Goal: Task Accomplishment & Management: Manage account settings

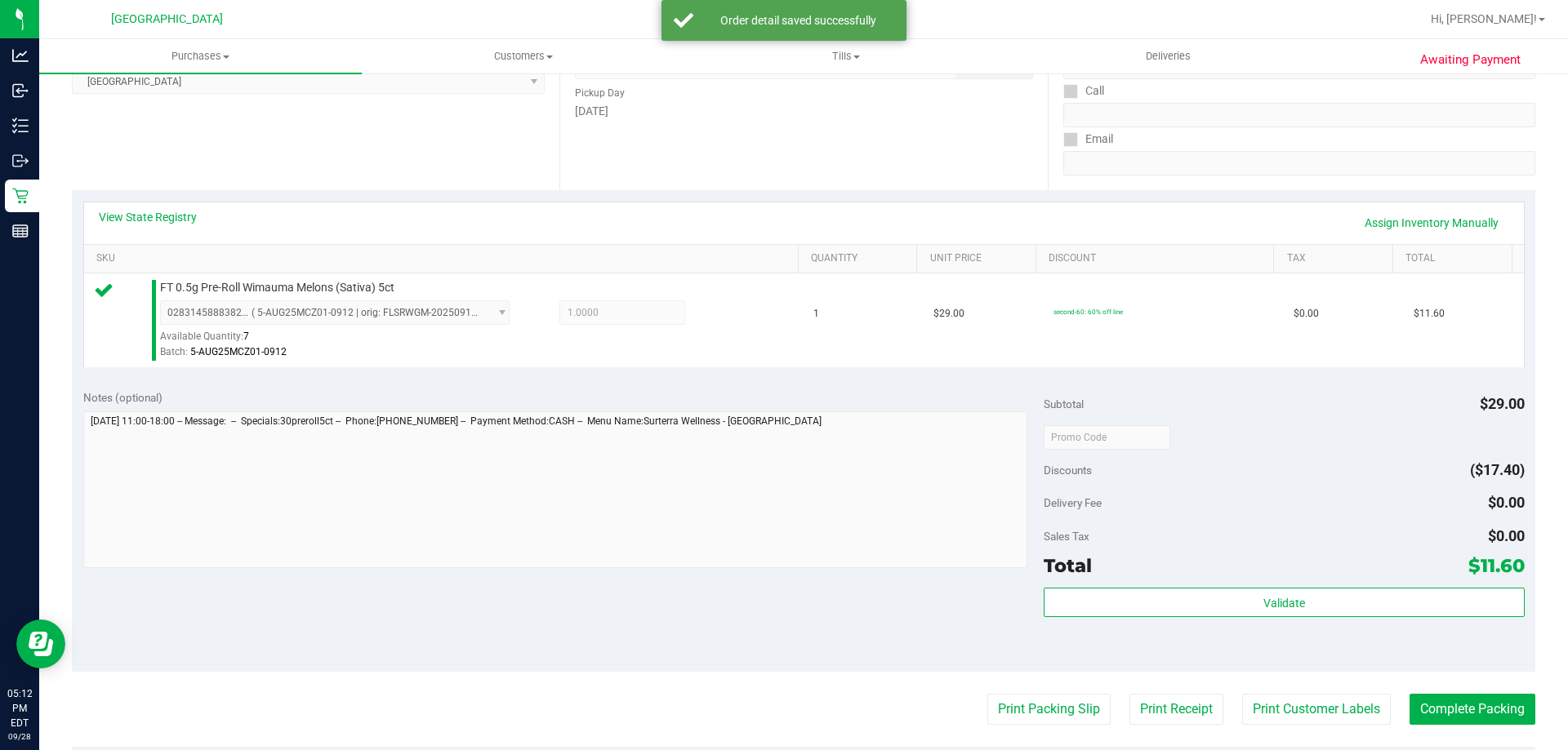
scroll to position [250, 0]
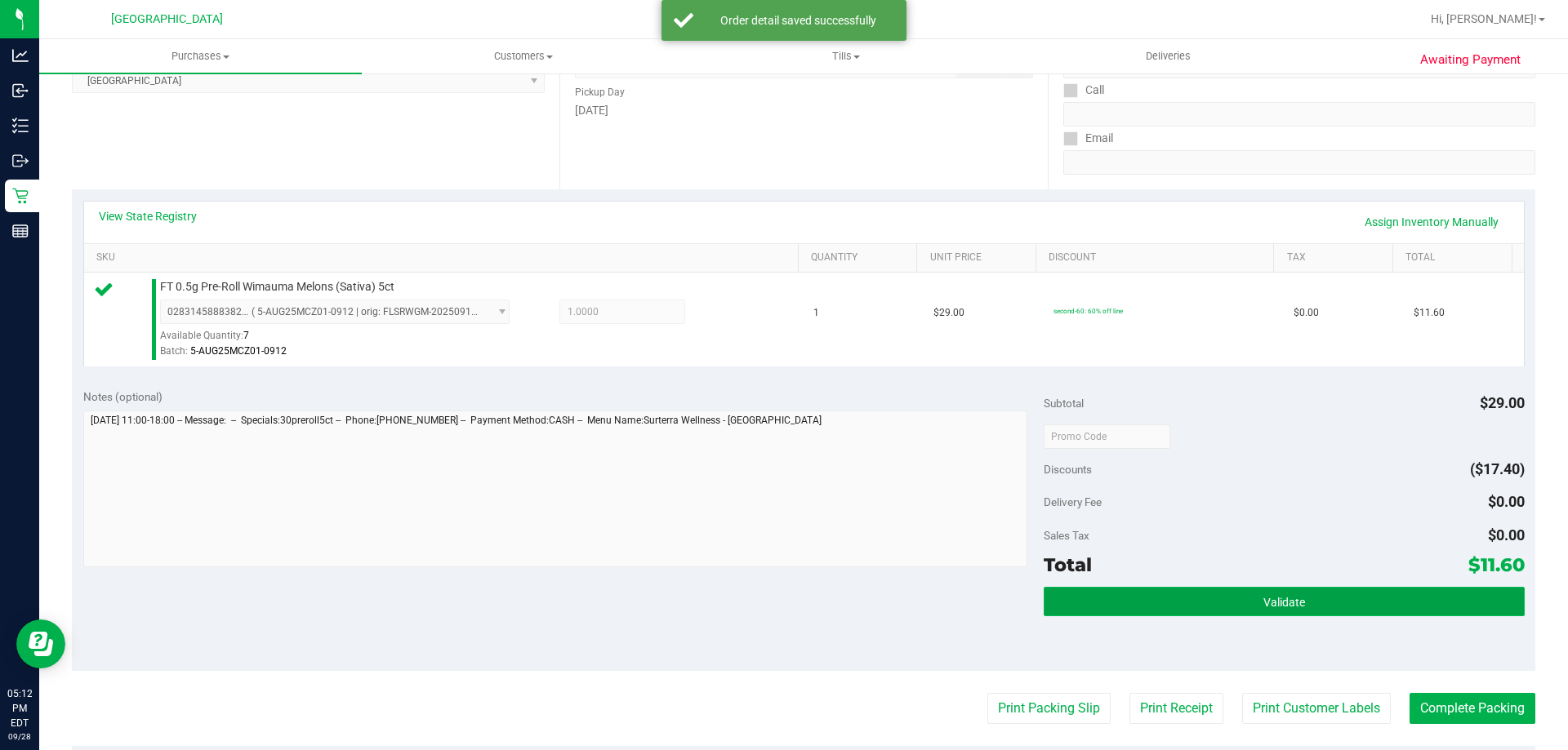
click at [1263, 602] on span "Validate" at bounding box center [1284, 603] width 42 height 13
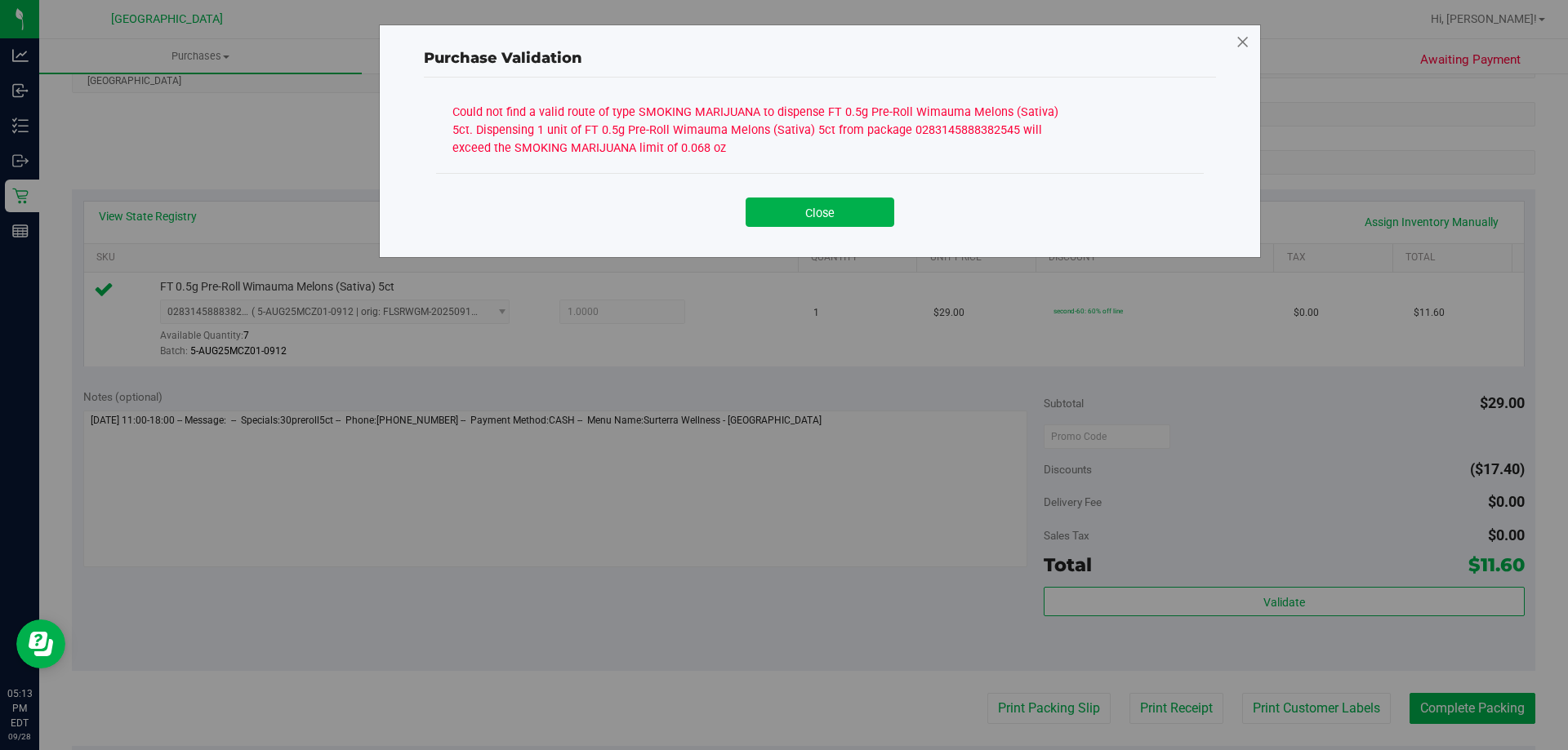
click at [1247, 44] on icon at bounding box center [1243, 43] width 15 height 26
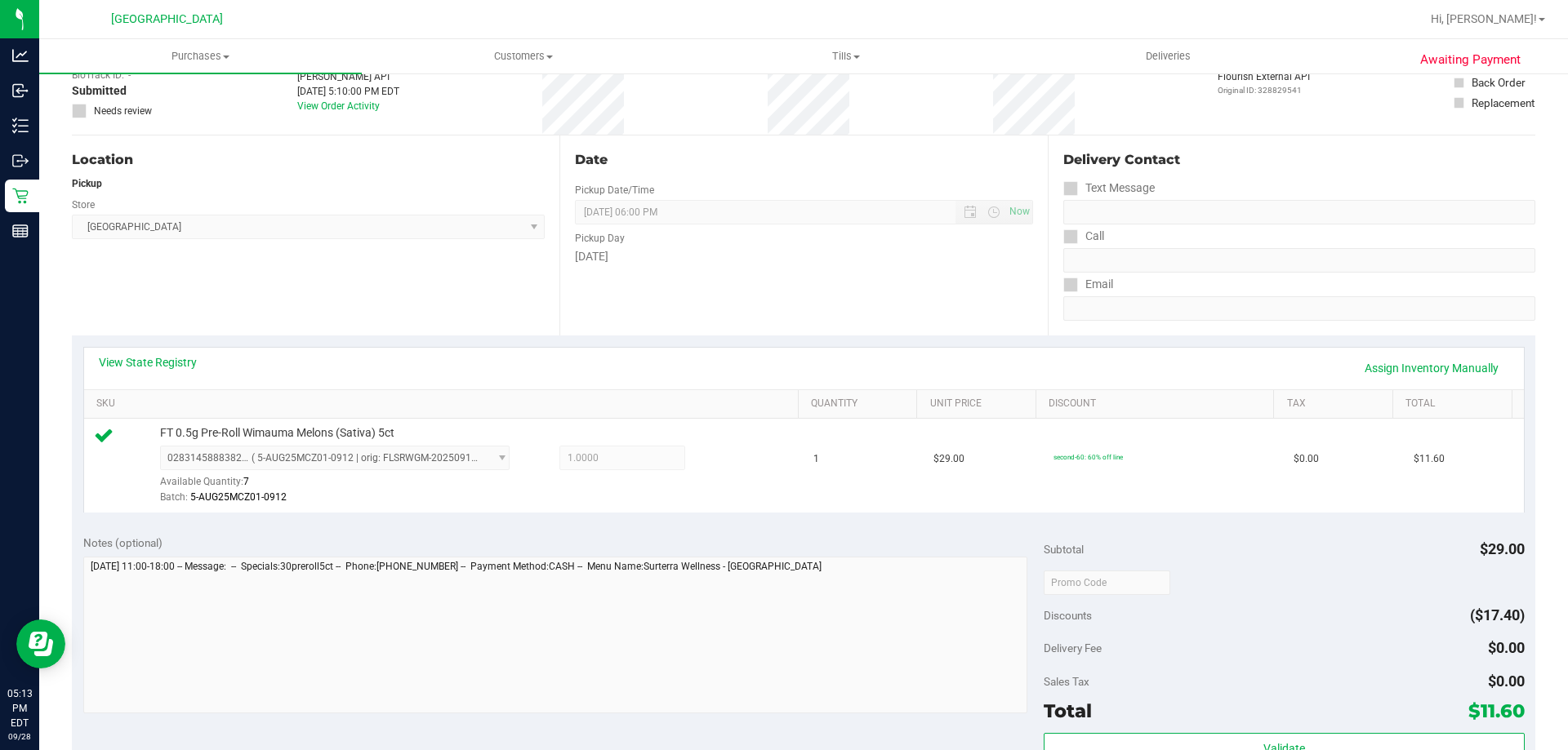
scroll to position [0, 0]
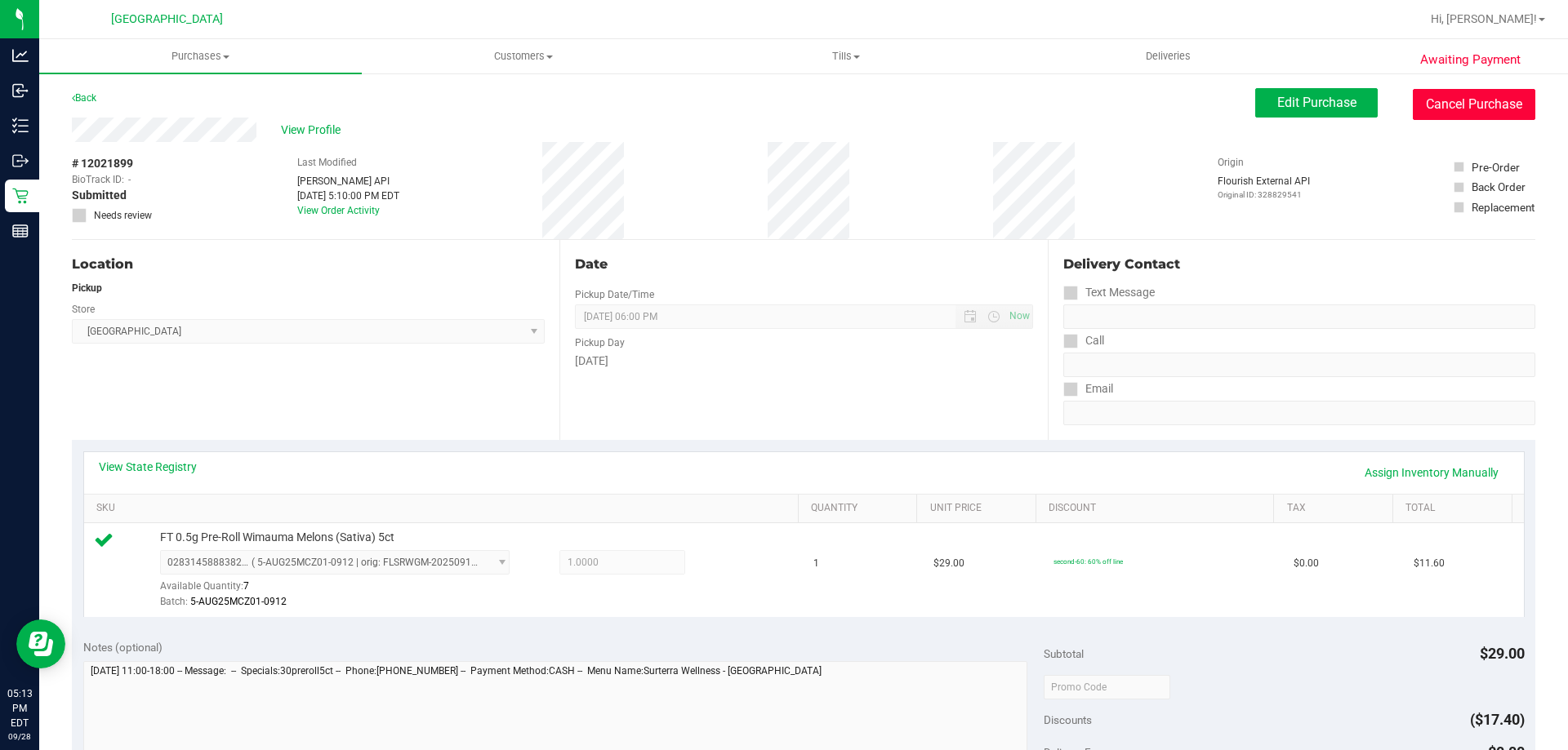
click at [1472, 107] on button "Cancel Purchase" at bounding box center [1474, 104] width 123 height 31
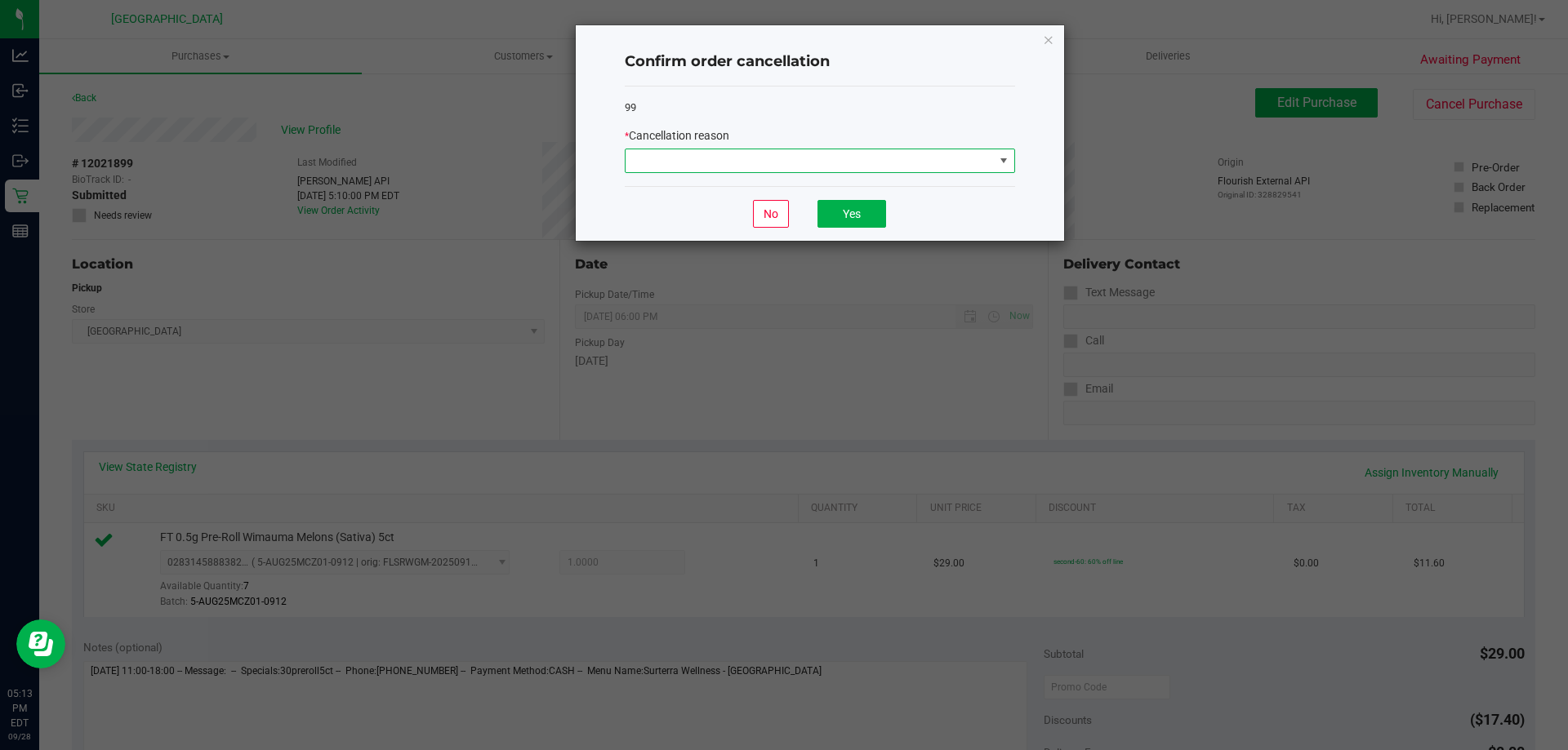
click at [997, 157] on span at bounding box center [1003, 161] width 13 height 13
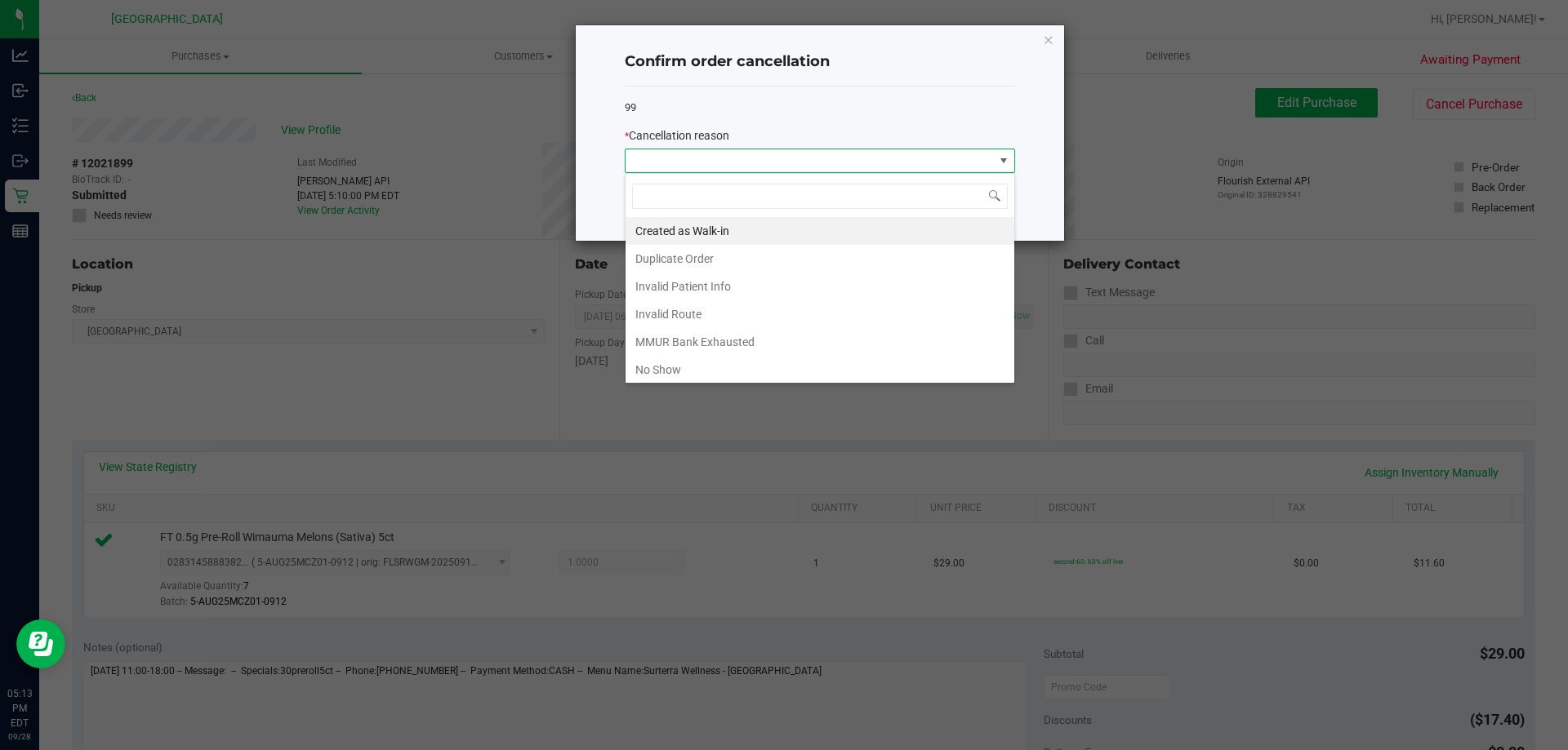
scroll to position [25, 390]
click at [722, 322] on li "Invalid Route" at bounding box center [819, 314] width 388 height 27
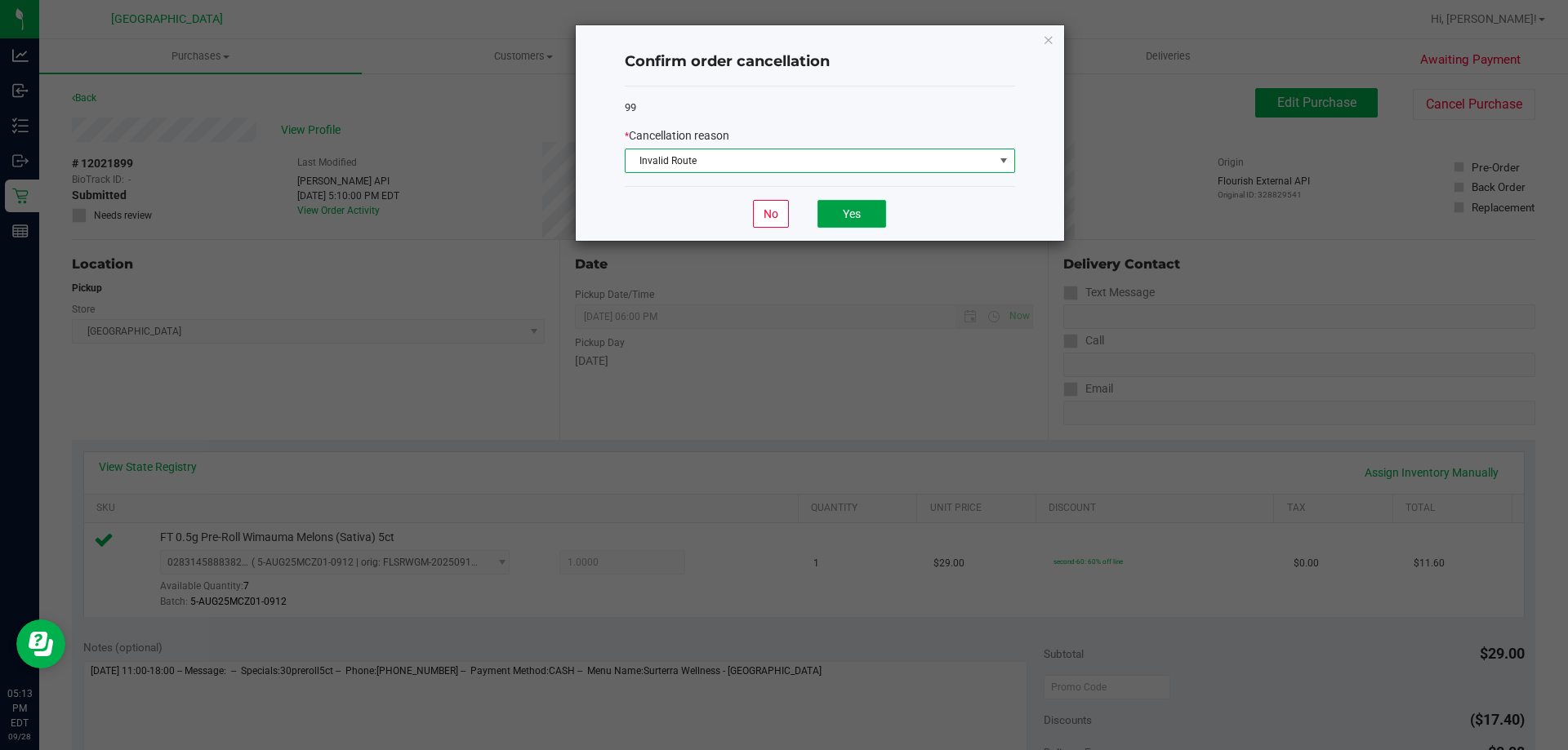
click at [863, 219] on button "Yes" at bounding box center [851, 213] width 69 height 27
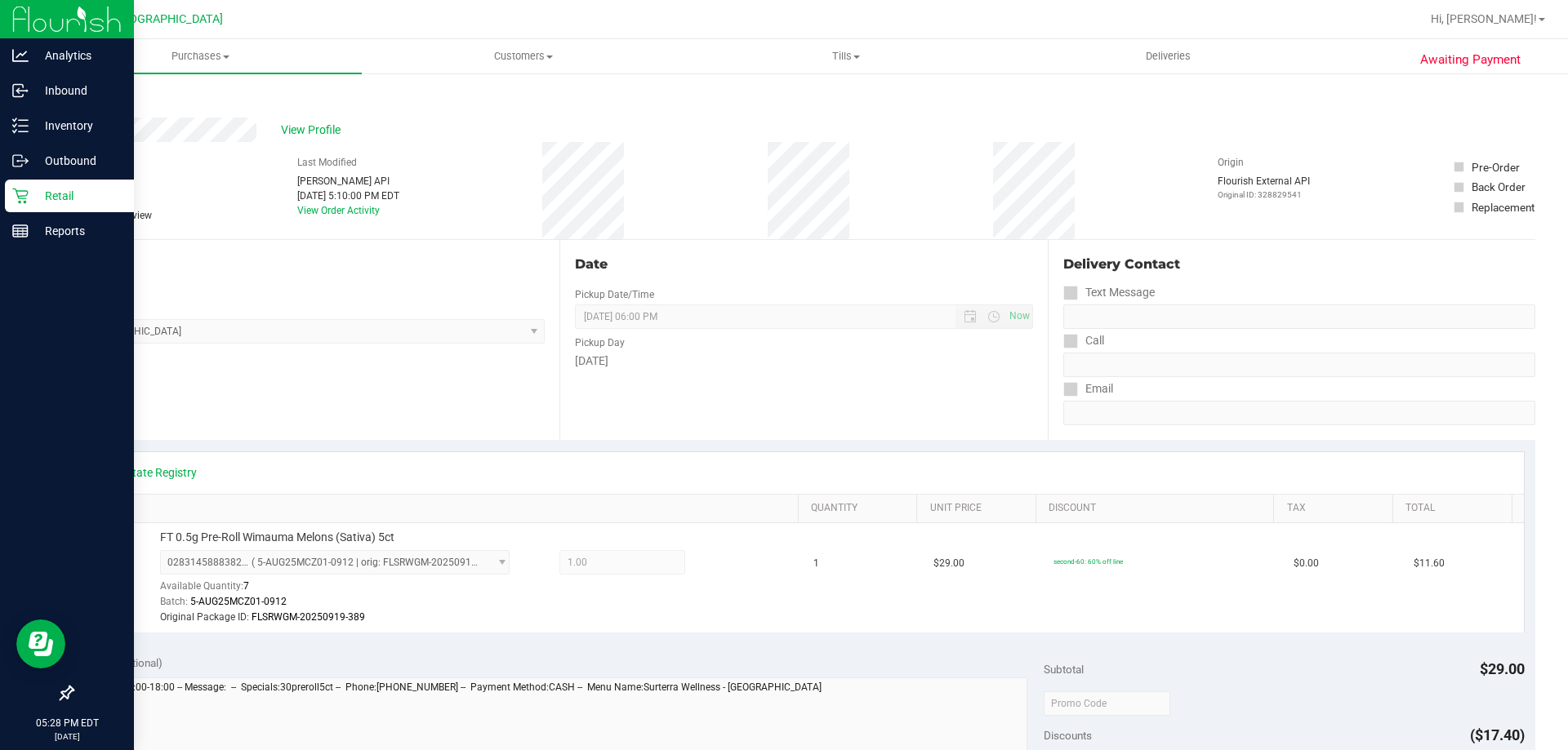
click at [28, 190] on p "Retail" at bounding box center [77, 196] width 98 height 20
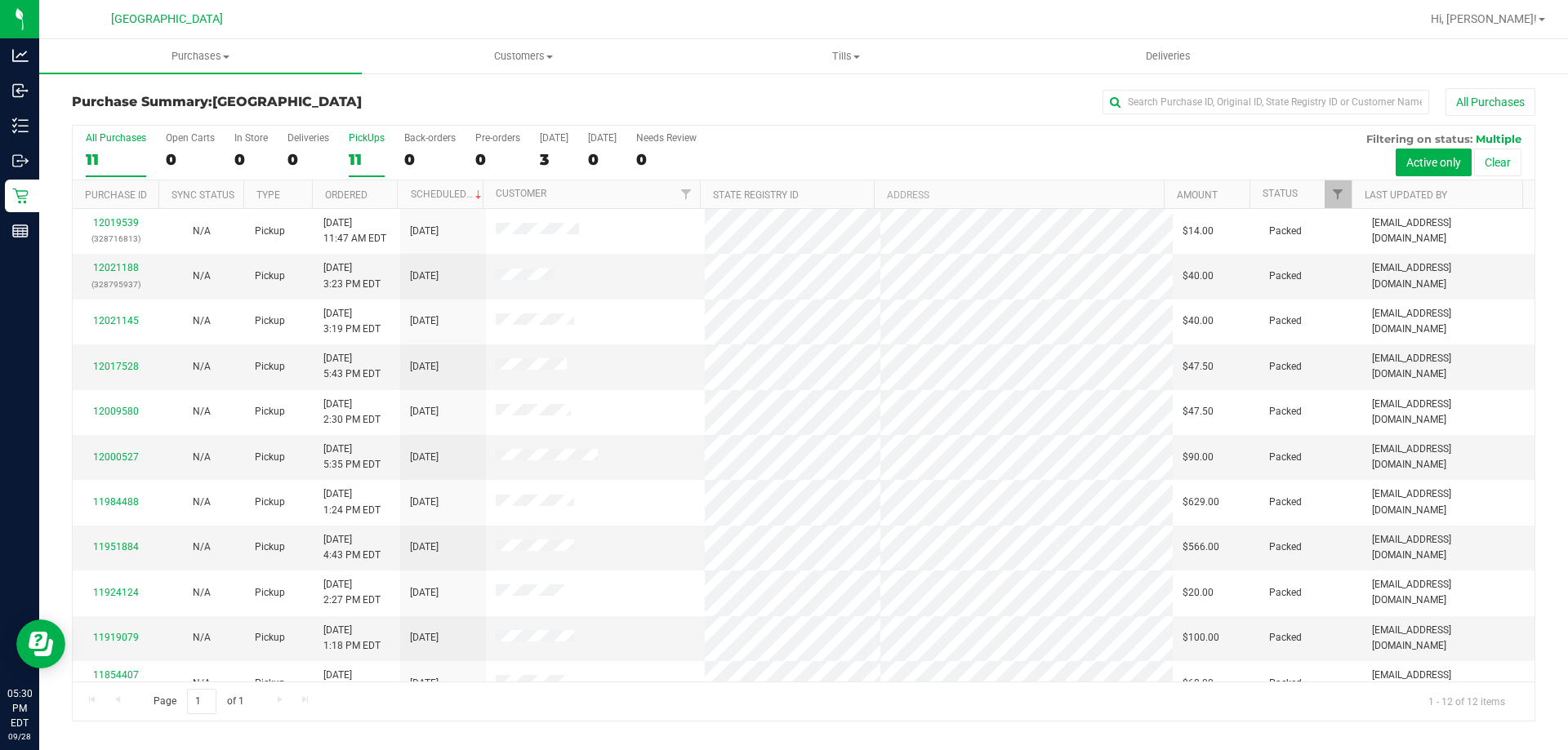
click at [358, 151] on div "11" at bounding box center [366, 160] width 36 height 19
click at [0, 0] on input "PickUps 11" at bounding box center [0, 0] width 0 height 0
click at [367, 150] on div "11" at bounding box center [366, 160] width 36 height 19
click at [0, 0] on input "PickUps 11" at bounding box center [0, 0] width 0 height 0
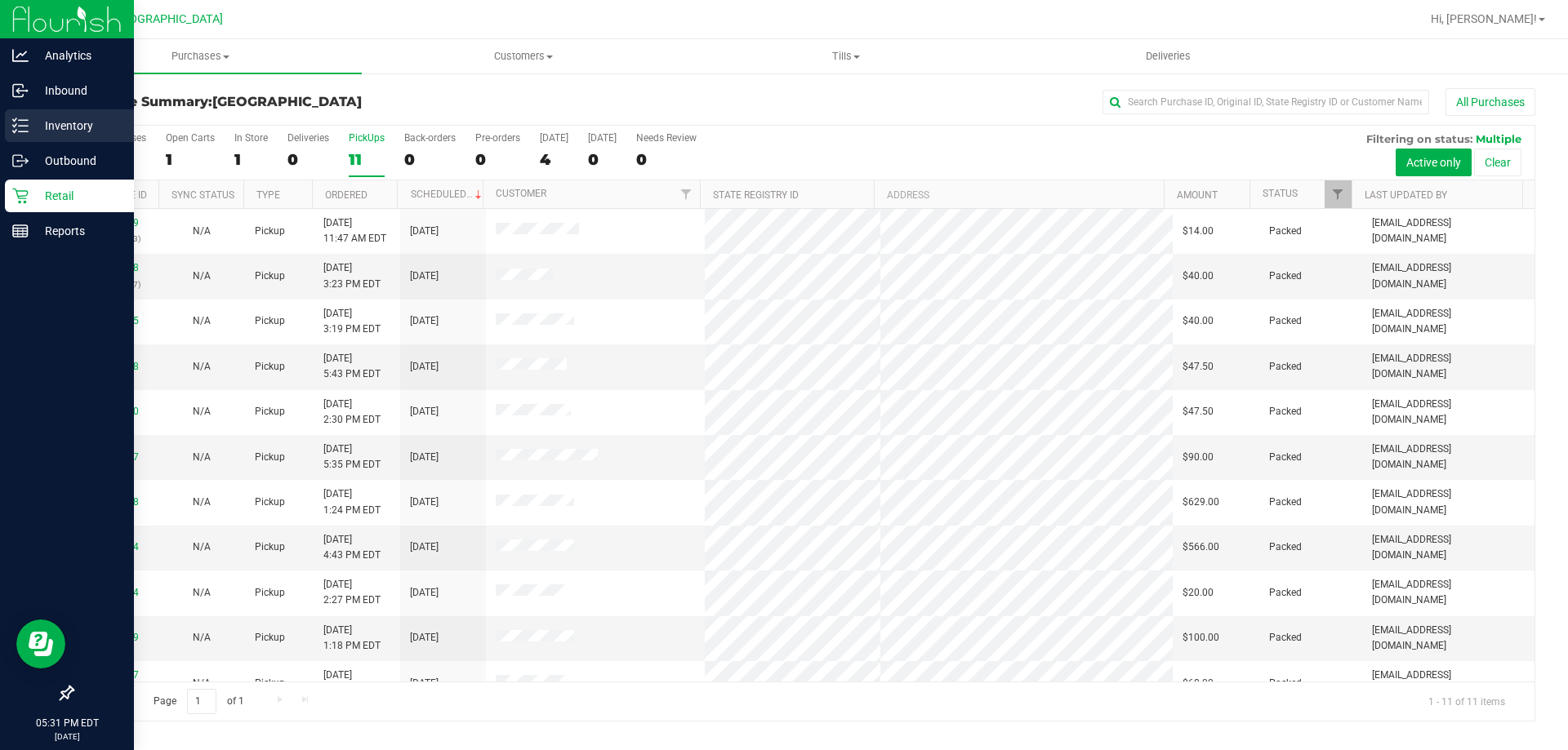
click at [23, 120] on line at bounding box center [24, 120] width 9 height 0
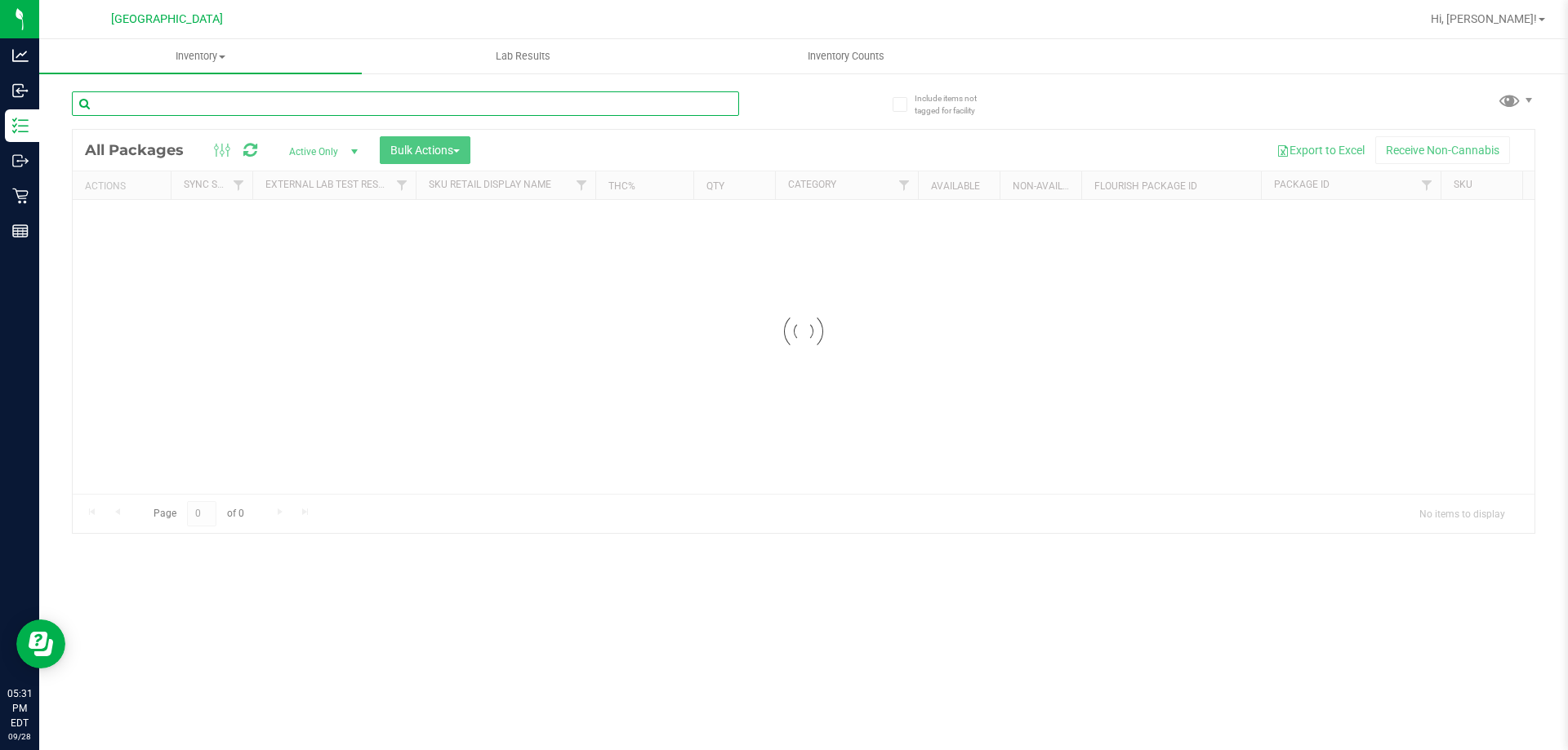
click at [231, 101] on input "text" at bounding box center [405, 104] width 667 height 25
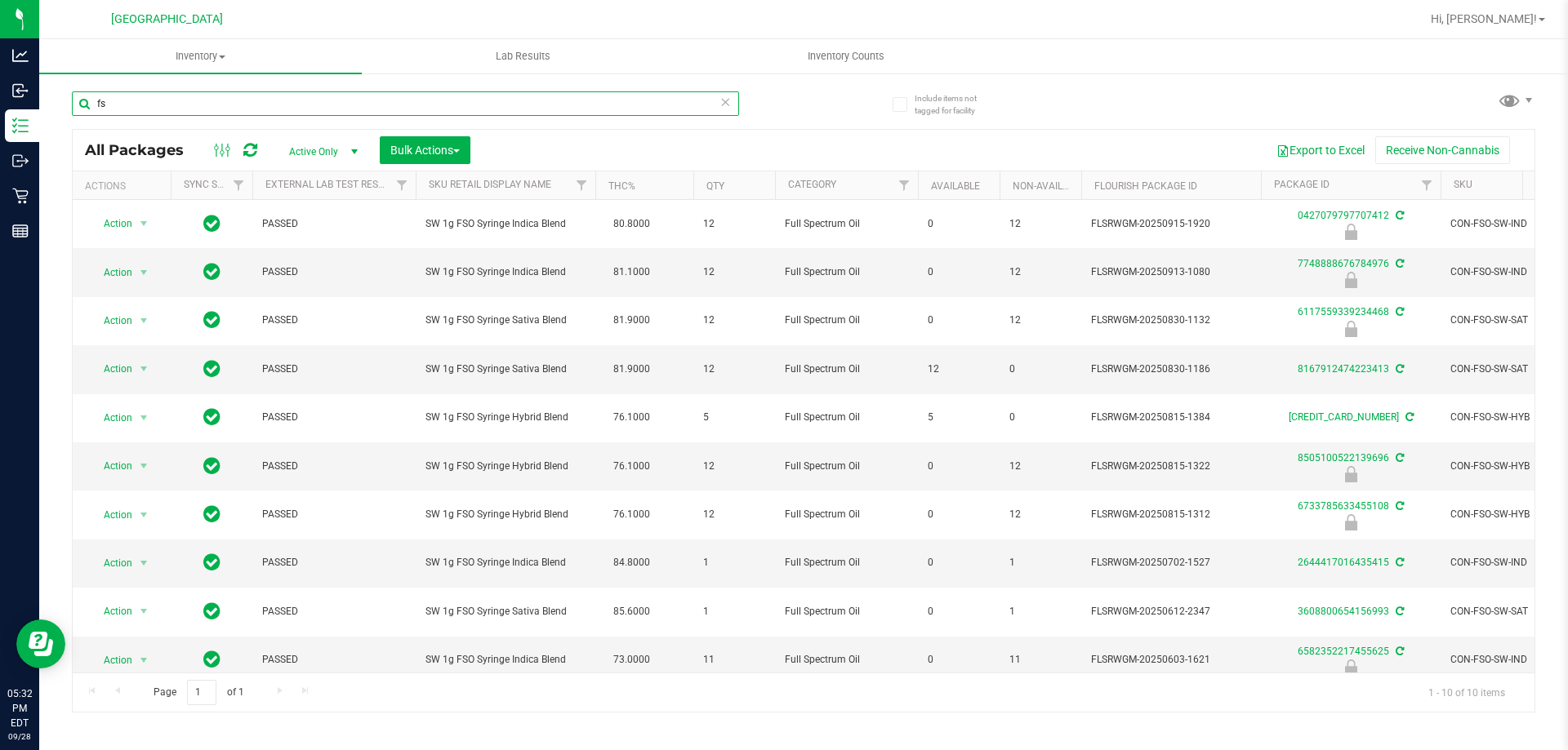
type input "f"
type input "7748888676784976"
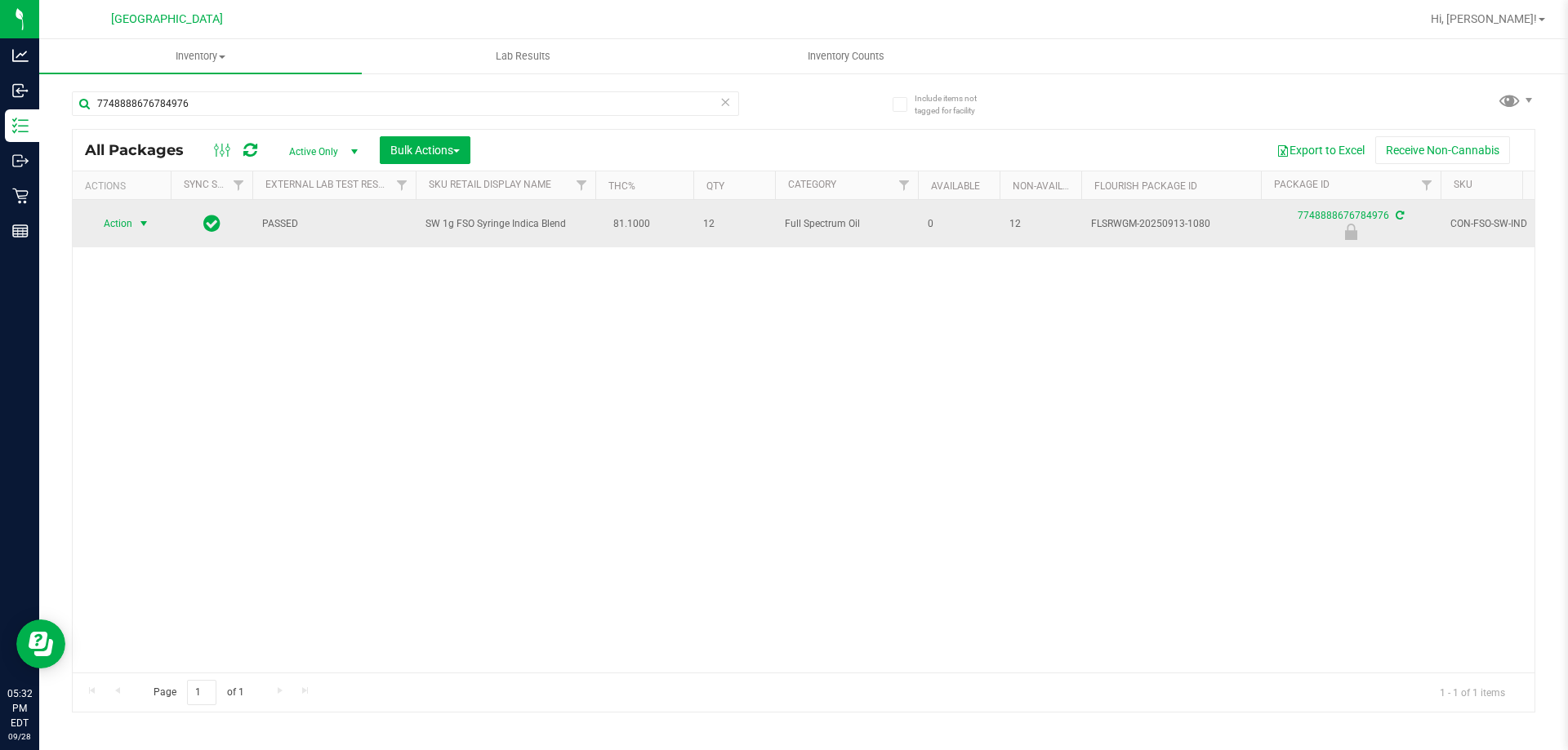
click at [143, 224] on span "select" at bounding box center [144, 224] width 13 height 13
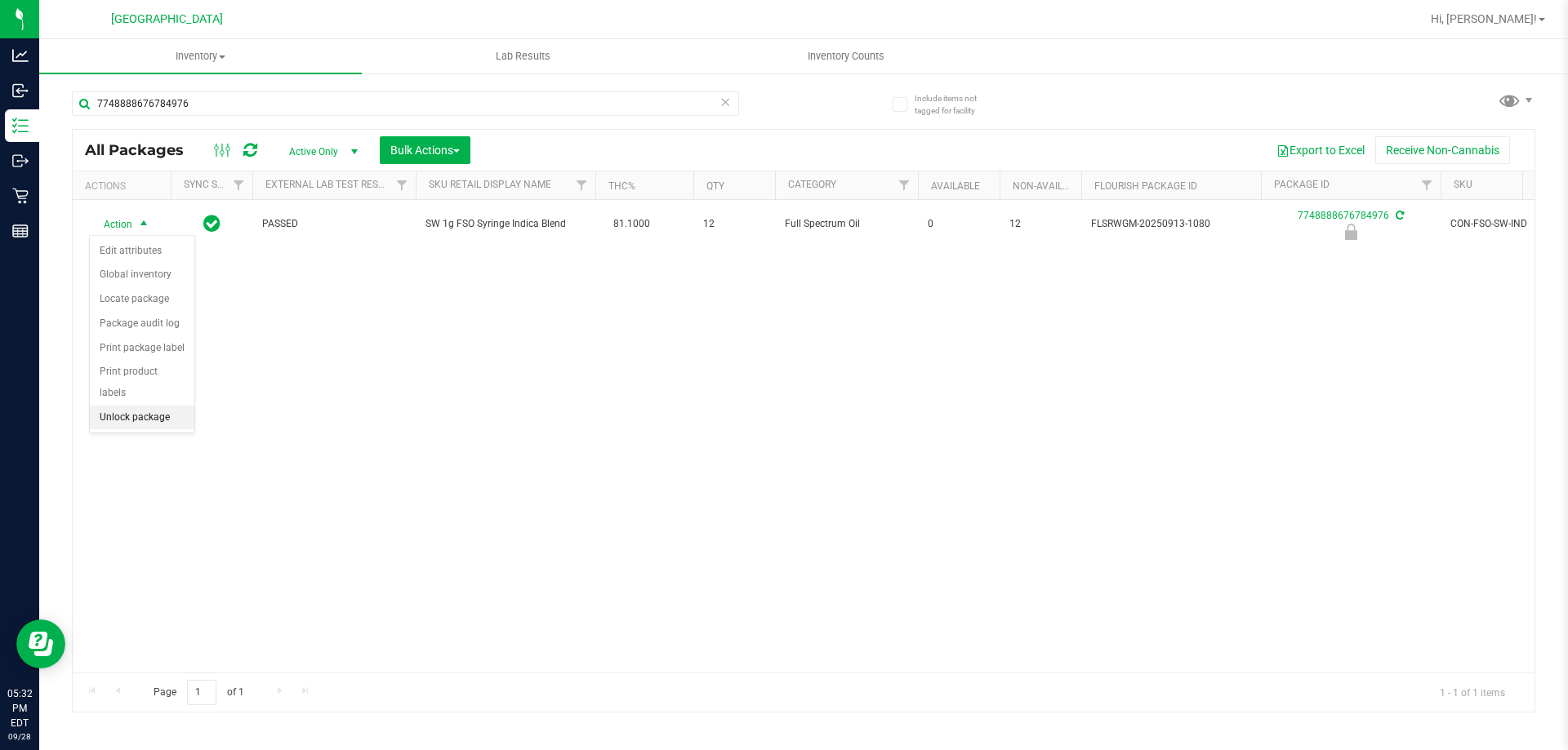
click at [111, 406] on li "Unlock package" at bounding box center [142, 418] width 105 height 25
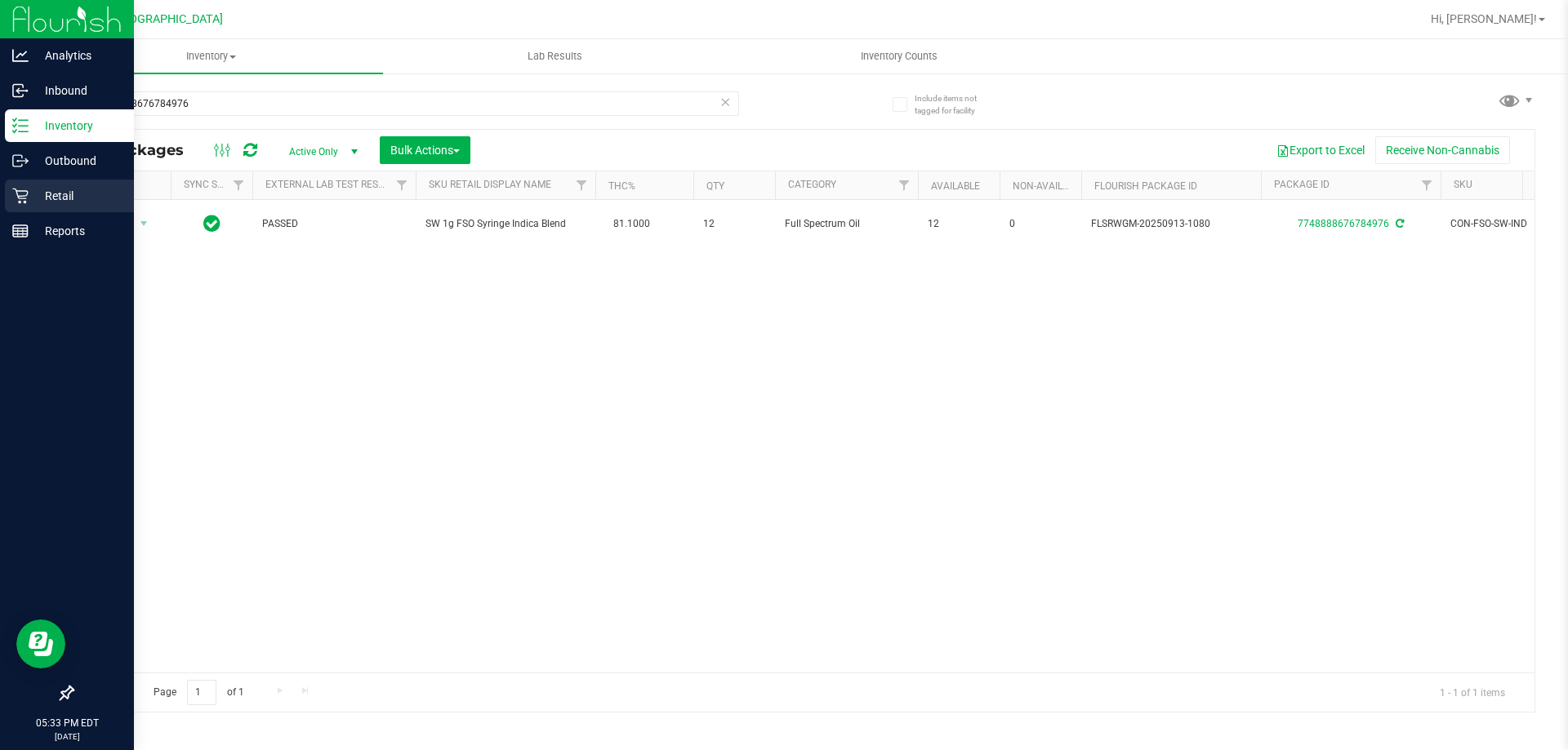
click at [5, 187] on div "Retail" at bounding box center [69, 196] width 129 height 33
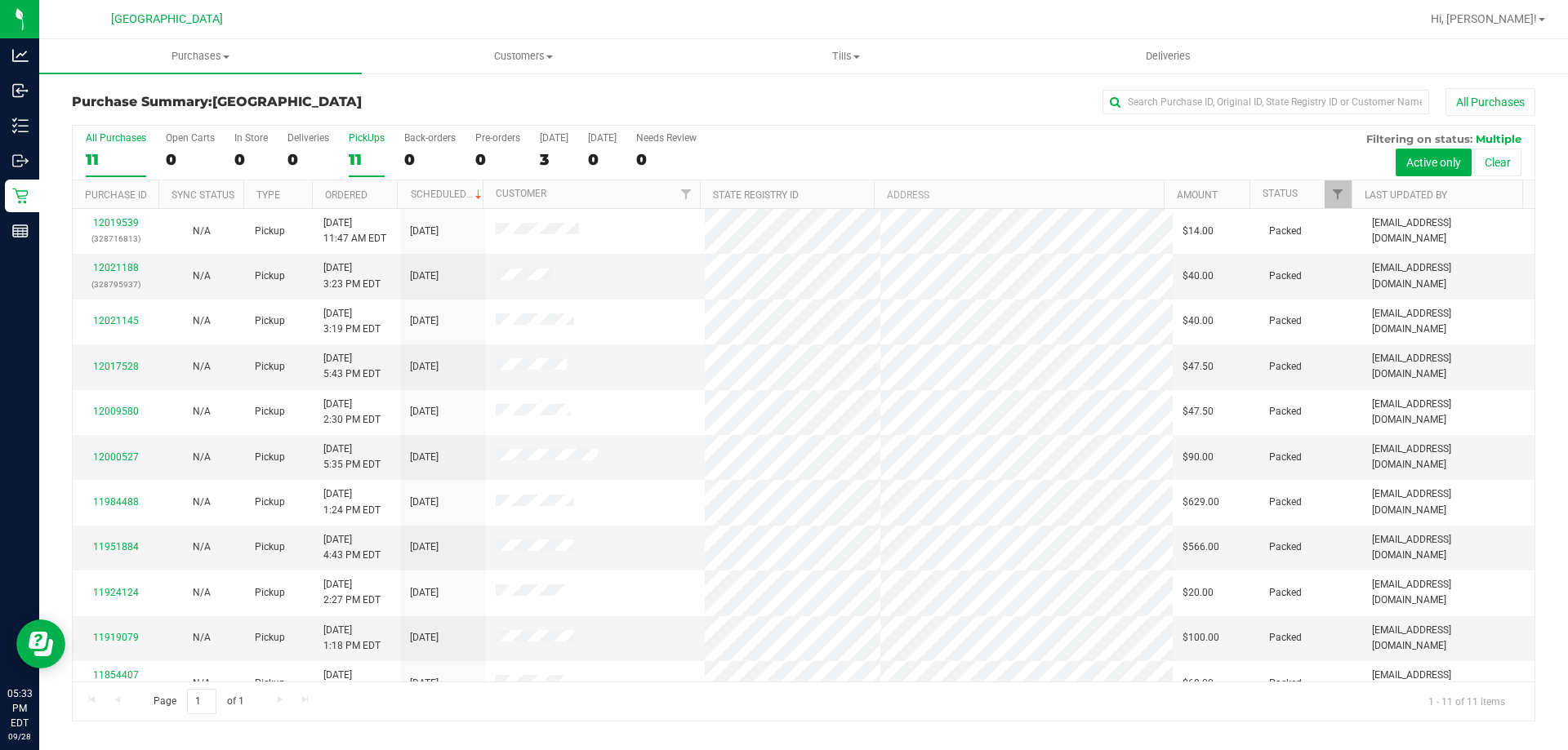
click at [366, 154] on div "11" at bounding box center [366, 160] width 36 height 19
click at [0, 0] on input "PickUps 11" at bounding box center [0, 0] width 0 height 0
click at [376, 147] on label "PickUps 11" at bounding box center [366, 155] width 36 height 45
click at [0, 0] on input "PickUps 11" at bounding box center [0, 0] width 0 height 0
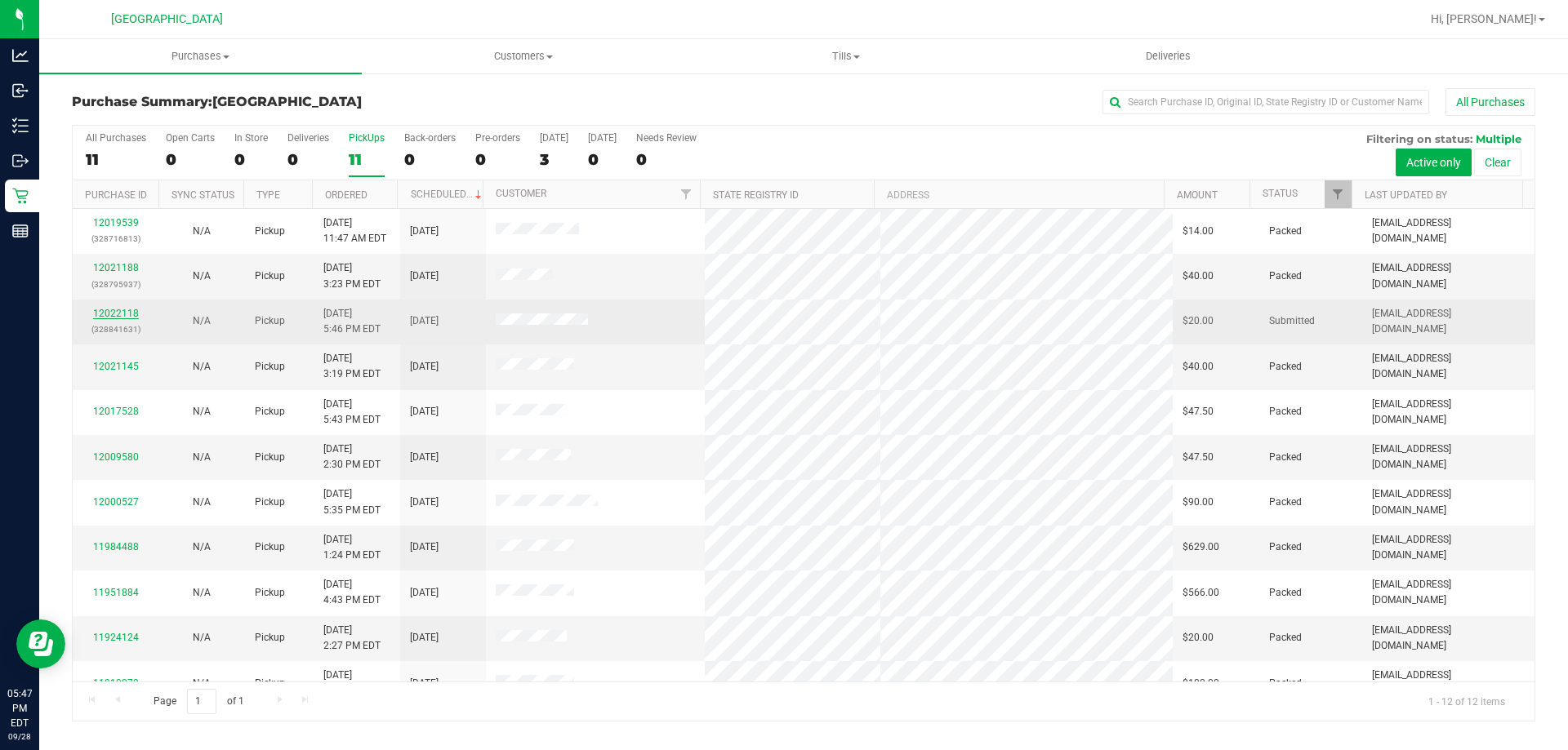
click at [109, 315] on link "12022118" at bounding box center [116, 314] width 45 height 11
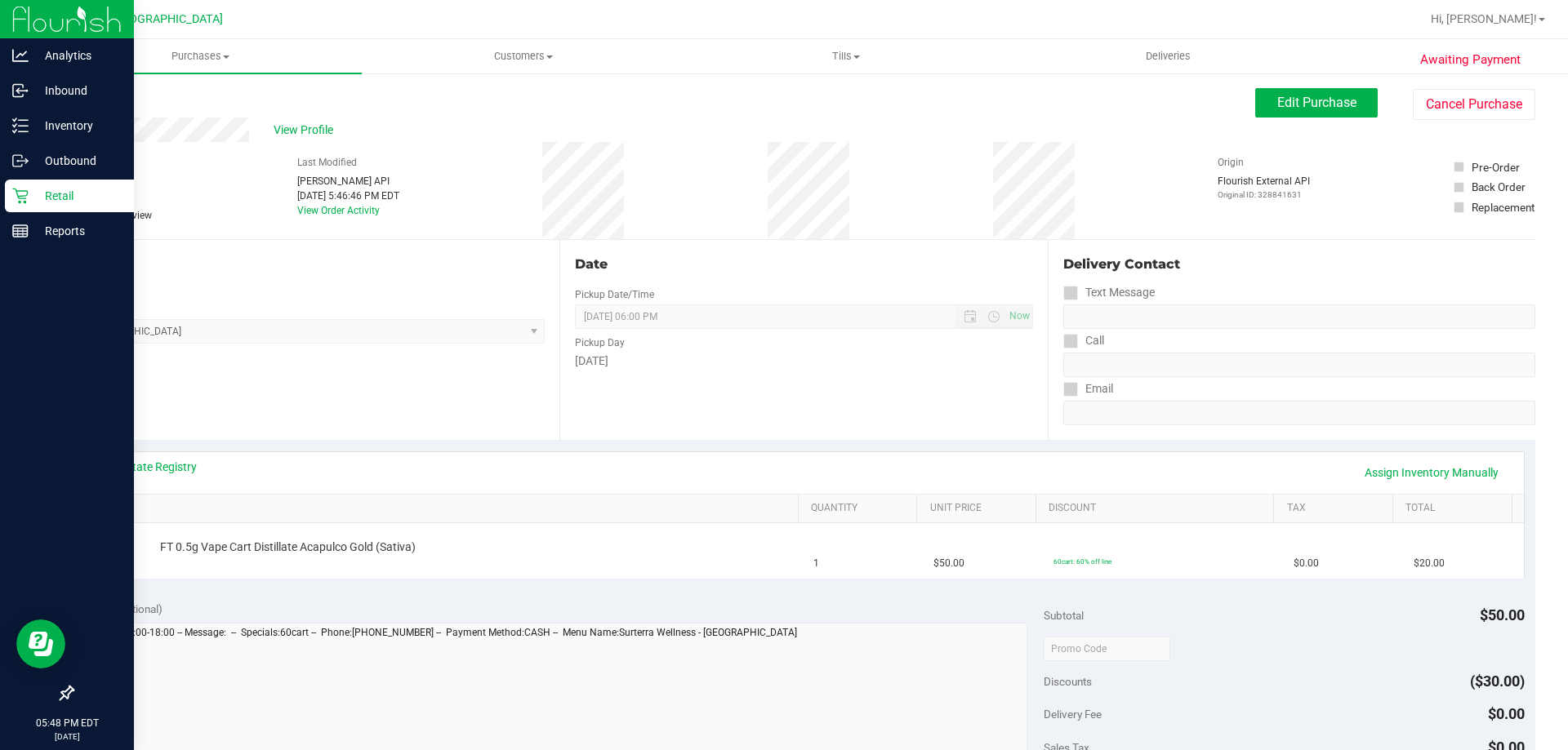
click at [33, 196] on p "Retail" at bounding box center [77, 196] width 98 height 20
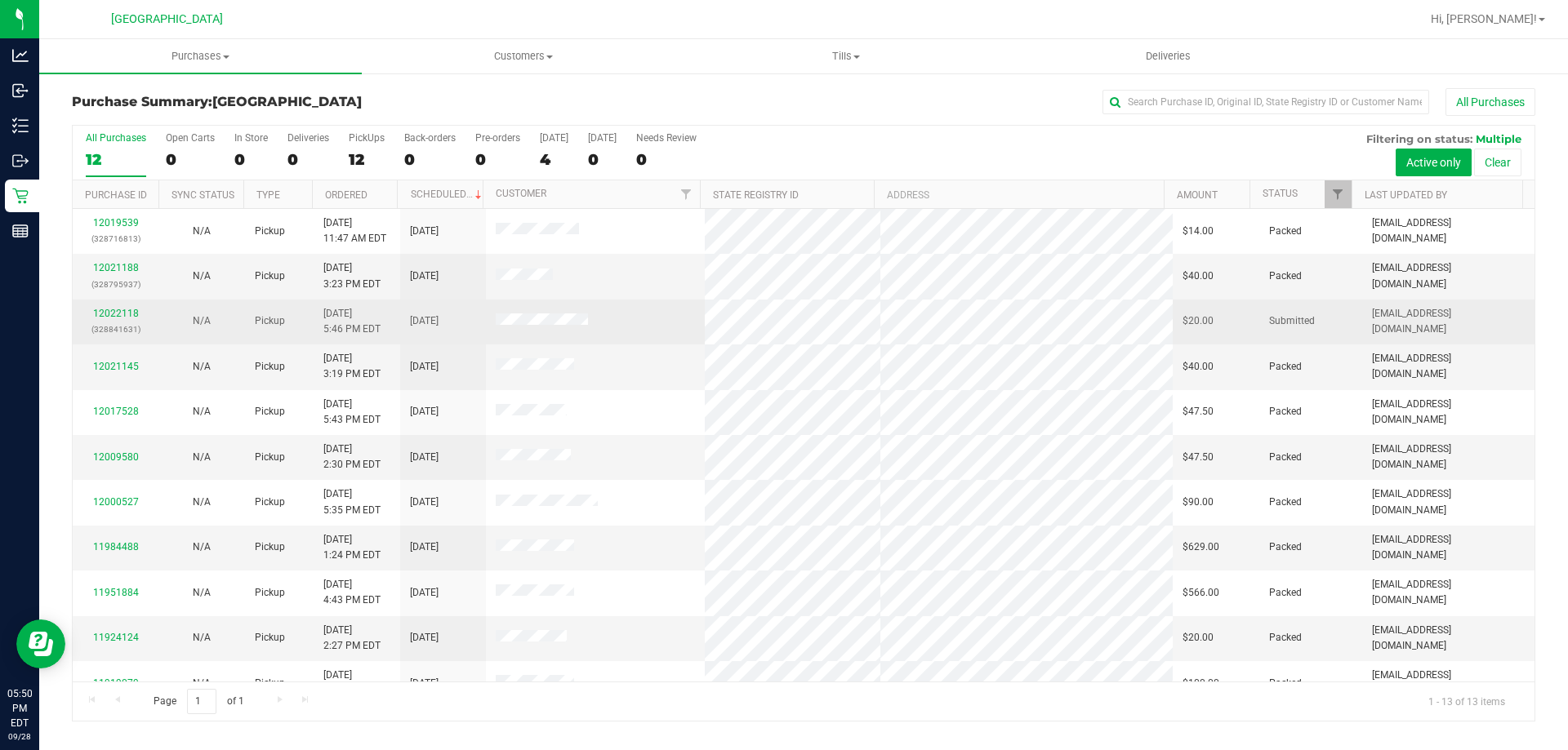
click at [156, 315] on td "12022118 (328841631)" at bounding box center [115, 322] width 86 height 45
click at [98, 316] on link "12022118" at bounding box center [116, 314] width 45 height 11
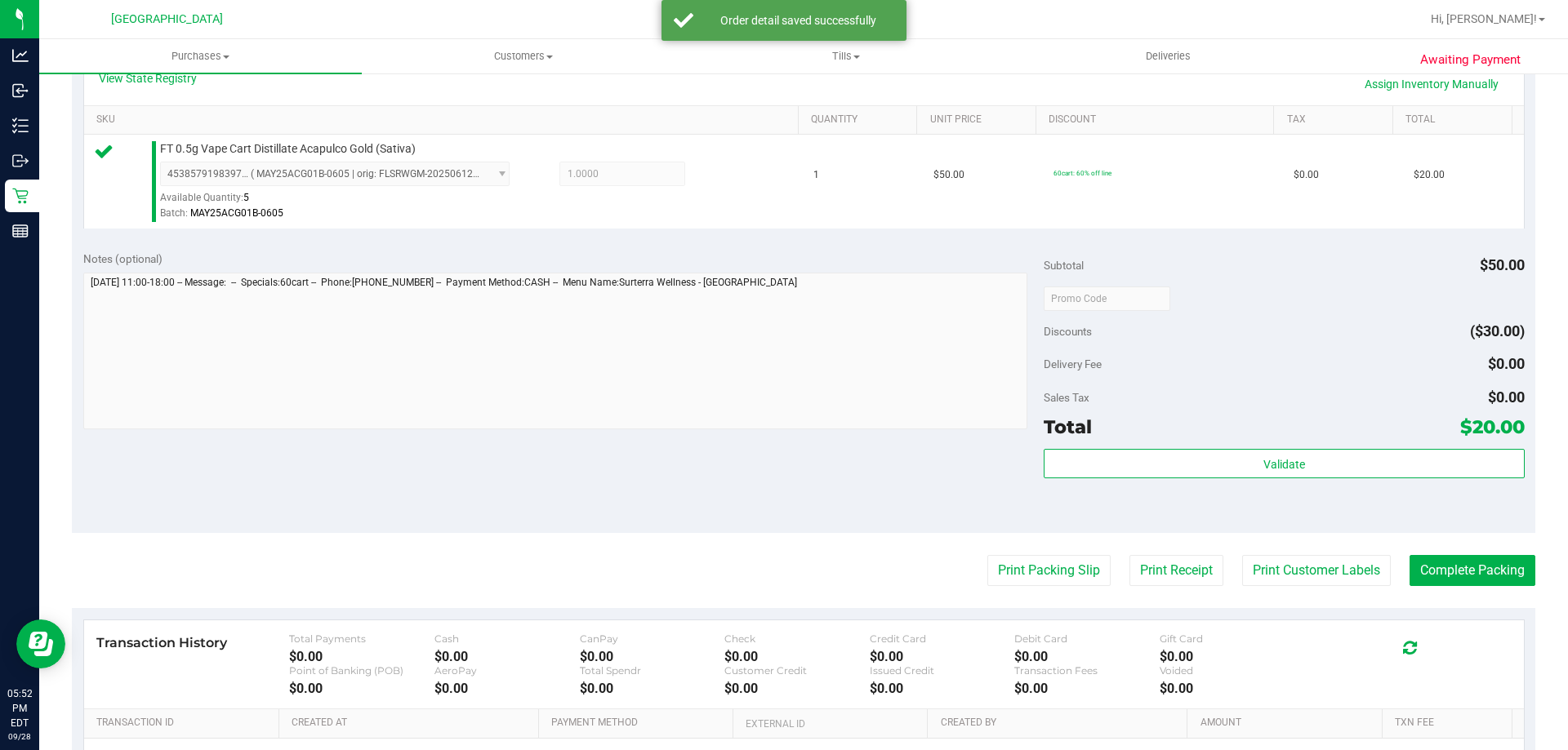
scroll to position [585, 0]
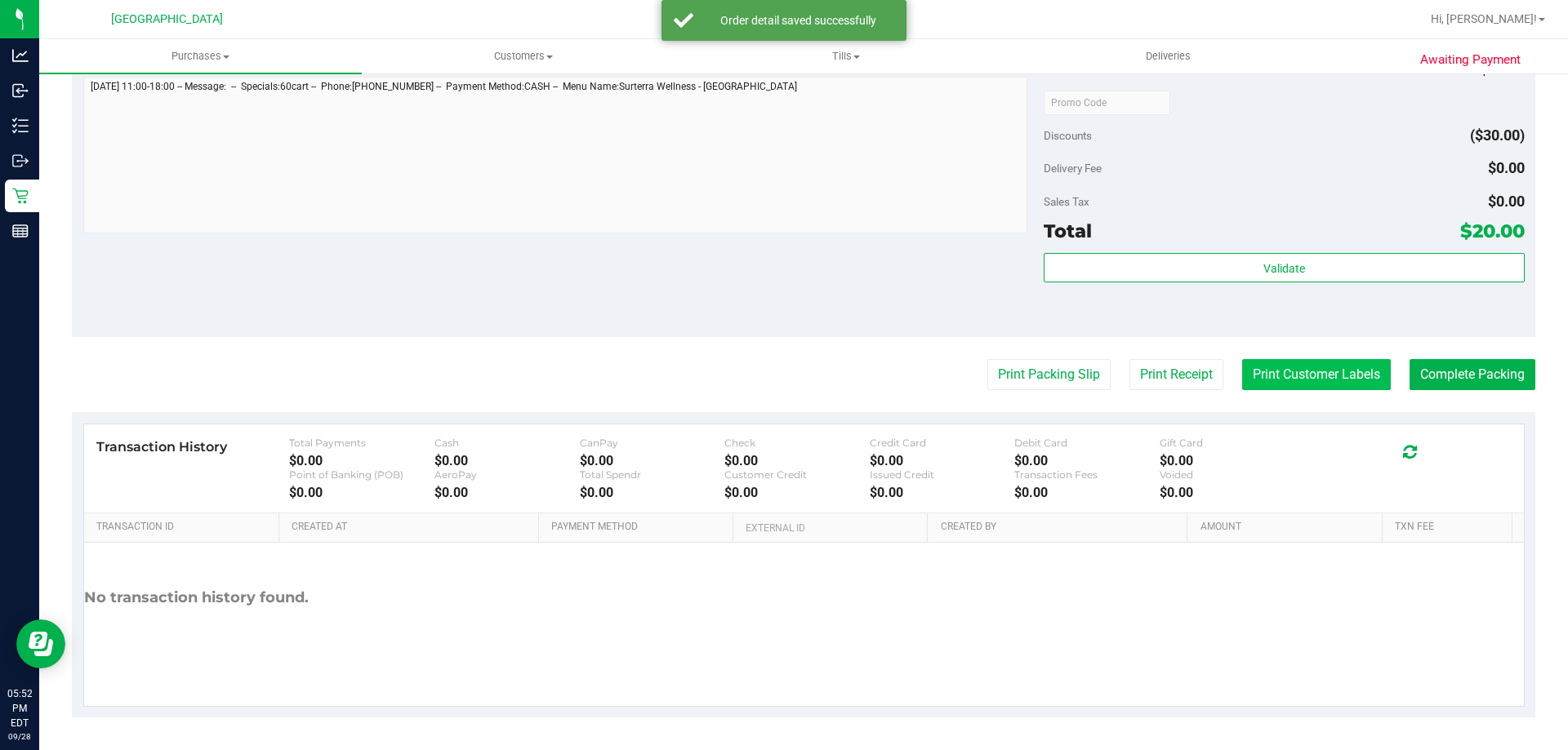
click at [1331, 377] on button "Print Customer Labels" at bounding box center [1316, 374] width 148 height 31
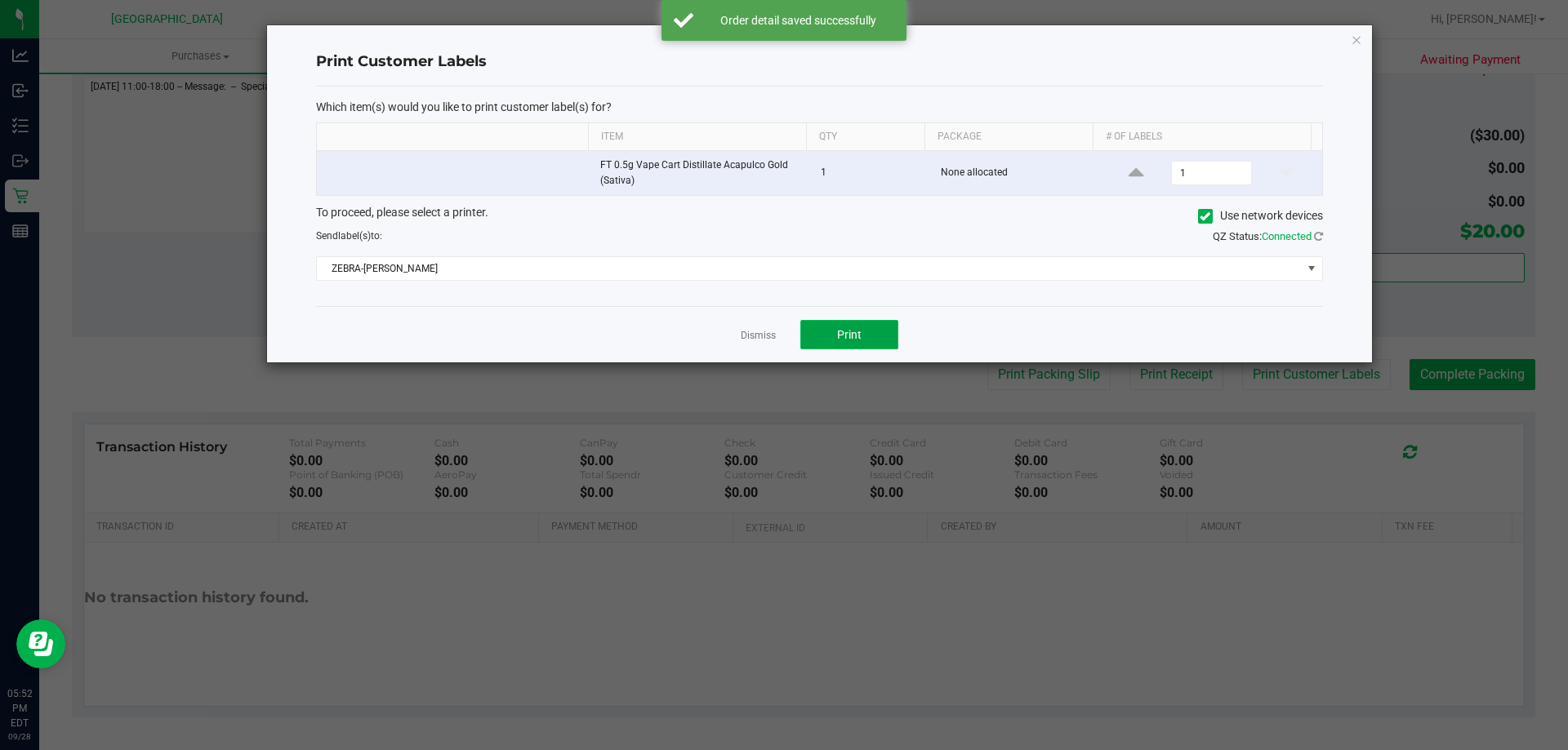
click at [841, 346] on button "Print" at bounding box center [849, 334] width 98 height 29
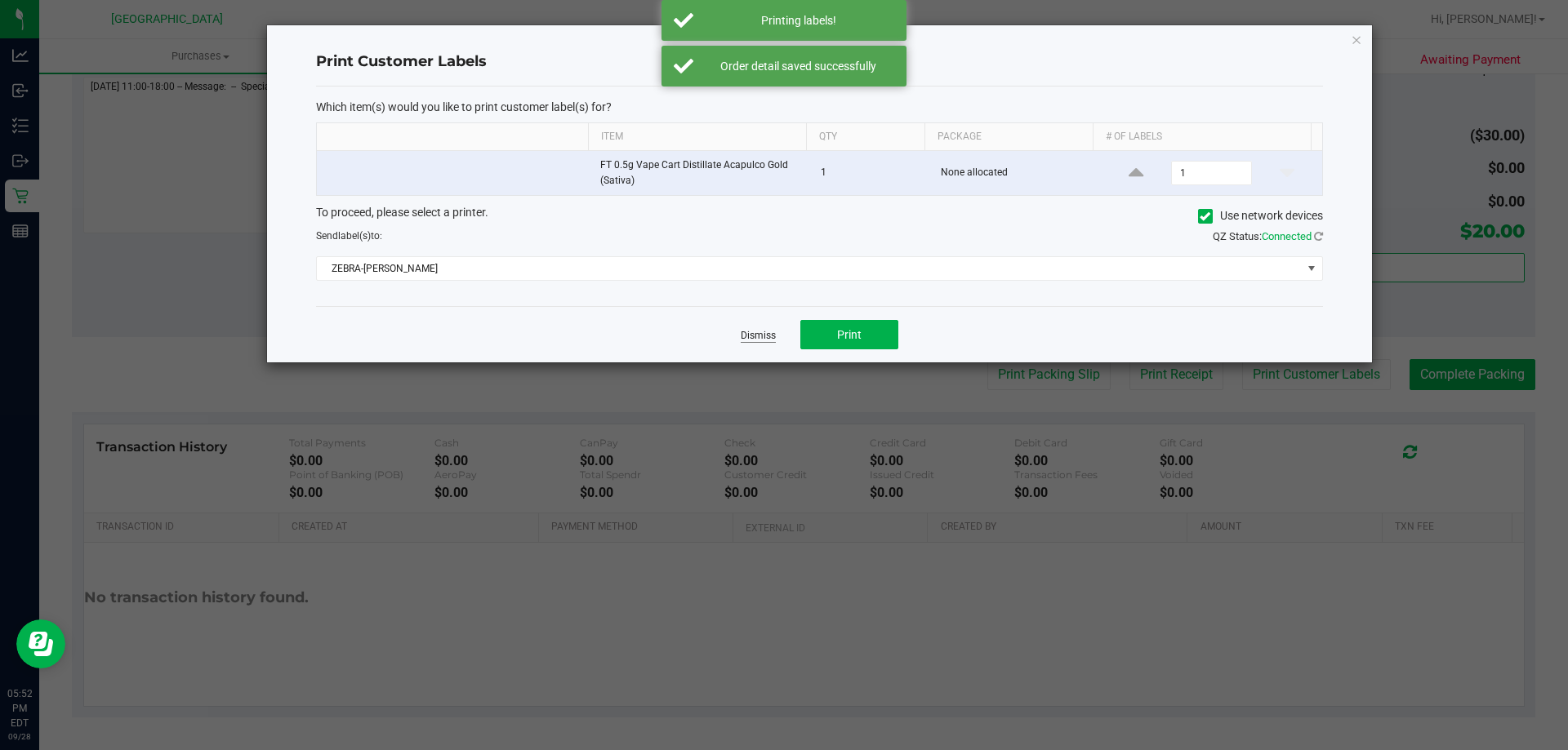
click at [755, 340] on link "Dismiss" at bounding box center [758, 335] width 35 height 14
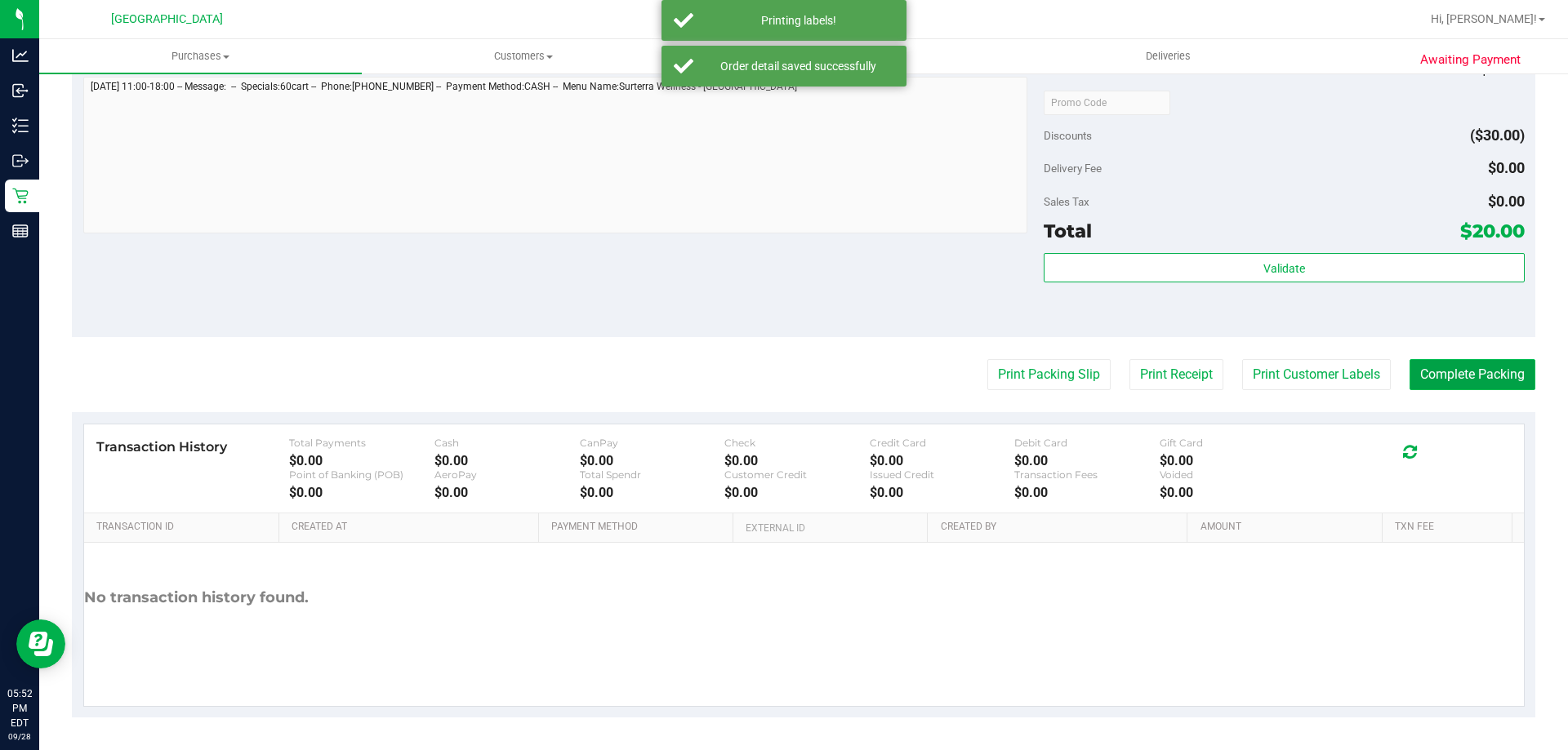
click at [1470, 389] on button "Complete Packing" at bounding box center [1472, 374] width 126 height 31
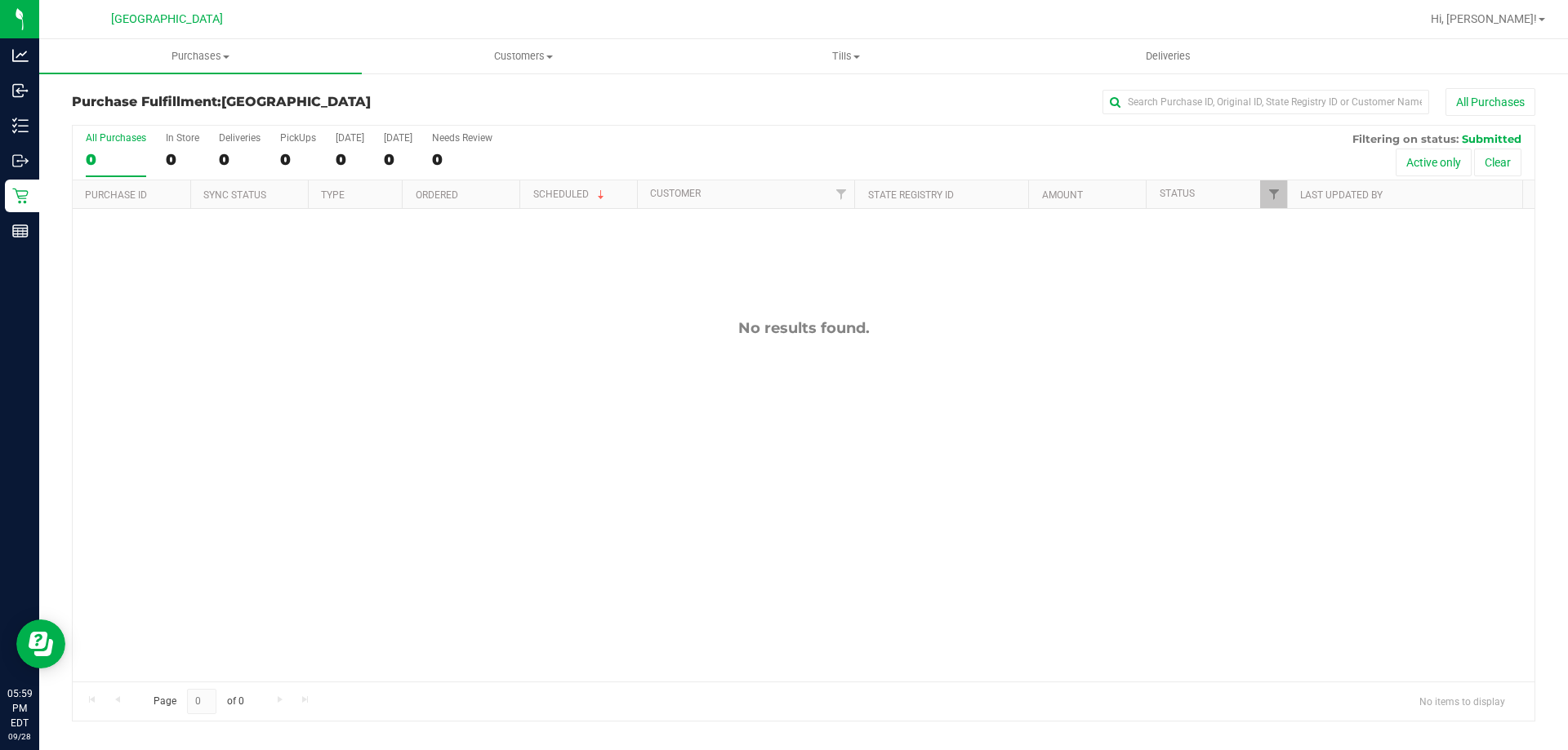
click at [26, 203] on icon at bounding box center [20, 196] width 15 height 15
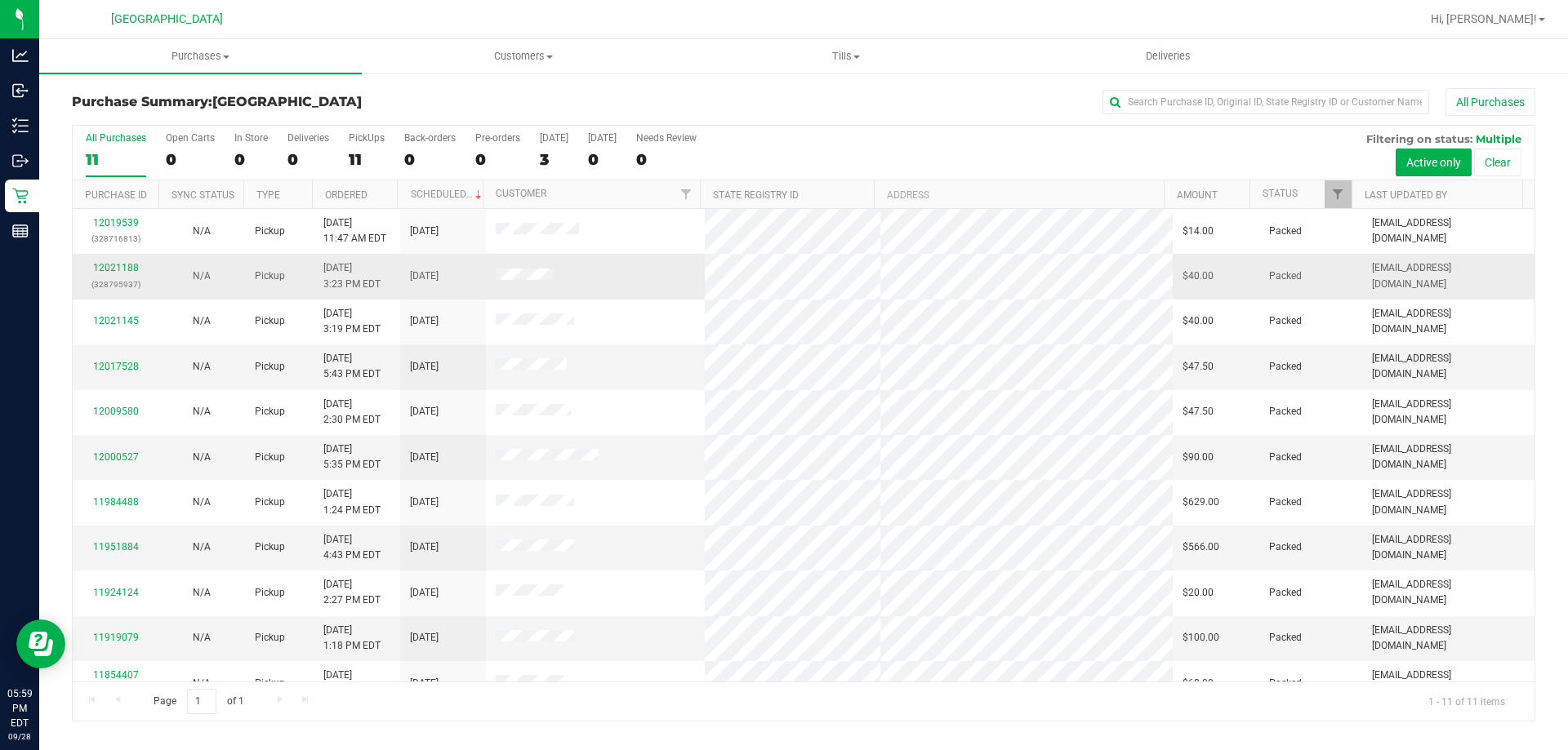
click at [150, 272] on td "12021188 (328795937)" at bounding box center [115, 277] width 86 height 45
click at [117, 268] on link "12021188" at bounding box center [116, 267] width 45 height 11
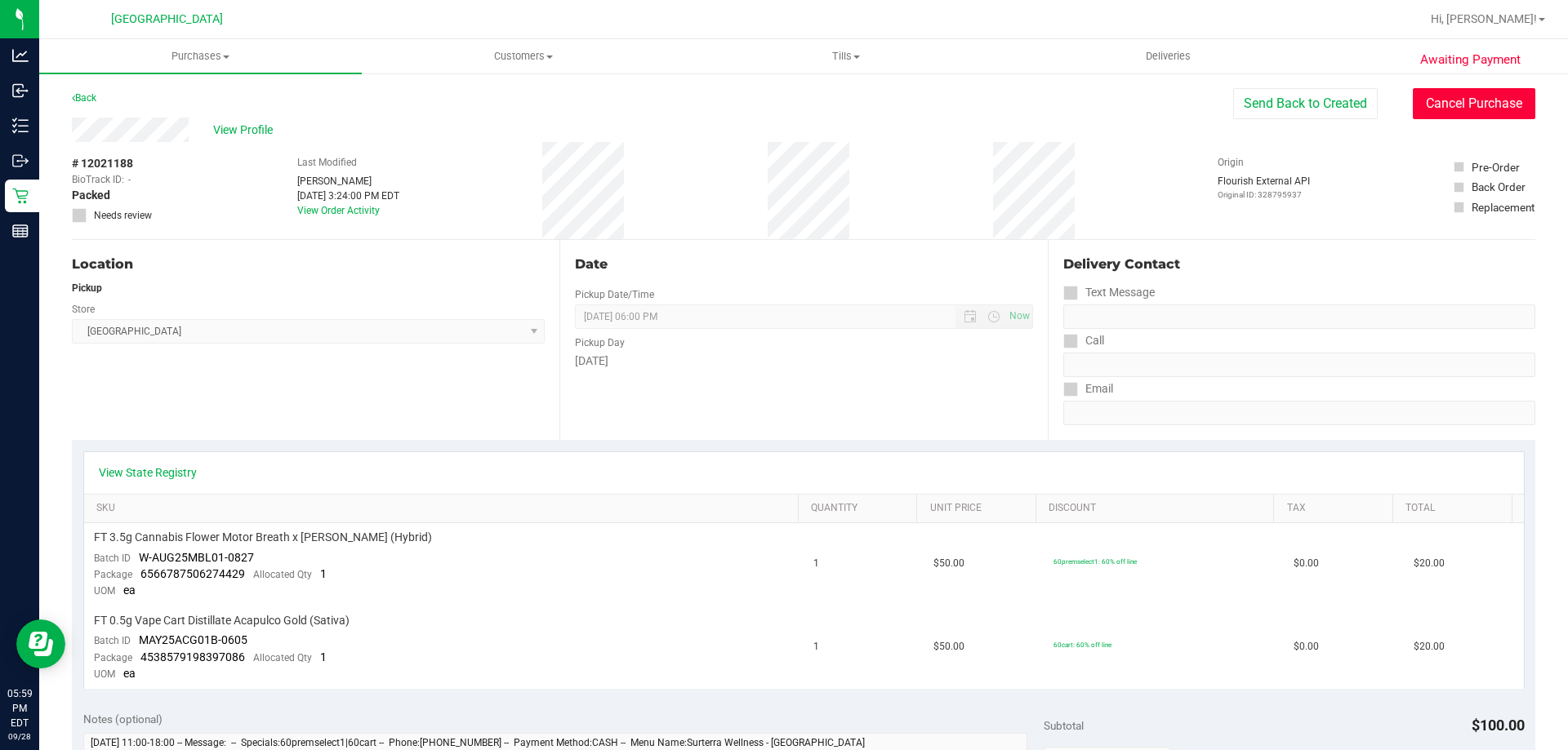
click at [1475, 98] on button "Cancel Purchase" at bounding box center [1474, 103] width 123 height 31
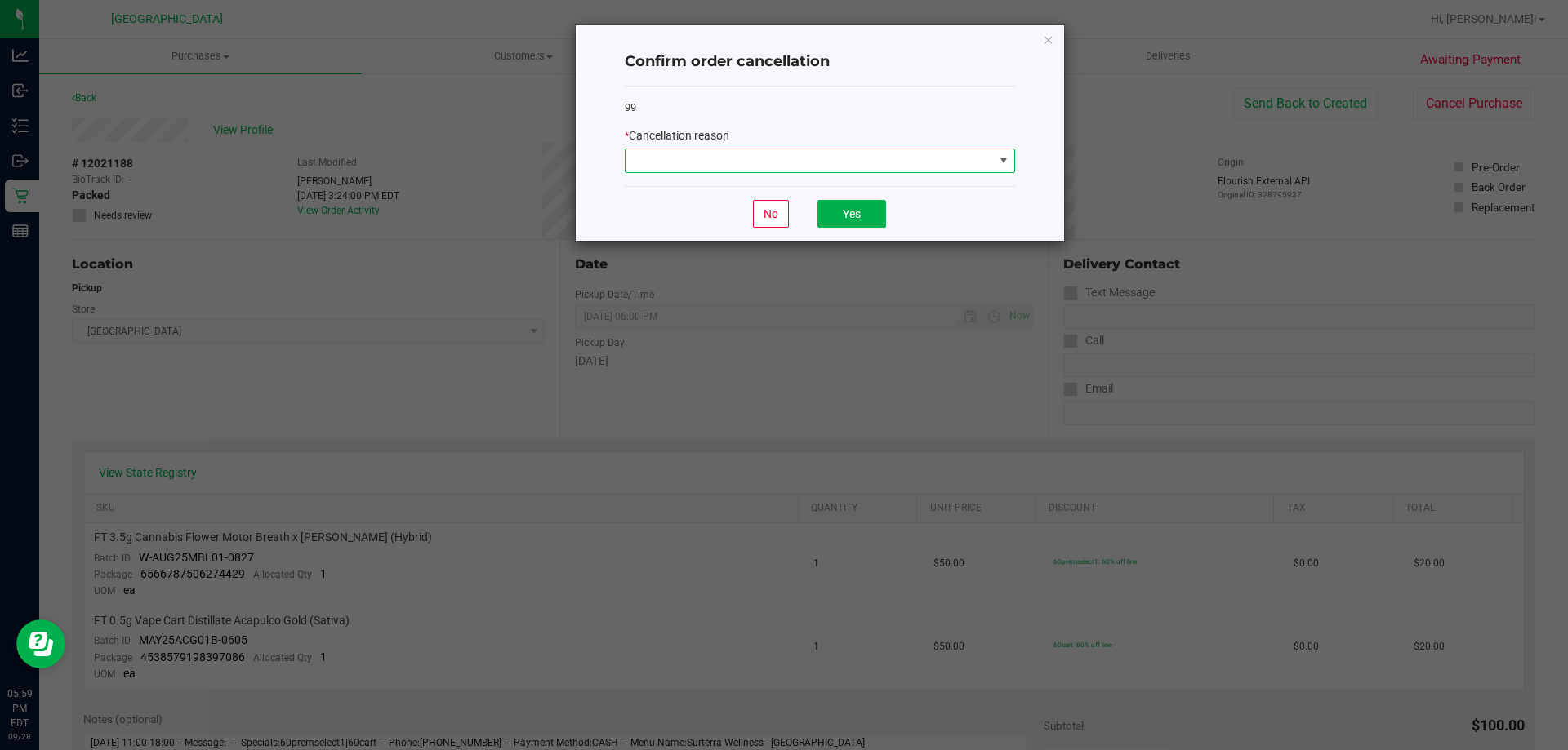
click at [997, 162] on span at bounding box center [1003, 161] width 13 height 13
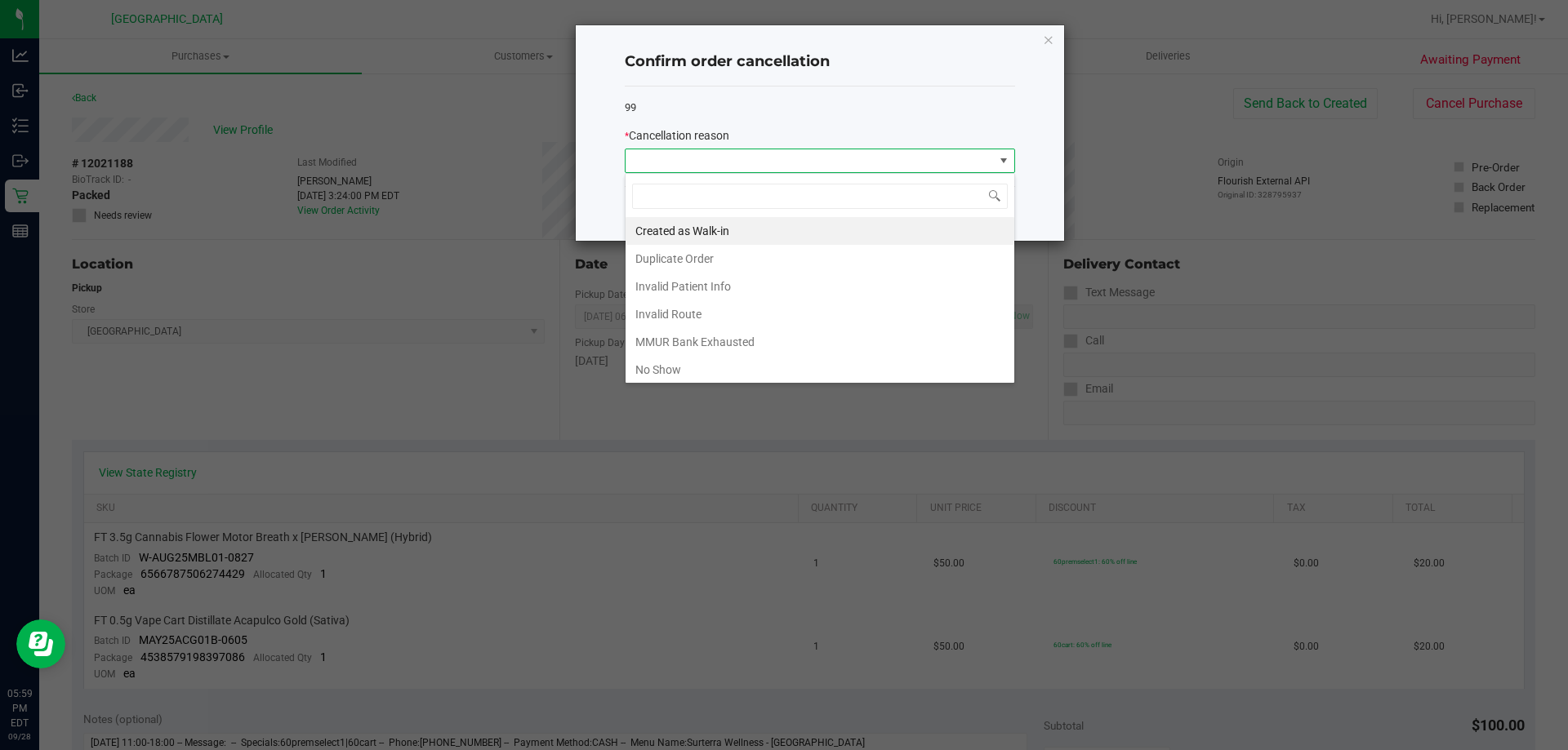
scroll to position [25, 390]
click at [685, 378] on li "No Show" at bounding box center [819, 369] width 388 height 27
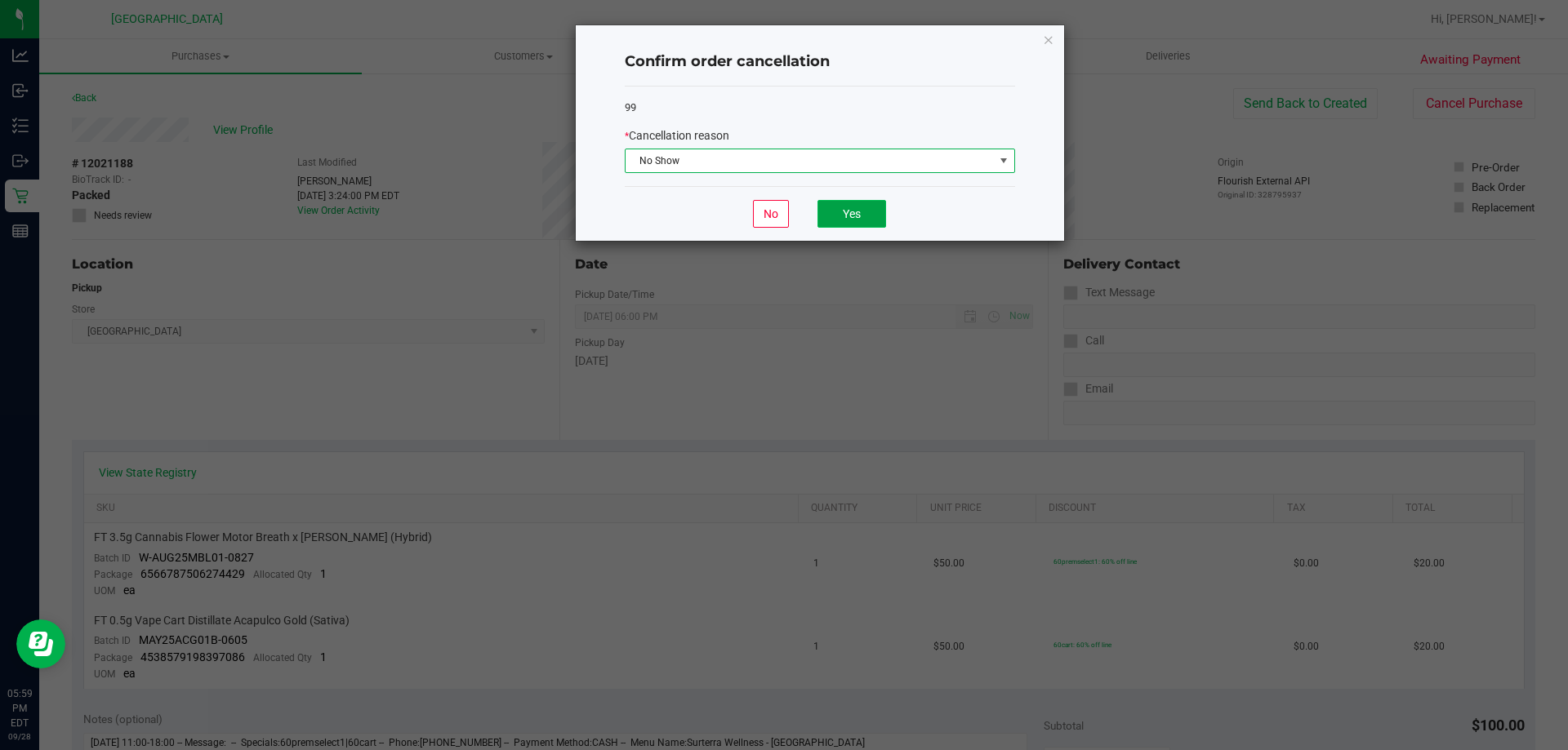
click at [865, 219] on button "Yes" at bounding box center [851, 213] width 69 height 27
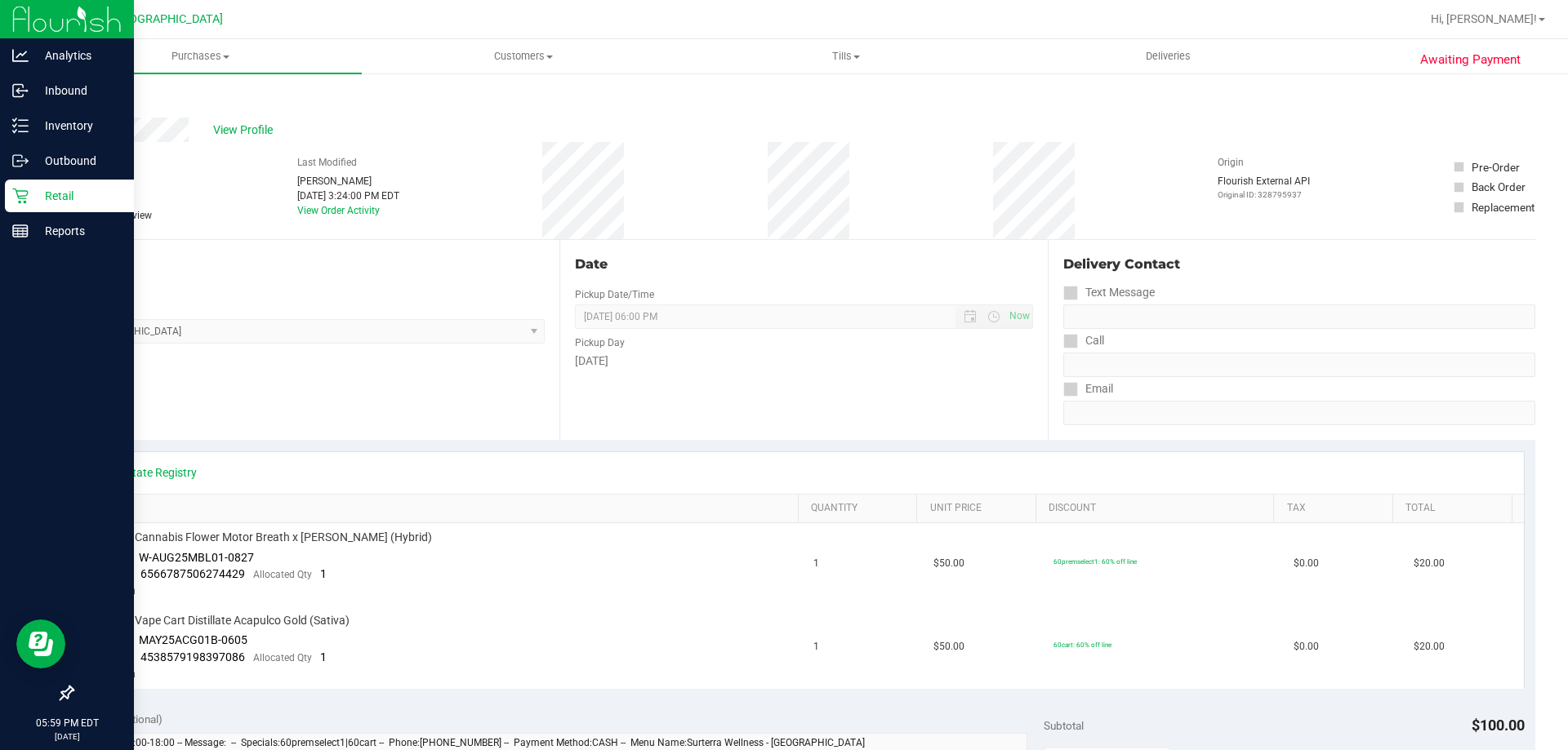
click at [29, 194] on p "Retail" at bounding box center [77, 196] width 98 height 20
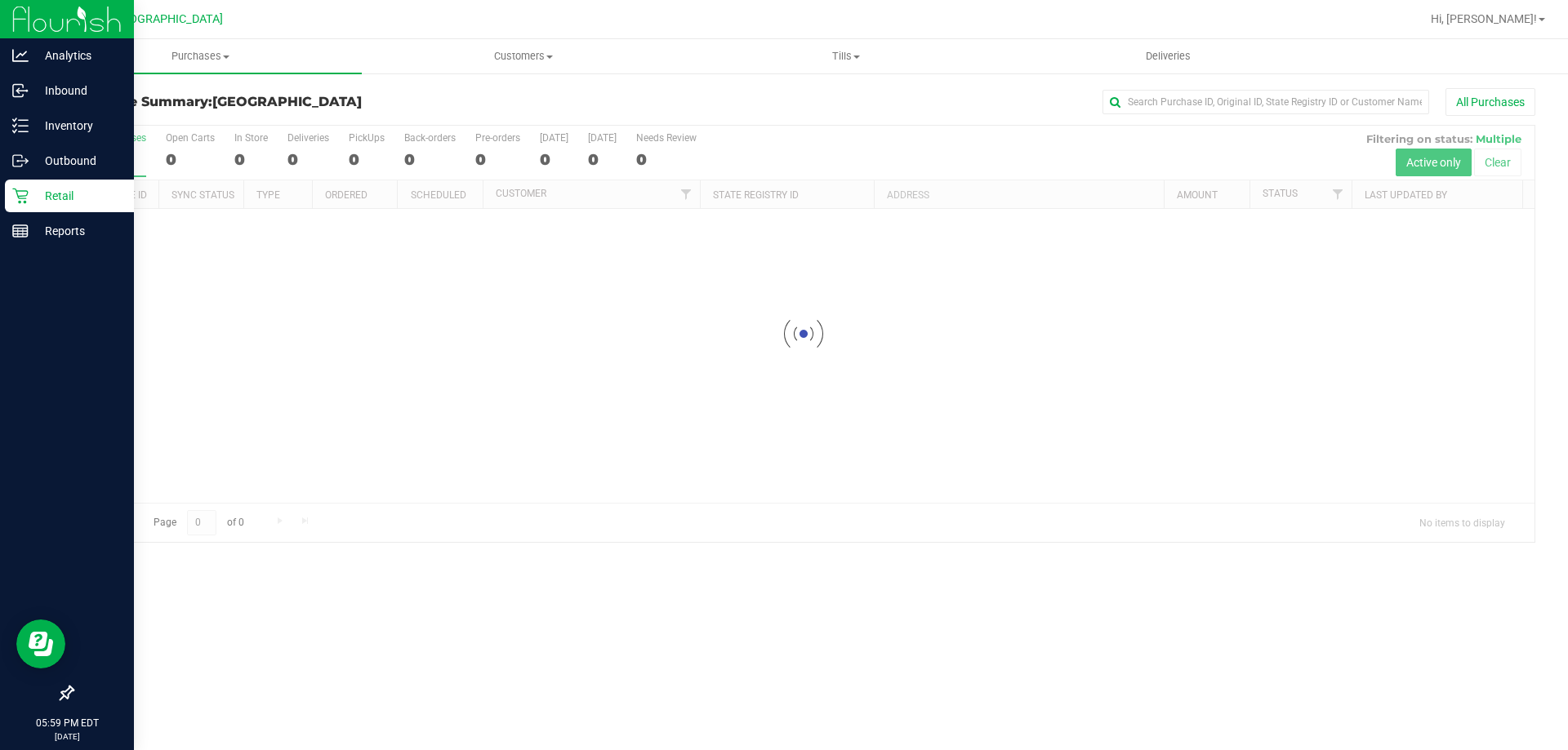
click at [74, 208] on div "Retail" at bounding box center [69, 196] width 129 height 33
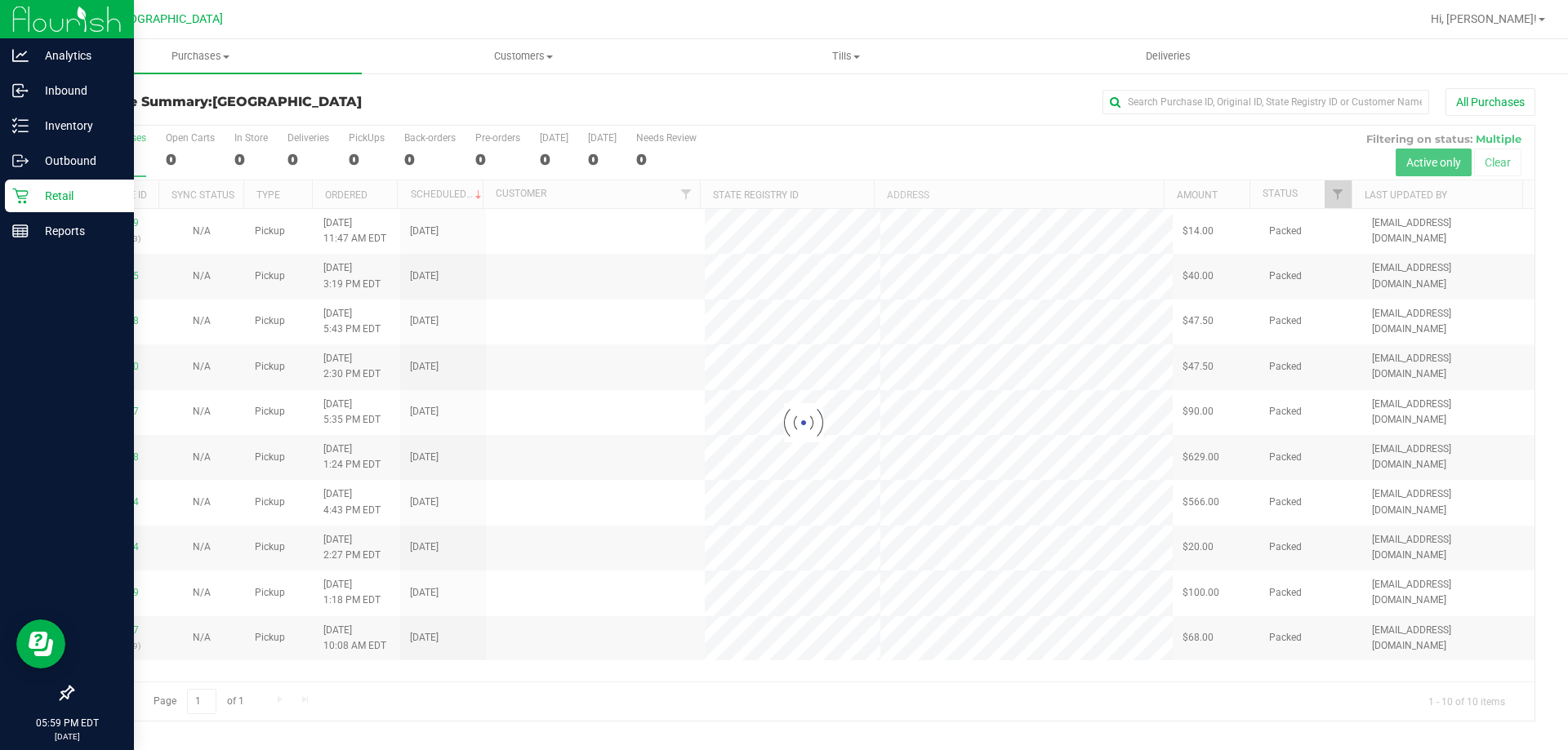
click at [91, 201] on p "Retail" at bounding box center [77, 196] width 98 height 20
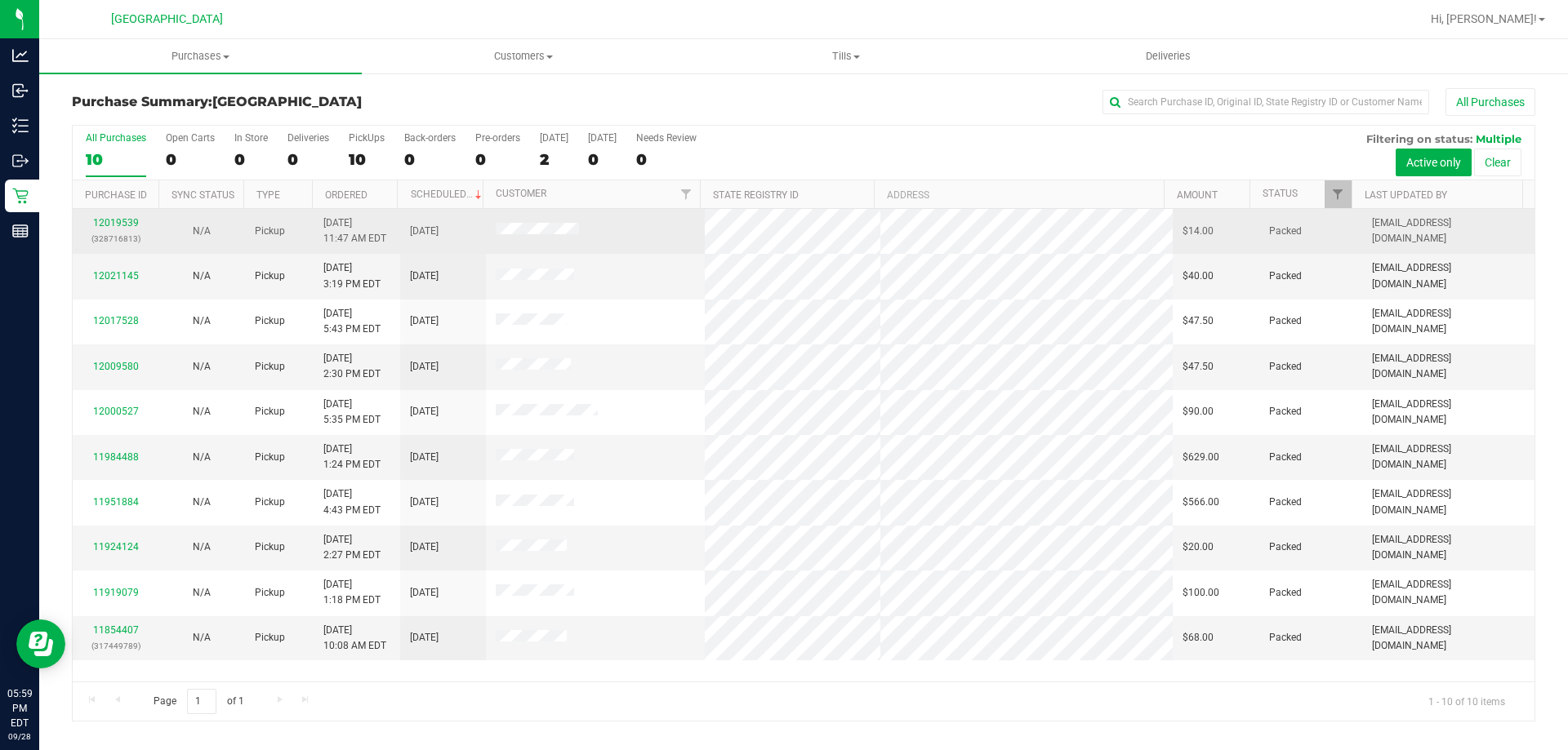
click at [155, 226] on td "12019539 (328716813)" at bounding box center [115, 231] width 86 height 45
click at [128, 220] on link "12019539" at bounding box center [116, 223] width 45 height 11
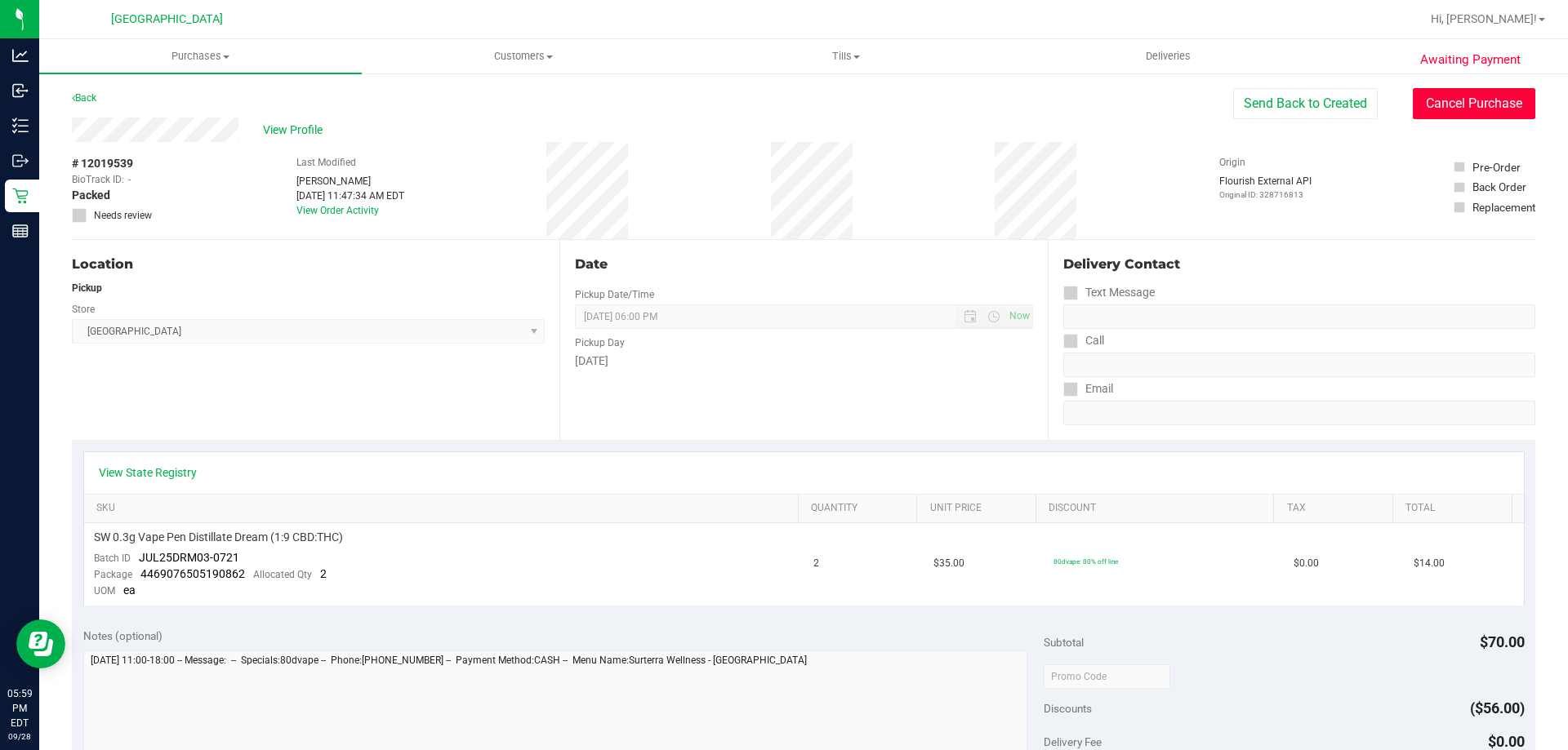
click at [1474, 109] on button "Cancel Purchase" at bounding box center [1474, 103] width 123 height 31
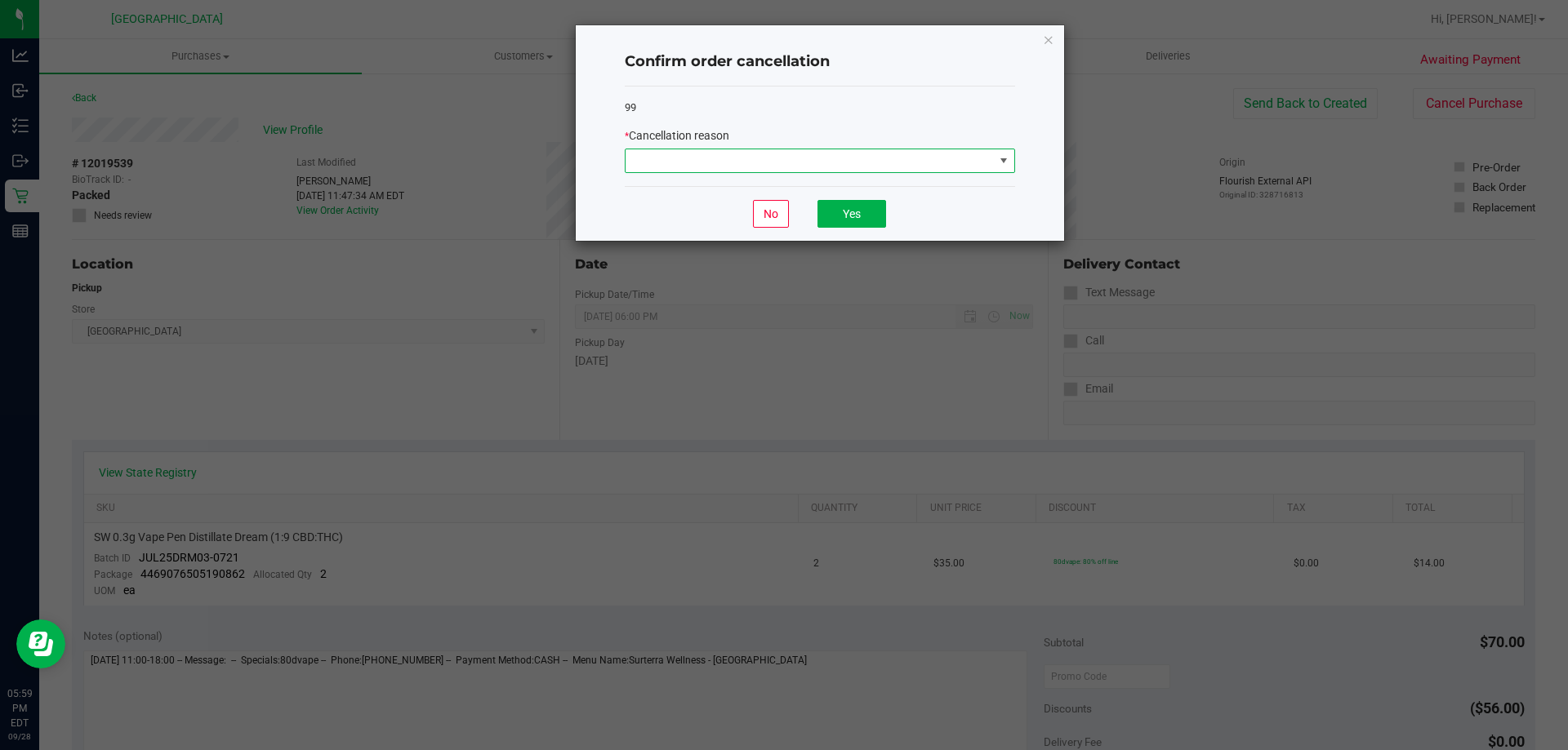
click at [998, 167] on span at bounding box center [1003, 161] width 13 height 13
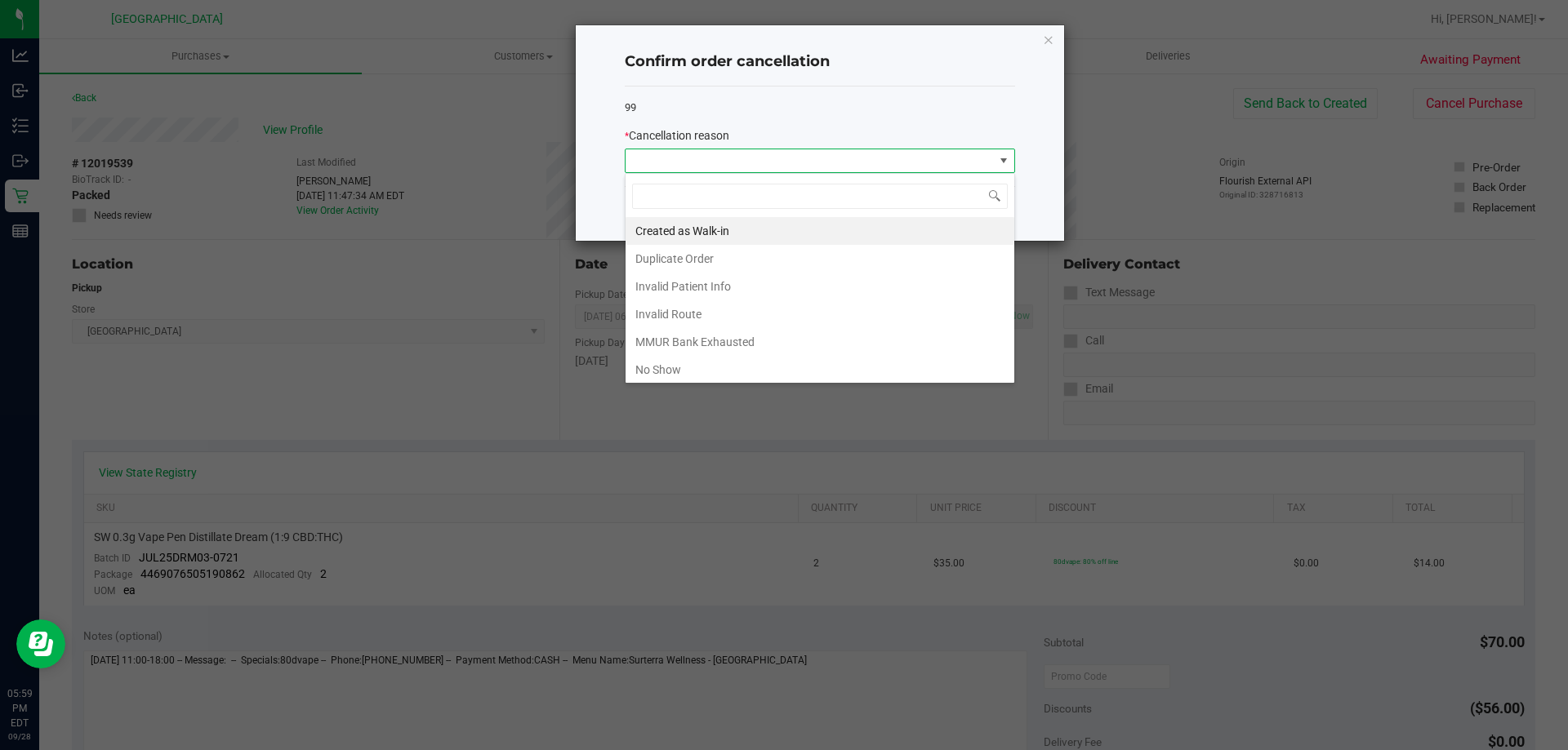
scroll to position [25, 390]
click at [680, 378] on li "No Show" at bounding box center [819, 369] width 388 height 27
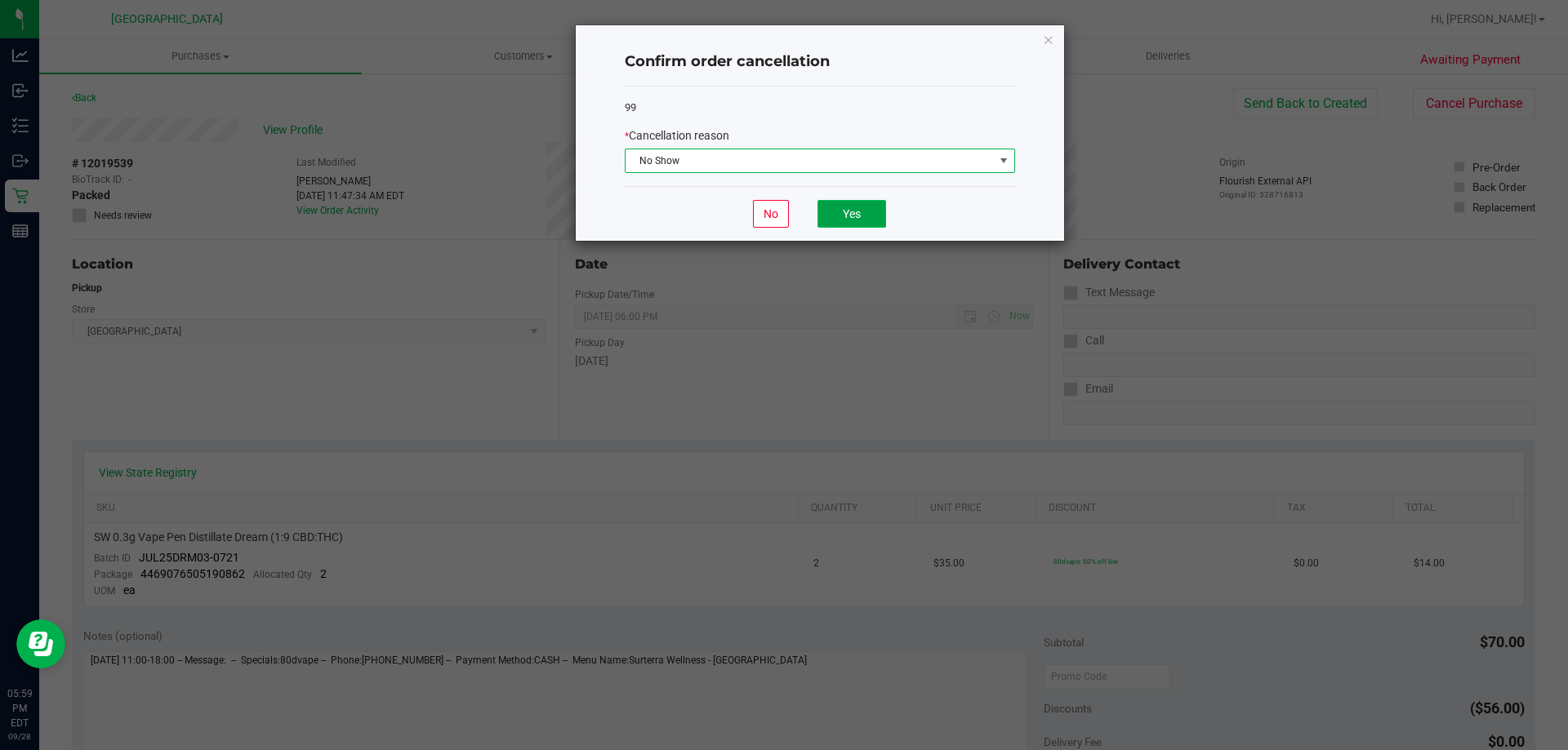
click at [861, 220] on button "Yes" at bounding box center [851, 213] width 69 height 27
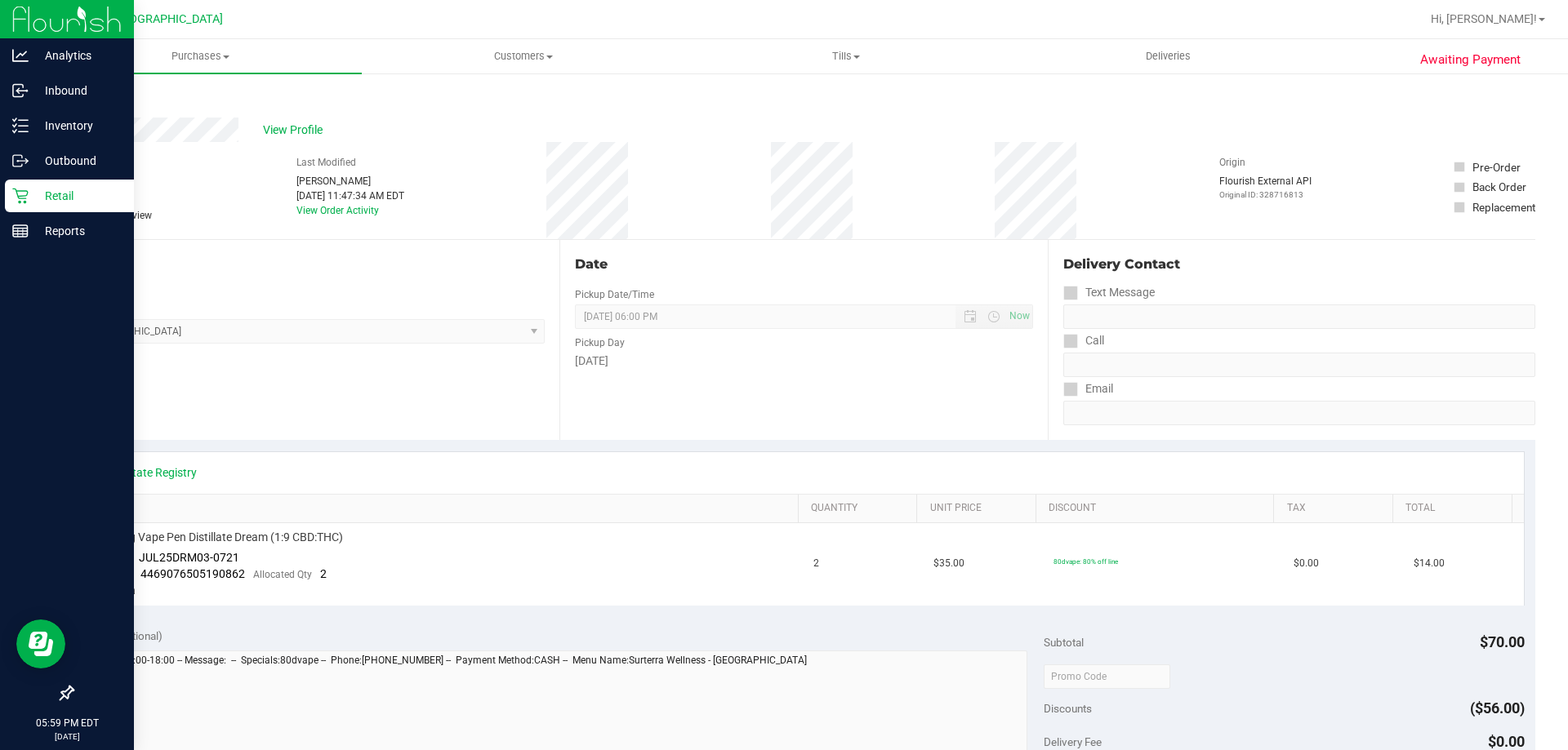
click at [26, 197] on icon at bounding box center [20, 196] width 16 height 16
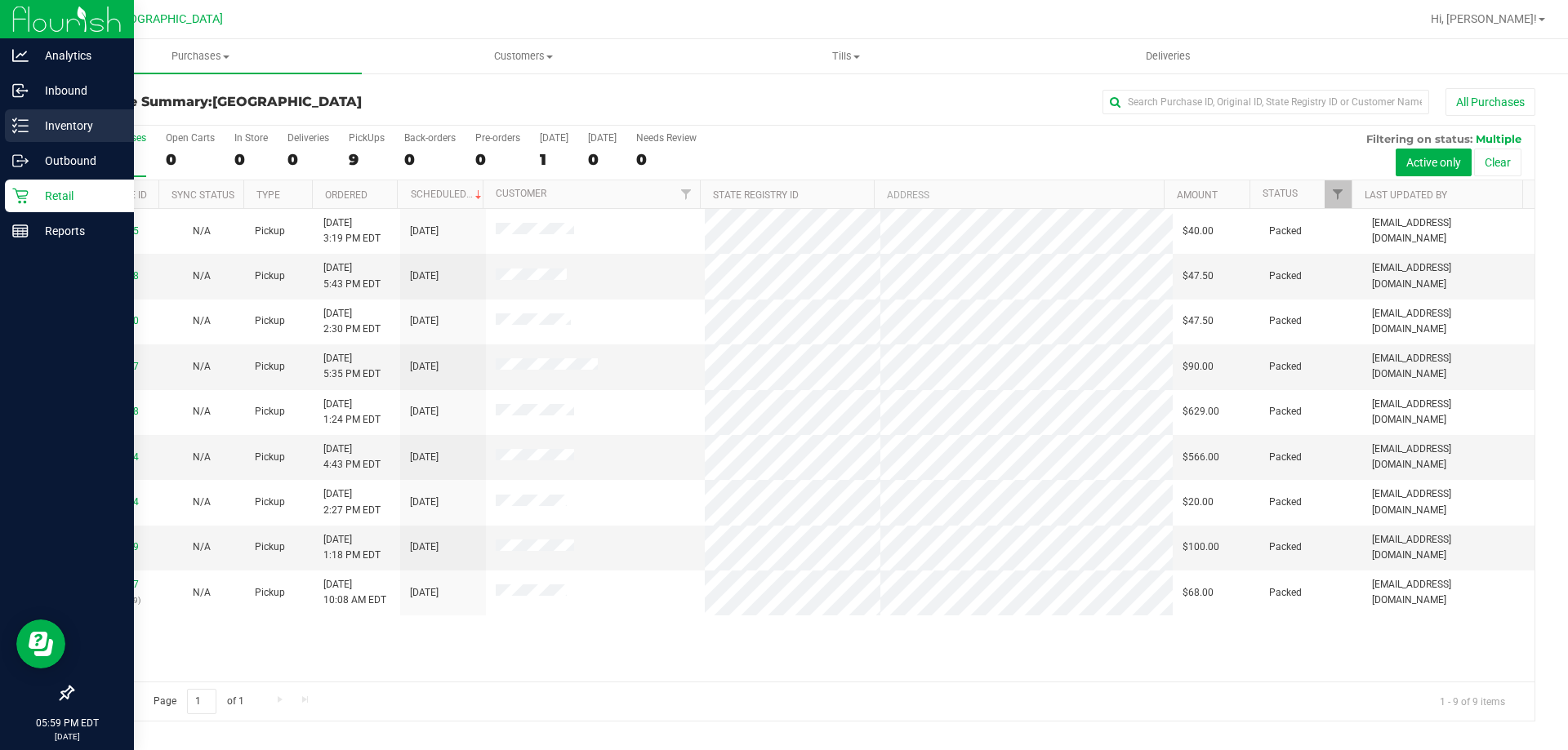
click at [91, 130] on p "Inventory" at bounding box center [77, 126] width 98 height 20
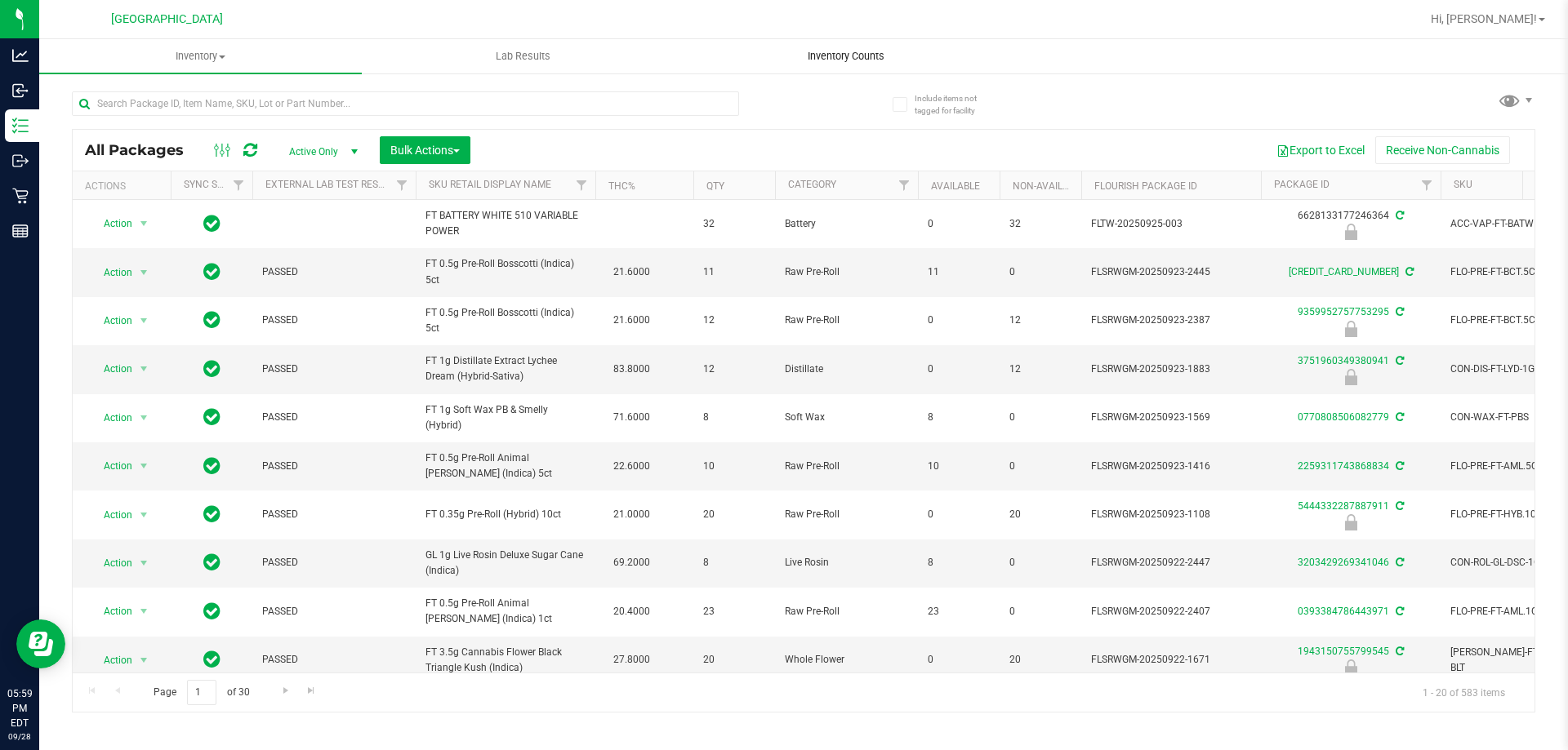
click at [872, 55] on span "Inventory Counts" at bounding box center [846, 57] width 121 height 15
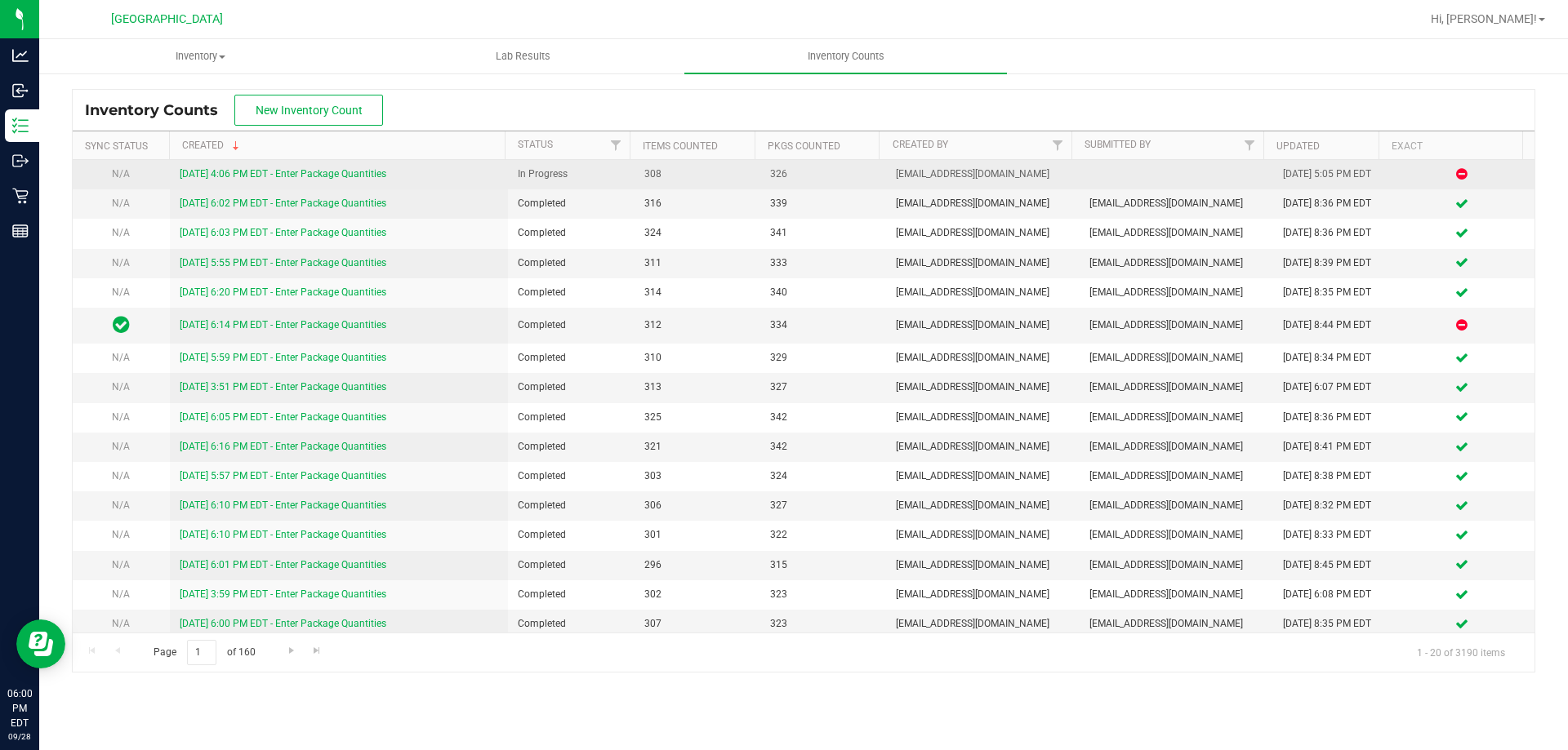
click at [342, 171] on link "[DATE] 4:06 PM EDT - Enter Package Quantities" at bounding box center [282, 174] width 207 height 11
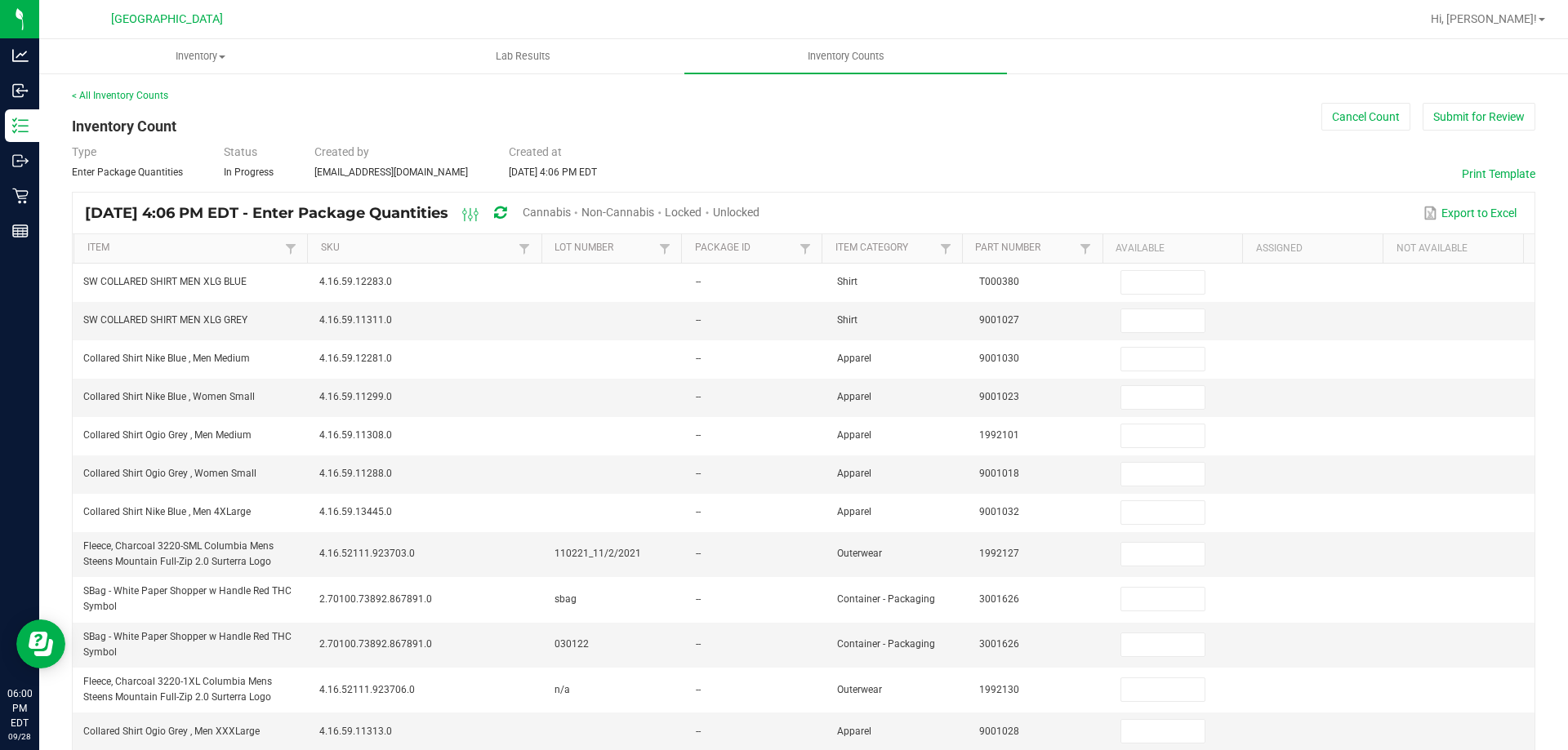
click at [571, 216] on span "Cannabis" at bounding box center [546, 213] width 48 height 13
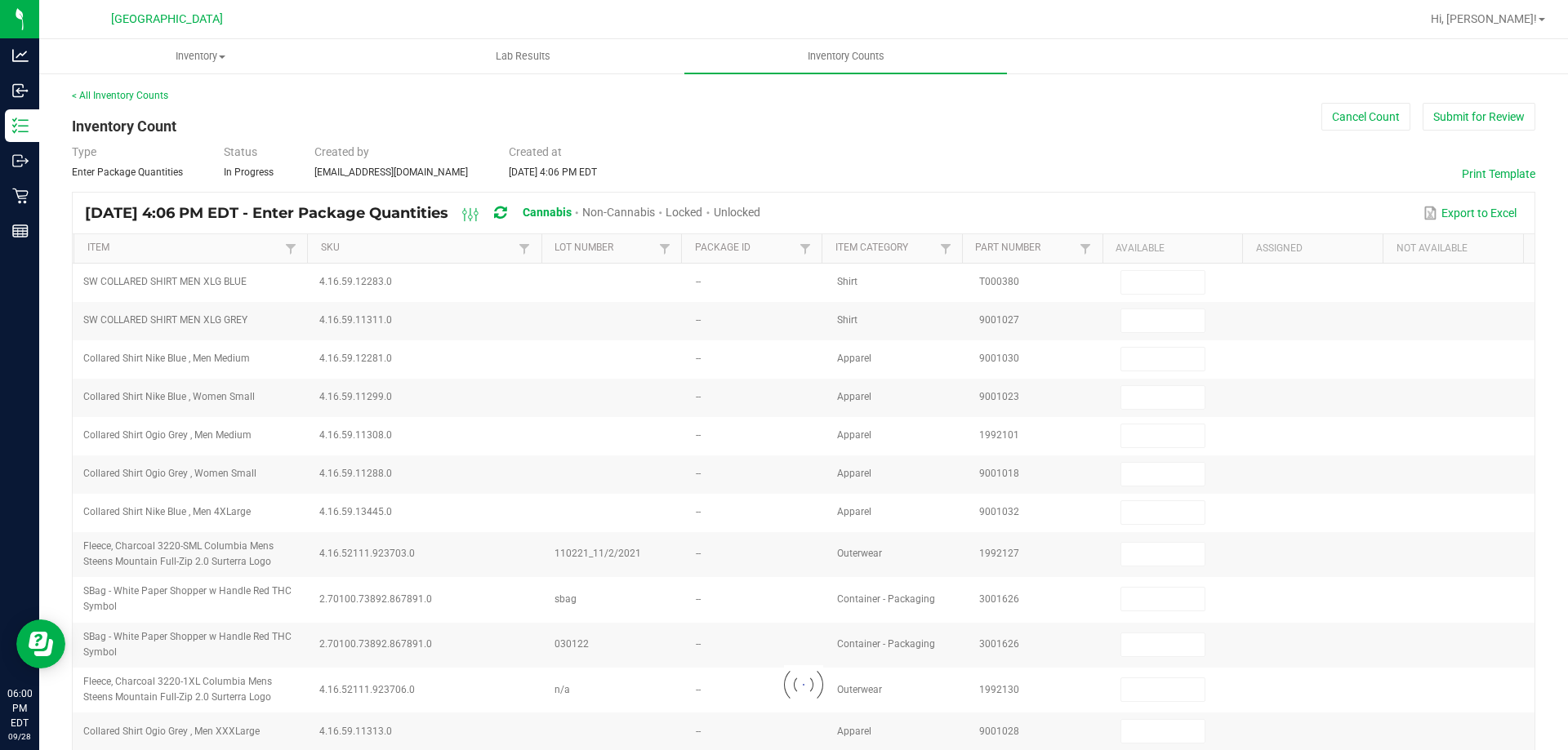
type input "2"
type input "3"
type input "10"
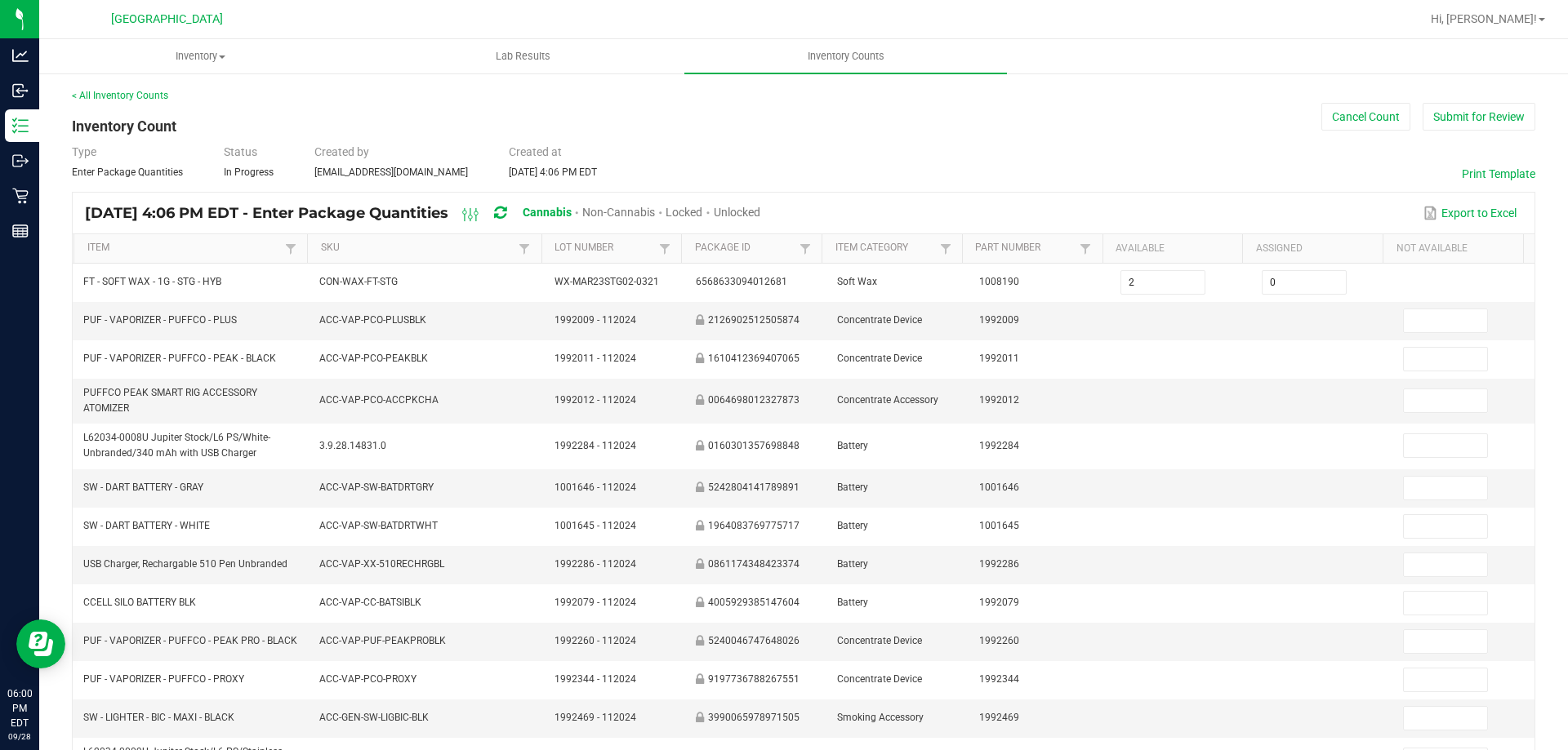
click at [760, 212] on span "Unlocked" at bounding box center [736, 213] width 46 height 13
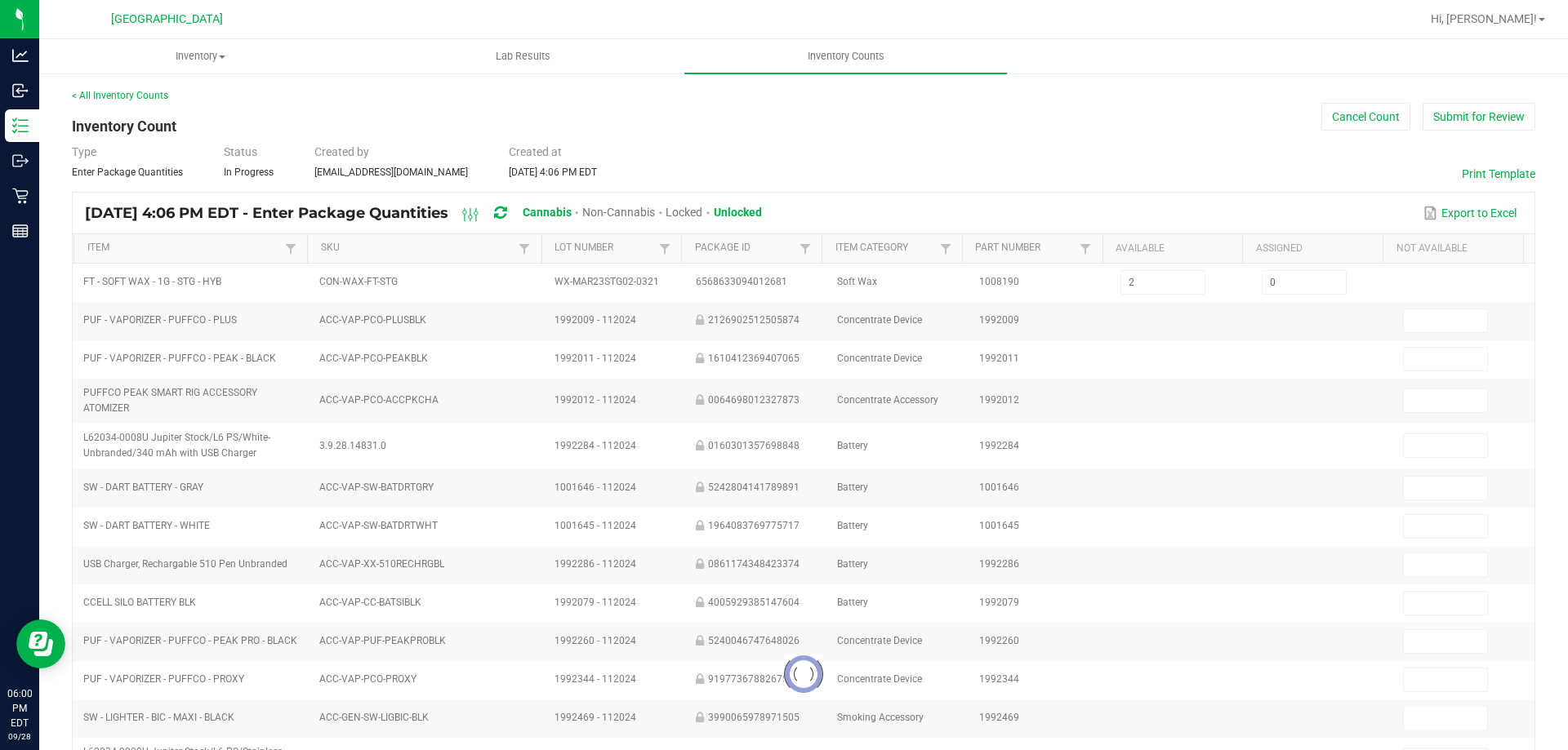
type input "8"
type input "3"
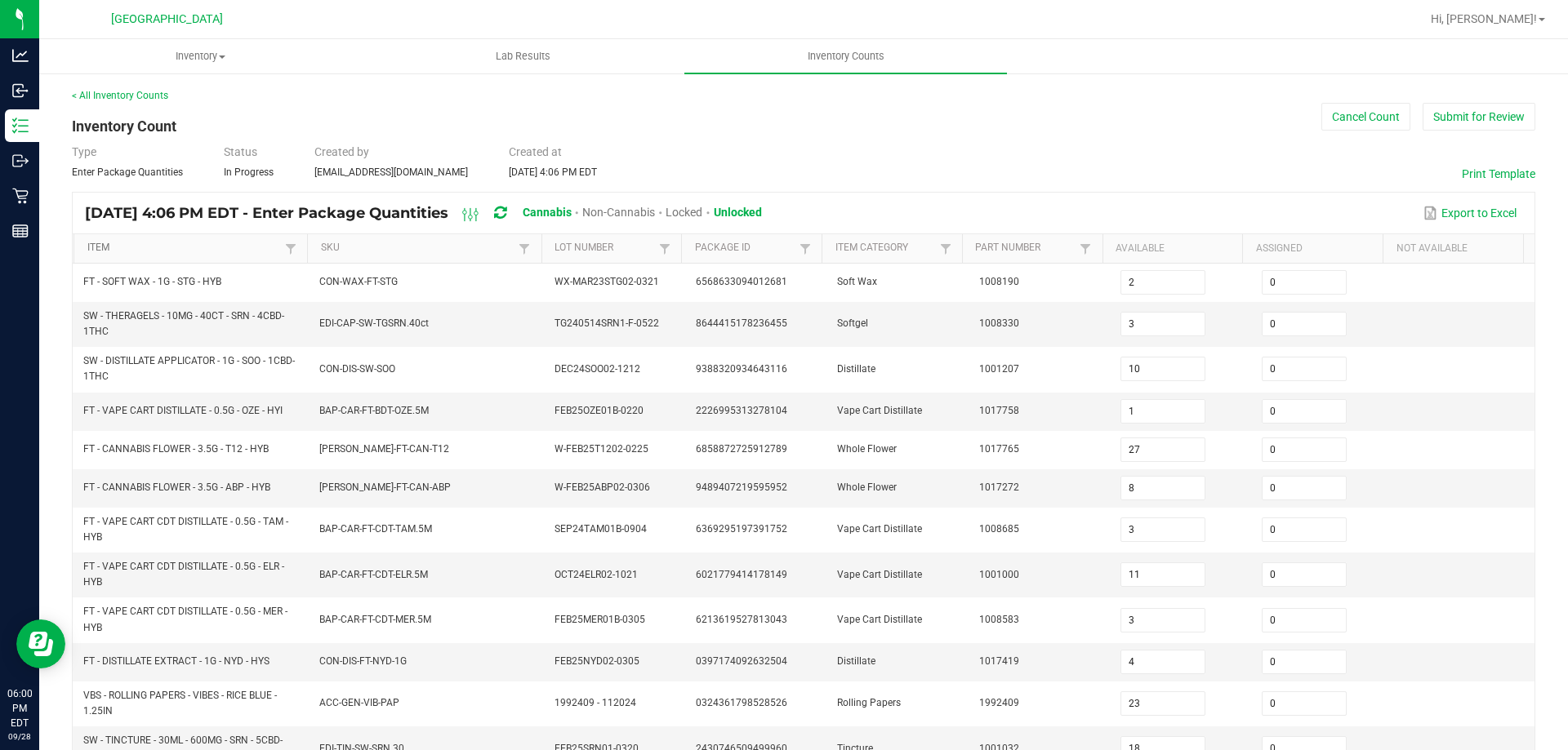
click at [206, 249] on link "Item" at bounding box center [184, 248] width 195 height 13
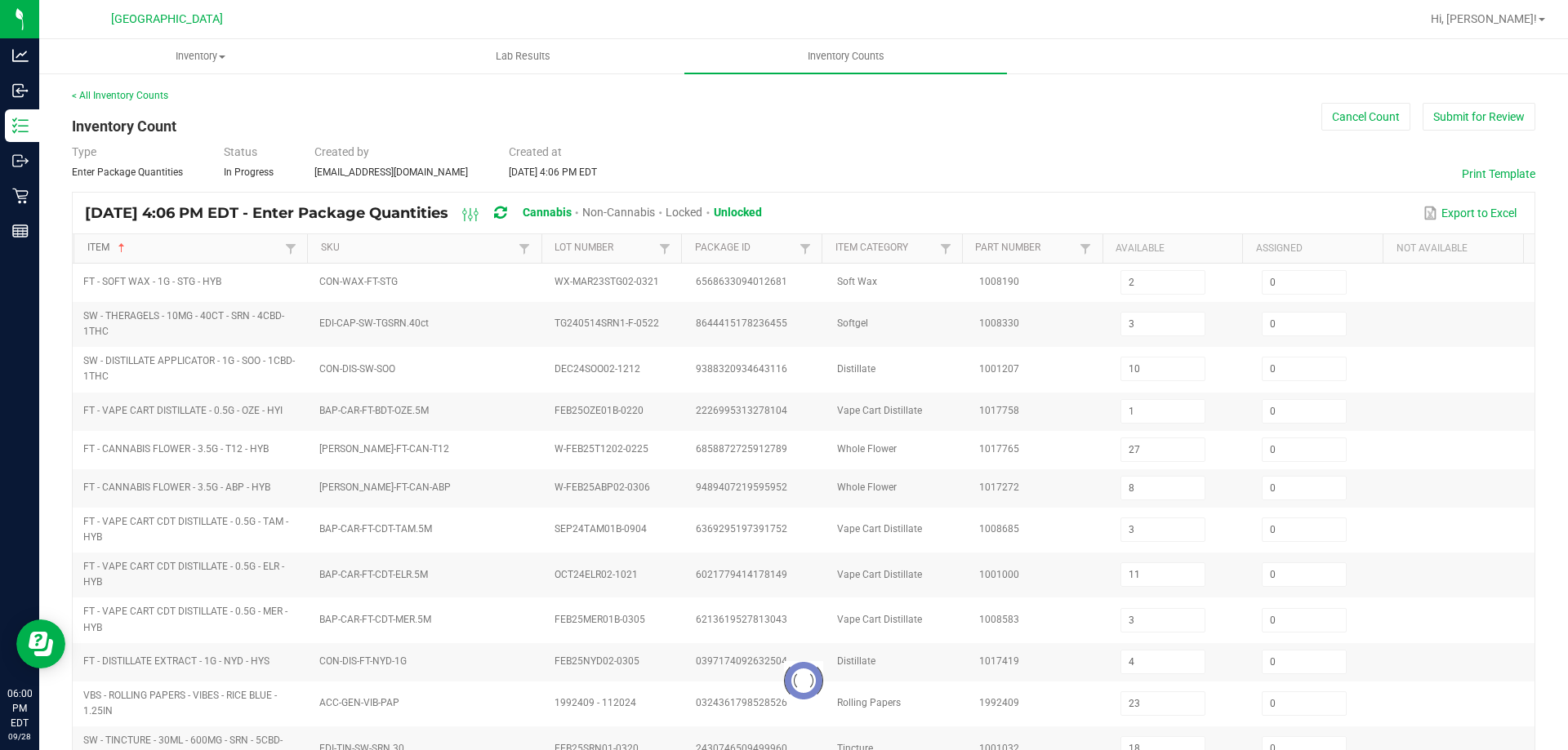
type input "5"
type input "3"
type input "0"
type input "8"
type input "1"
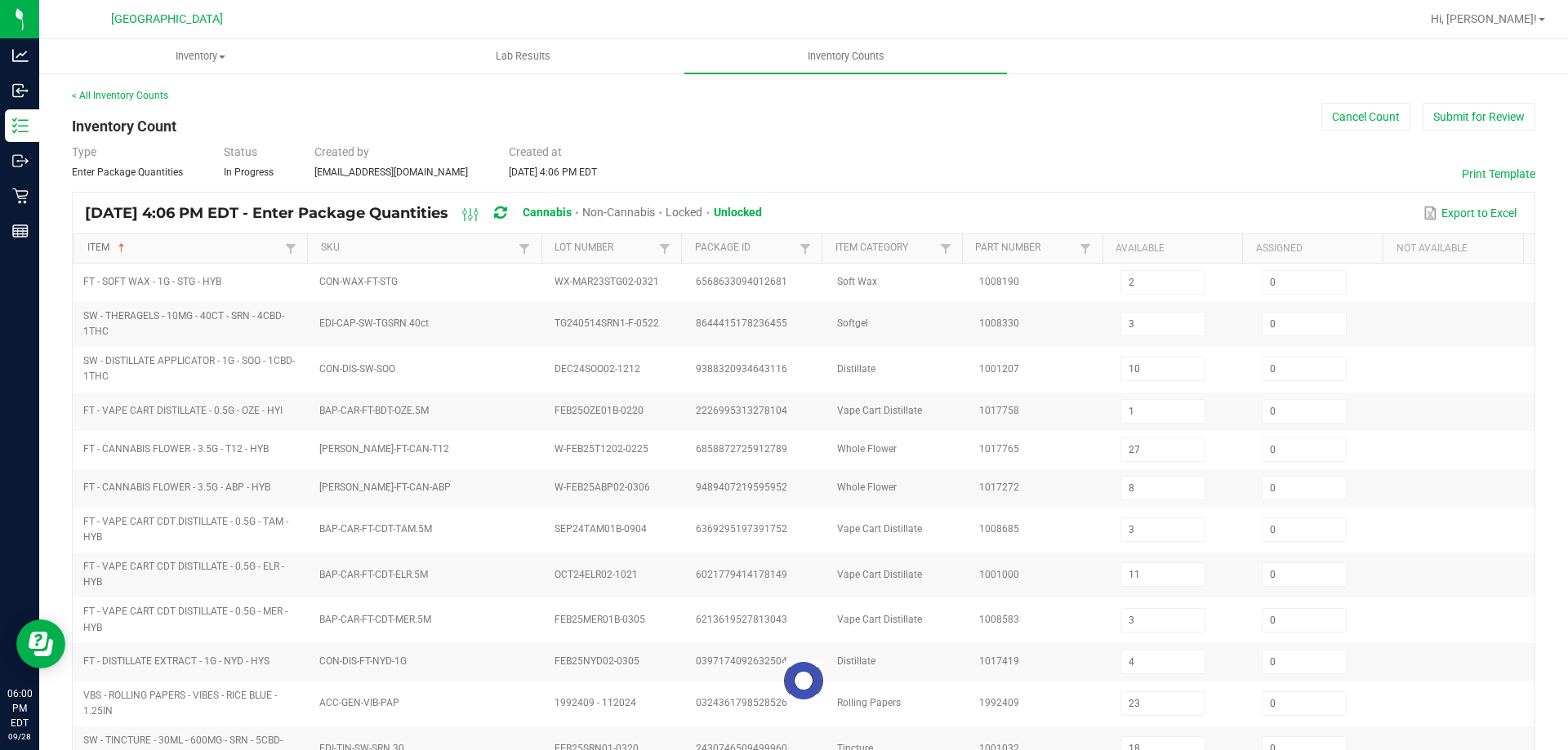
type input "19"
type input "5"
type input "9"
type input "14"
type input "10"
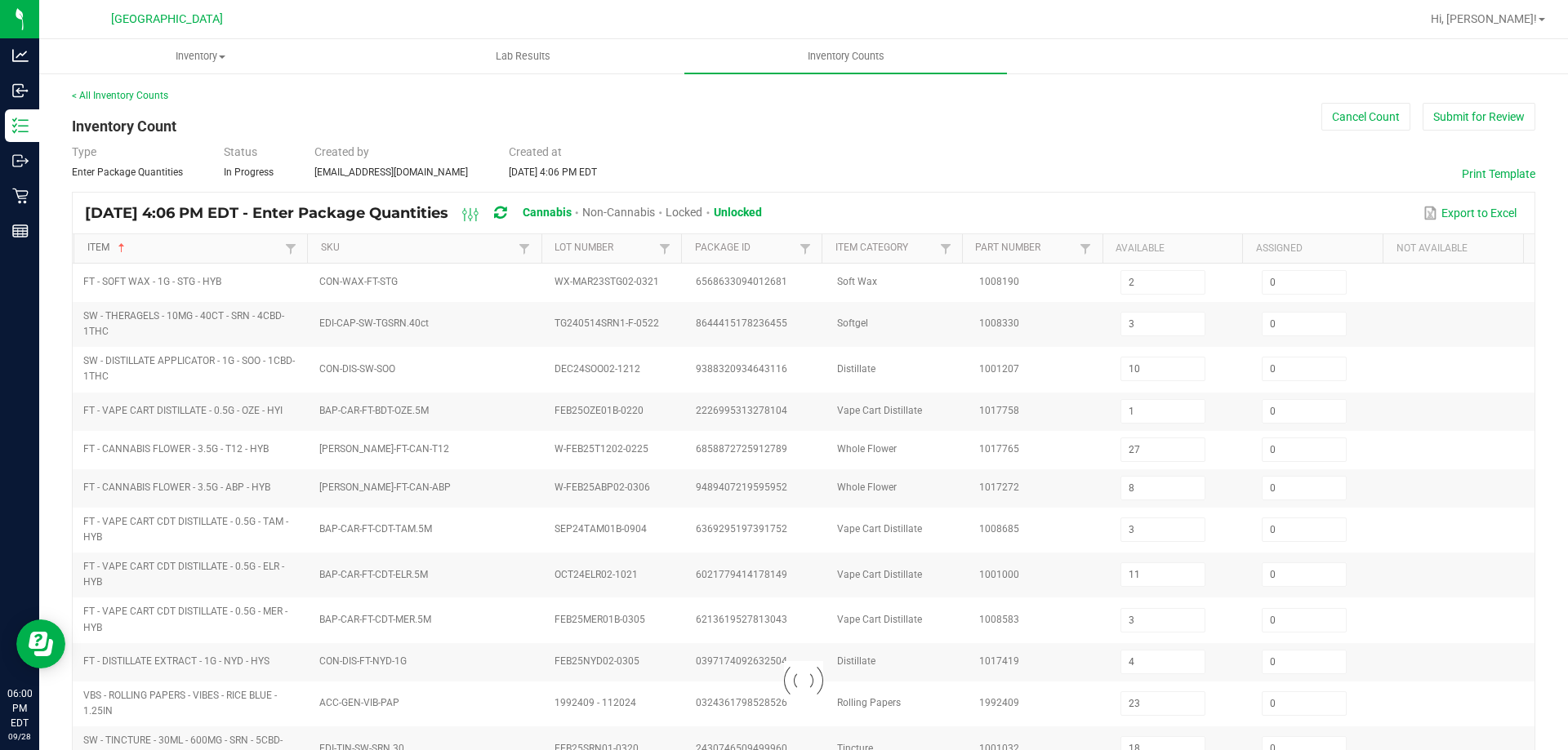
type input "1"
type input "12"
type input "5"
type input "0"
type input "1"
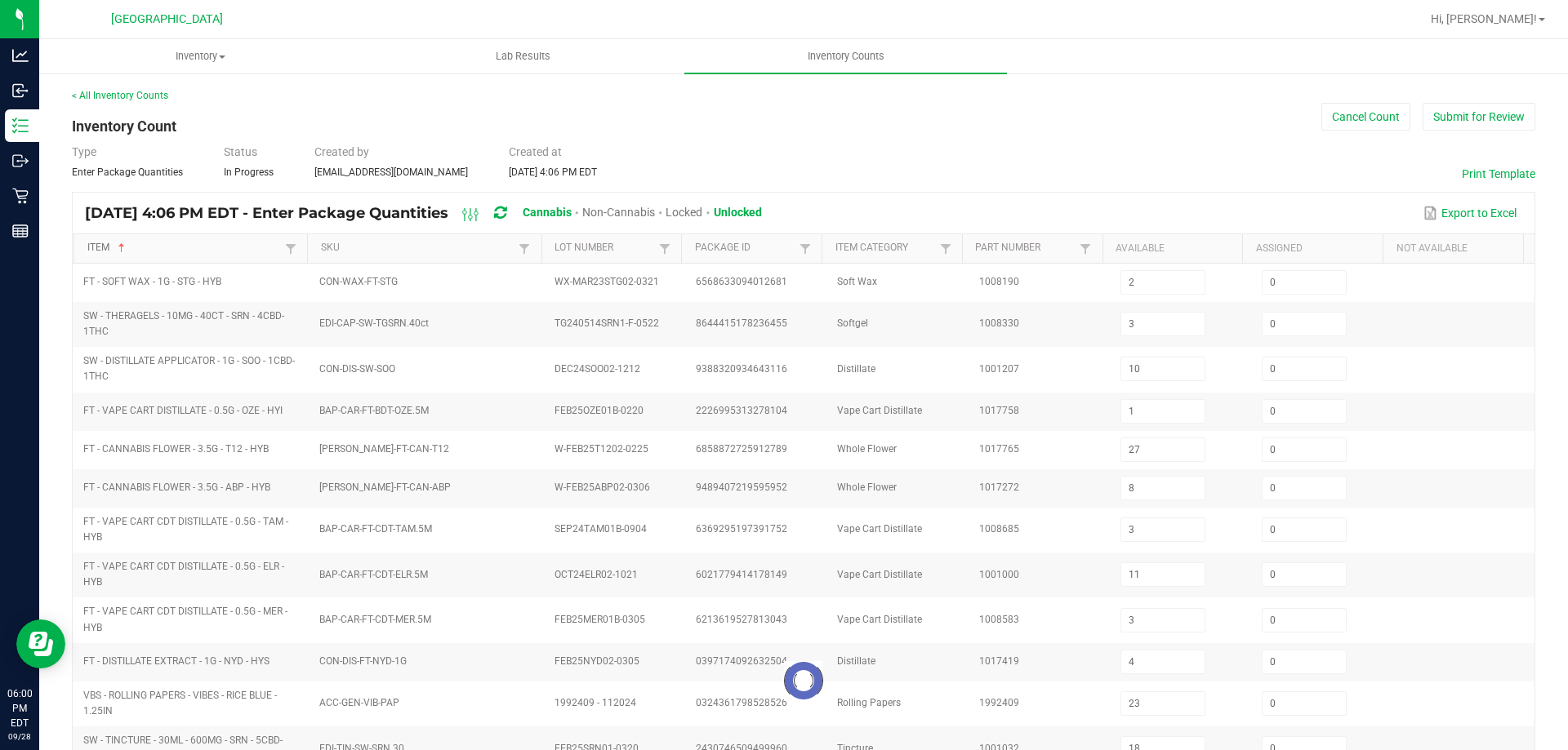
type input "5"
type input "1"
type input "8"
type input "11"
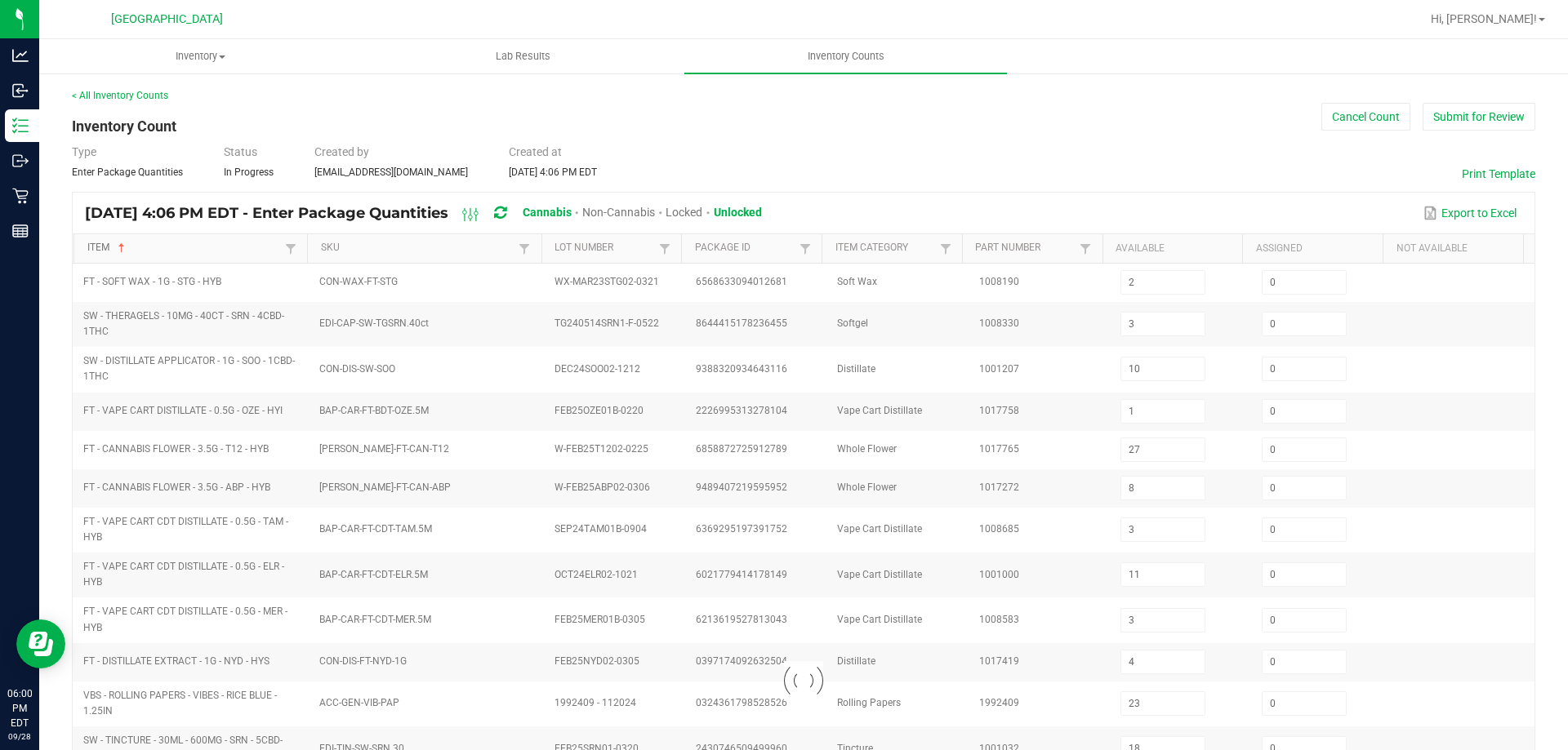
type input "0"
type input "1"
type input "19"
type input "0"
type input "2"
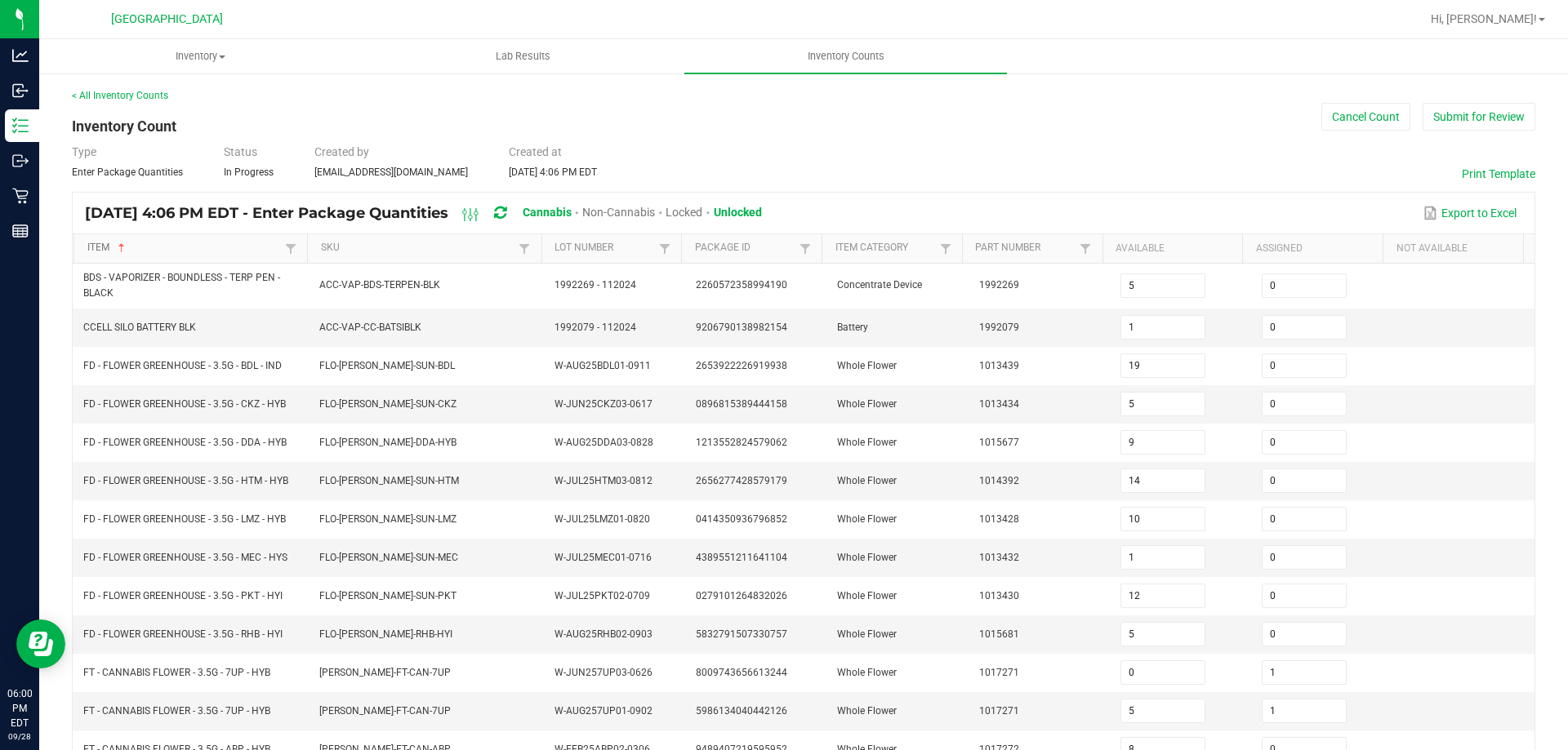
click at [175, 252] on link "Item" at bounding box center [184, 248] width 195 height 13
type input "6"
type input "16"
type input "0"
type input "13"
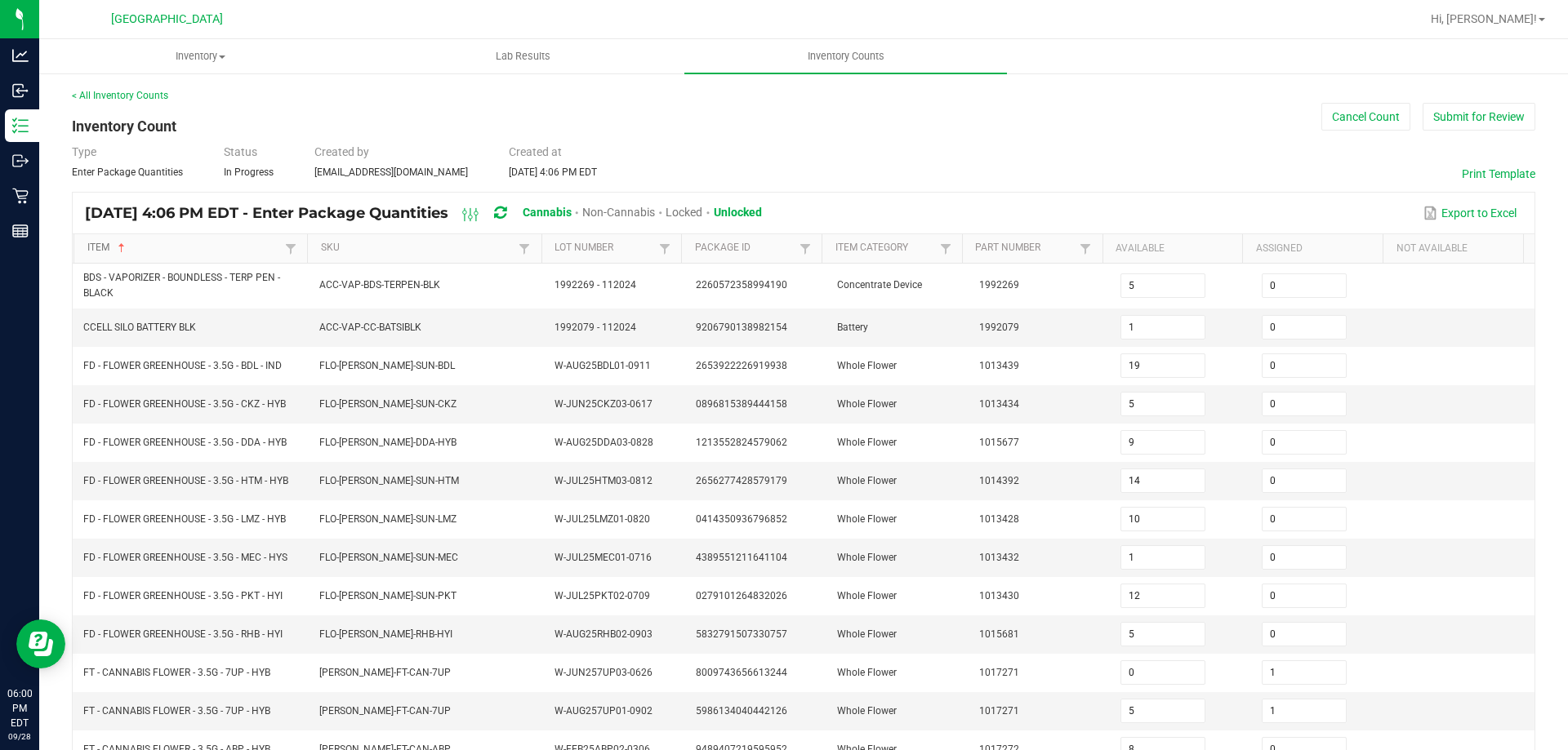
type input "5"
type input "11"
type input "36"
type input "11"
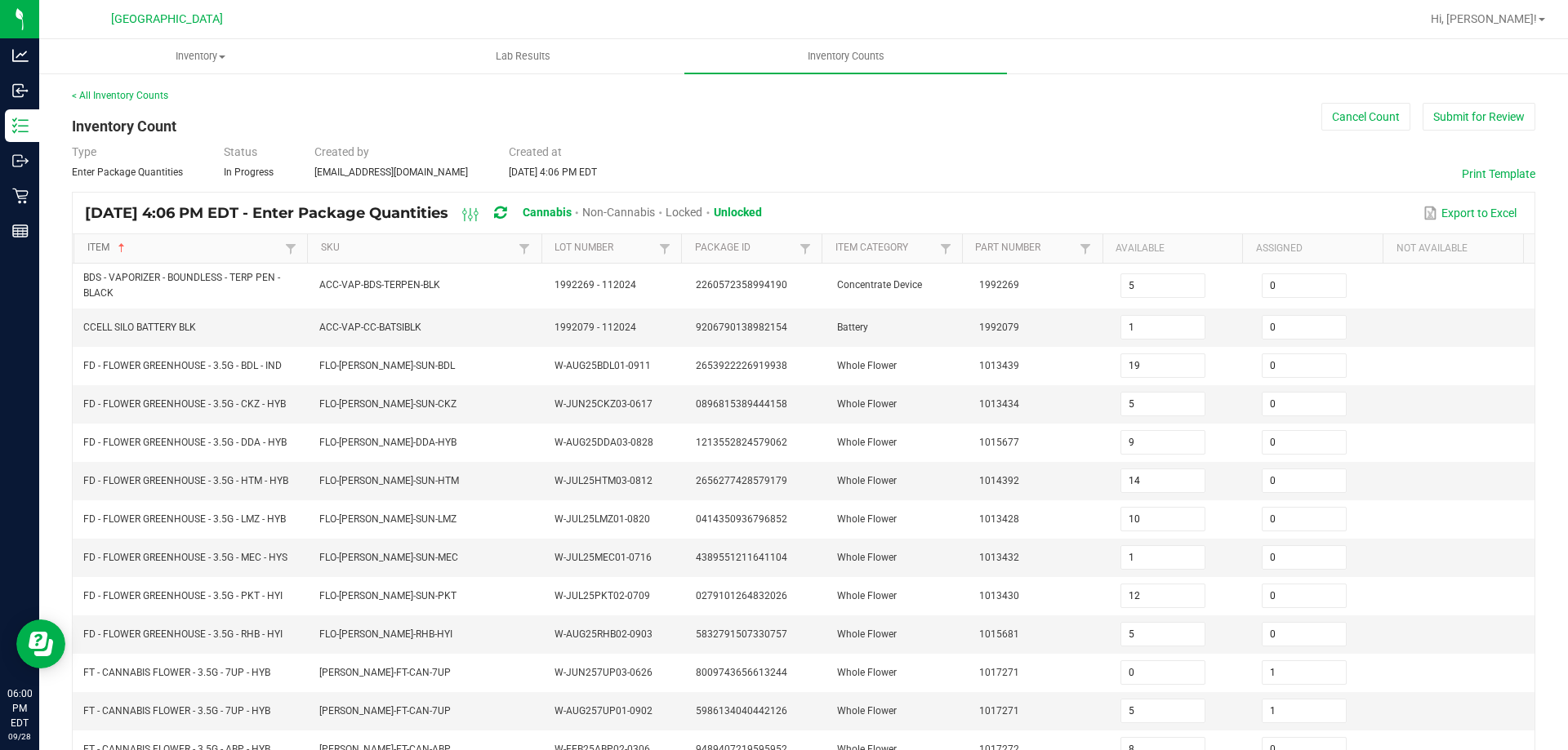
type input "3"
type input "9"
type input "23"
type input "17"
type input "0"
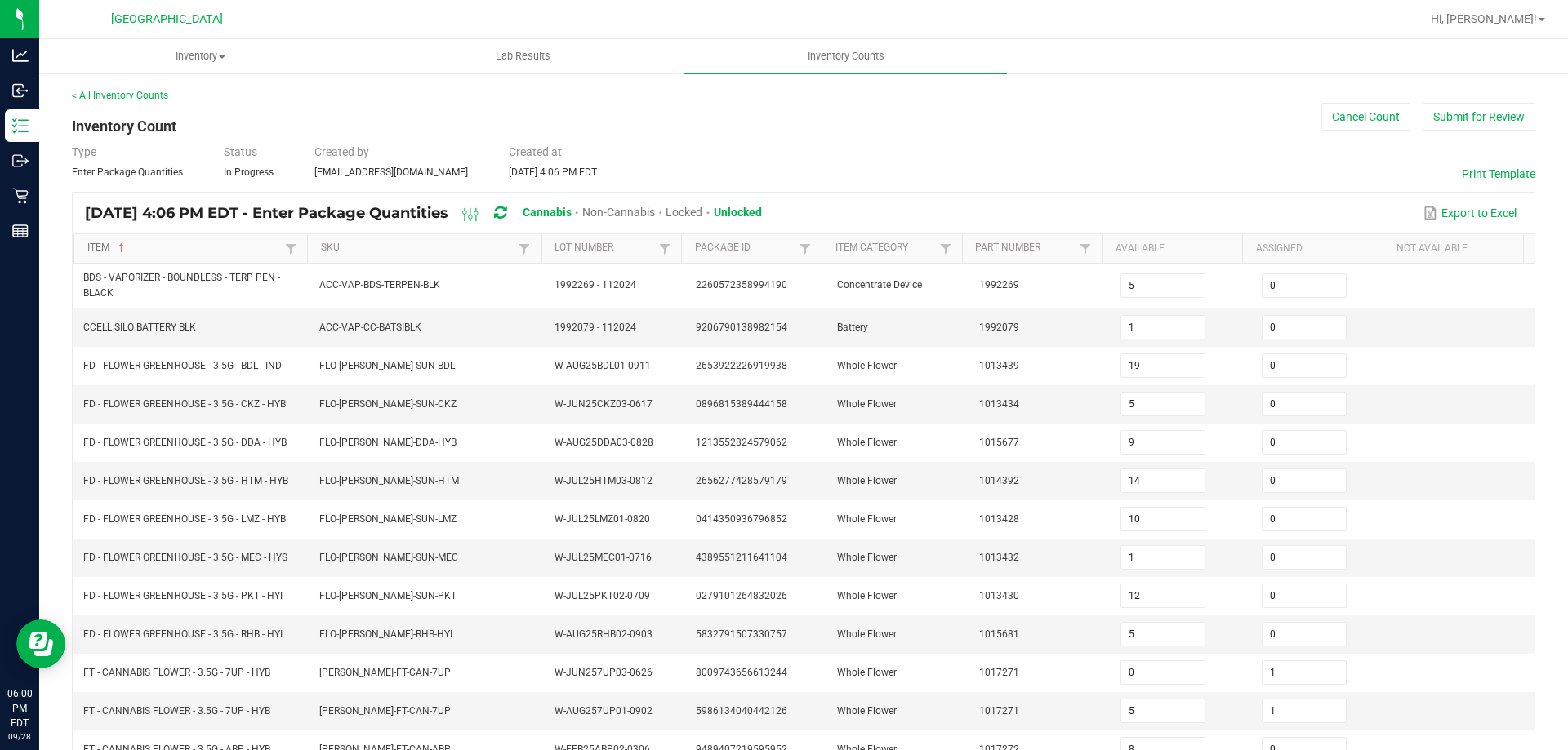
type input "0"
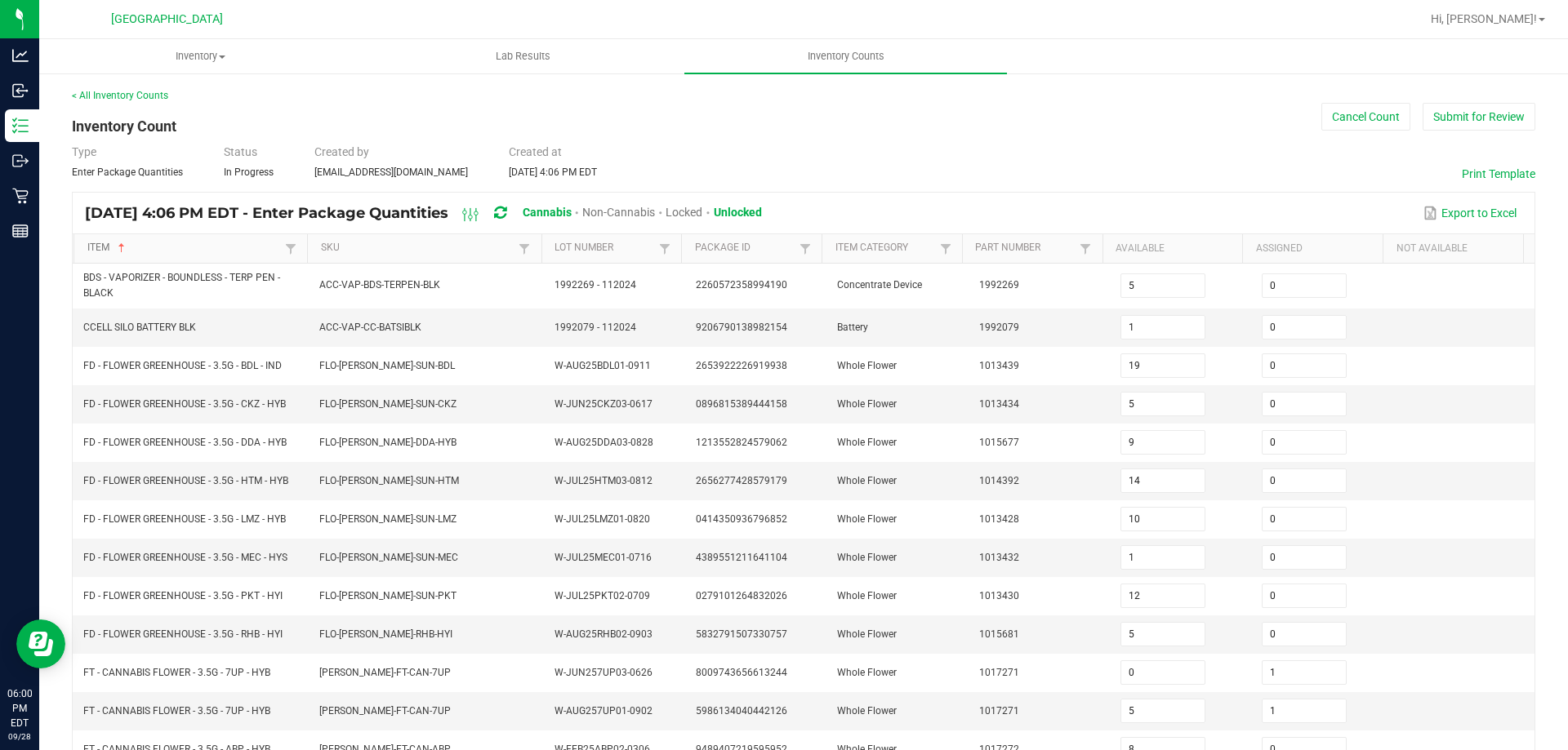
type input "15"
type input "0"
type input "18"
type input "9"
type input "0"
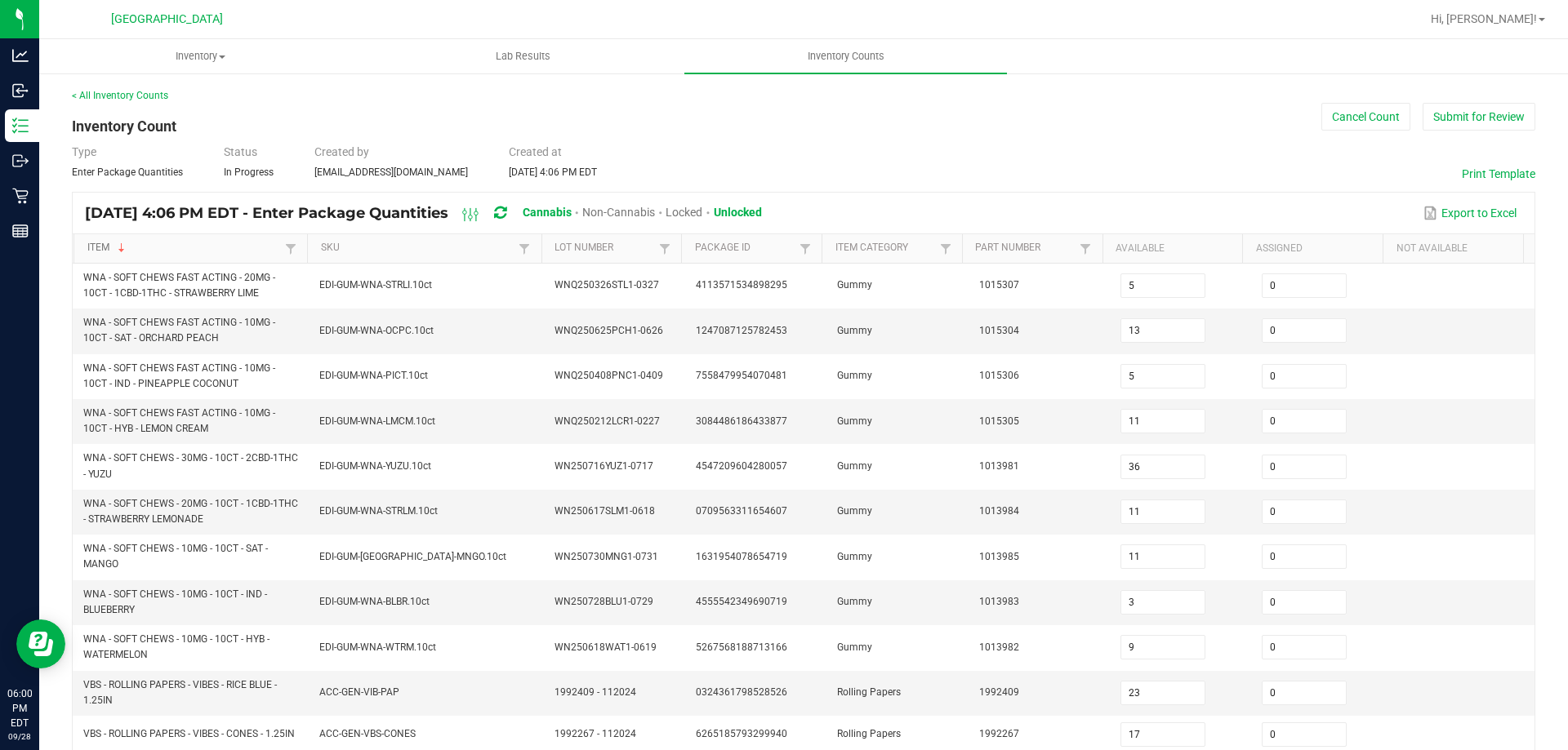
click at [183, 249] on link "Item" at bounding box center [184, 248] width 195 height 13
click at [199, 251] on link "Item" at bounding box center [184, 248] width 195 height 13
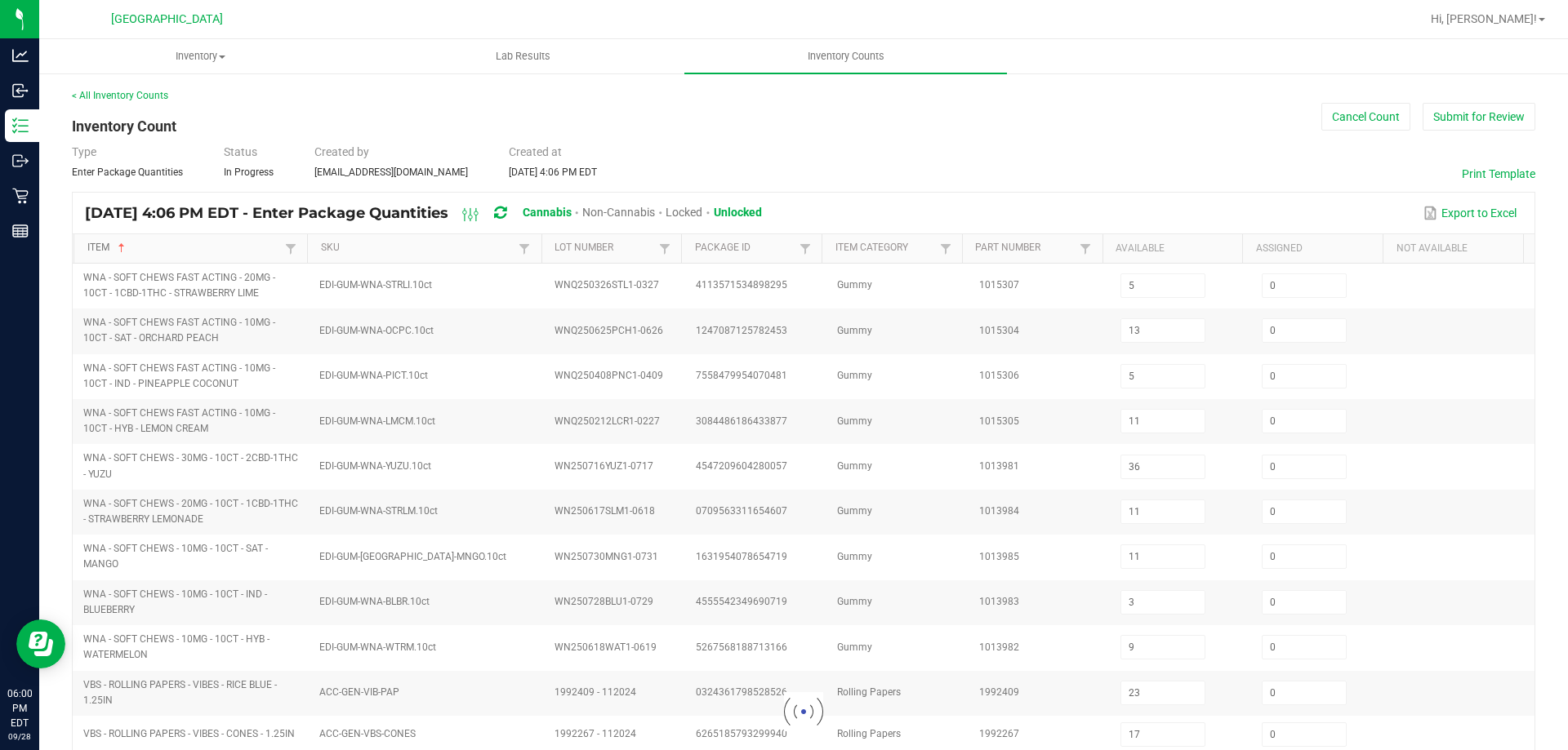
type input "3"
type input "0"
type input "8"
type input "1"
type input "19"
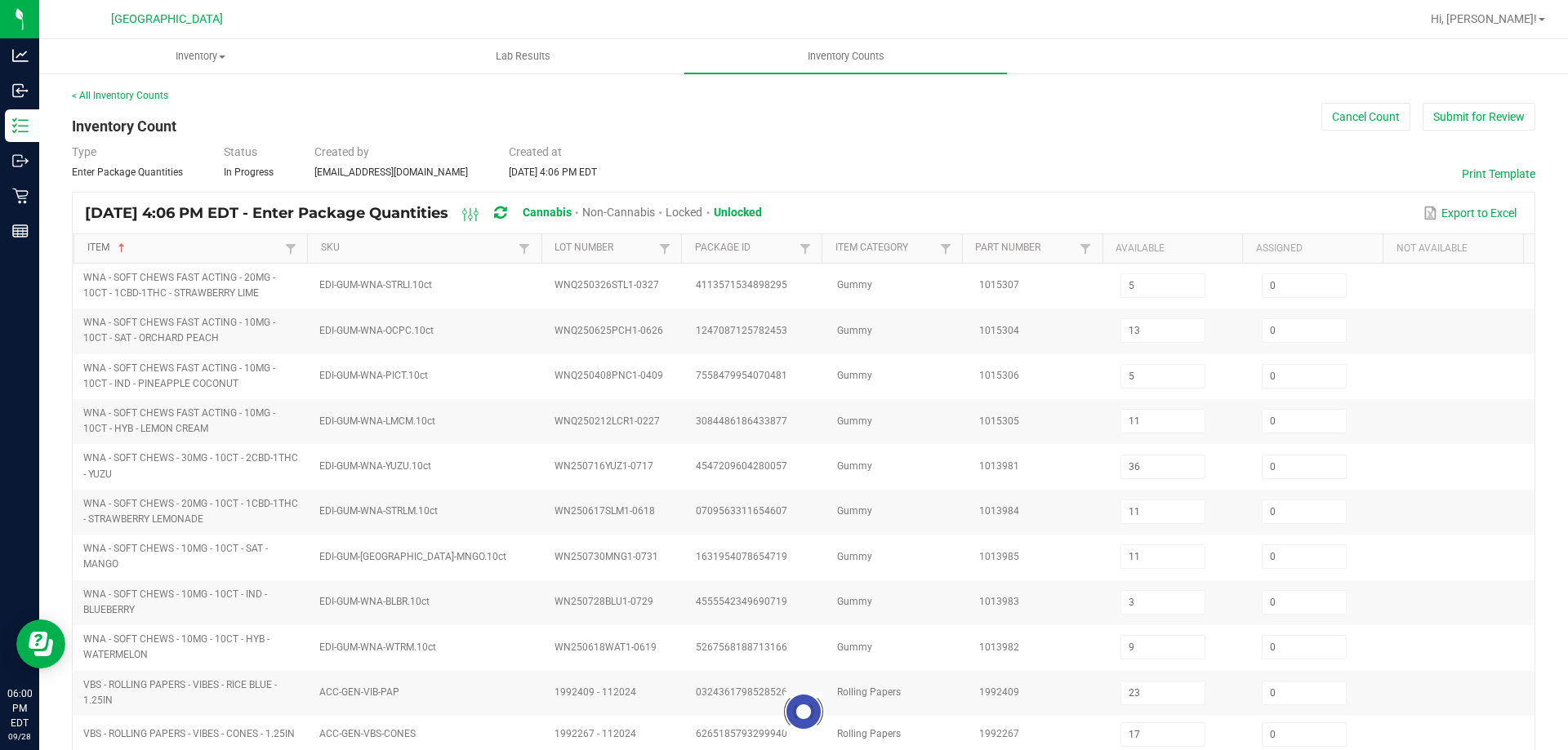
type input "5"
type input "9"
type input "14"
type input "10"
type input "1"
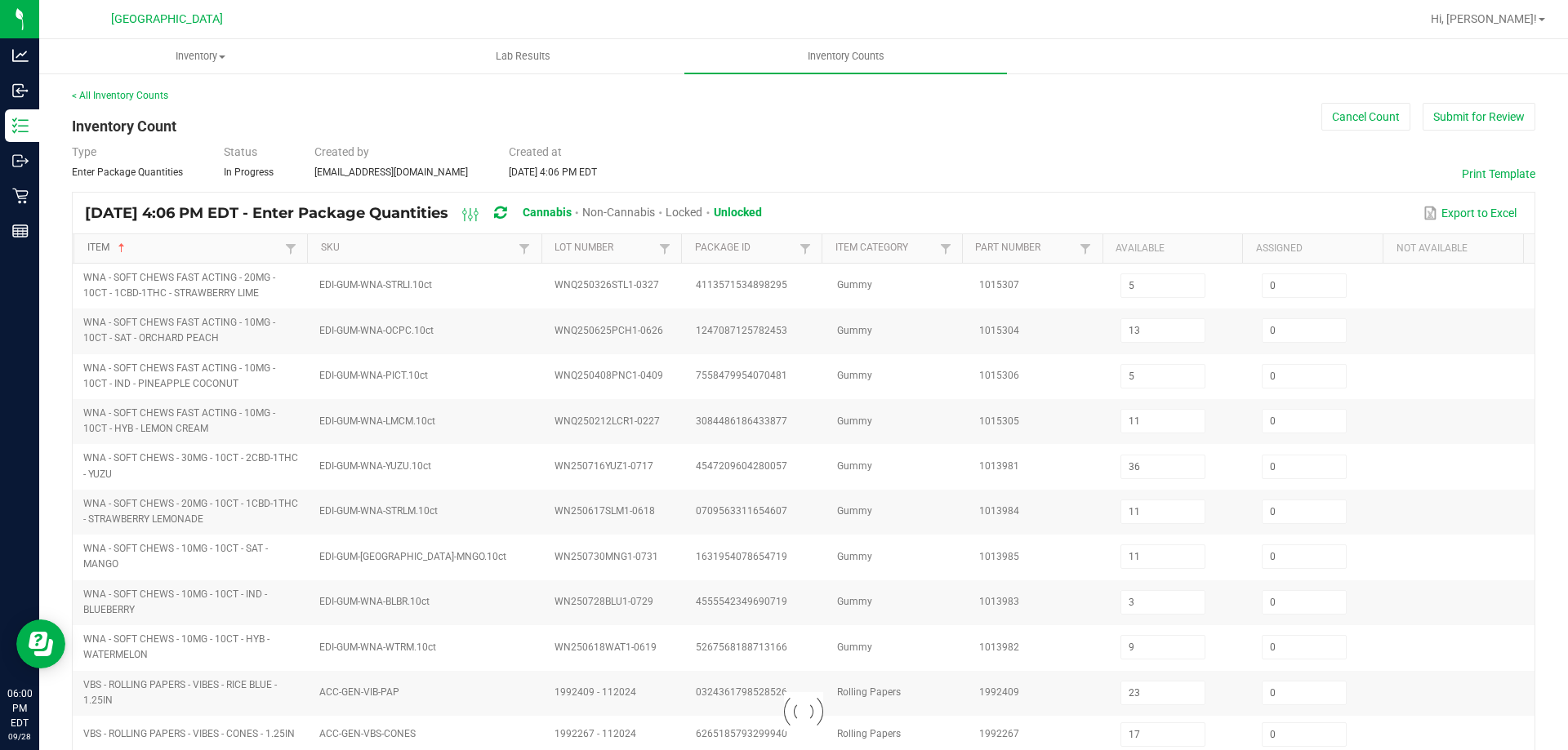
type input "12"
type input "5"
type input "0"
type input "1"
type input "5"
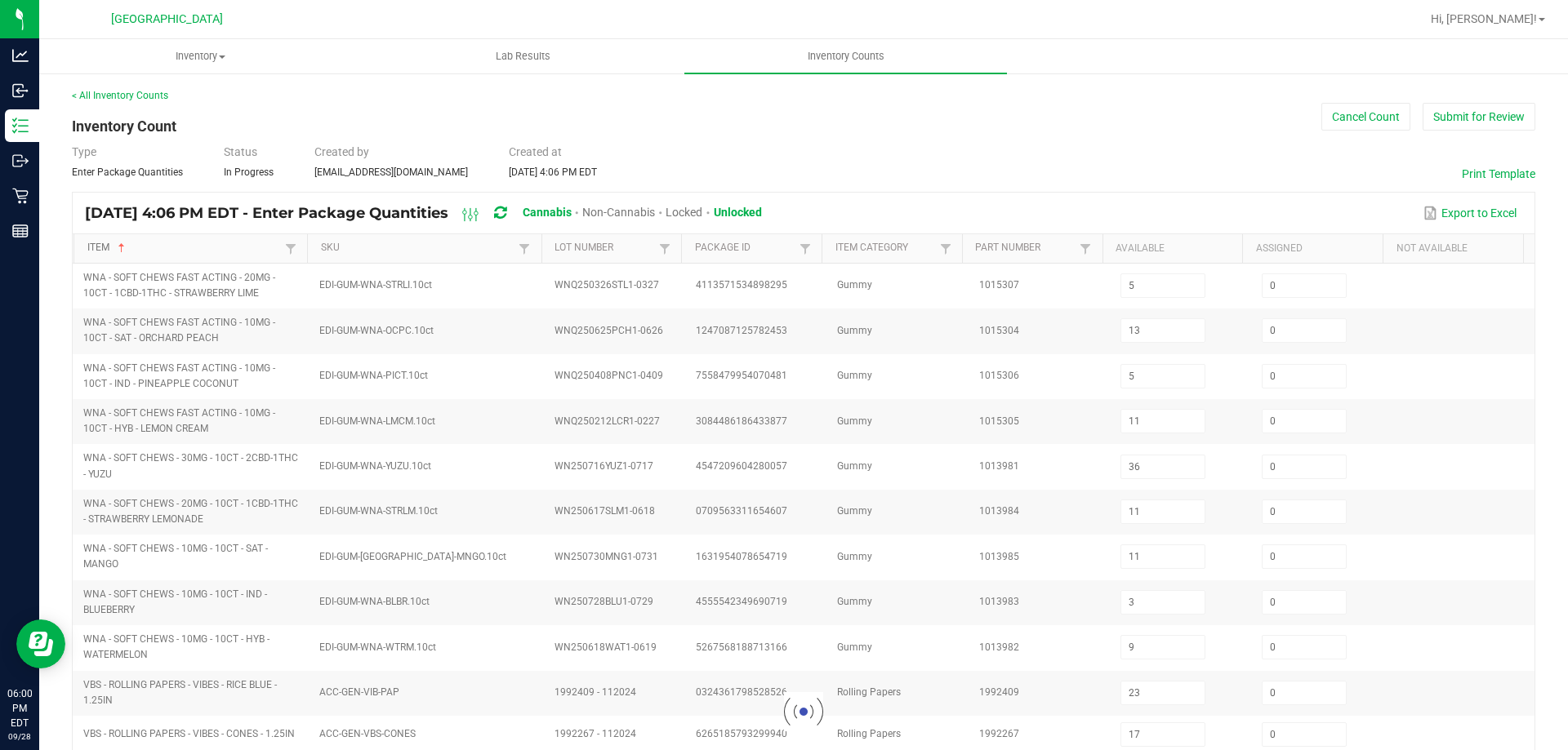
type input "1"
type input "8"
type input "11"
type input "0"
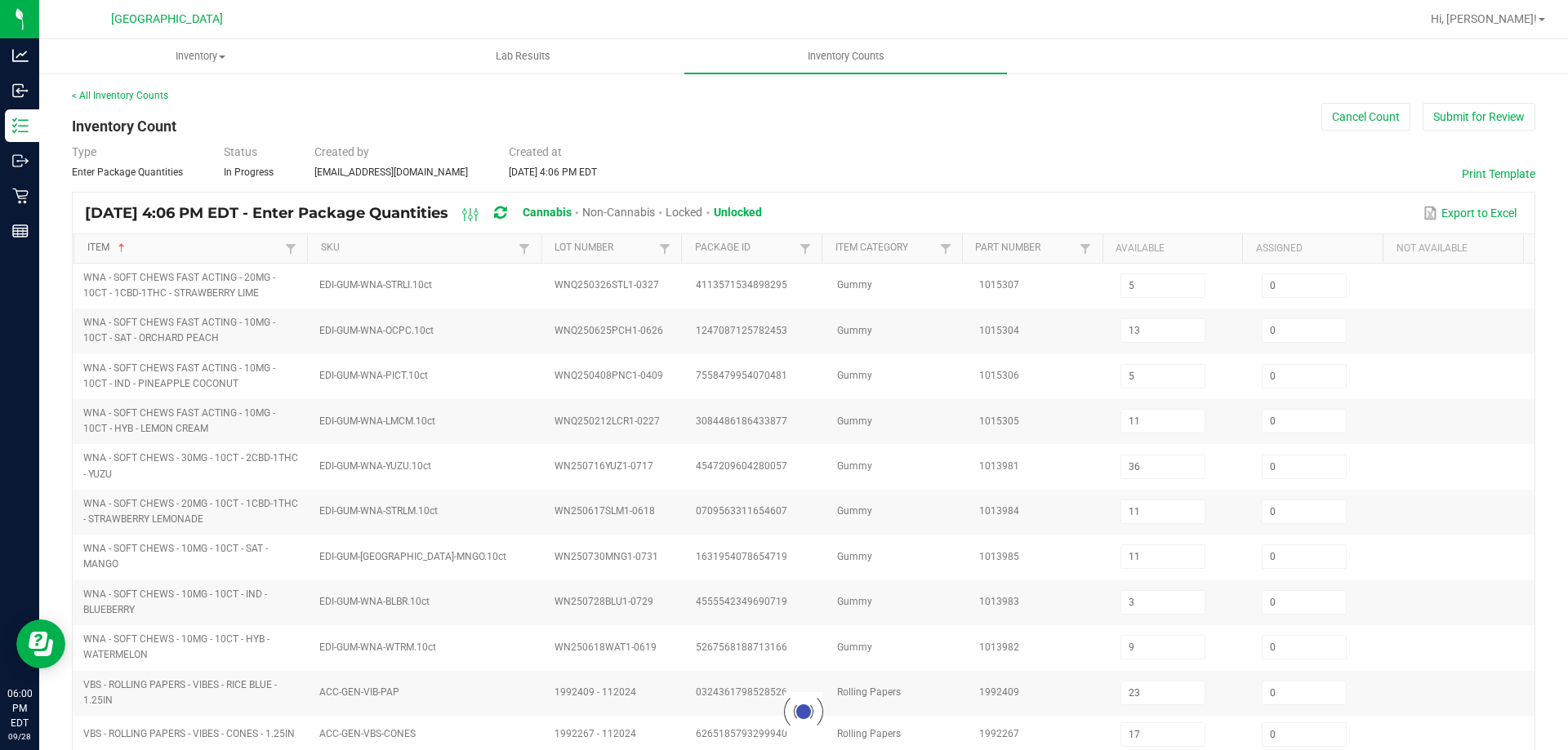
type input "1"
type input "19"
type input "0"
type input "2"
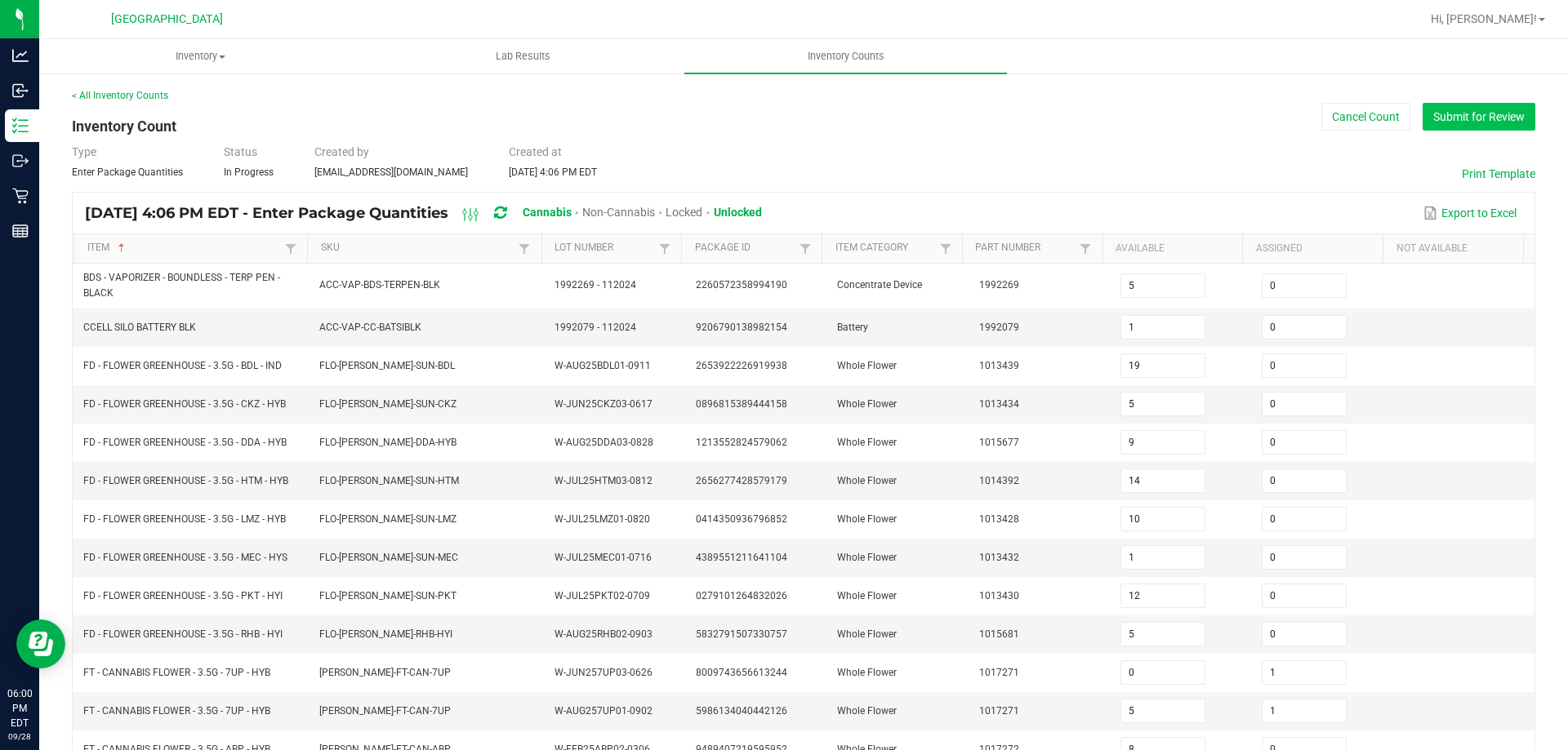
click at [1481, 118] on button "Submit for Review" at bounding box center [1478, 116] width 112 height 27
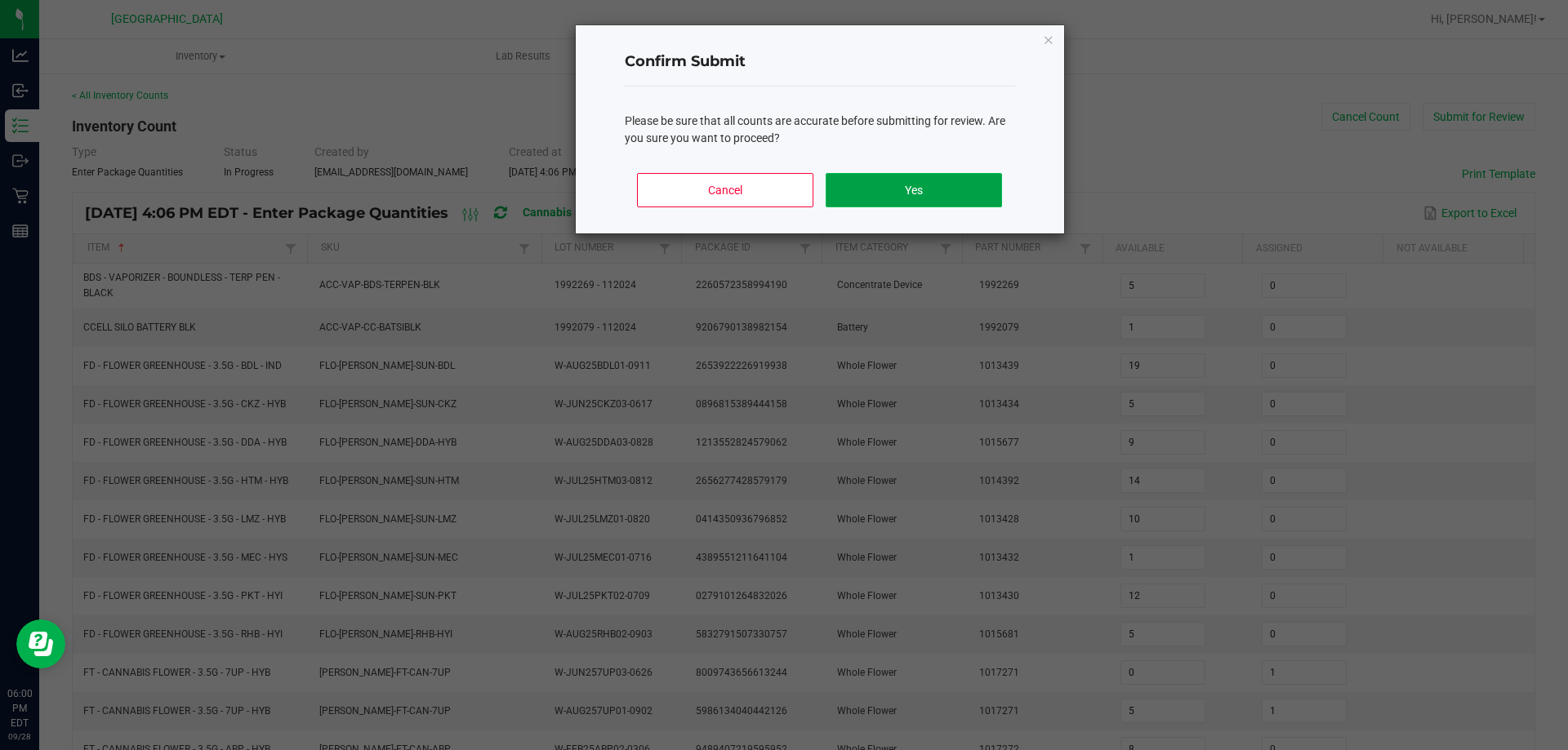
click at [921, 194] on button "Yes" at bounding box center [913, 190] width 176 height 34
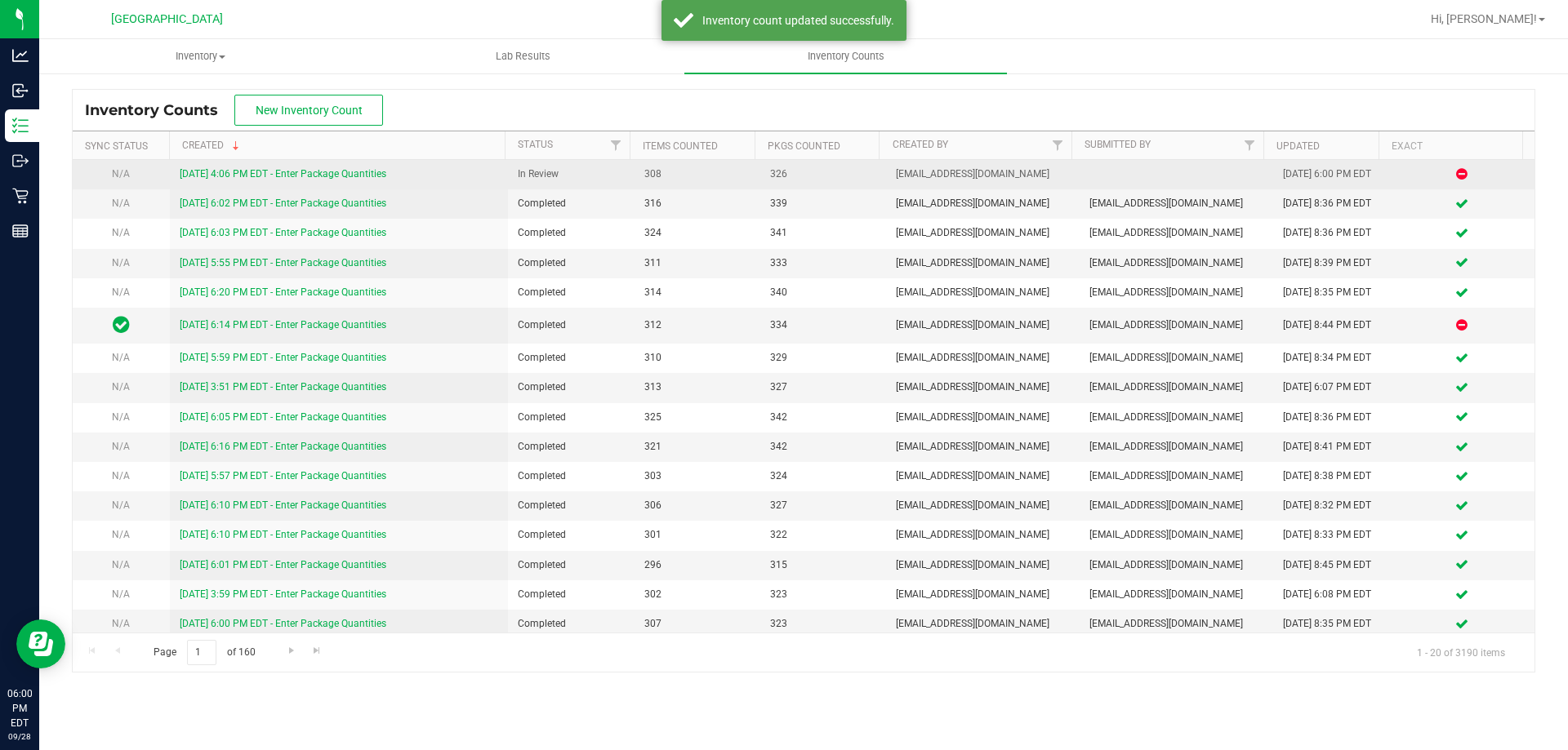
click at [370, 174] on link "[DATE] 4:06 PM EDT - Enter Package Quantities" at bounding box center [282, 174] width 207 height 11
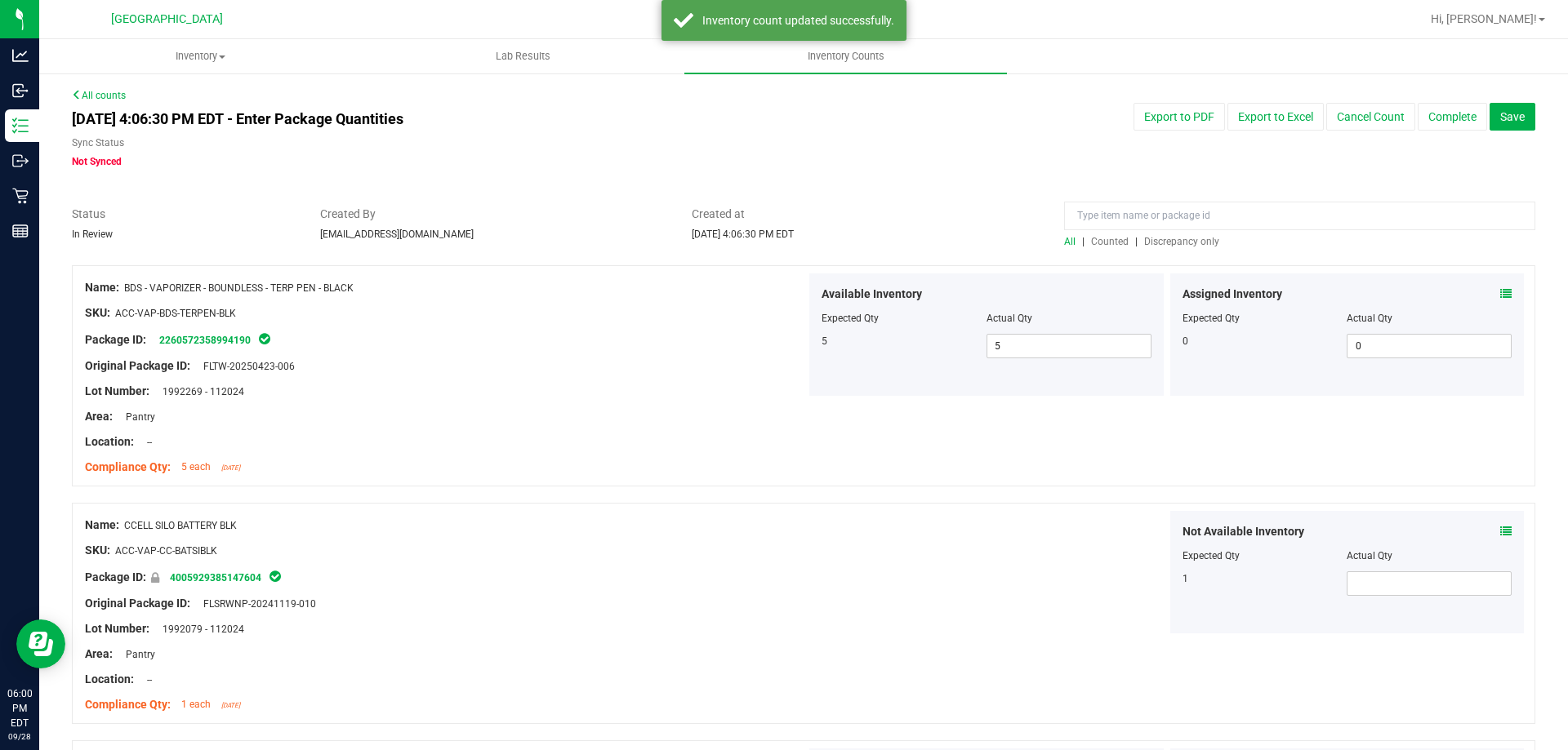
click at [1168, 244] on span "Discrepancy only" at bounding box center [1182, 242] width 76 height 11
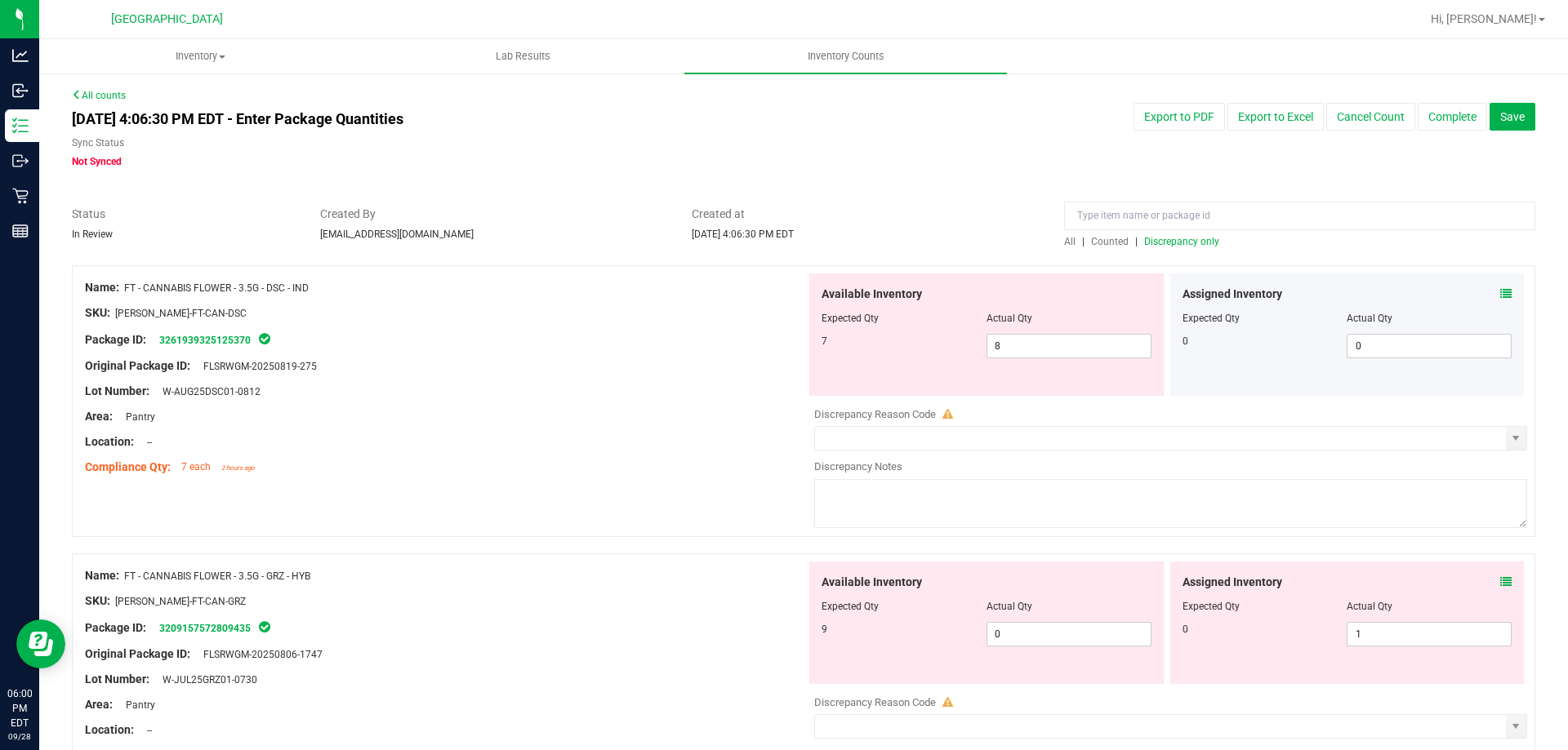
click at [1500, 295] on icon at bounding box center [1506, 294] width 11 height 11
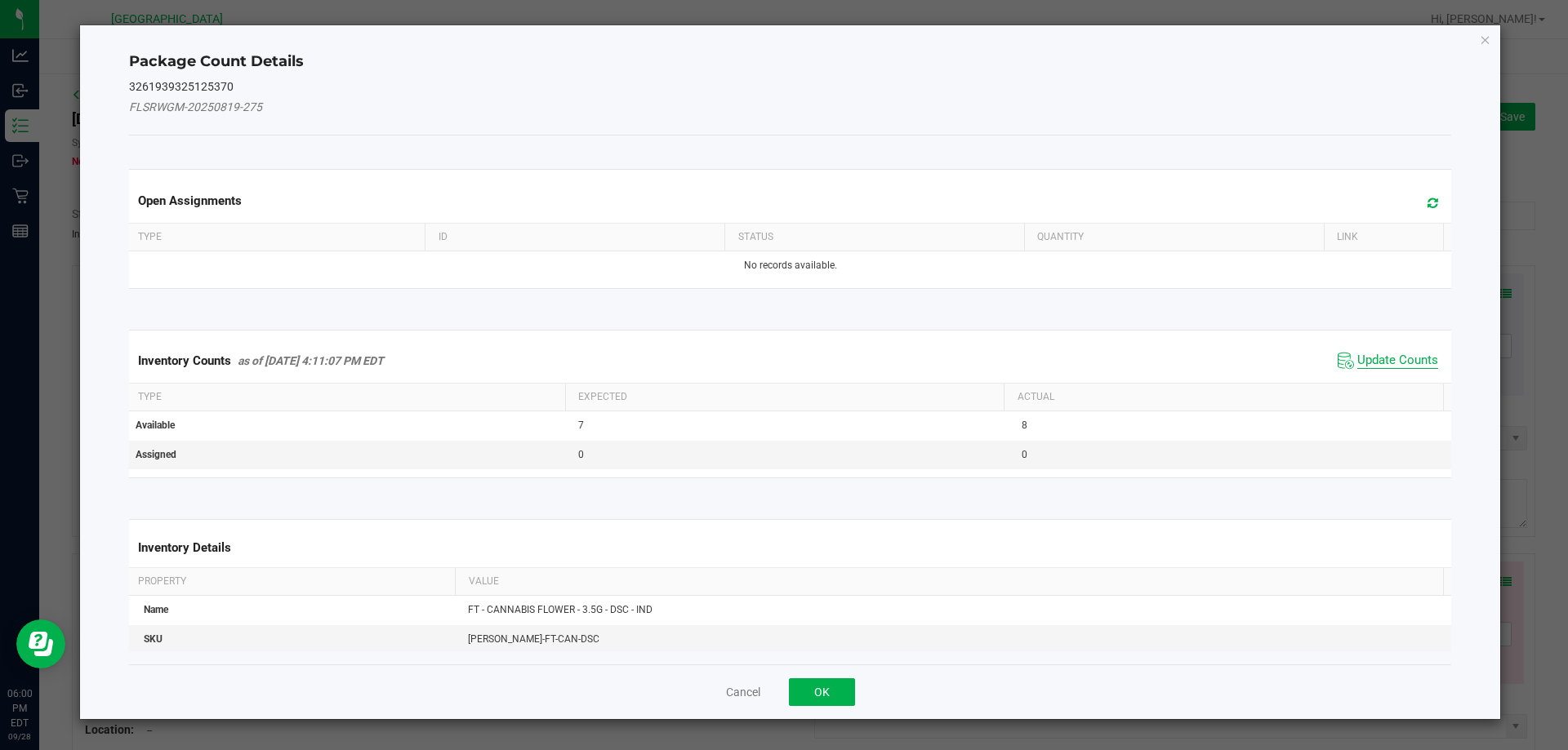
click at [1368, 364] on span "Update Counts" at bounding box center [1398, 360] width 81 height 16
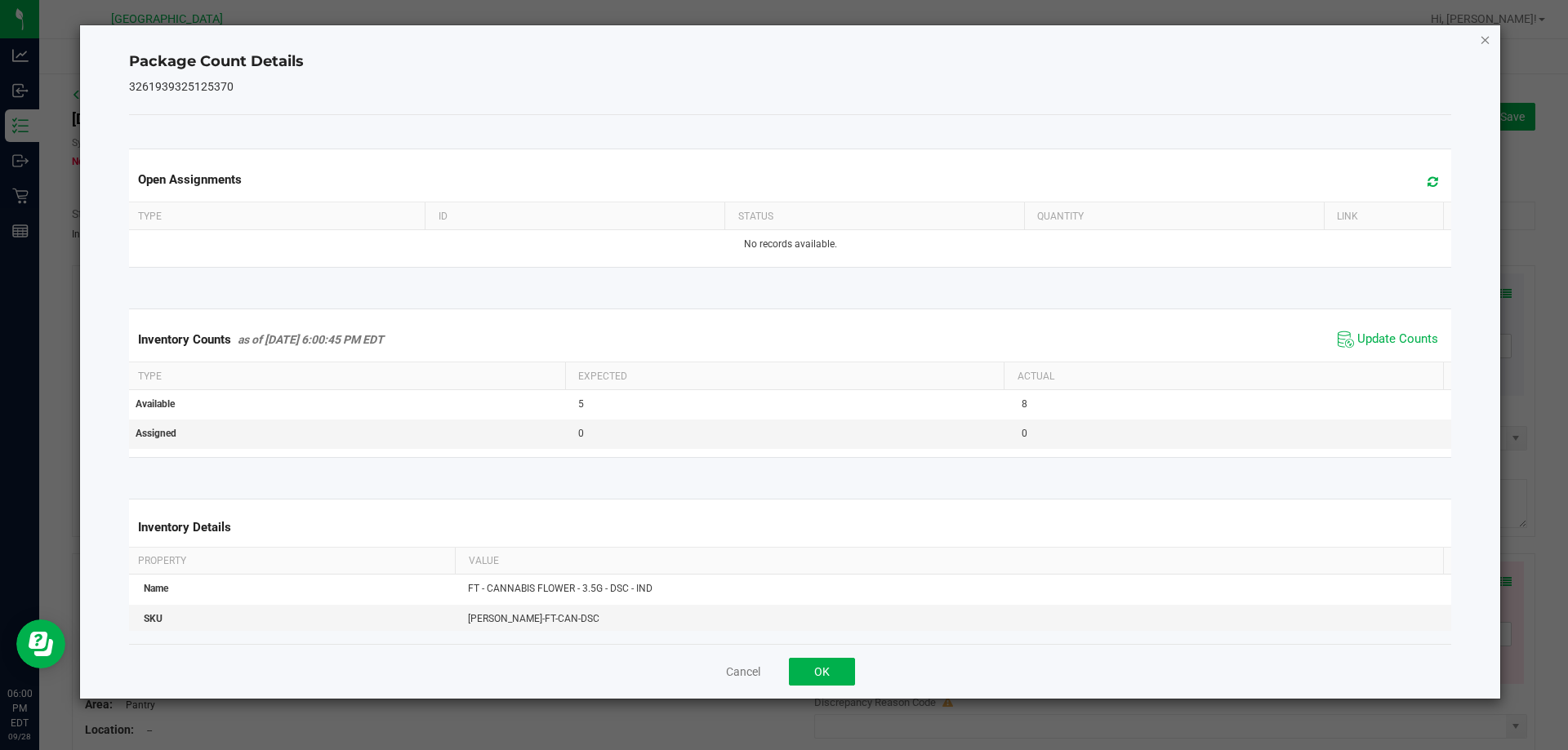
click at [1484, 38] on icon "Close" at bounding box center [1485, 39] width 11 height 20
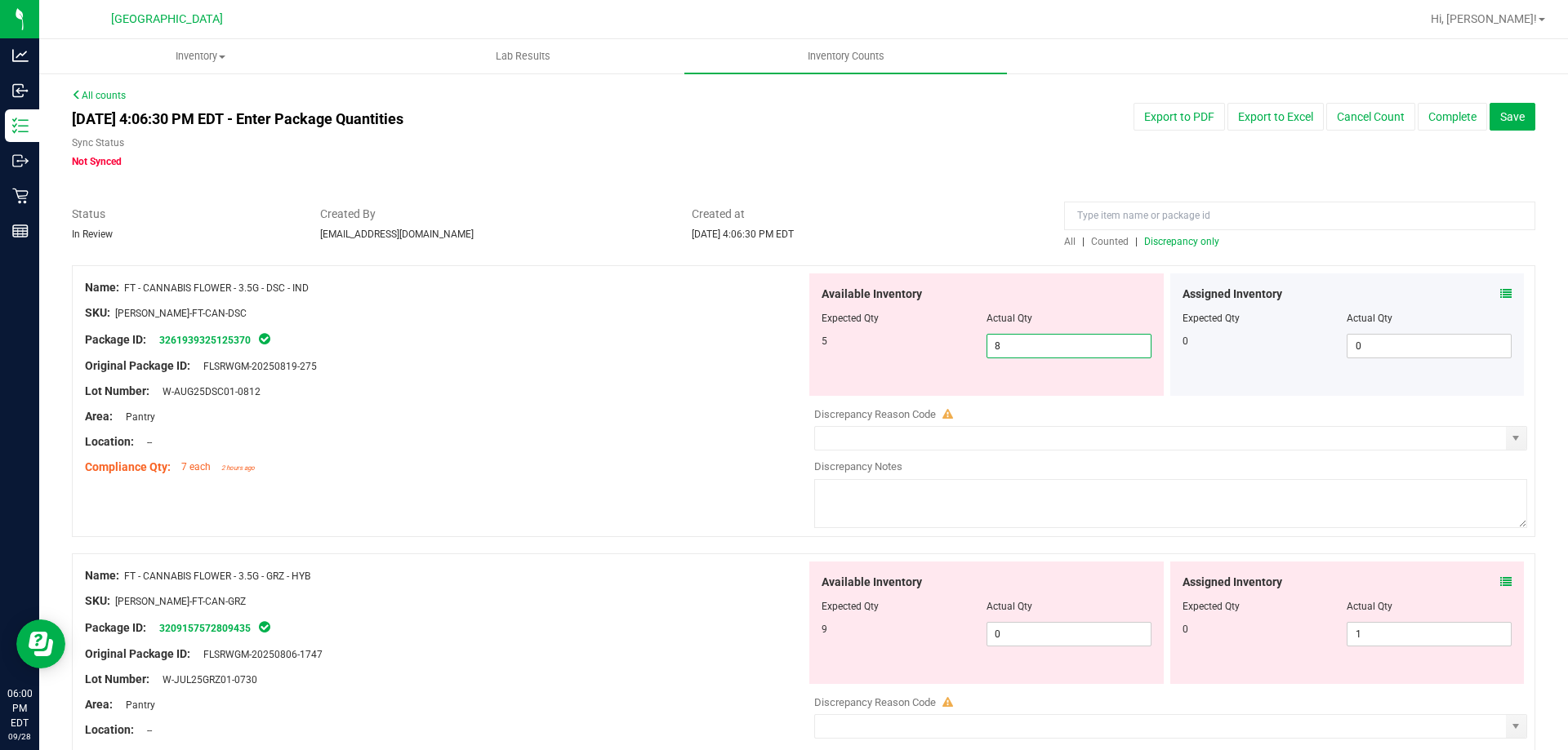
click at [1049, 346] on span "8 8" at bounding box center [1068, 347] width 165 height 25
type input "5"
click at [659, 395] on div "Lot Number: W-AUG25DSC01-0812" at bounding box center [445, 391] width 721 height 17
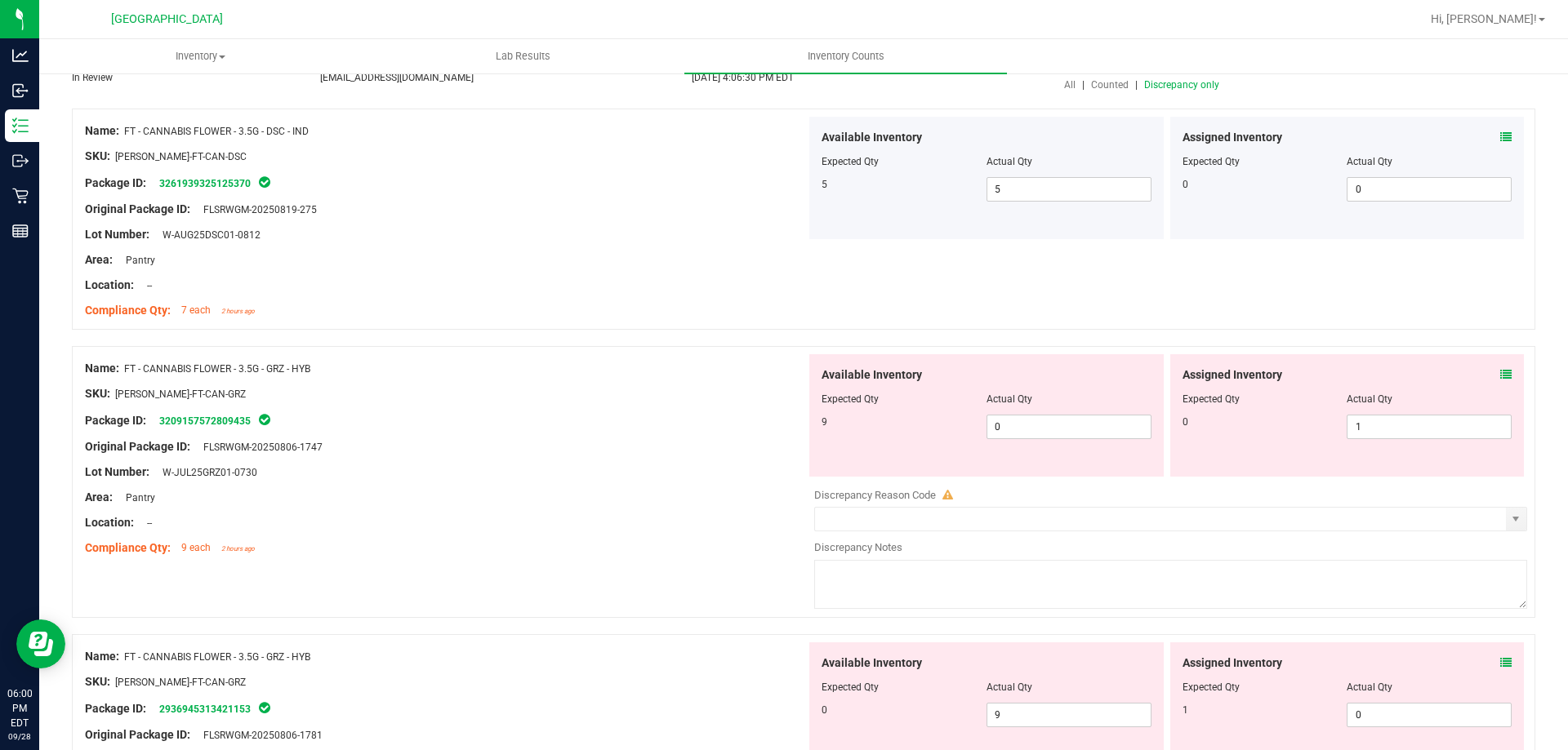
scroll to position [163, 0]
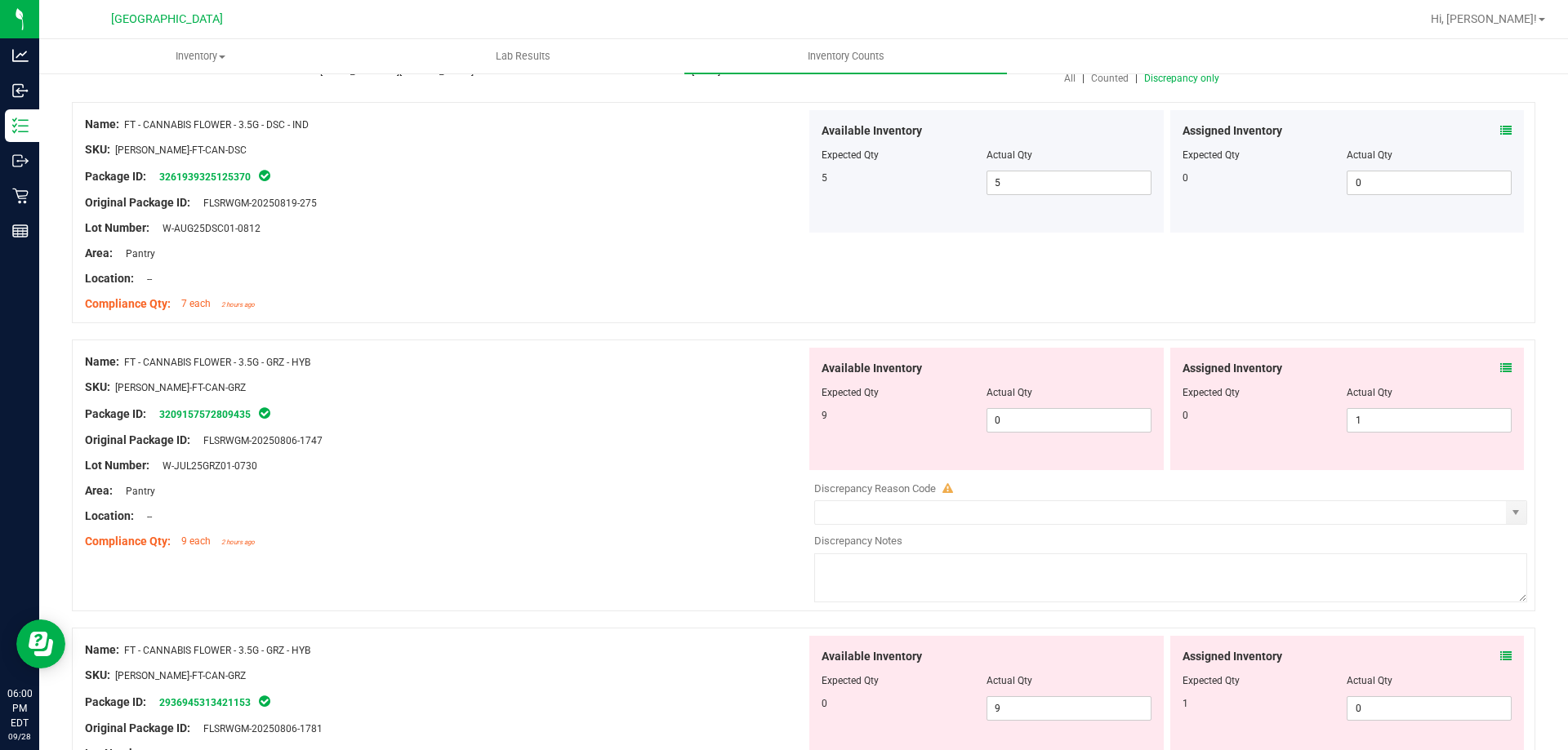
click at [1500, 363] on icon at bounding box center [1506, 368] width 11 height 11
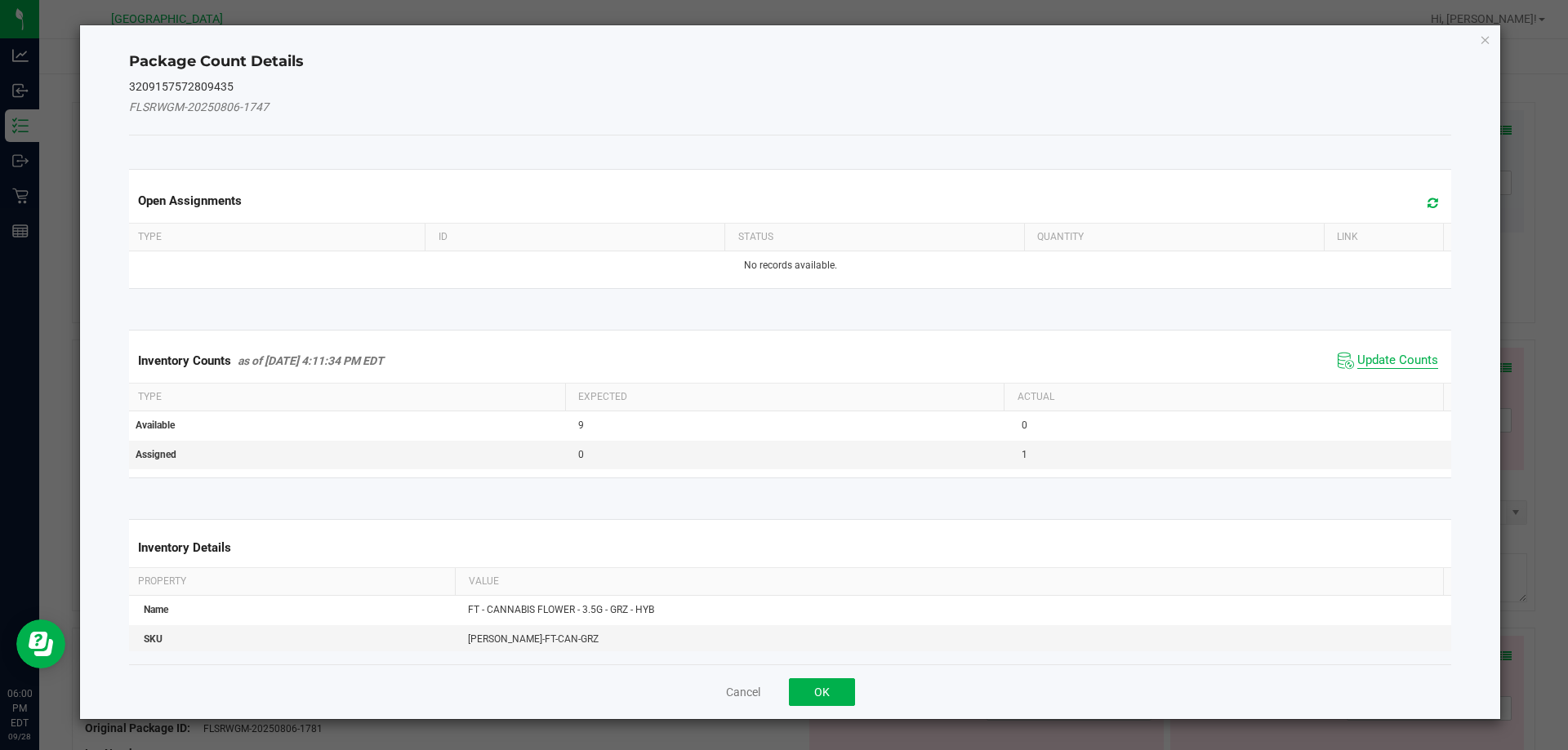
click at [1389, 366] on span "Update Counts" at bounding box center [1398, 360] width 81 height 16
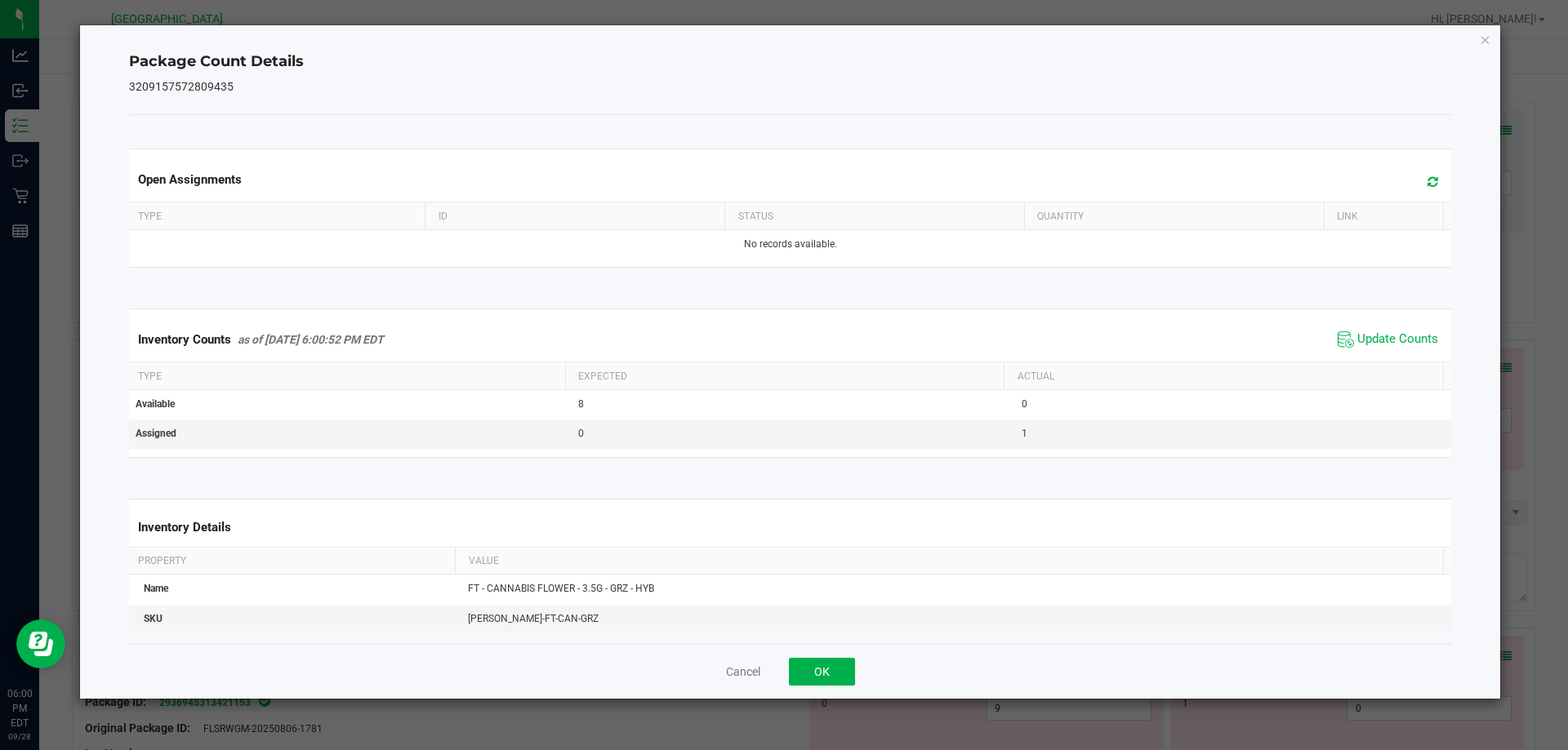
click at [1491, 40] on div "Package Count Details 3209157572809435 Open Assignments Type ID Status Quantity…" at bounding box center [791, 362] width 1421 height 673
click at [1483, 45] on icon "Close" at bounding box center [1485, 39] width 11 height 20
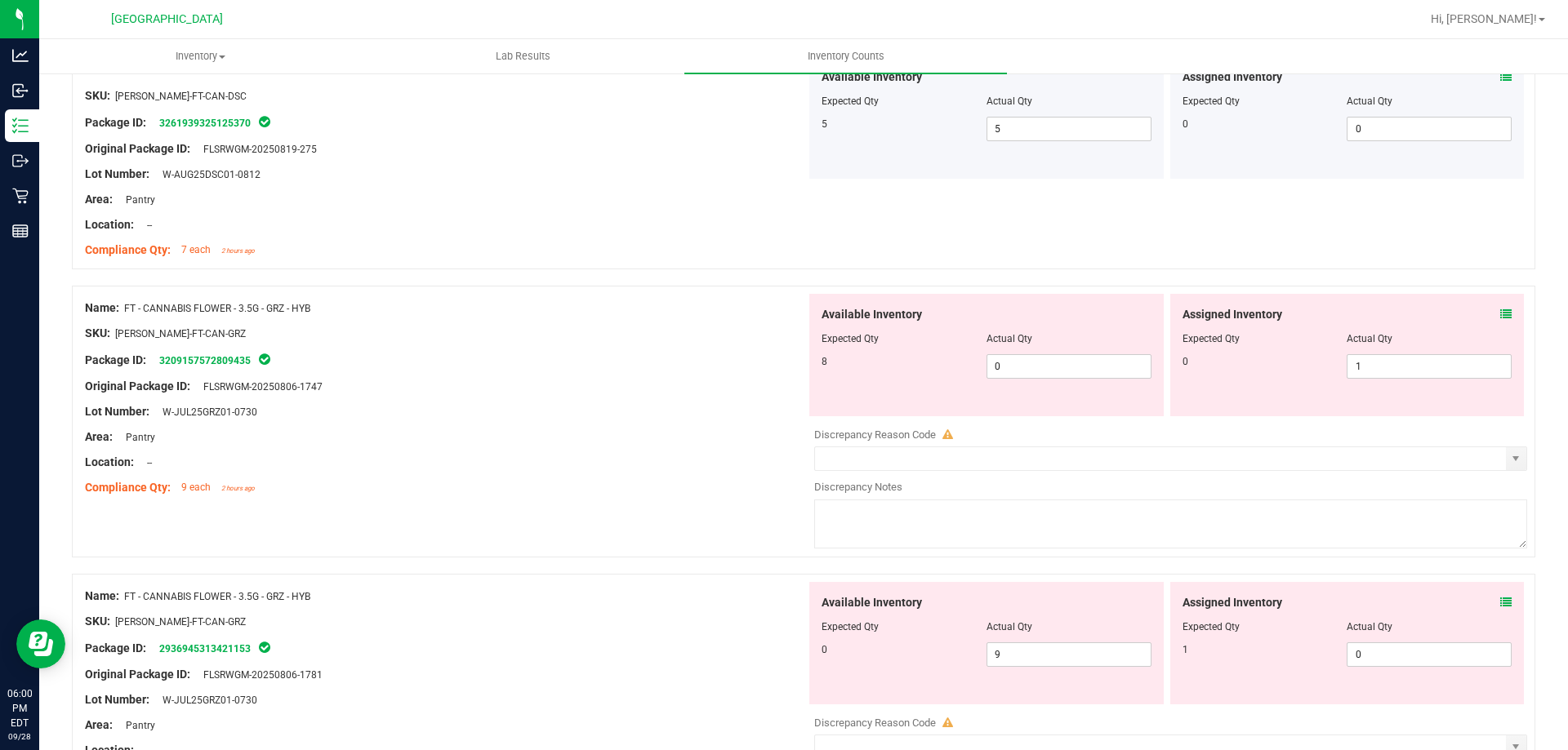
scroll to position [245, 0]
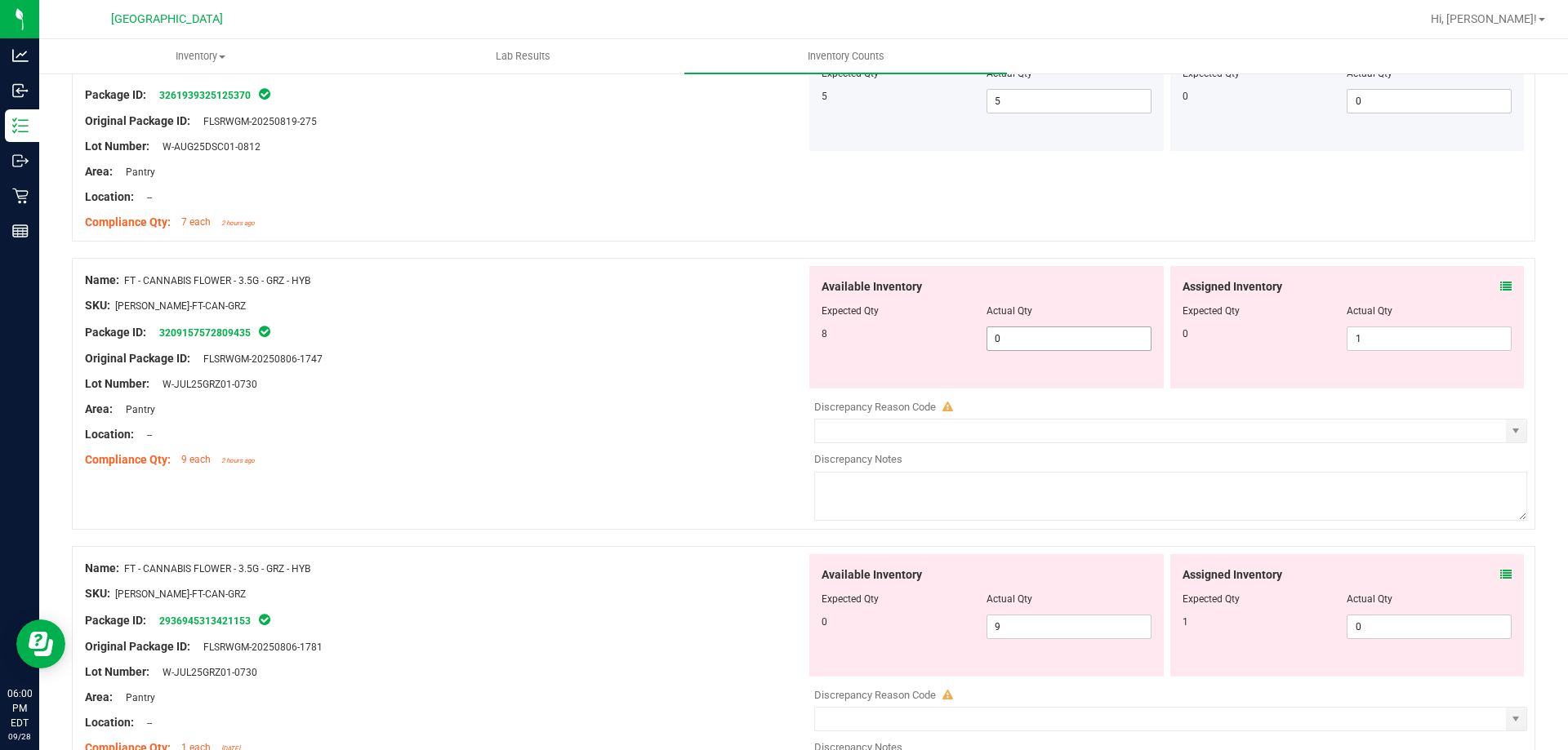
click at [1015, 334] on span "0 0" at bounding box center [1068, 339] width 165 height 25
type input "8"
click at [1376, 344] on span "1 1" at bounding box center [1428, 339] width 165 height 25
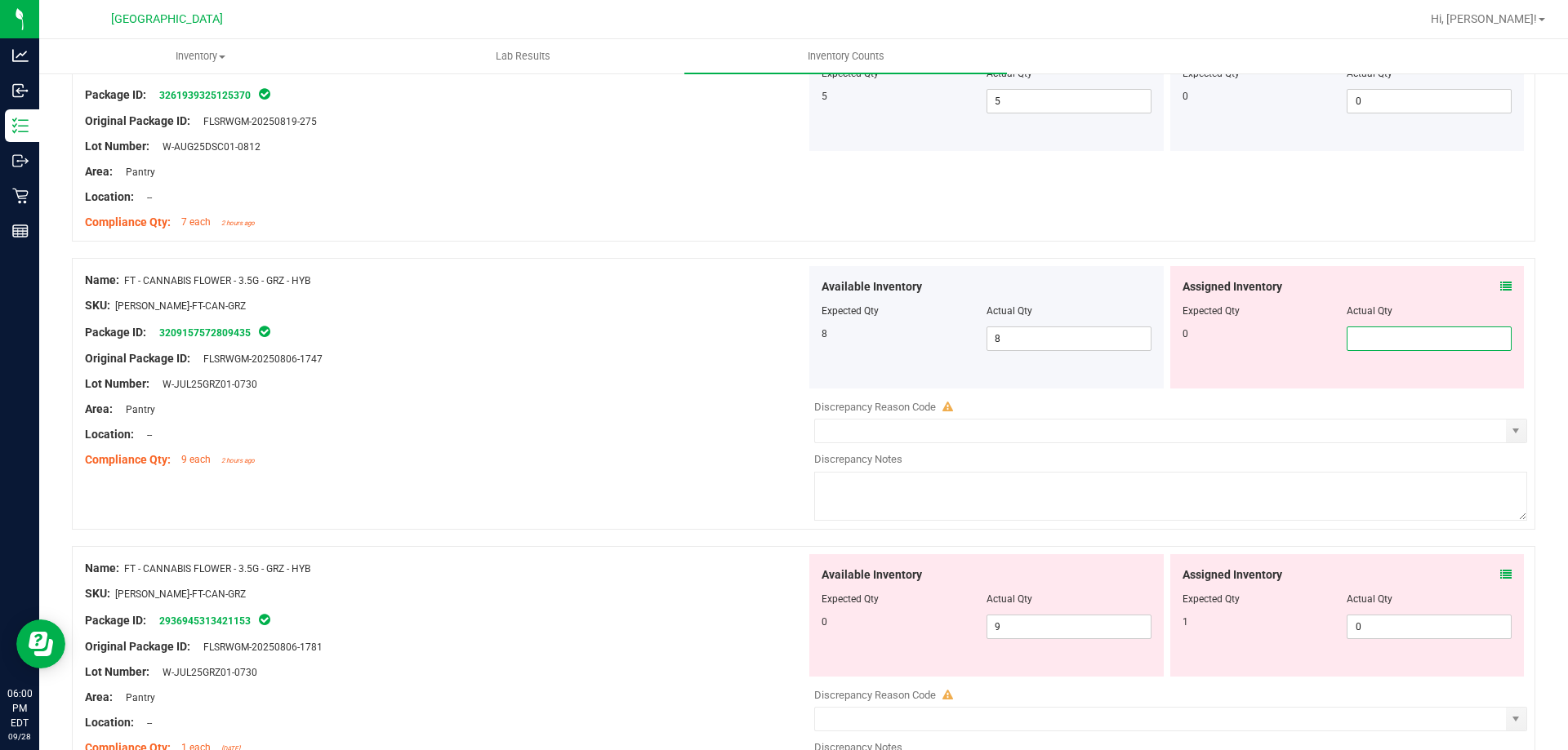
type input "0"
click at [599, 340] on div "Package ID: 3209157572809435" at bounding box center [445, 332] width 721 height 20
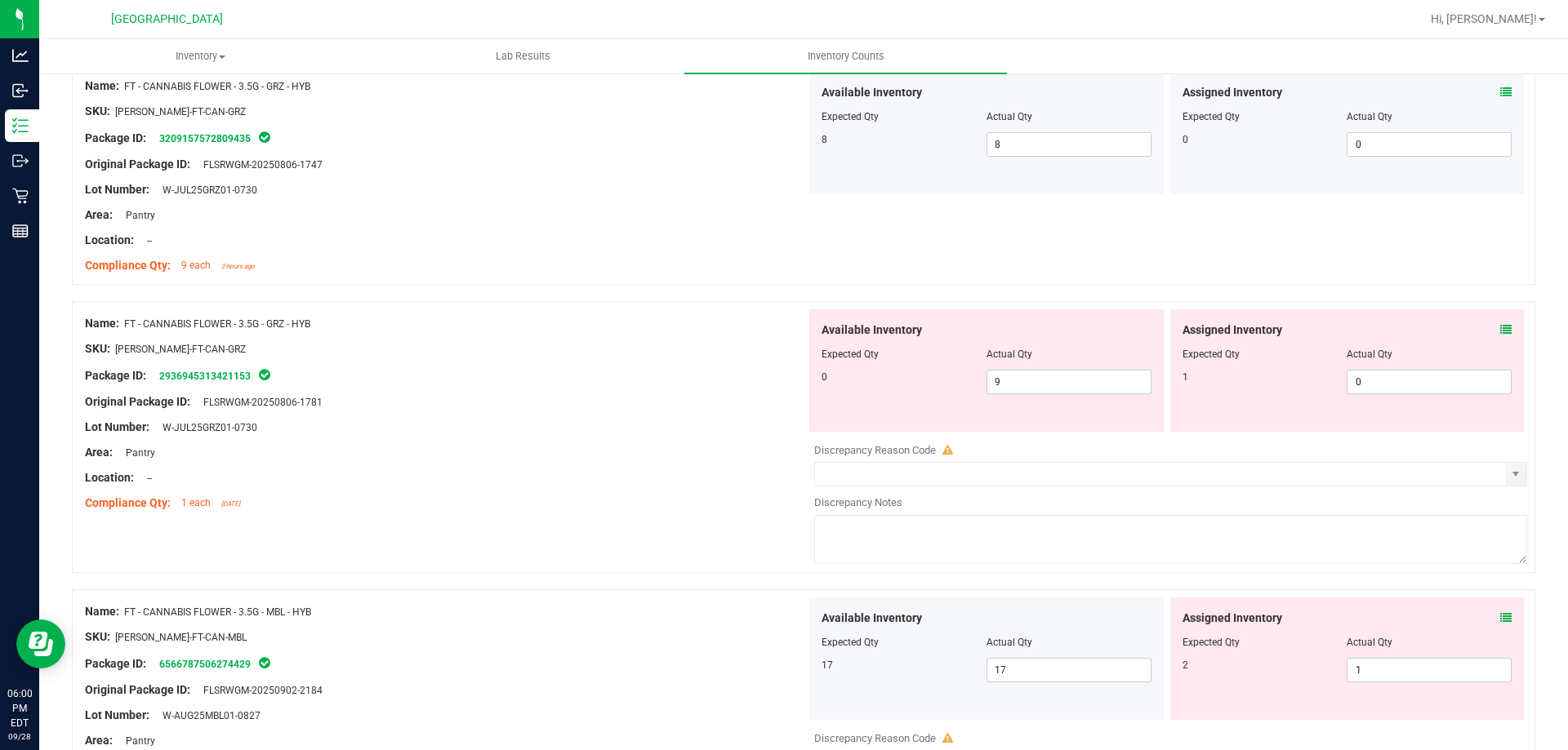
scroll to position [490, 0]
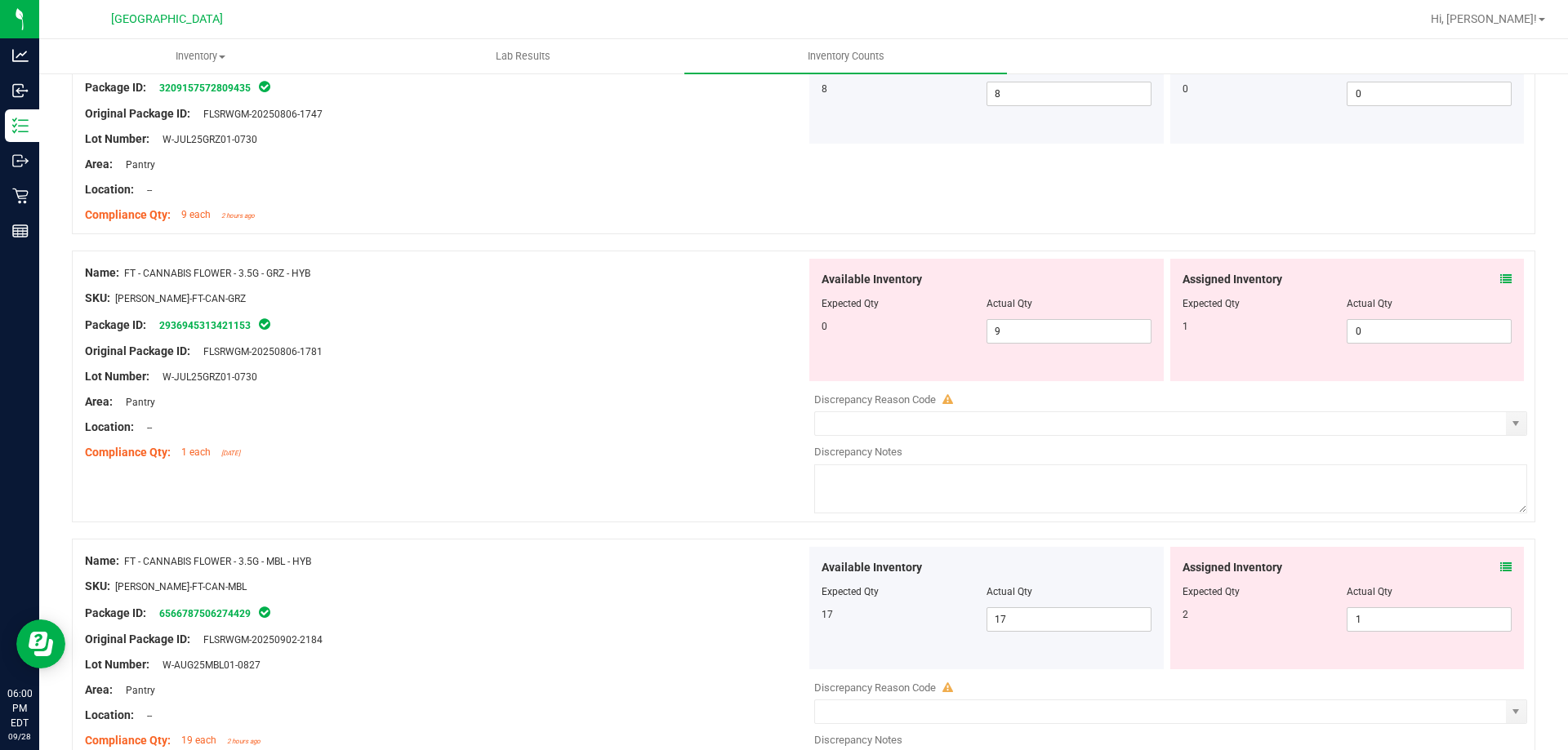
click at [1500, 277] on icon at bounding box center [1506, 280] width 11 height 11
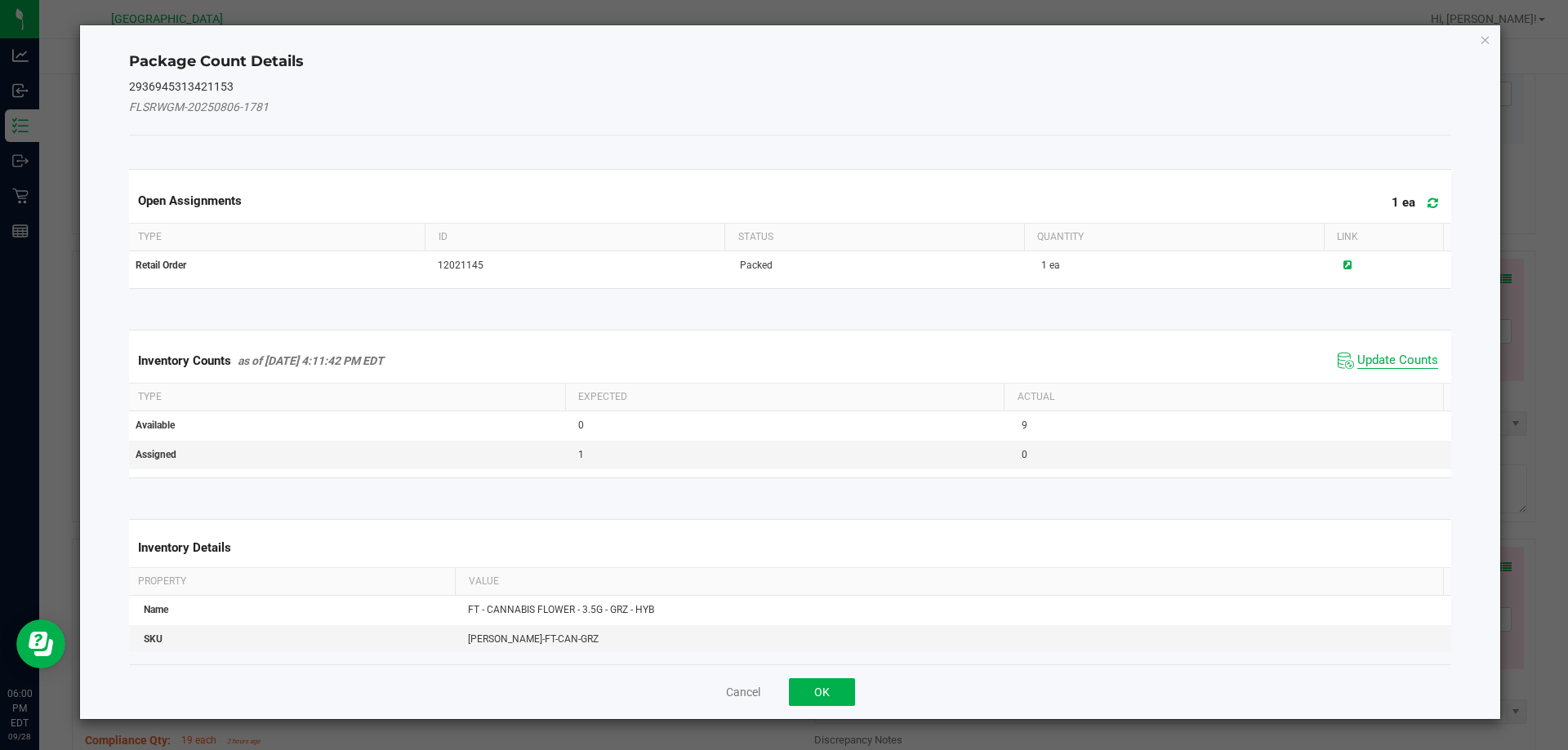
click at [1365, 355] on span "Update Counts" at bounding box center [1398, 360] width 81 height 16
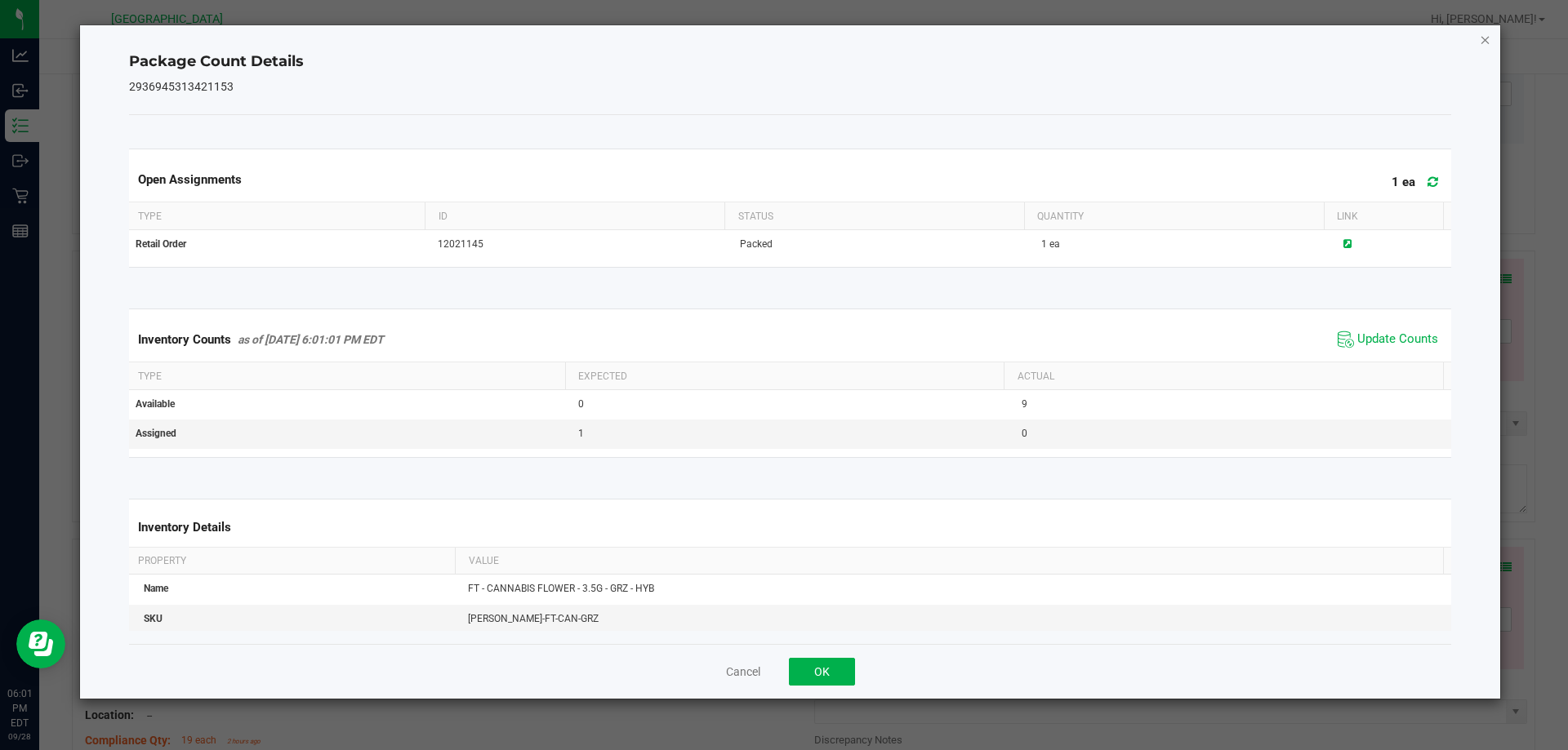
click at [1487, 44] on icon "Close" at bounding box center [1485, 39] width 11 height 20
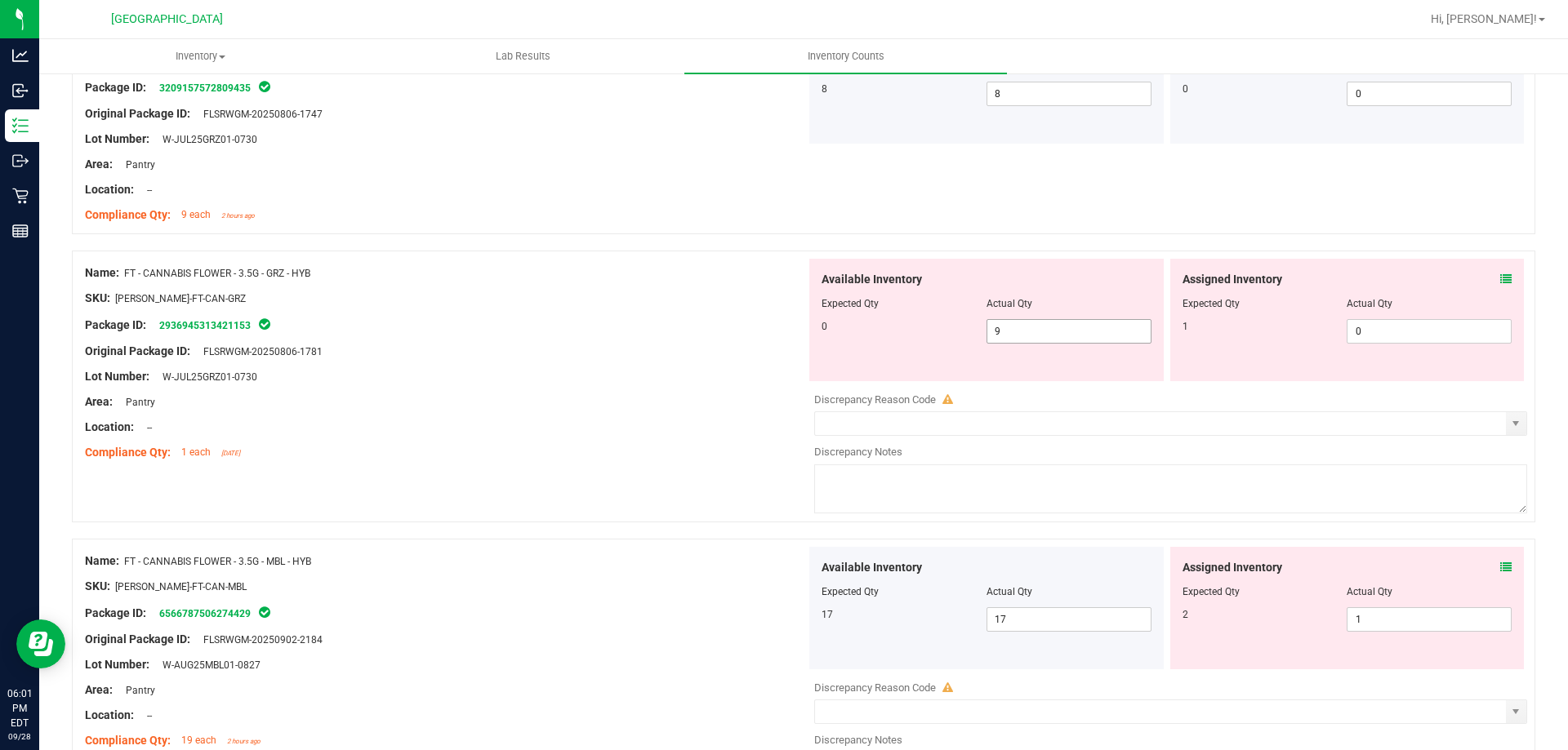
click at [1053, 333] on span "9 9" at bounding box center [1068, 332] width 165 height 25
type input "0"
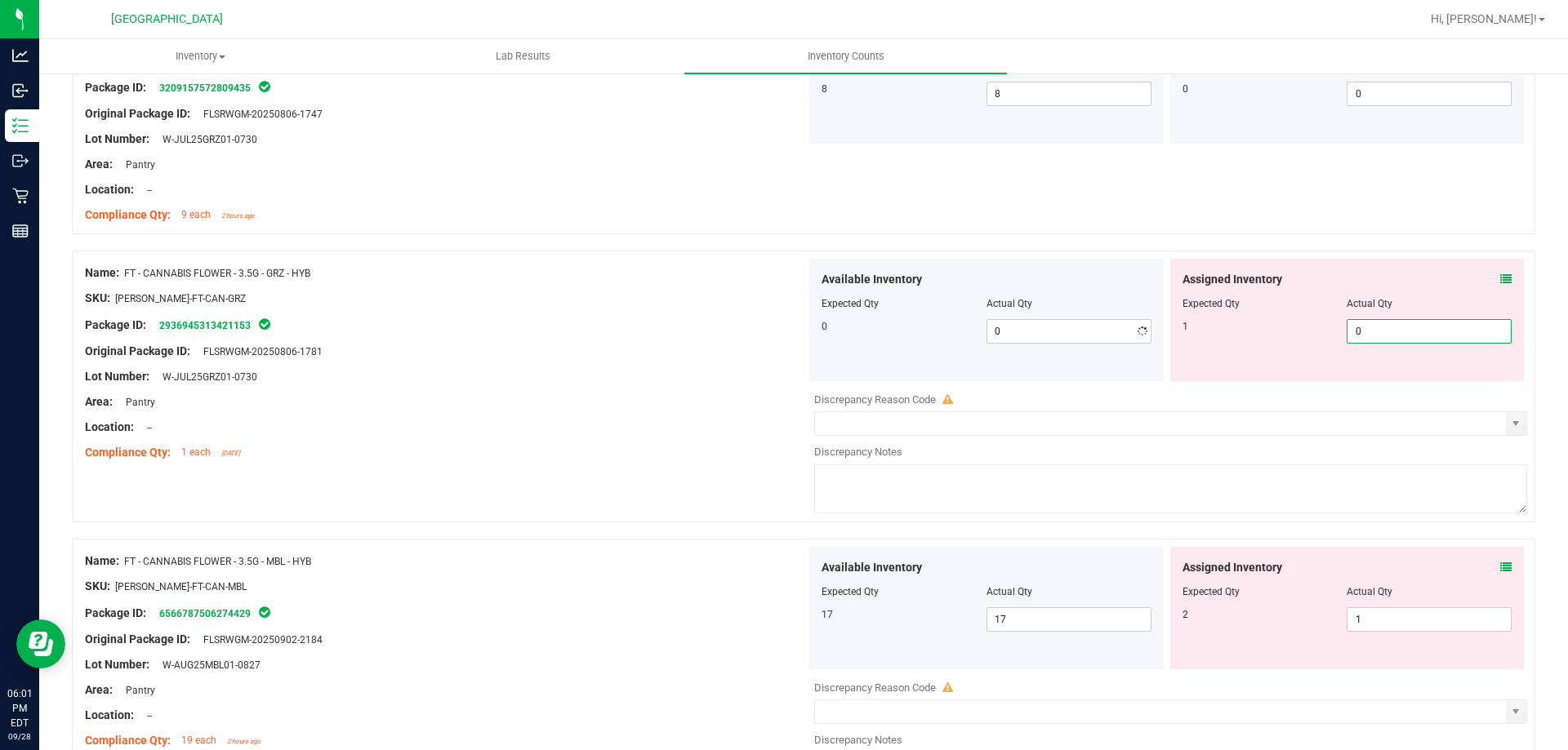
click at [1381, 330] on span "0 0" at bounding box center [1428, 332] width 165 height 25
type input "1"
click at [564, 346] on div "Original Package ID: FLSRWGM-20250806-1781" at bounding box center [445, 351] width 721 height 17
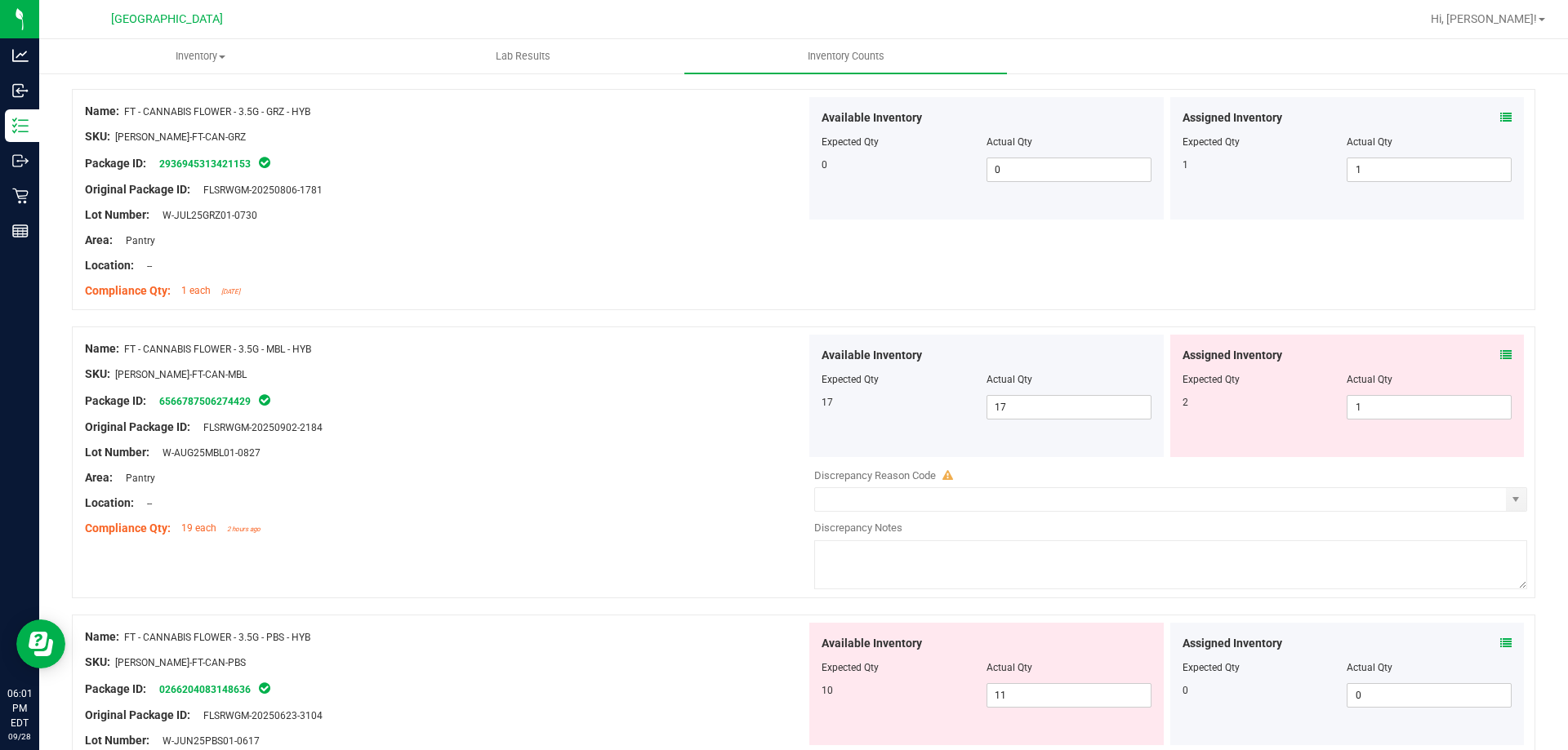
scroll to position [654, 0]
click at [1500, 348] on icon at bounding box center [1506, 353] width 11 height 11
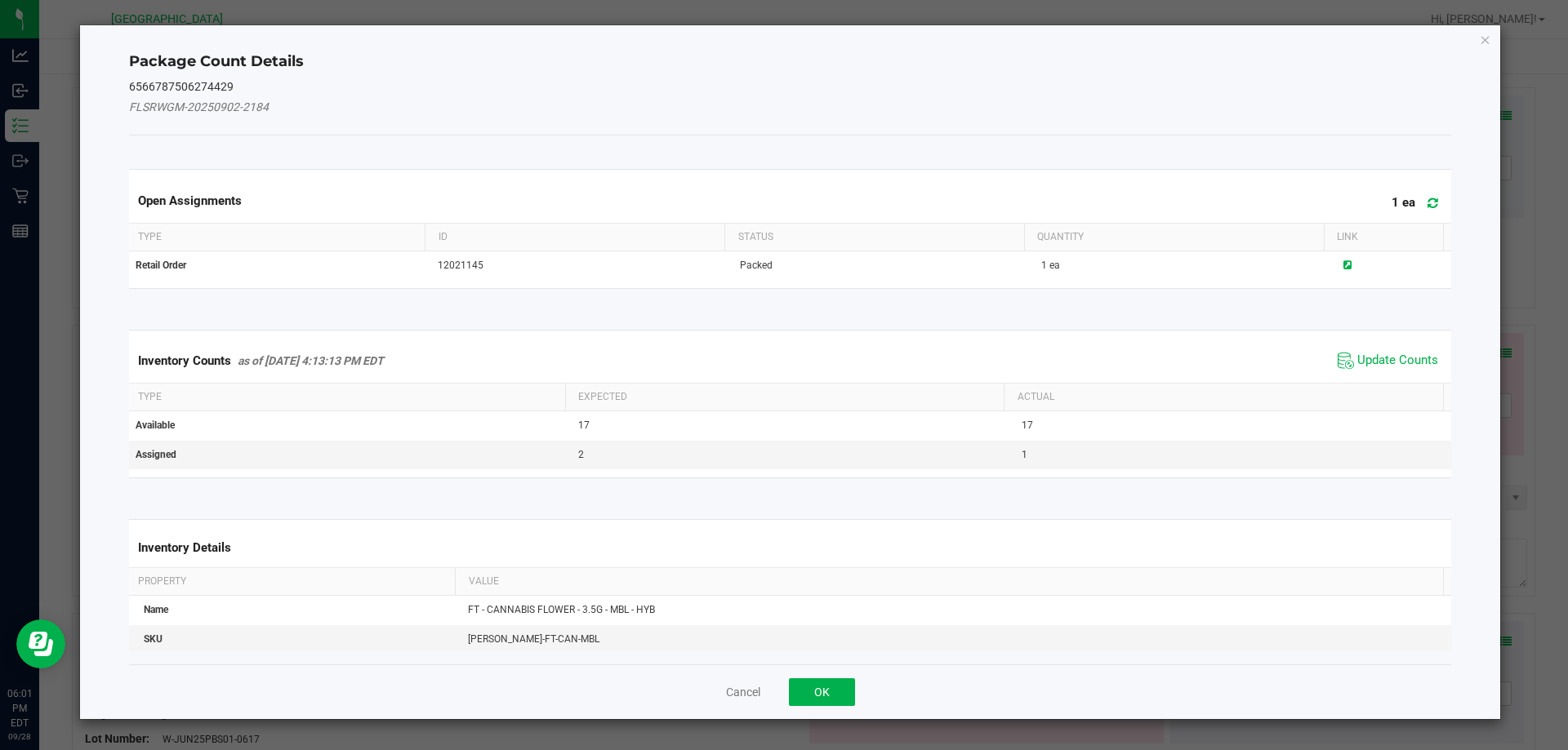
click at [1421, 349] on span "Update Counts" at bounding box center [1388, 361] width 109 height 25
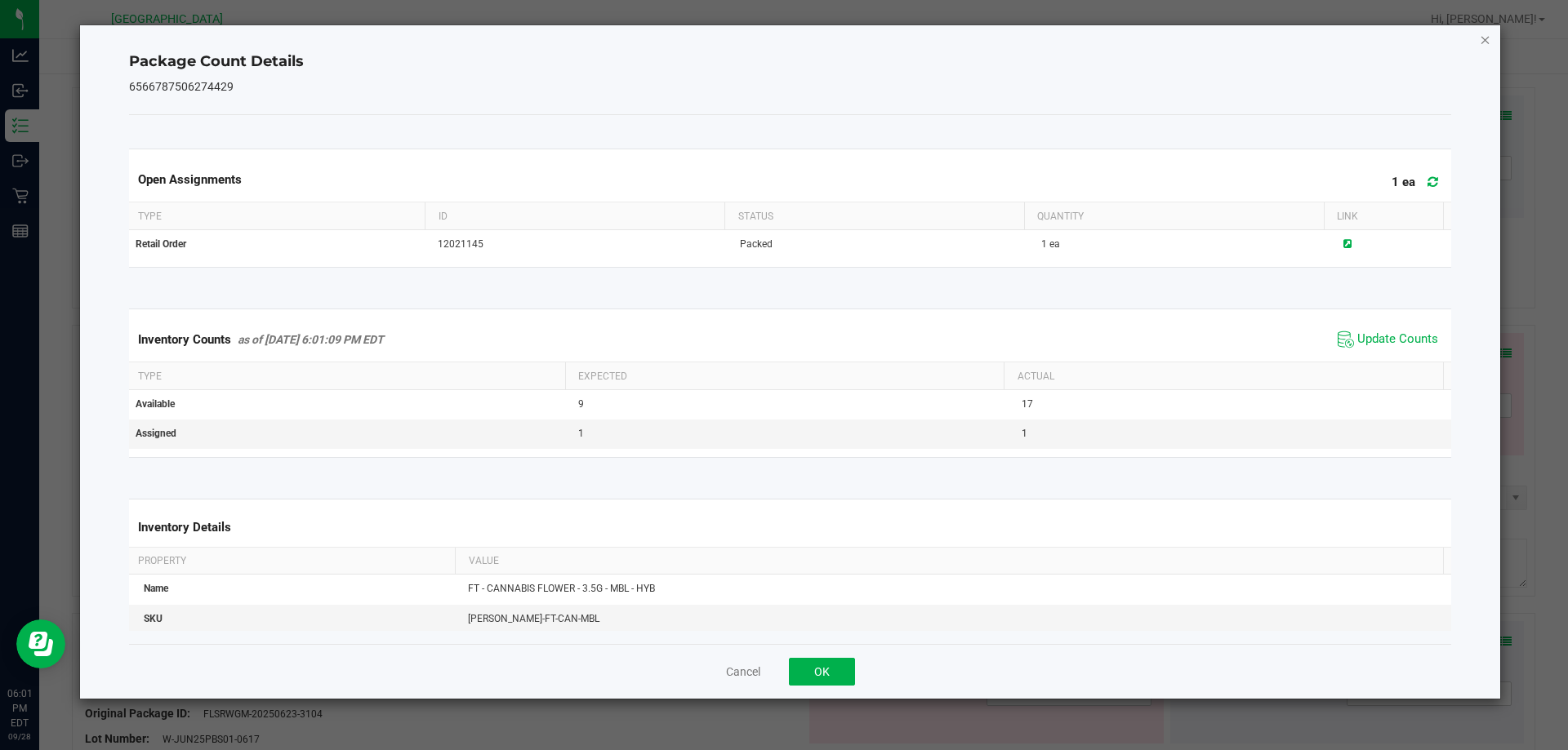
click at [1489, 35] on icon "Close" at bounding box center [1485, 39] width 11 height 20
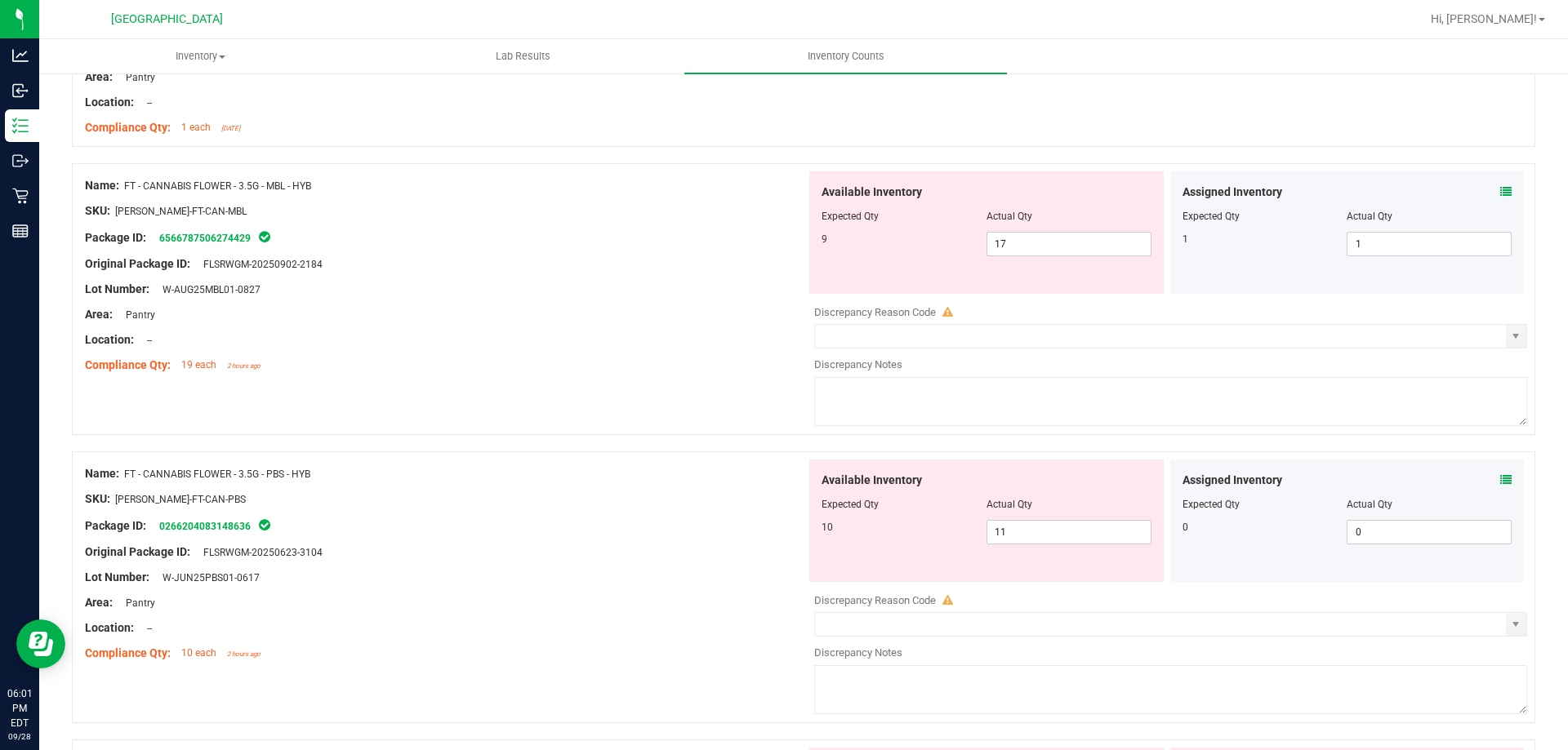
scroll to position [816, 0]
click at [1015, 247] on span "17 17" at bounding box center [1068, 243] width 165 height 25
type input "1"
type input "9"
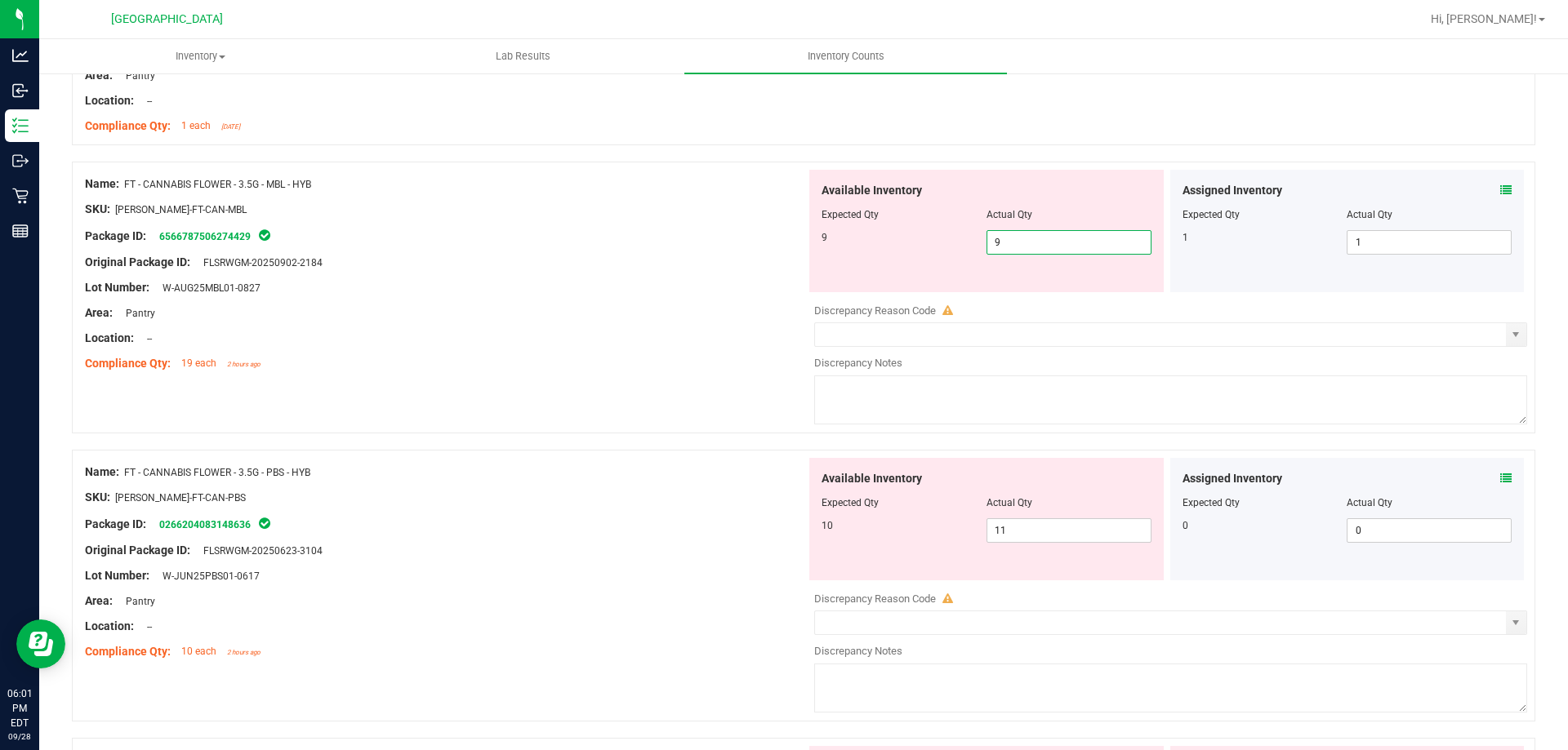
click at [606, 276] on div at bounding box center [445, 275] width 721 height 9
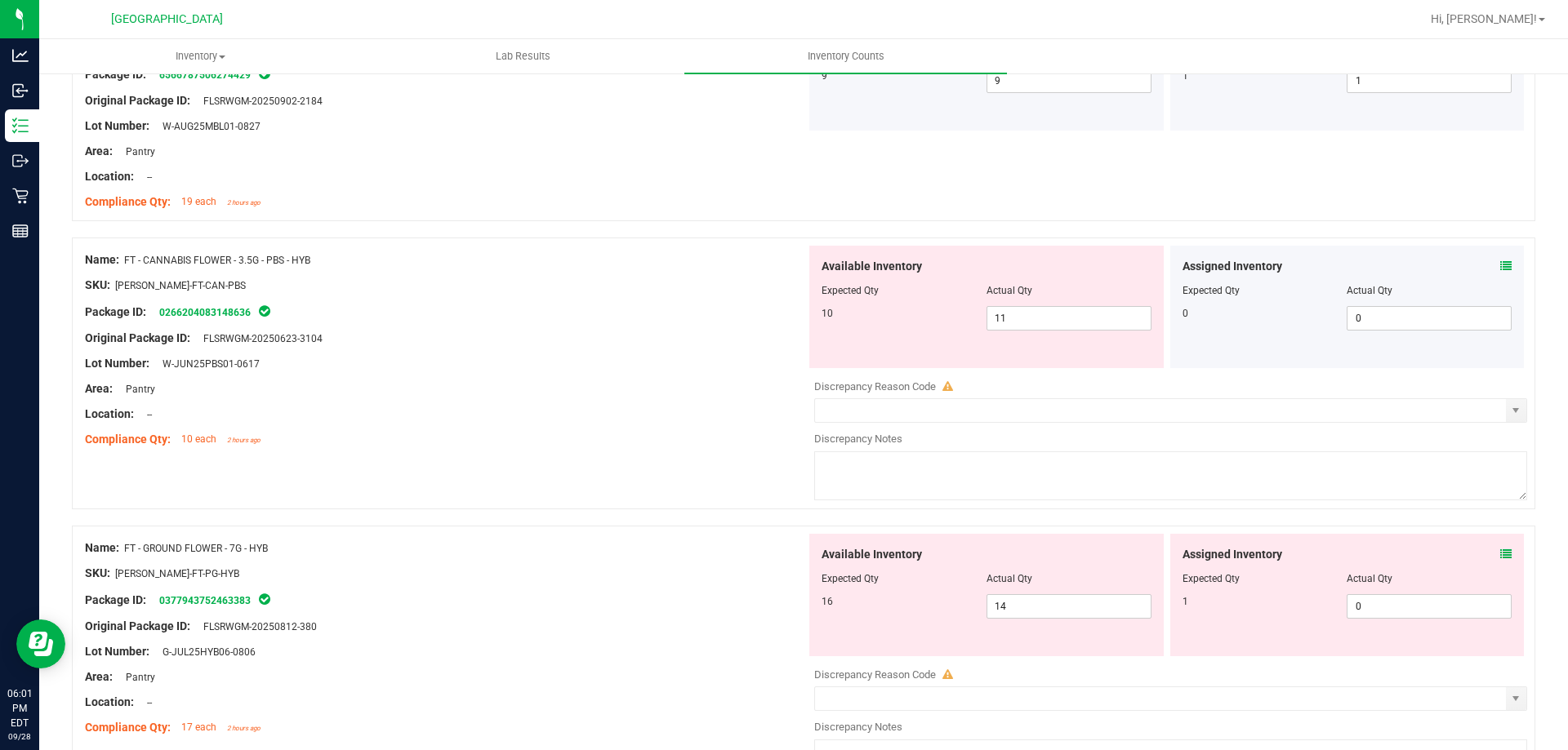
scroll to position [980, 0]
click at [1500, 260] on icon at bounding box center [1506, 264] width 11 height 11
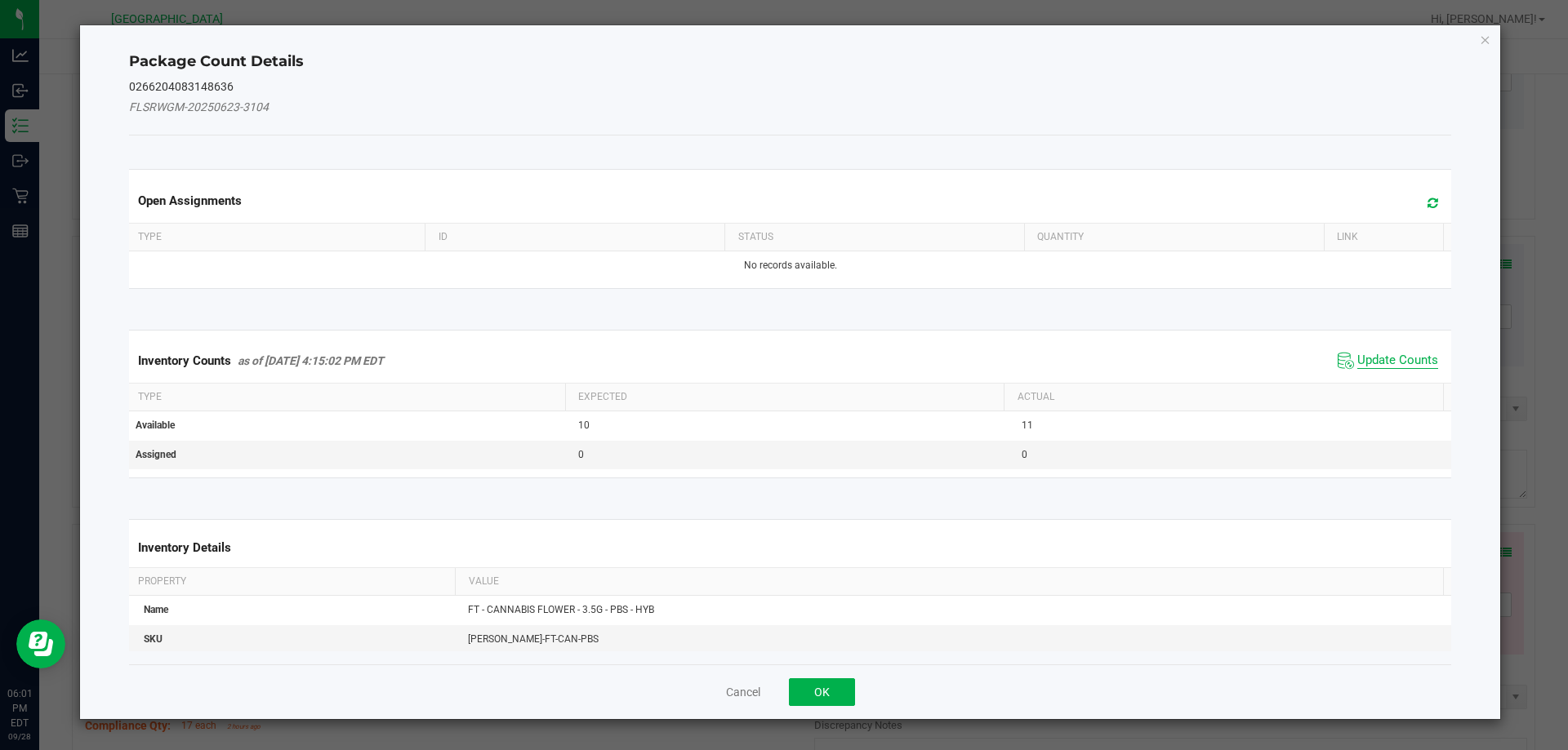
click at [1388, 364] on span "Update Counts" at bounding box center [1398, 360] width 81 height 16
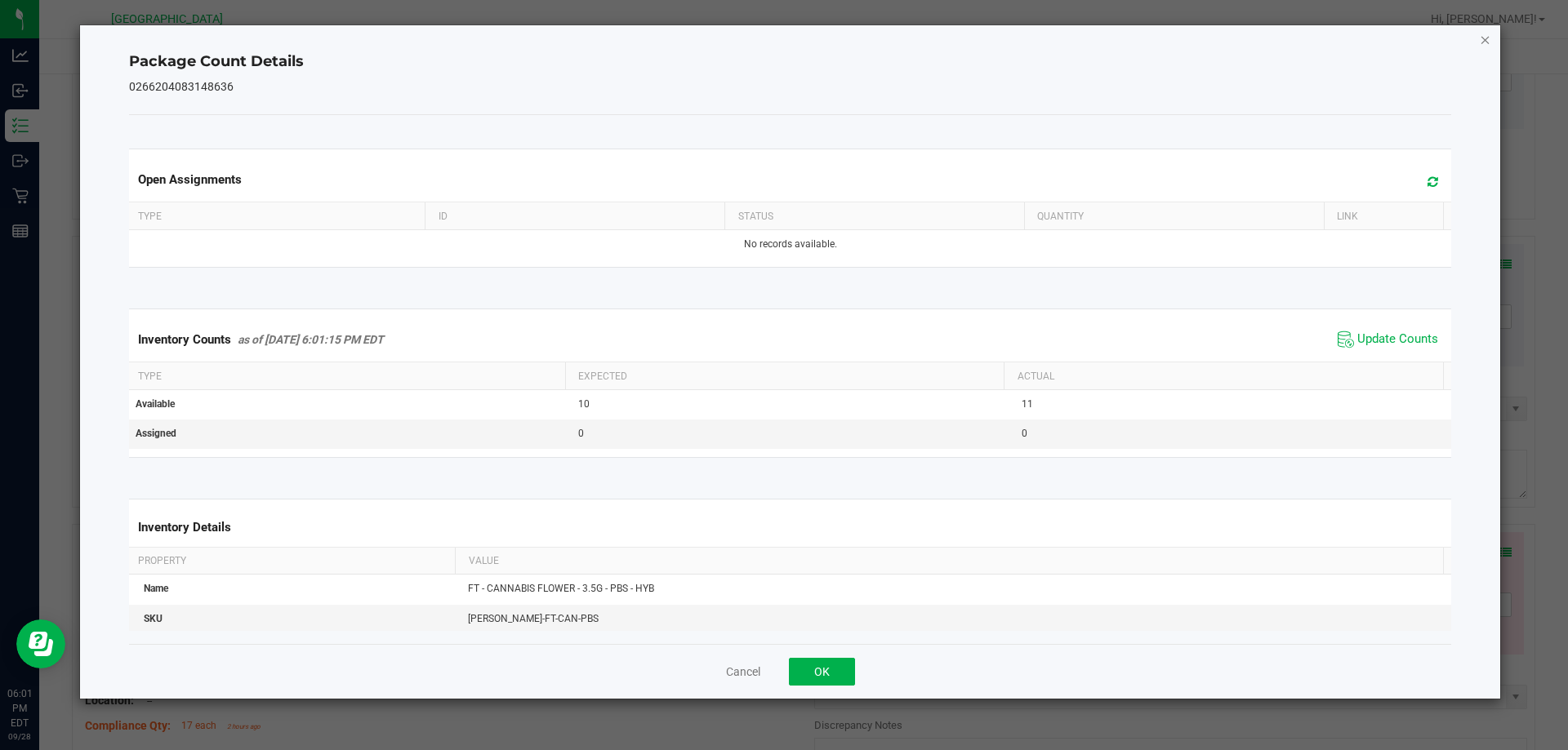
click at [1480, 40] on icon "Close" at bounding box center [1485, 39] width 11 height 20
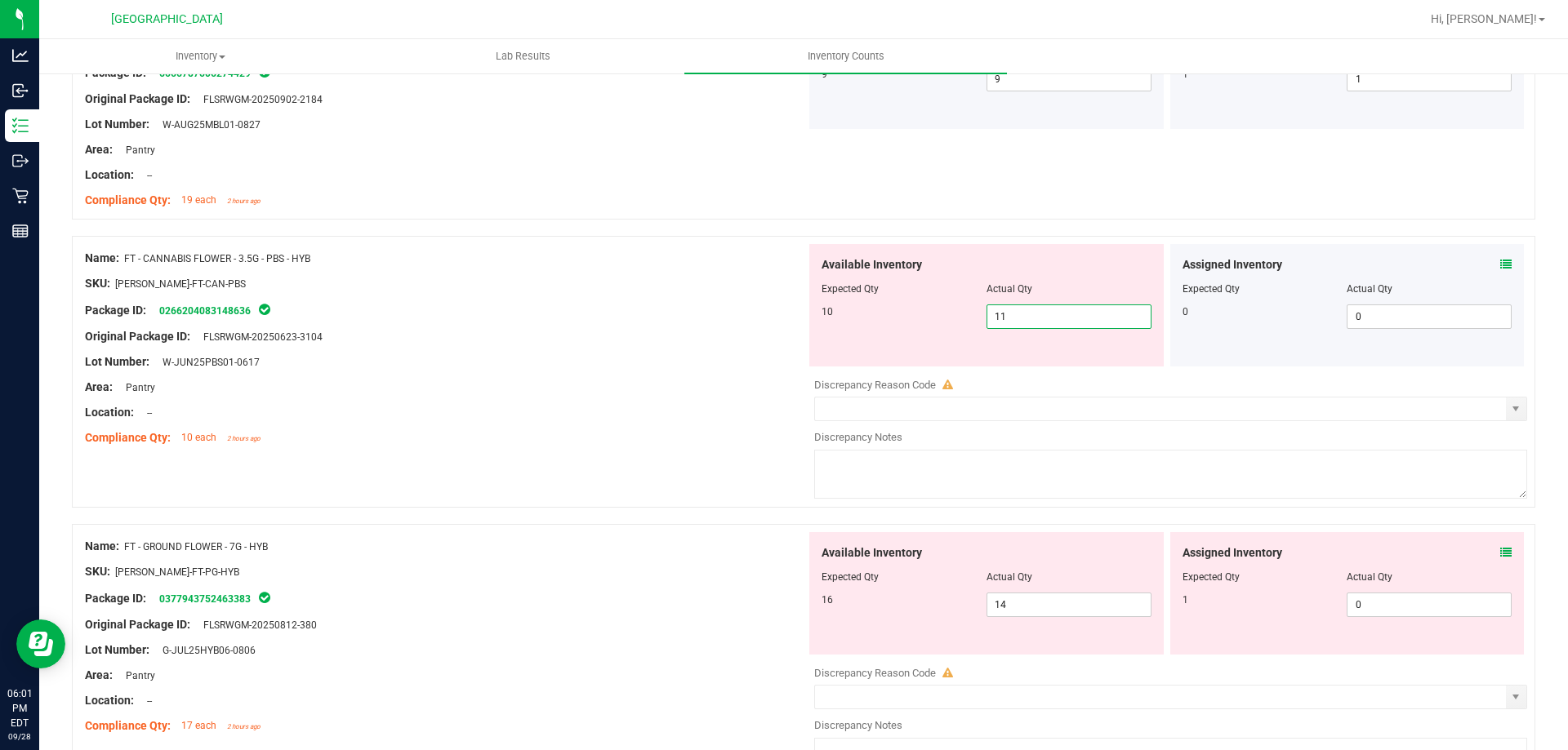
click at [1009, 321] on span "11 11" at bounding box center [1068, 316] width 165 height 25
type input "10"
click at [695, 364] on div "Lot Number: W-JUN25PBS01-0617" at bounding box center [445, 362] width 721 height 17
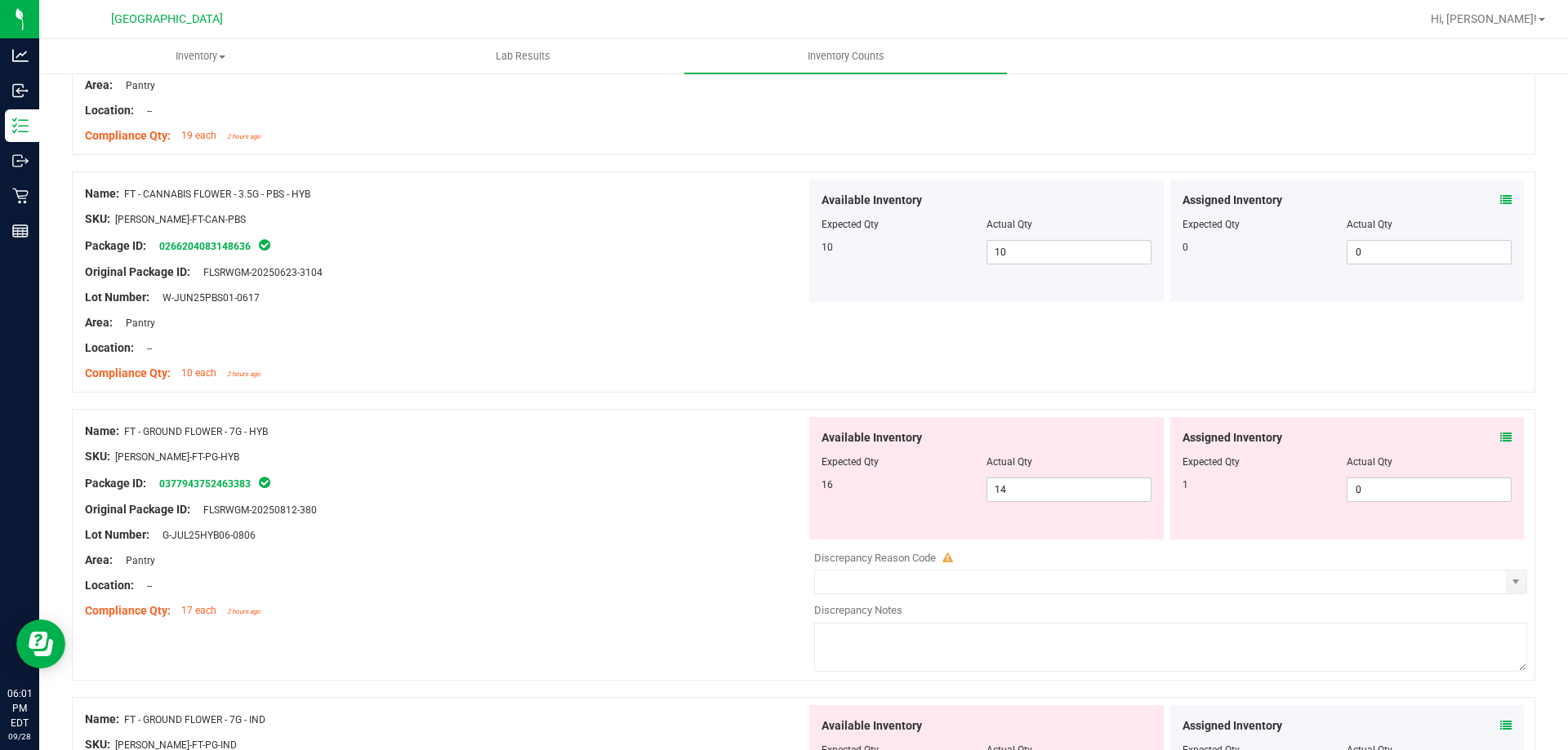
scroll to position [1143, 0]
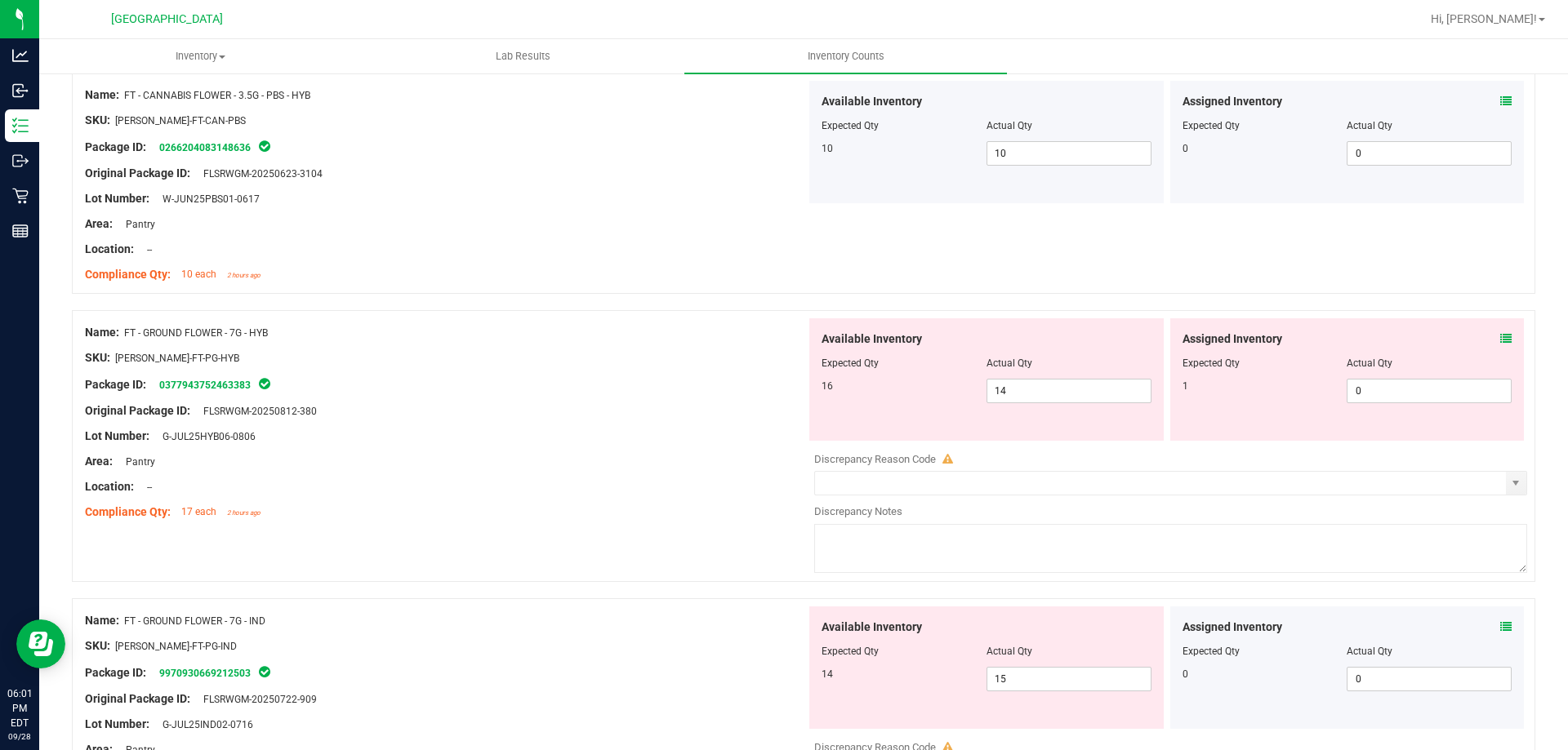
click at [1500, 338] on icon at bounding box center [1506, 339] width 11 height 11
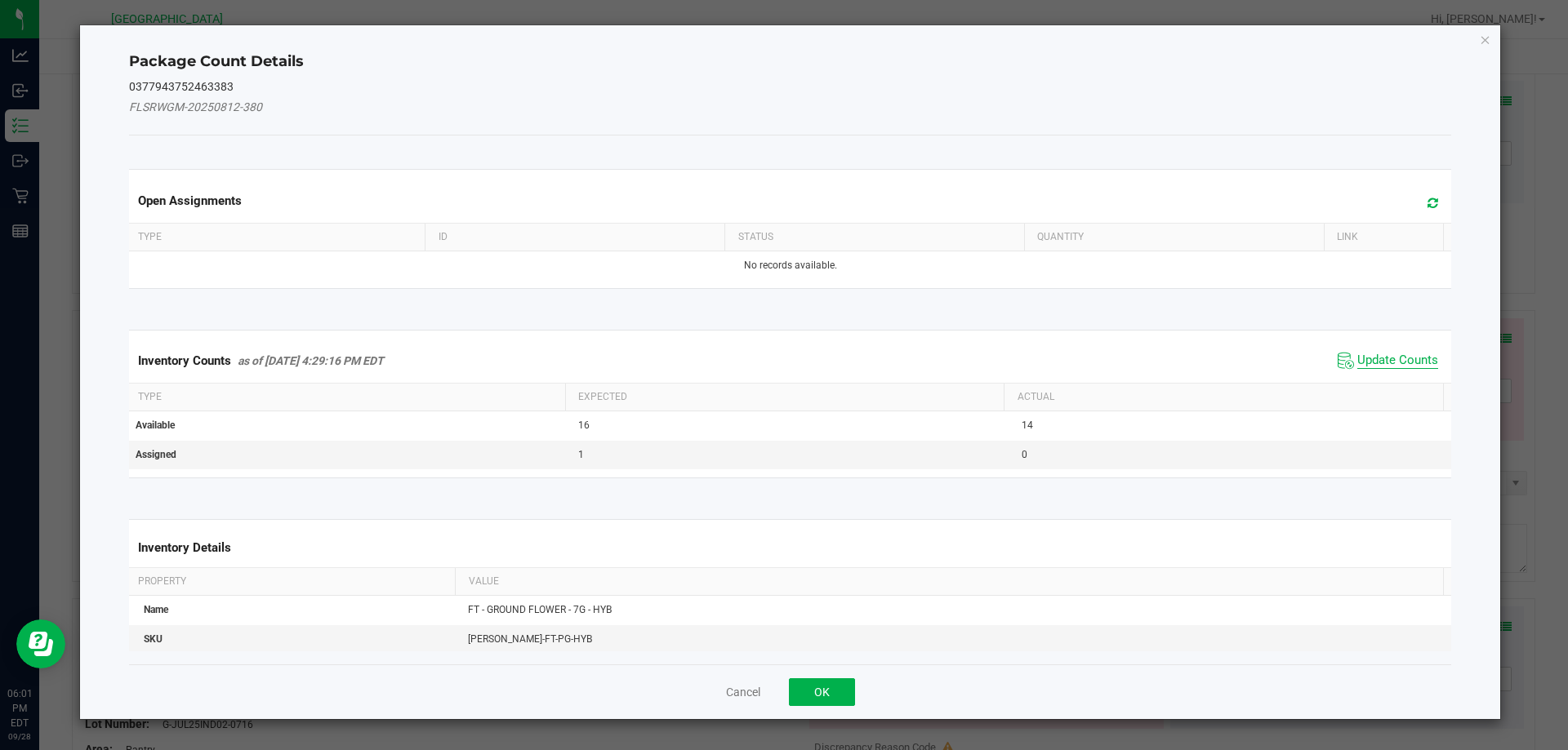
click at [1390, 363] on span "Update Counts" at bounding box center [1398, 360] width 81 height 16
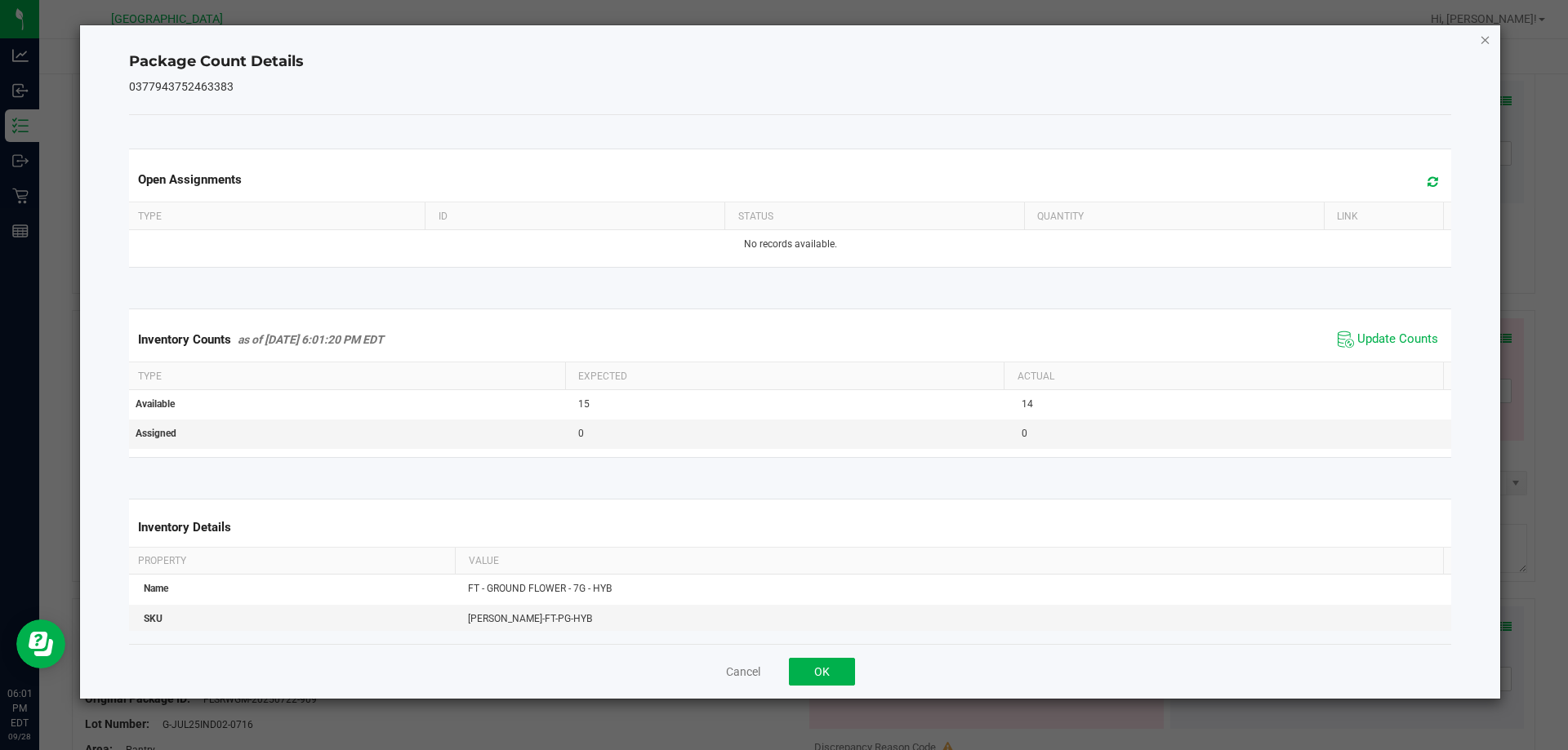
click at [1487, 42] on icon "Close" at bounding box center [1485, 39] width 11 height 20
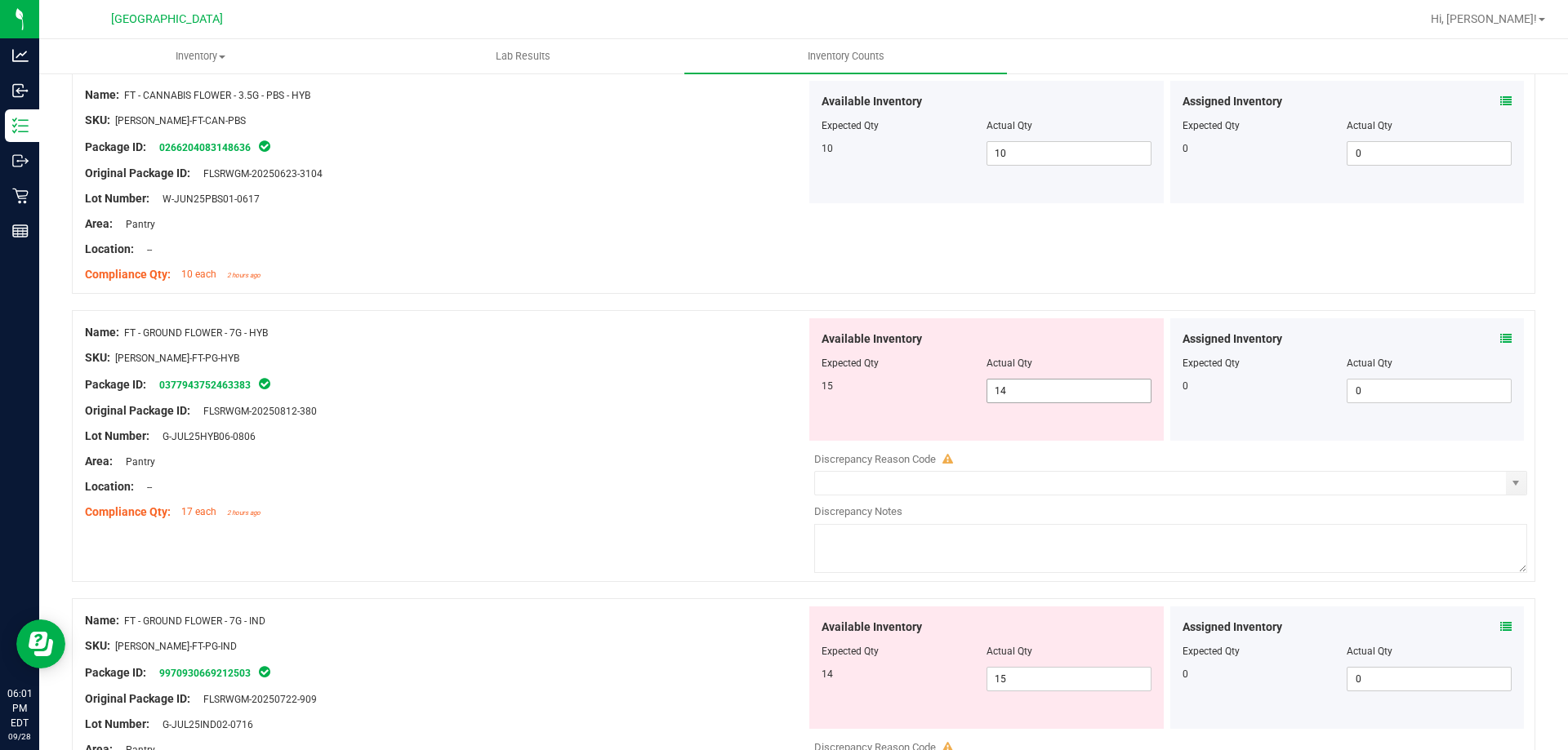
click at [1045, 382] on span "14 14" at bounding box center [1068, 391] width 165 height 25
type input "15"
click at [732, 376] on div "Package ID: 0377943752463383" at bounding box center [445, 384] width 721 height 20
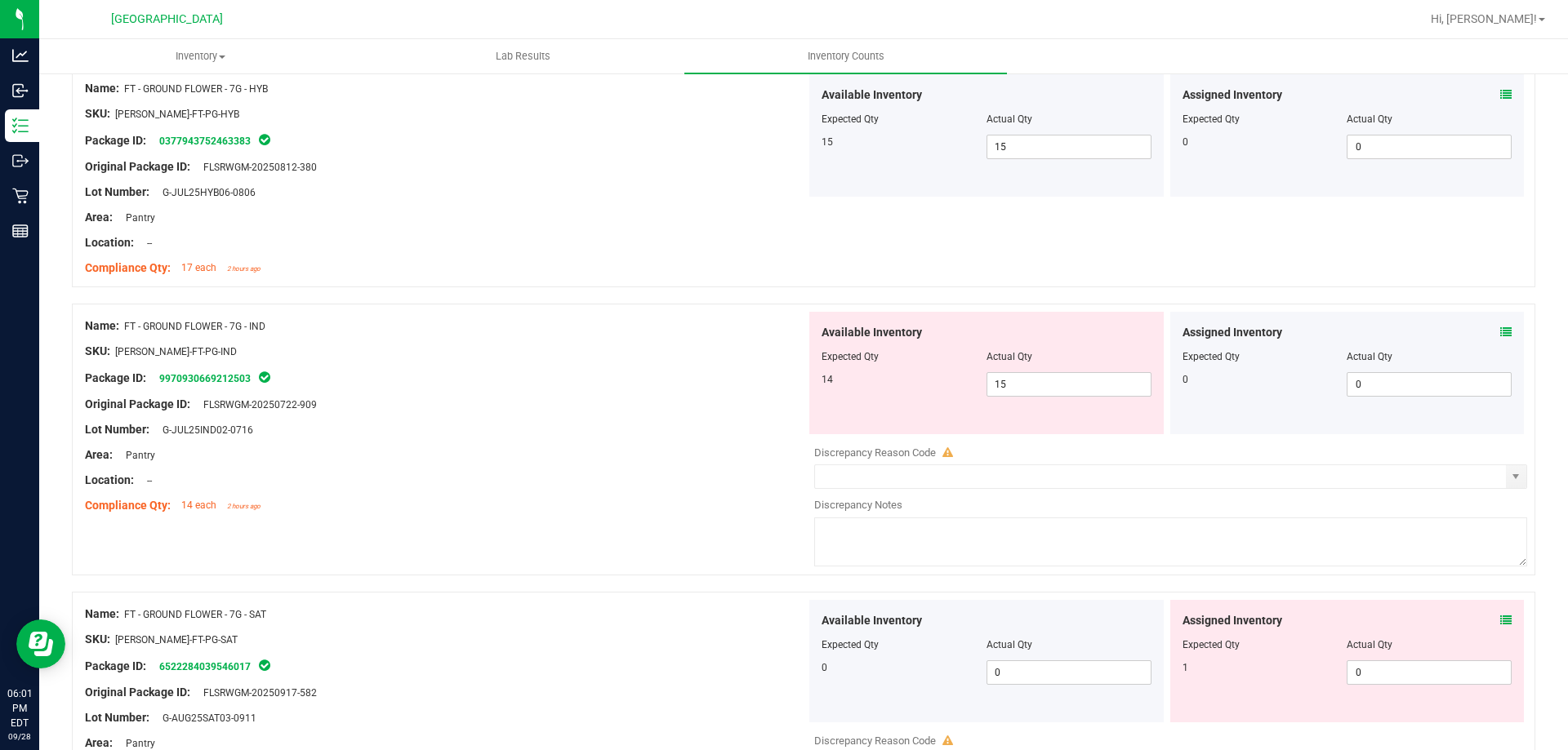
scroll to position [1388, 0]
click at [1500, 332] on icon at bounding box center [1506, 332] width 11 height 11
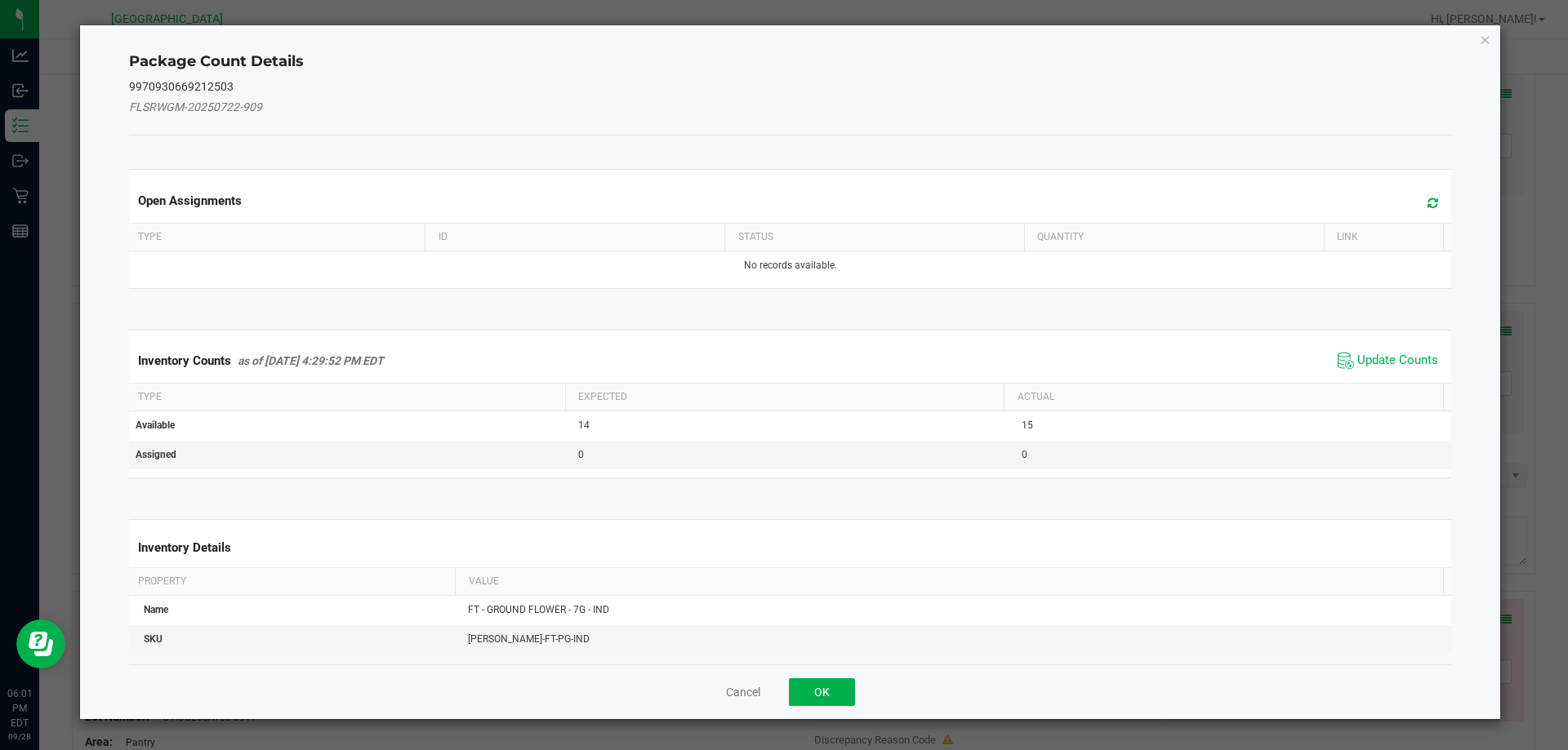
drag, startPoint x: 1393, startPoint y: 357, endPoint x: 1409, endPoint y: 291, distance: 67.9
click at [1393, 357] on span "Update Counts" at bounding box center [1398, 360] width 81 height 16
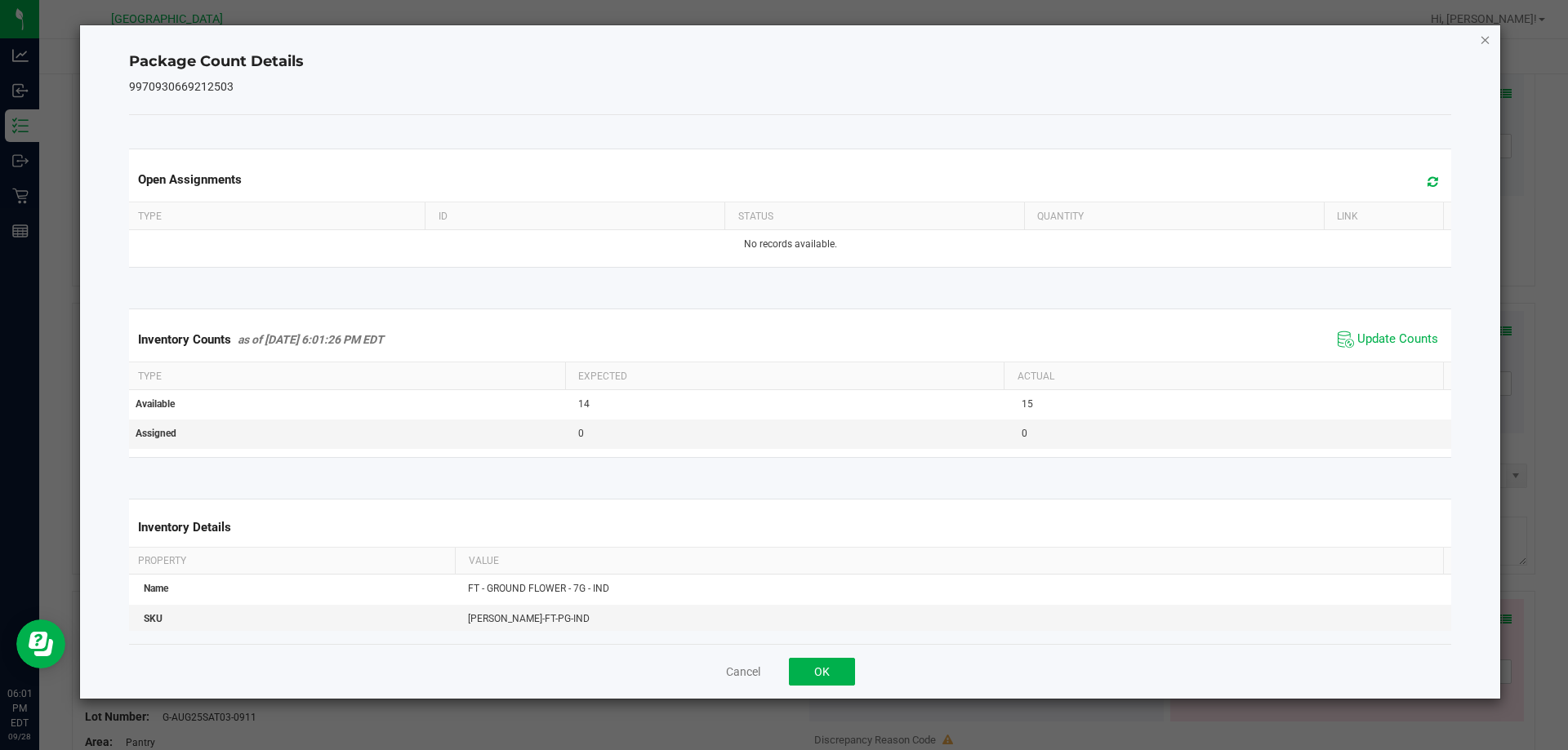
click at [1490, 35] on icon "Close" at bounding box center [1485, 39] width 11 height 20
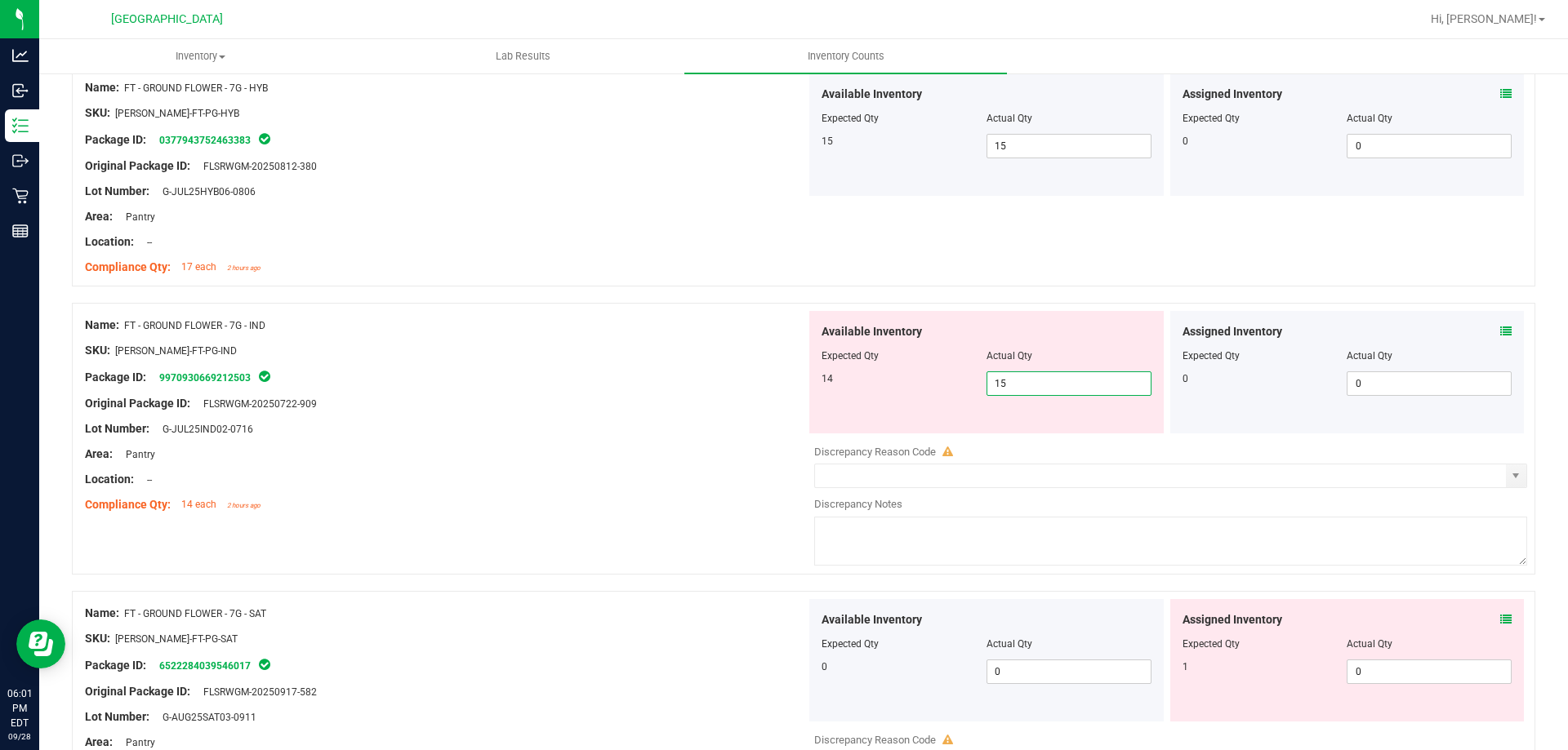
click at [1014, 384] on span "15 15" at bounding box center [1068, 384] width 165 height 25
type input "14"
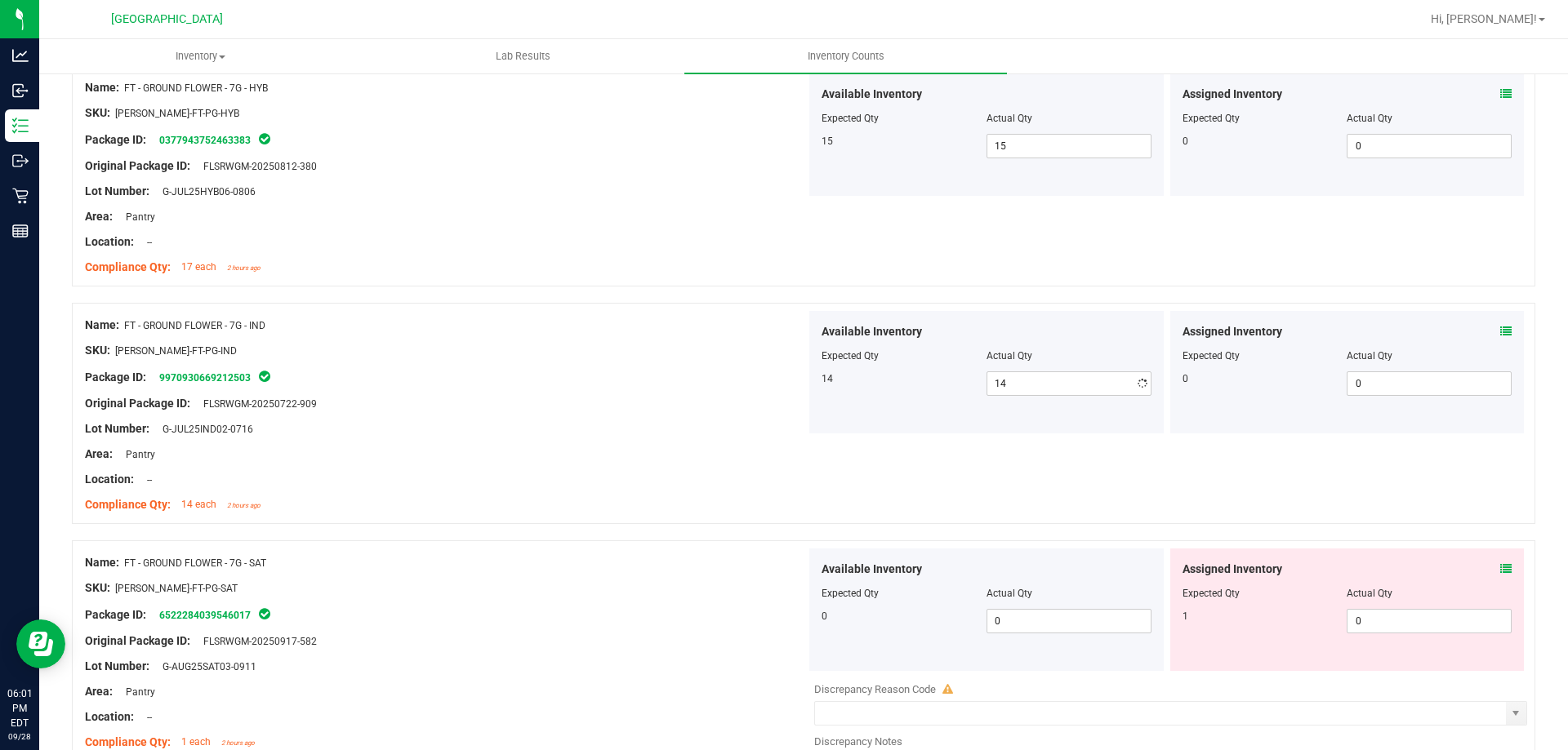
click at [690, 387] on div at bounding box center [445, 391] width 721 height 9
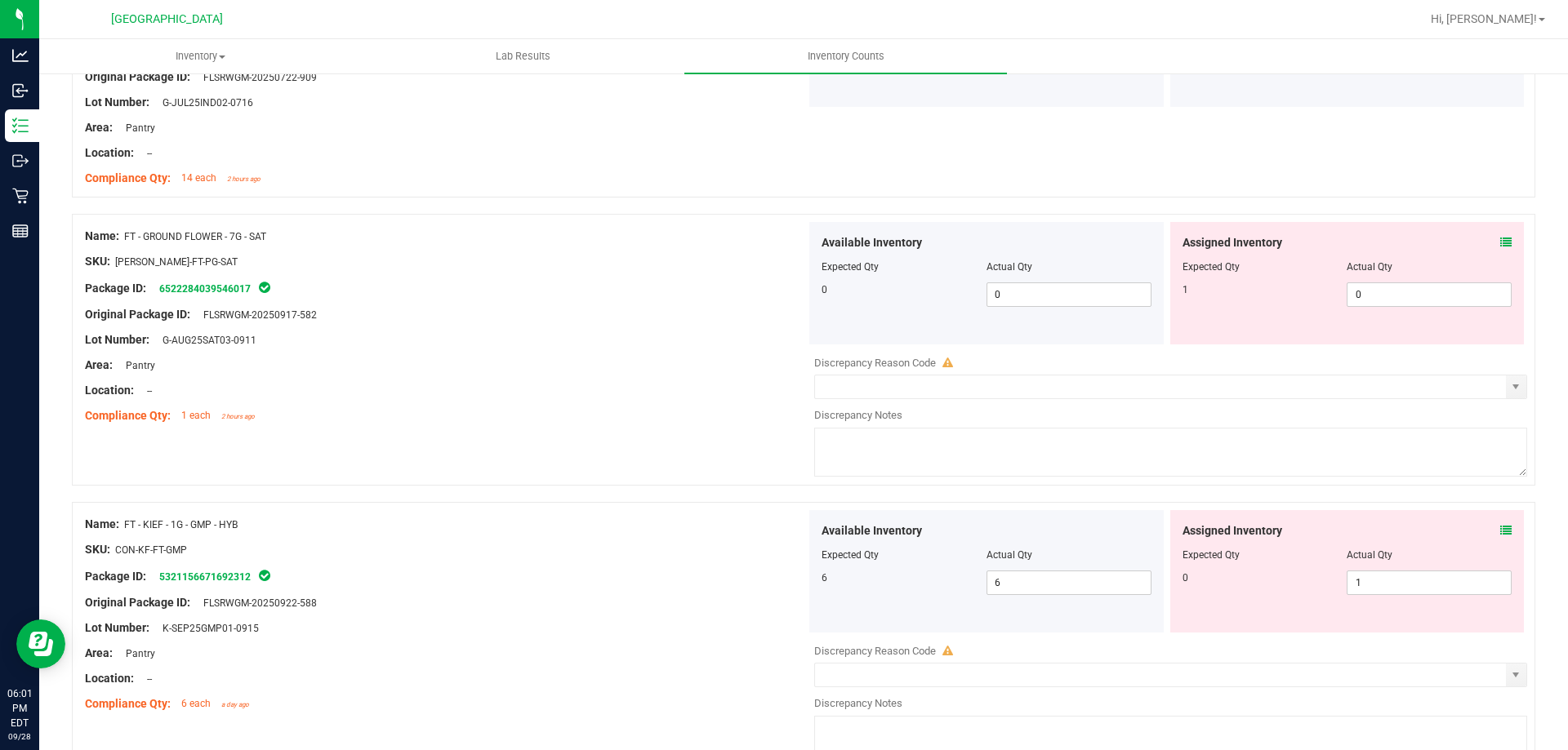
click at [1500, 244] on icon at bounding box center [1506, 243] width 11 height 11
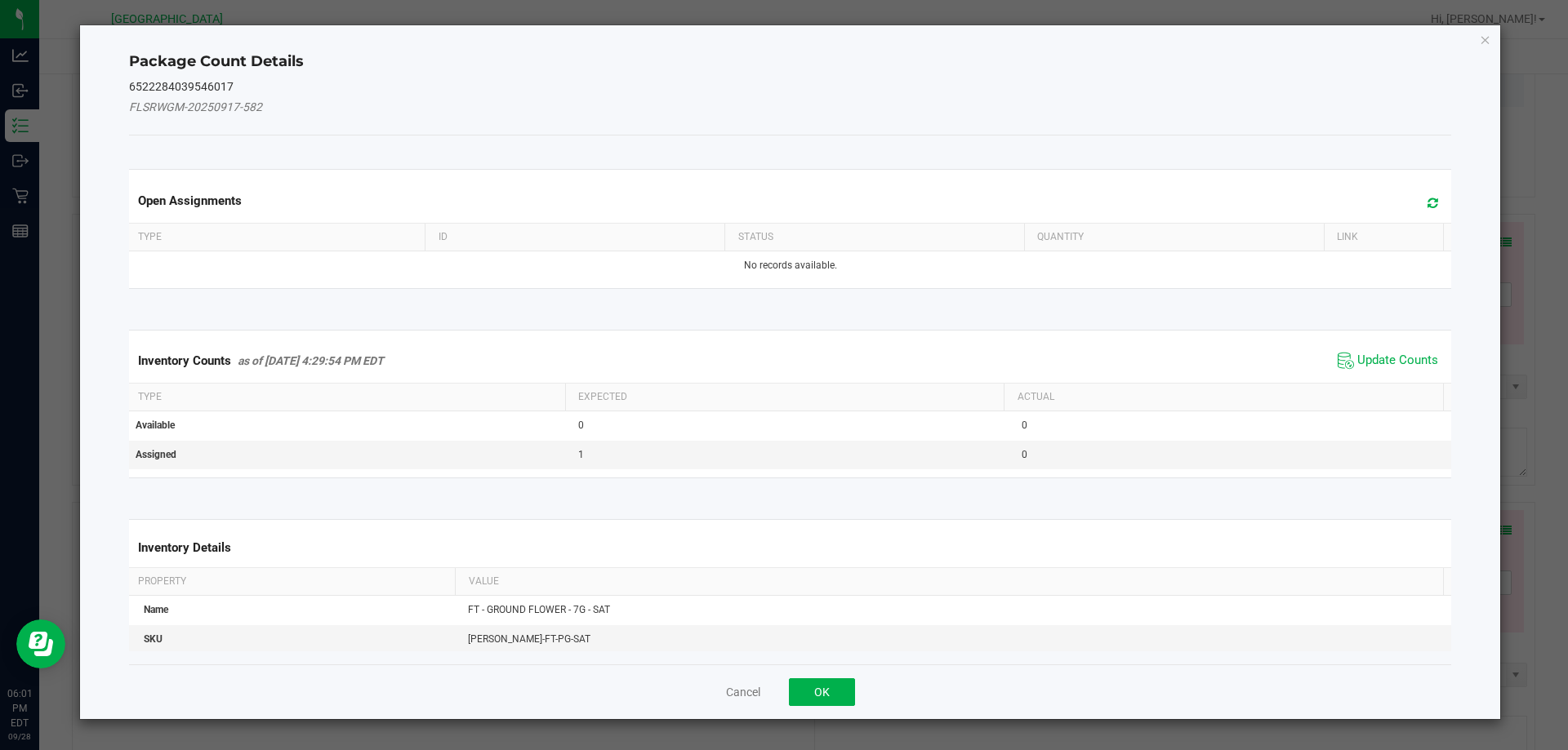
click at [1355, 350] on span "Update Counts" at bounding box center [1388, 361] width 109 height 25
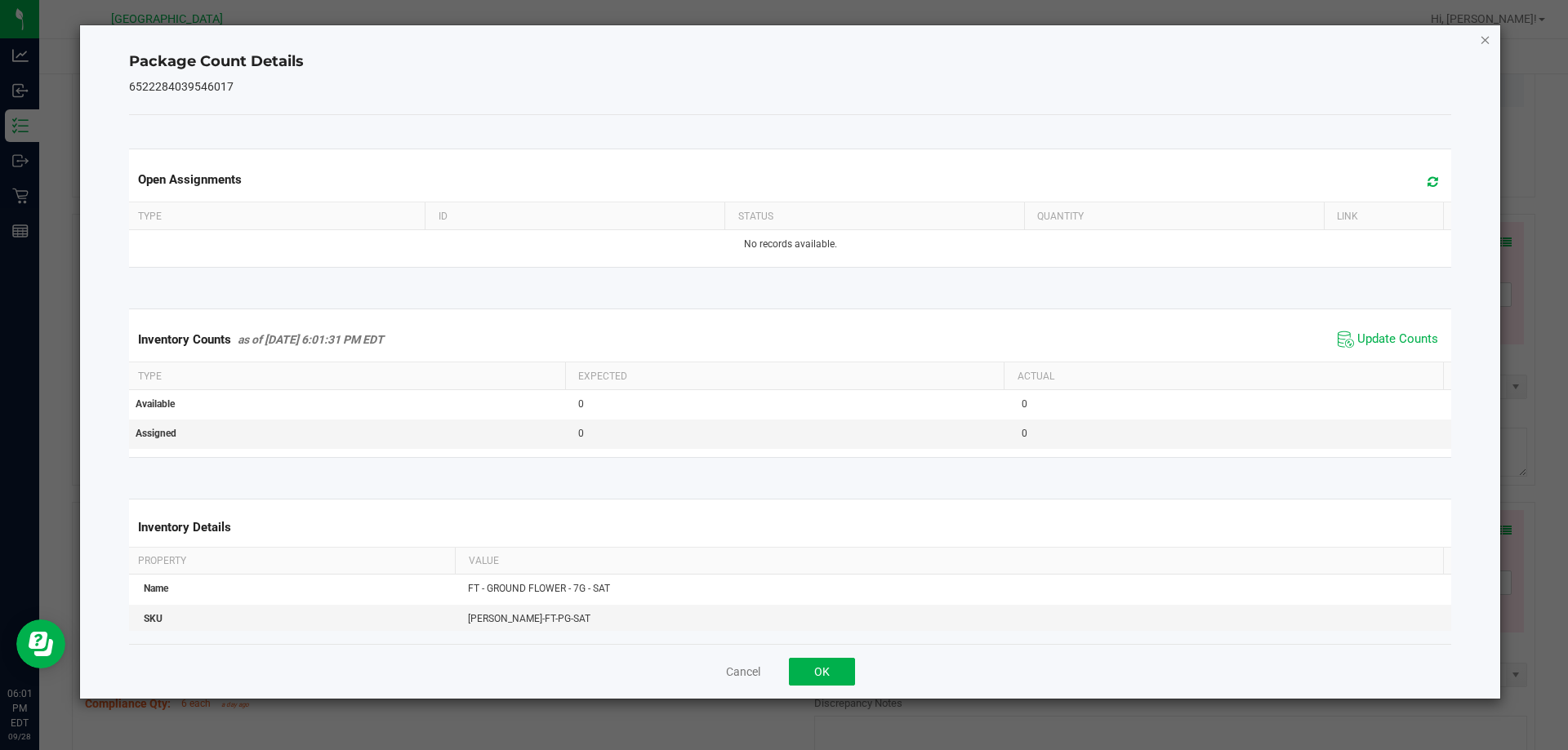
click at [1490, 39] on icon "Close" at bounding box center [1485, 39] width 11 height 20
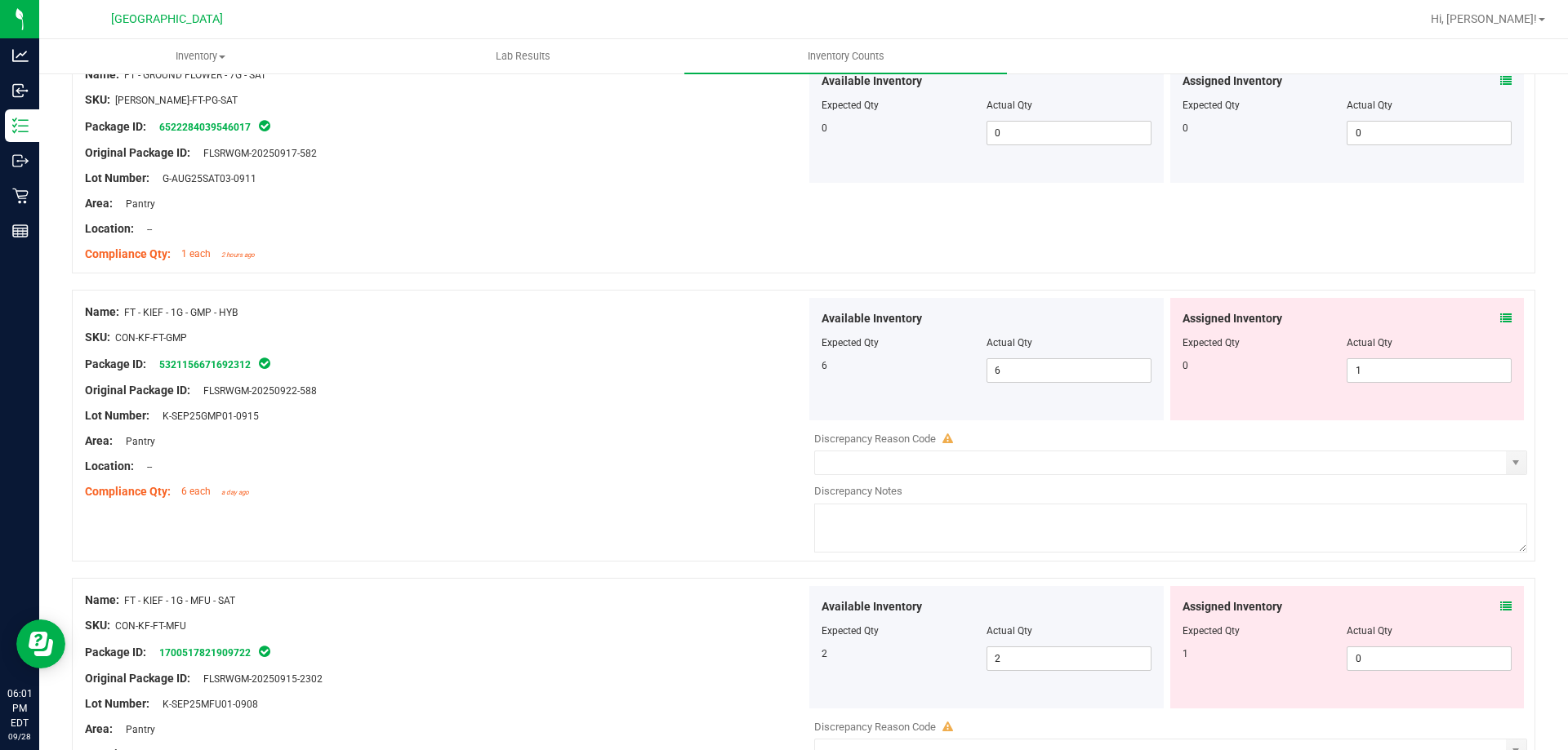
scroll to position [1878, 0]
click at [1487, 314] on div "Assigned Inventory" at bounding box center [1347, 317] width 330 height 17
click at [1487, 316] on div "Assigned Inventory" at bounding box center [1347, 317] width 330 height 17
click at [1502, 316] on div "Assigned Inventory Expected Qty Actual Qty 0 1 1" at bounding box center [1347, 358] width 354 height 123
click at [1500, 316] on icon at bounding box center [1506, 316] width 11 height 11
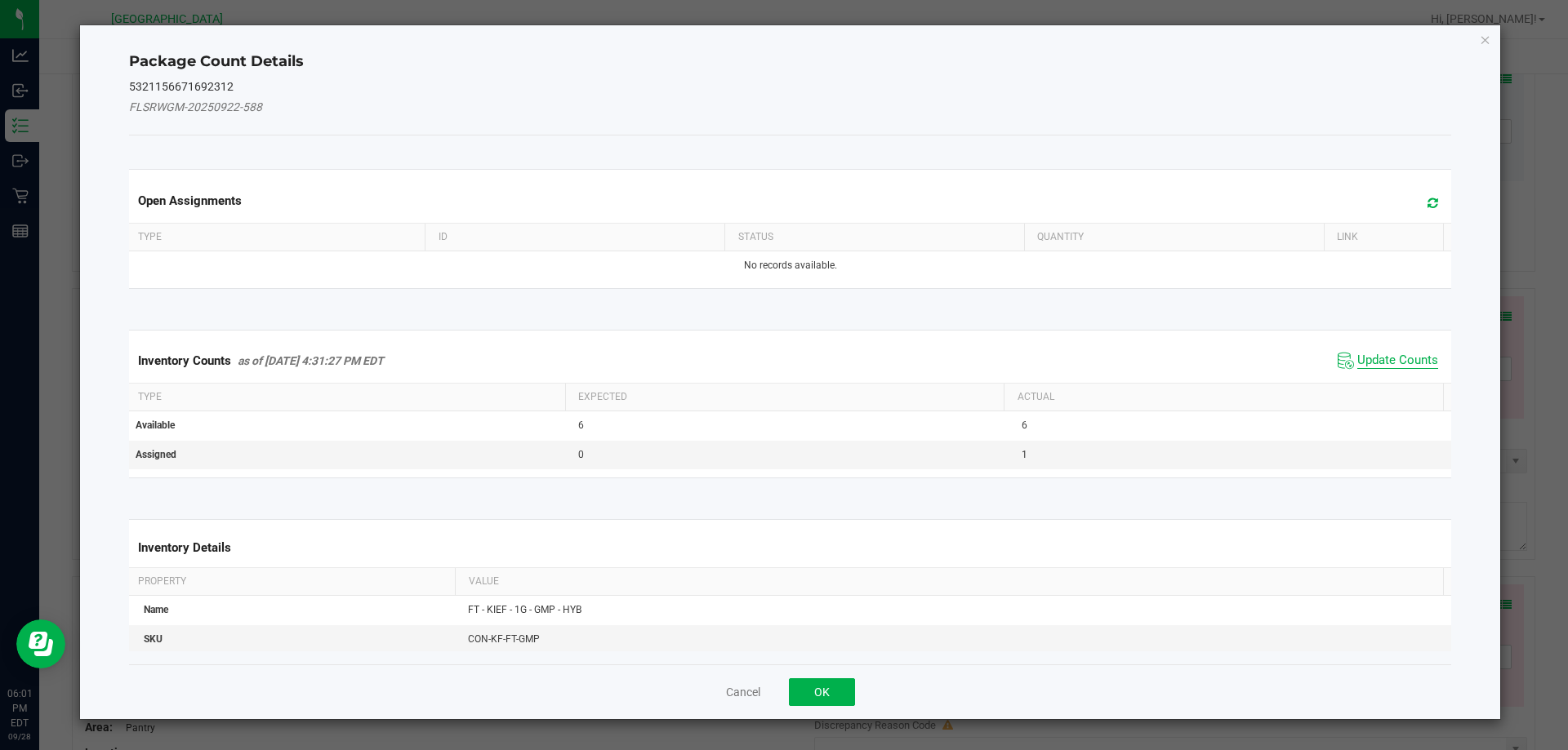
click at [1389, 362] on span "Update Counts" at bounding box center [1398, 360] width 81 height 16
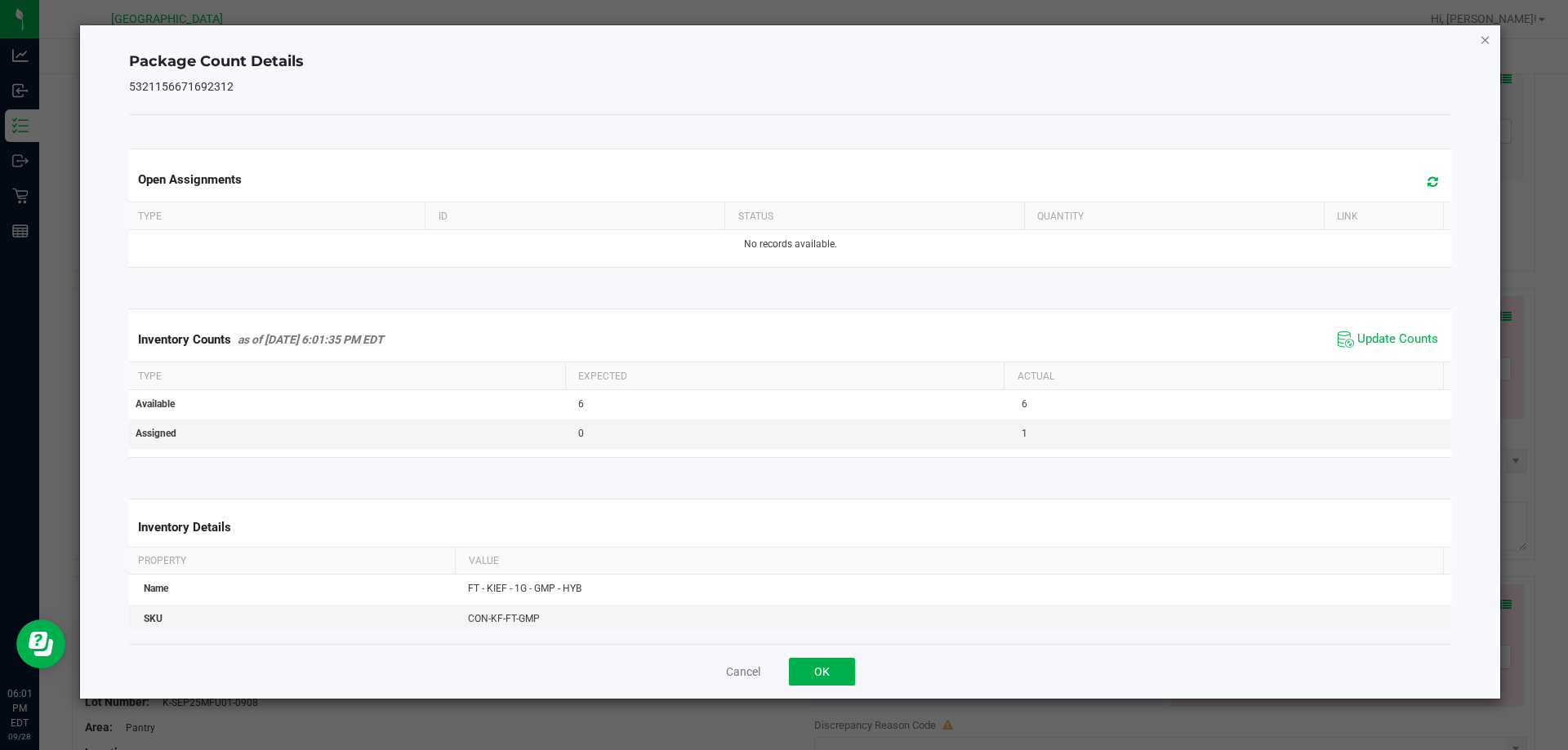
click at [1484, 43] on icon "Close" at bounding box center [1485, 39] width 11 height 20
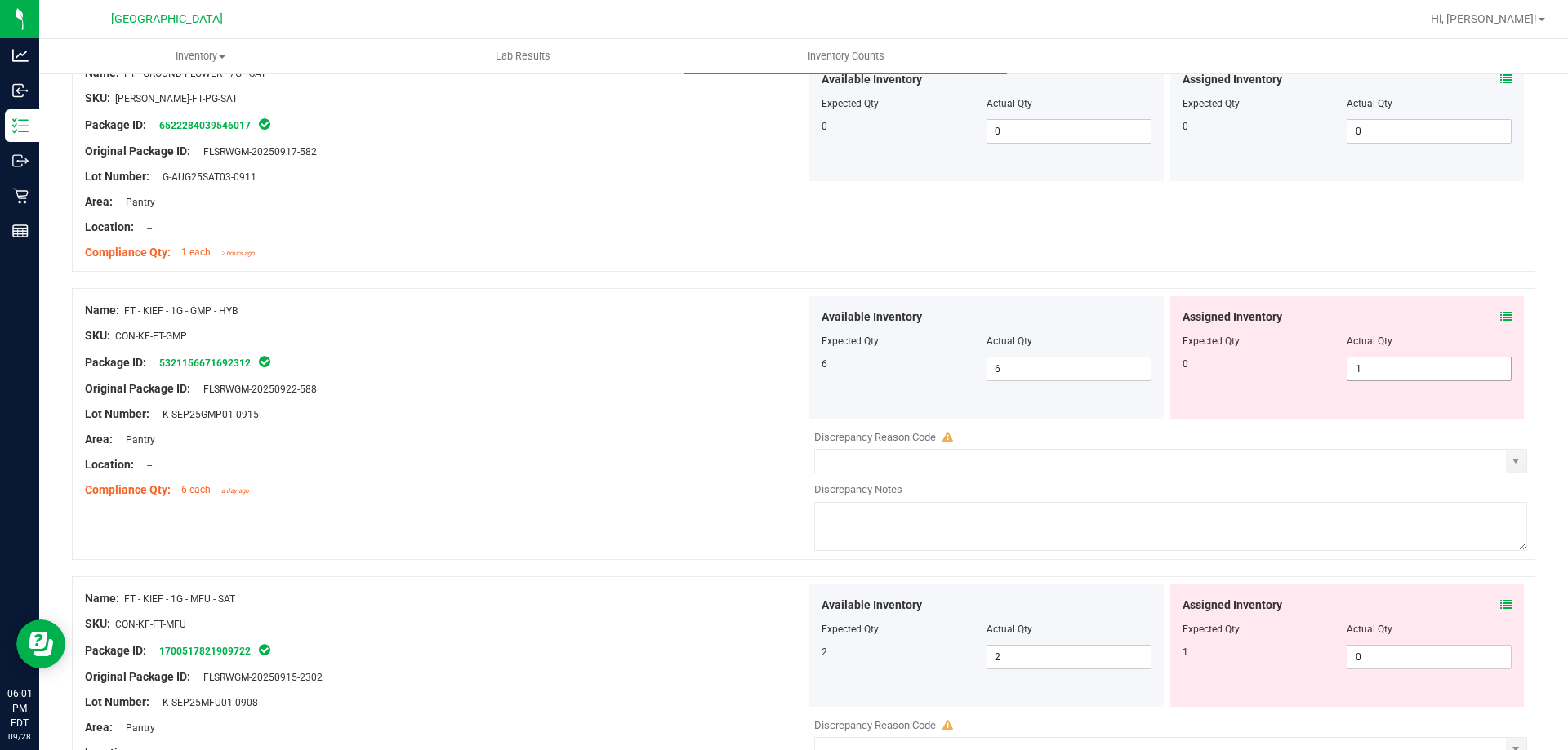
click at [1362, 365] on span "1 1" at bounding box center [1428, 369] width 165 height 25
type input "0"
click at [761, 364] on div "Package ID: 5321156671692312" at bounding box center [445, 362] width 721 height 20
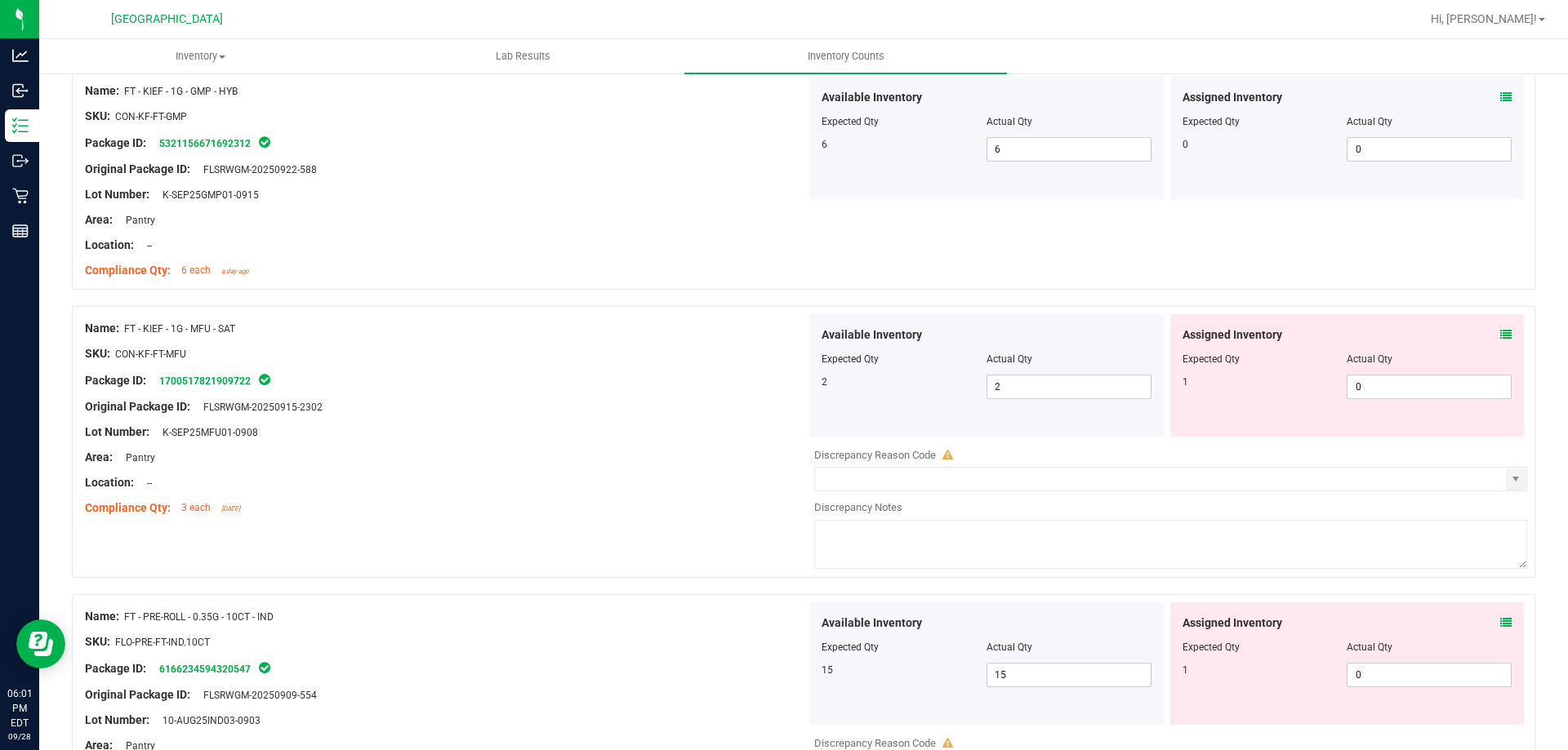
scroll to position [2122, 0]
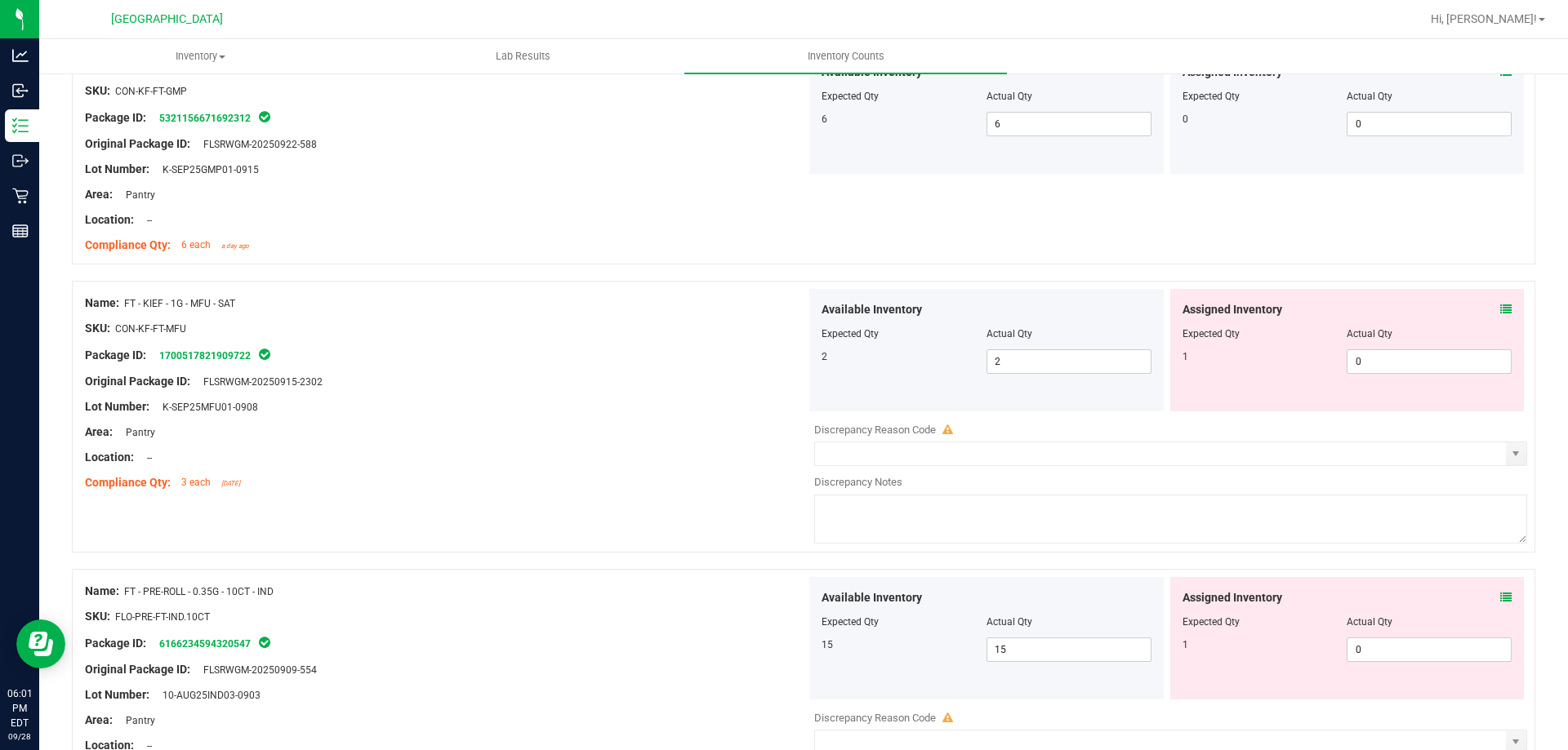
click at [1500, 307] on icon at bounding box center [1506, 310] width 11 height 11
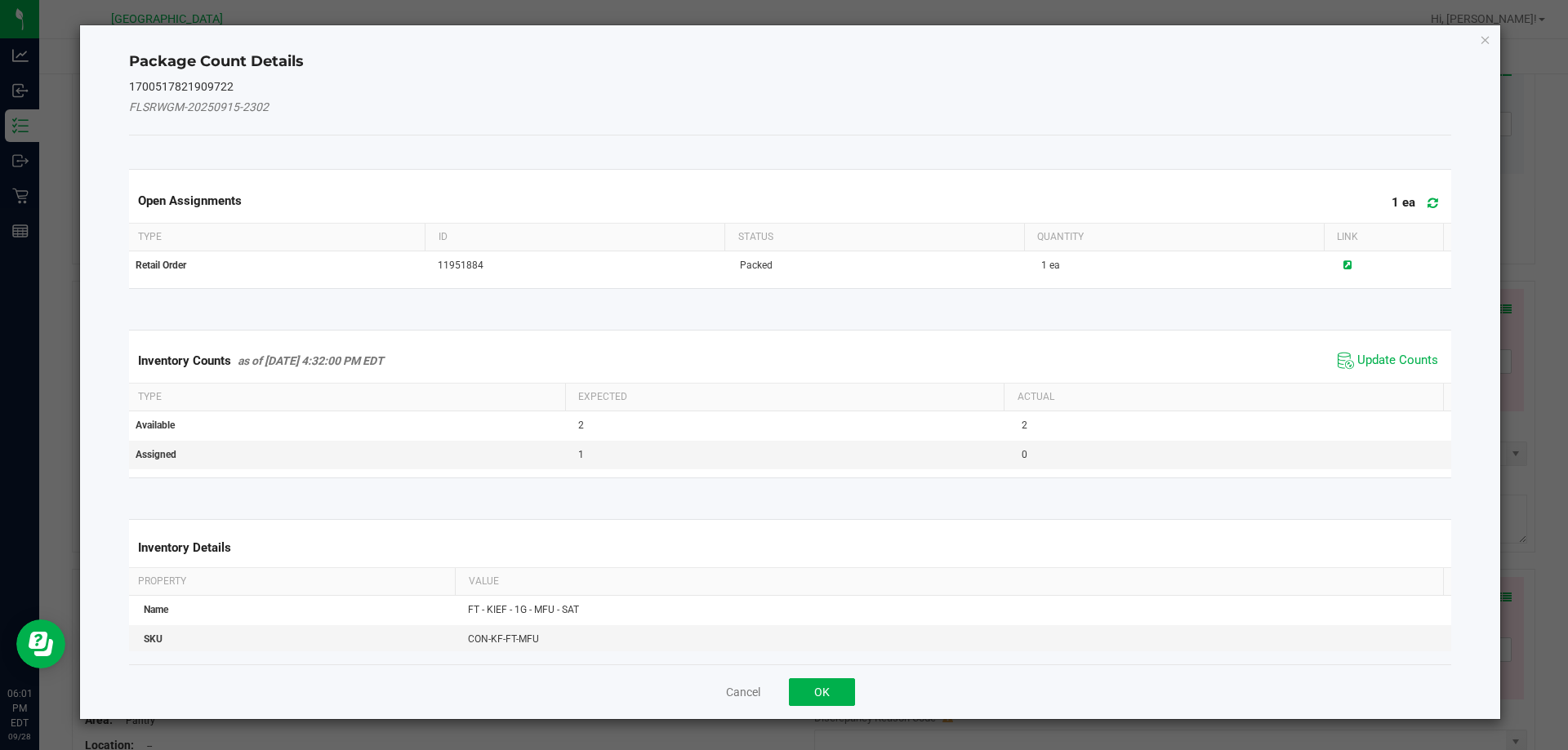
click at [1408, 350] on span "Update Counts" at bounding box center [1388, 361] width 109 height 25
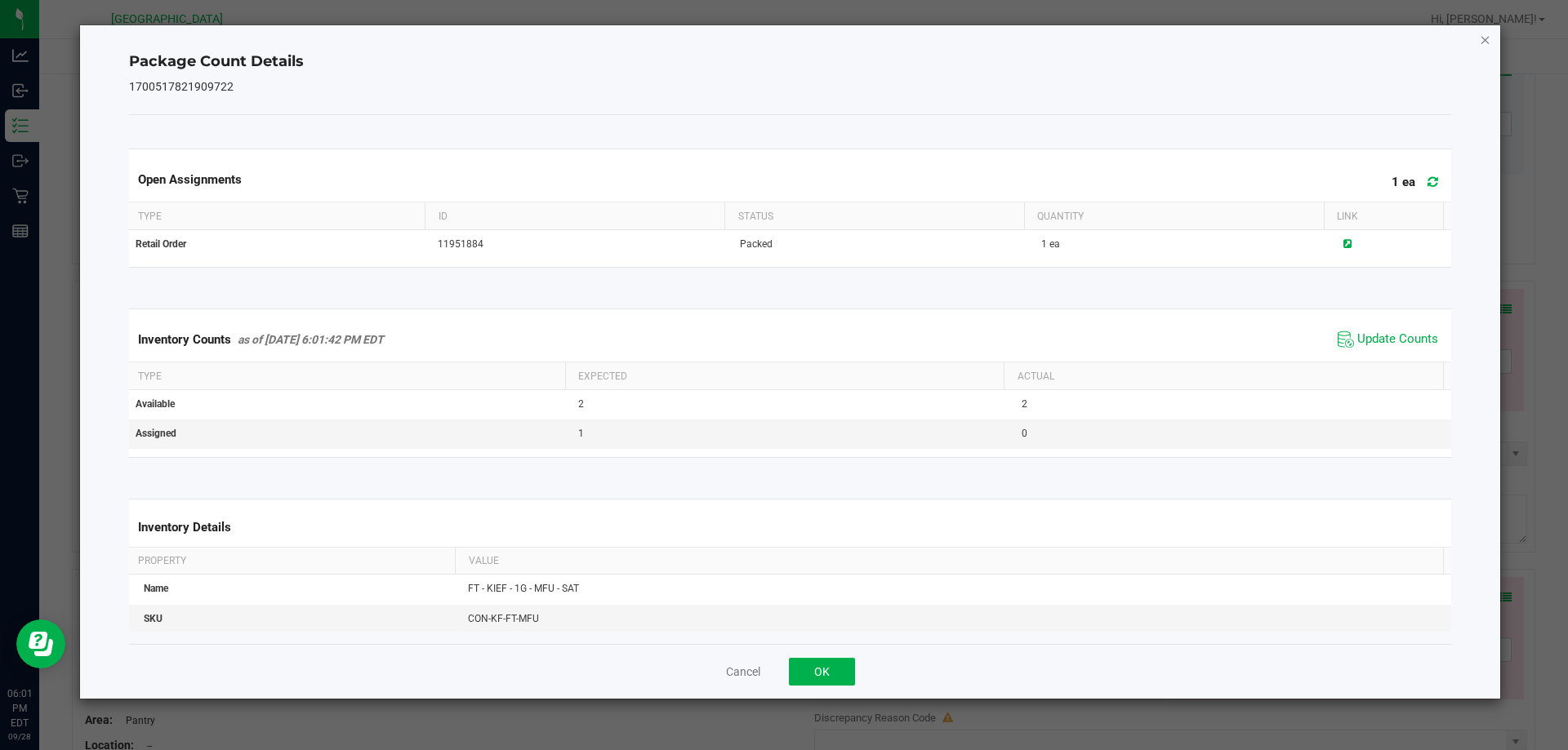
click at [1486, 39] on icon "Close" at bounding box center [1485, 39] width 11 height 20
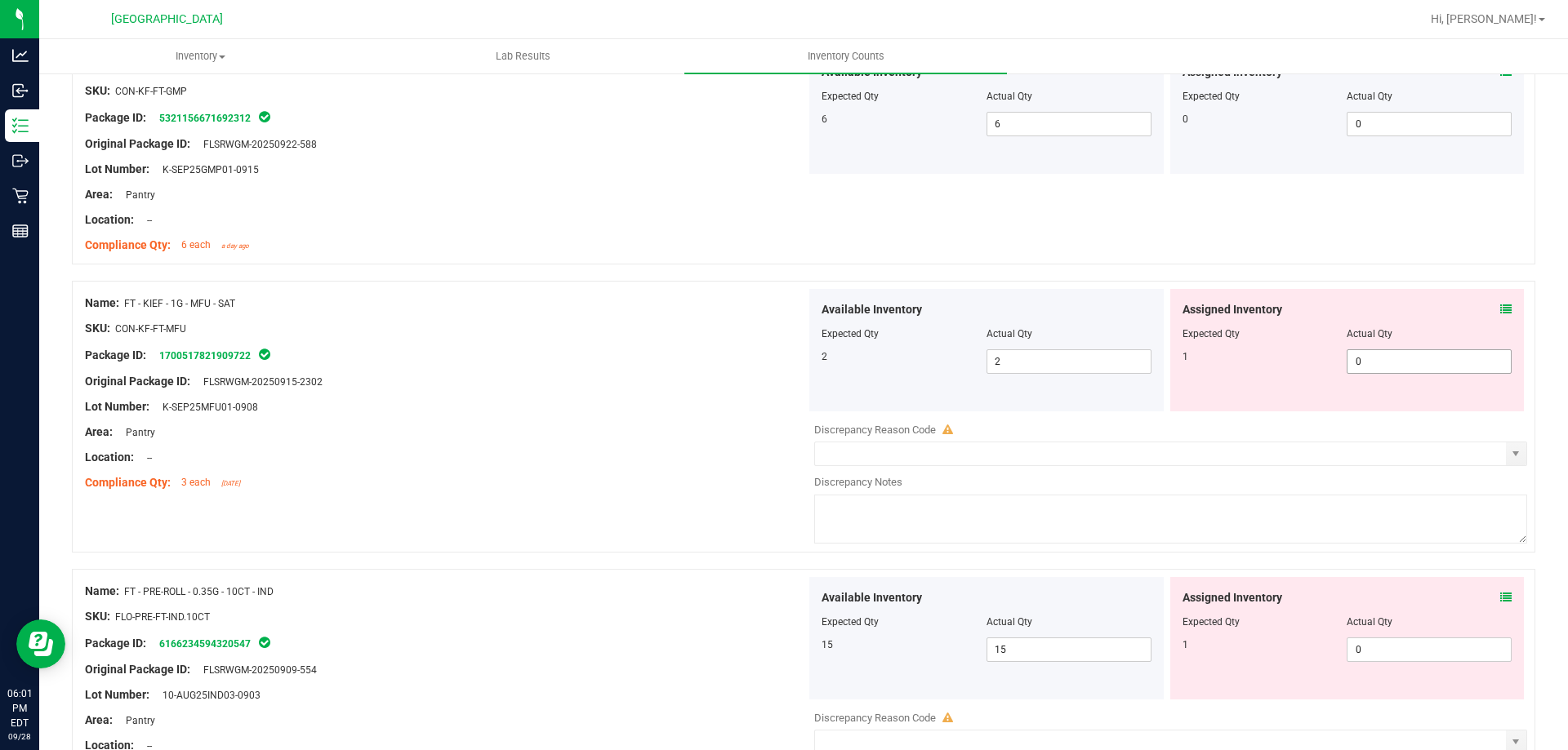
click at [1400, 357] on span "0 0" at bounding box center [1428, 362] width 165 height 25
type input "1"
click at [810, 385] on div "Available Inventory Expected Qty Actual Qty 2 2 2" at bounding box center [986, 350] width 354 height 123
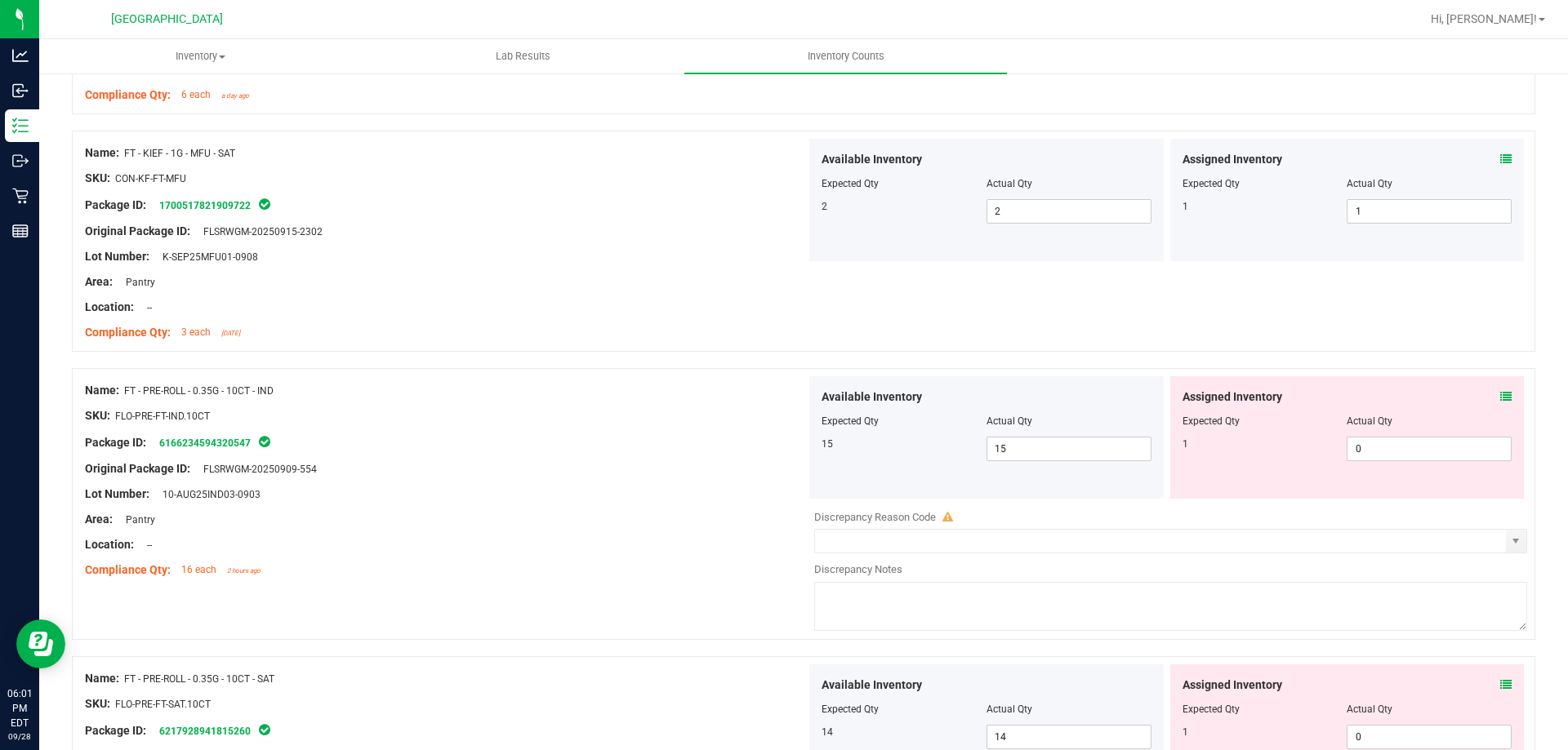
scroll to position [2286, 0]
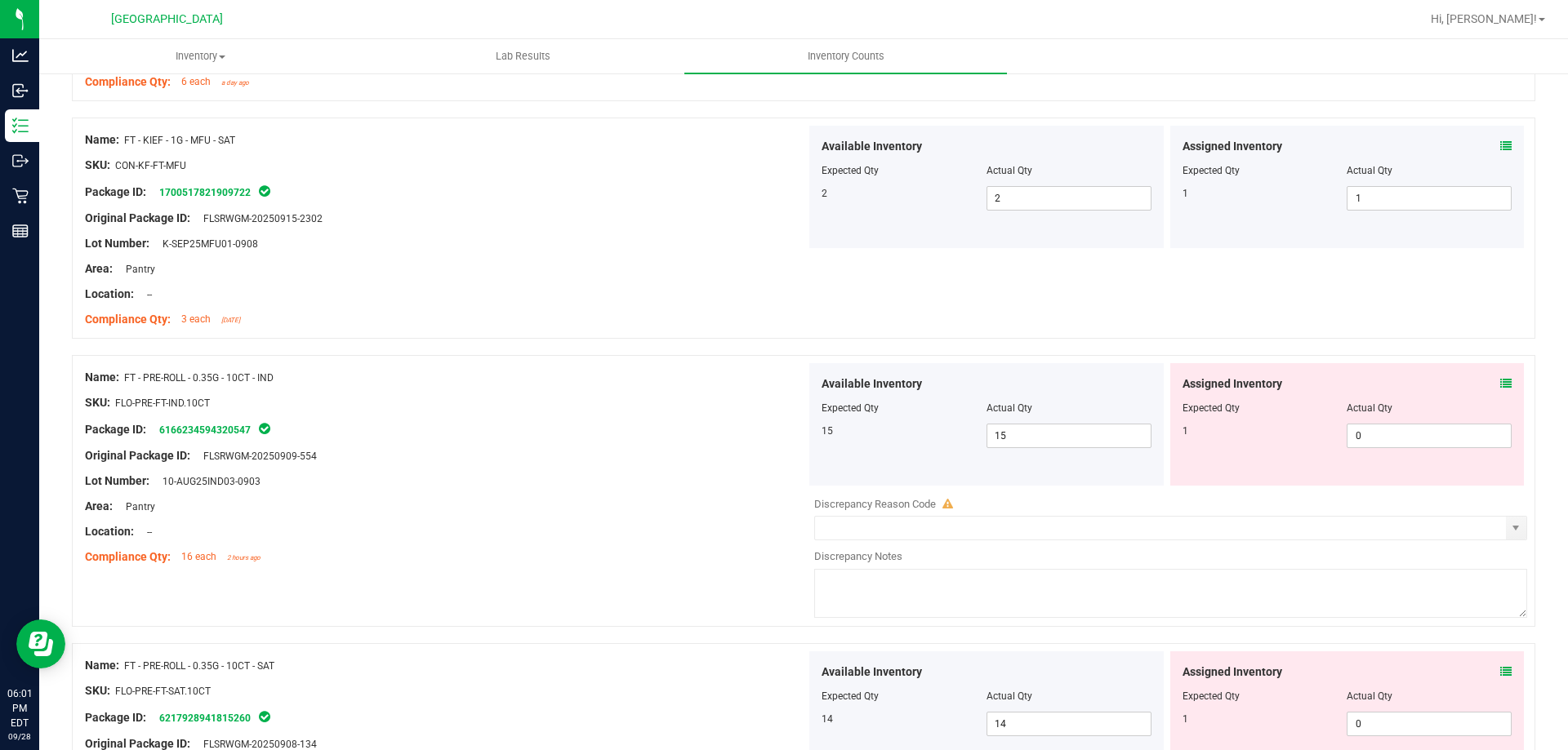
click at [1500, 378] on icon at bounding box center [1506, 384] width 11 height 11
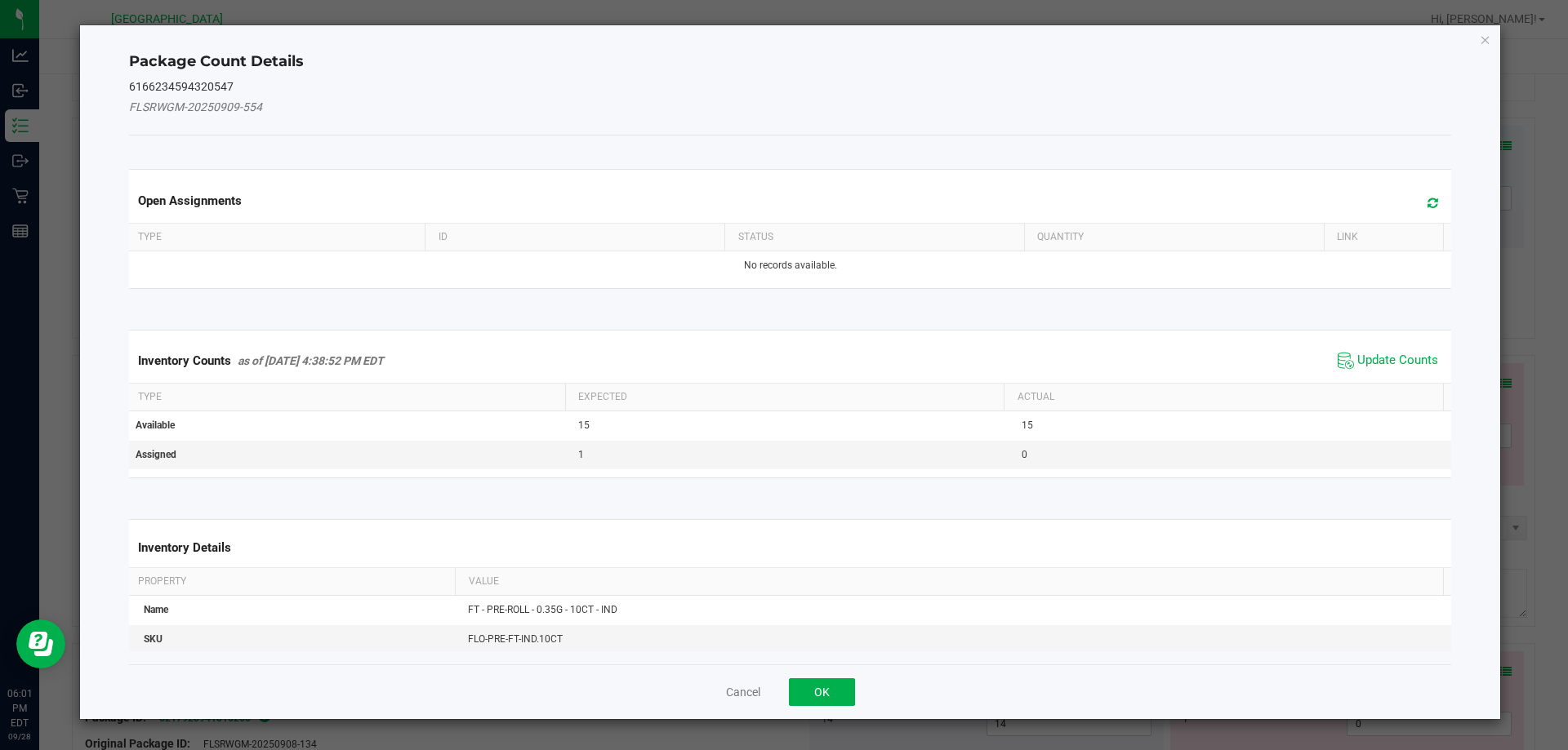
click at [1415, 351] on span "Update Counts" at bounding box center [1388, 361] width 109 height 25
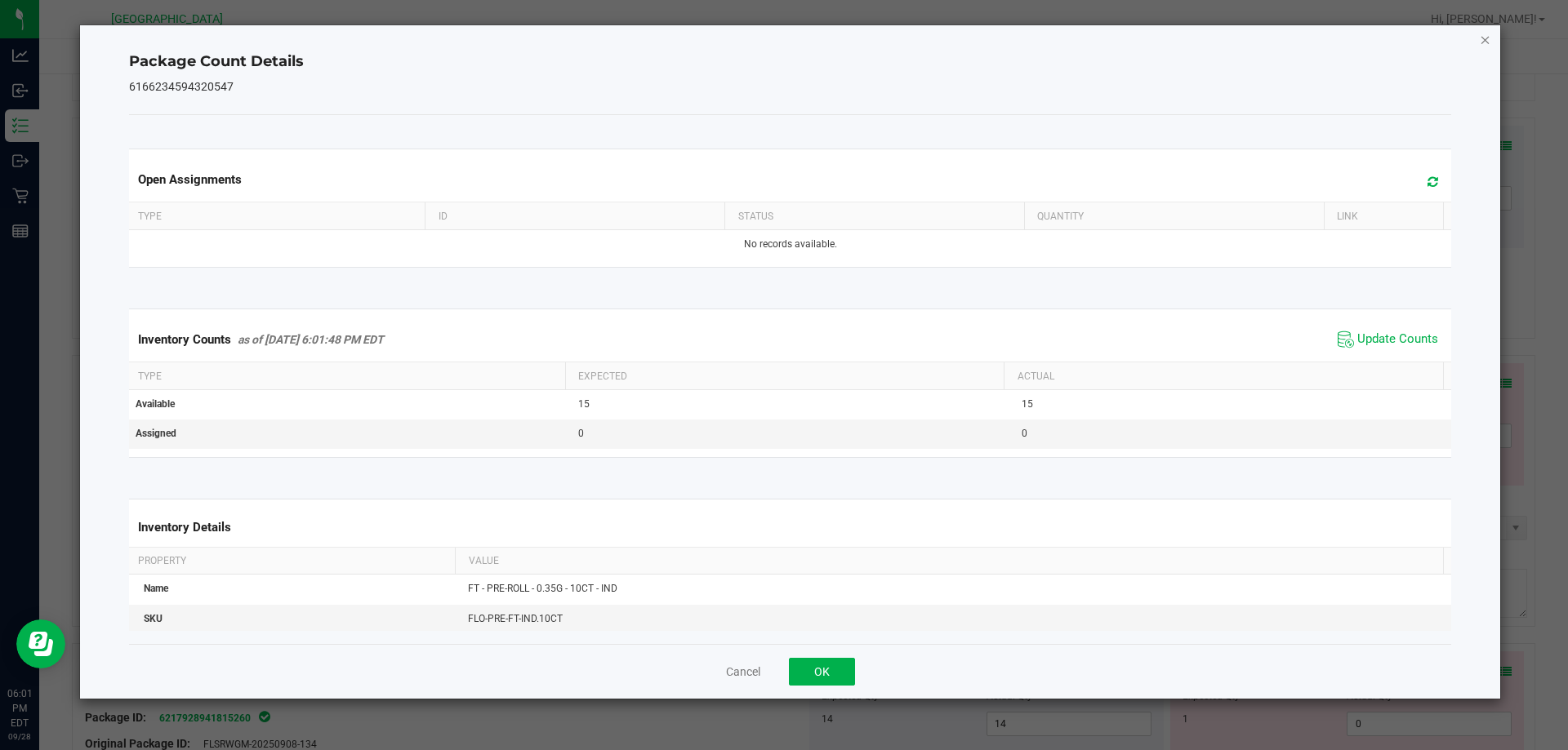
click at [1486, 40] on icon "Close" at bounding box center [1485, 39] width 11 height 20
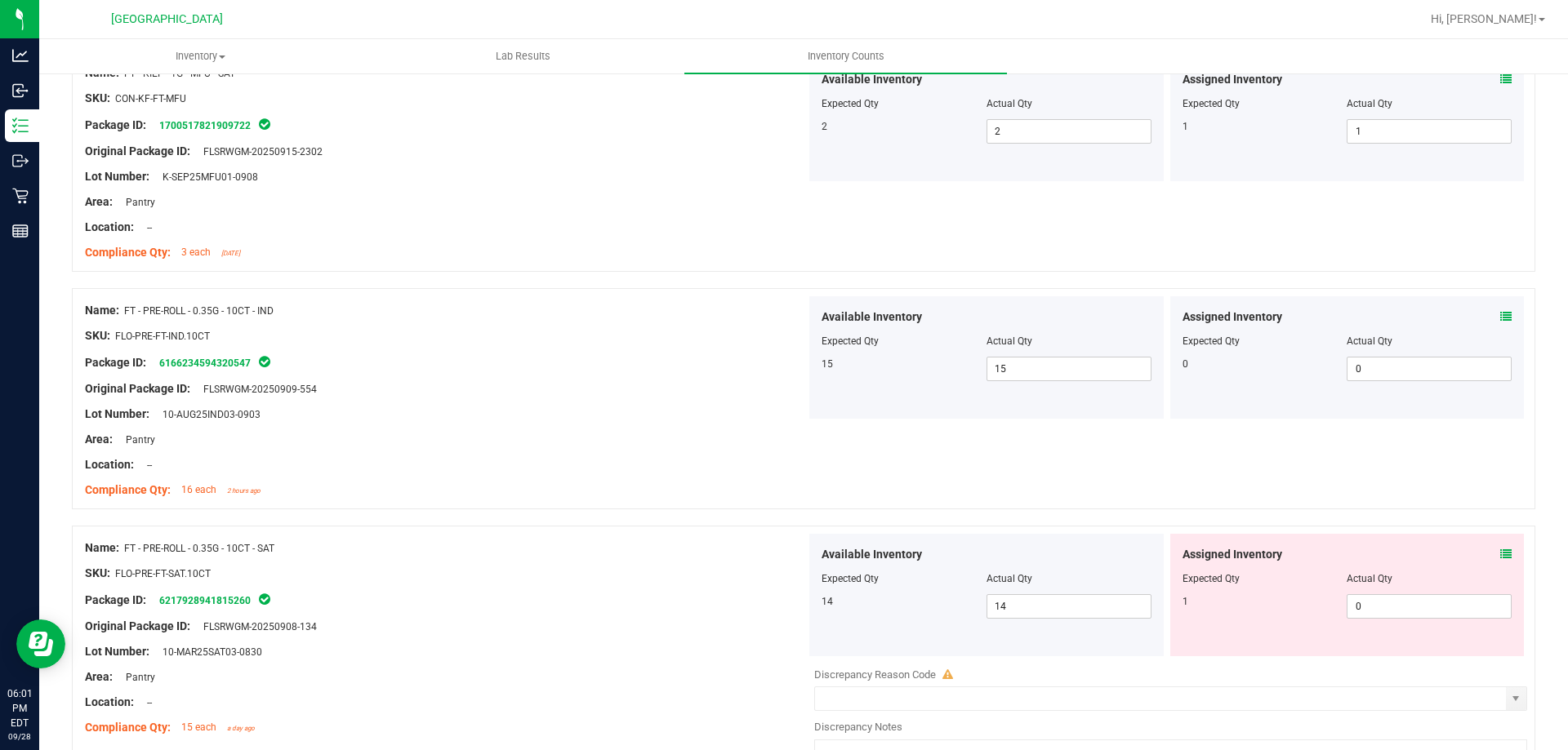
scroll to position [2449, 0]
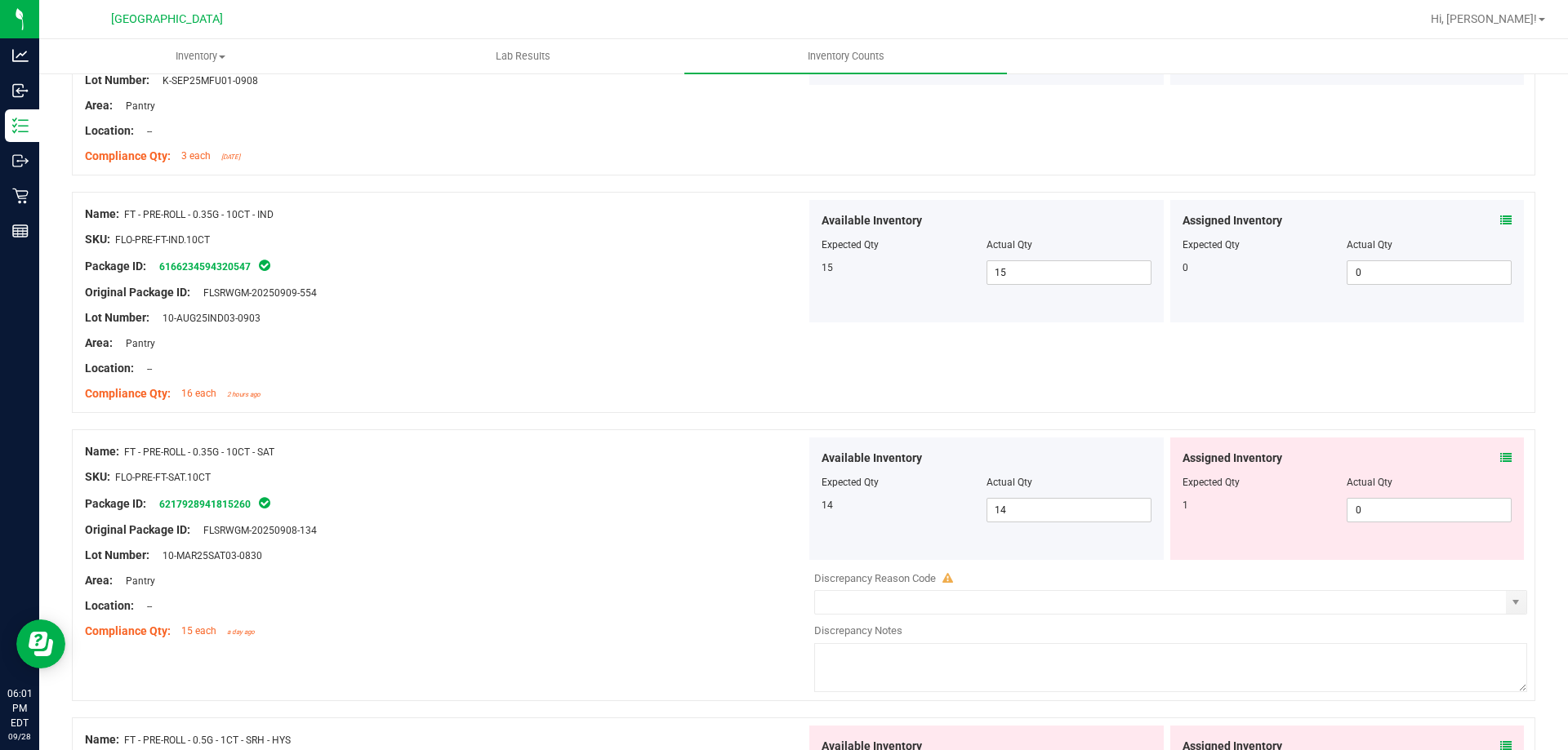
click at [1500, 454] on icon at bounding box center [1506, 458] width 11 height 11
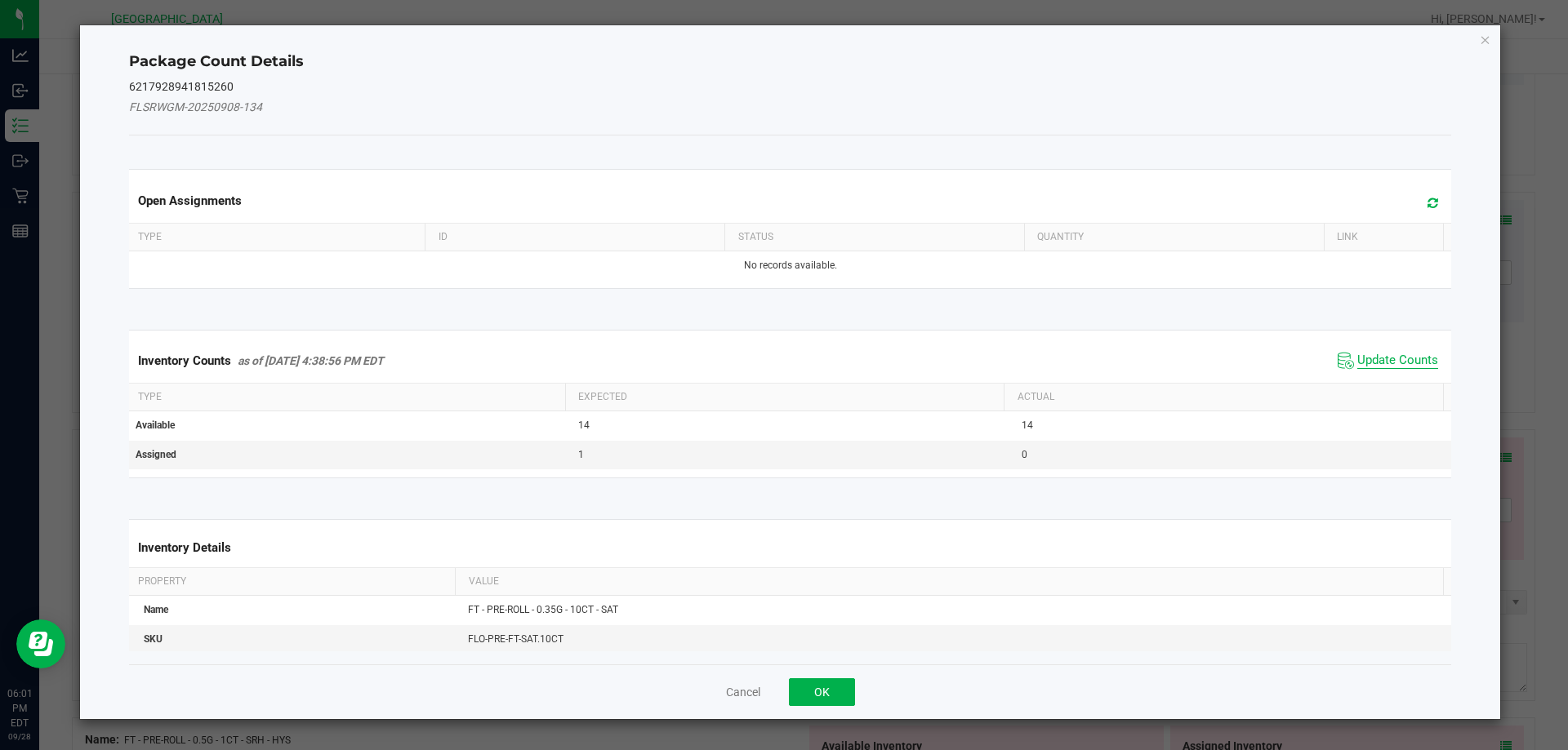
click at [1404, 366] on span "Update Counts" at bounding box center [1398, 360] width 81 height 16
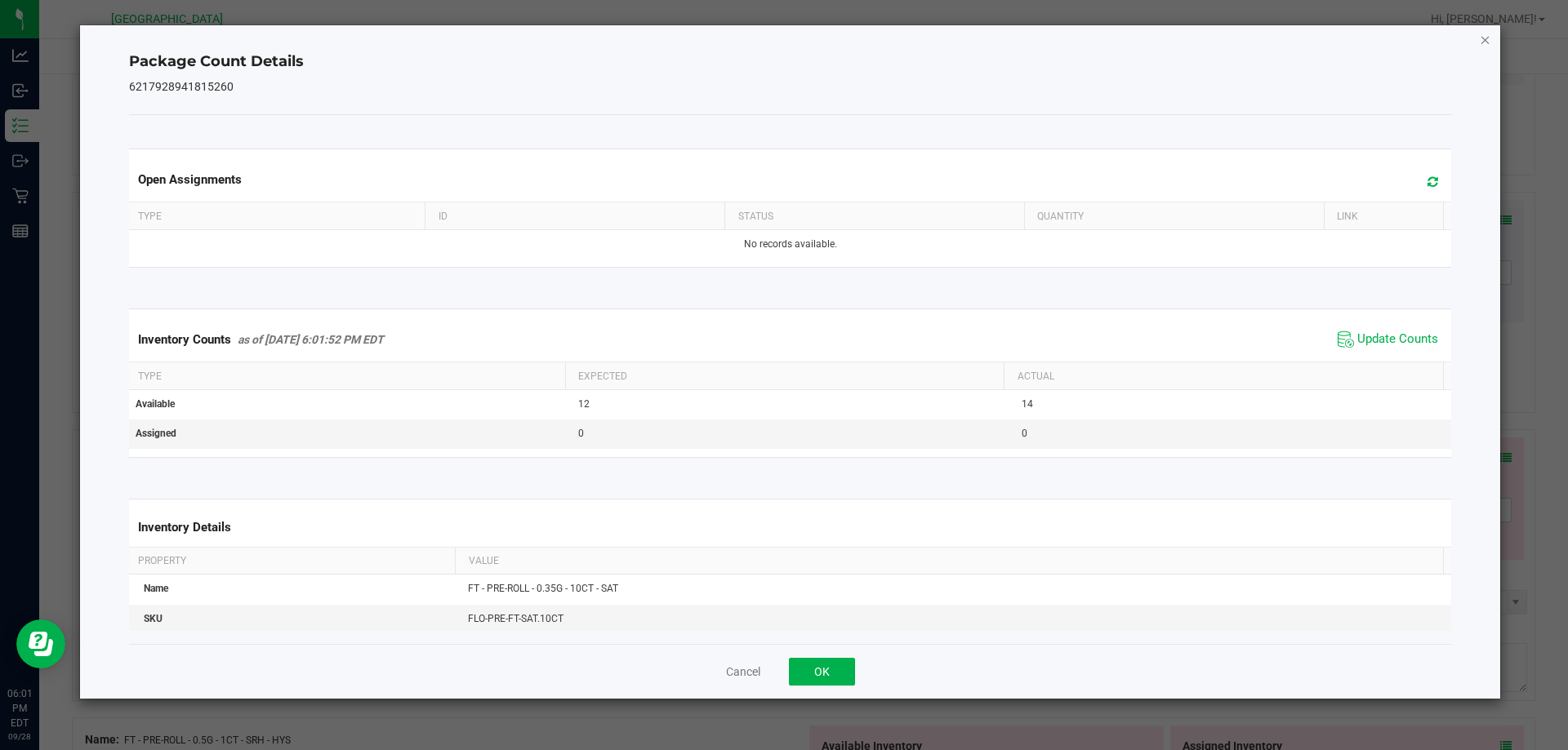
click at [1484, 39] on icon "Close" at bounding box center [1485, 39] width 11 height 20
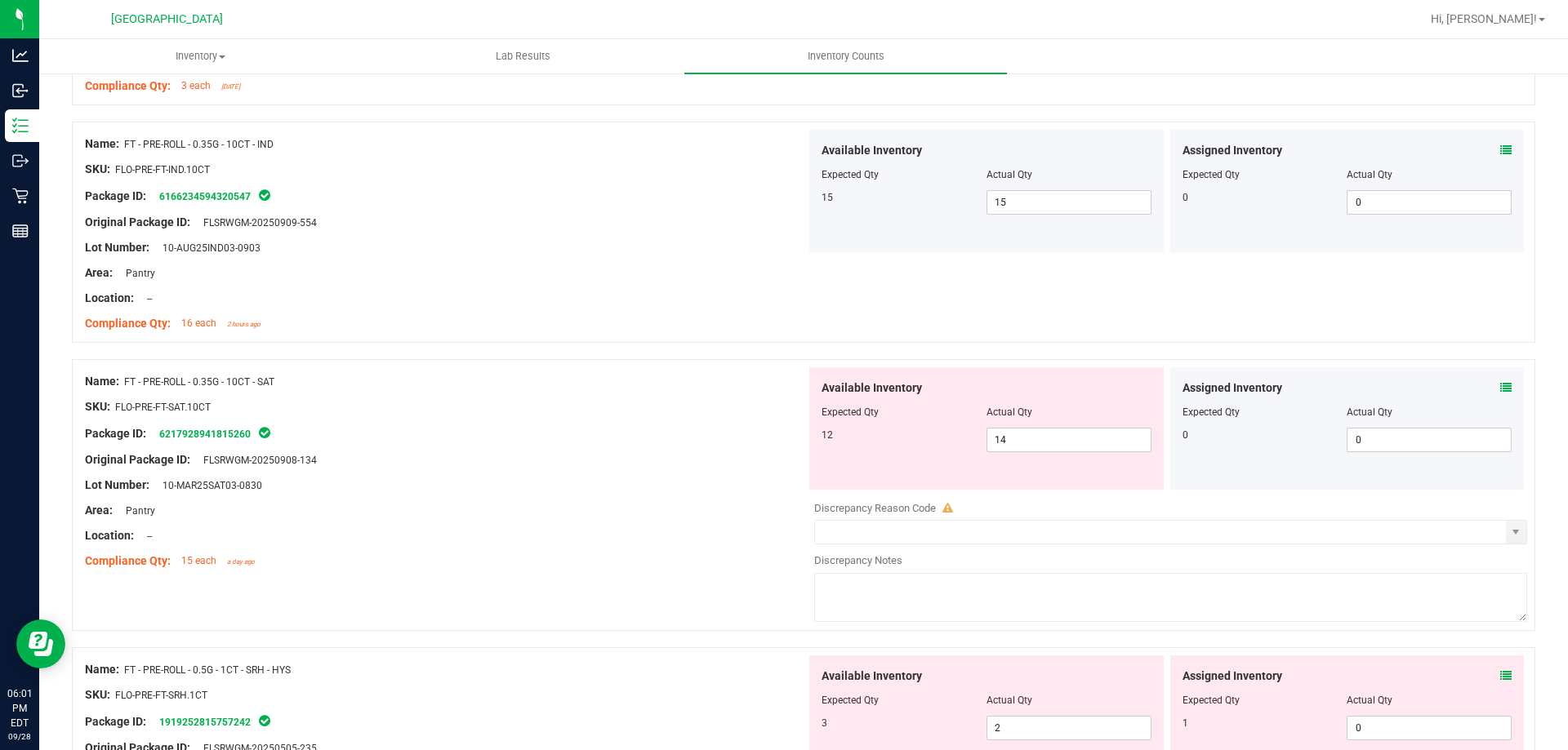
scroll to position [2613, 0]
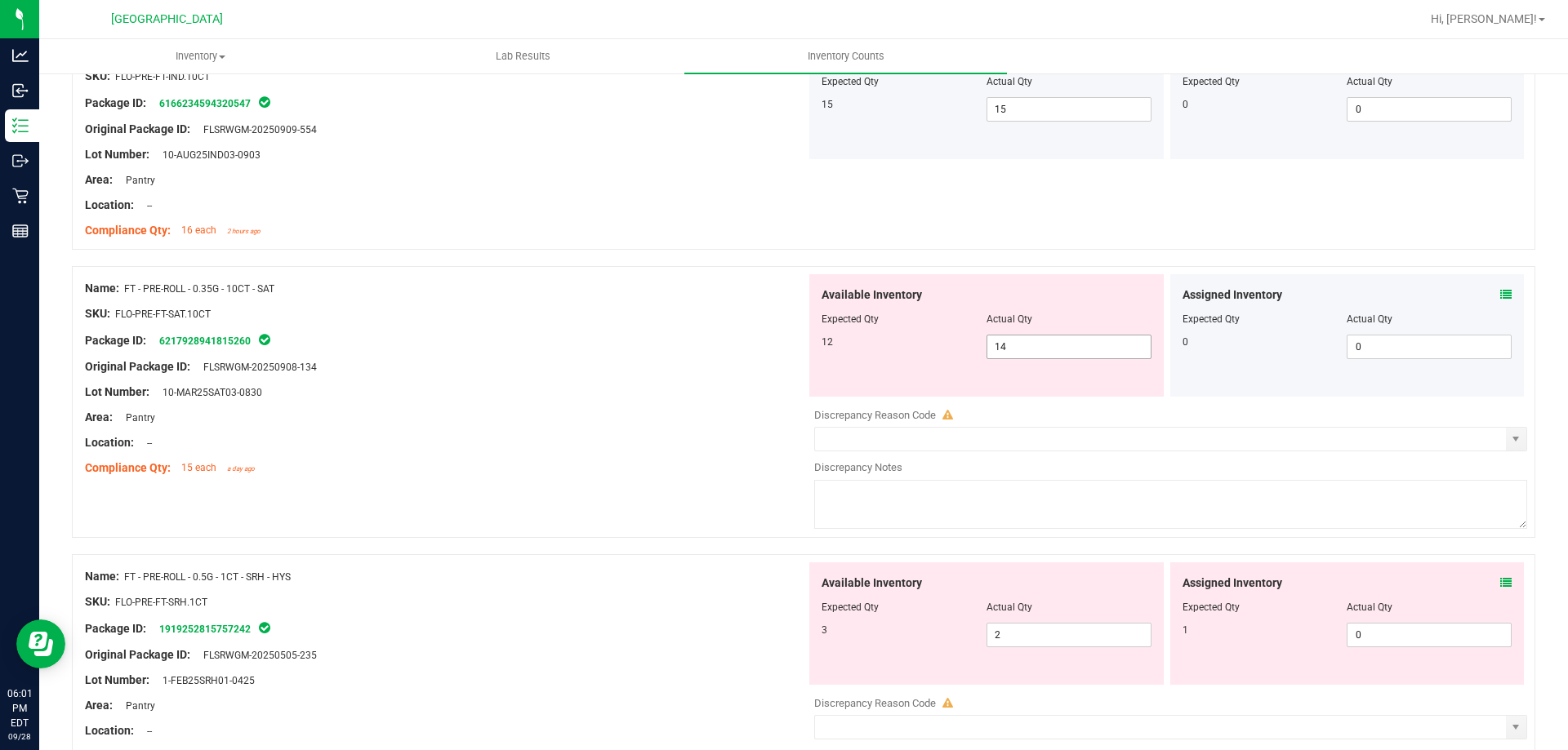
click at [1081, 342] on span "14 14" at bounding box center [1068, 347] width 165 height 25
type input "12"
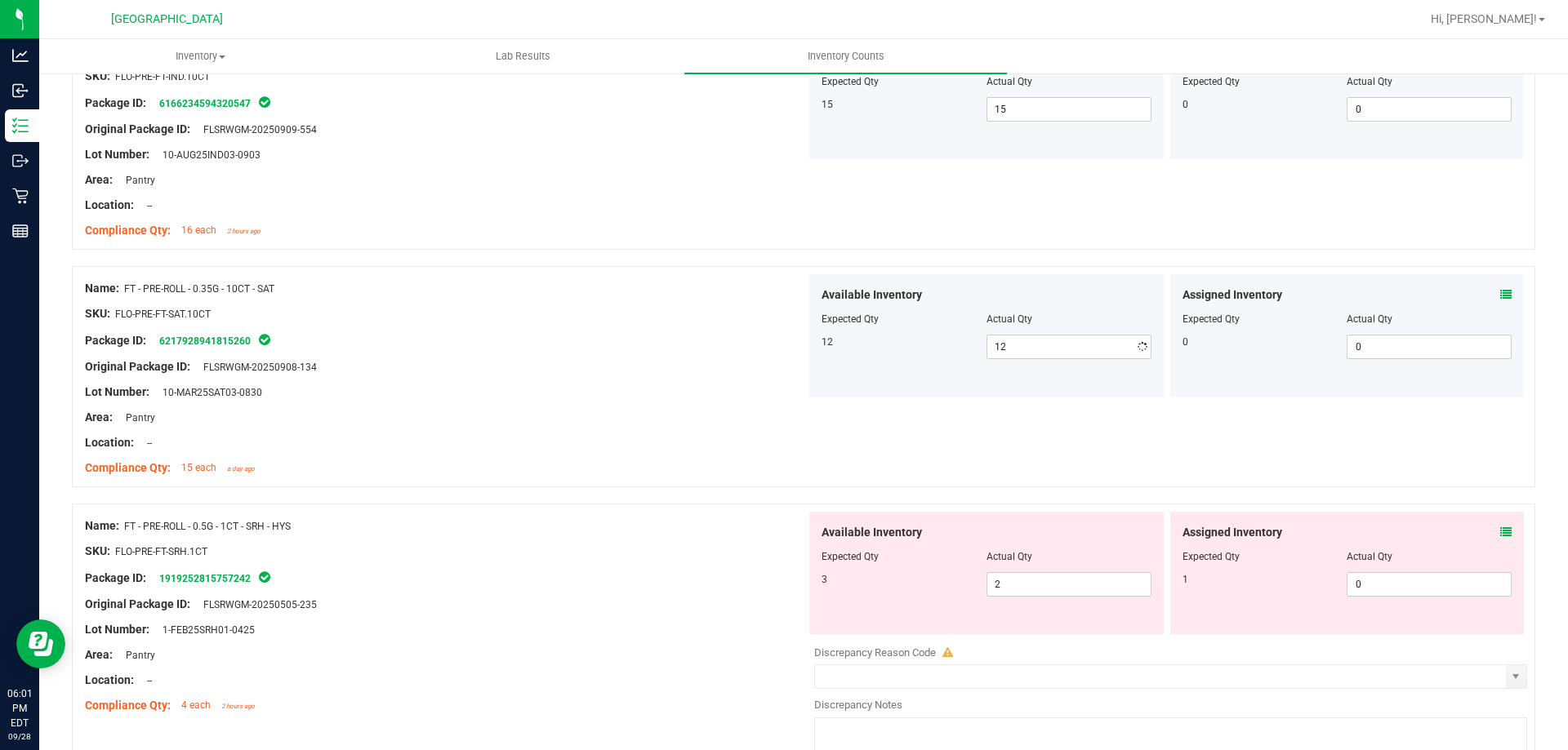
click at [610, 346] on div "Package ID: 6217928941815260" at bounding box center [445, 340] width 721 height 20
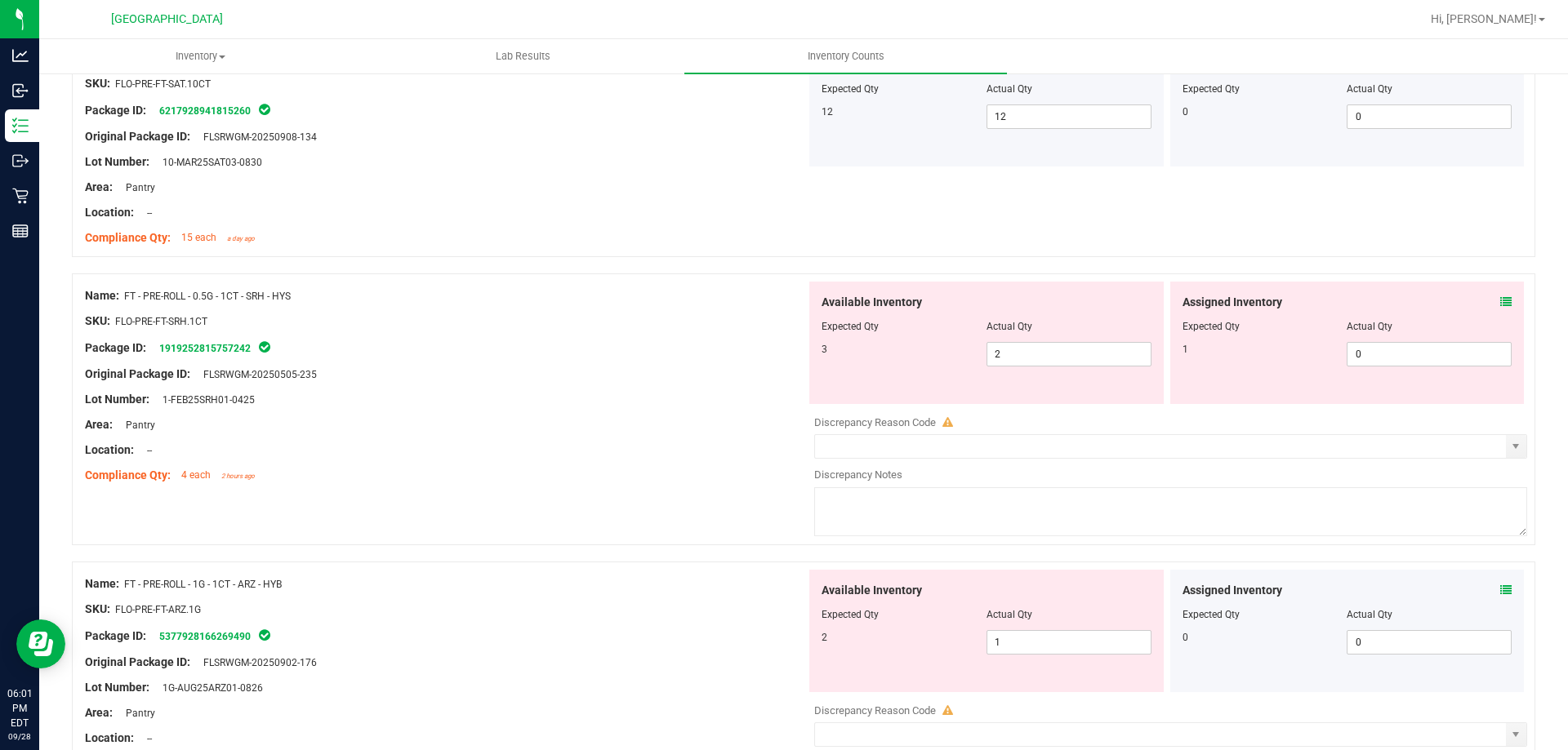
scroll to position [2857, 0]
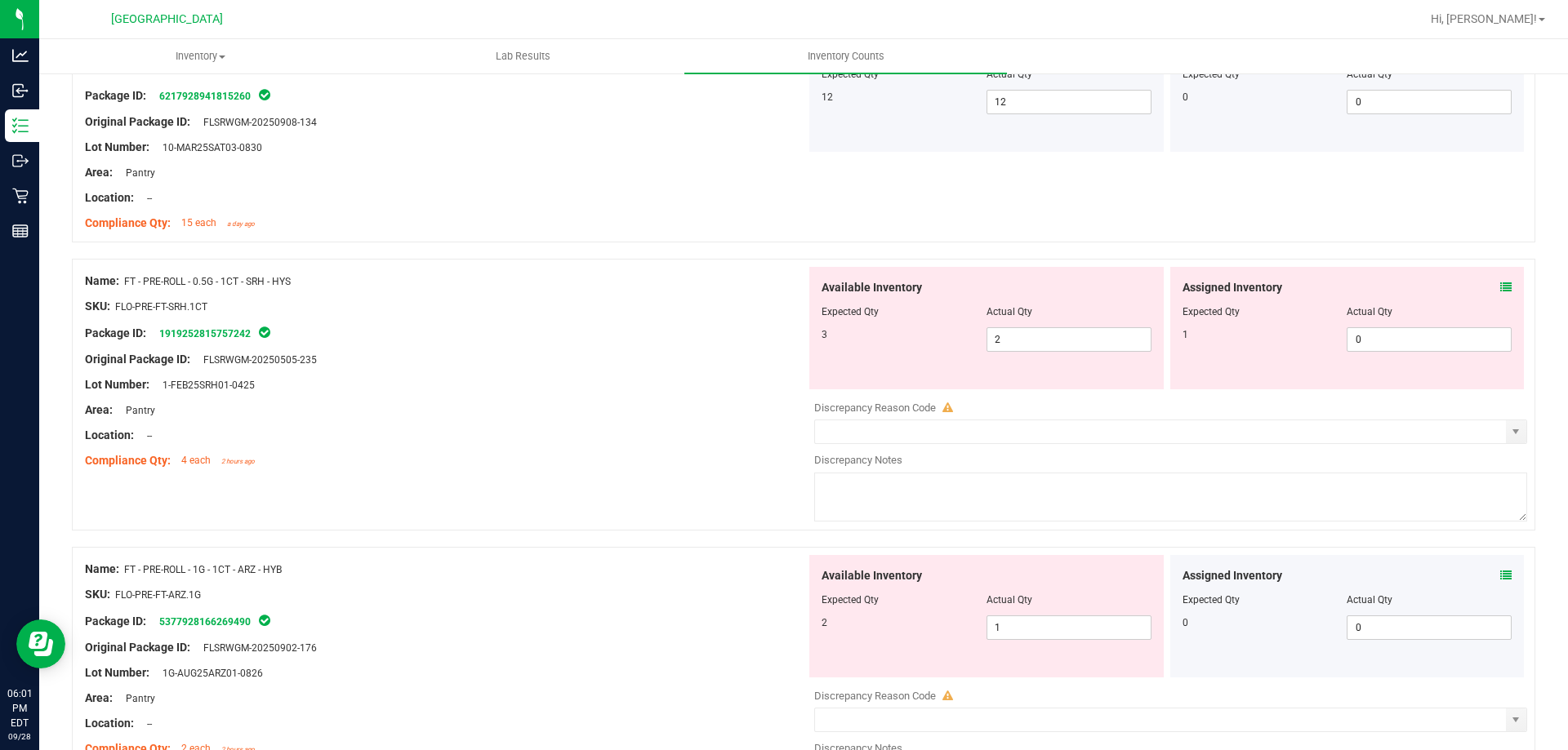
click at [1500, 281] on icon at bounding box center [1506, 287] width 11 height 11
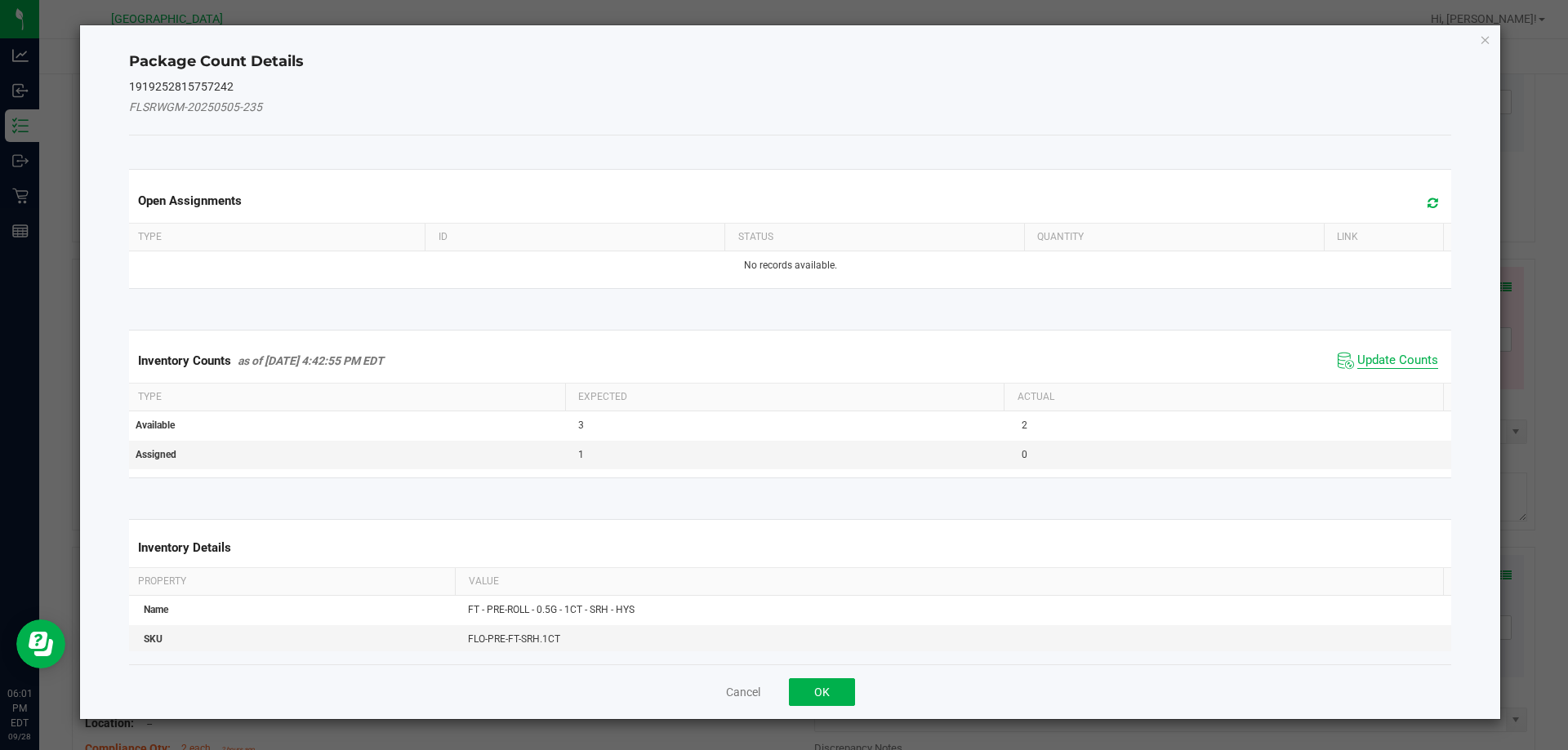
click at [1398, 362] on span "Update Counts" at bounding box center [1398, 360] width 81 height 16
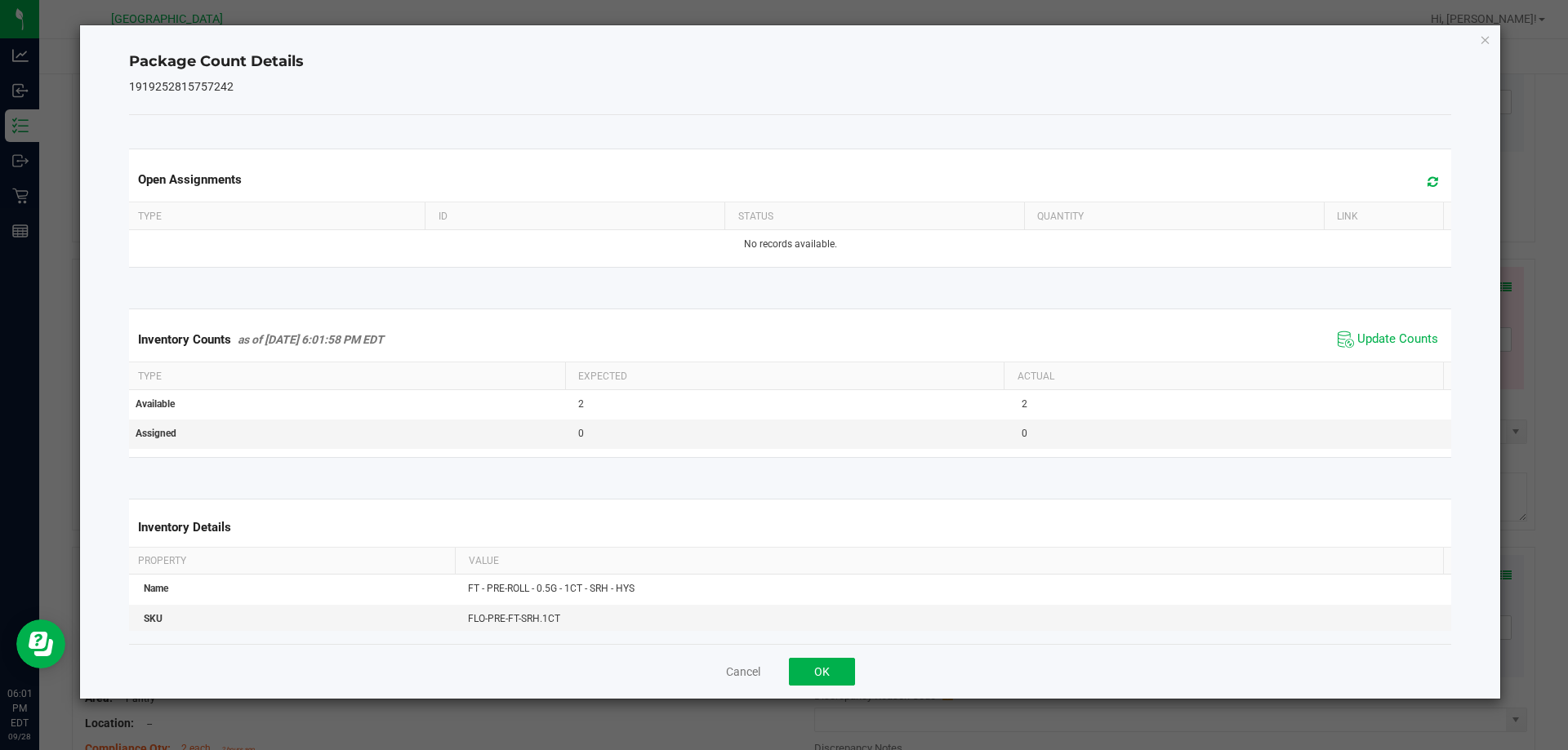
click at [1478, 40] on div "Package Count Details 1919252815757242 Open Assignments Type ID Status Quantity…" at bounding box center [791, 362] width 1421 height 673
click at [1479, 42] on icon "Close" at bounding box center [1485, 39] width 11 height 20
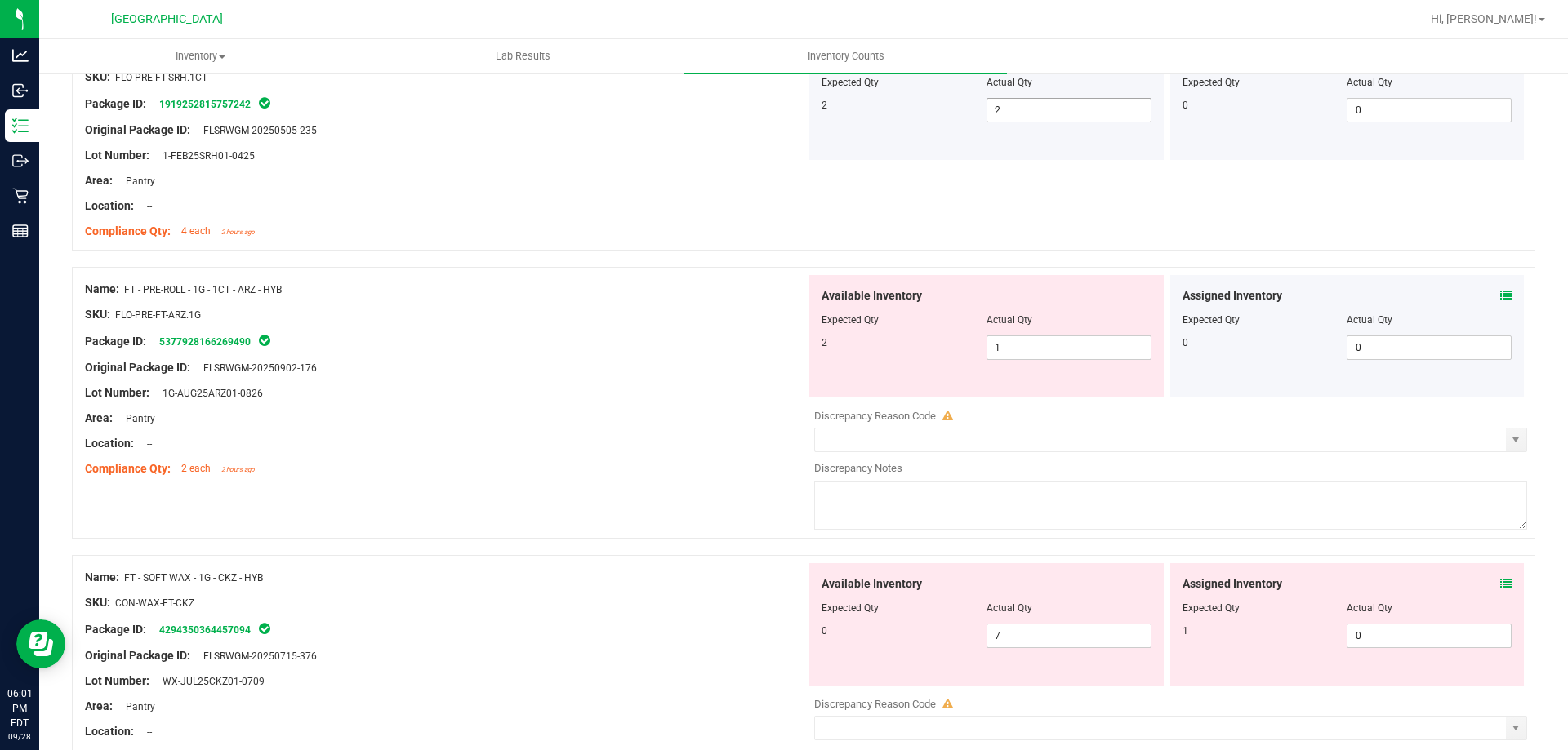
scroll to position [3103, 0]
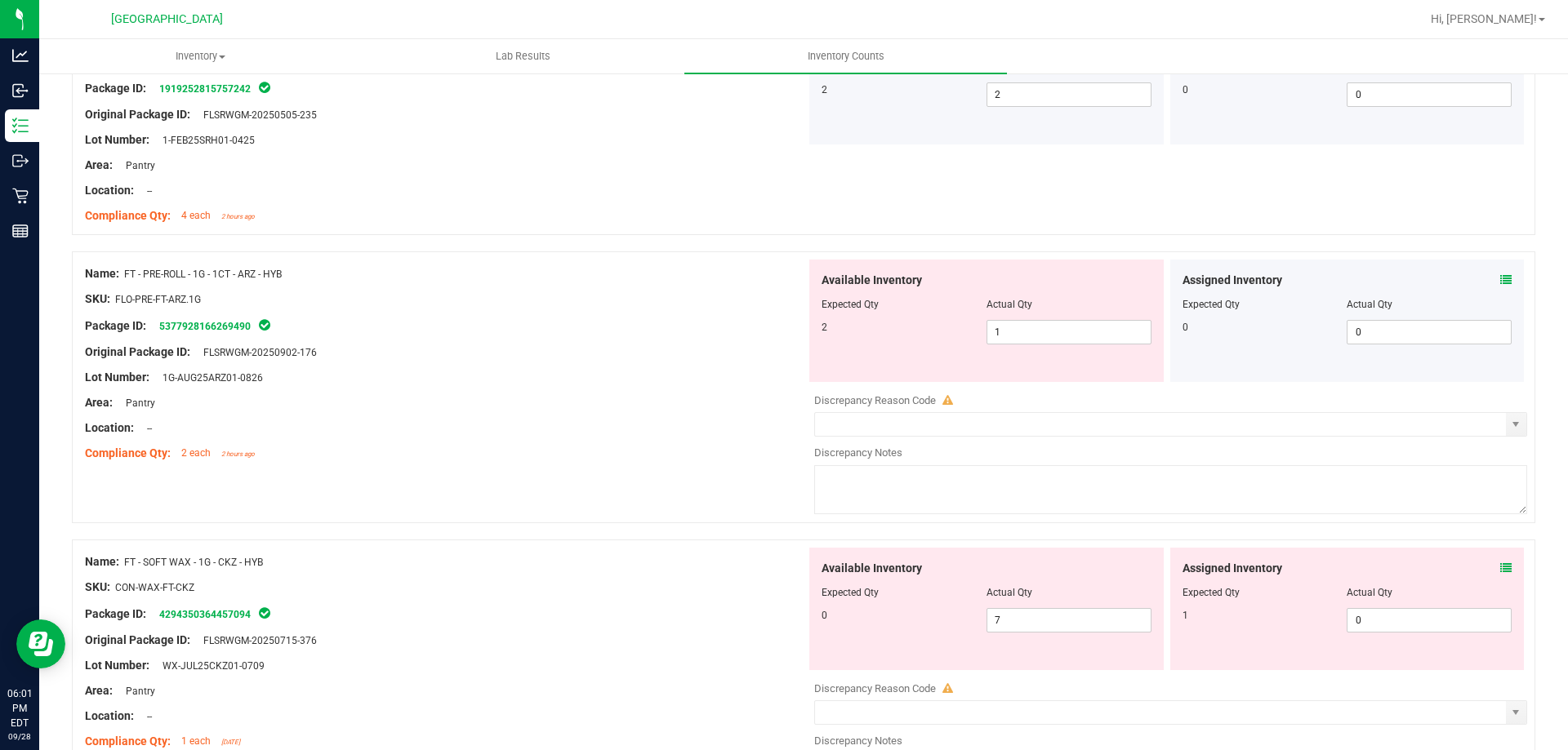
click at [1500, 279] on icon at bounding box center [1506, 280] width 11 height 11
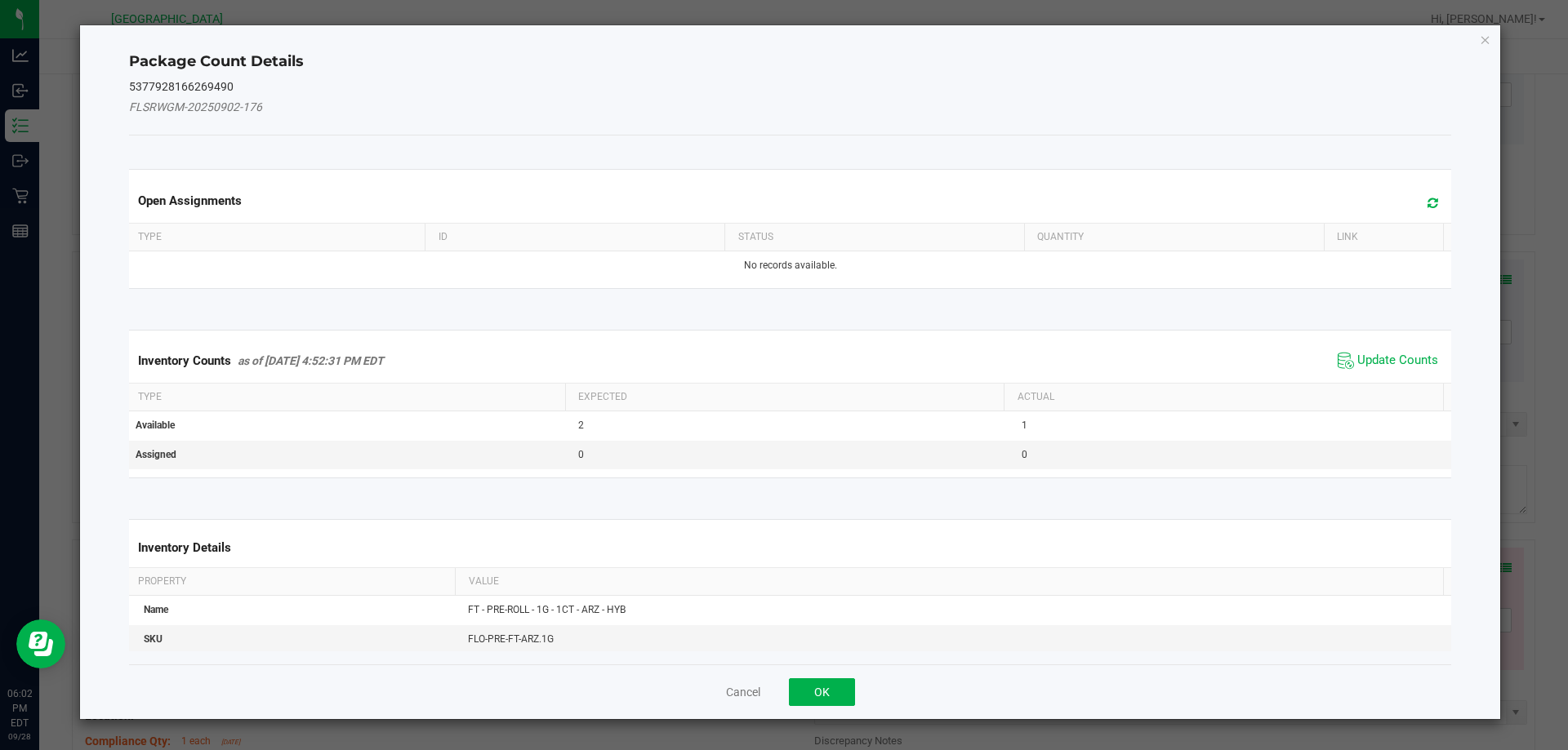
click at [1363, 350] on span "Update Counts" at bounding box center [1388, 361] width 109 height 25
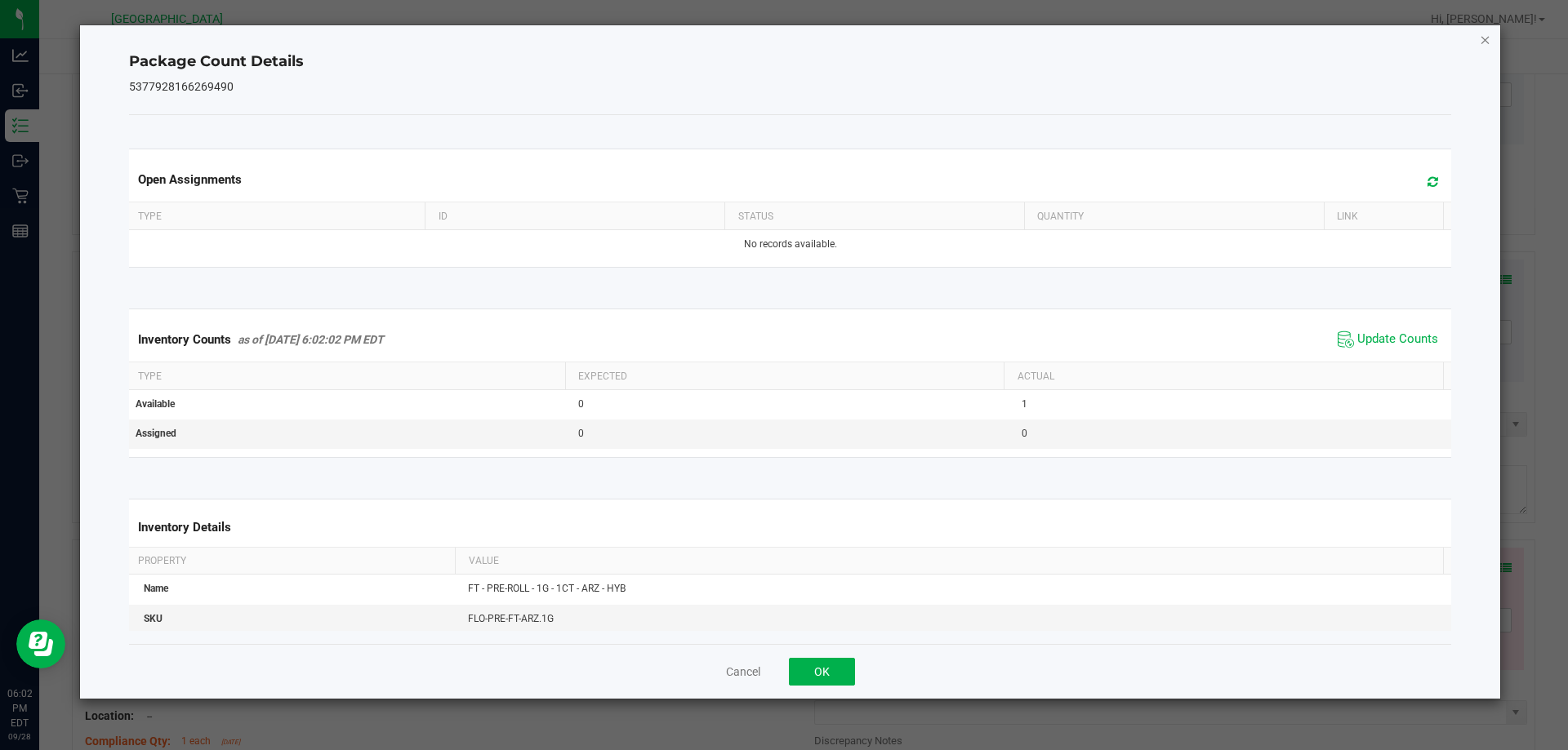
click at [1480, 44] on icon "Close" at bounding box center [1485, 39] width 11 height 20
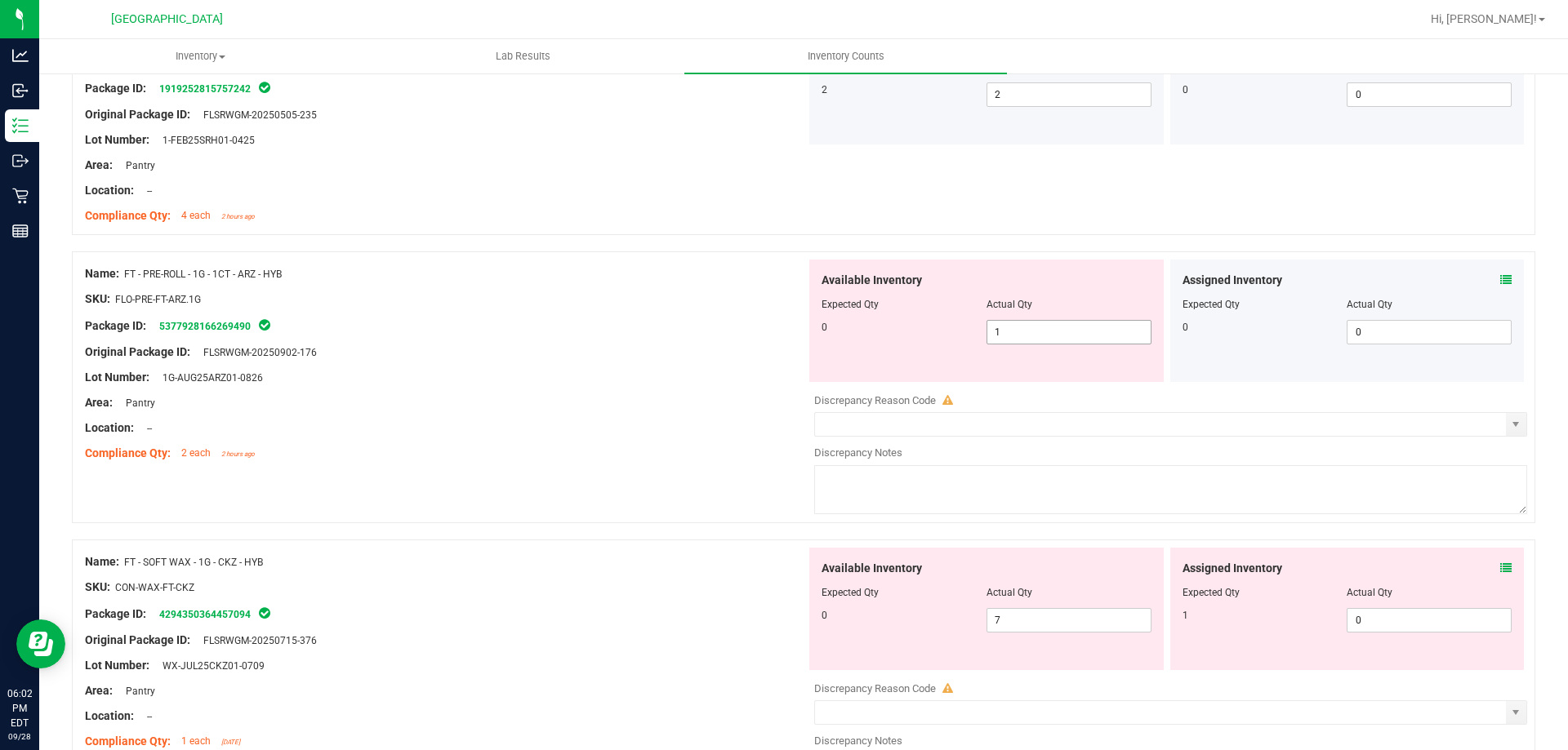
click at [1097, 332] on span "1 1" at bounding box center [1068, 332] width 165 height 25
type input "0"
click at [511, 342] on div at bounding box center [445, 339] width 721 height 9
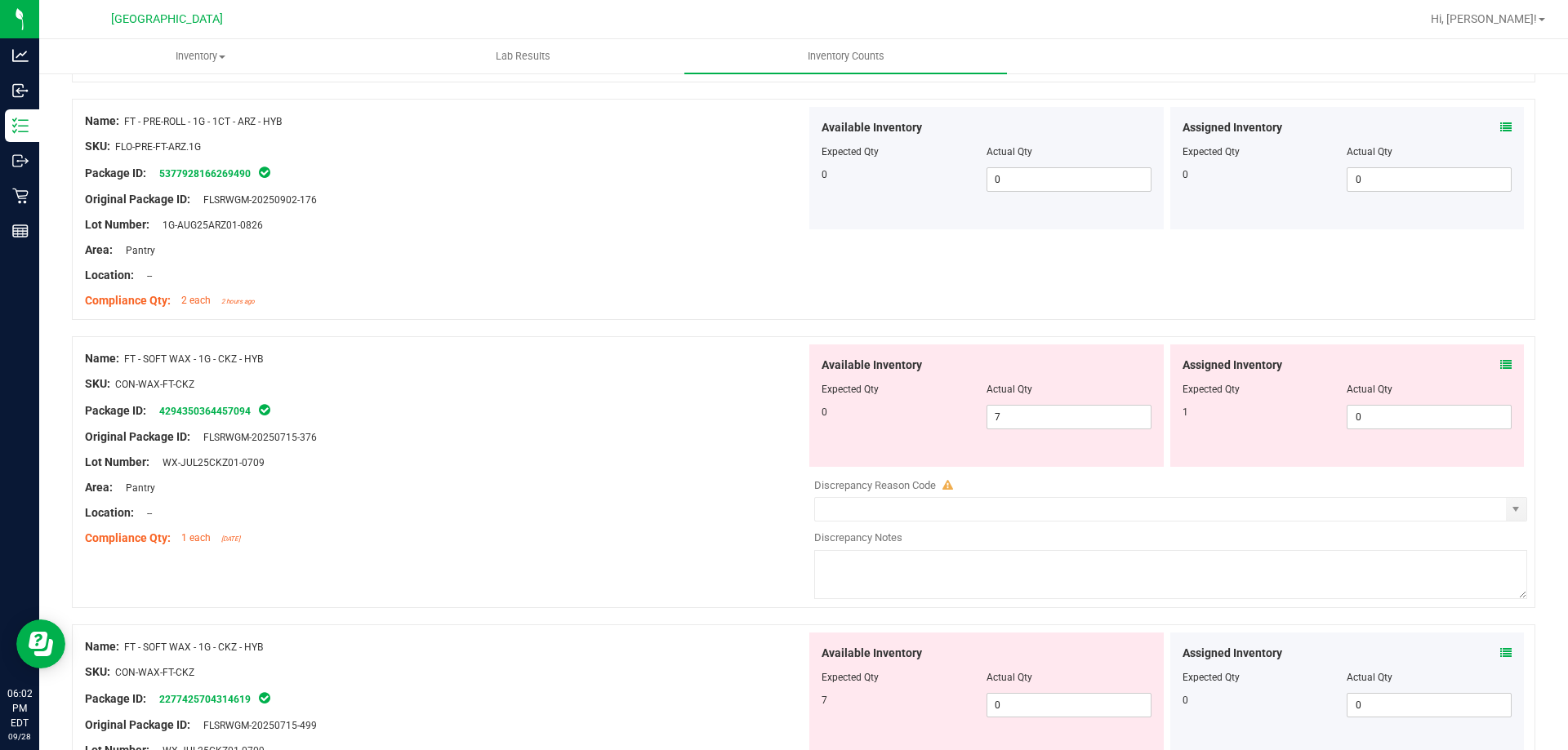
scroll to position [3266, 0]
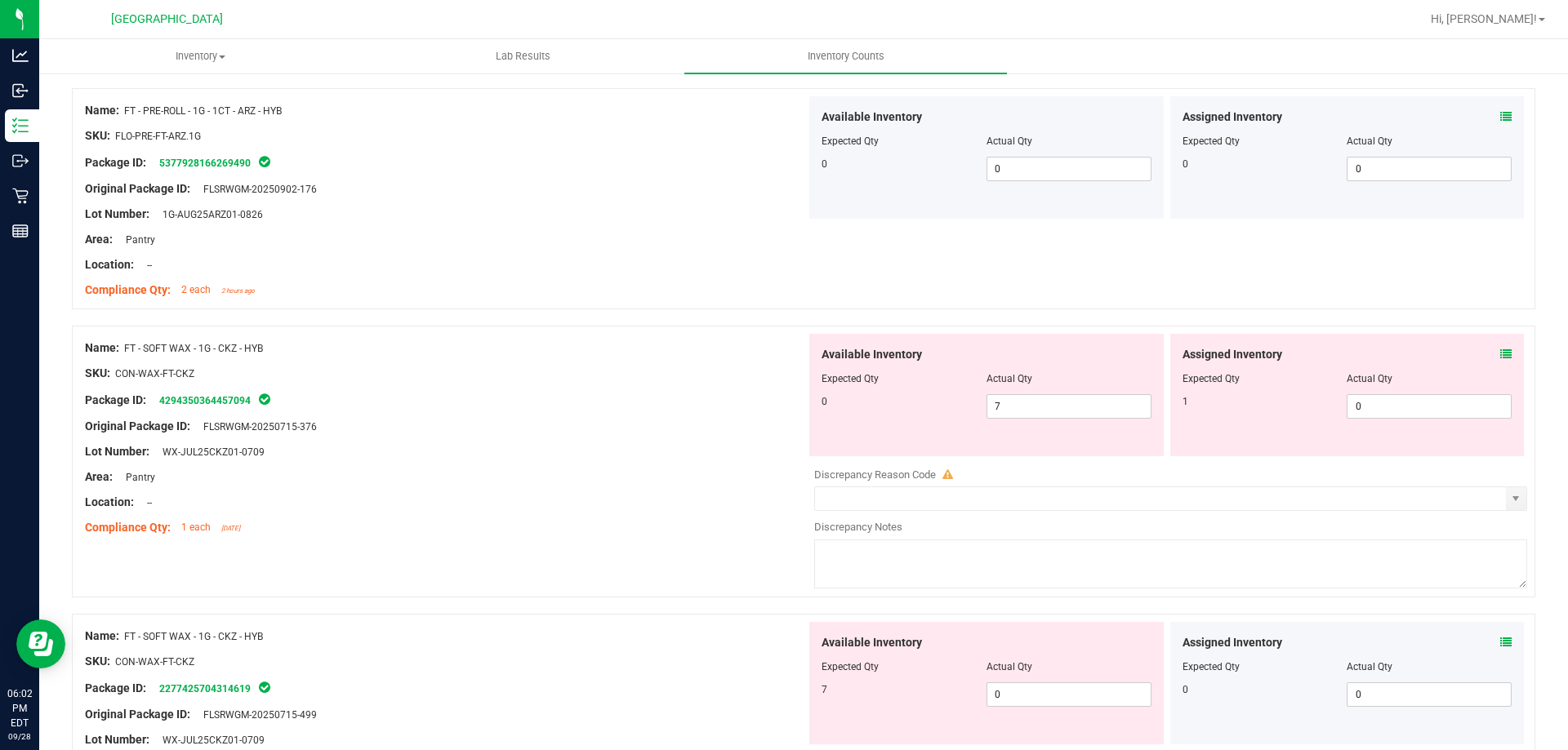
click at [1500, 359] on icon at bounding box center [1506, 354] width 11 height 11
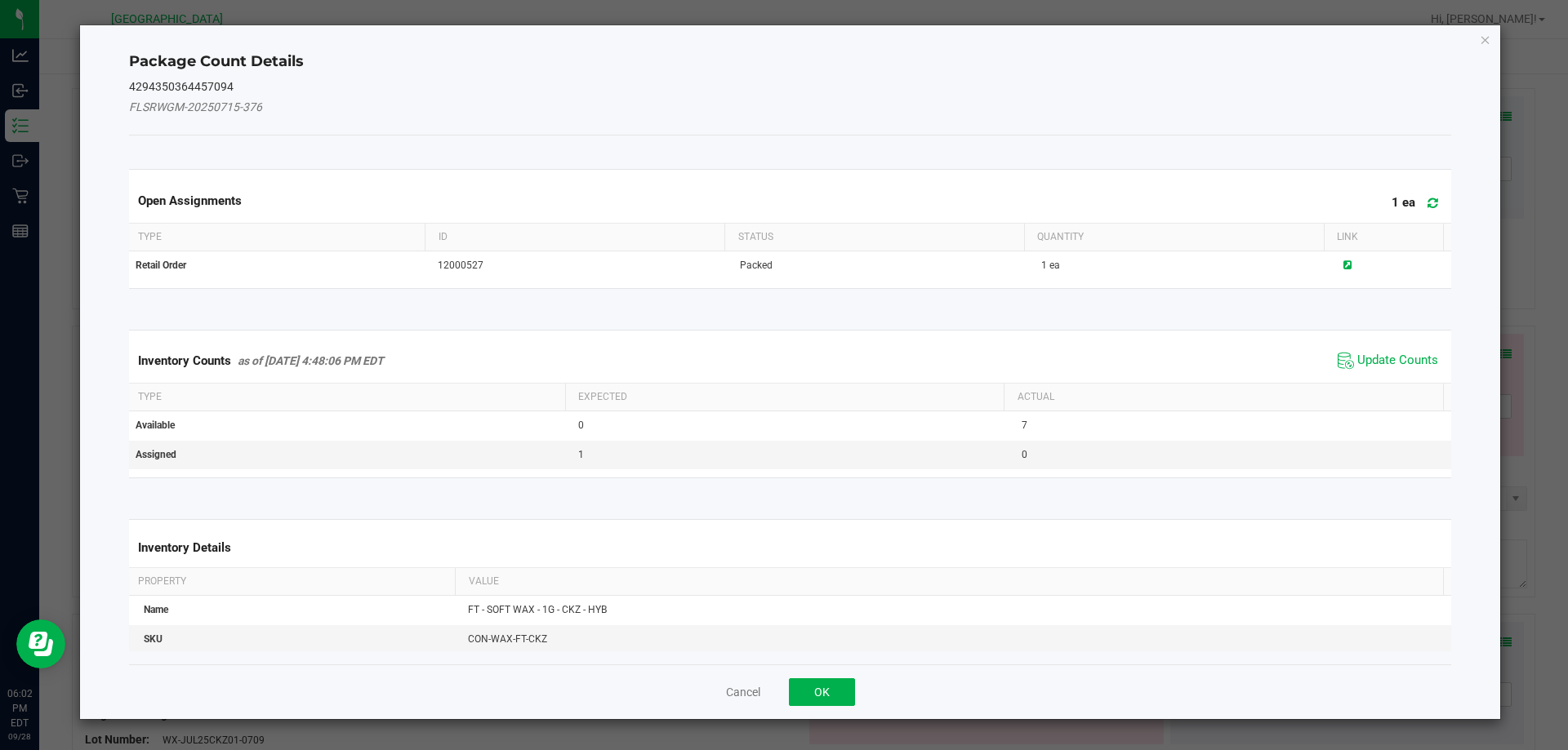
click at [1382, 349] on span "Update Counts" at bounding box center [1388, 361] width 109 height 25
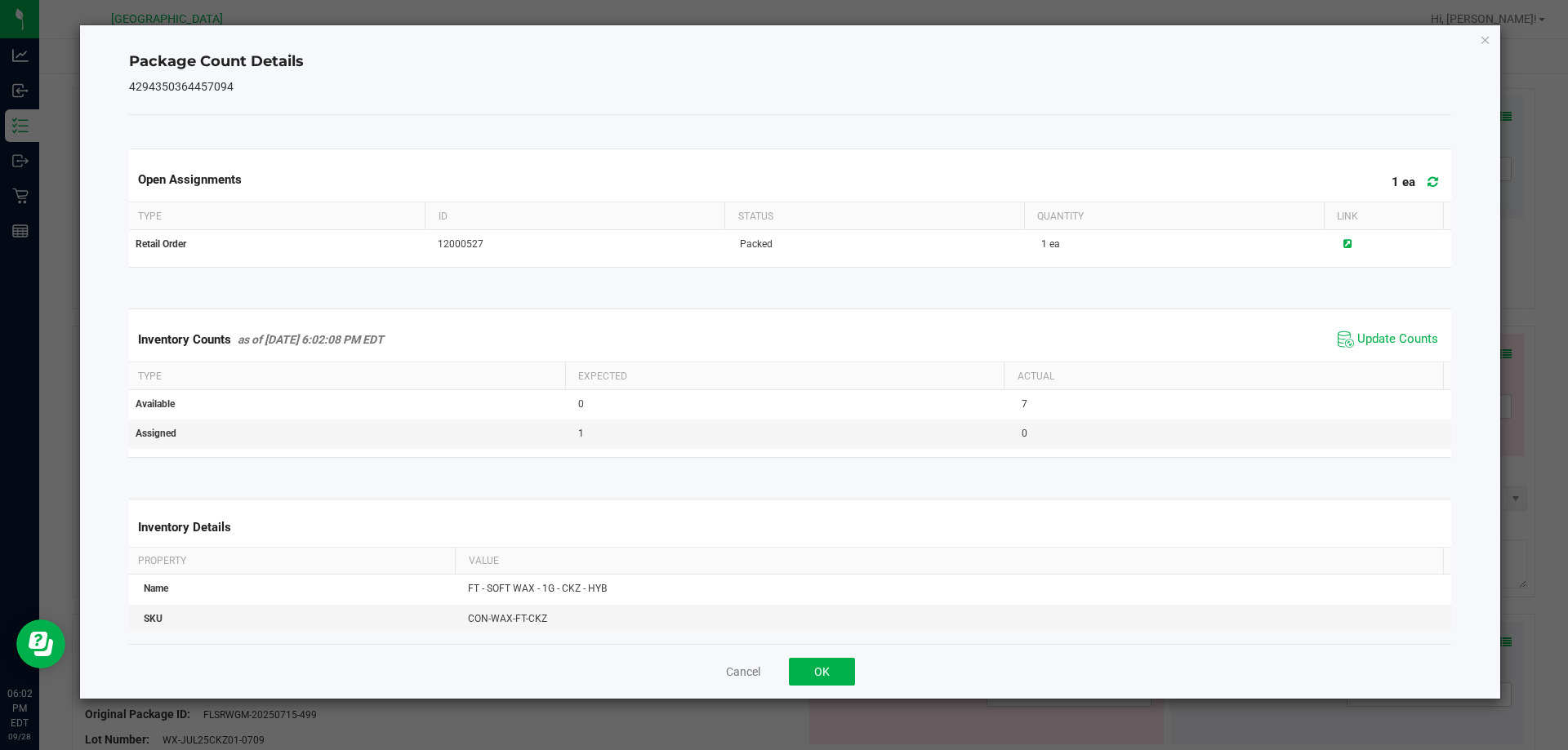
click at [1476, 39] on div "Package Count Details 4294350364457094 Open Assignments 1 ea Type ID Status Qua…" at bounding box center [791, 362] width 1421 height 673
click at [1482, 38] on icon "Close" at bounding box center [1485, 39] width 11 height 20
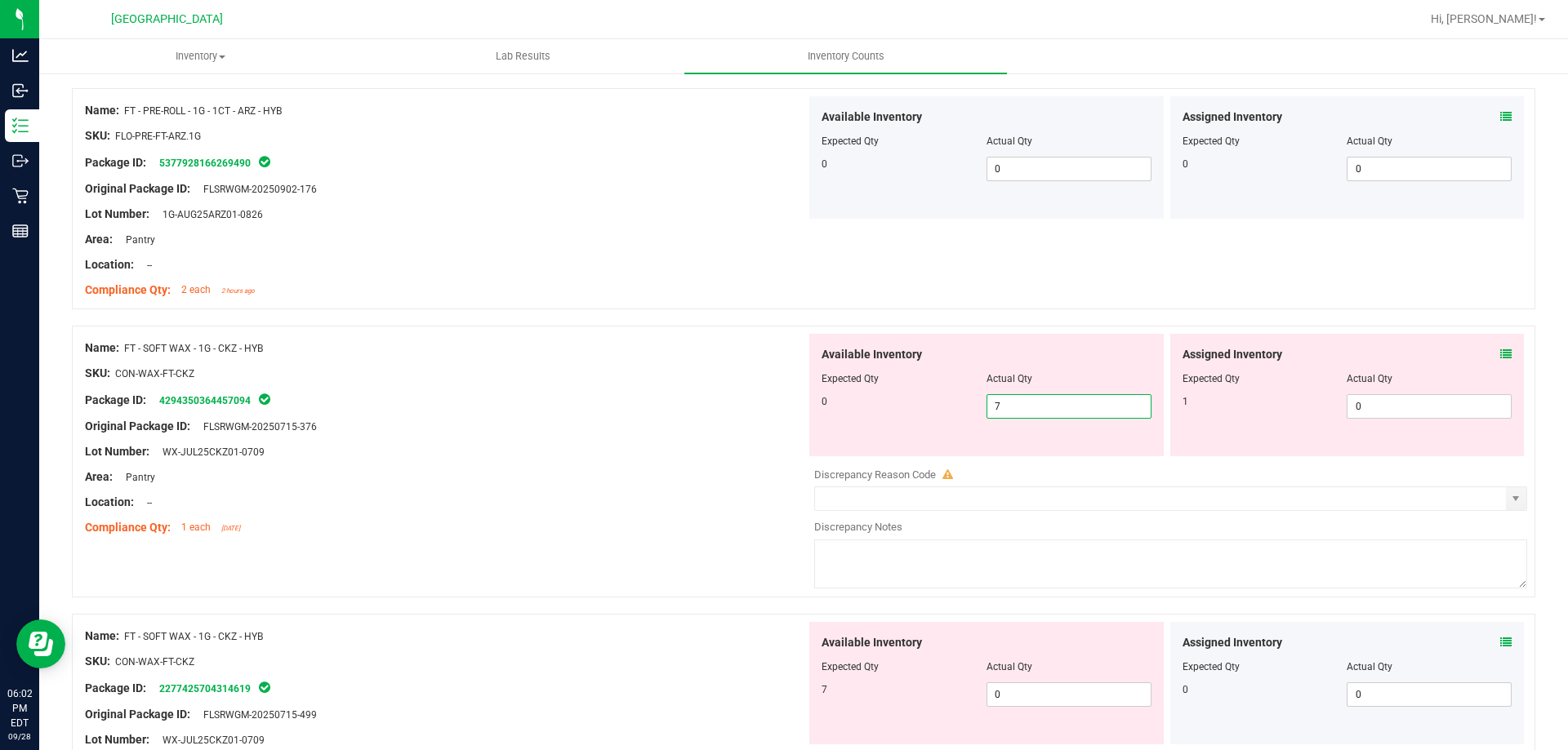
click at [1055, 401] on span "7 7" at bounding box center [1068, 406] width 165 height 25
type input "0"
click at [1406, 403] on span "0 0" at bounding box center [1428, 406] width 165 height 25
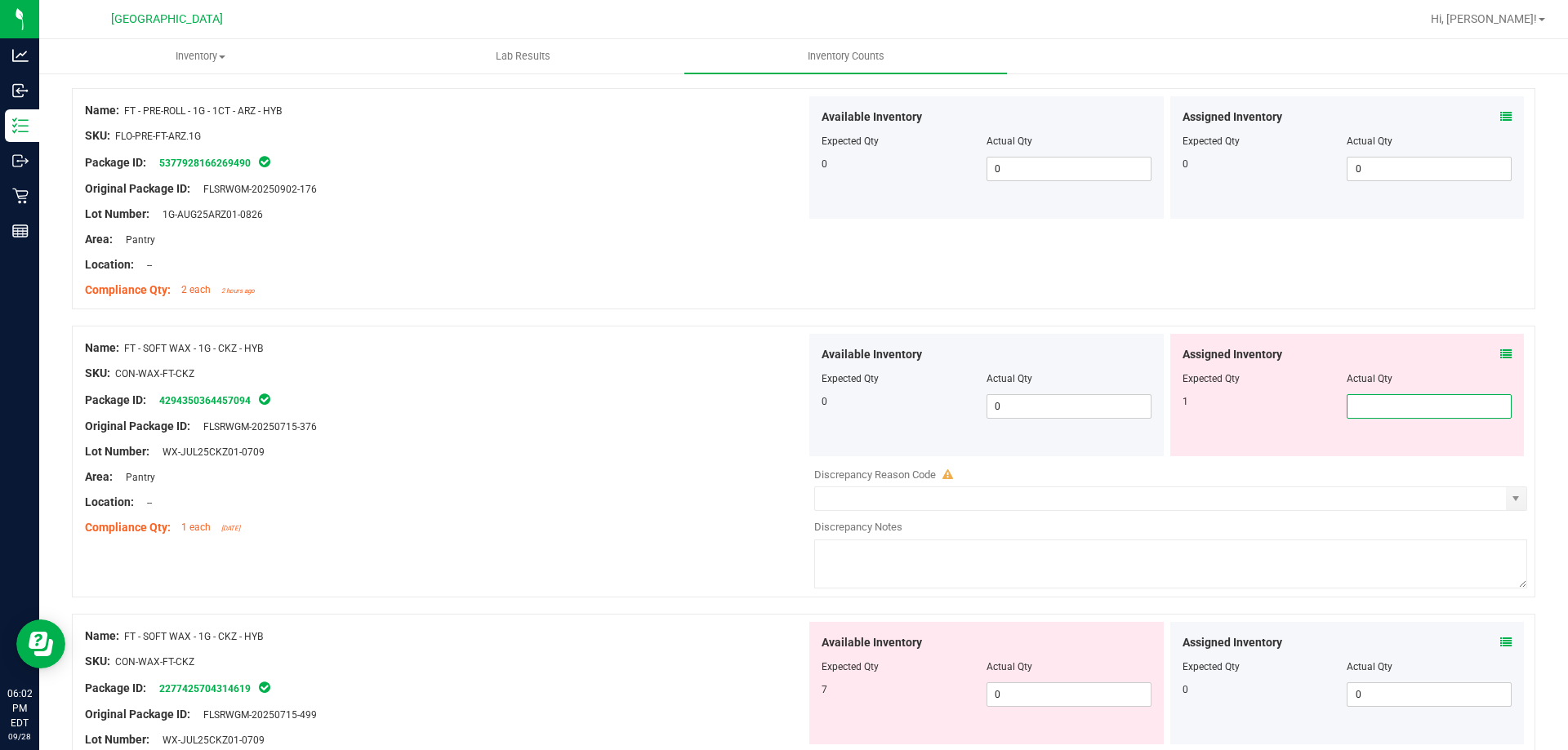
type input "1"
click at [609, 383] on div at bounding box center [445, 386] width 721 height 9
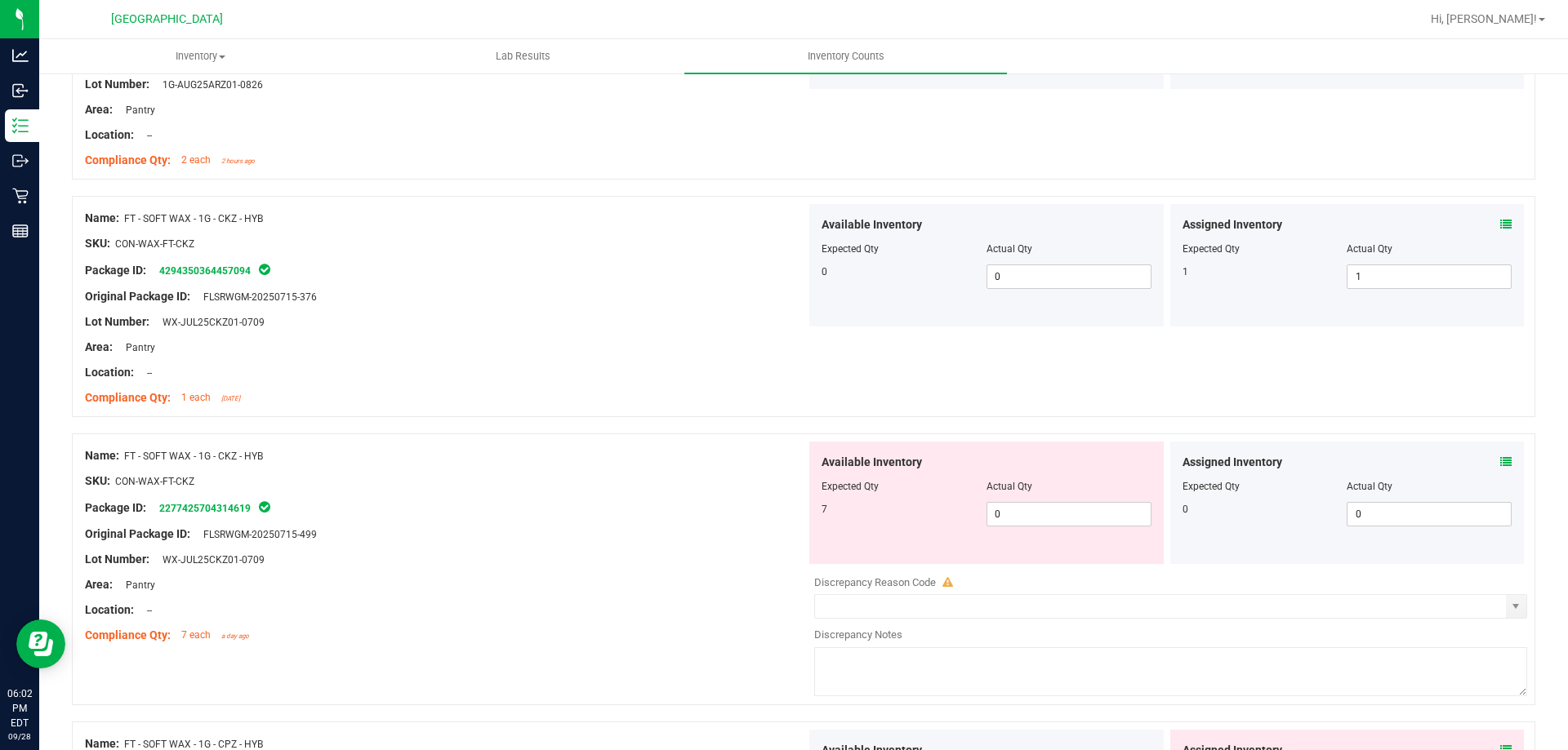
scroll to position [3511, 0]
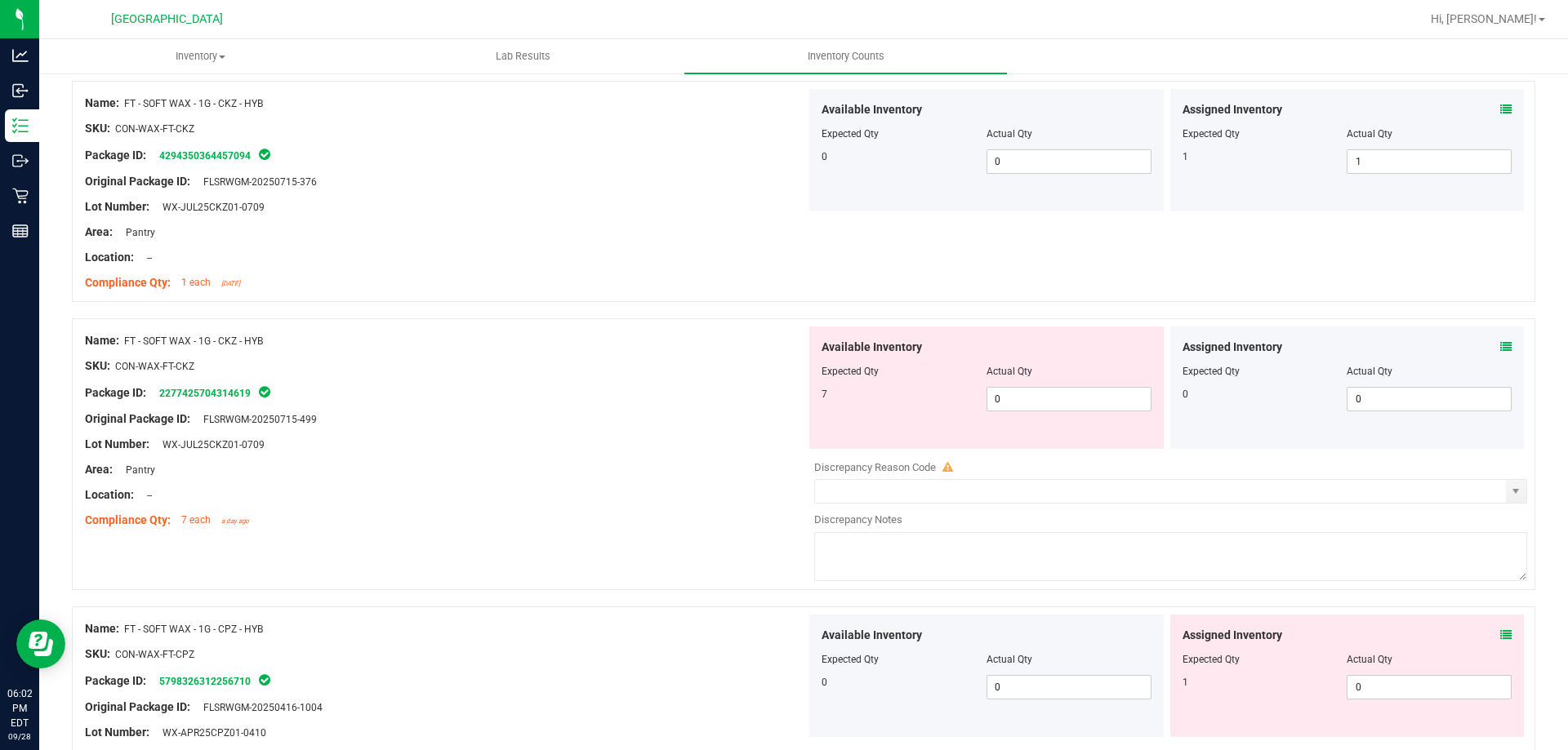
click at [1500, 348] on icon at bounding box center [1506, 347] width 11 height 11
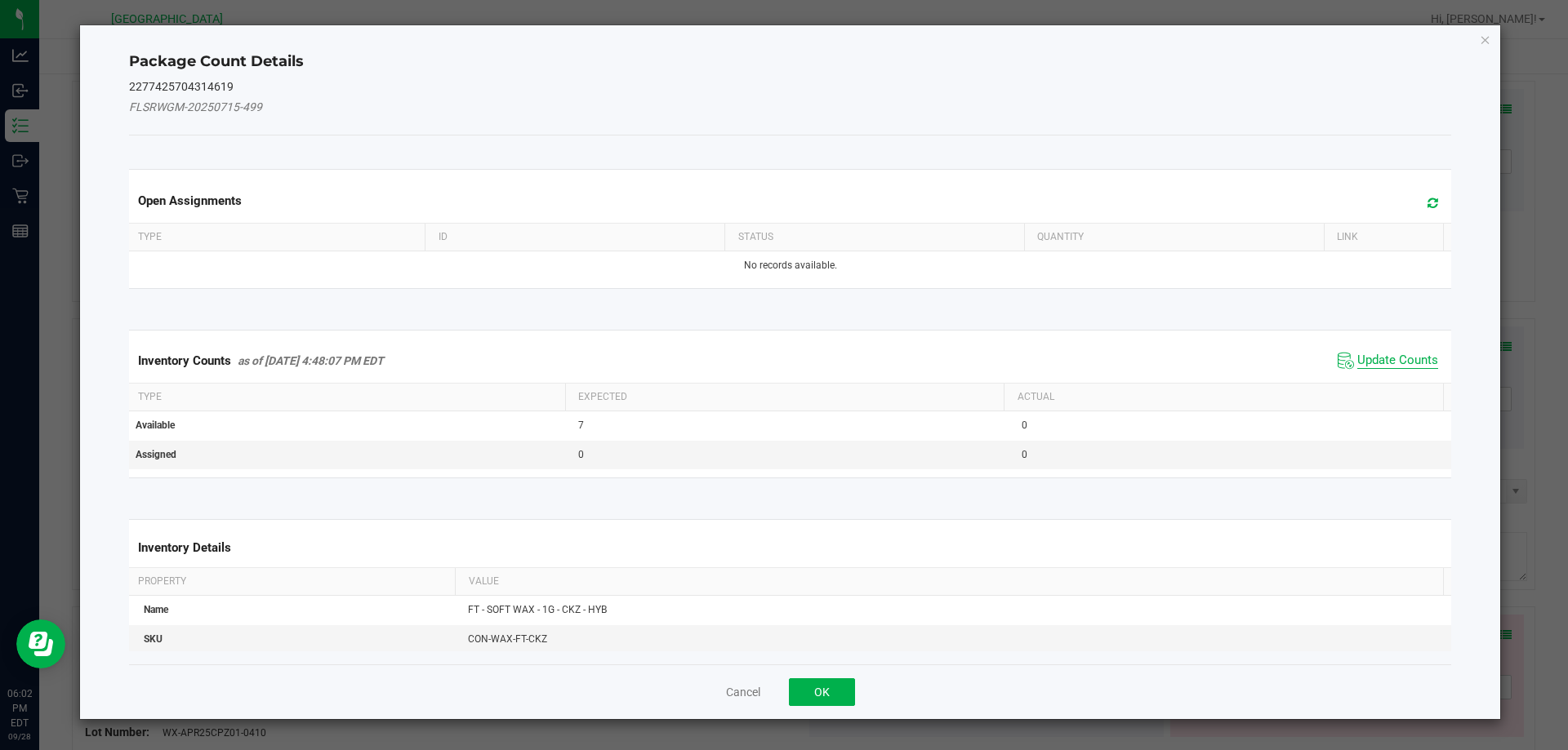
click at [1412, 365] on span "Update Counts" at bounding box center [1398, 360] width 81 height 16
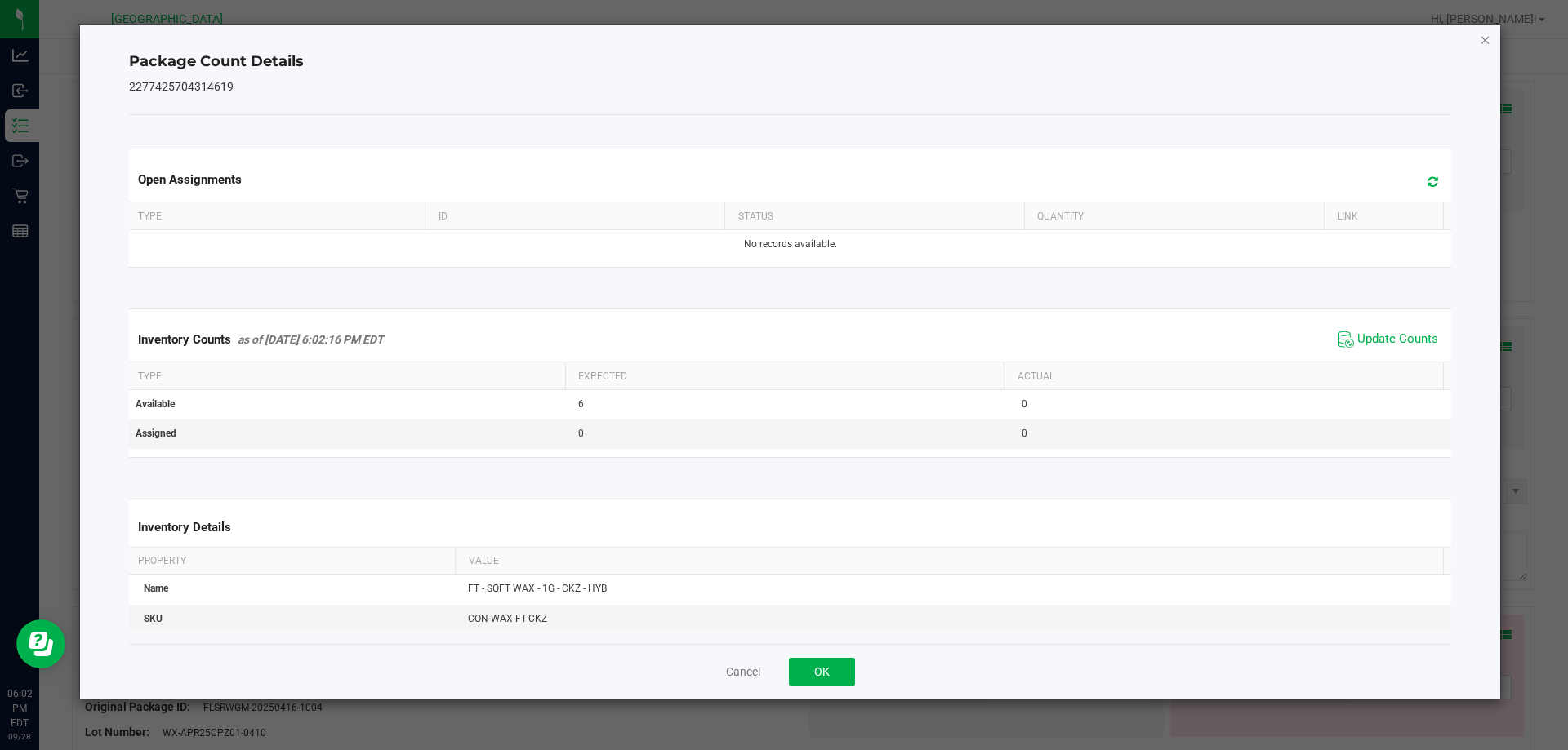
click at [1482, 37] on icon "Close" at bounding box center [1485, 39] width 11 height 20
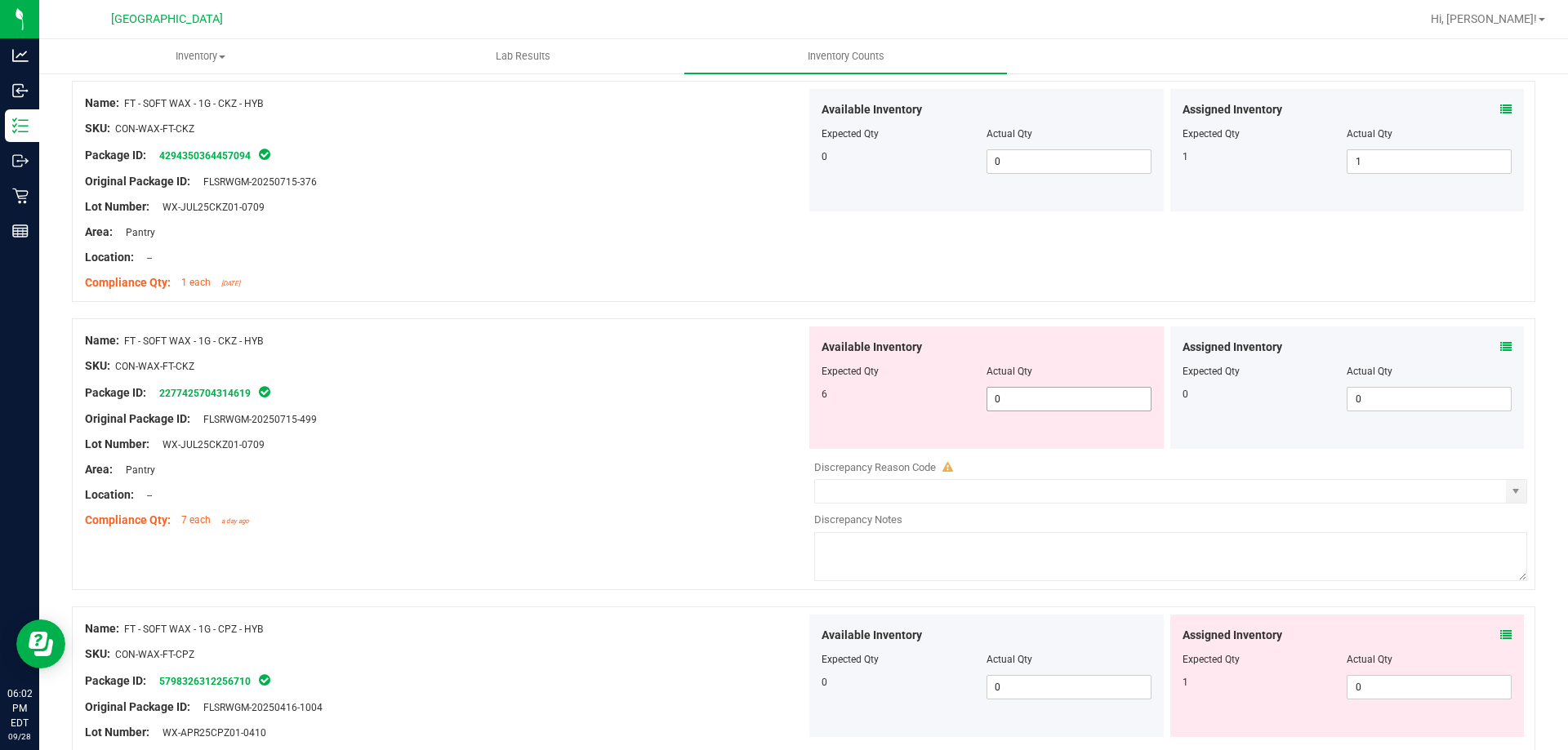
click at [1050, 405] on span "0 0" at bounding box center [1068, 400] width 165 height 25
type input "6"
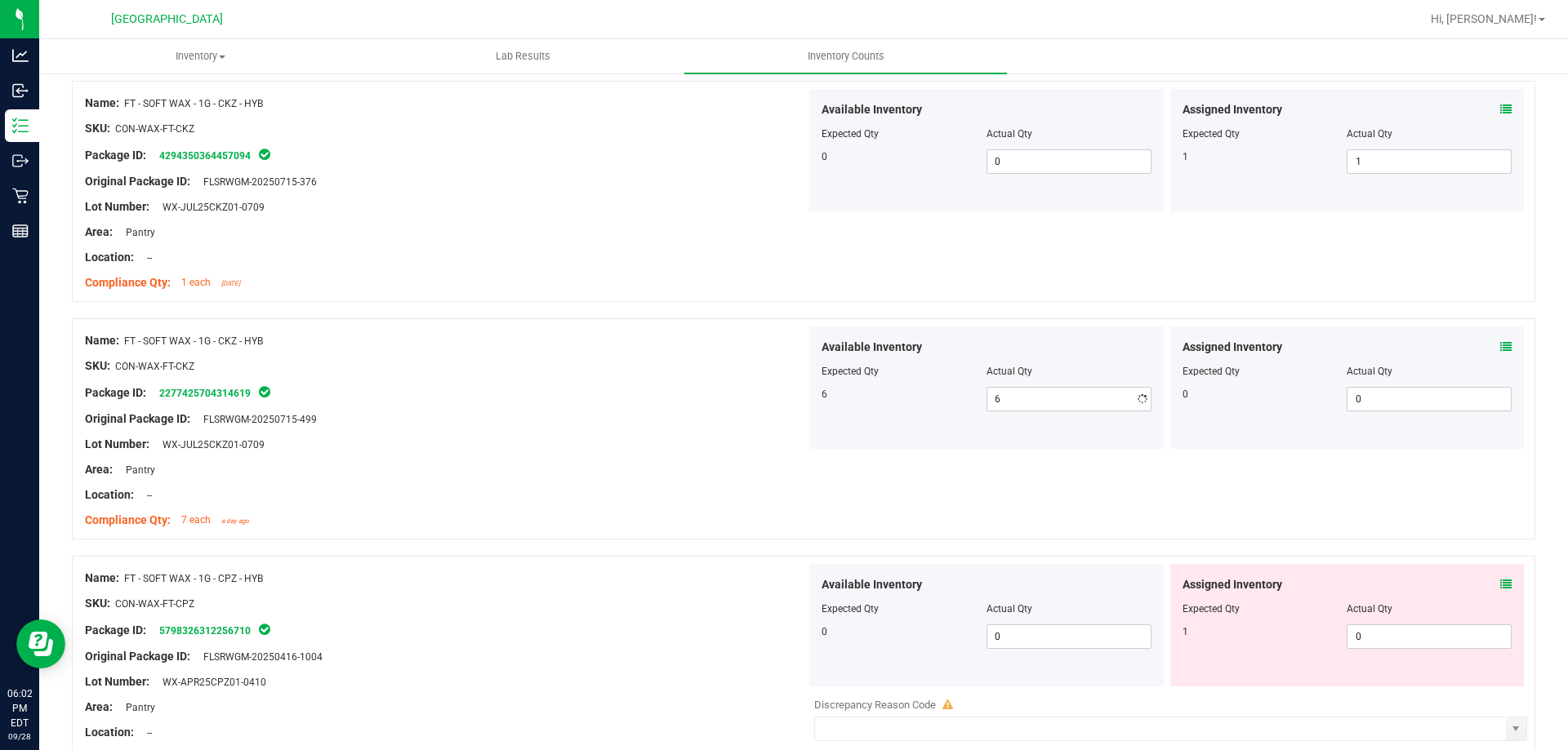
click at [658, 487] on div "Location: --" at bounding box center [445, 495] width 721 height 17
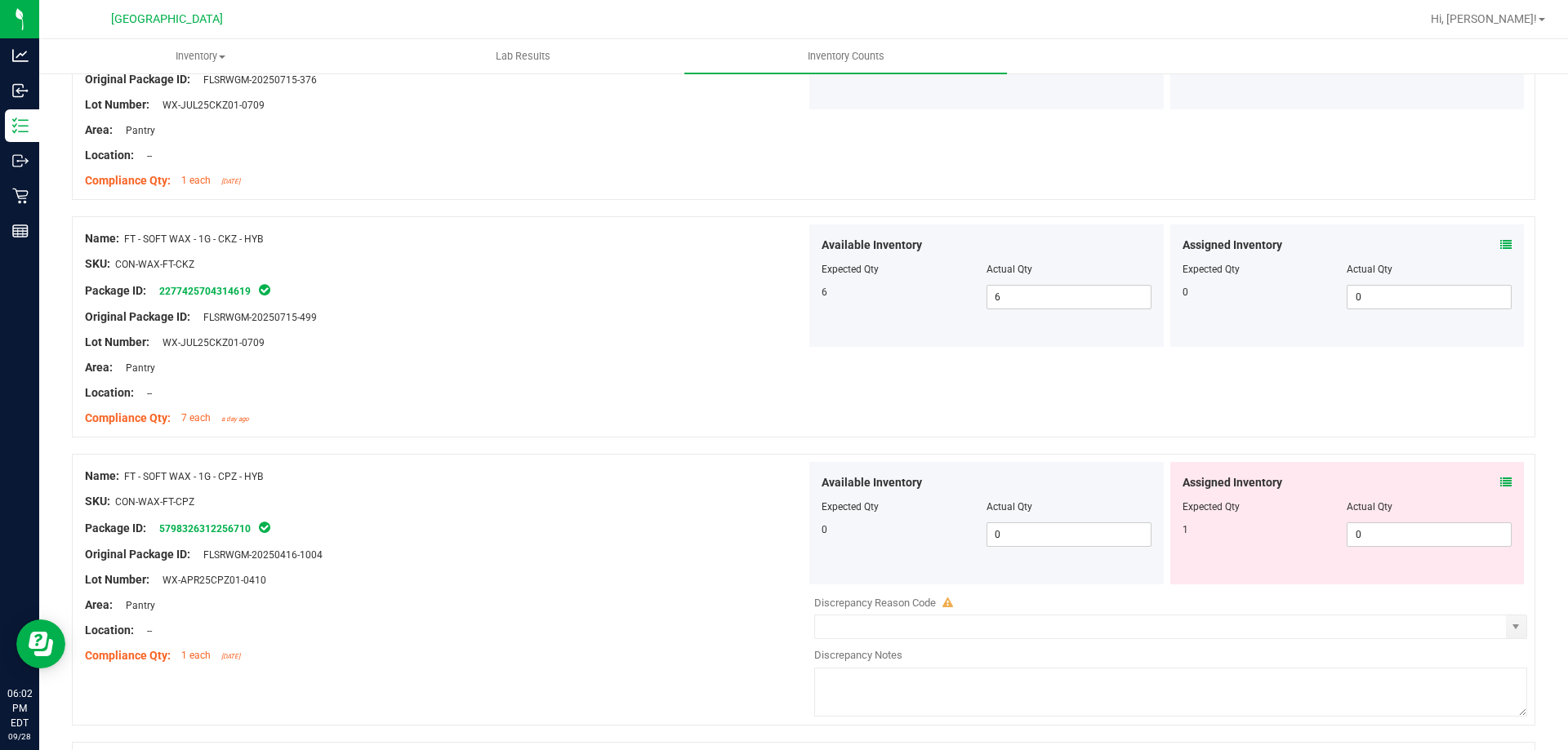
scroll to position [3756, 0]
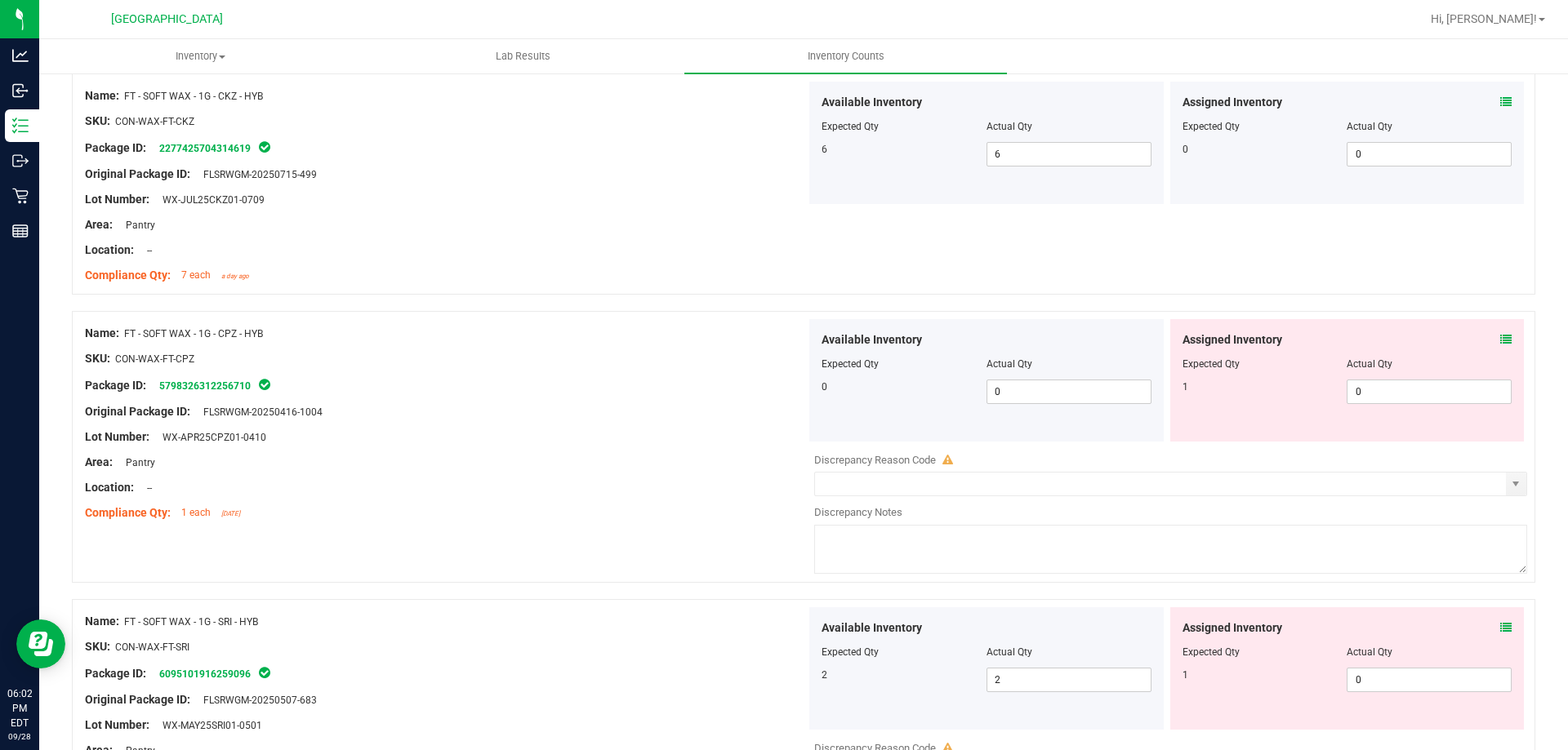
click at [1500, 339] on icon at bounding box center [1506, 340] width 11 height 11
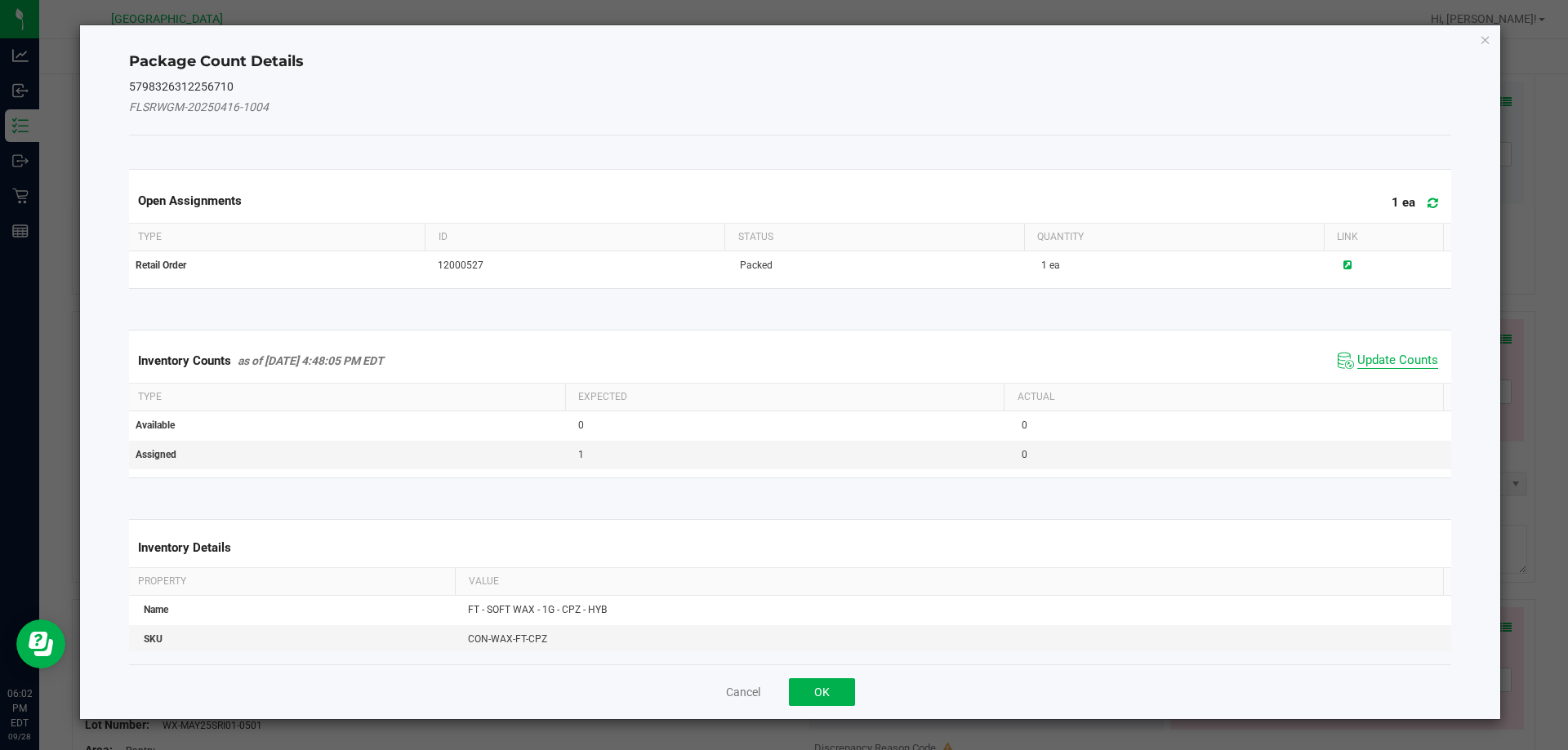
click at [1416, 360] on span "Update Counts" at bounding box center [1398, 360] width 81 height 16
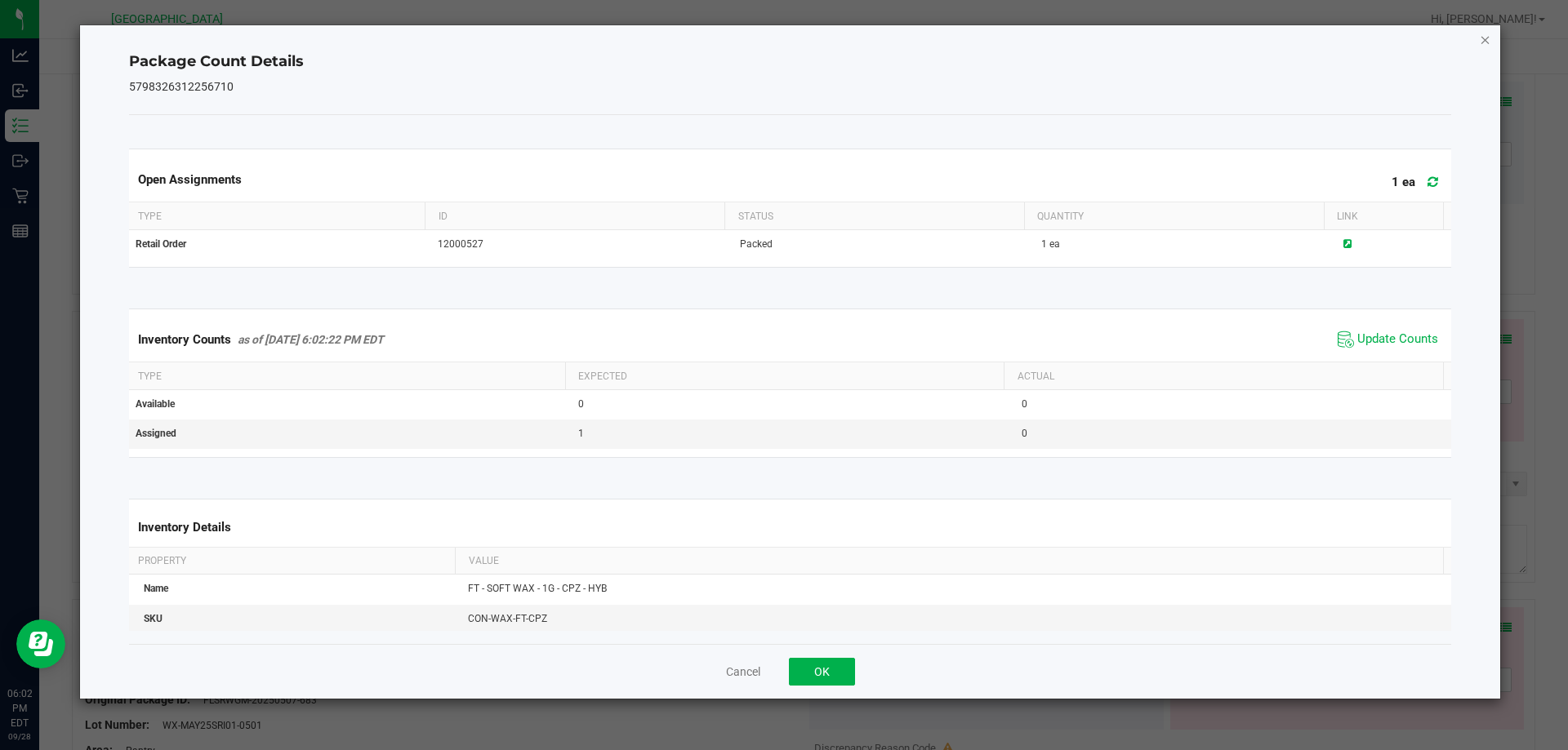
click at [1482, 43] on icon "Close" at bounding box center [1485, 39] width 11 height 20
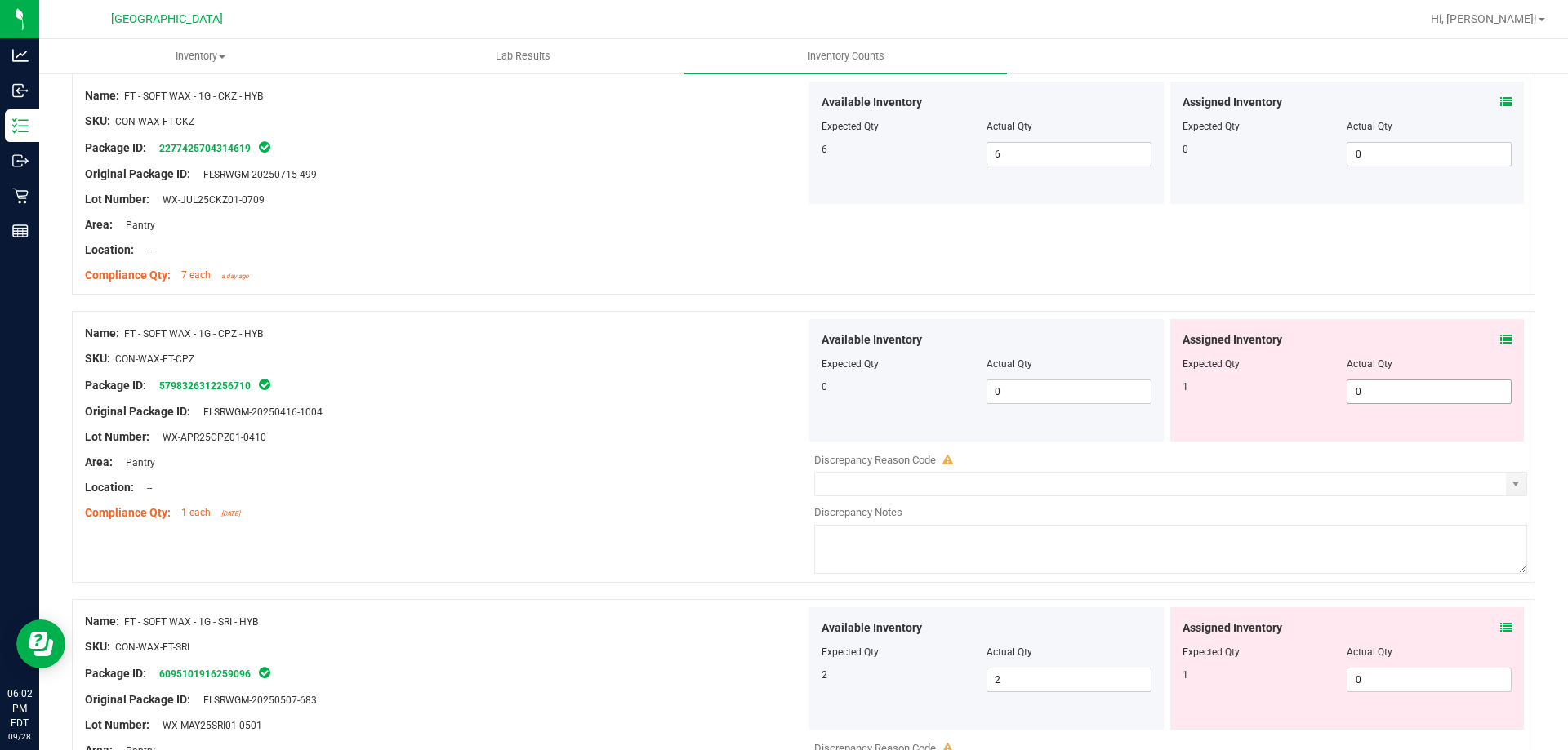
click at [1382, 394] on span "0 0" at bounding box center [1428, 392] width 165 height 25
type input "1"
click at [646, 442] on div "Lot Number: WX-APR25CPZ01-0410" at bounding box center [445, 437] width 721 height 17
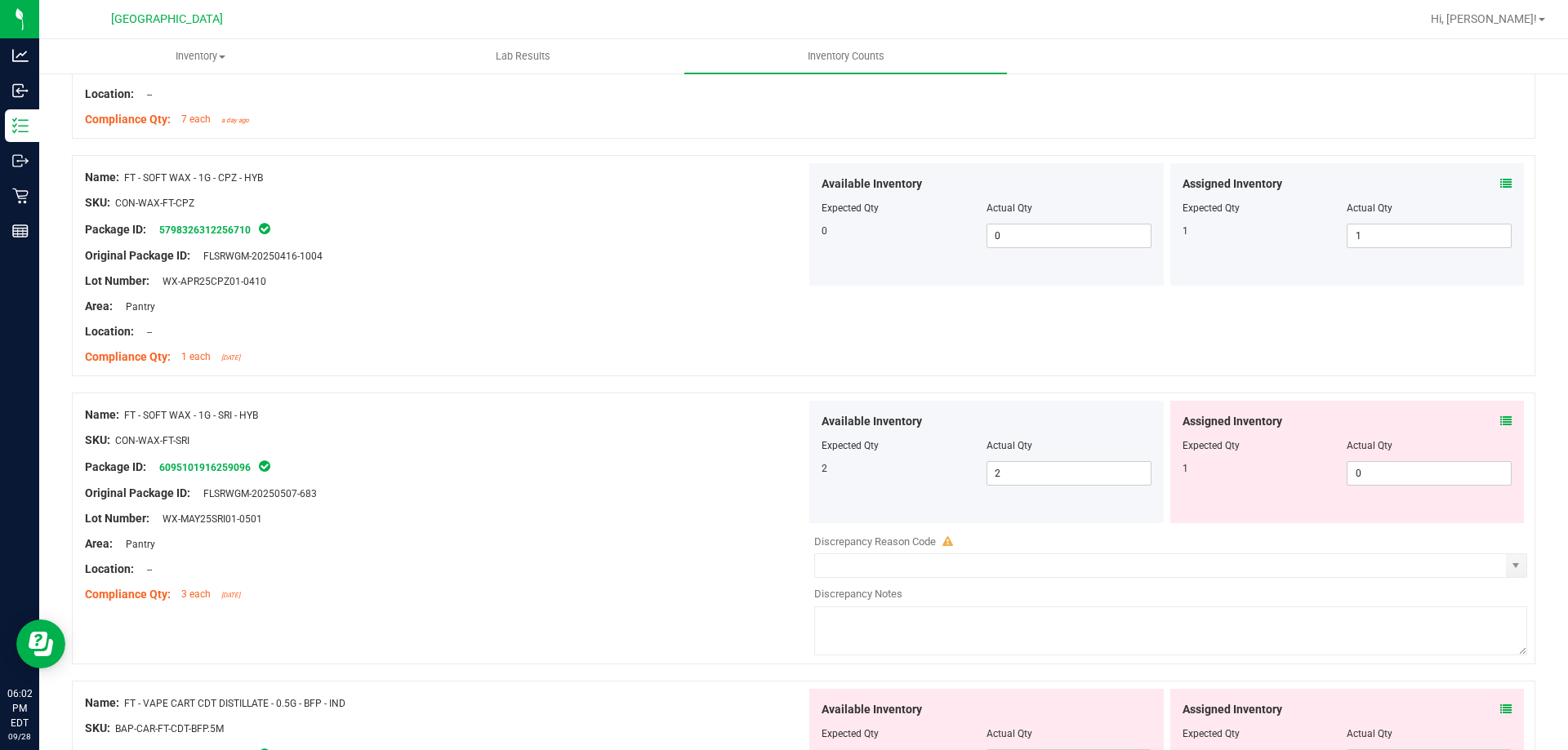
scroll to position [4082, 0]
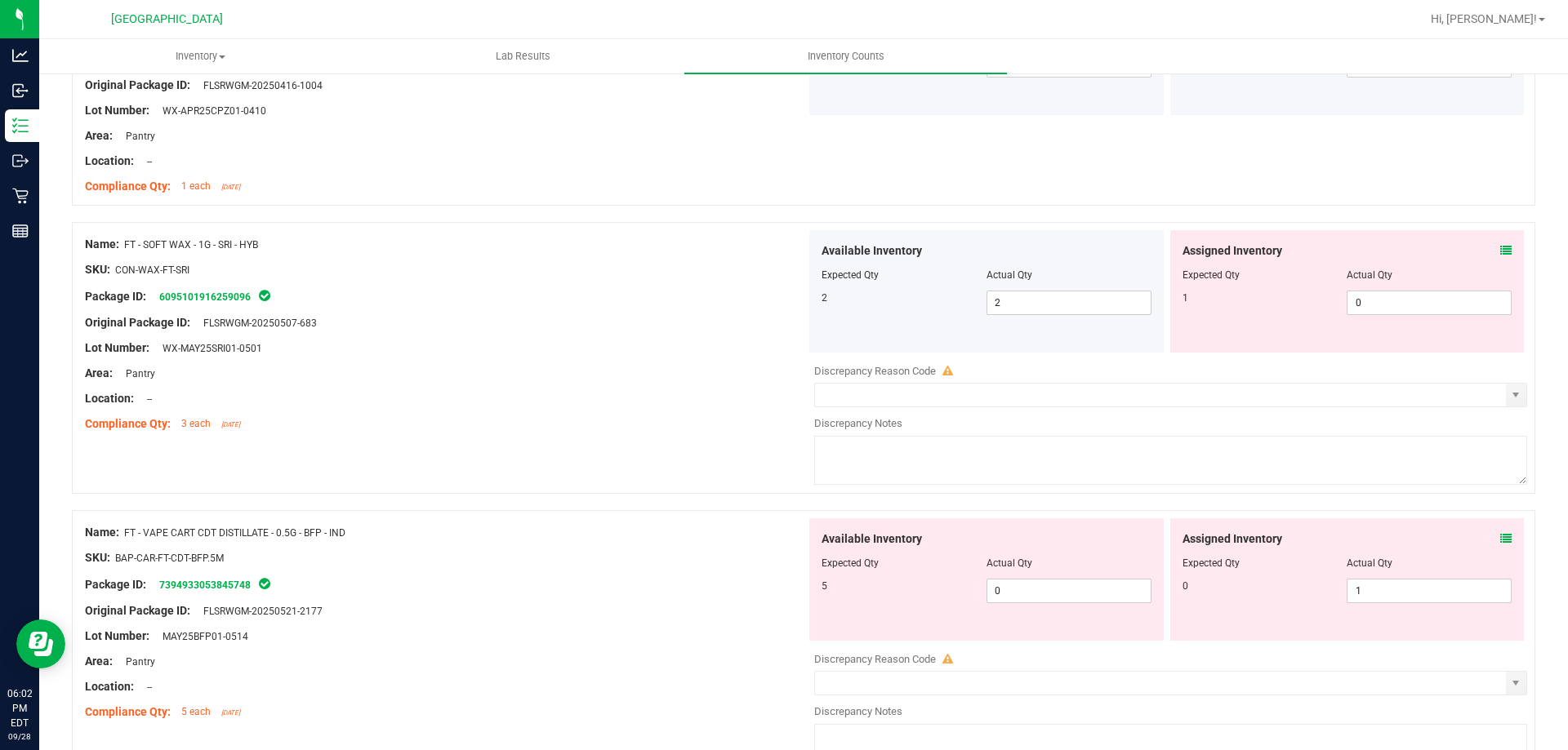
click at [1500, 248] on icon at bounding box center [1506, 250] width 11 height 11
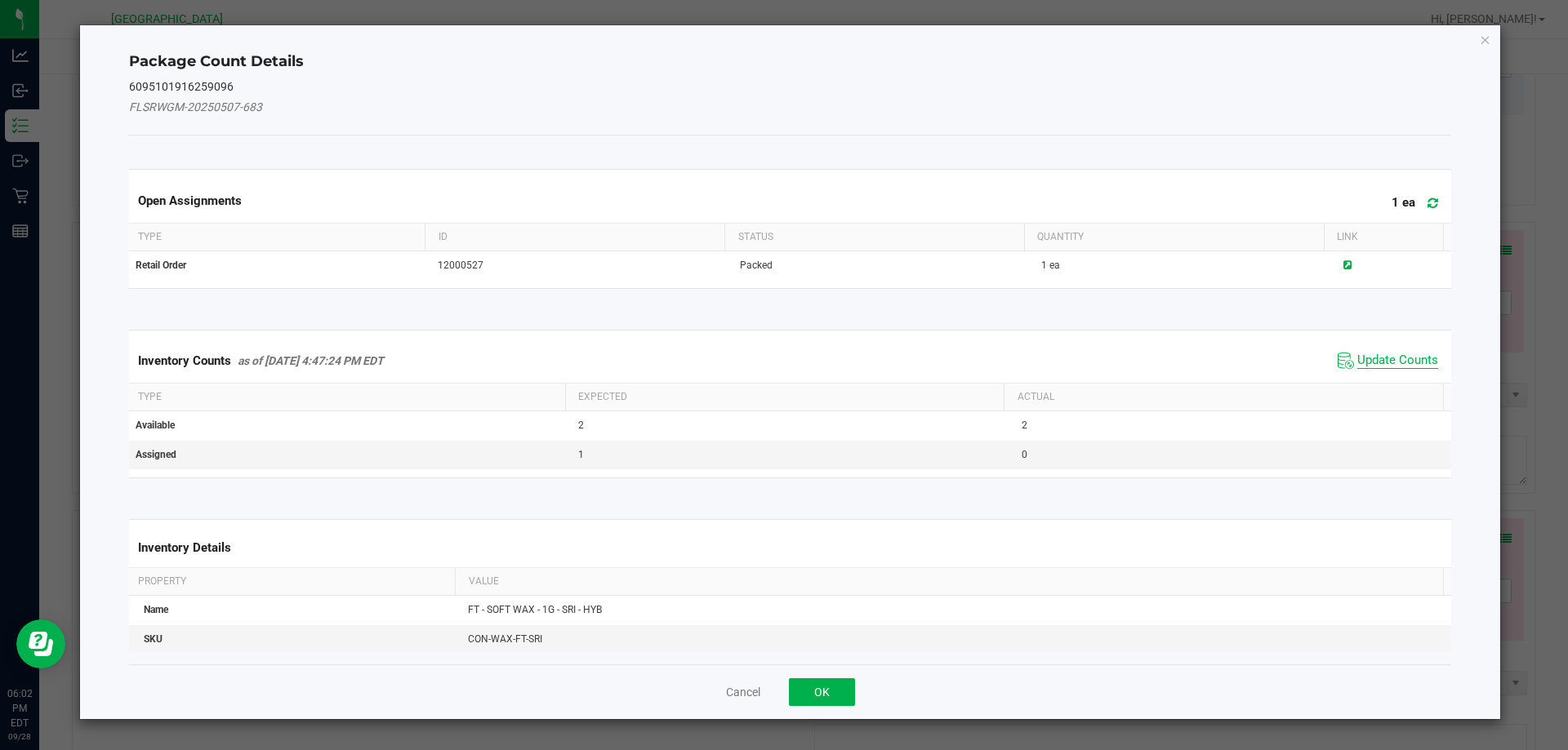
click at [1401, 364] on span "Update Counts" at bounding box center [1398, 360] width 81 height 16
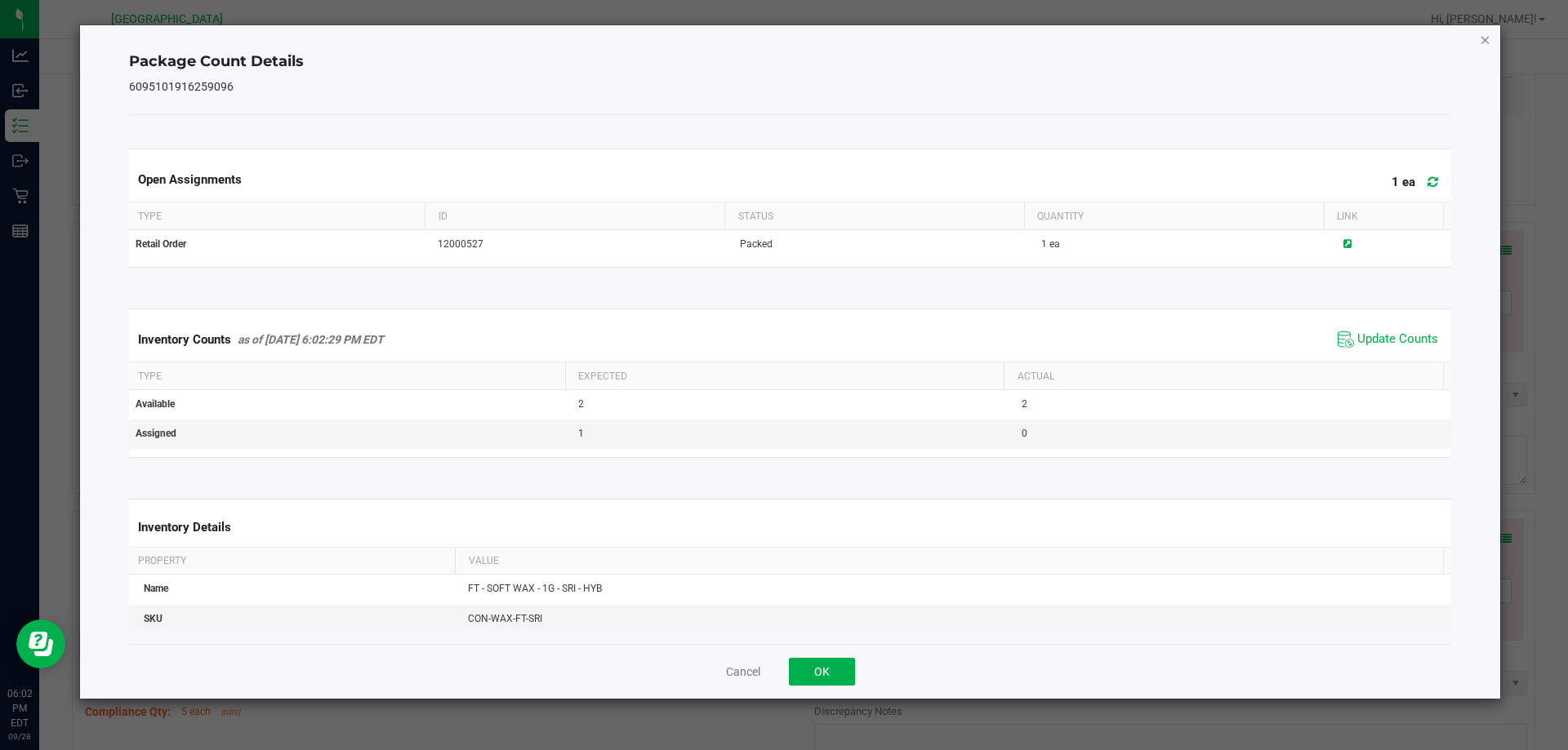
click at [1479, 44] on icon "Close" at bounding box center [1485, 39] width 11 height 20
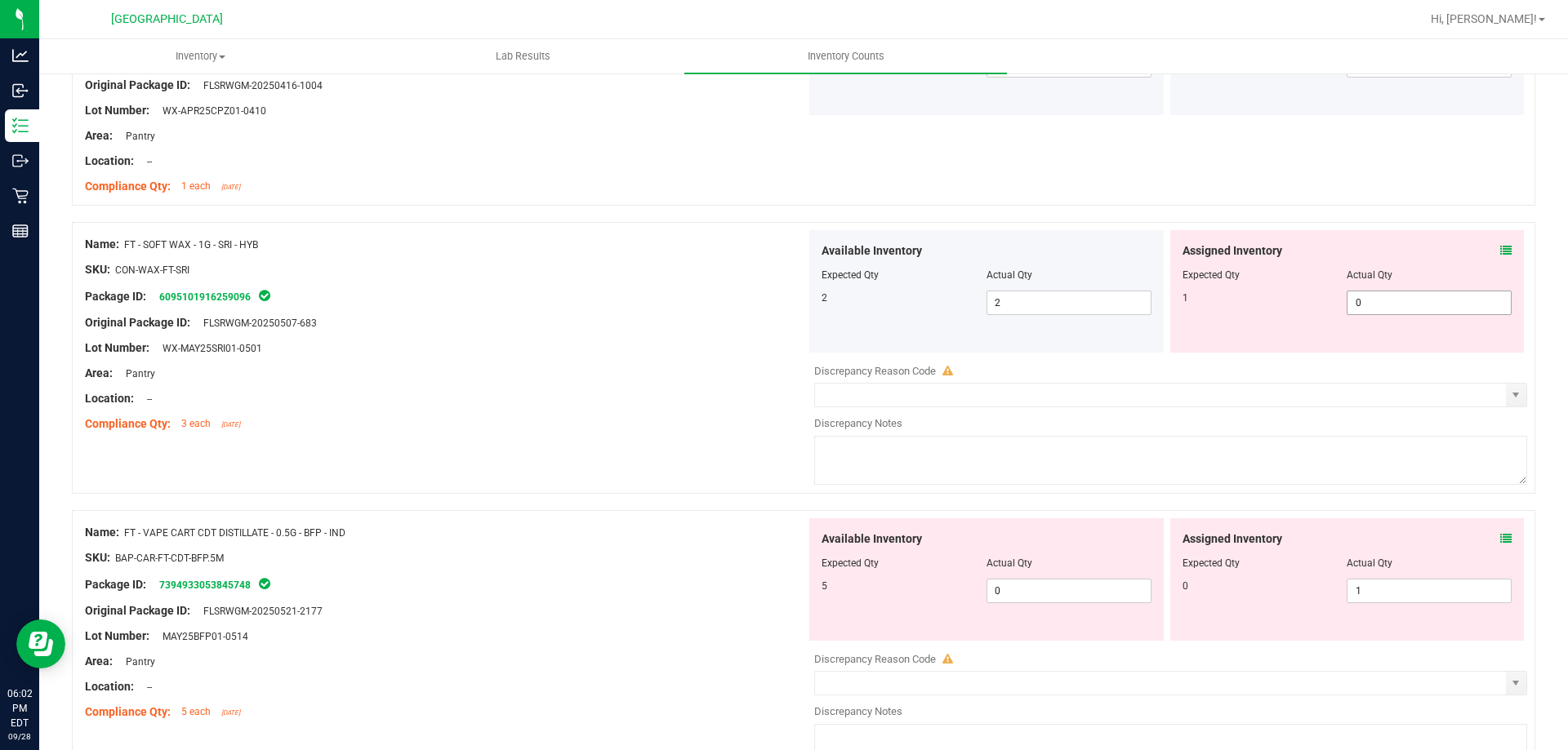
click at [1387, 298] on span "0 0" at bounding box center [1428, 303] width 165 height 25
type input "1"
click at [469, 418] on div "Compliance Qty: 3 each [DATE]" at bounding box center [445, 424] width 721 height 17
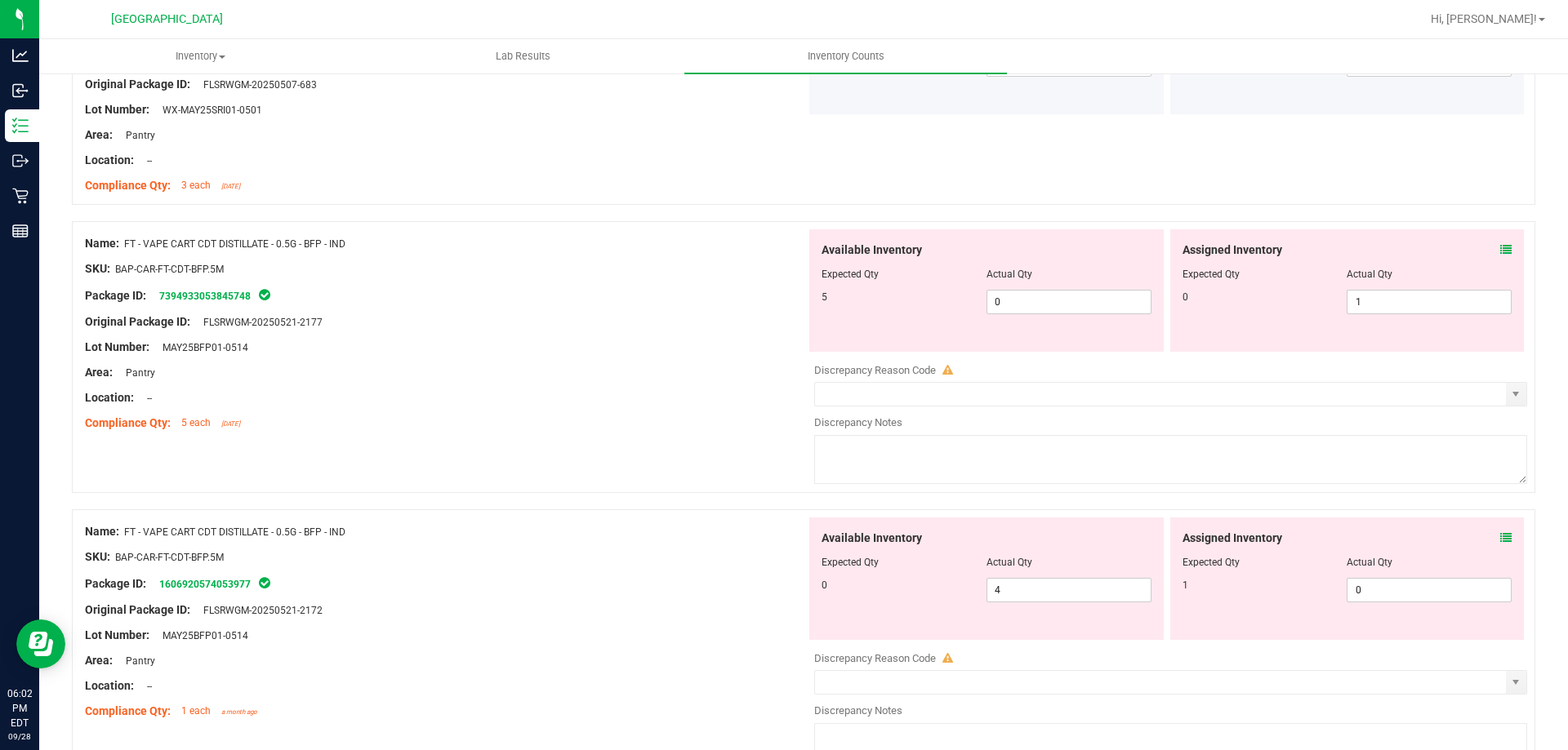
scroll to position [4327, 0]
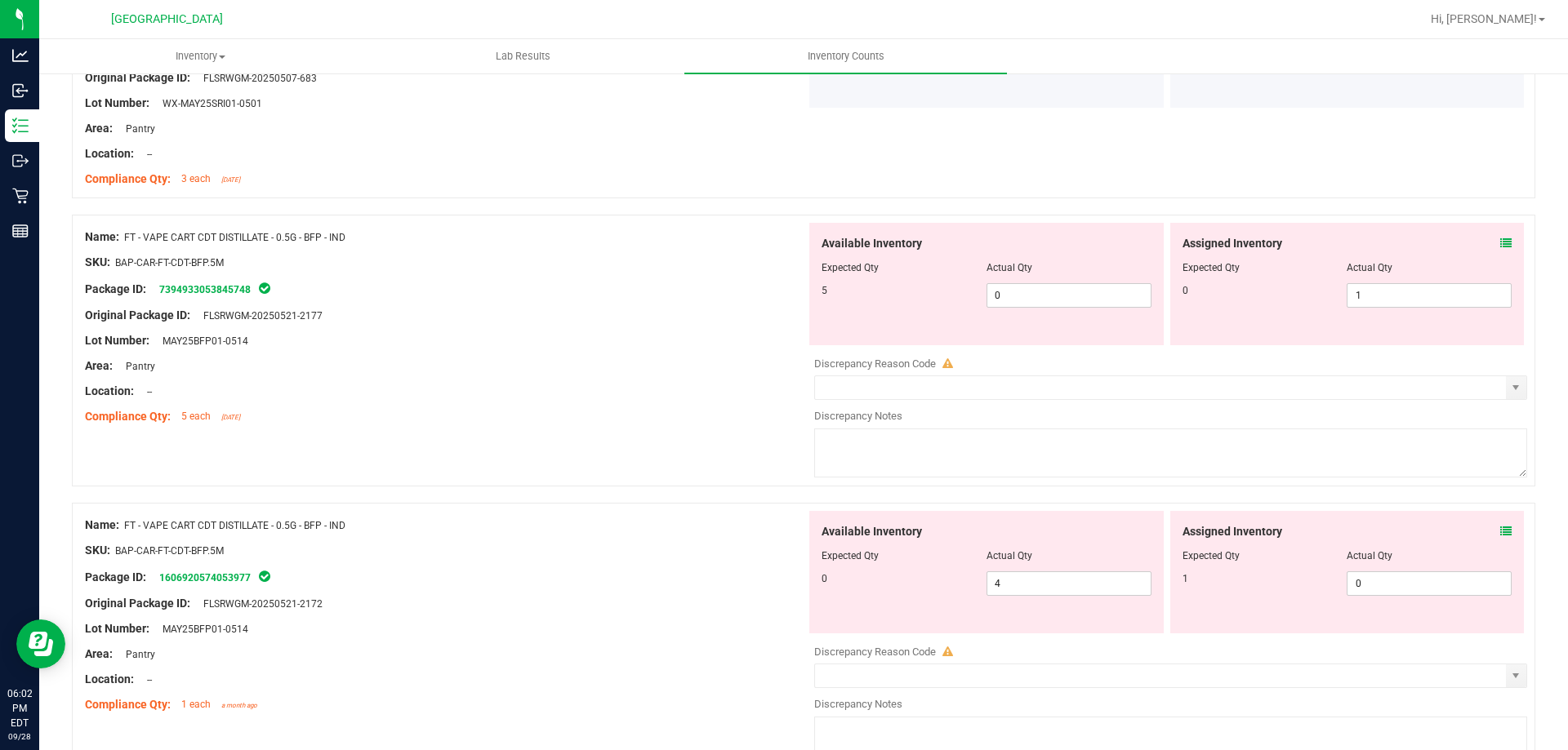
click at [1500, 243] on icon at bounding box center [1506, 244] width 11 height 11
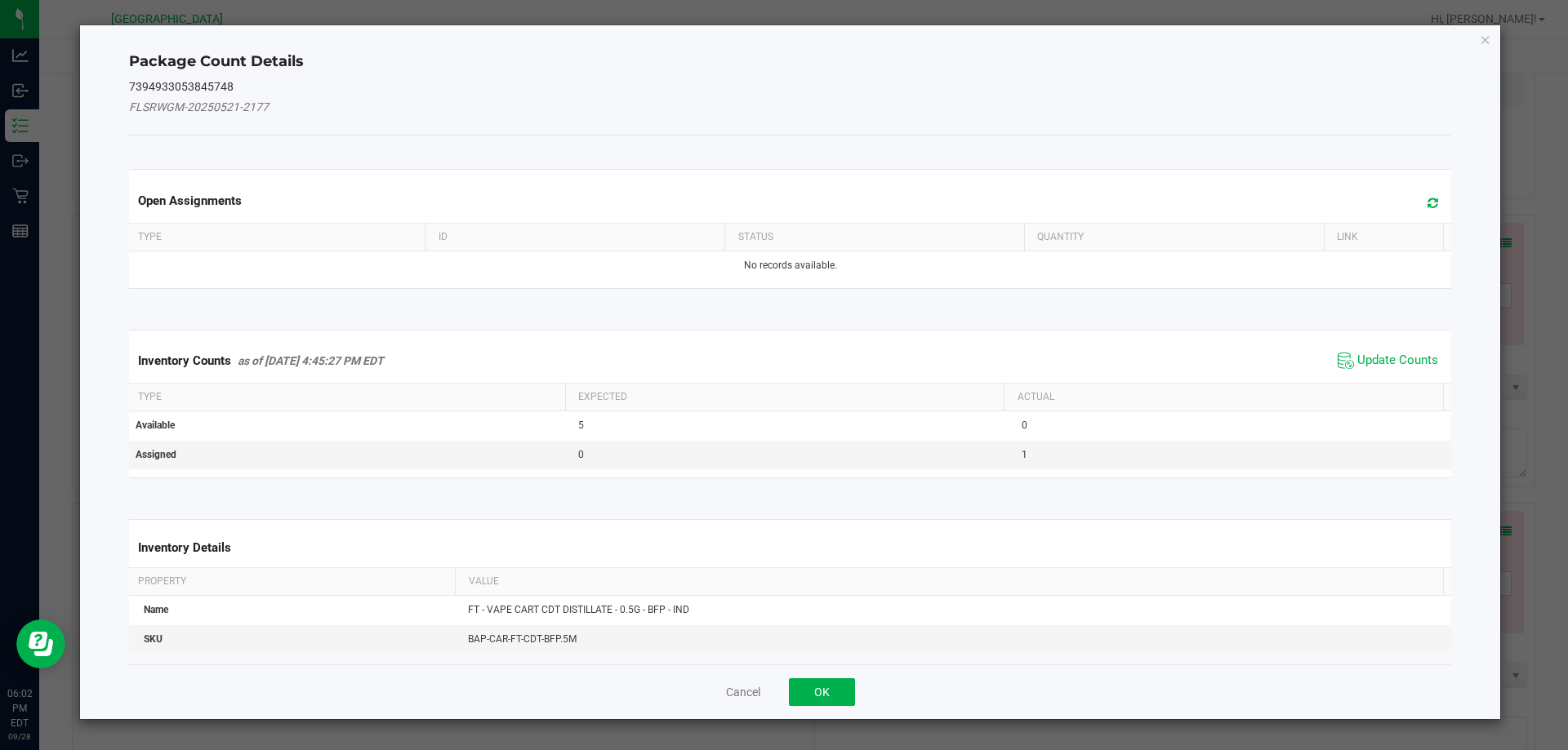
drag, startPoint x: 1364, startPoint y: 362, endPoint x: 1365, endPoint y: 348, distance: 14.0
click at [1364, 357] on span "Update Counts" at bounding box center [1398, 360] width 81 height 16
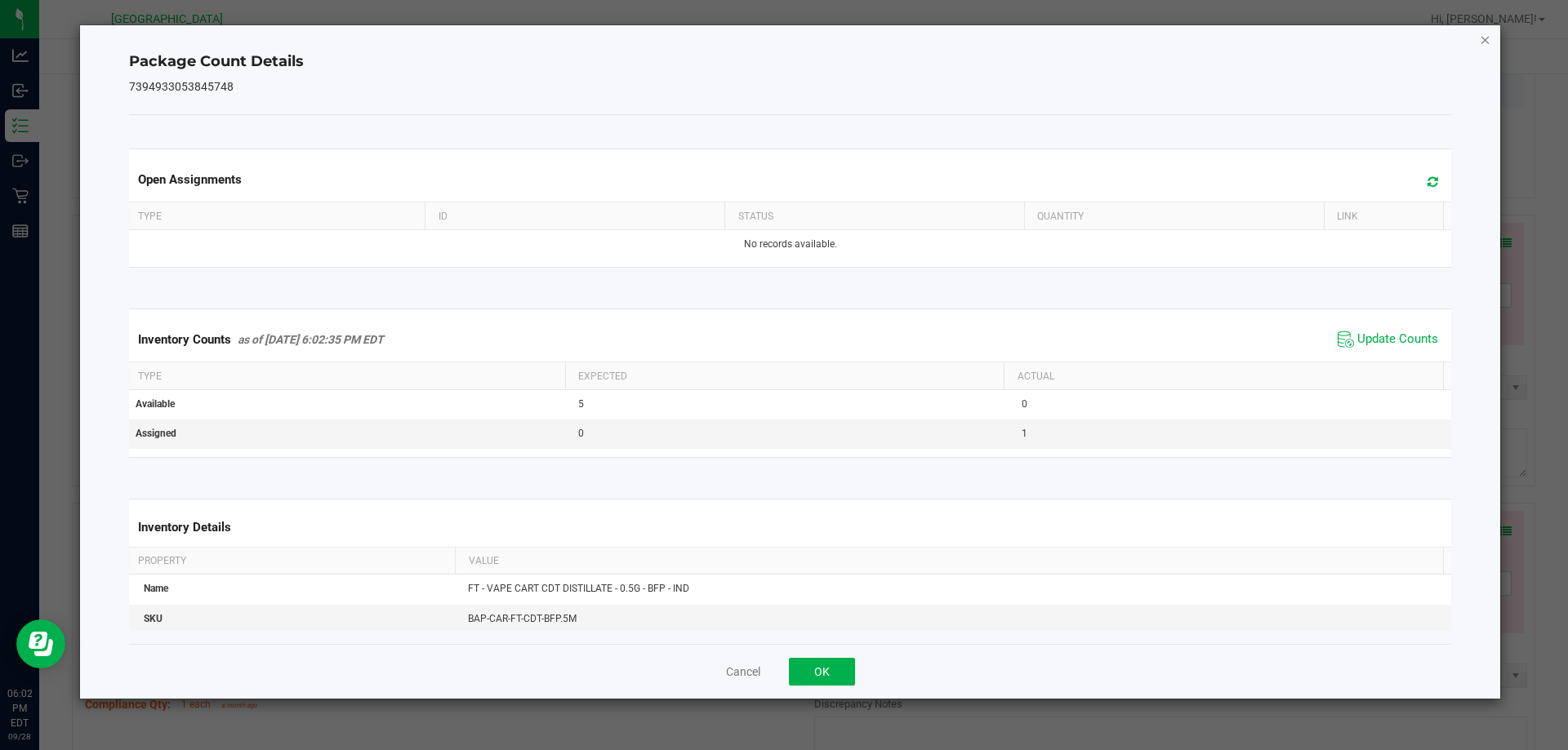
click at [1479, 43] on icon "Close" at bounding box center [1485, 39] width 11 height 20
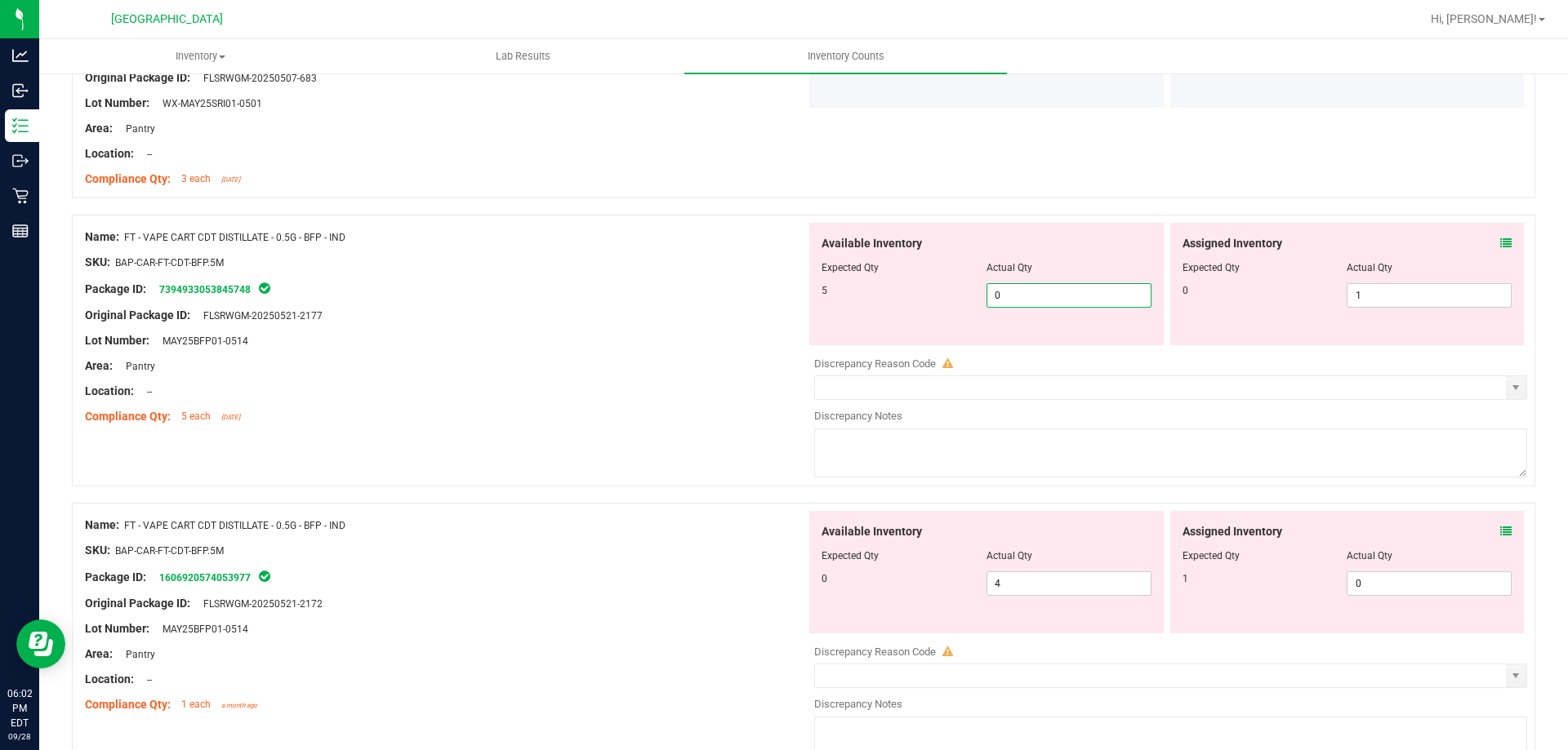
click at [1016, 286] on span "0 0" at bounding box center [1068, 296] width 165 height 25
type input "5"
click at [1382, 292] on span "1 1" at bounding box center [1428, 296] width 165 height 25
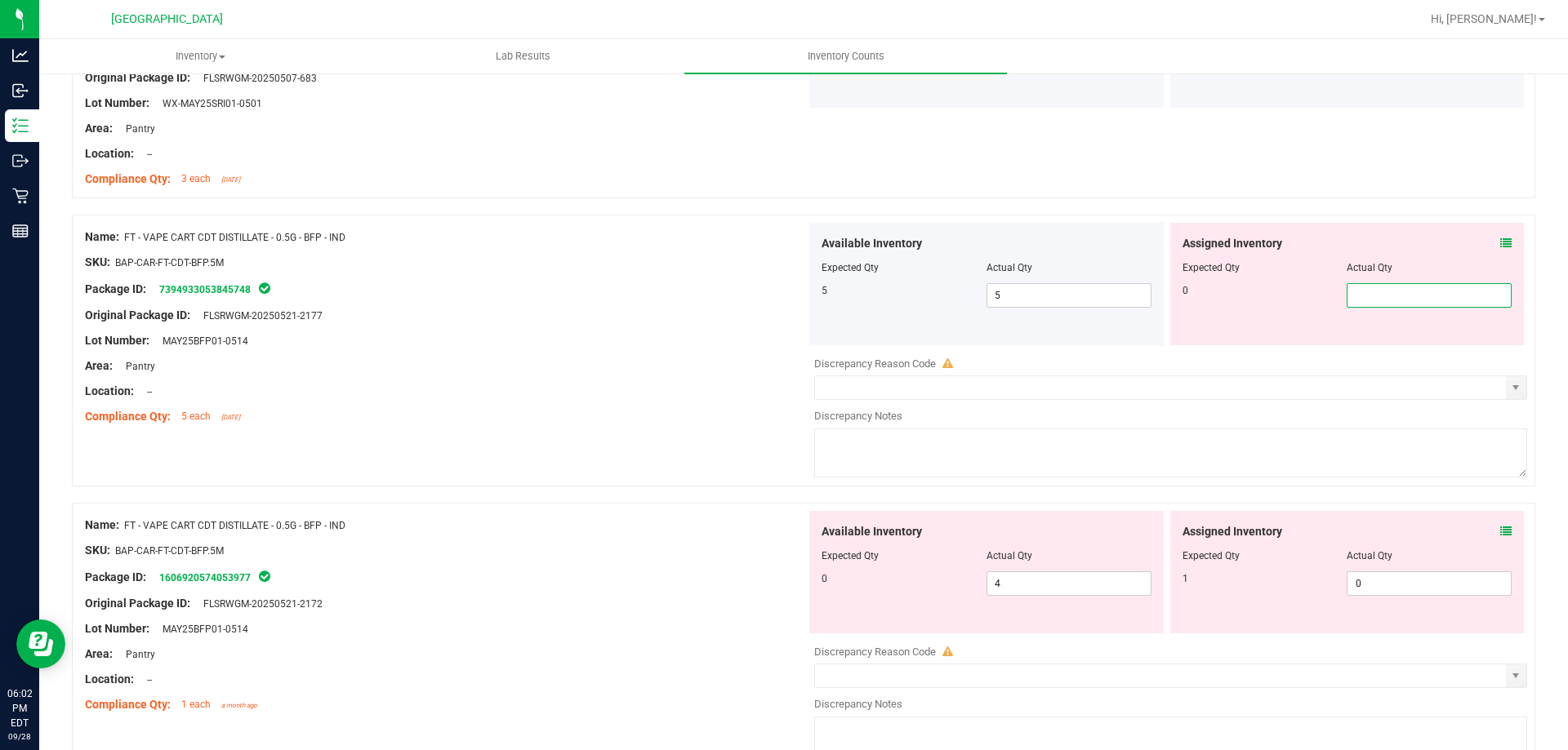
type input "0"
click at [584, 360] on div "Area: Pantry" at bounding box center [445, 366] width 721 height 17
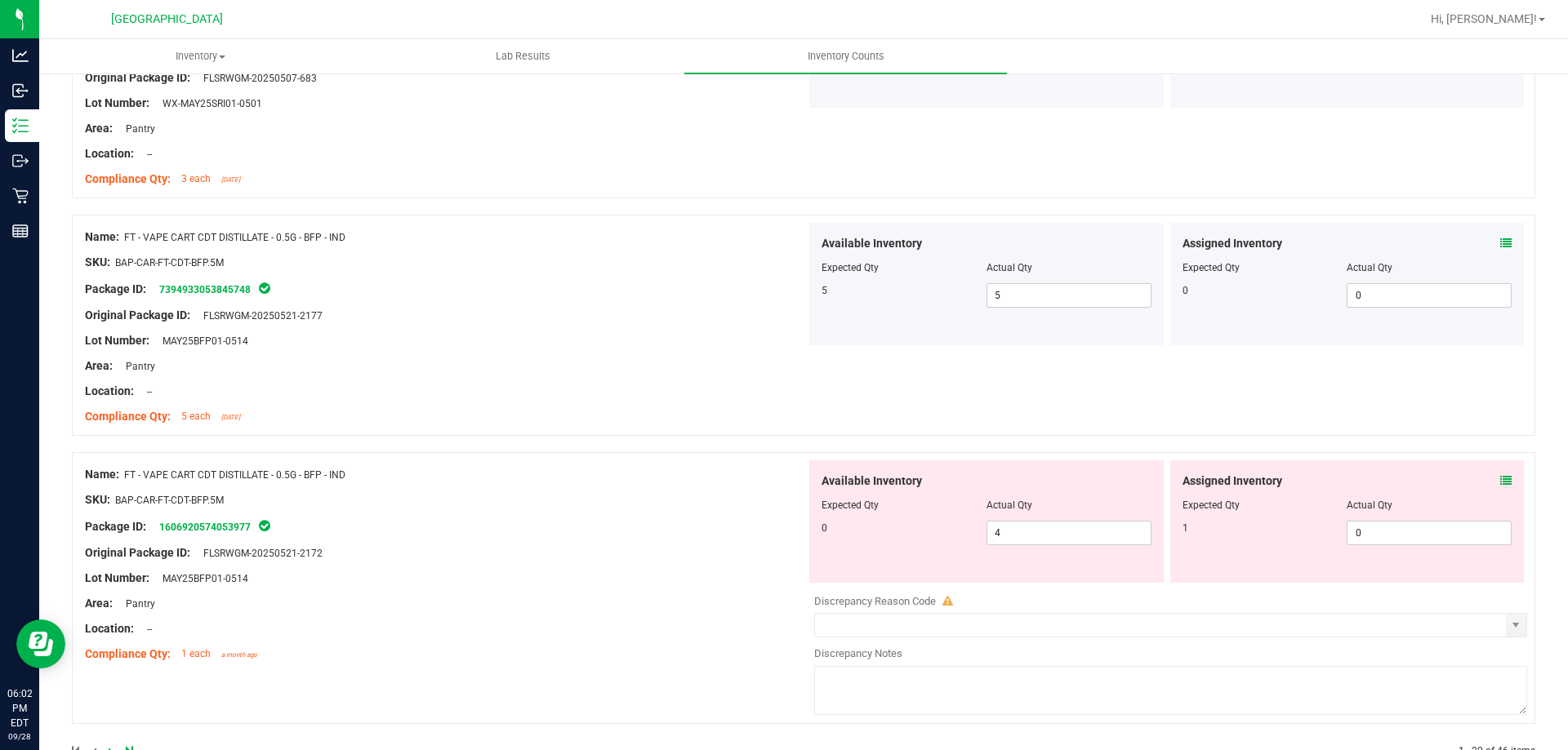
scroll to position [4373, 0]
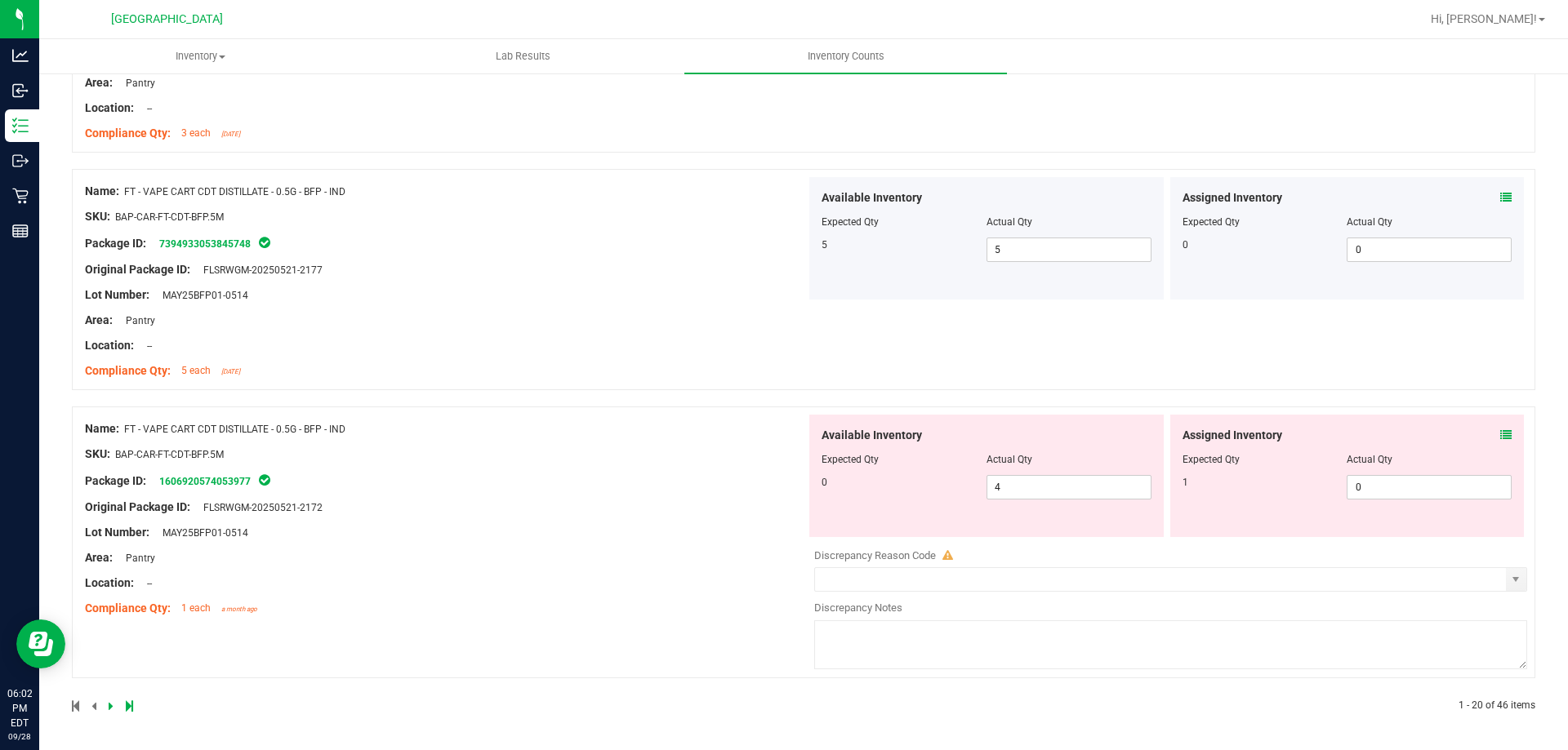
click at [1500, 437] on icon at bounding box center [1506, 435] width 11 height 11
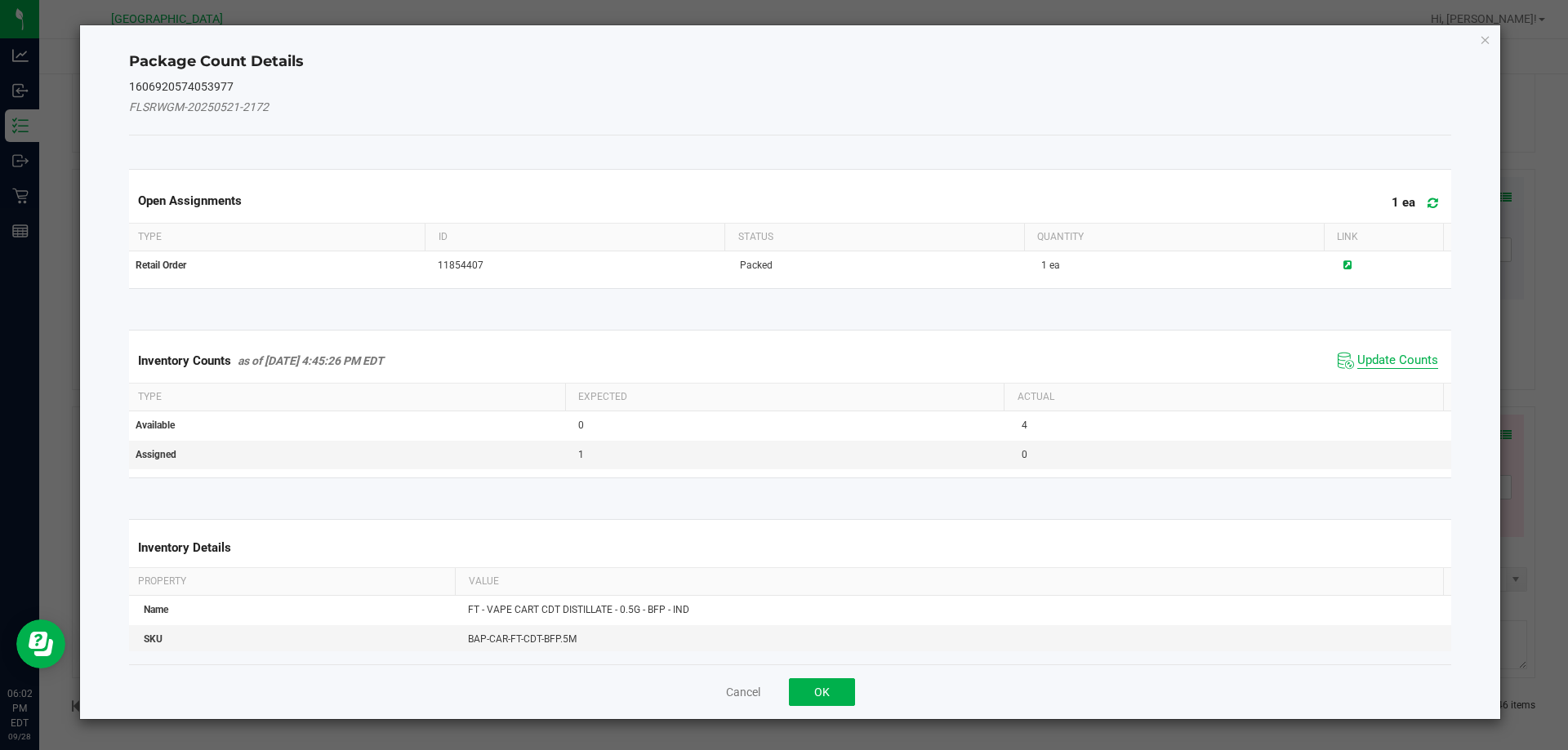
click at [1376, 362] on span "Update Counts" at bounding box center [1398, 360] width 81 height 16
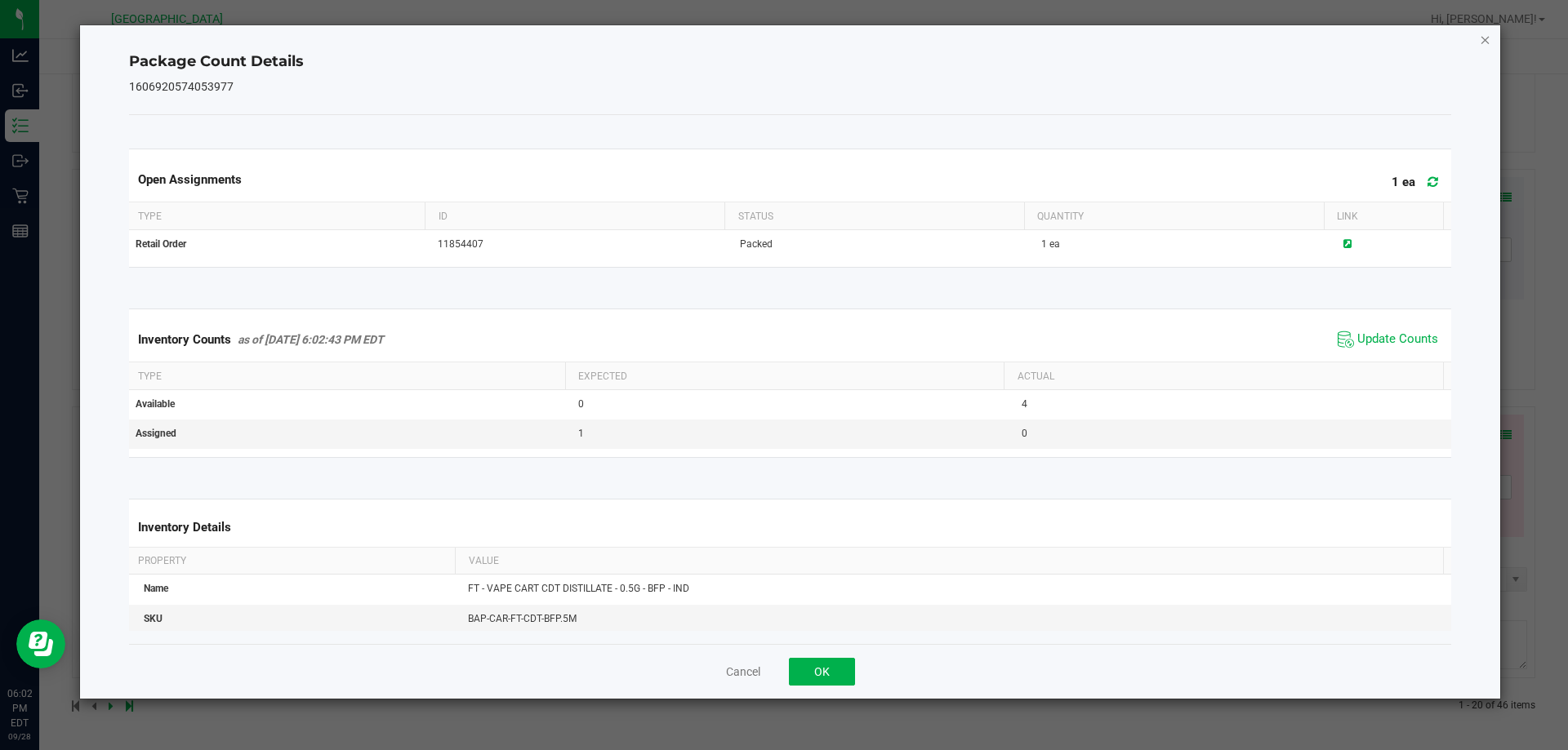
click at [1479, 33] on icon "Close" at bounding box center [1485, 39] width 11 height 20
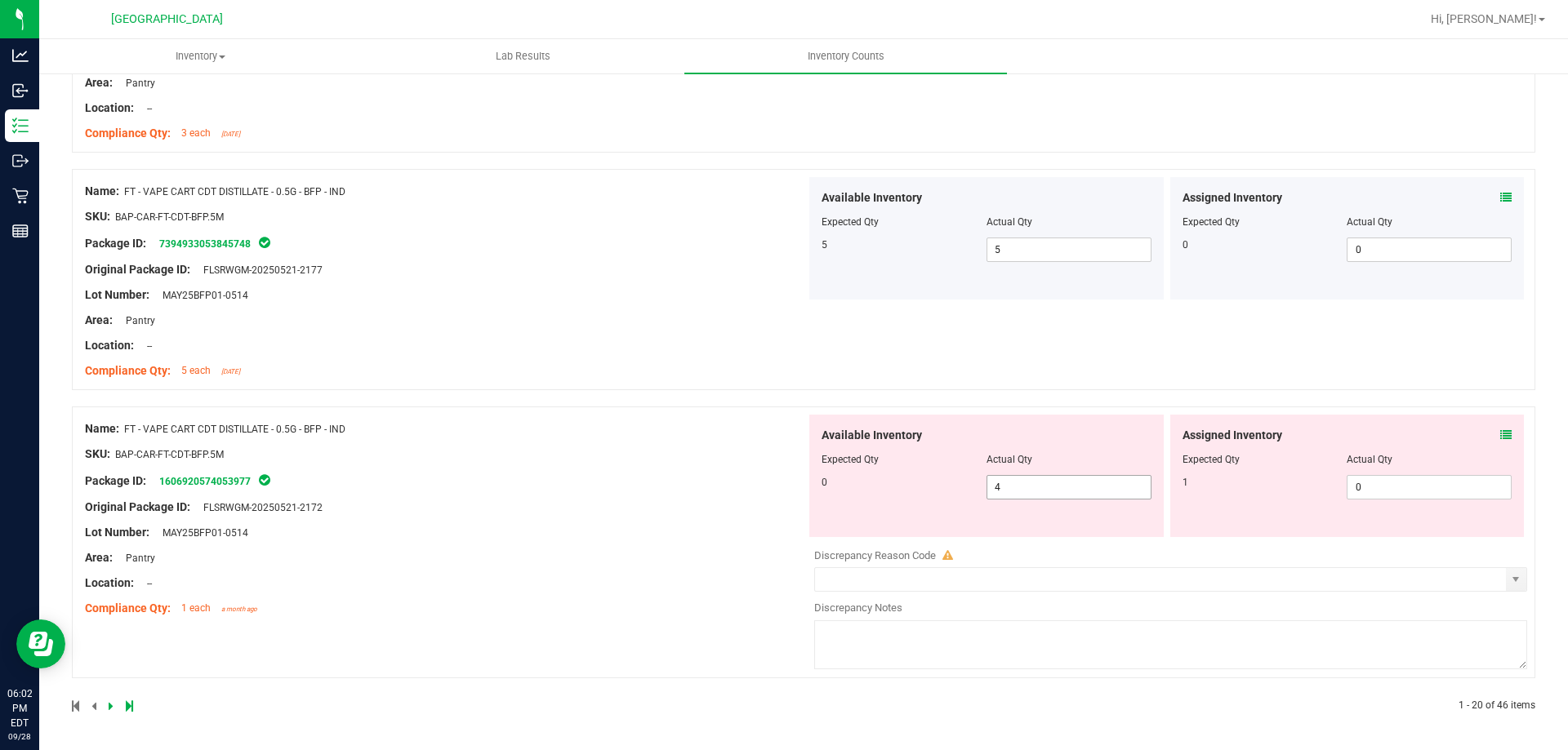
click at [1031, 497] on span "4 4" at bounding box center [1068, 487] width 165 height 25
type input "0"
click at [1354, 486] on span "0 0" at bounding box center [1428, 487] width 165 height 25
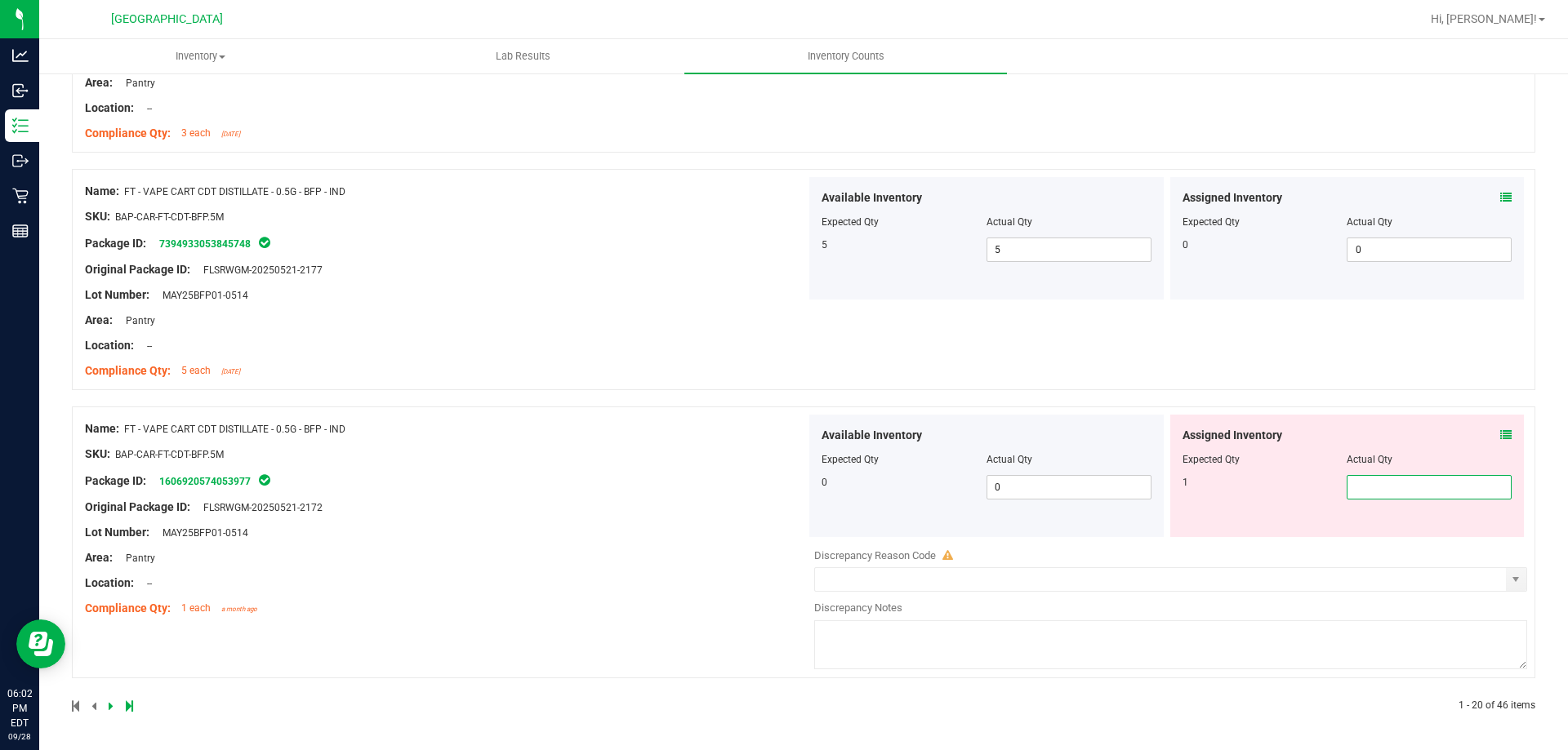
type input "1"
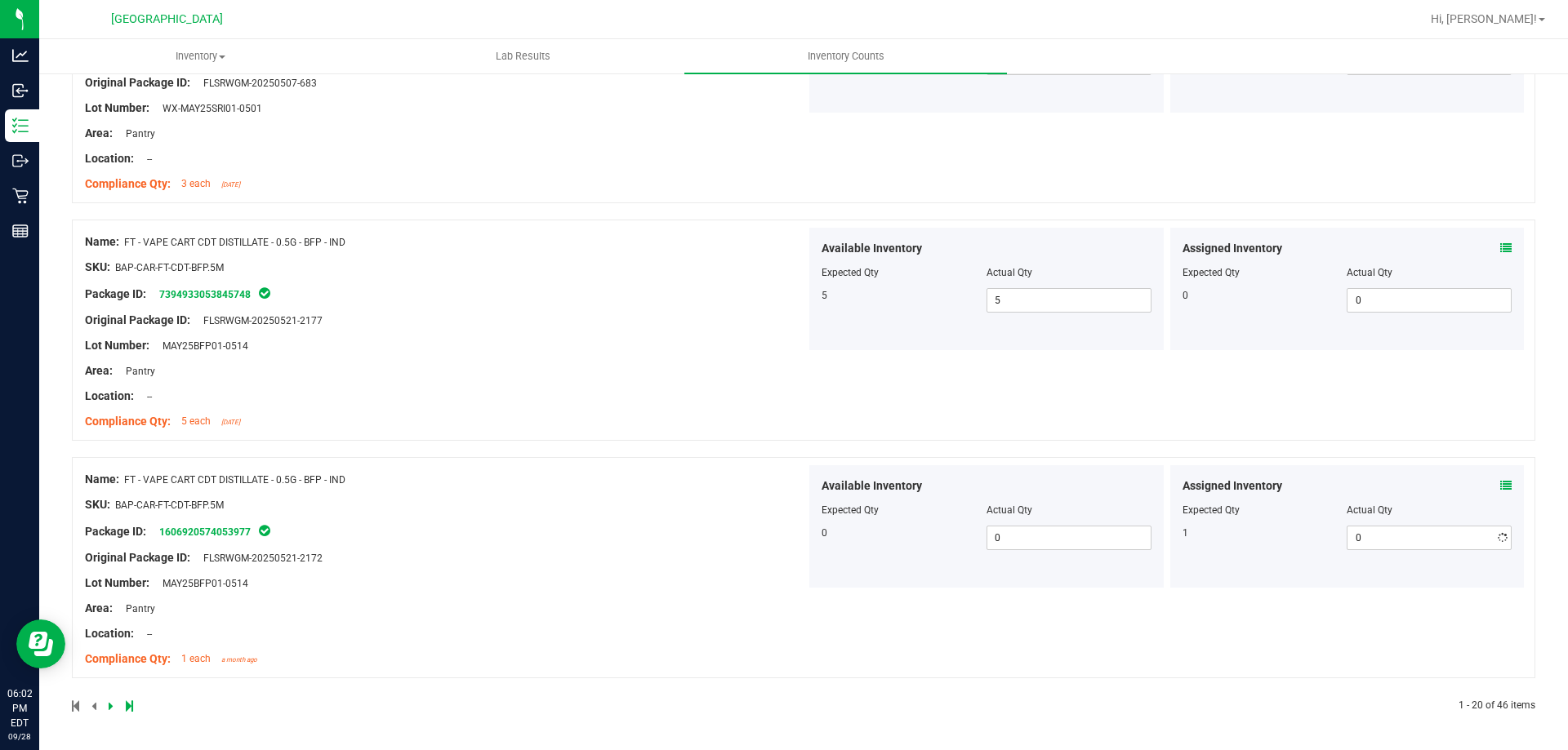
type input "1"
click at [570, 471] on div "Name: FT - VAPE CART CDT DISTILLATE - 0.5G - BFP - IND SKU: BAP-CAR-FT-CDT-BFP.…" at bounding box center [445, 570] width 721 height 208
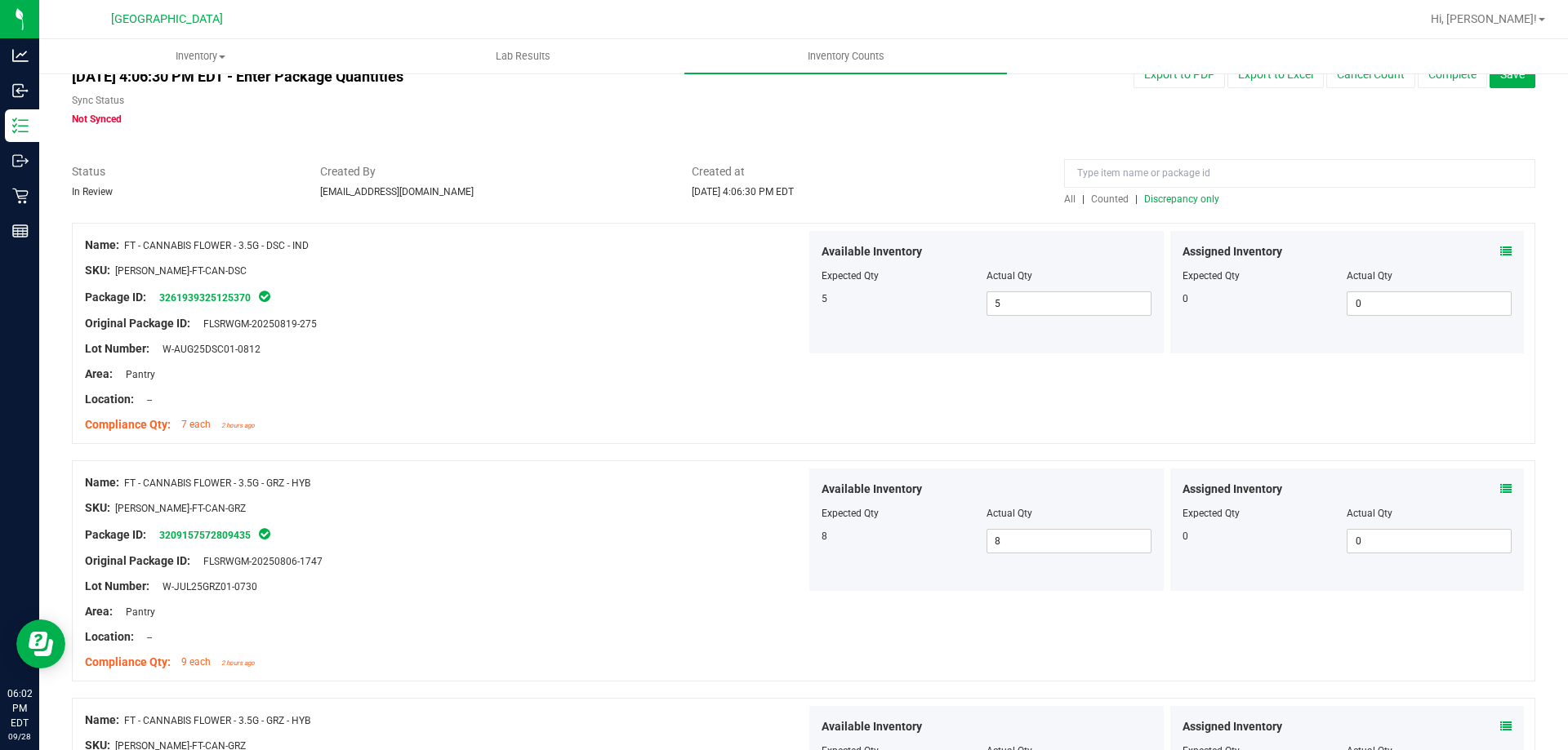
scroll to position [0, 0]
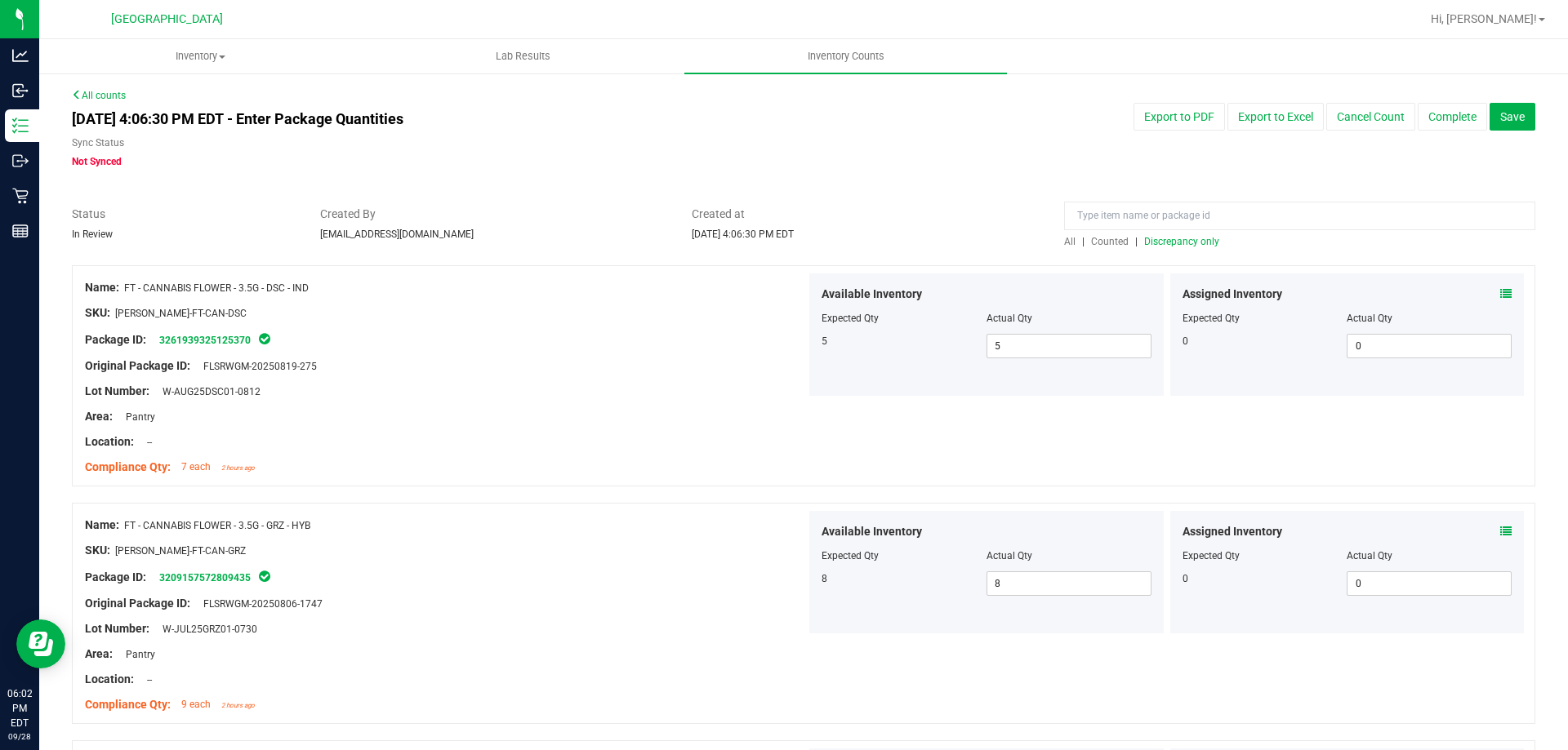
click at [1183, 244] on span "Discrepancy only" at bounding box center [1182, 242] width 76 height 11
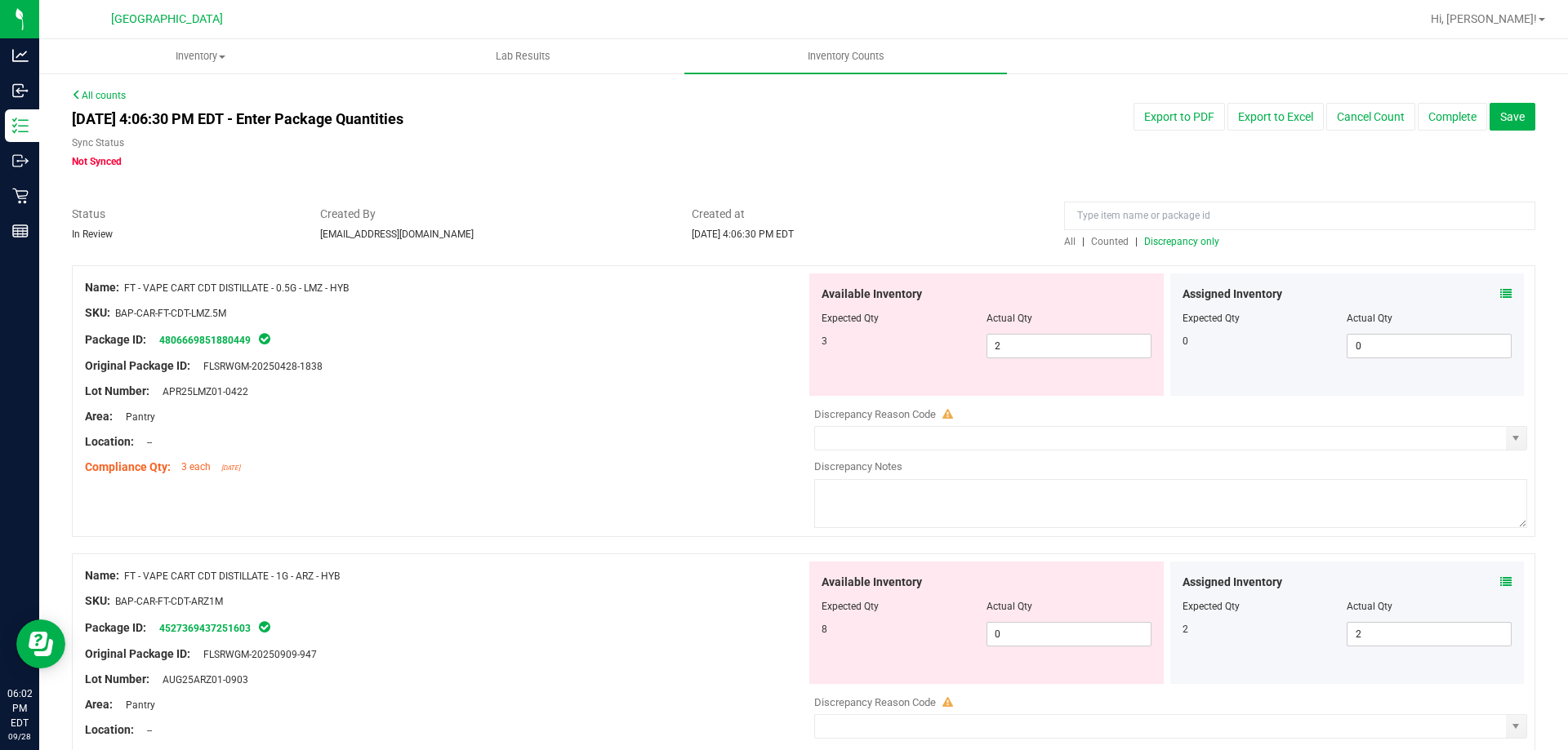
click at [1500, 293] on icon at bounding box center [1506, 294] width 11 height 11
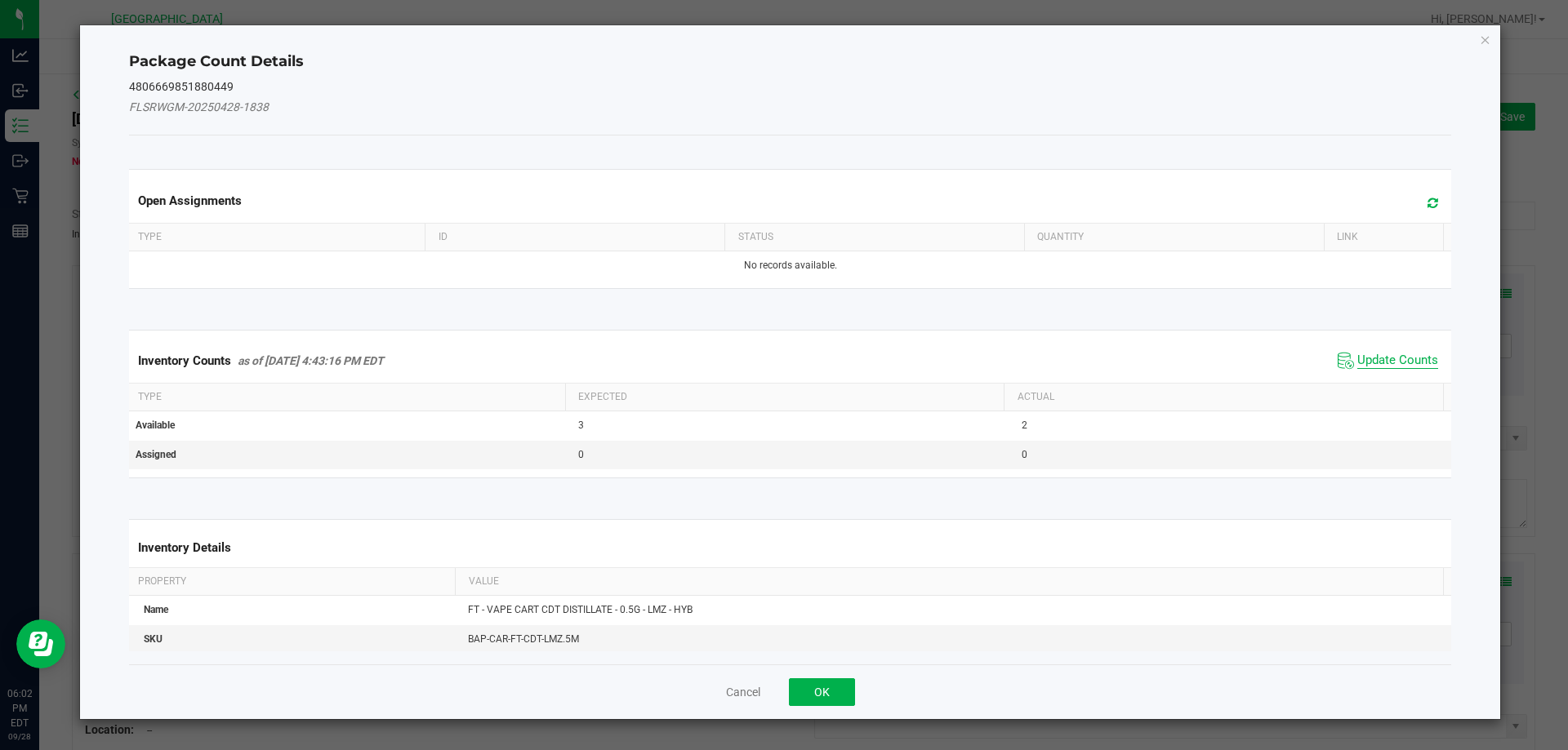
click at [1397, 366] on span "Update Counts" at bounding box center [1398, 360] width 81 height 16
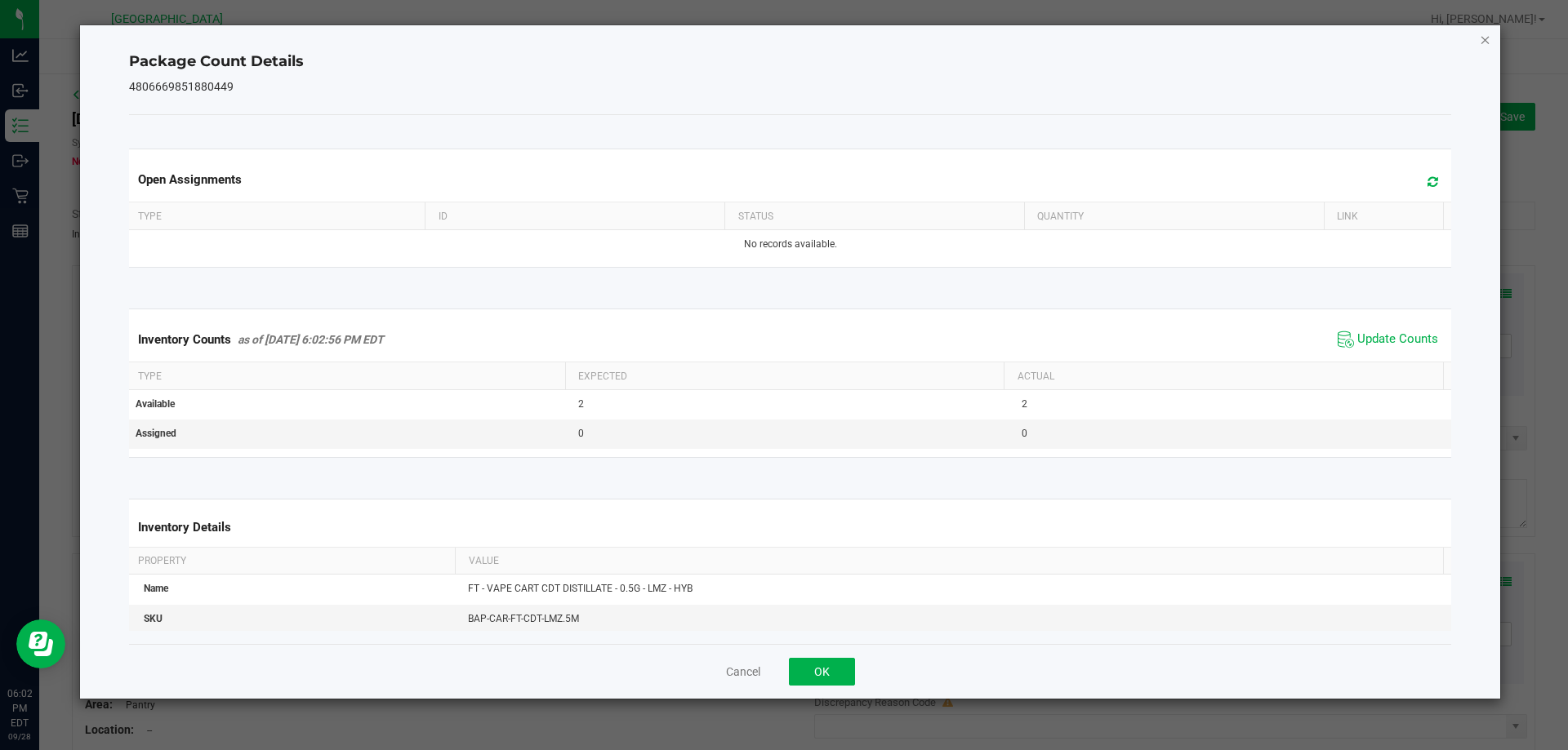
click at [1483, 47] on icon "Close" at bounding box center [1485, 39] width 11 height 20
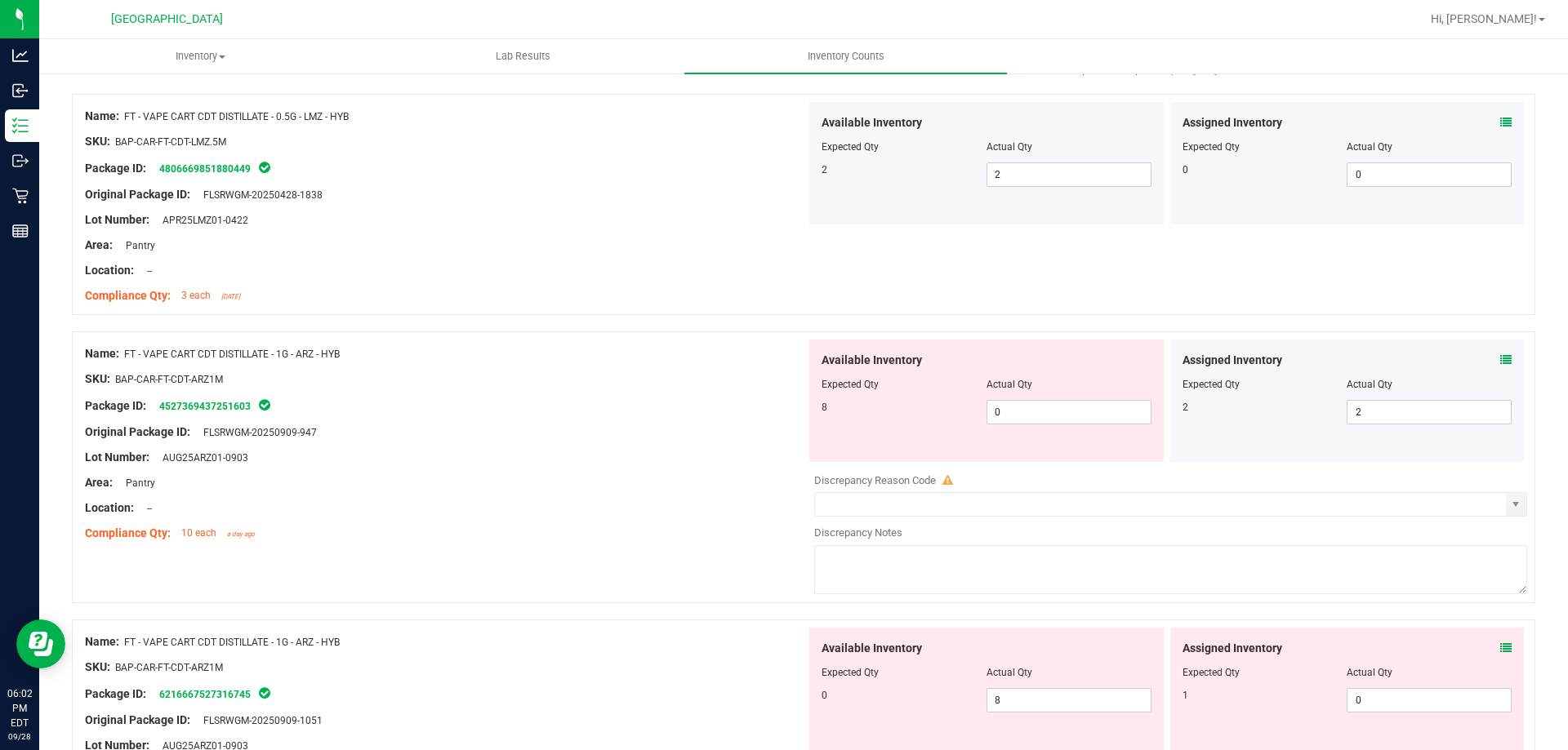
scroll to position [209, 0]
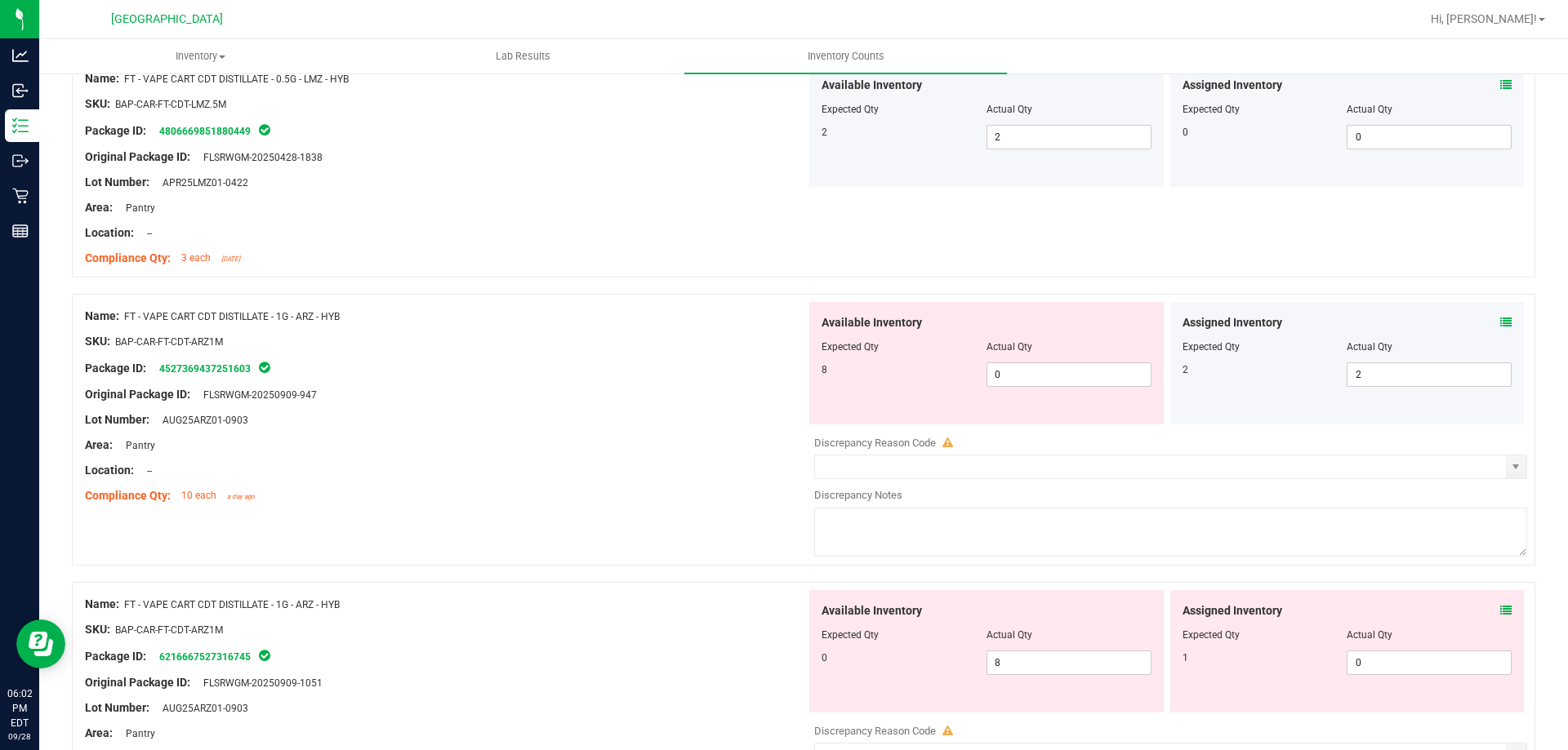
click at [1500, 324] on icon at bounding box center [1506, 322] width 11 height 11
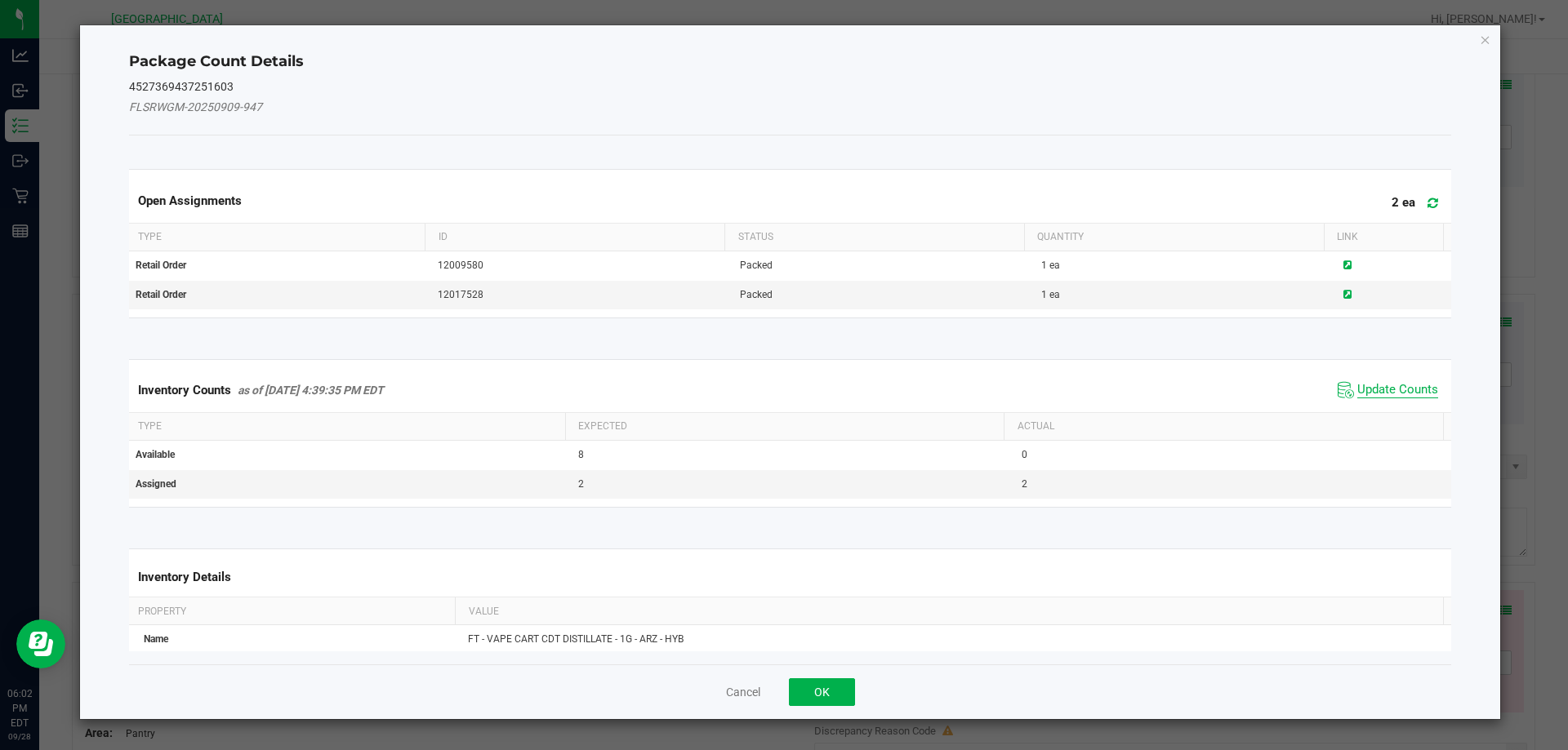
click at [1381, 394] on span "Update Counts" at bounding box center [1398, 390] width 81 height 16
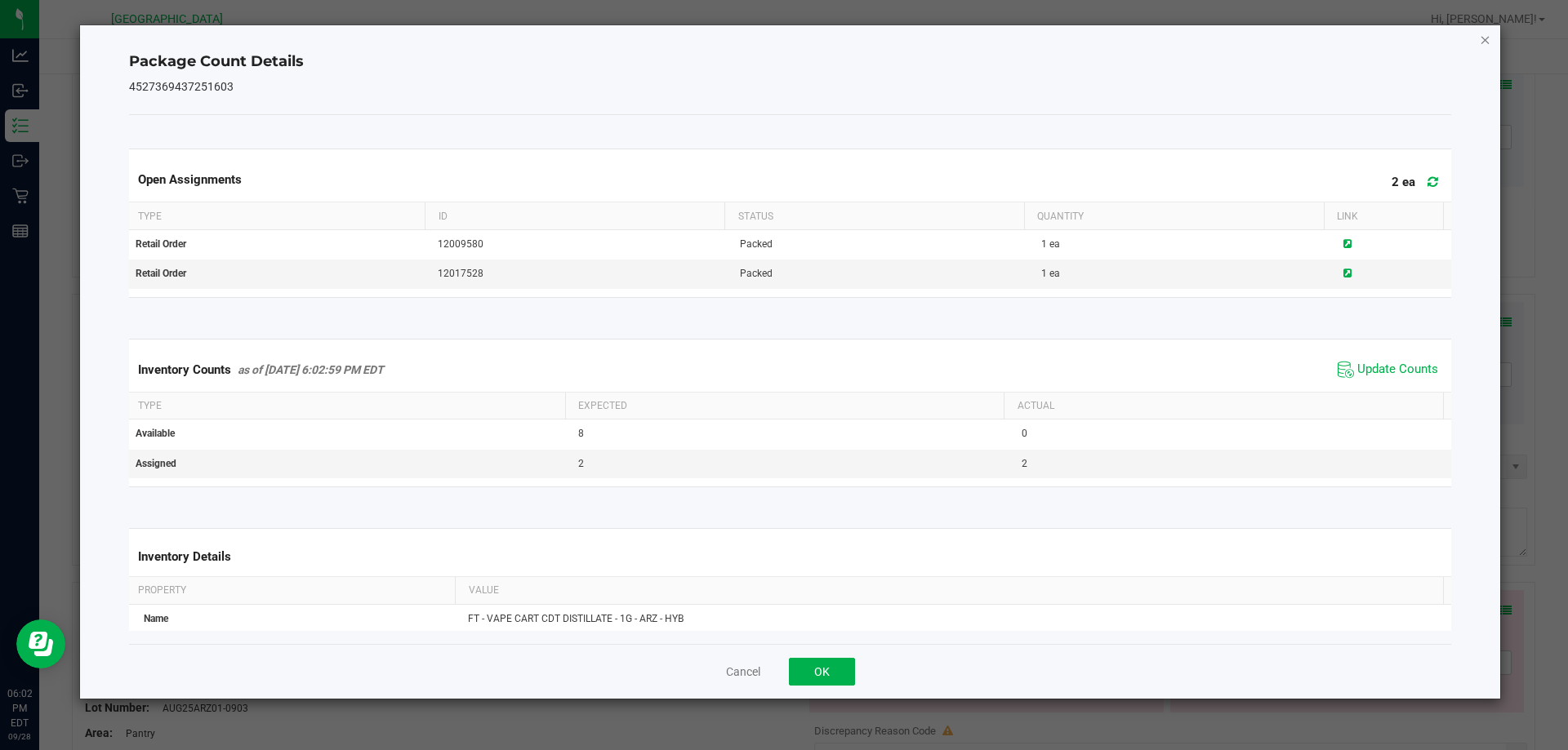
click at [1484, 42] on icon "Close" at bounding box center [1485, 39] width 11 height 20
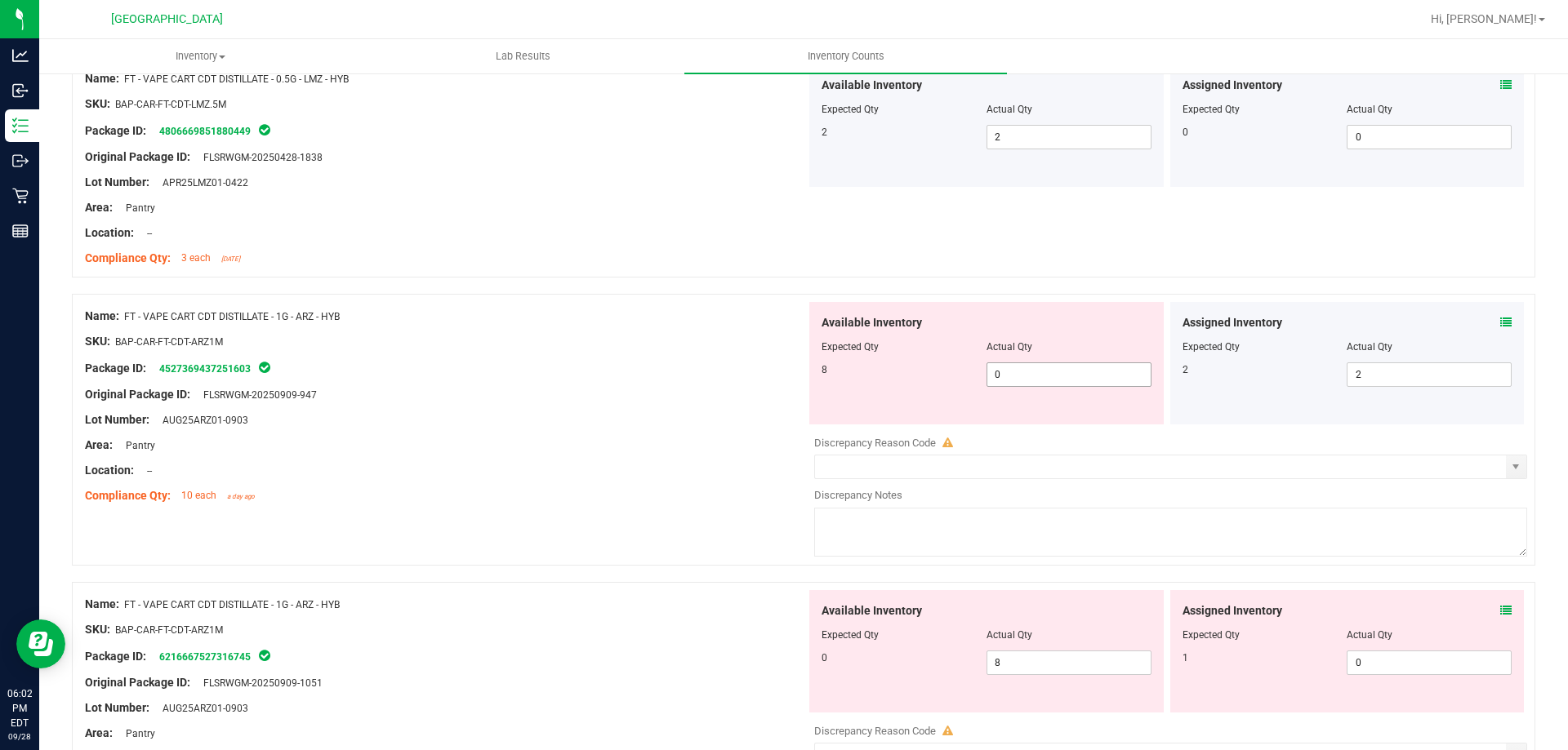
click at [1045, 376] on input "0" at bounding box center [1068, 375] width 163 height 23
type input "8"
click at [640, 463] on div "Location: --" at bounding box center [445, 470] width 721 height 17
type input "8"
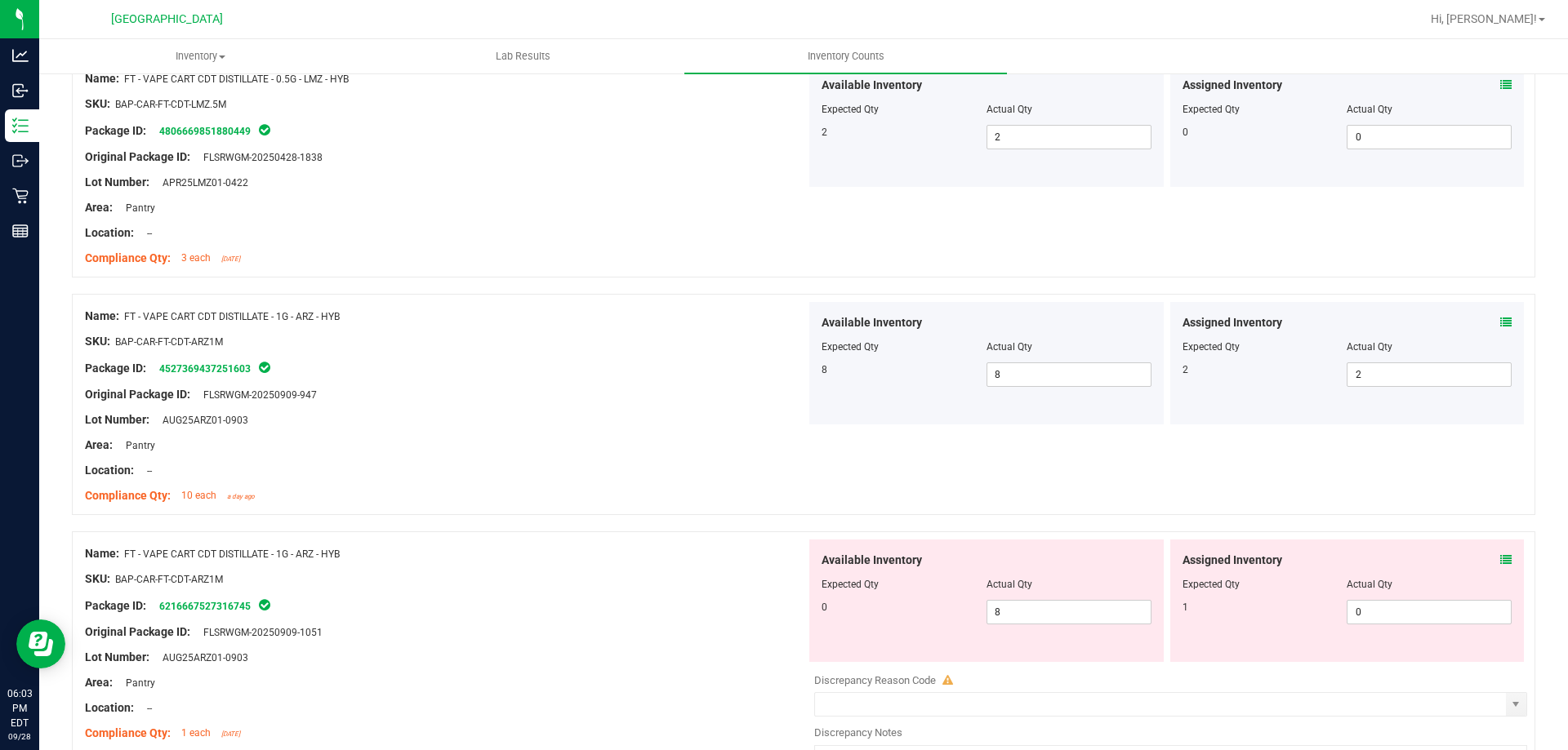
click at [1500, 562] on icon at bounding box center [1506, 560] width 11 height 11
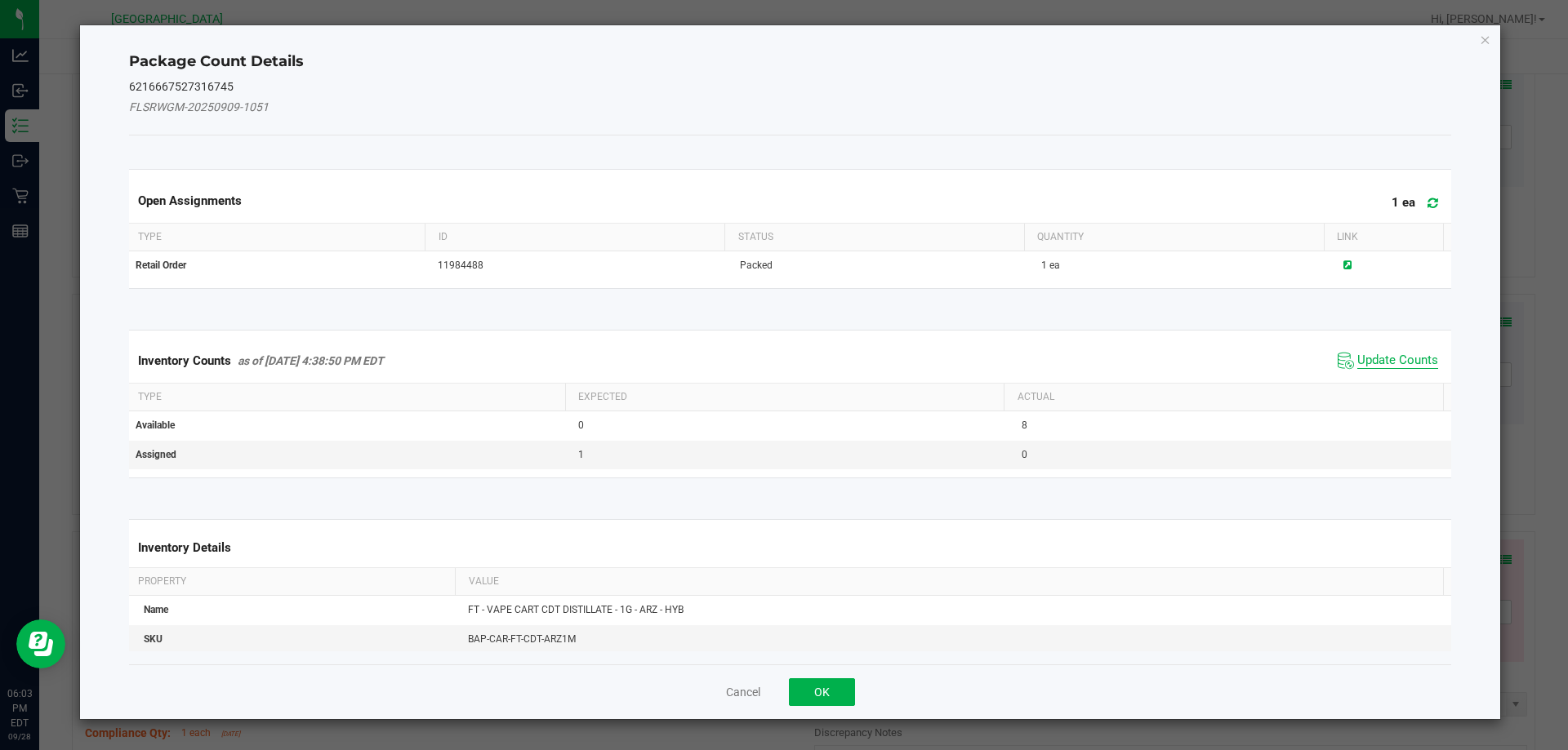
click at [1366, 366] on span "Update Counts" at bounding box center [1398, 360] width 81 height 16
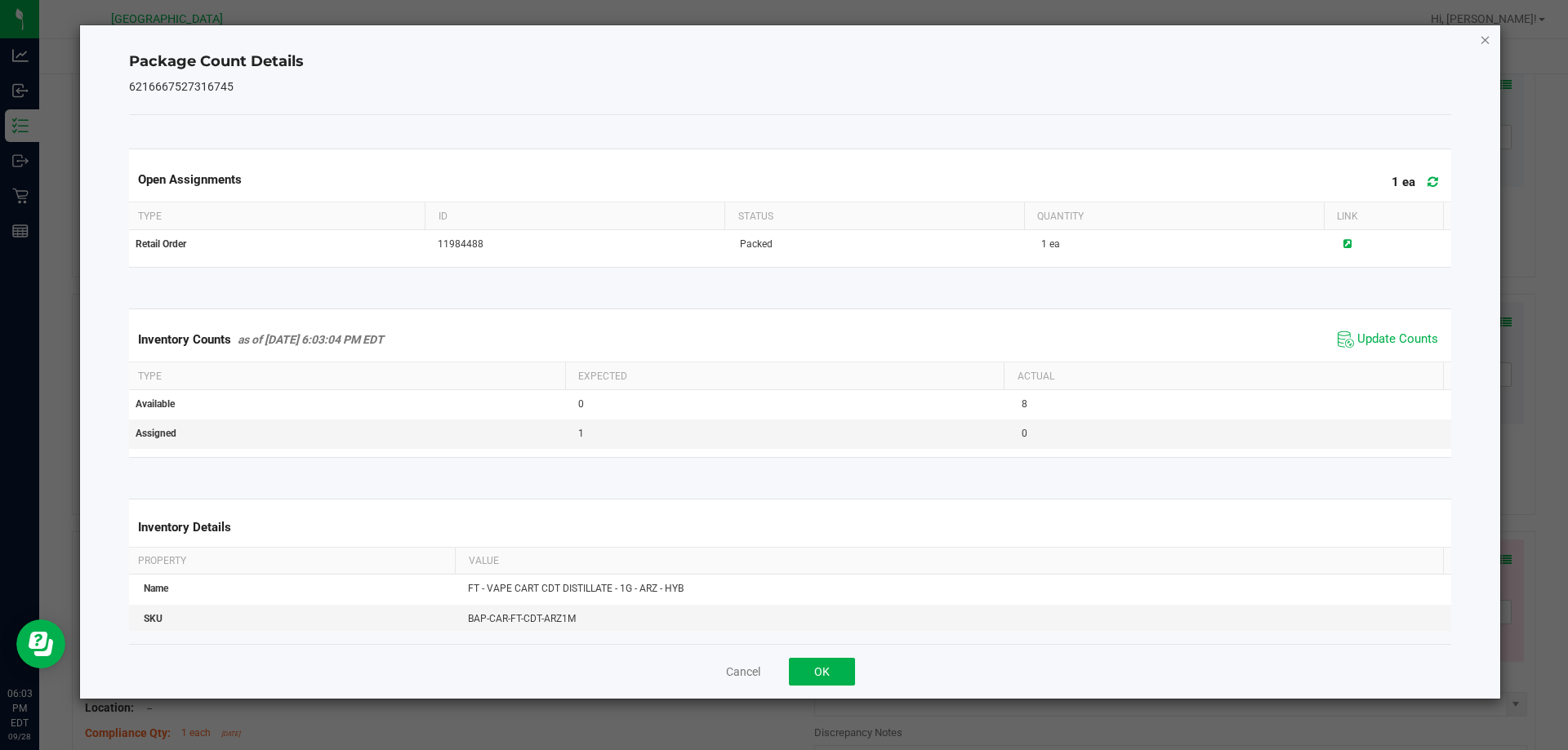
click at [1484, 44] on icon "Close" at bounding box center [1485, 39] width 11 height 20
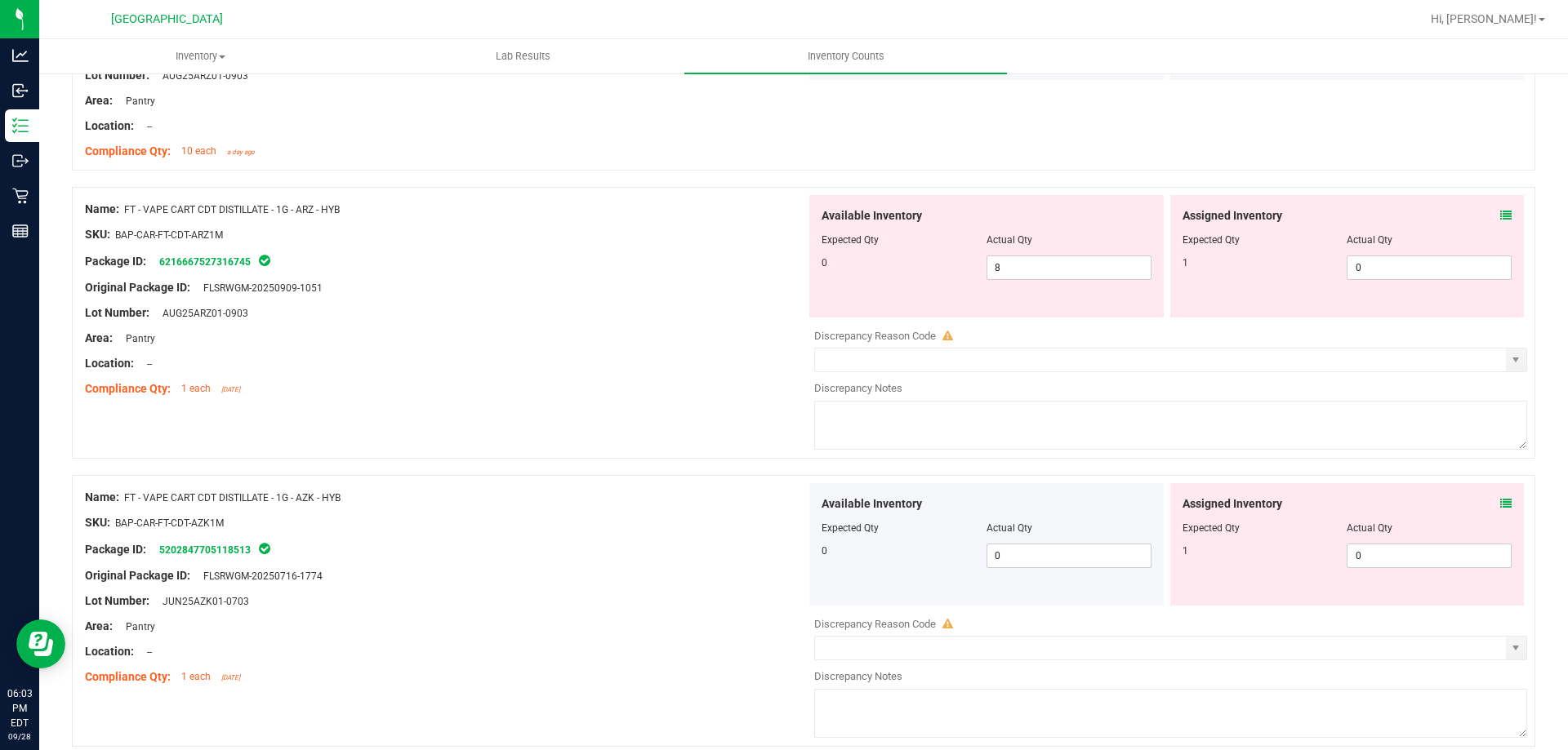
scroll to position [551, 0]
click at [1500, 218] on icon at bounding box center [1506, 219] width 11 height 11
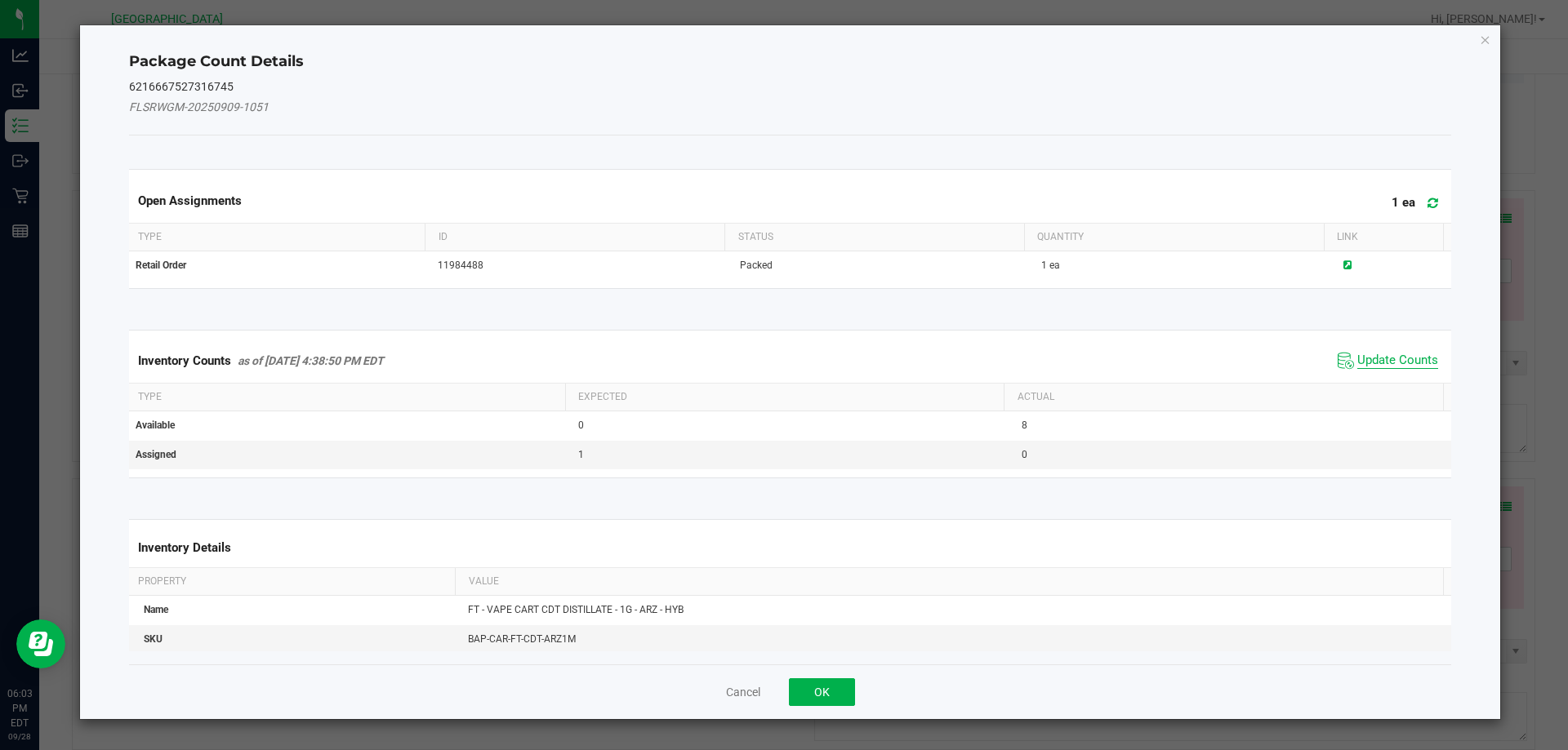
click at [1396, 358] on span "Update Counts" at bounding box center [1398, 360] width 81 height 16
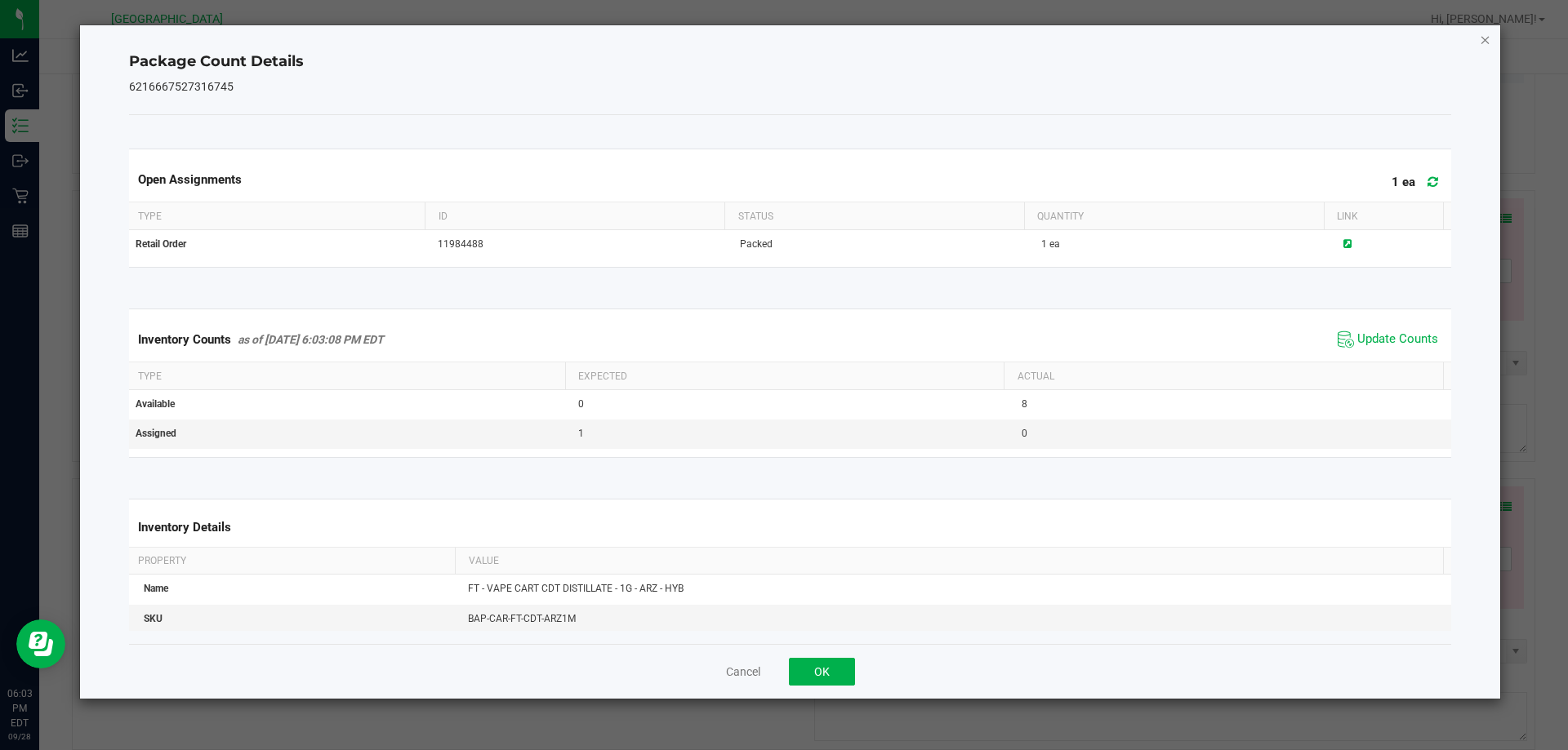
click at [1481, 40] on icon "Close" at bounding box center [1485, 39] width 11 height 20
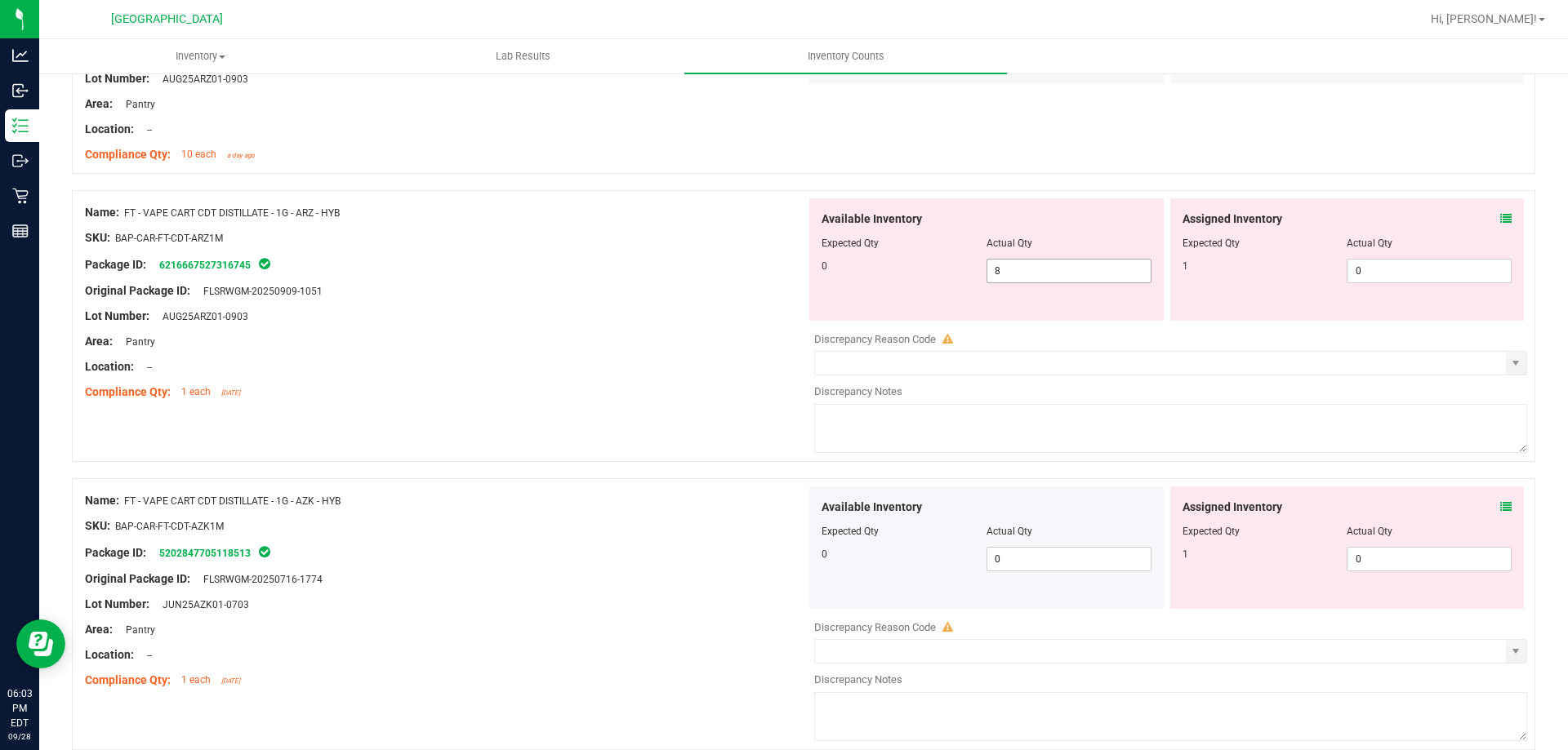
click at [1059, 280] on input "8" at bounding box center [1068, 271] width 163 height 23
type input "0"
click at [1392, 270] on input "0" at bounding box center [1428, 271] width 163 height 23
type input "0"
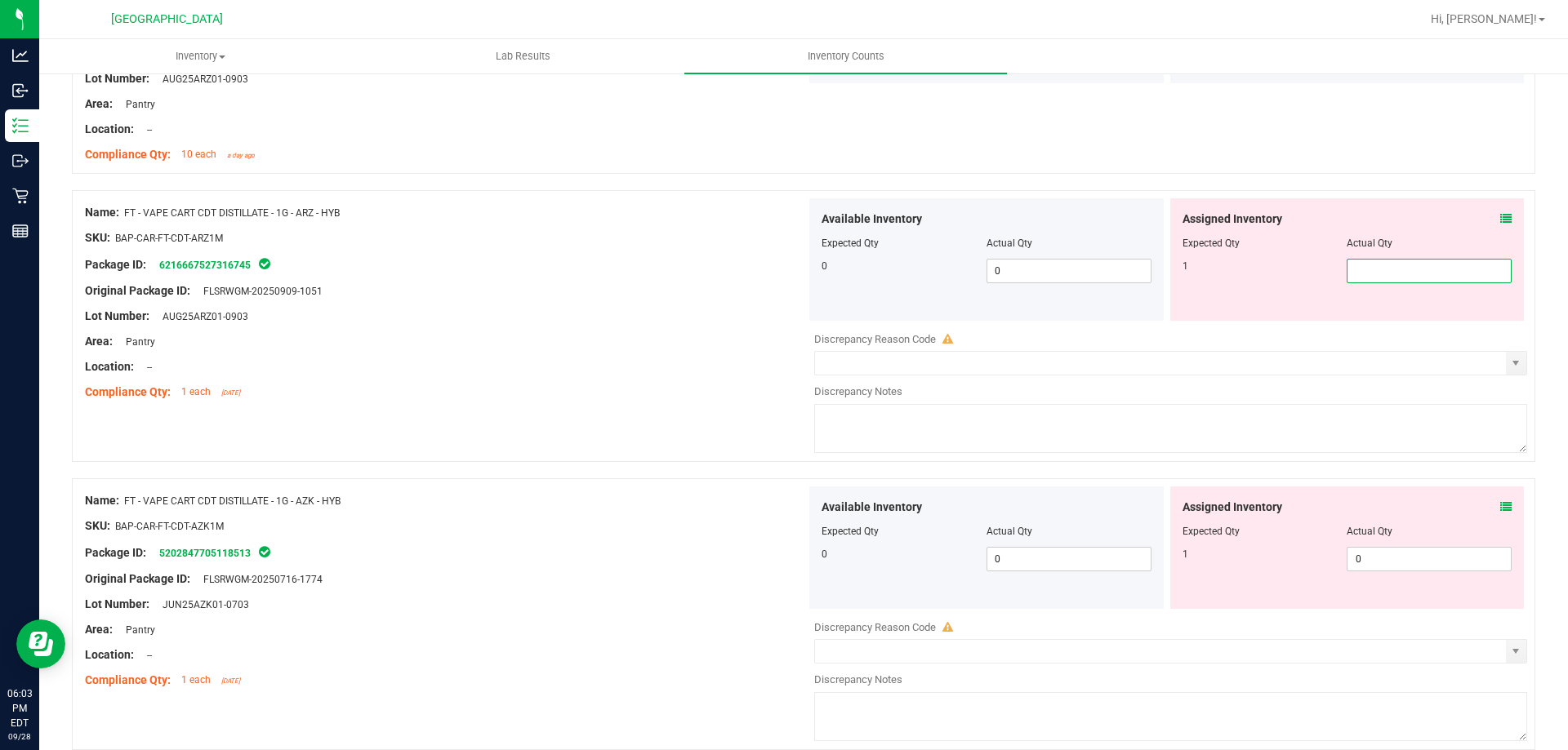
type input "1"
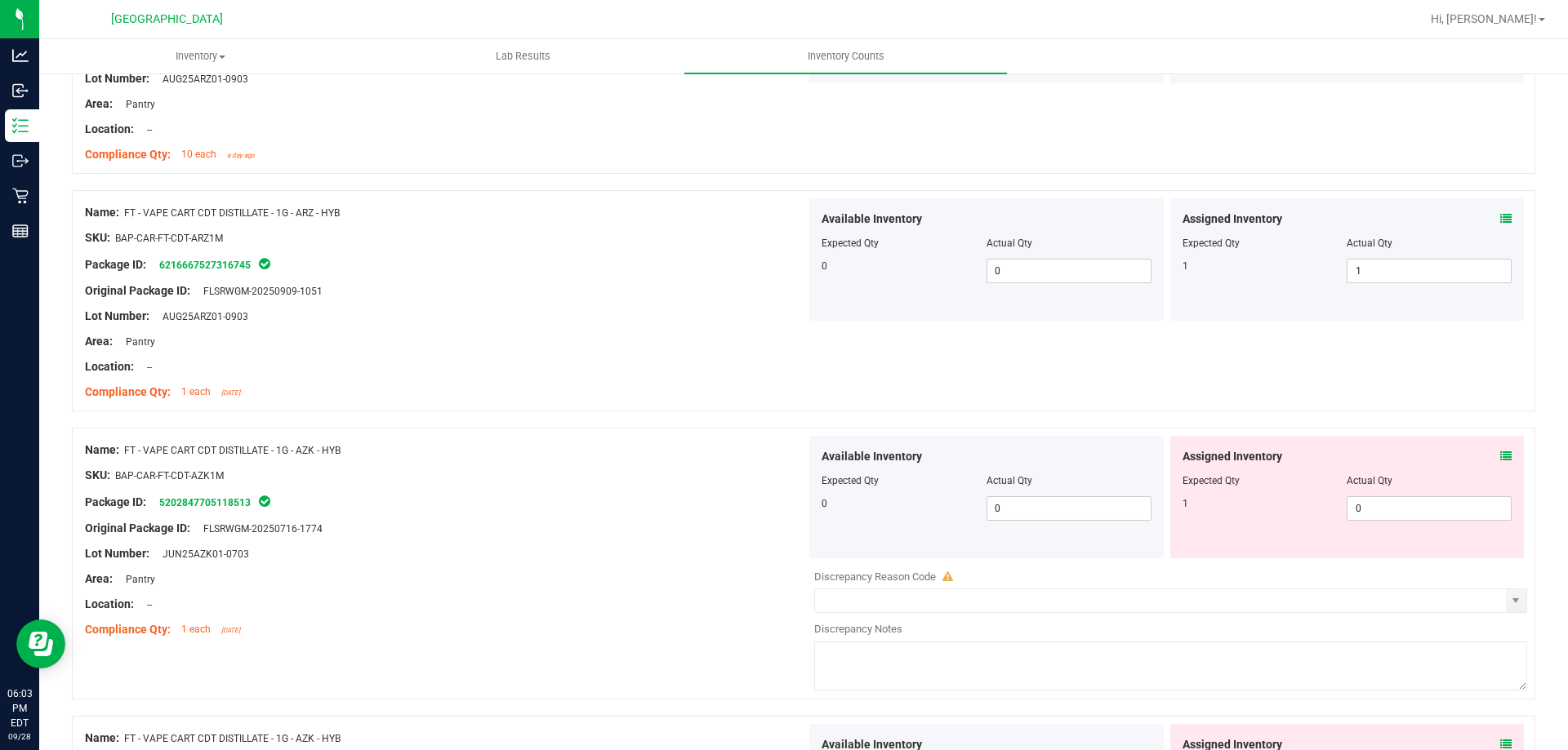
click at [1500, 455] on icon at bounding box center [1506, 456] width 11 height 11
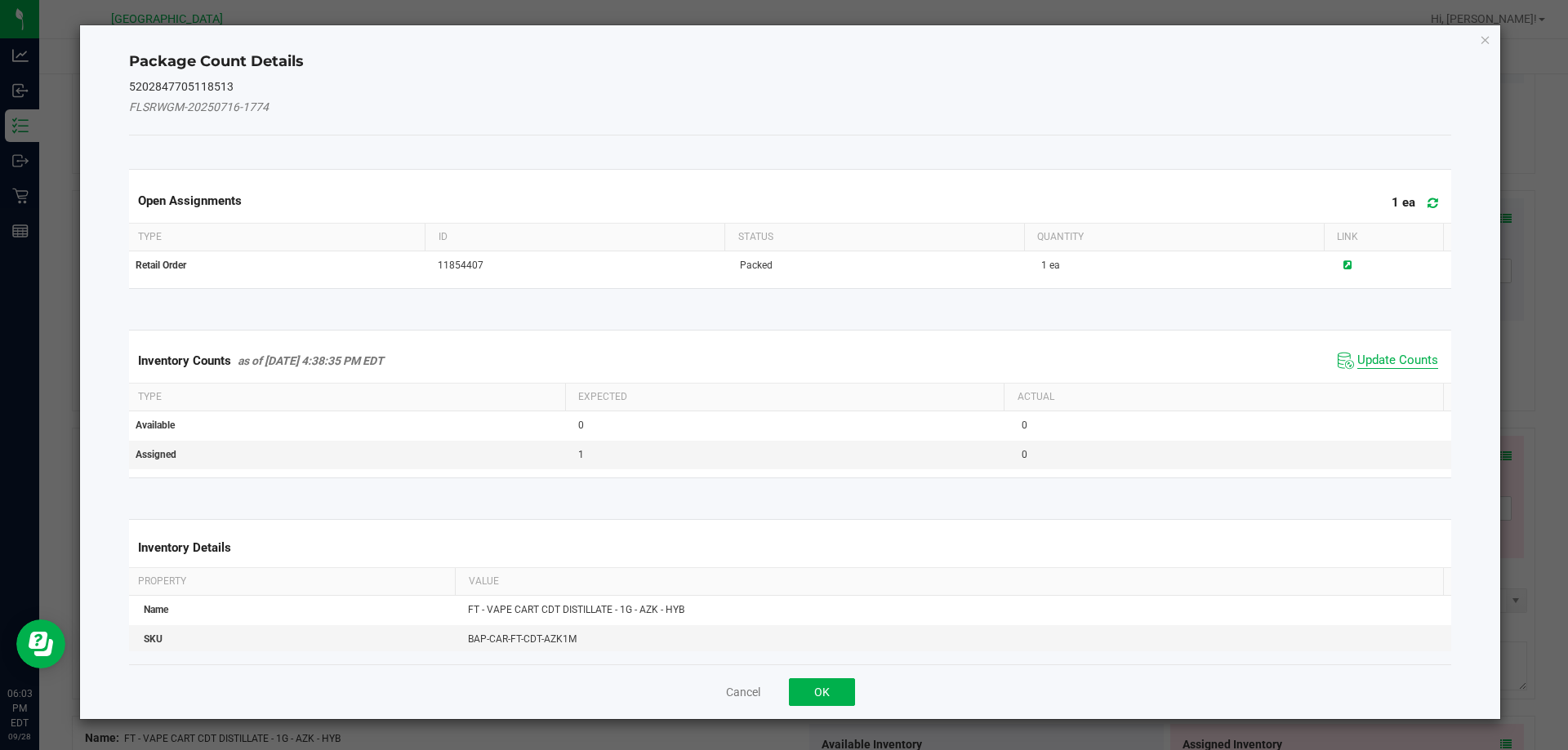
click at [1390, 367] on span "Update Counts" at bounding box center [1398, 360] width 81 height 16
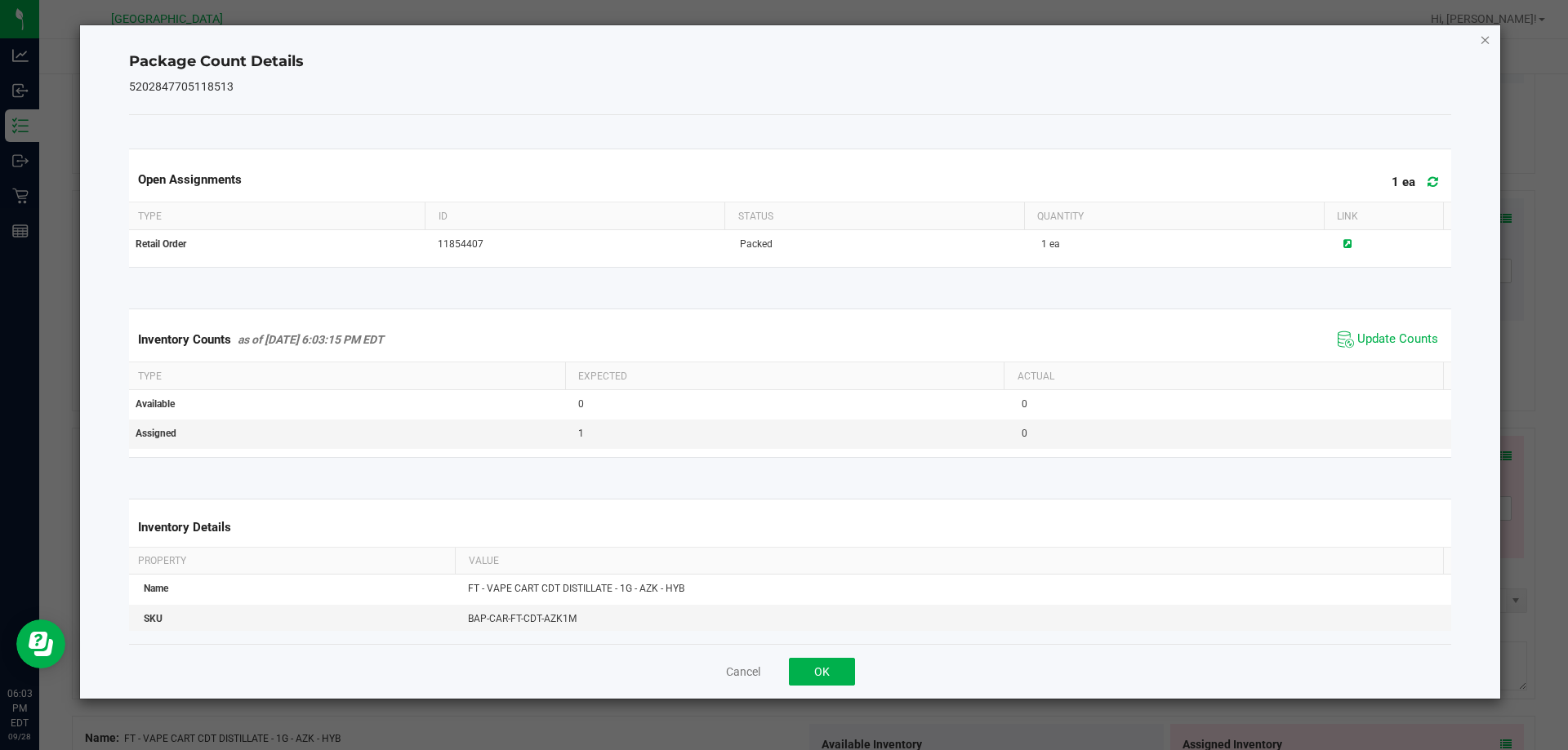
click at [1486, 41] on icon "Close" at bounding box center [1485, 39] width 11 height 20
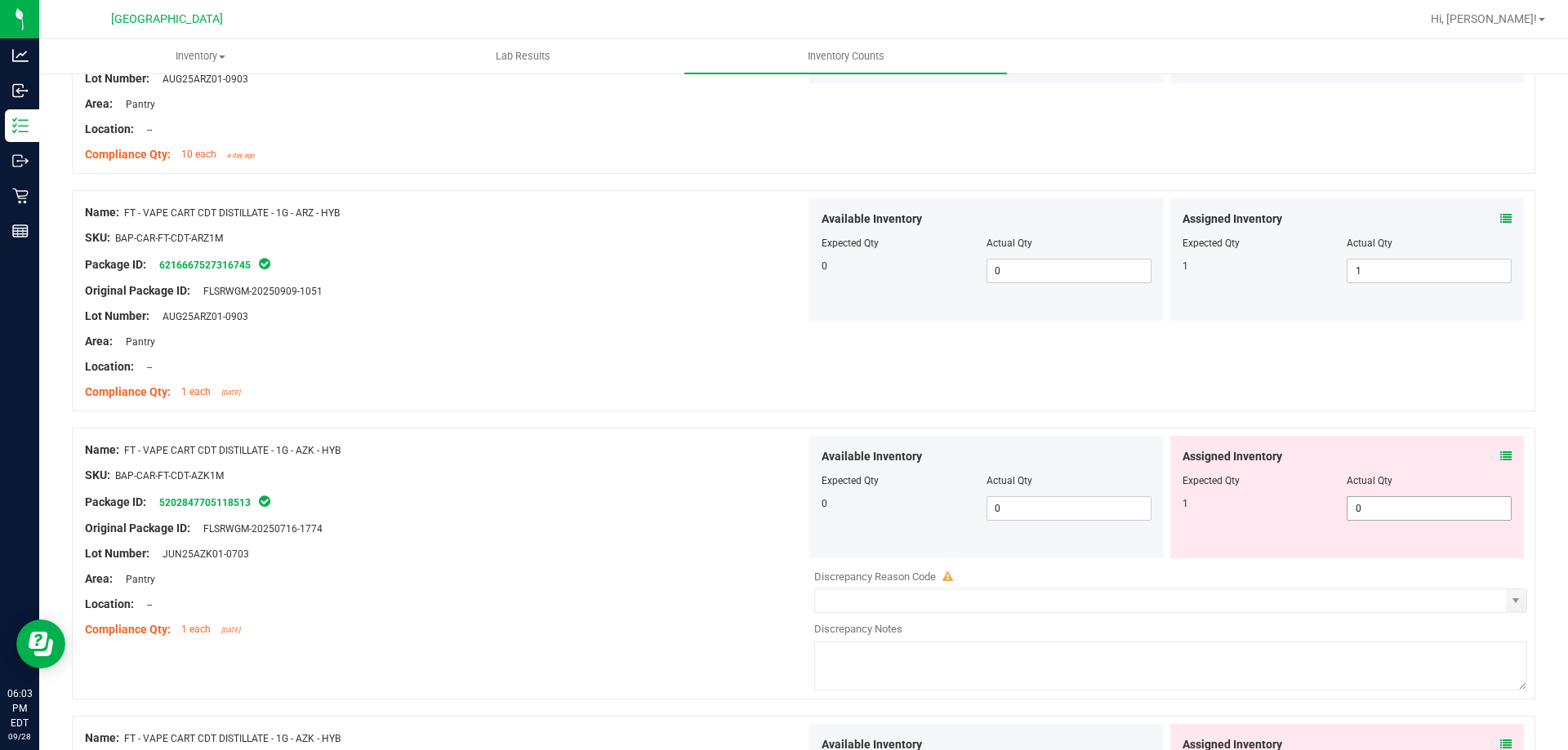
click at [1389, 507] on input "0" at bounding box center [1428, 508] width 163 height 23
type input "1"
click at [596, 407] on div "Name: FT - VAPE CART CDT DISTILLATE - 1G - ARZ - HYB SKU: BAP-CAR-FT-CDT-ARZ1M …" at bounding box center [803, 300] width 1463 height 221
type input "1"
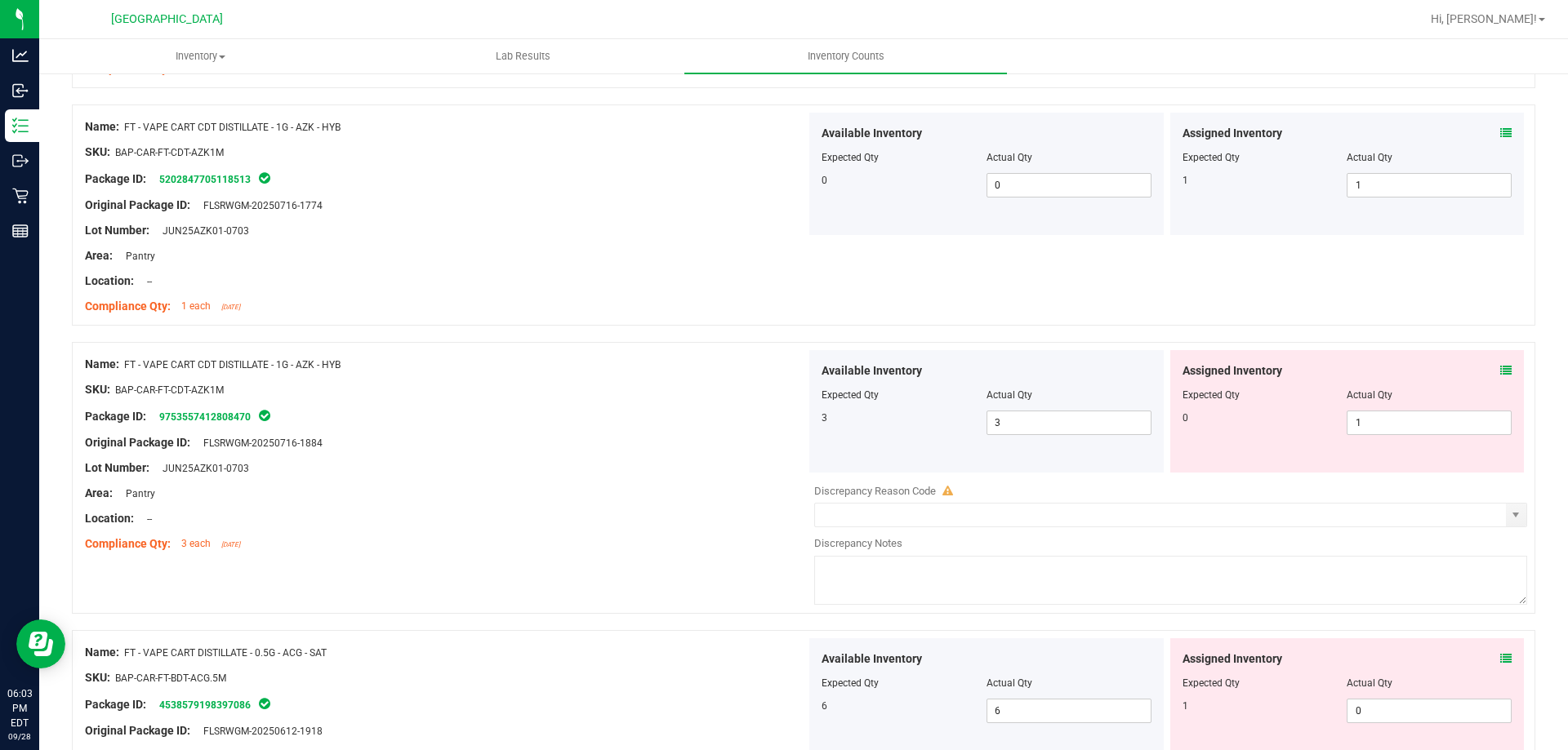
scroll to position [936, 0]
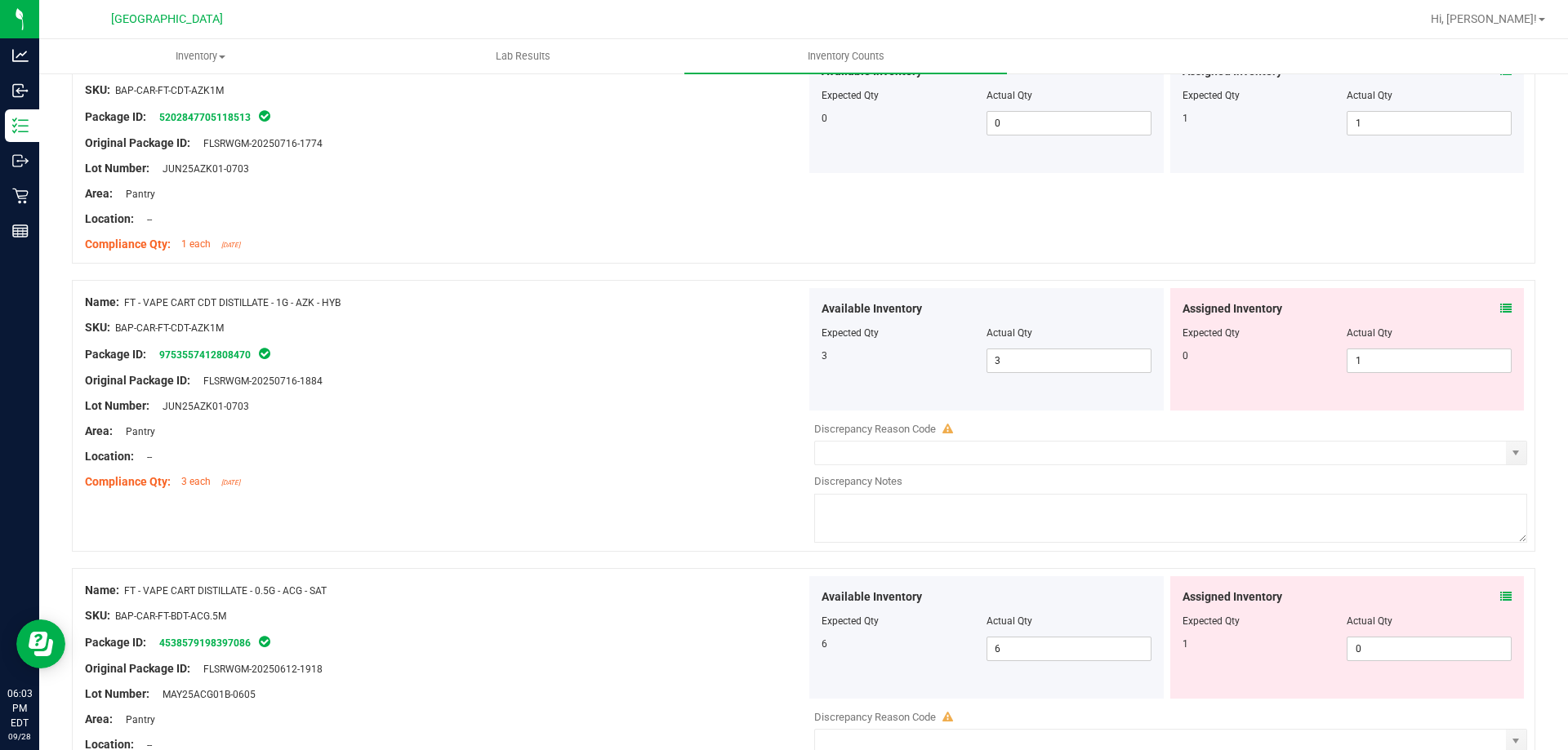
click at [1500, 307] on icon at bounding box center [1506, 309] width 11 height 11
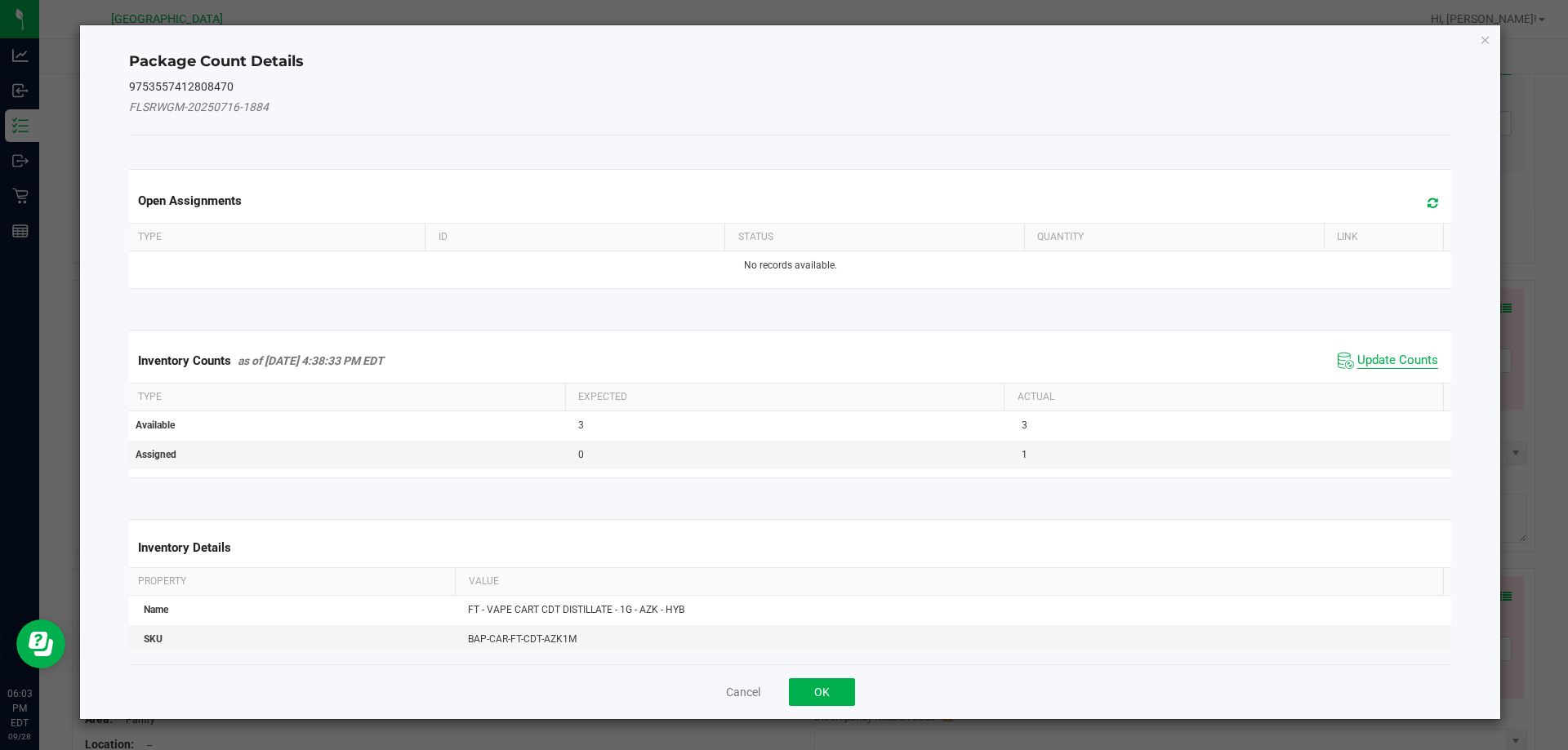
click at [1393, 364] on span "Update Counts" at bounding box center [1398, 360] width 81 height 16
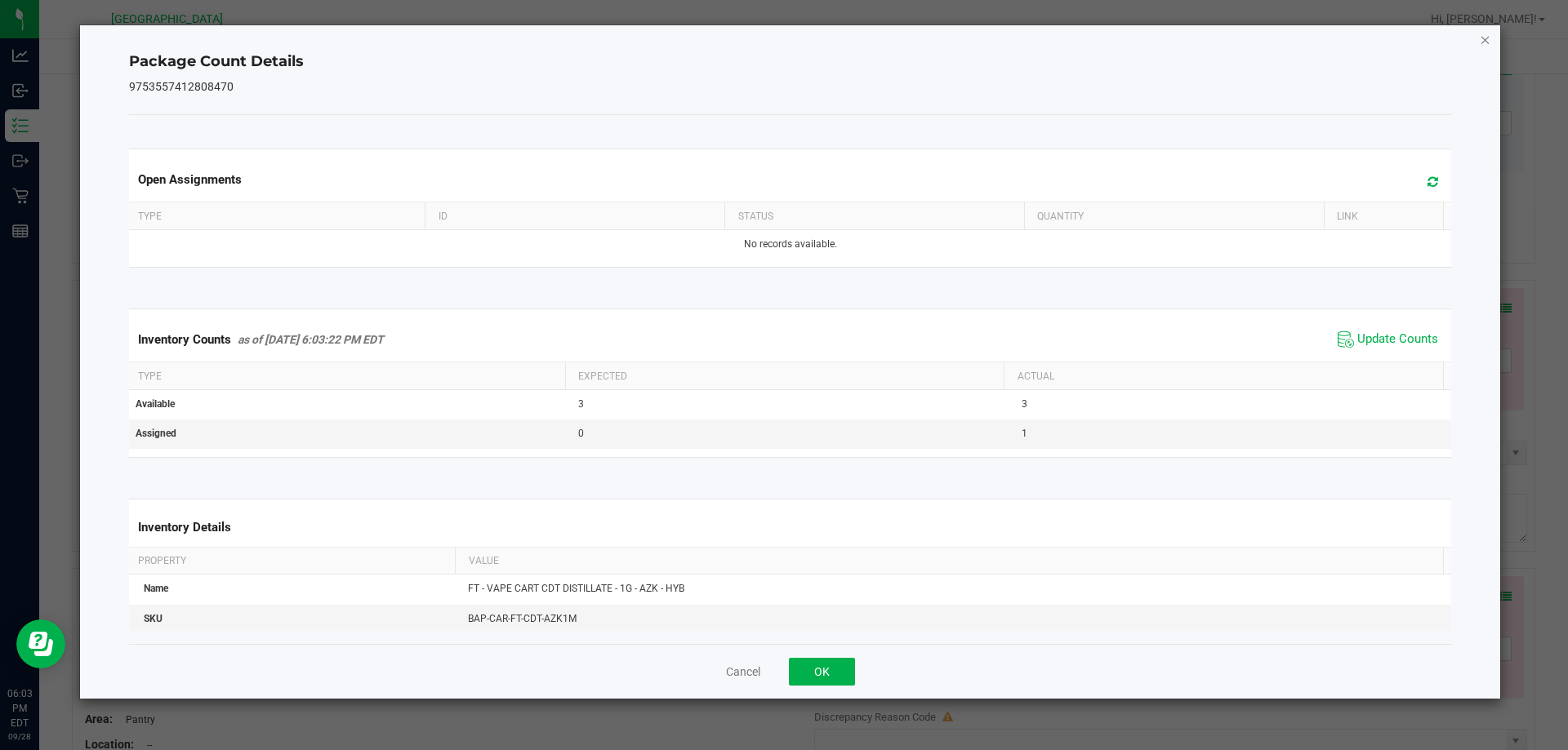
click at [1484, 41] on icon "Close" at bounding box center [1485, 39] width 11 height 20
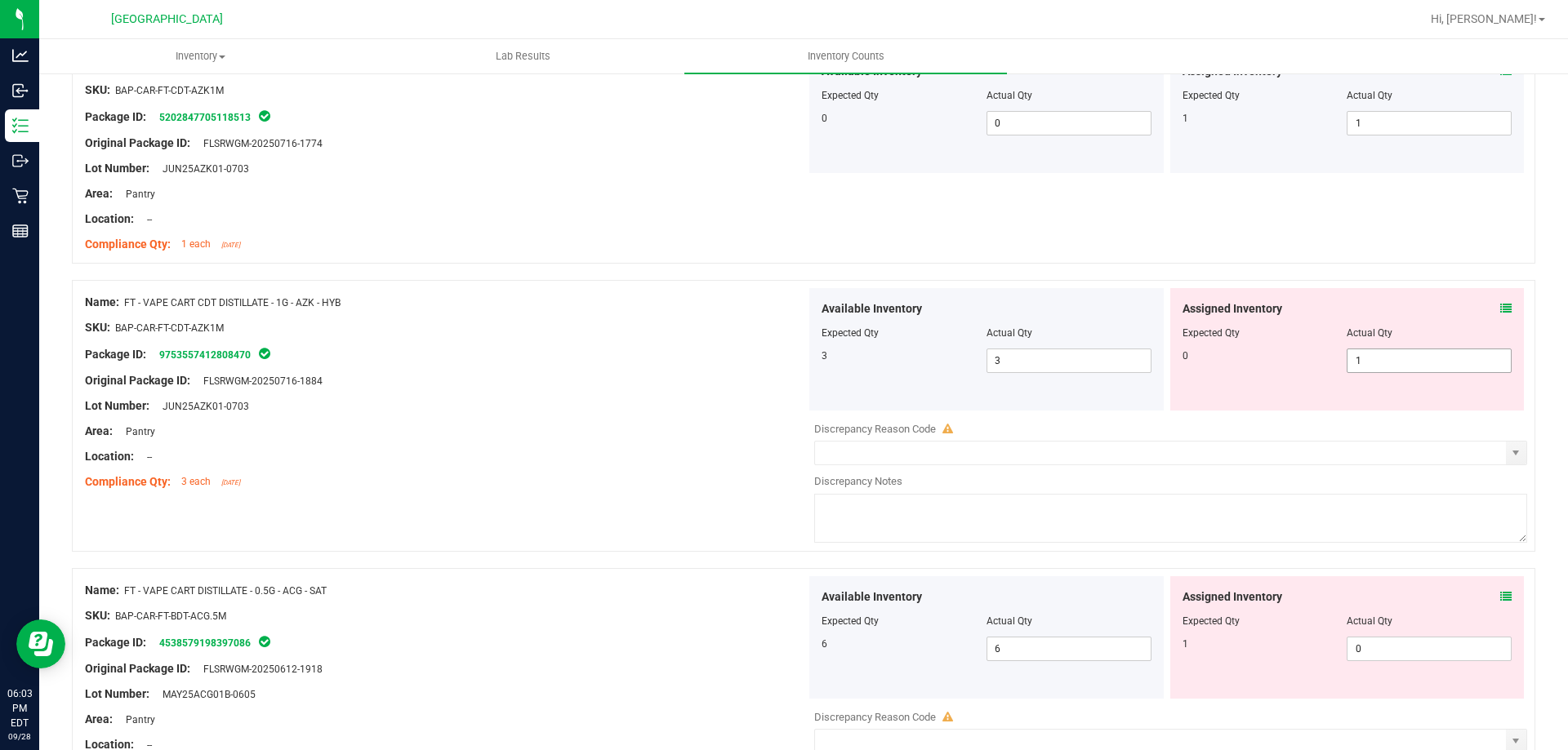
click at [1388, 360] on input "1" at bounding box center [1428, 361] width 163 height 23
type input "0"
click at [580, 329] on div "SKU: BAP-CAR-FT-CDT-AZK1M" at bounding box center [445, 328] width 721 height 17
type input "0"
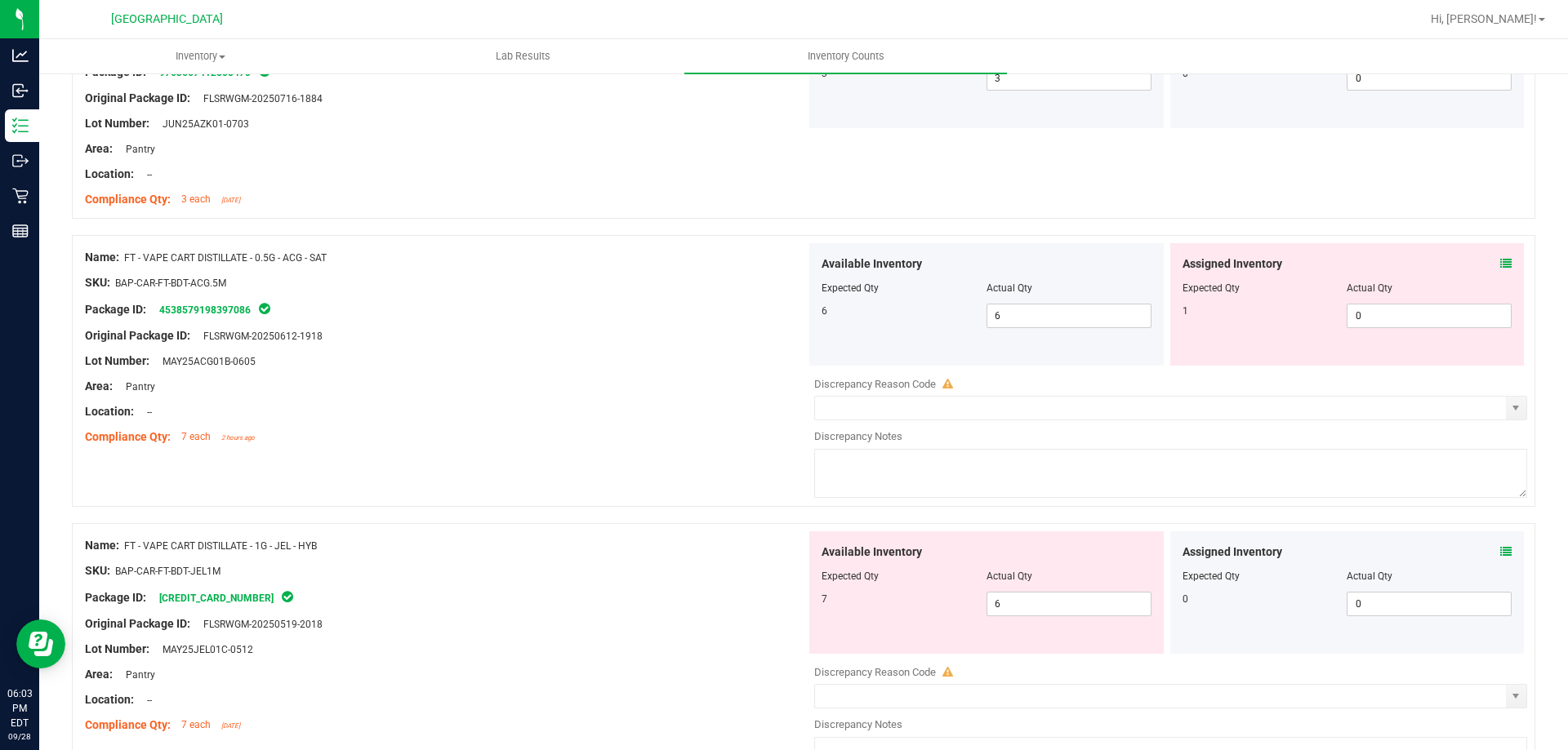
scroll to position [1222, 0]
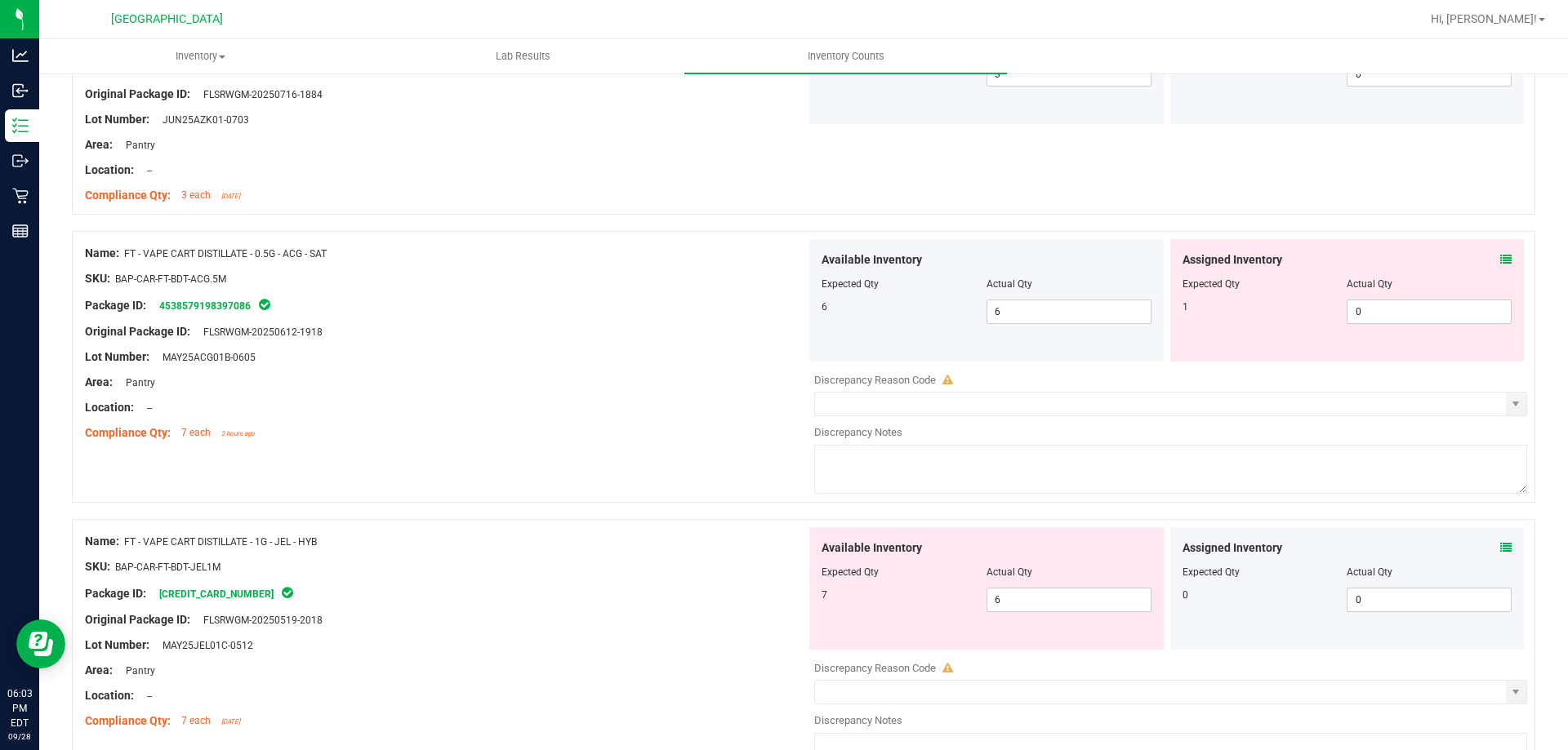
click at [1500, 259] on icon at bounding box center [1506, 260] width 11 height 11
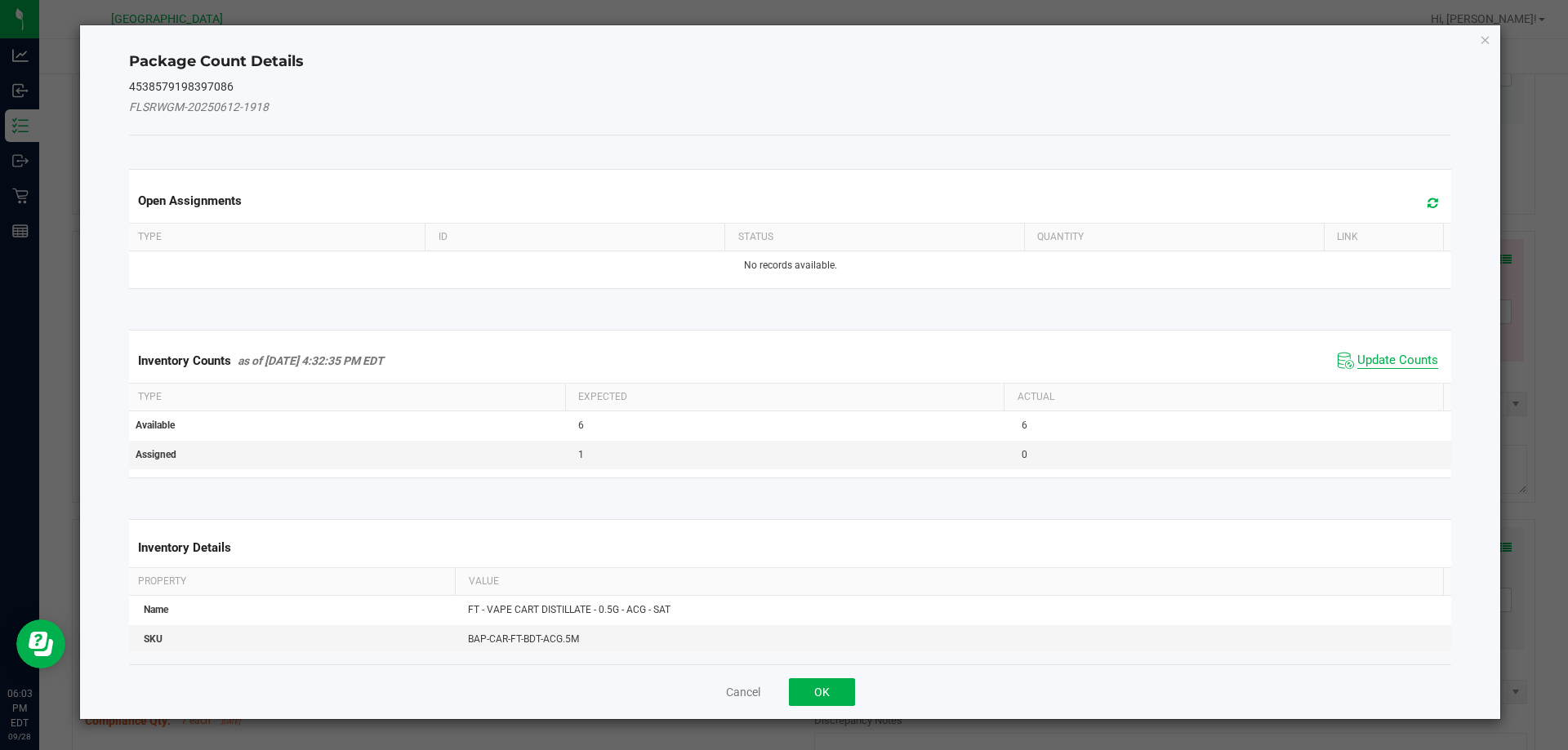
click at [1383, 361] on span "Update Counts" at bounding box center [1398, 360] width 81 height 16
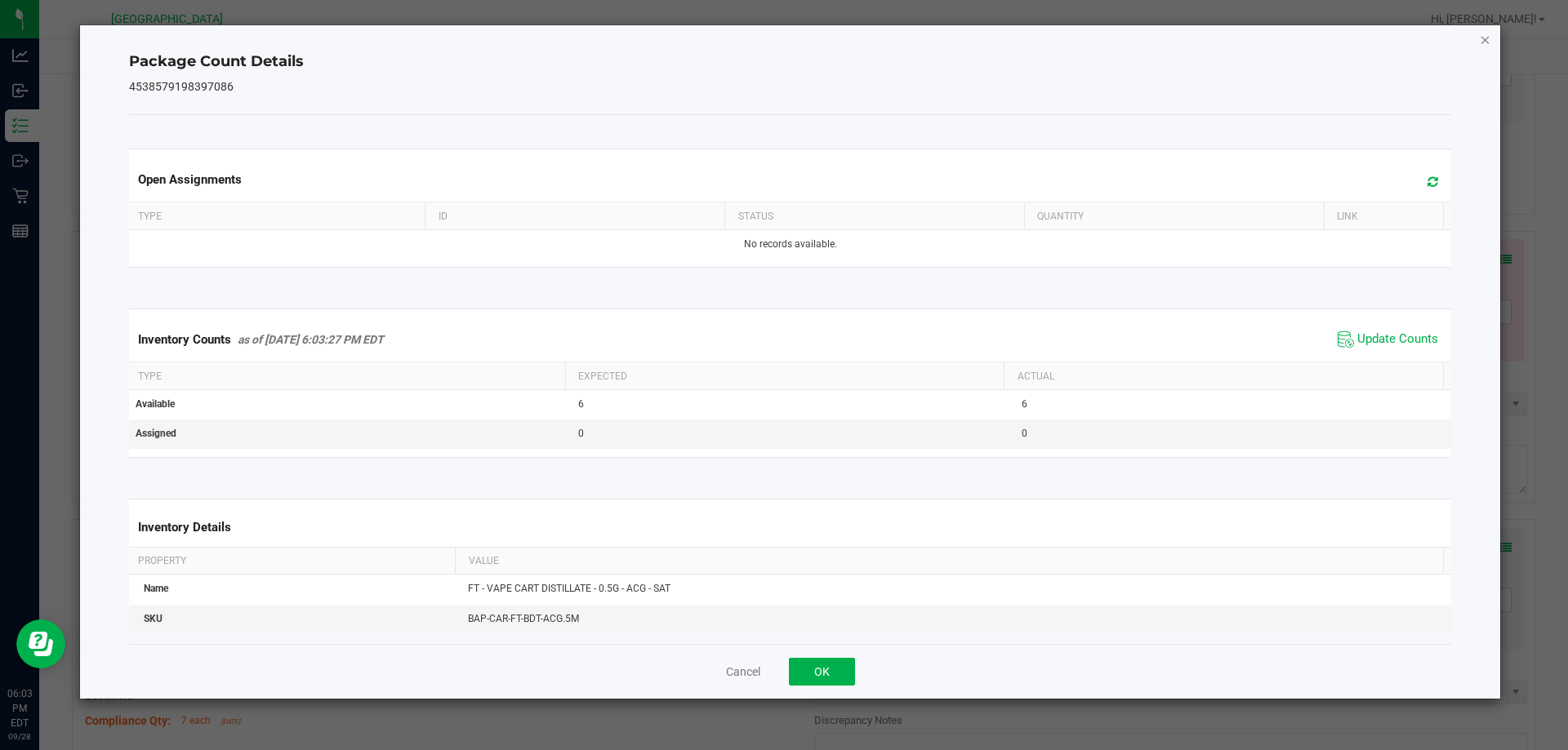
click at [1486, 43] on icon "Close" at bounding box center [1485, 39] width 11 height 20
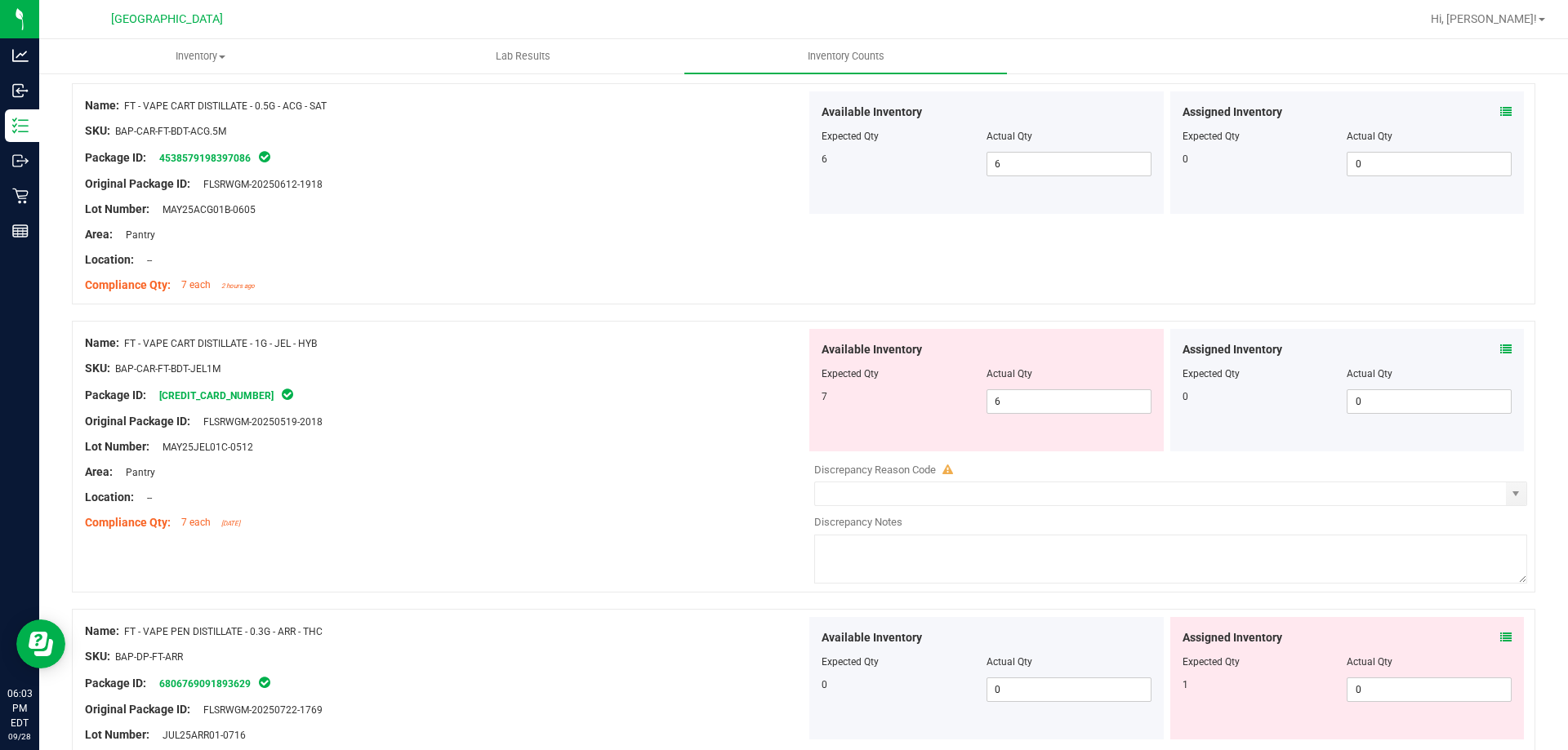
scroll to position [1423, 0]
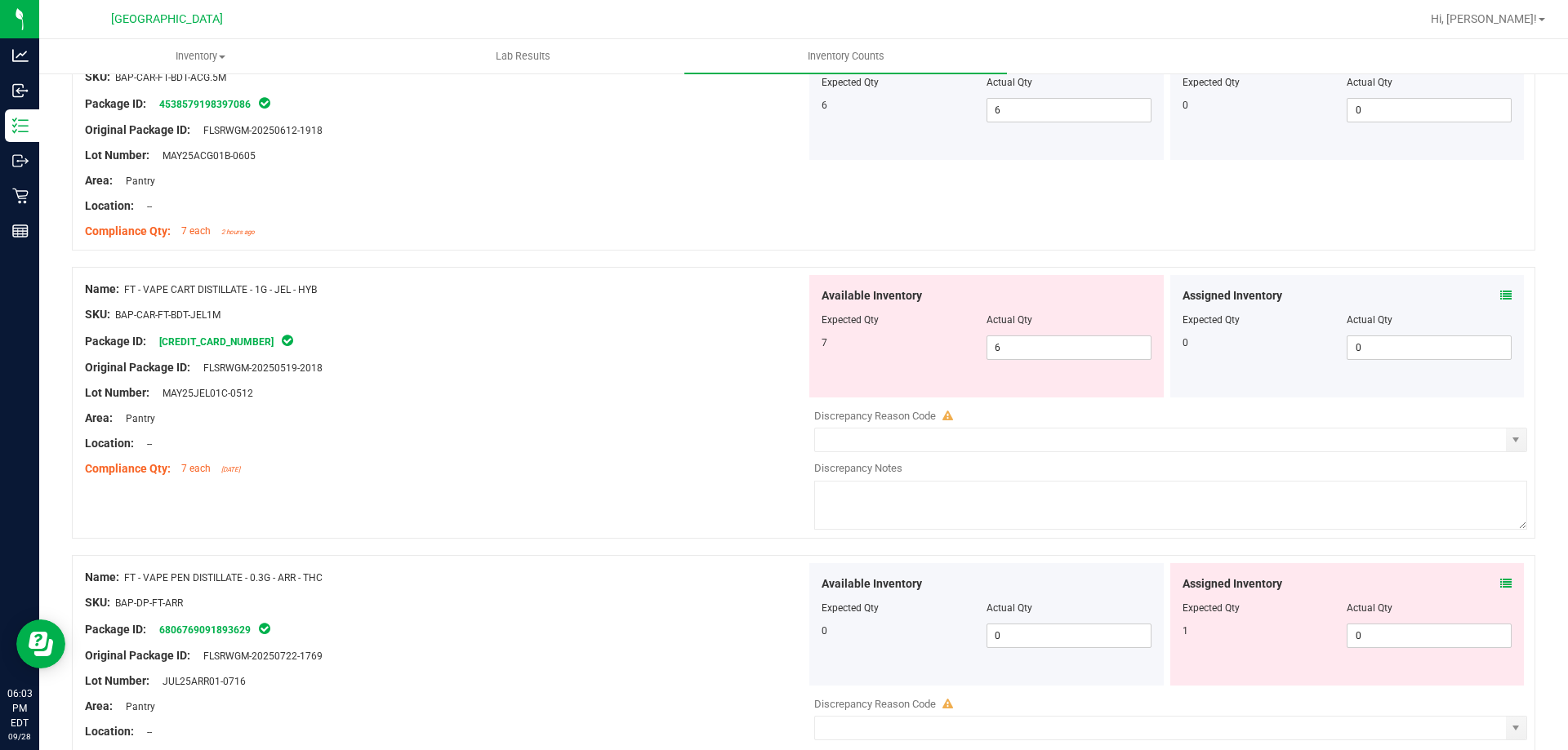
click at [1500, 292] on icon at bounding box center [1506, 296] width 11 height 11
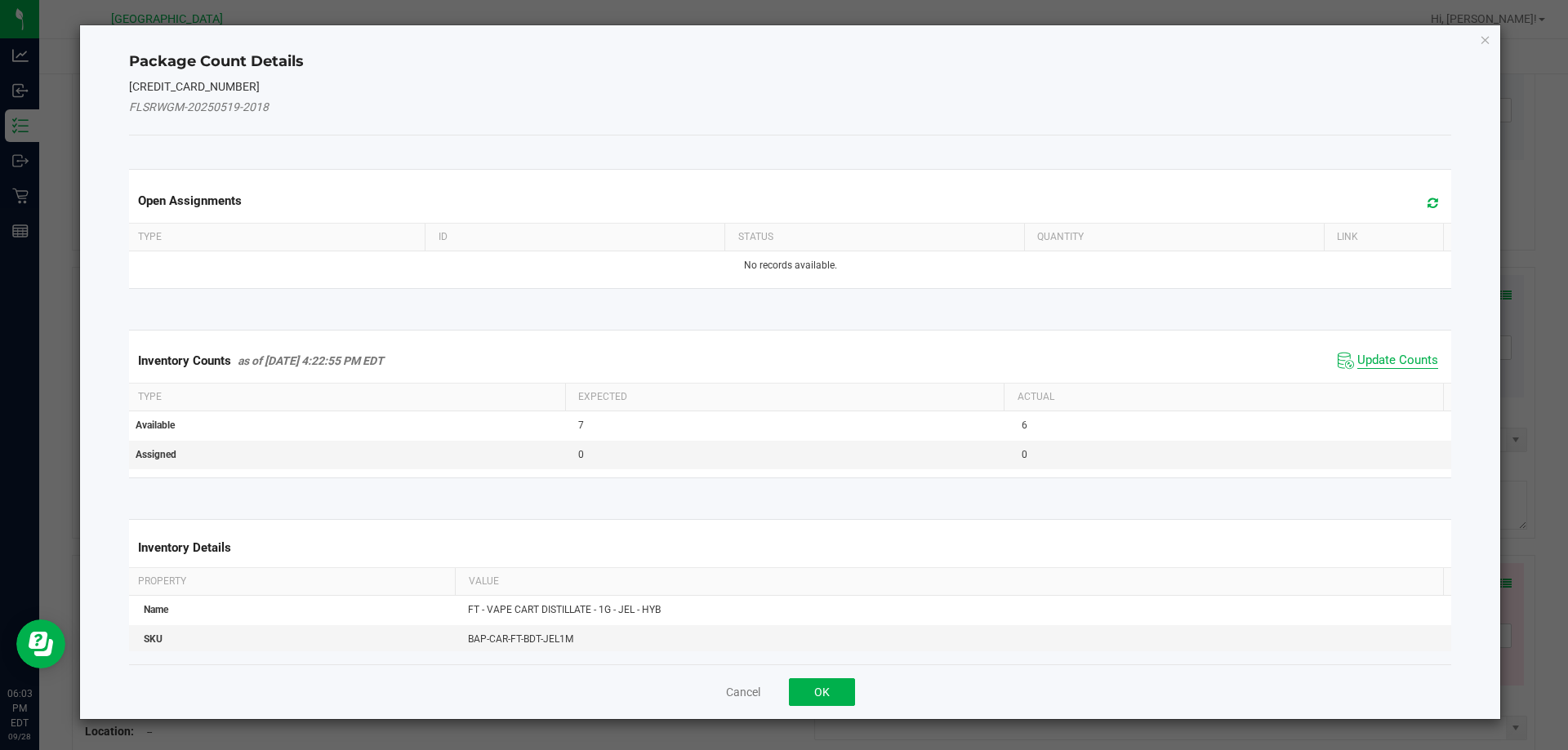
click at [1392, 359] on span "Update Counts" at bounding box center [1398, 360] width 81 height 16
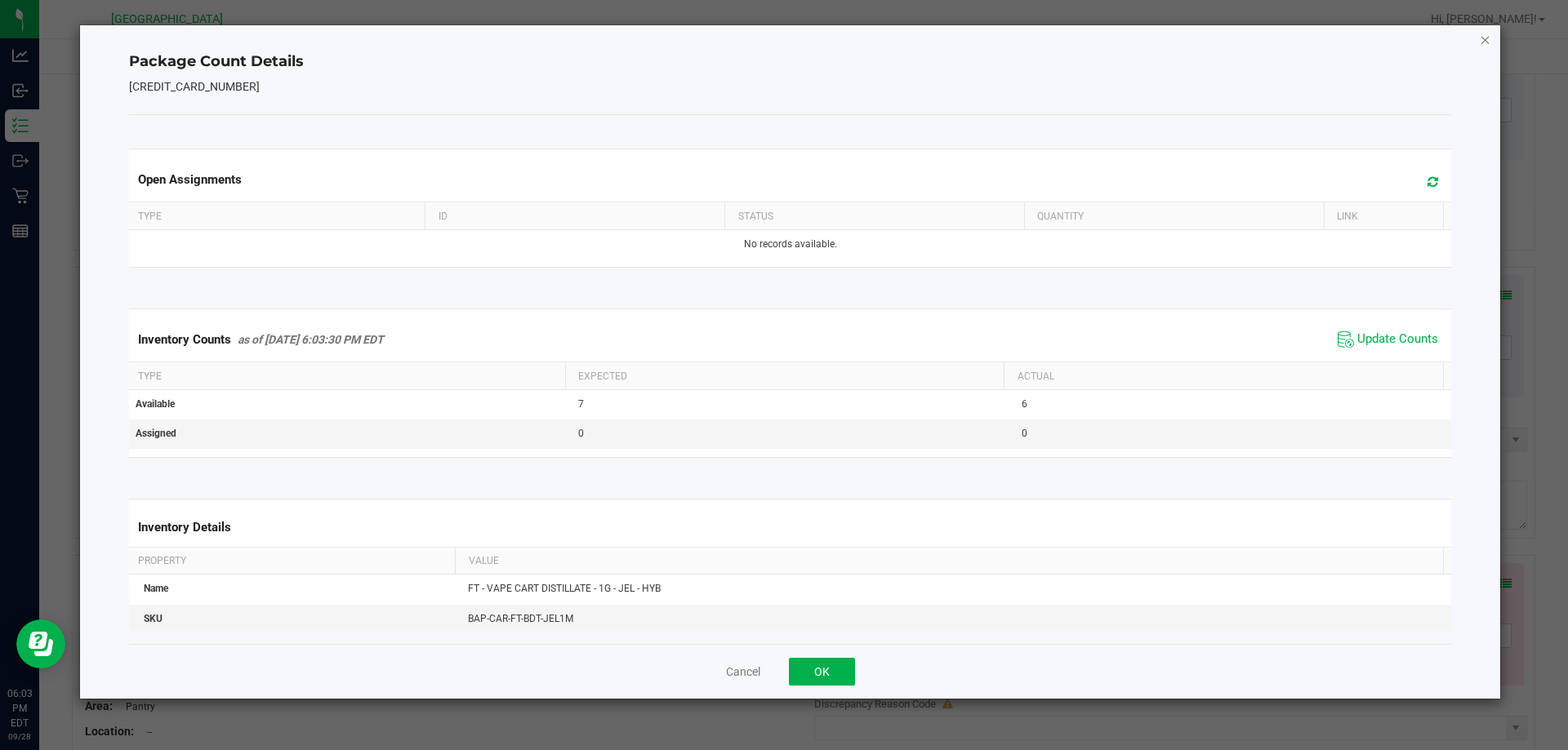
click at [1483, 39] on icon "Close" at bounding box center [1485, 39] width 11 height 20
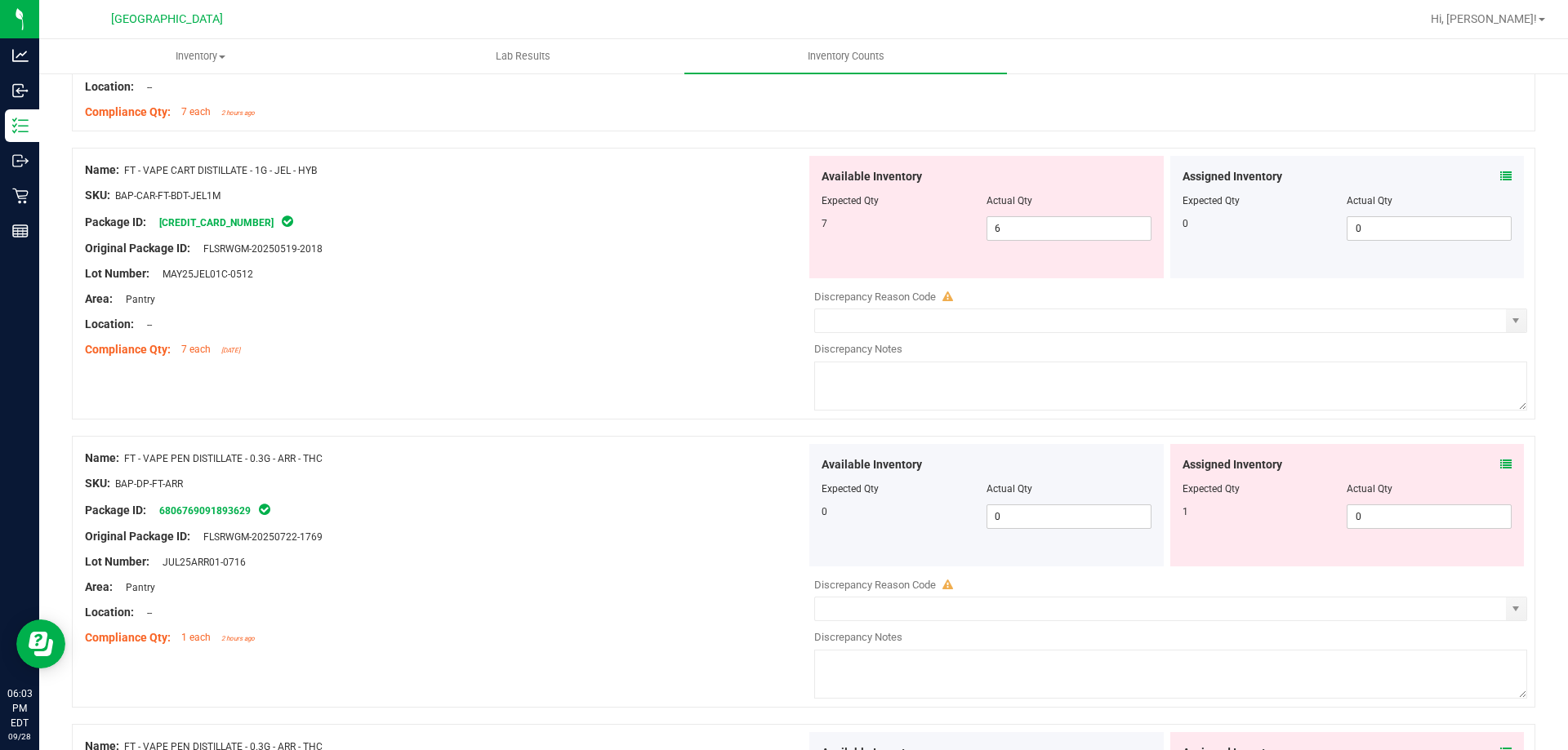
scroll to position [1594, 0]
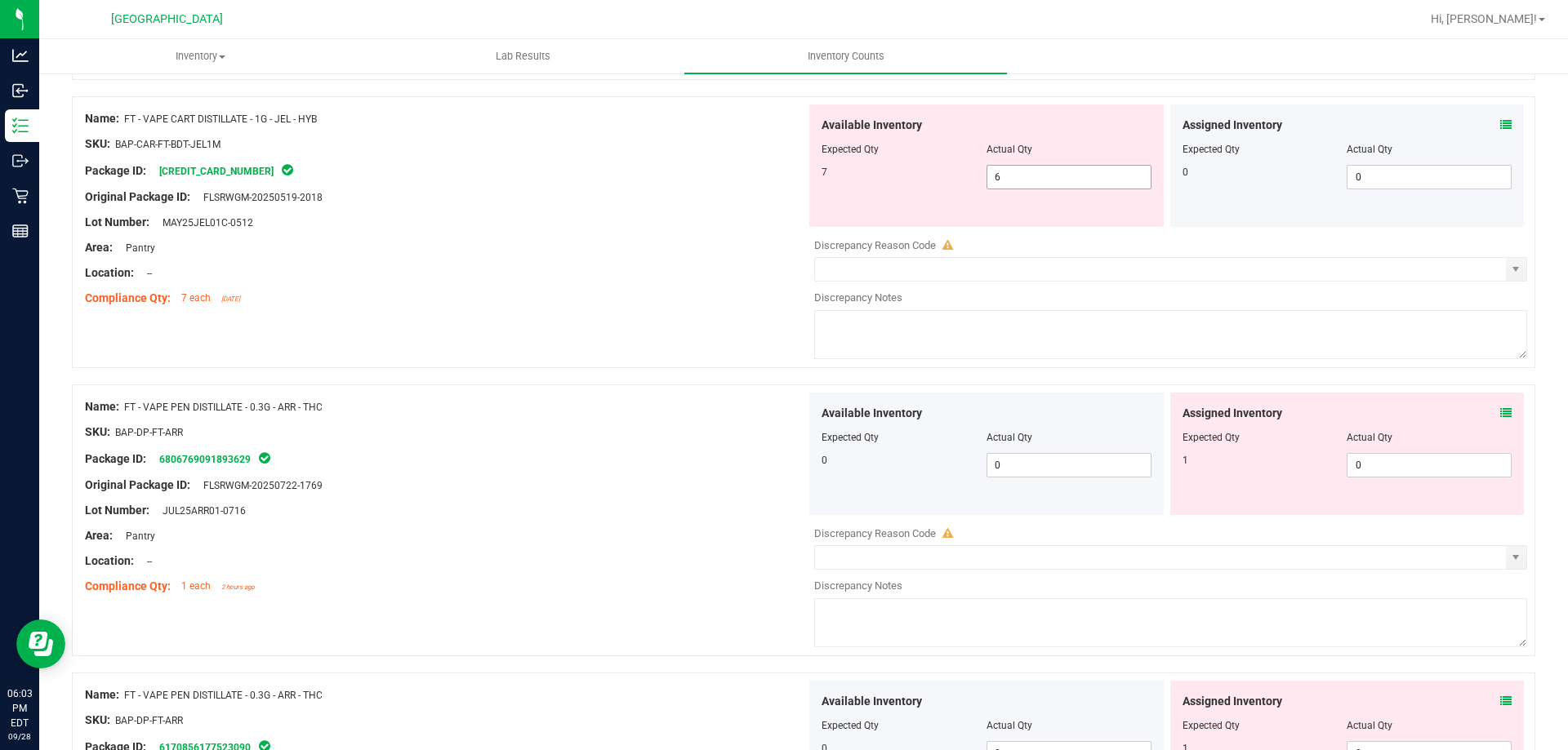
click at [1025, 178] on input "6" at bounding box center [1068, 177] width 163 height 23
type input "7"
click at [503, 199] on div "Original Package ID: FLSRWGM-20250519-2018" at bounding box center [445, 197] width 721 height 17
type input "7"
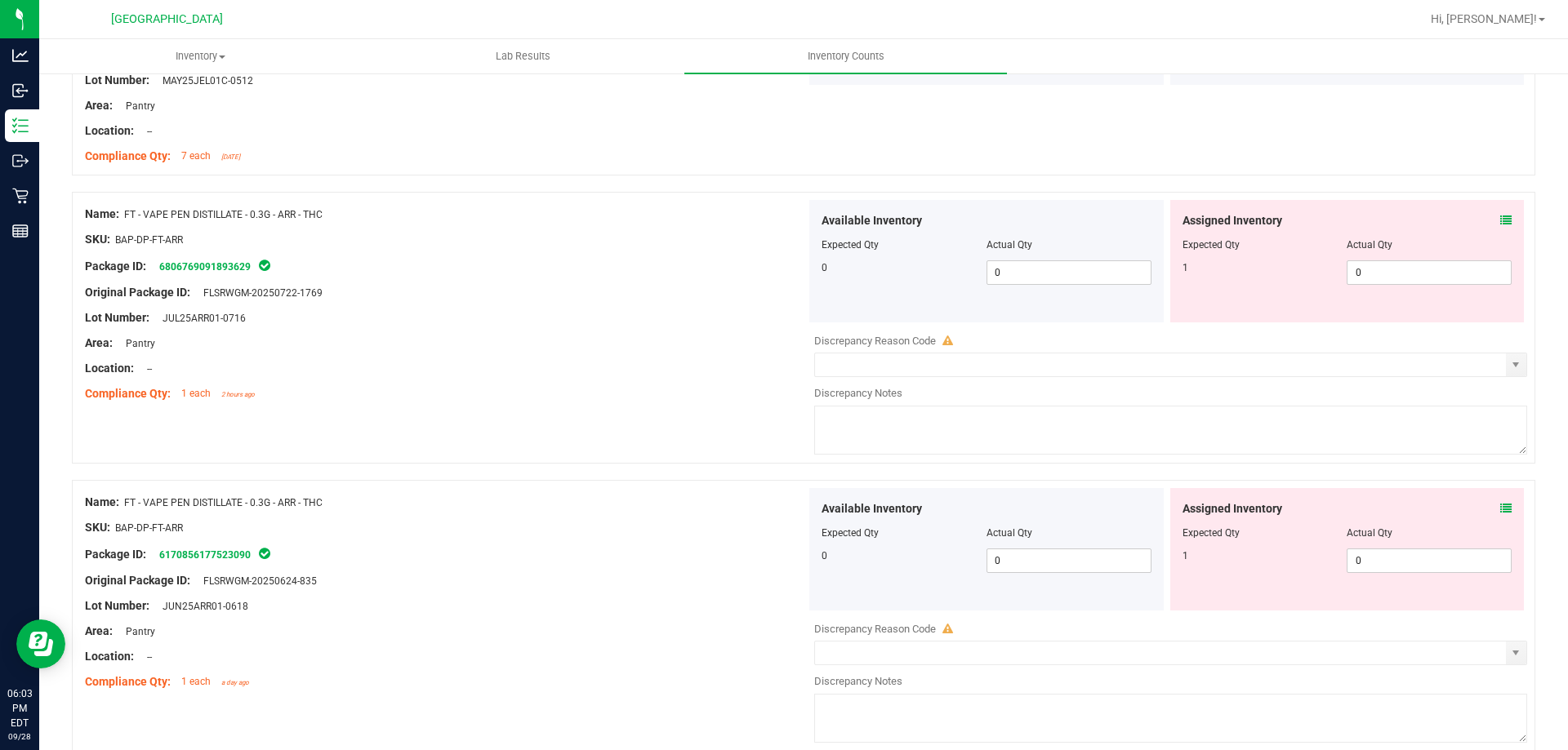
scroll to position [1782, 0]
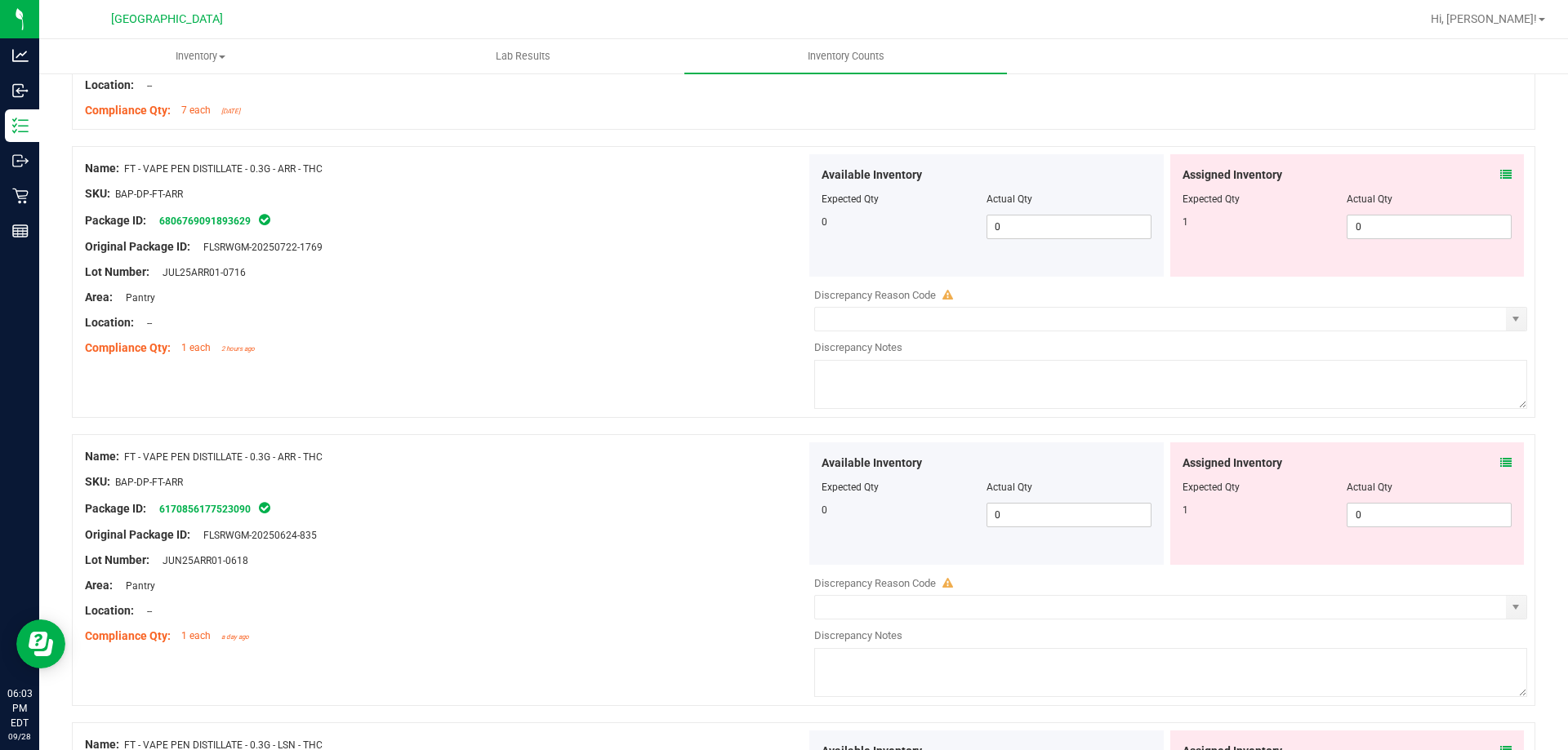
click at [1500, 173] on icon at bounding box center [1506, 175] width 11 height 11
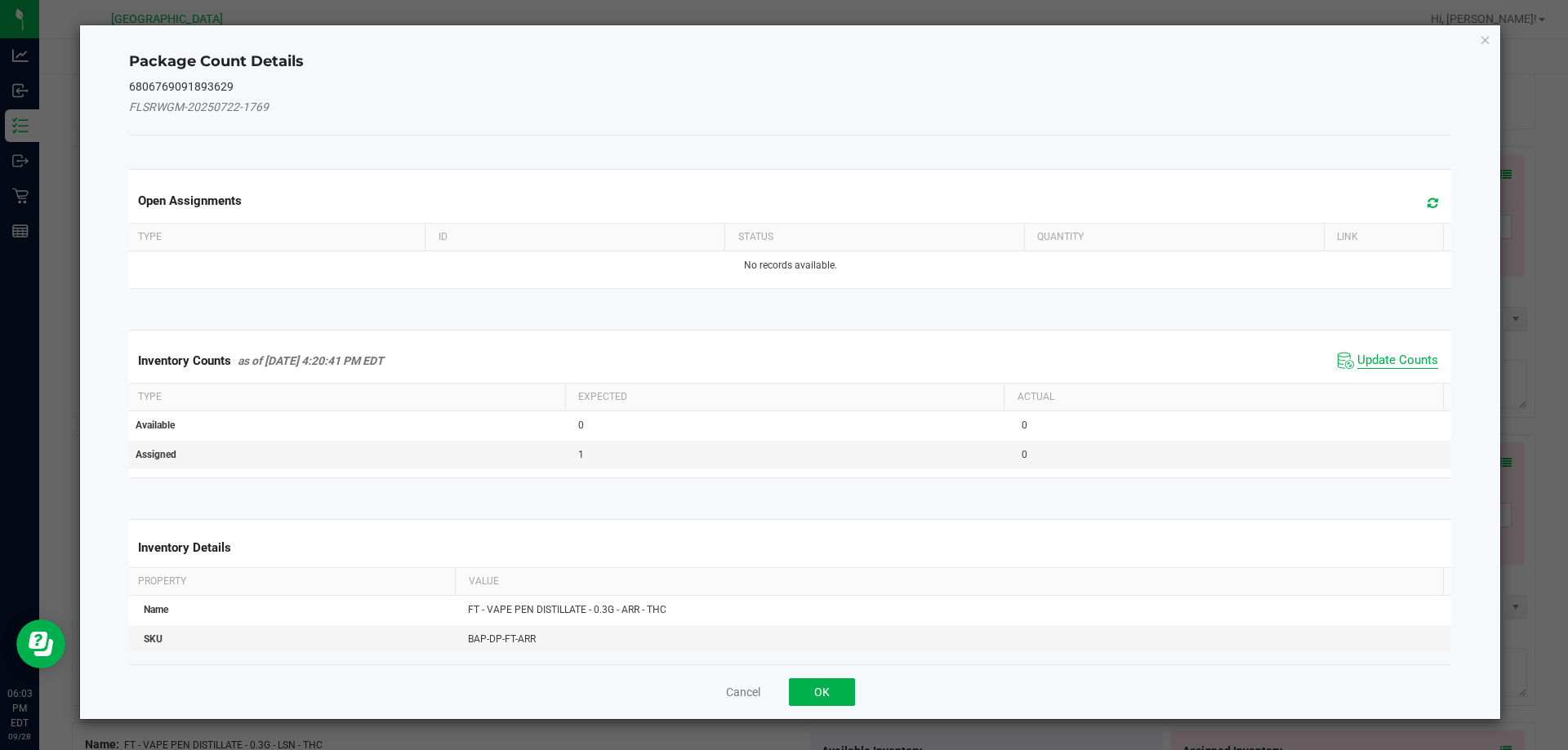
click at [1394, 367] on span "Update Counts" at bounding box center [1398, 360] width 81 height 16
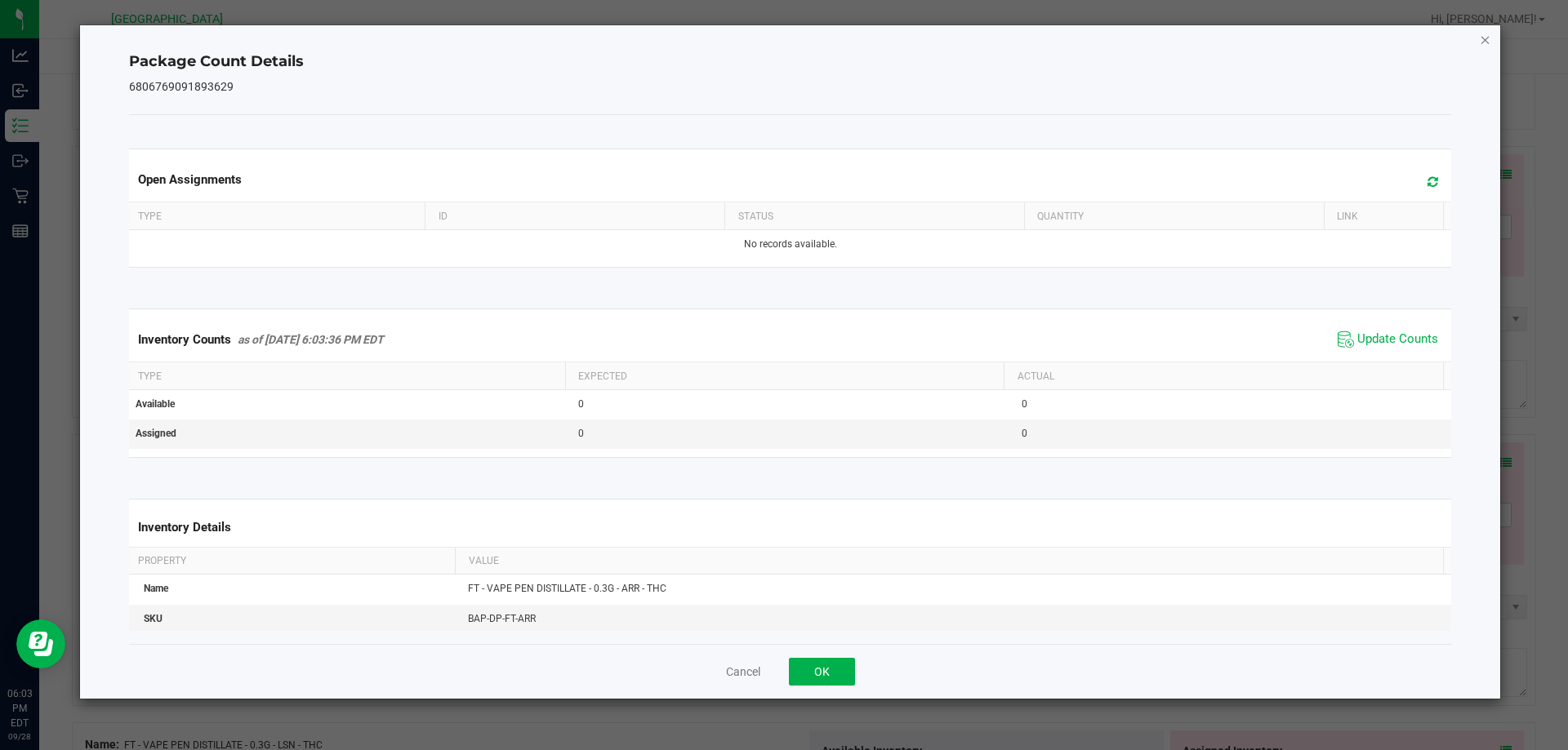
click at [1484, 41] on icon "Close" at bounding box center [1485, 39] width 11 height 20
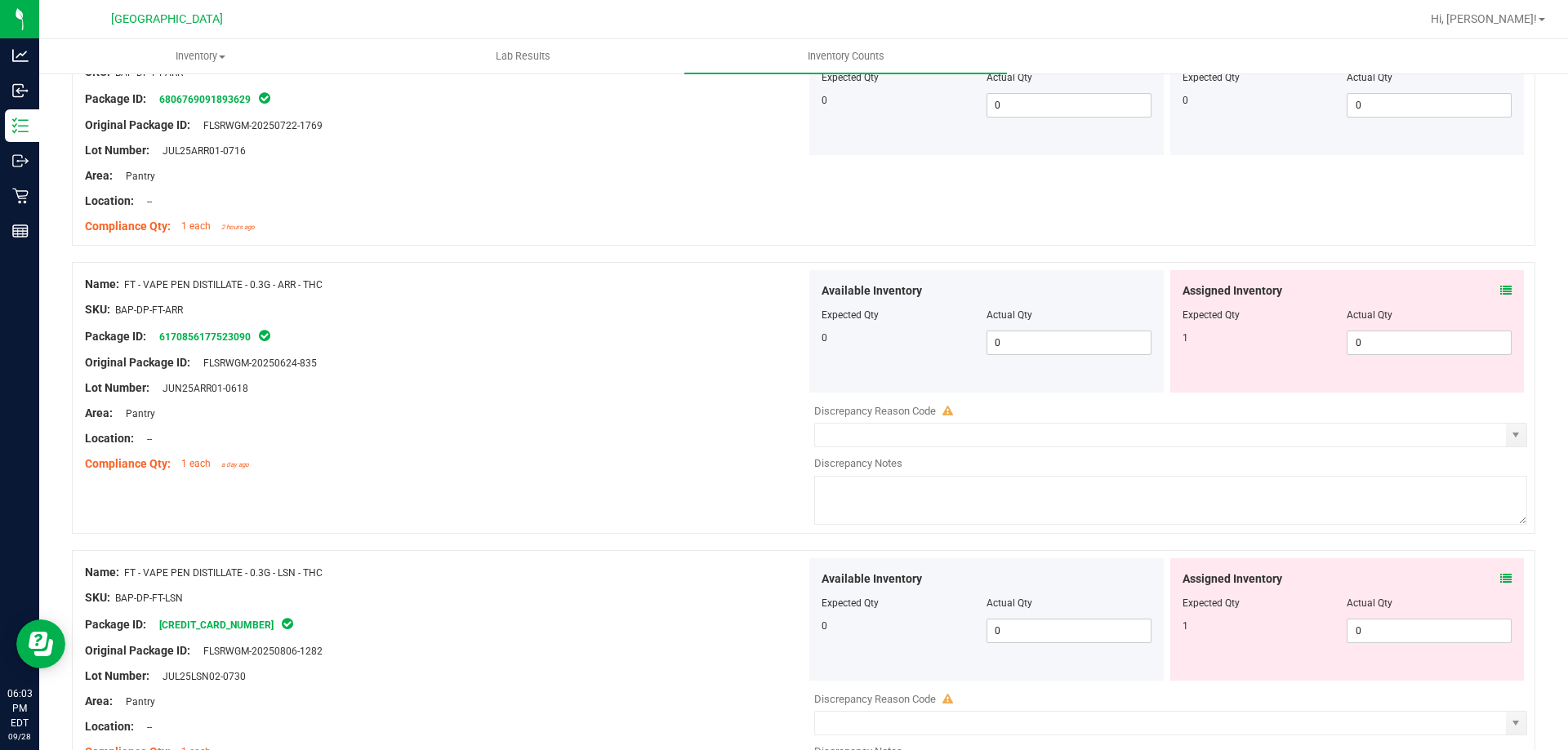
scroll to position [1962, 0]
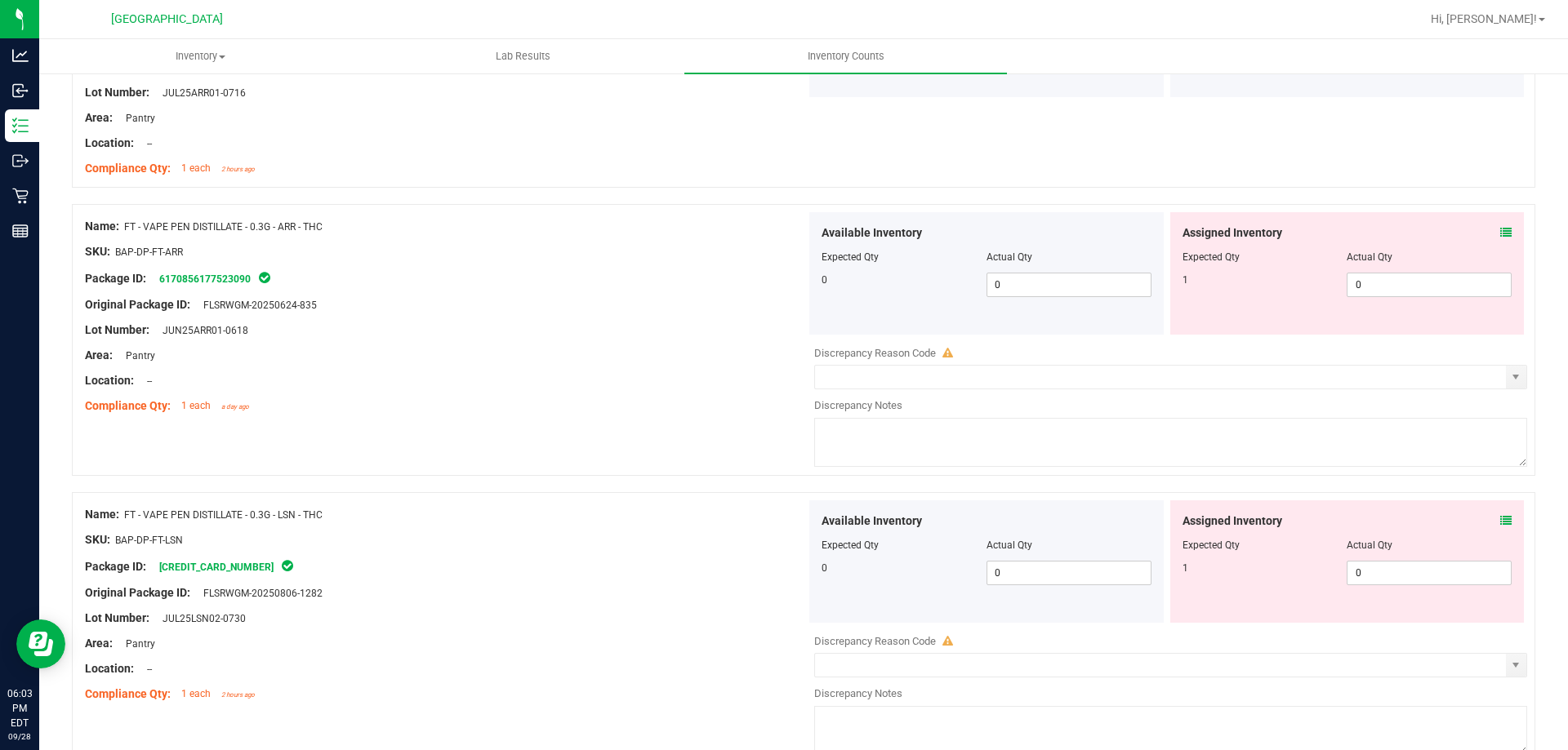
click at [1500, 233] on icon at bounding box center [1506, 232] width 11 height 11
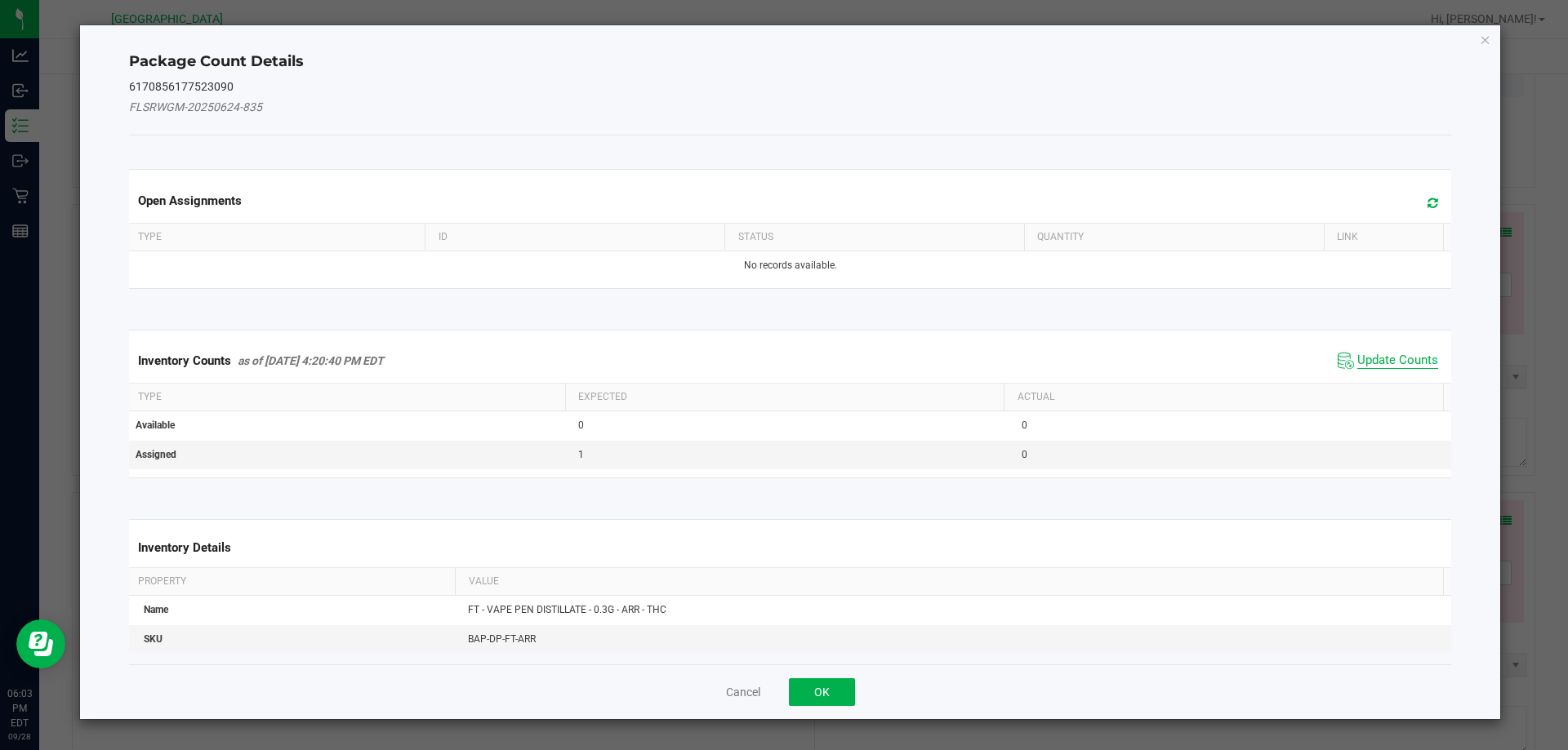
click at [1389, 364] on span "Update Counts" at bounding box center [1398, 360] width 81 height 16
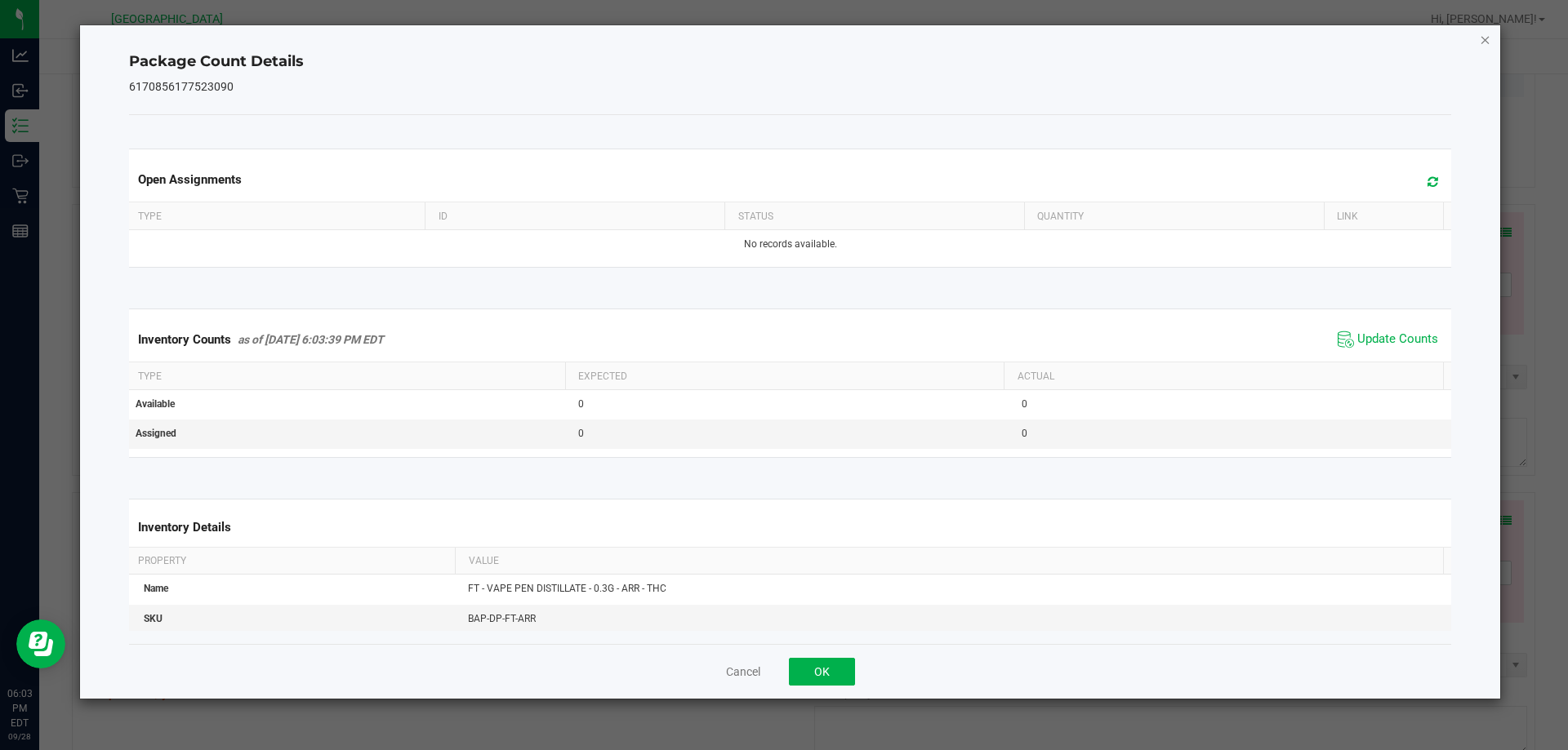
click at [1488, 40] on icon "Close" at bounding box center [1485, 39] width 11 height 20
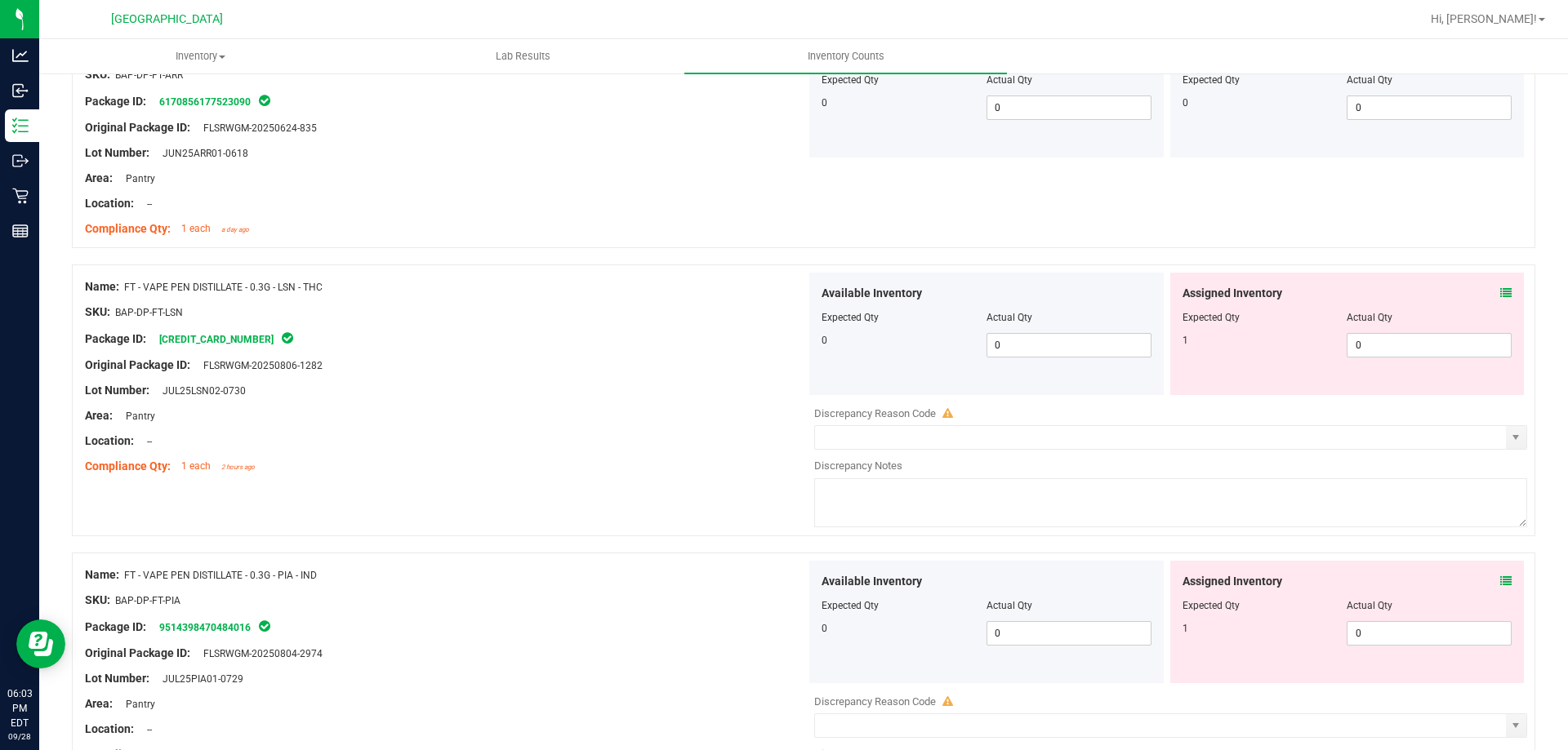
scroll to position [2138, 0]
click at [1500, 294] on icon at bounding box center [1506, 295] width 11 height 11
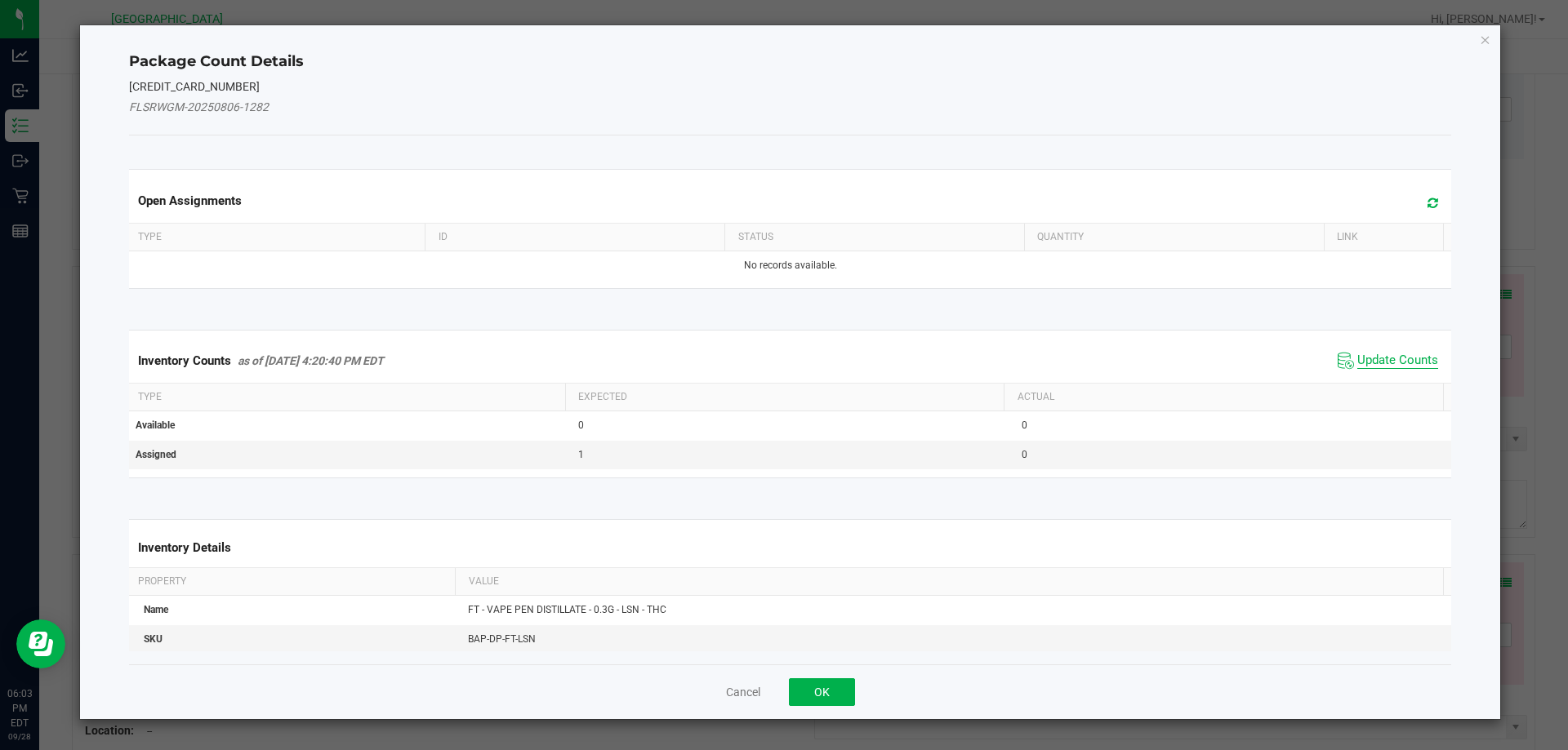
click at [1382, 367] on span "Update Counts" at bounding box center [1398, 360] width 81 height 16
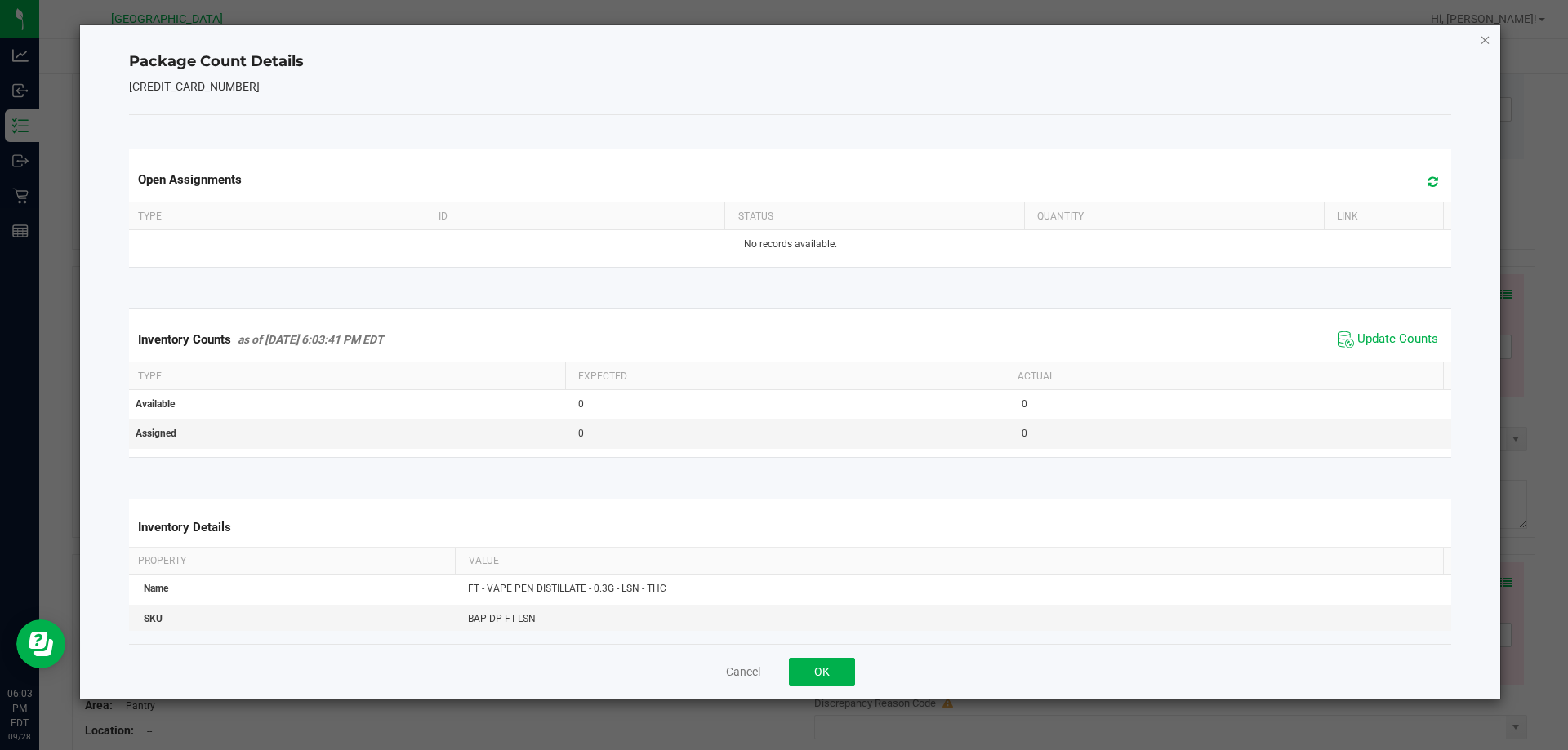
click at [1484, 43] on icon "Close" at bounding box center [1485, 39] width 11 height 20
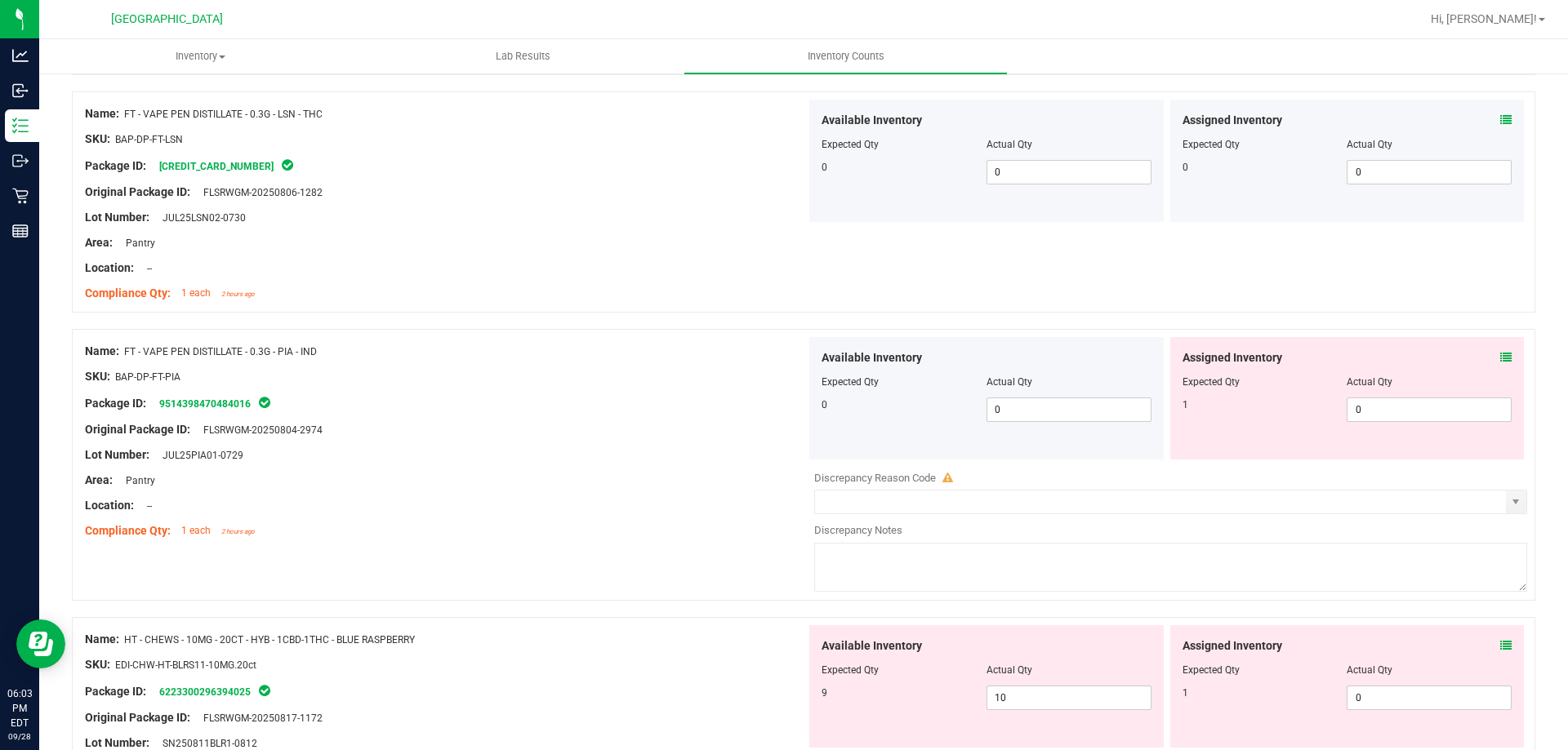
scroll to position [2311, 0]
click at [1500, 357] on icon at bounding box center [1506, 358] width 11 height 11
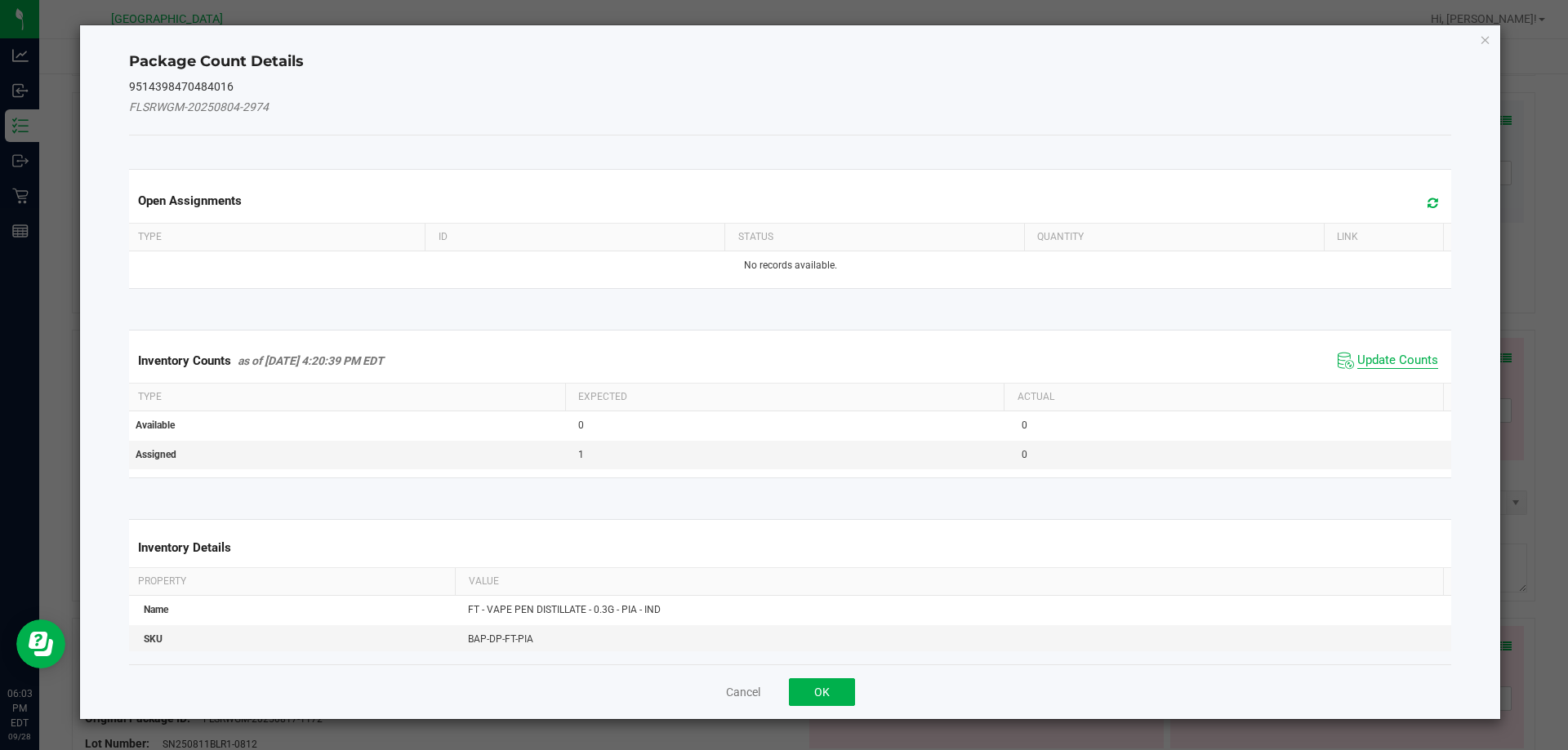
click at [1409, 365] on span "Update Counts" at bounding box center [1398, 360] width 81 height 16
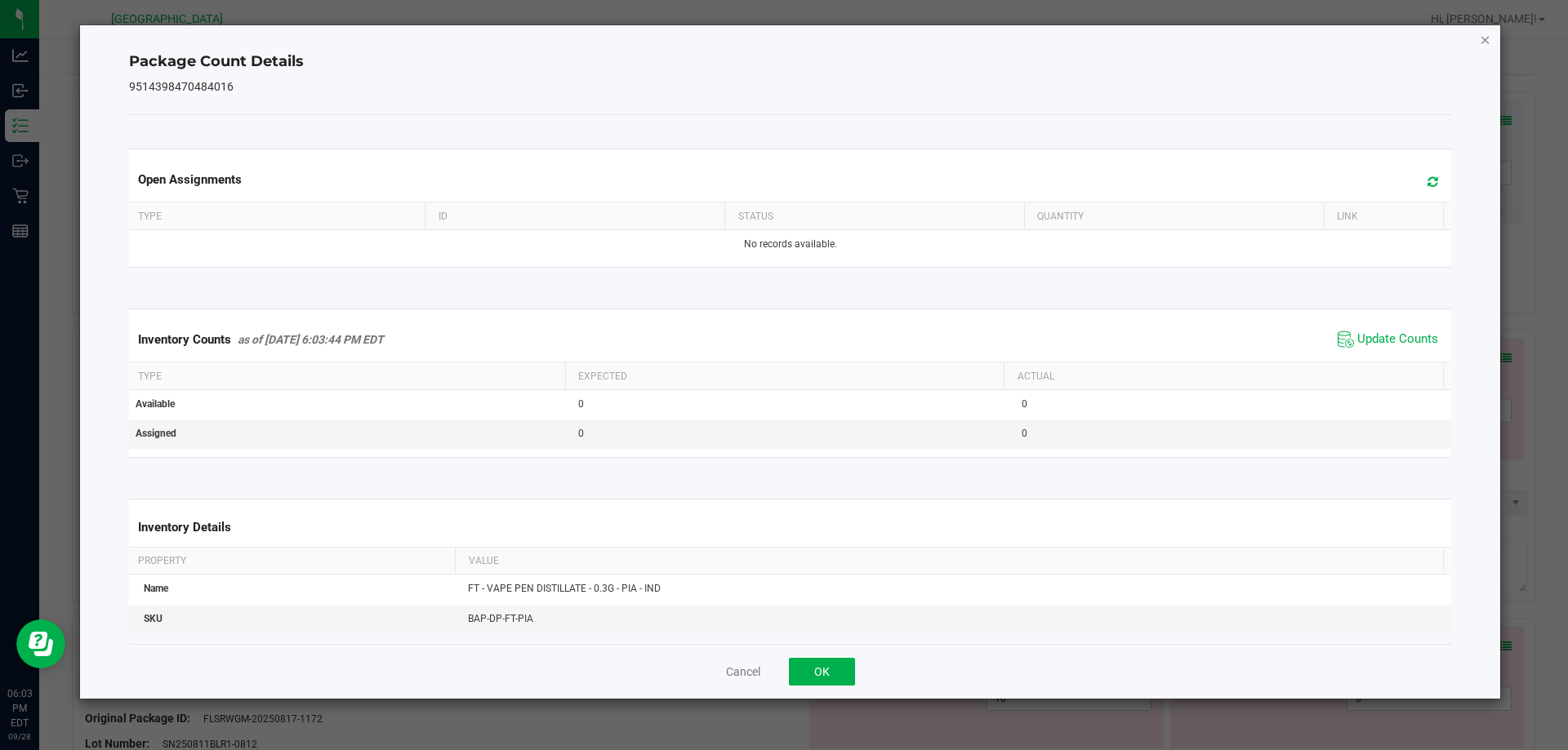
click at [1484, 41] on icon "Close" at bounding box center [1485, 39] width 11 height 20
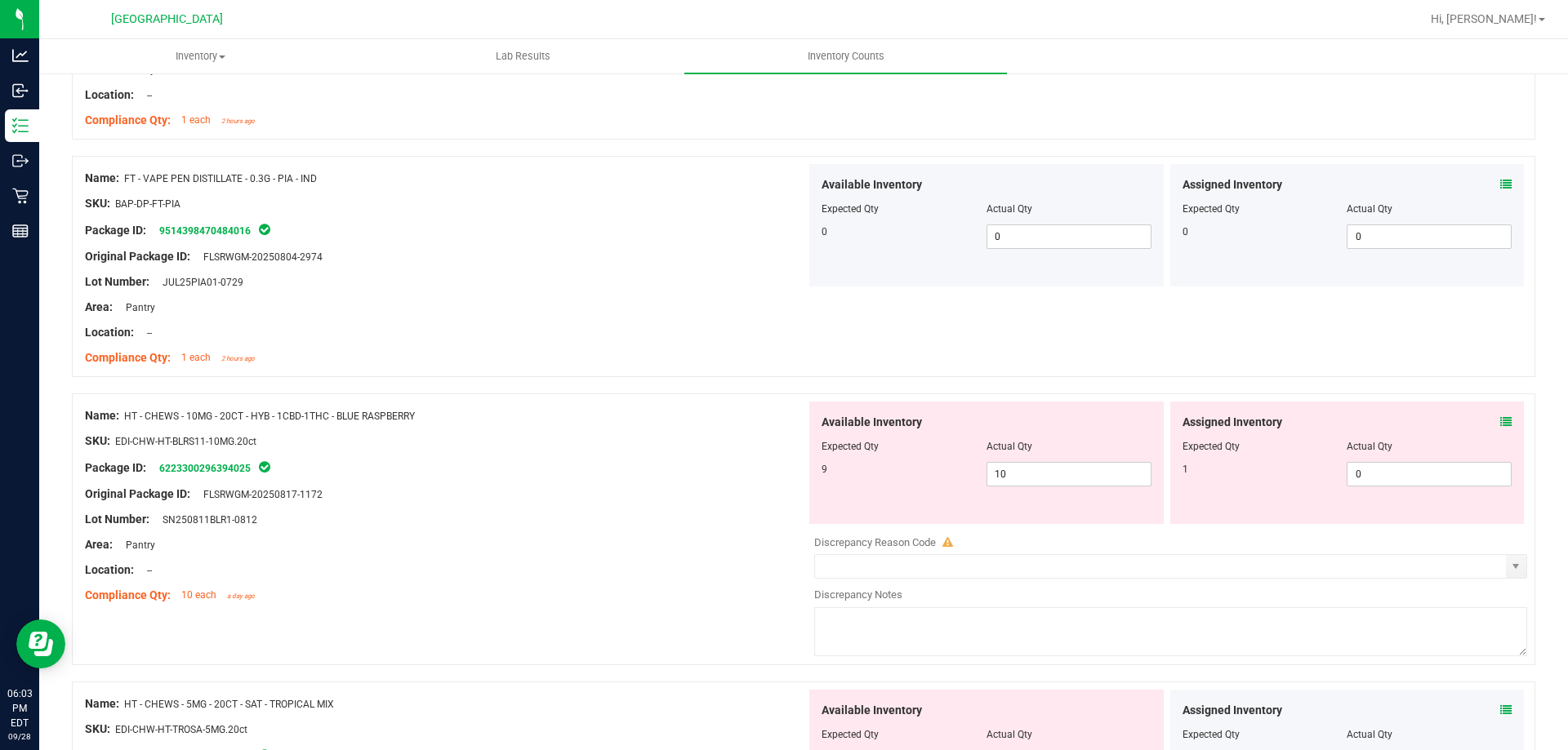
scroll to position [2501, 0]
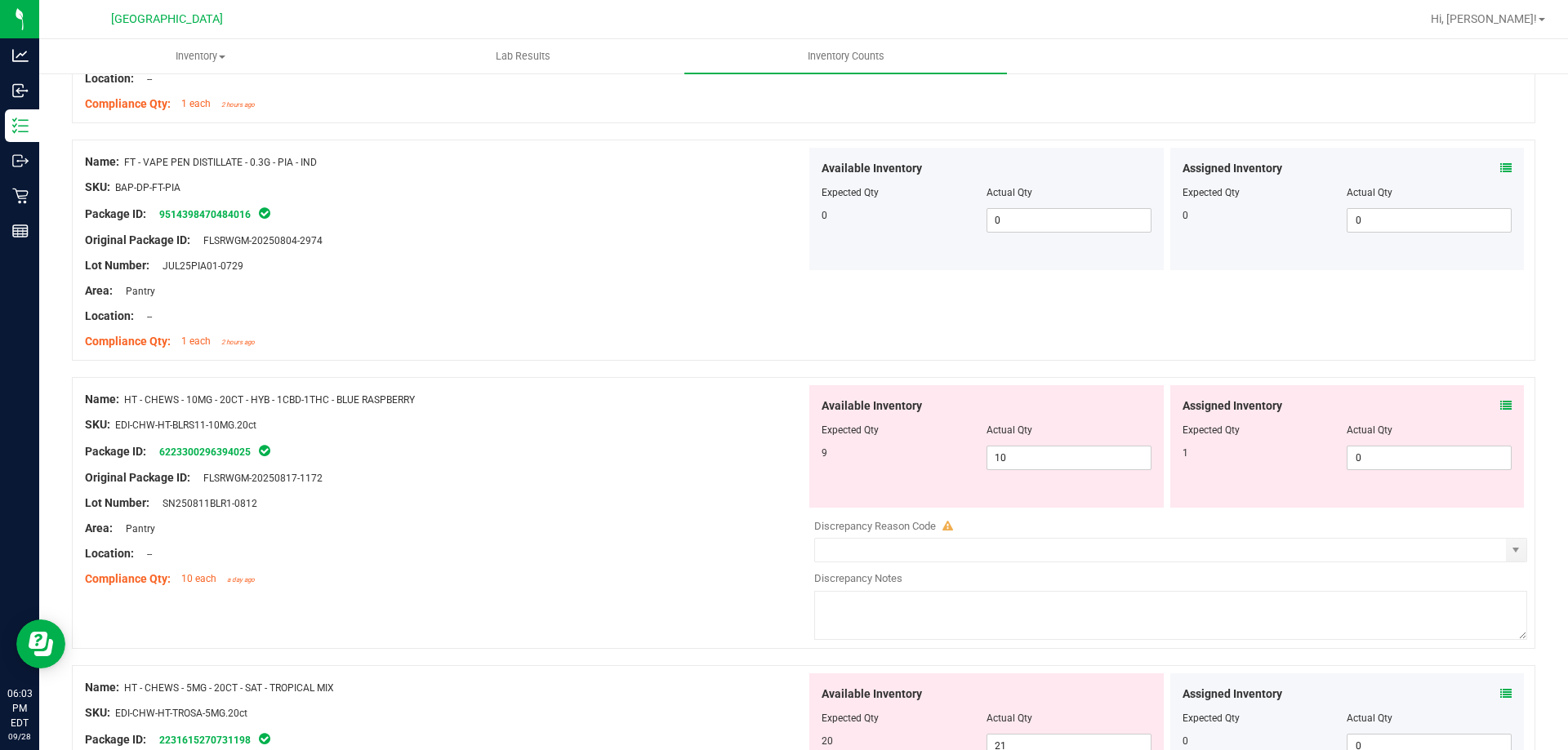
click at [1500, 403] on icon at bounding box center [1506, 406] width 11 height 11
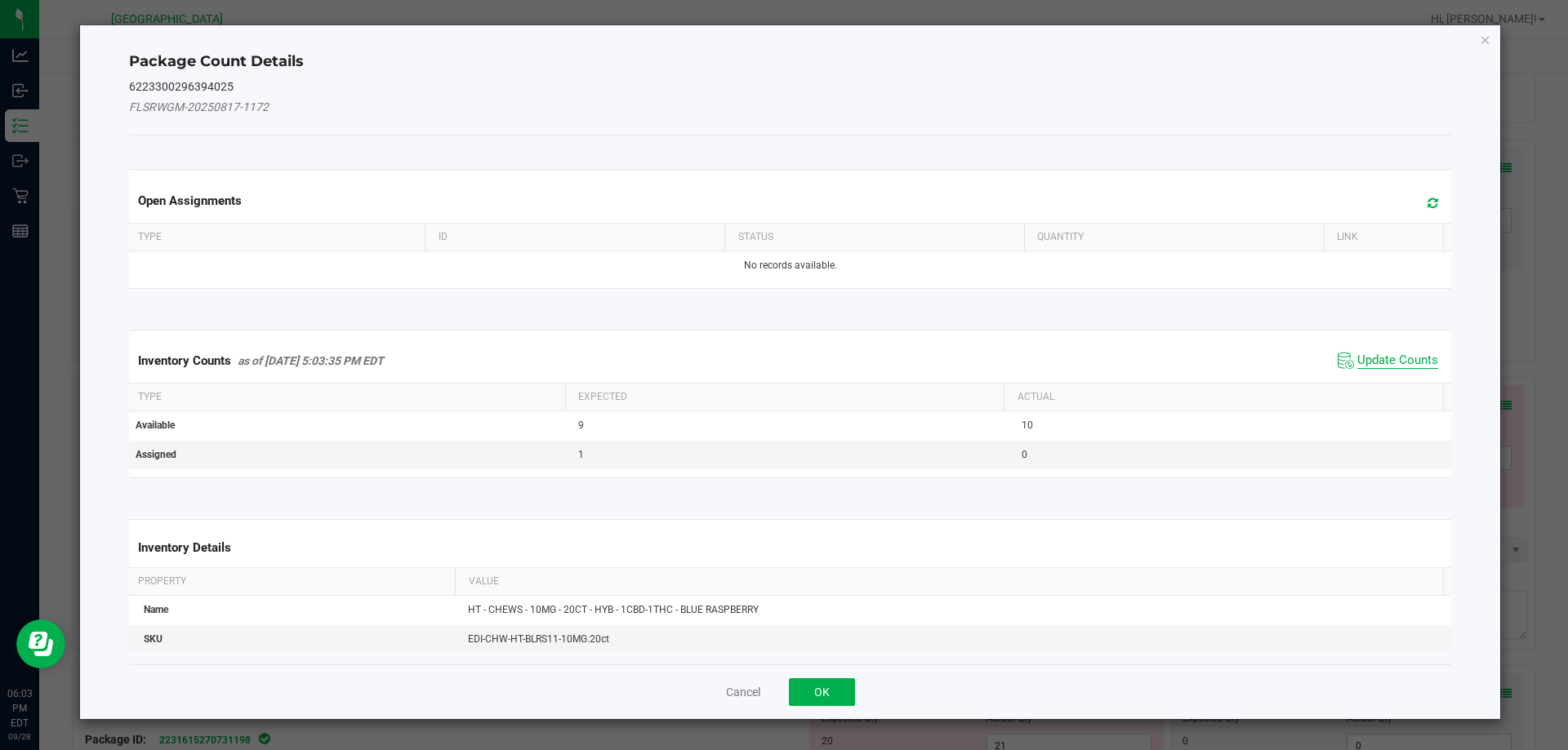
click at [1393, 356] on span "Update Counts" at bounding box center [1398, 360] width 81 height 16
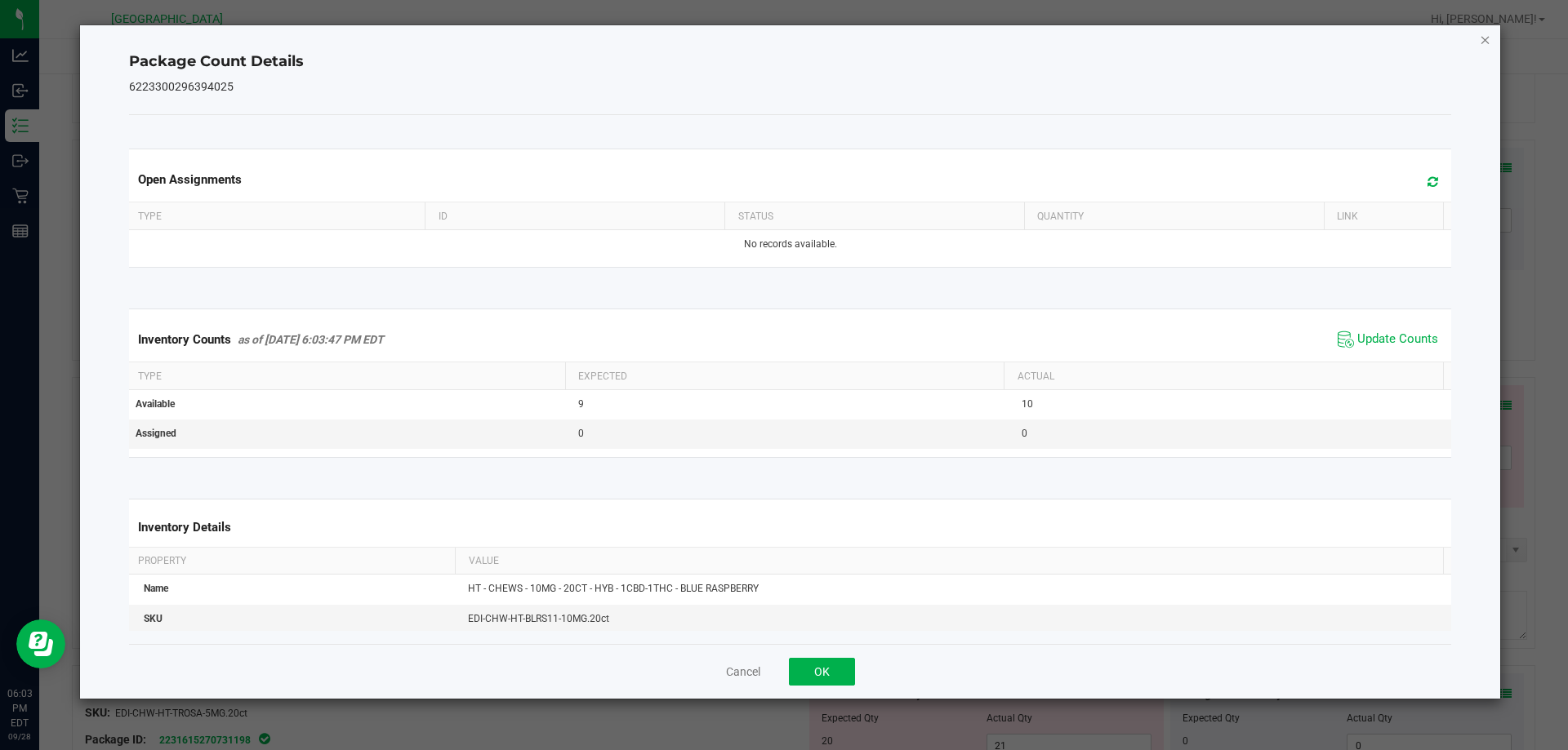
click at [1479, 45] on icon "Close" at bounding box center [1485, 39] width 11 height 20
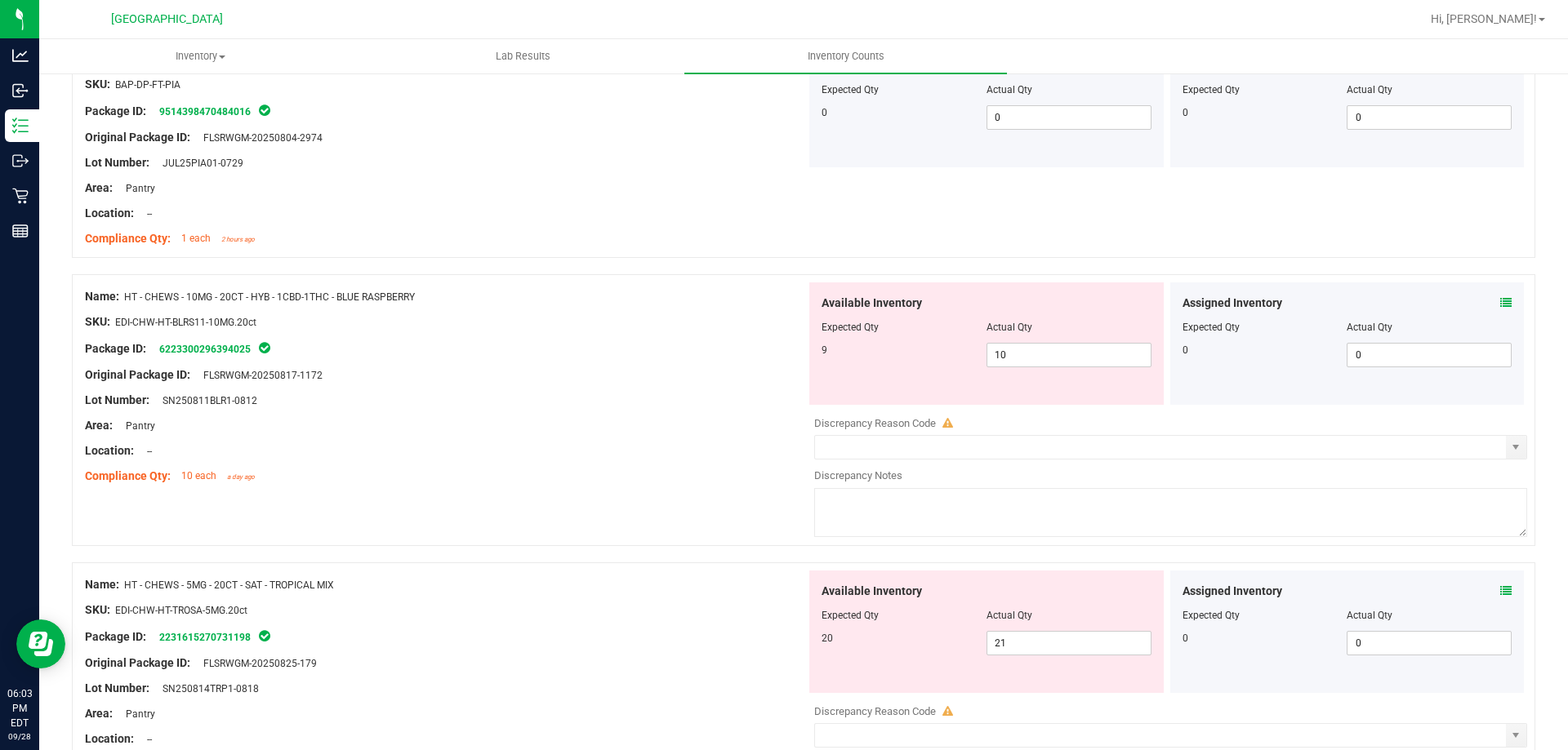
scroll to position [2683, 0]
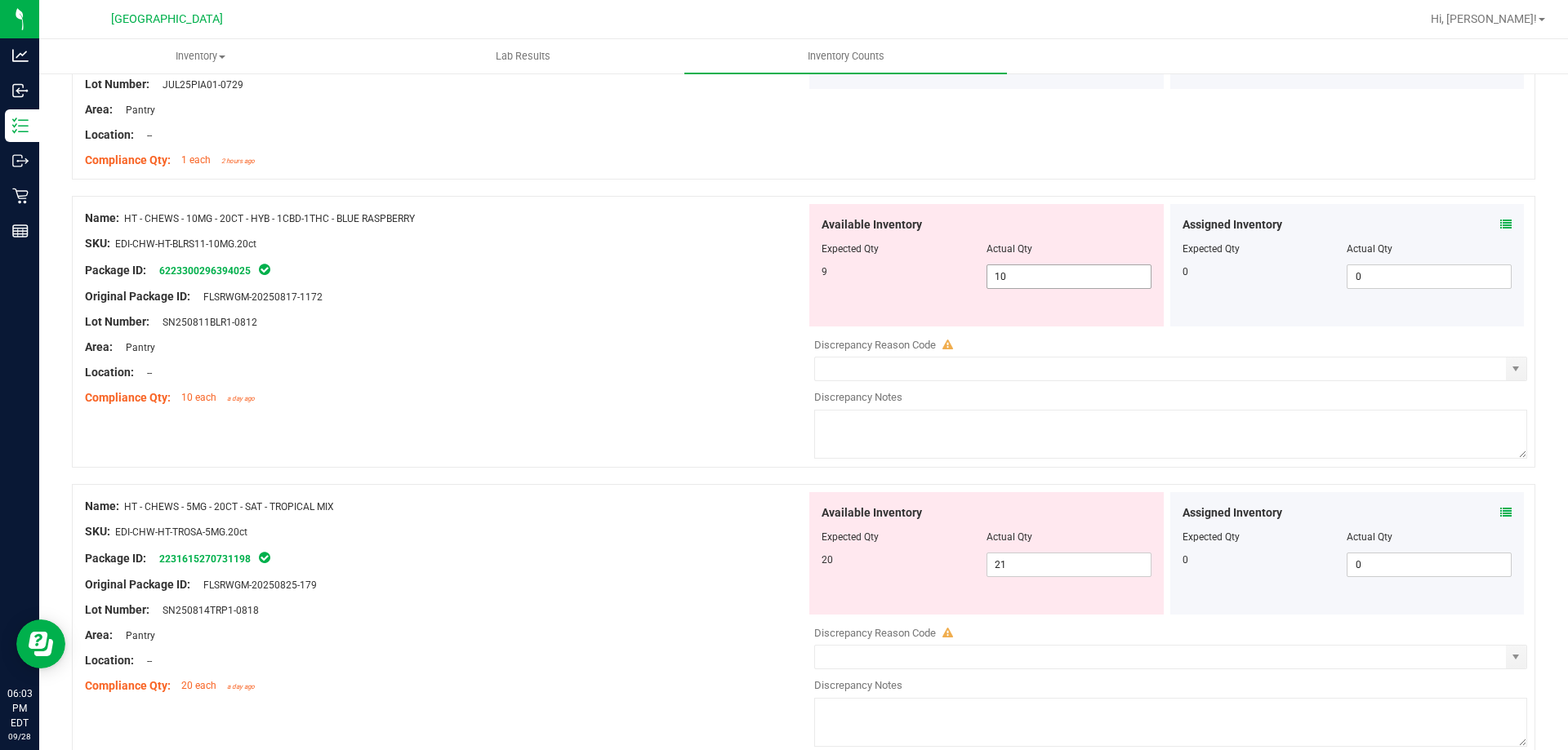
click at [1038, 279] on input "10" at bounding box center [1068, 277] width 163 height 23
type input "1"
type input "9"
click at [600, 323] on div "Lot Number: SN250811BLR1-0812" at bounding box center [445, 322] width 721 height 17
type input "9"
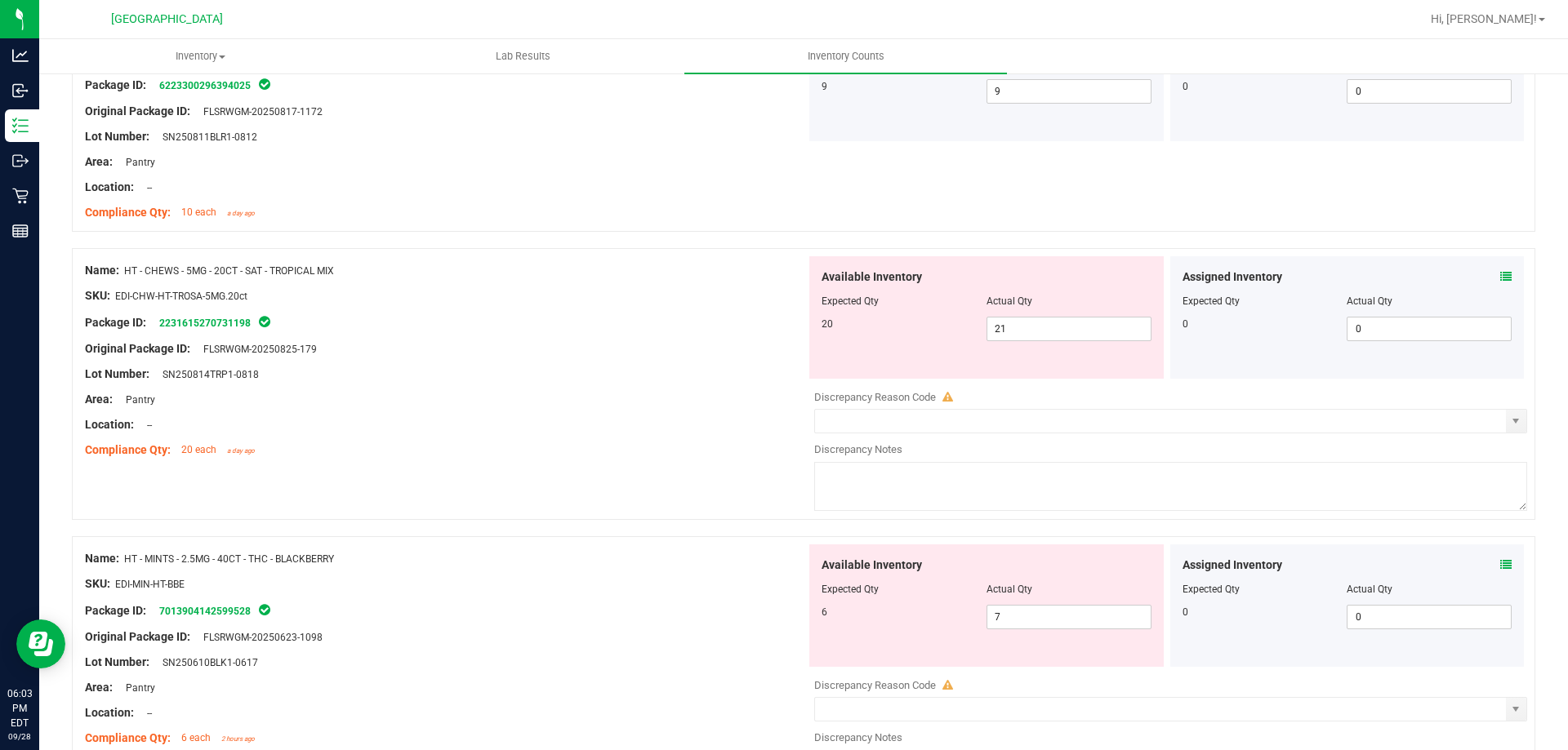
scroll to position [2864, 0]
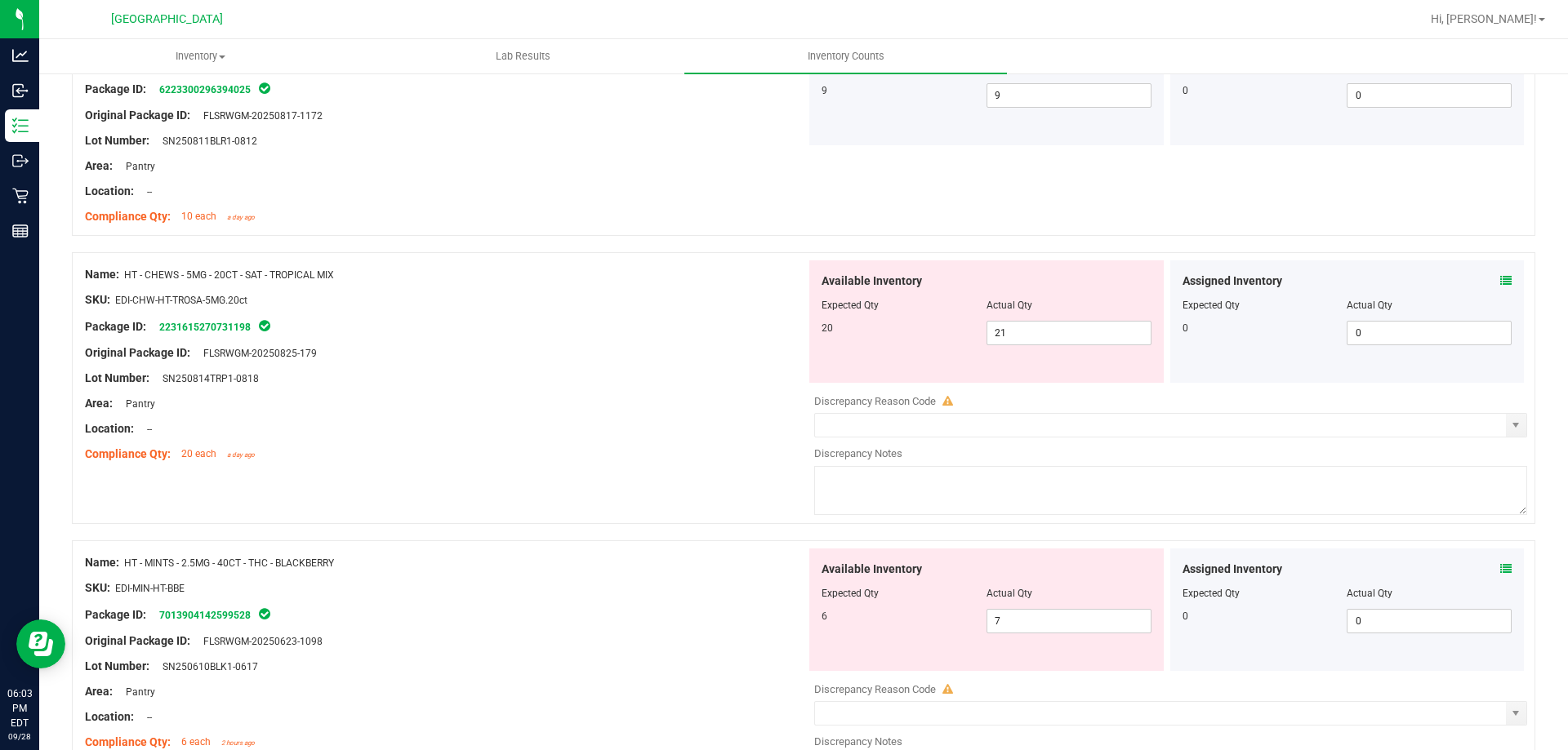
click at [1473, 294] on div at bounding box center [1347, 294] width 330 height 9
click at [1500, 285] on icon at bounding box center [1506, 281] width 11 height 11
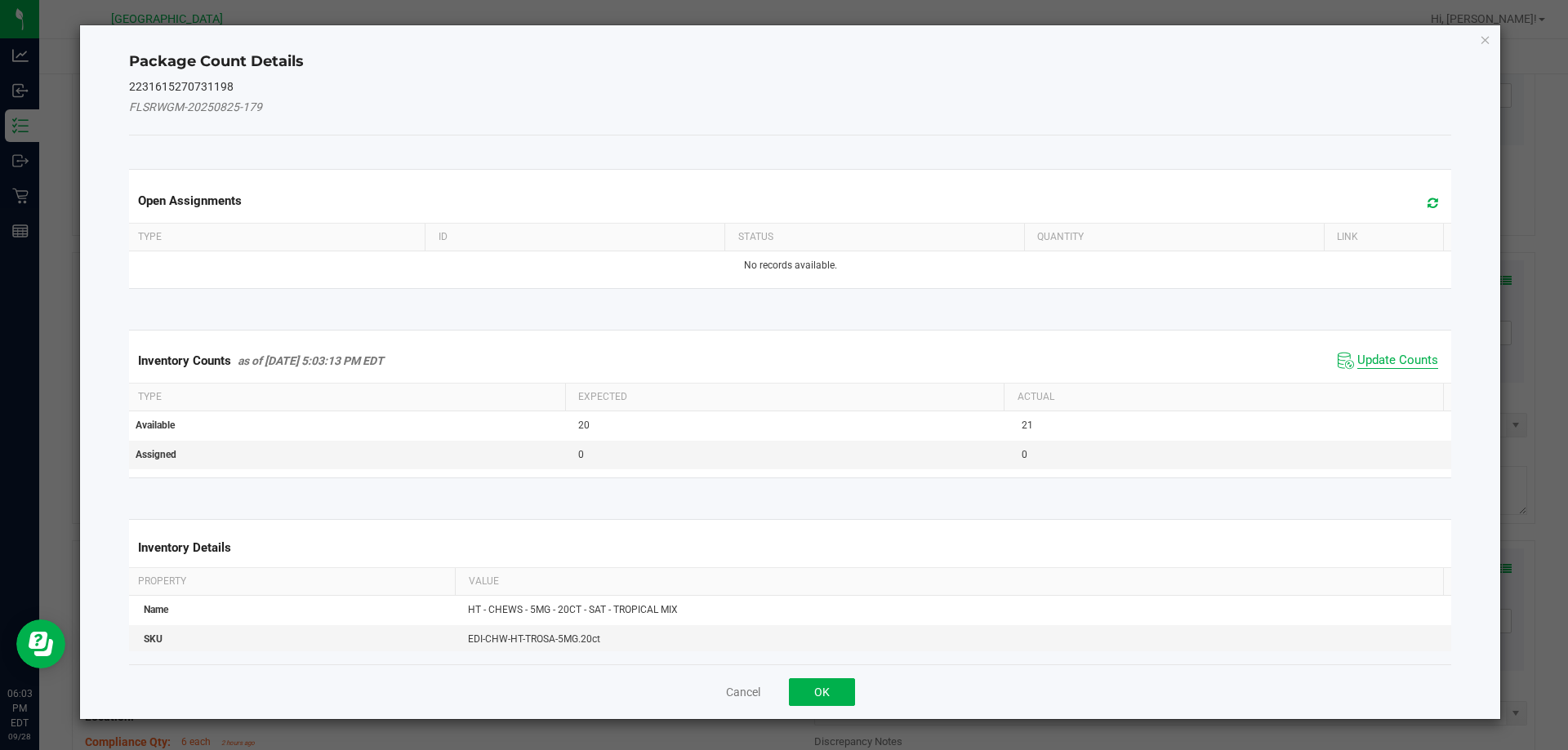
click at [1393, 363] on span "Update Counts" at bounding box center [1398, 360] width 81 height 16
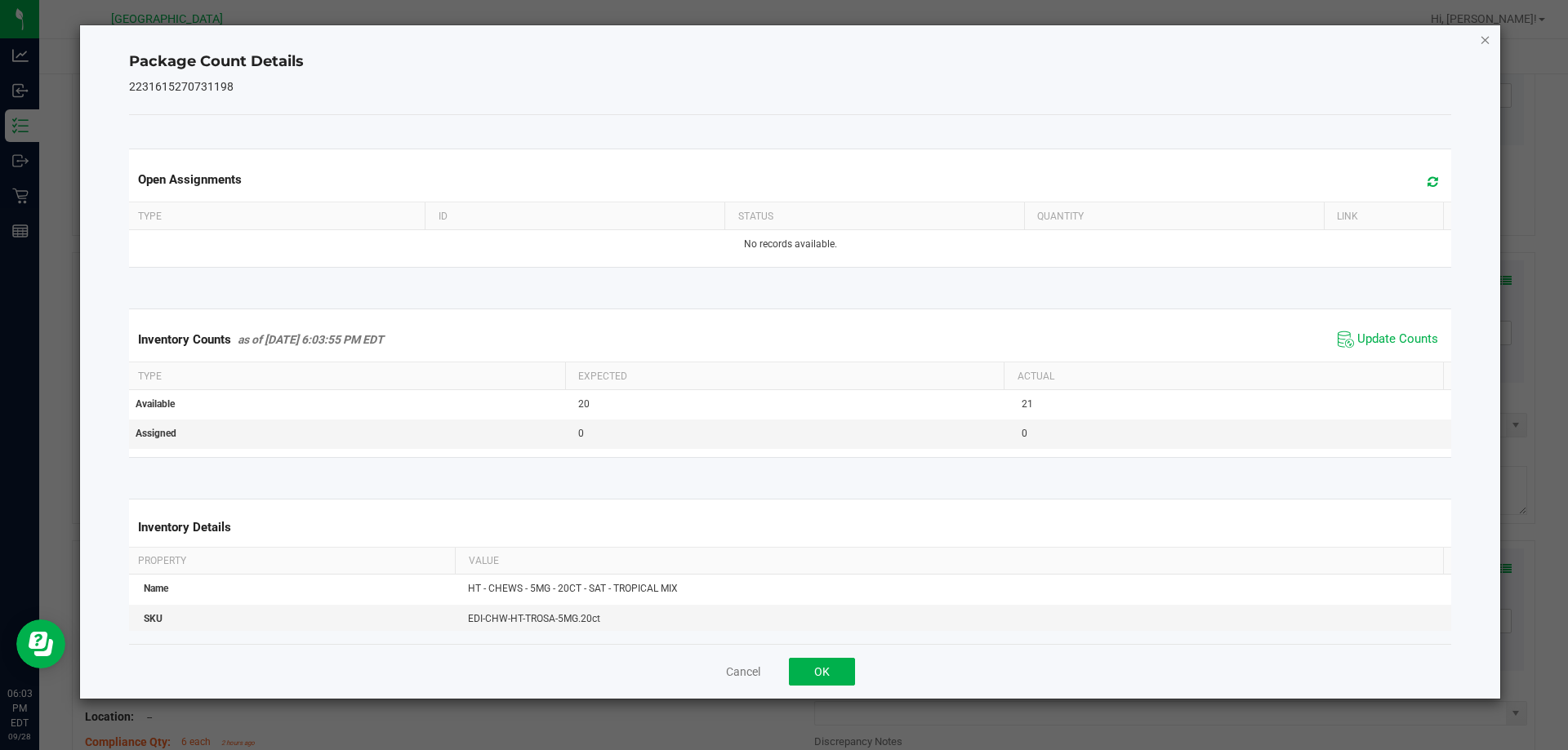
click at [1482, 43] on icon "Close" at bounding box center [1485, 39] width 11 height 20
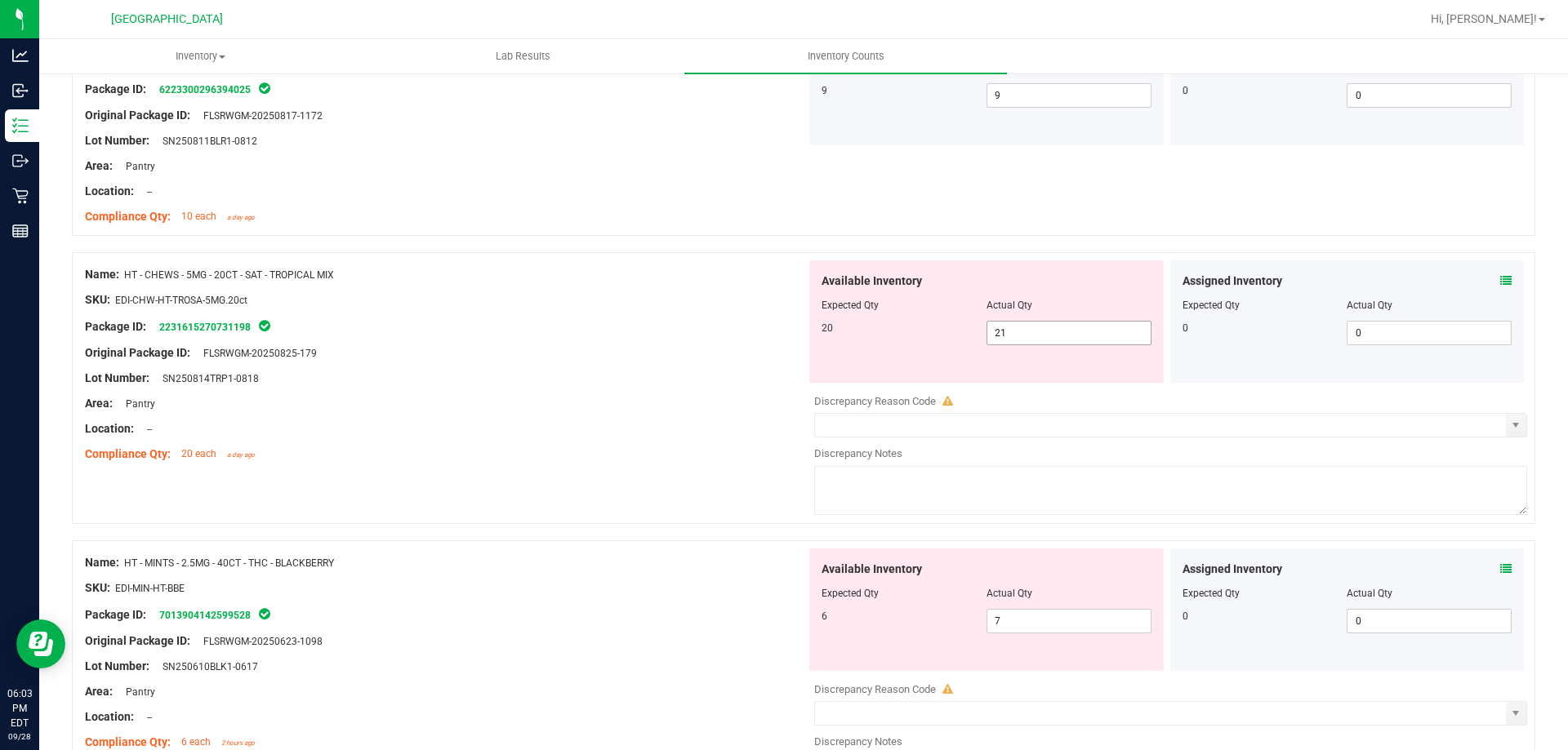
click at [1016, 335] on input "21" at bounding box center [1068, 333] width 163 height 23
type input "20"
click at [505, 330] on div "Package ID: 2231615270731198" at bounding box center [445, 326] width 721 height 20
type input "20"
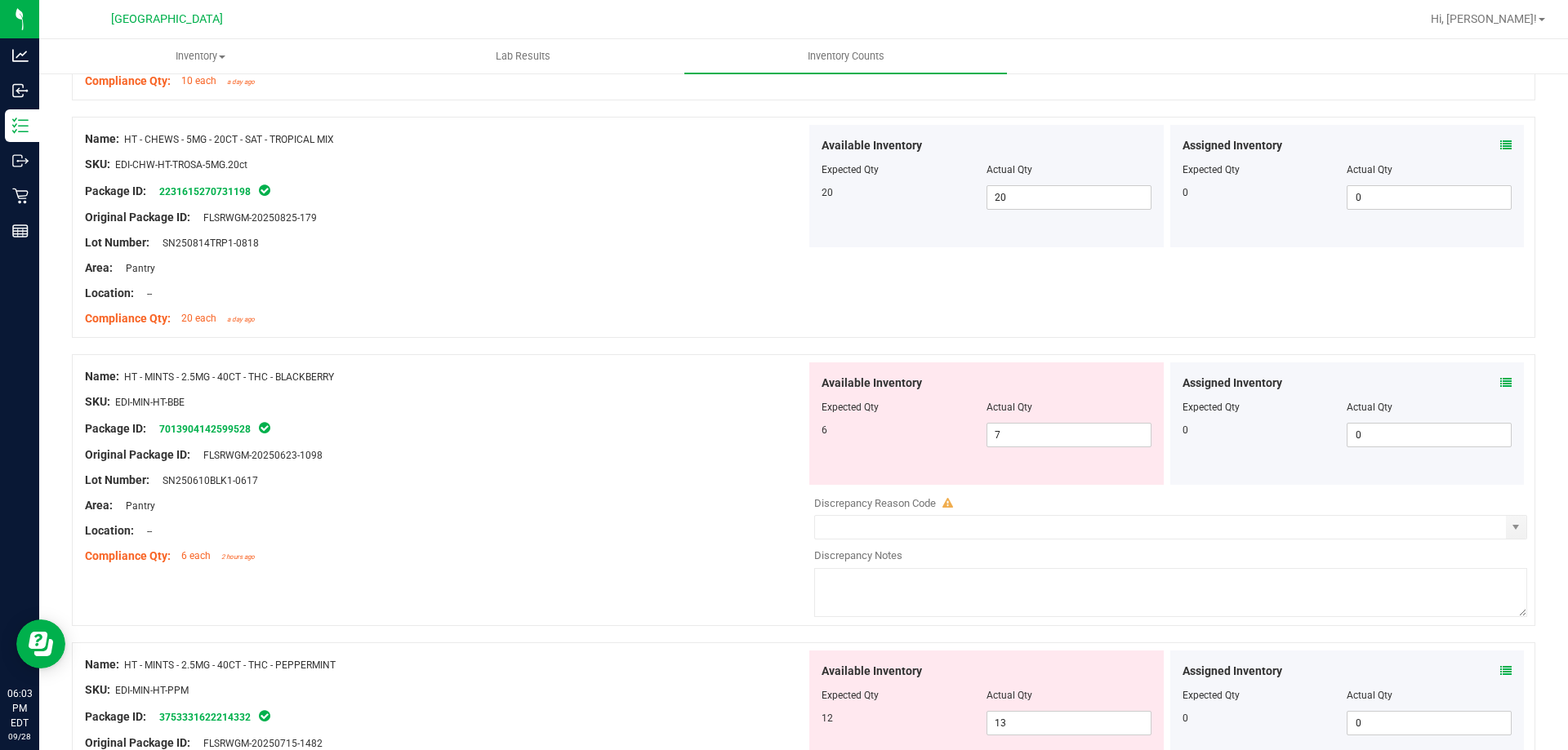
scroll to position [3063, 0]
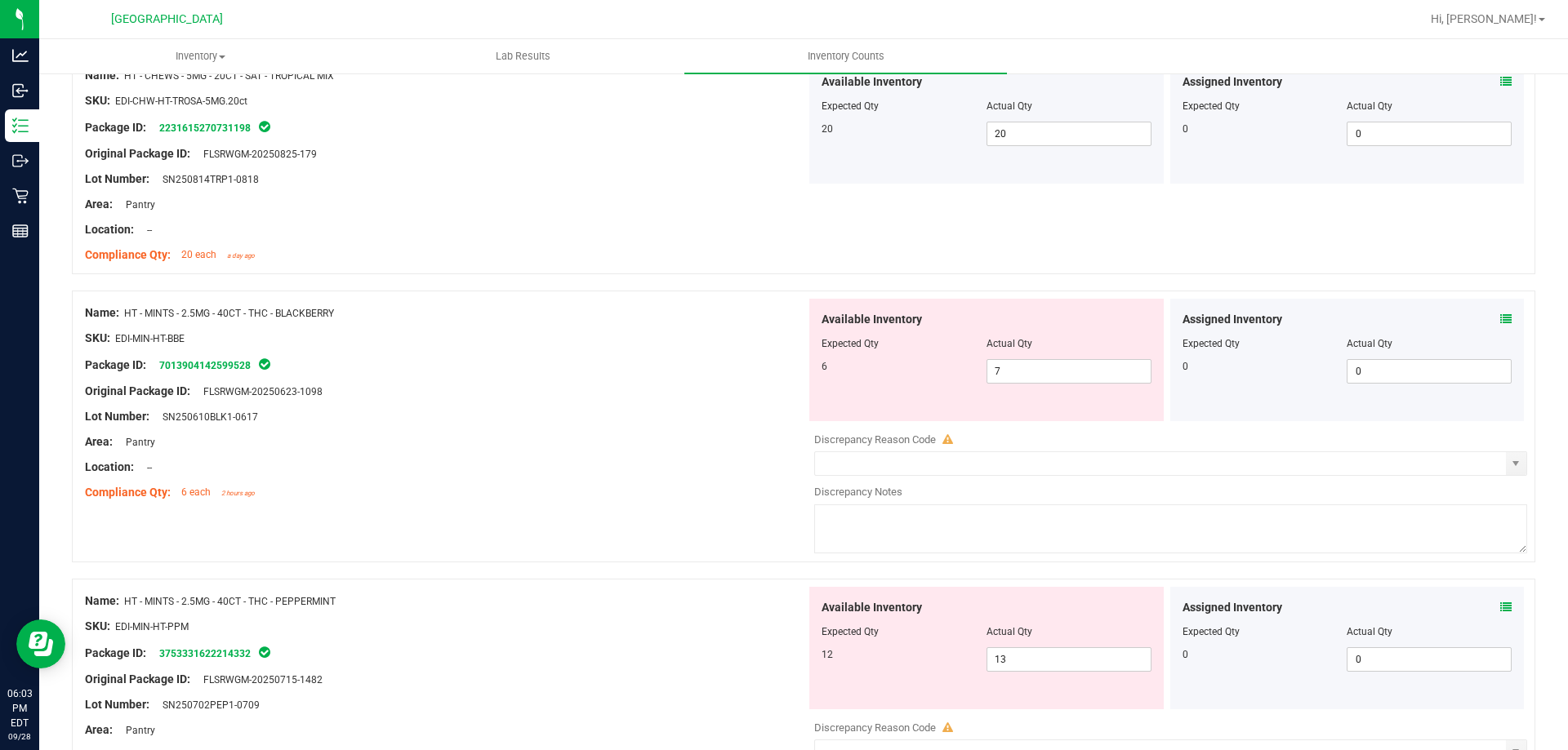
click at [1500, 318] on icon at bounding box center [1506, 319] width 11 height 11
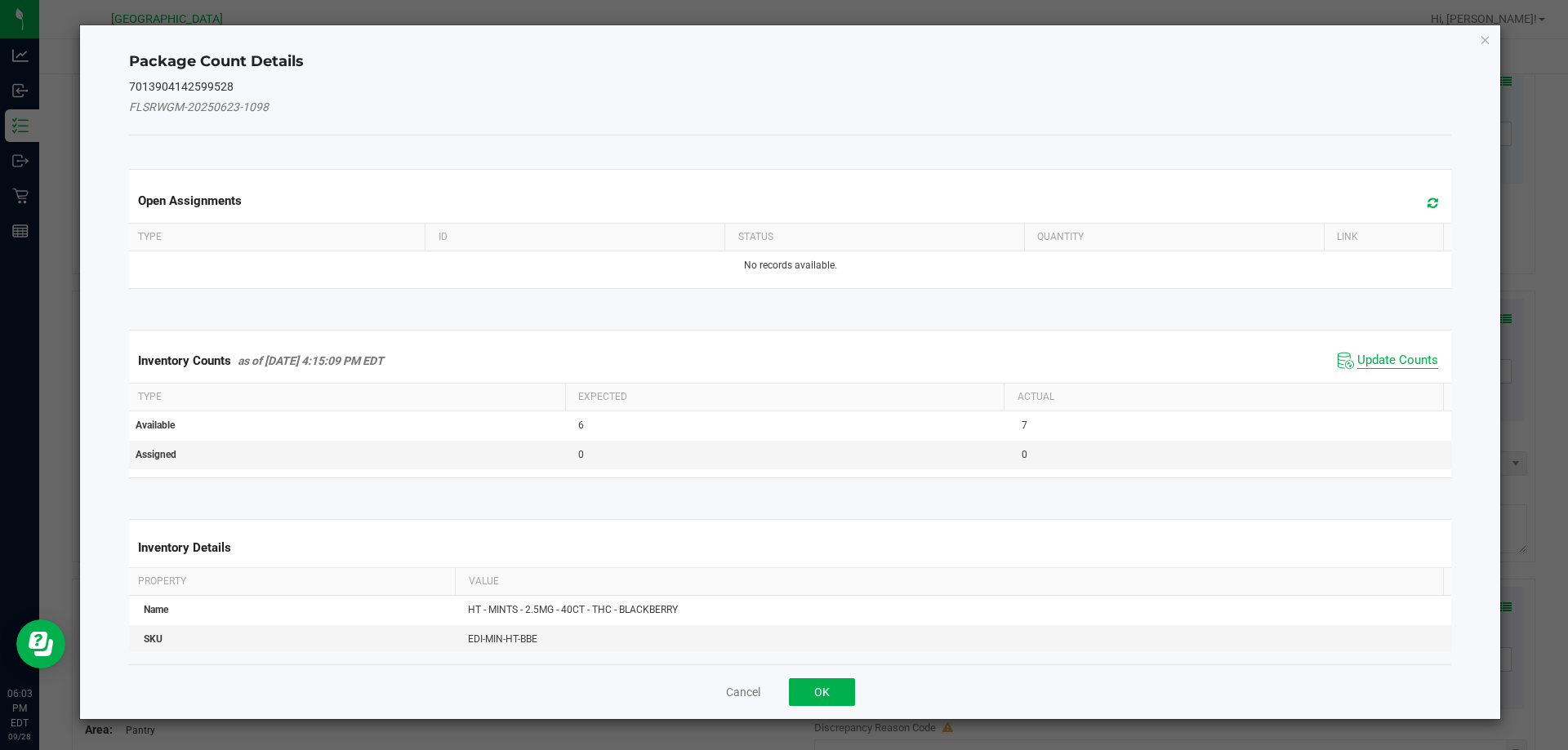
click at [1361, 363] on span "Update Counts" at bounding box center [1398, 360] width 81 height 16
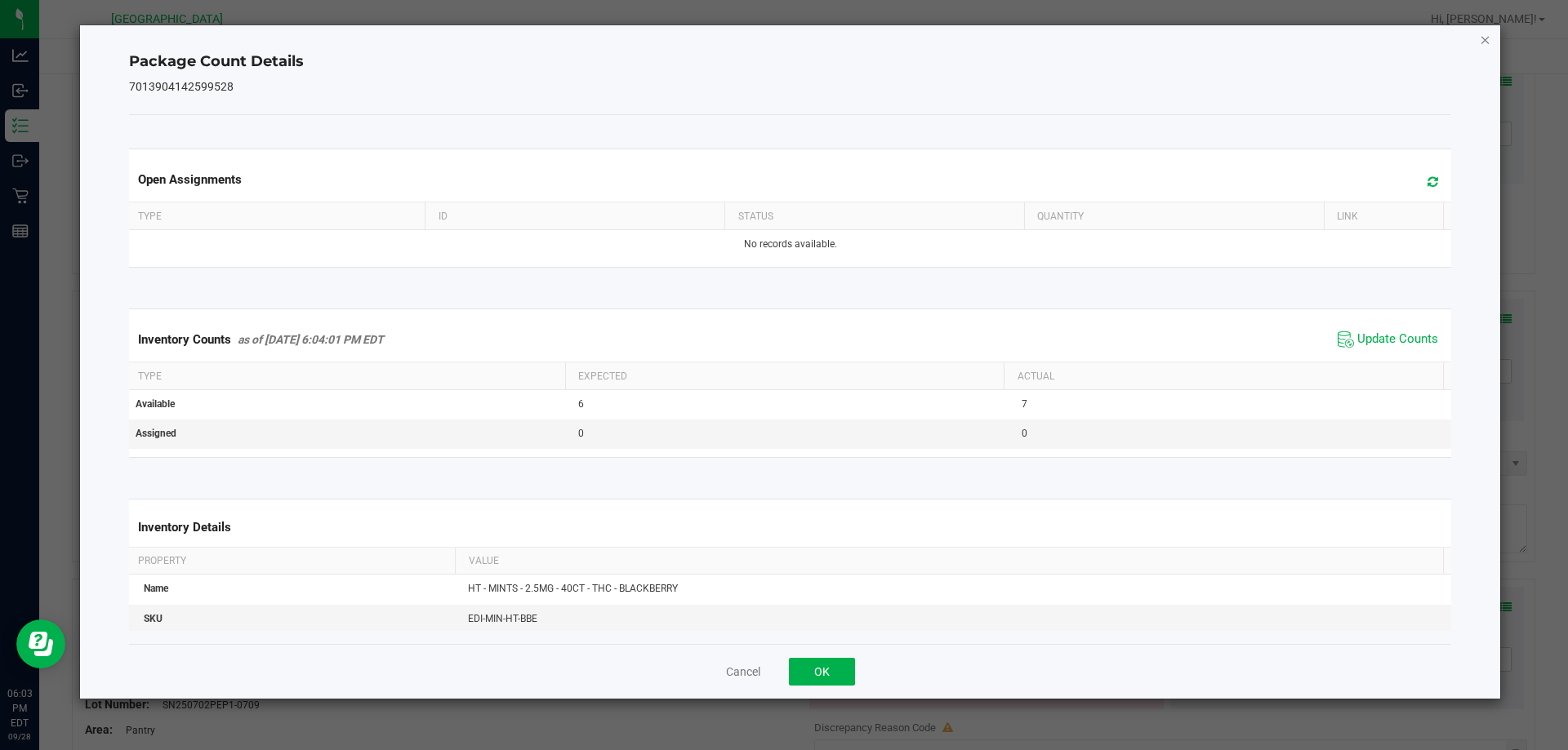
click at [1490, 48] on icon "Close" at bounding box center [1485, 39] width 11 height 20
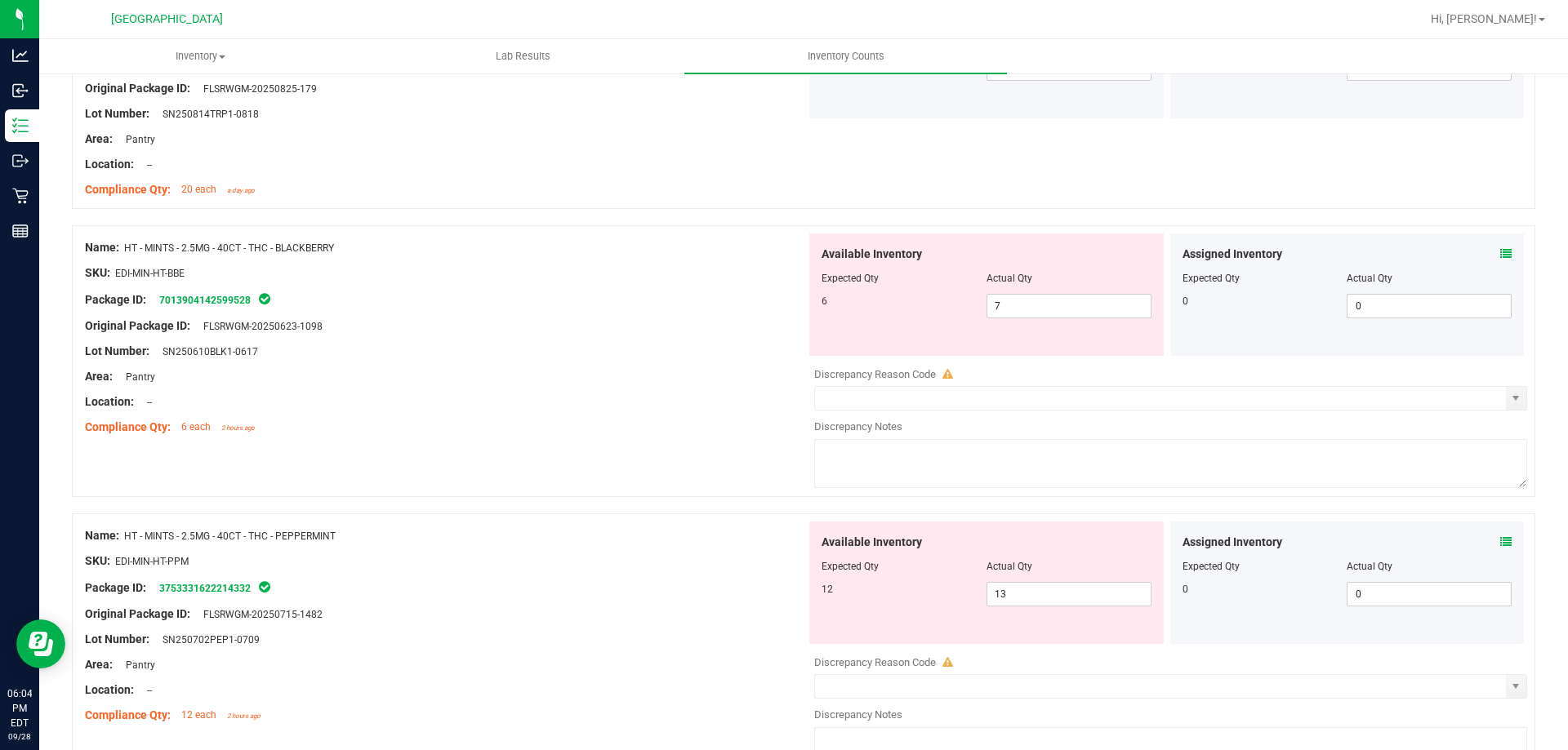
scroll to position [3128, 0]
click at [1033, 307] on input "7" at bounding box center [1068, 307] width 163 height 23
type input "6"
click at [526, 352] on div "Lot Number: SN250610BLK1-0617" at bounding box center [445, 352] width 721 height 17
type input "6"
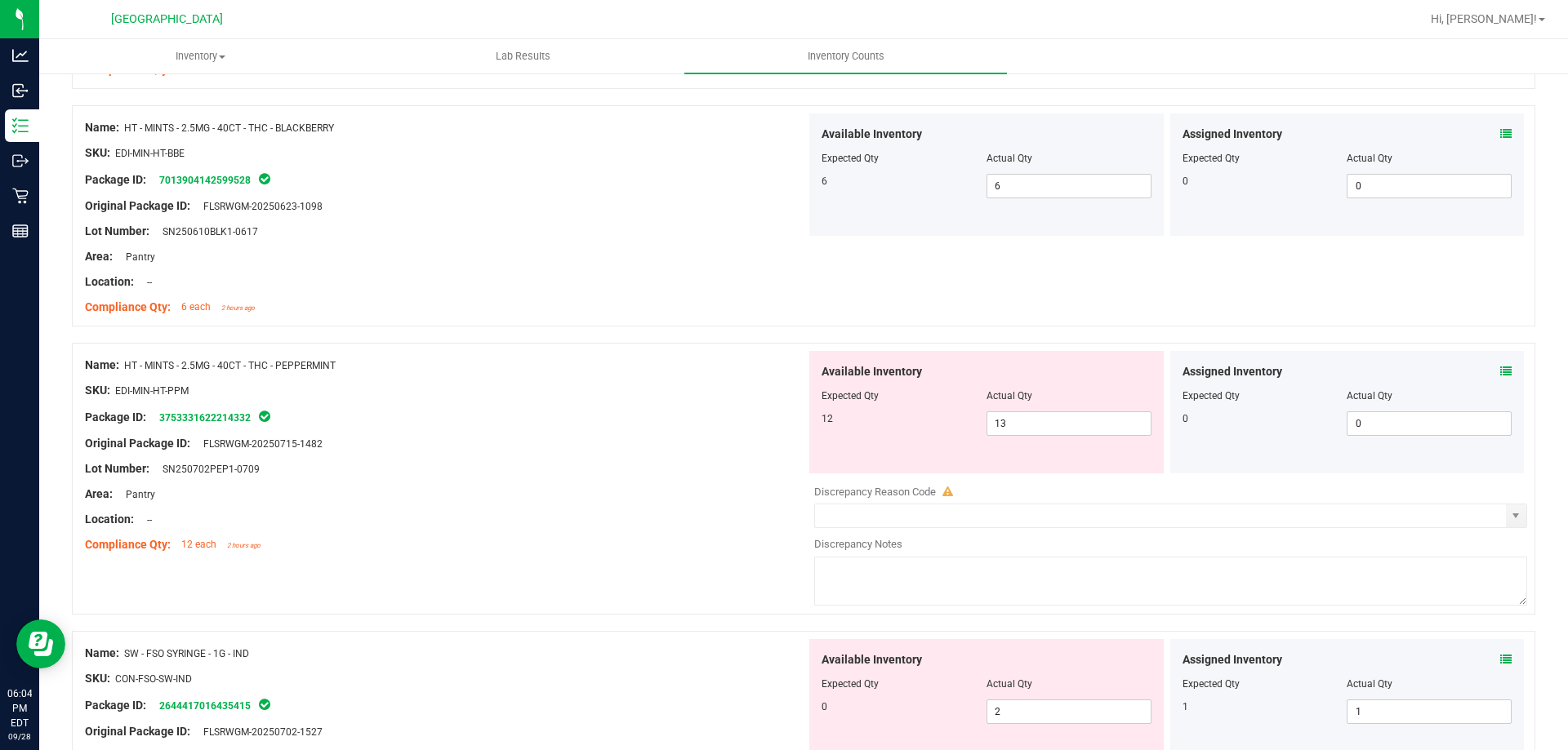
scroll to position [3261, 0]
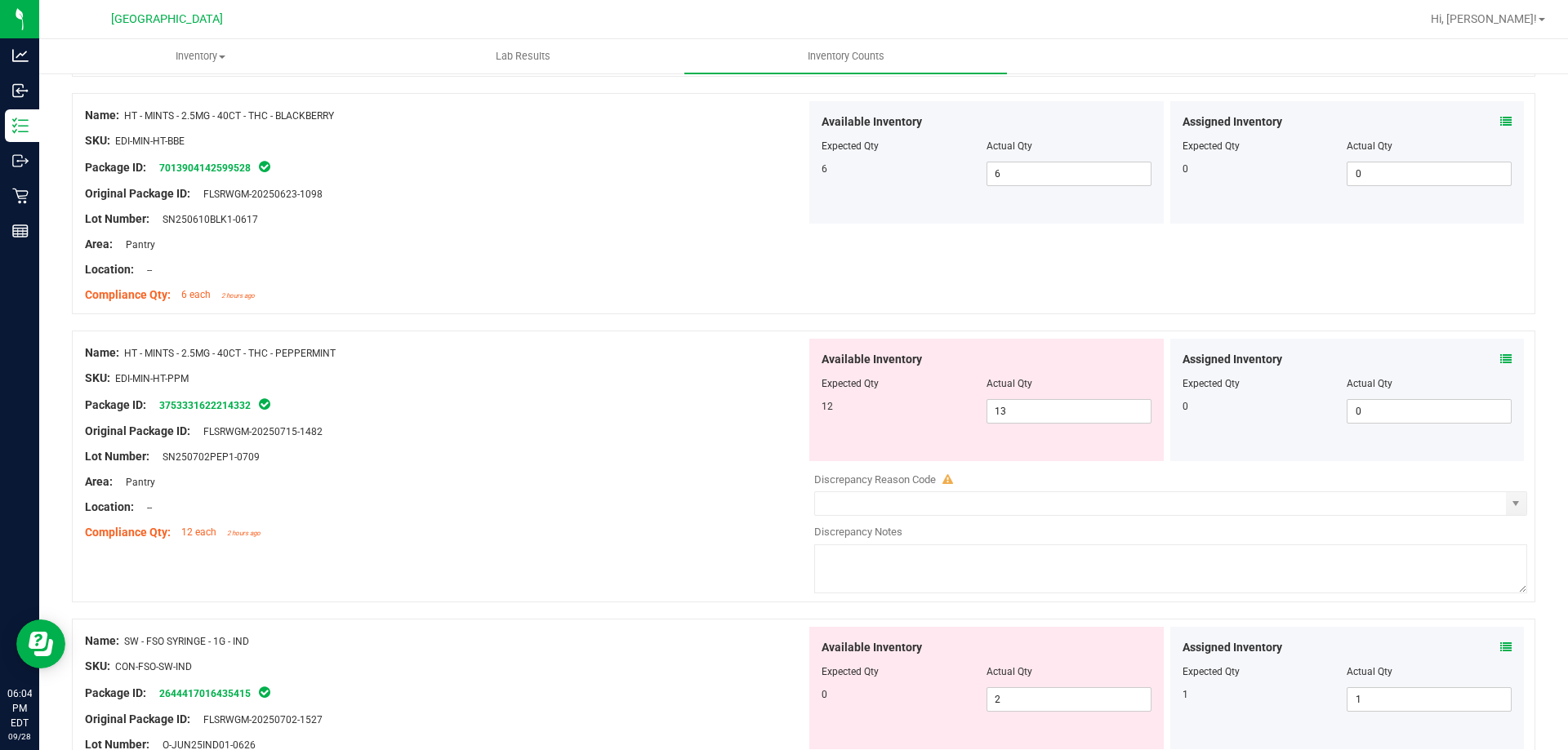
click at [1500, 364] on icon at bounding box center [1506, 359] width 11 height 11
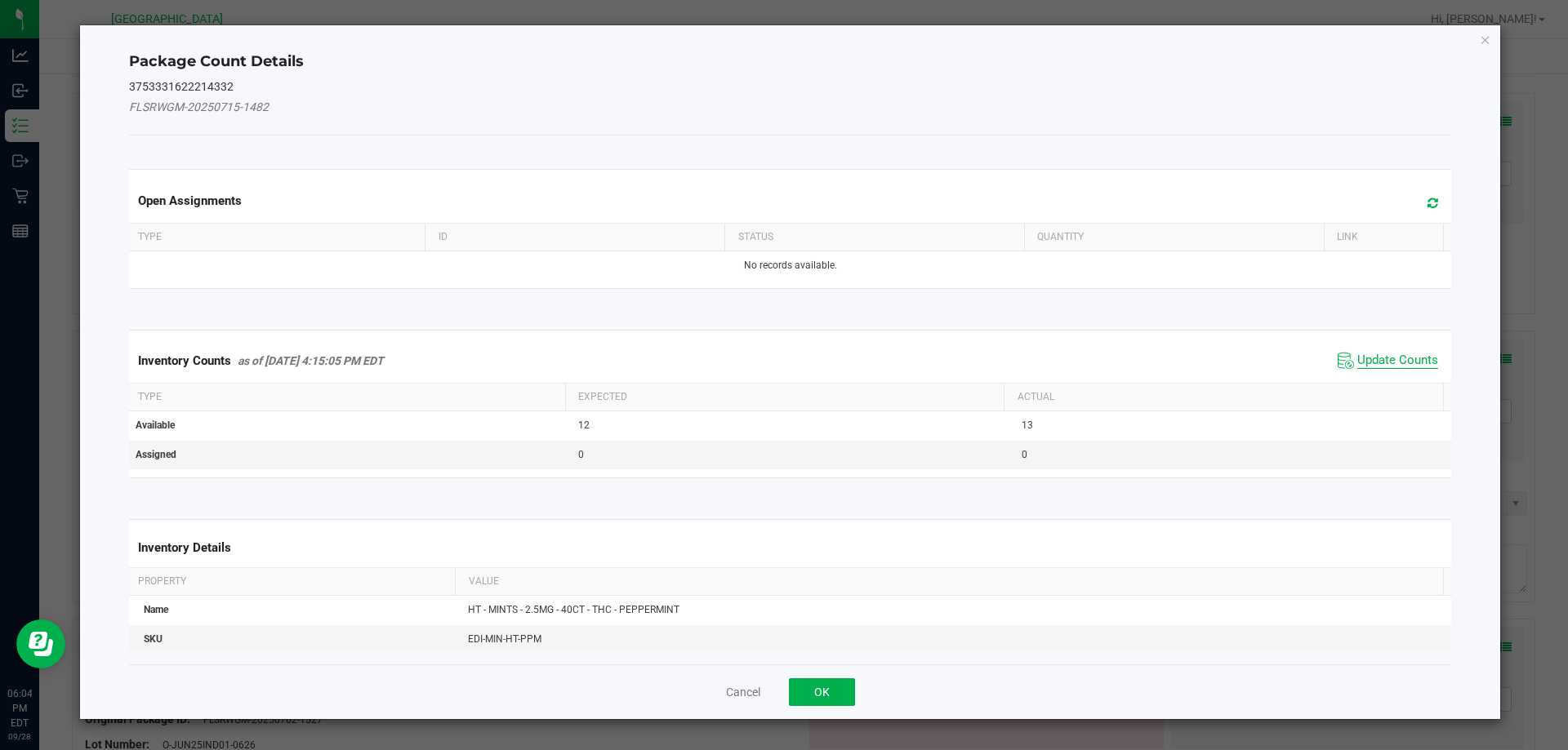
click at [1399, 359] on span "Update Counts" at bounding box center [1398, 360] width 81 height 16
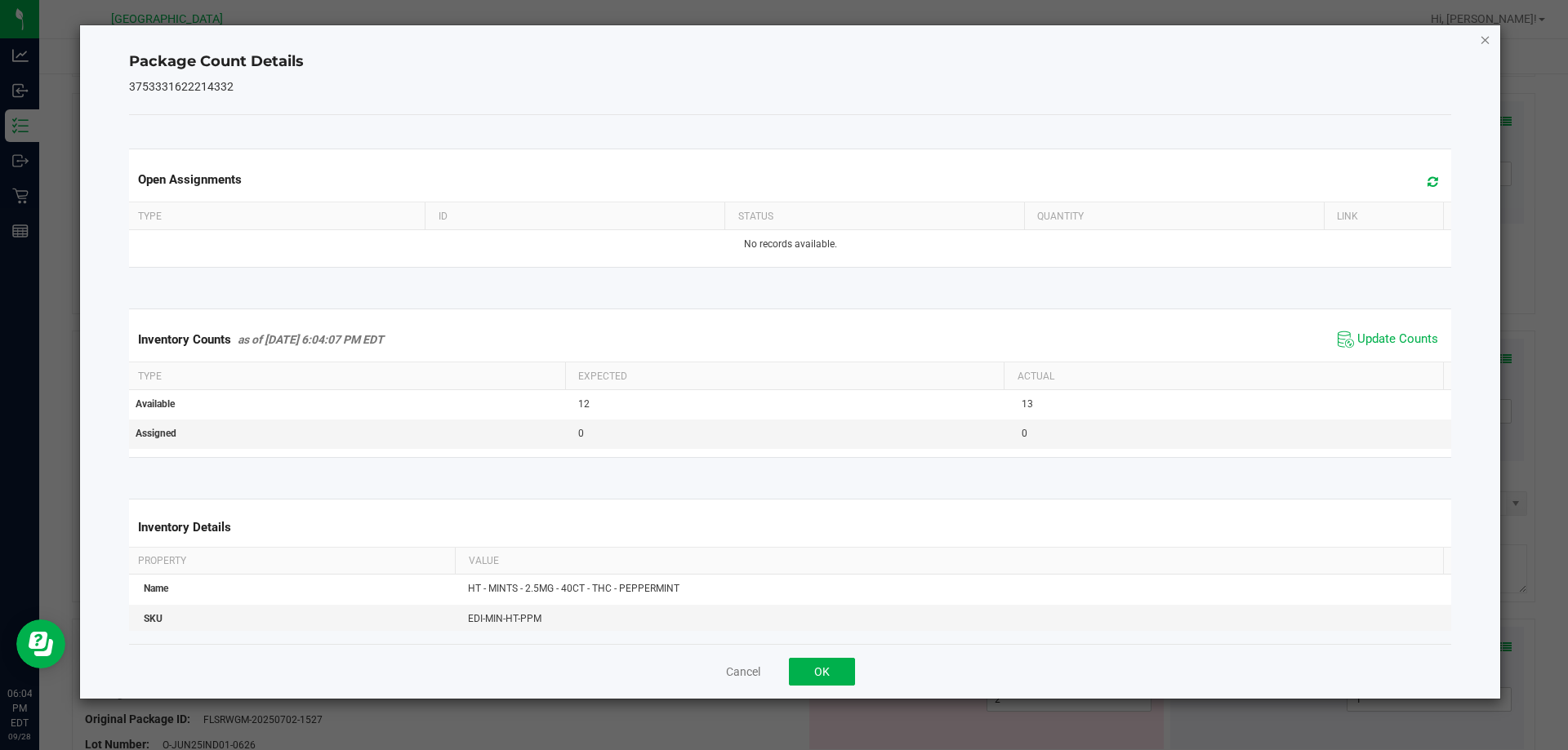
click at [1486, 45] on icon "Close" at bounding box center [1485, 39] width 11 height 20
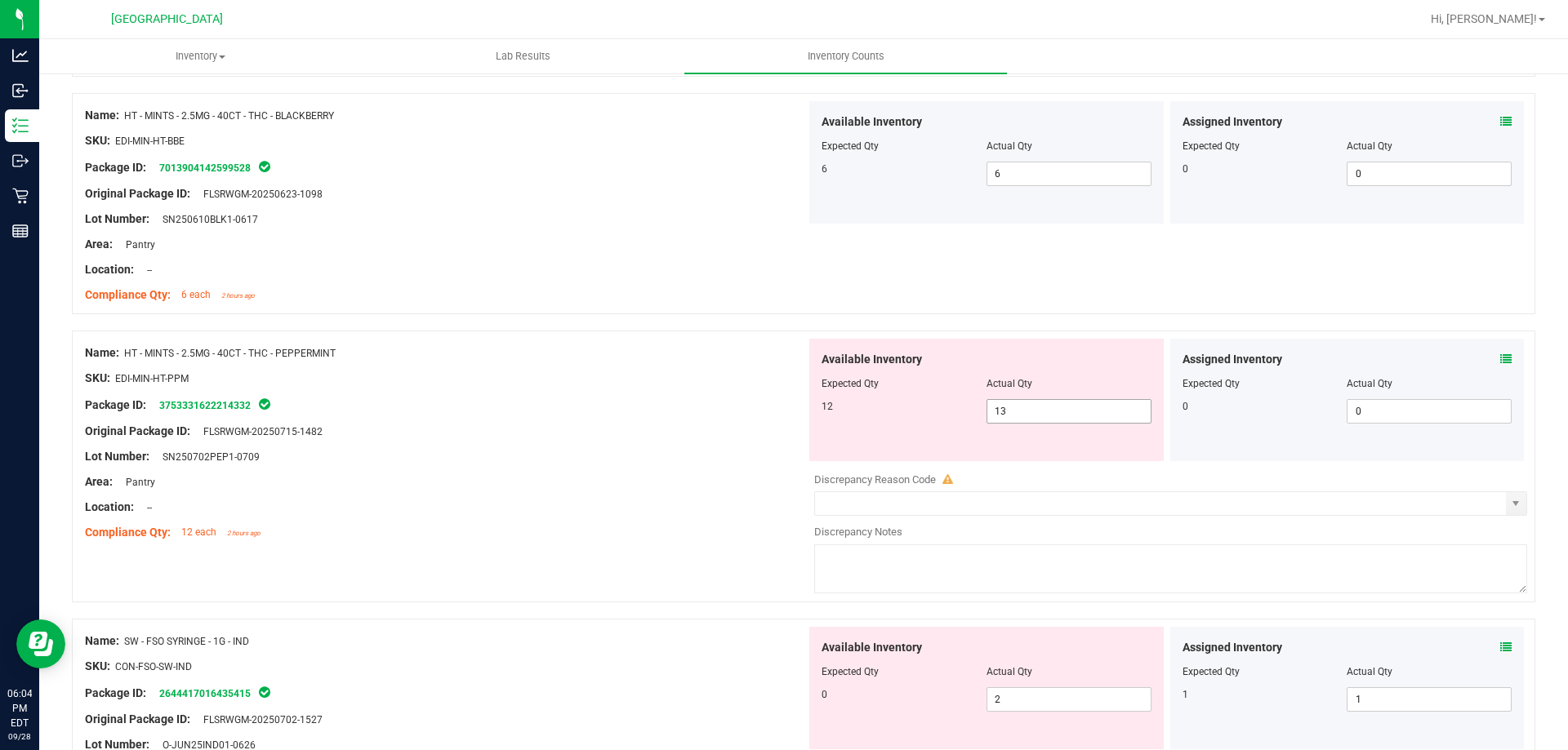
click at [1032, 420] on input "13" at bounding box center [1068, 412] width 163 height 23
type input "12"
click at [533, 378] on div "SKU: EDI-MIN-HT-PPM" at bounding box center [445, 379] width 721 height 17
type input "12"
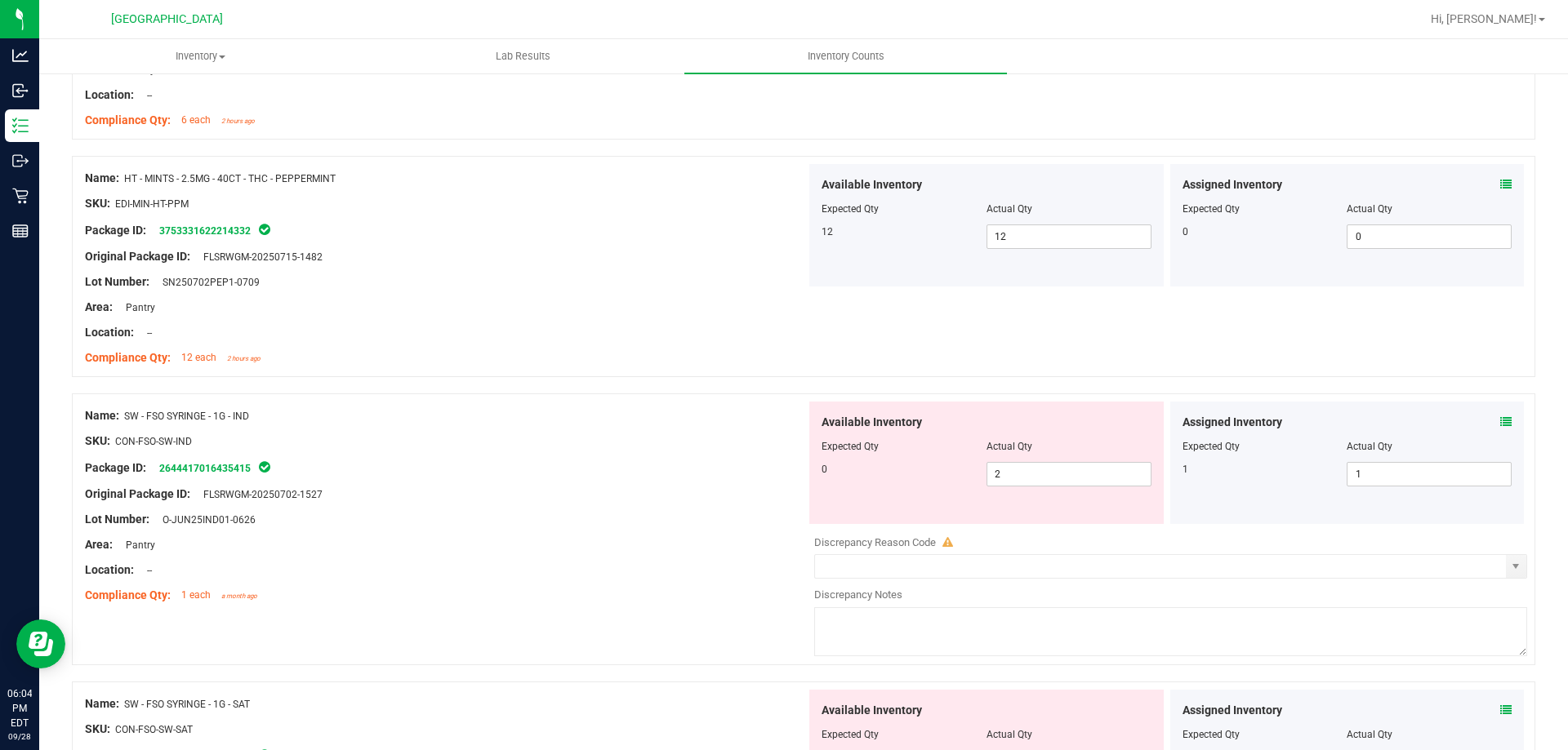
scroll to position [3539, 0]
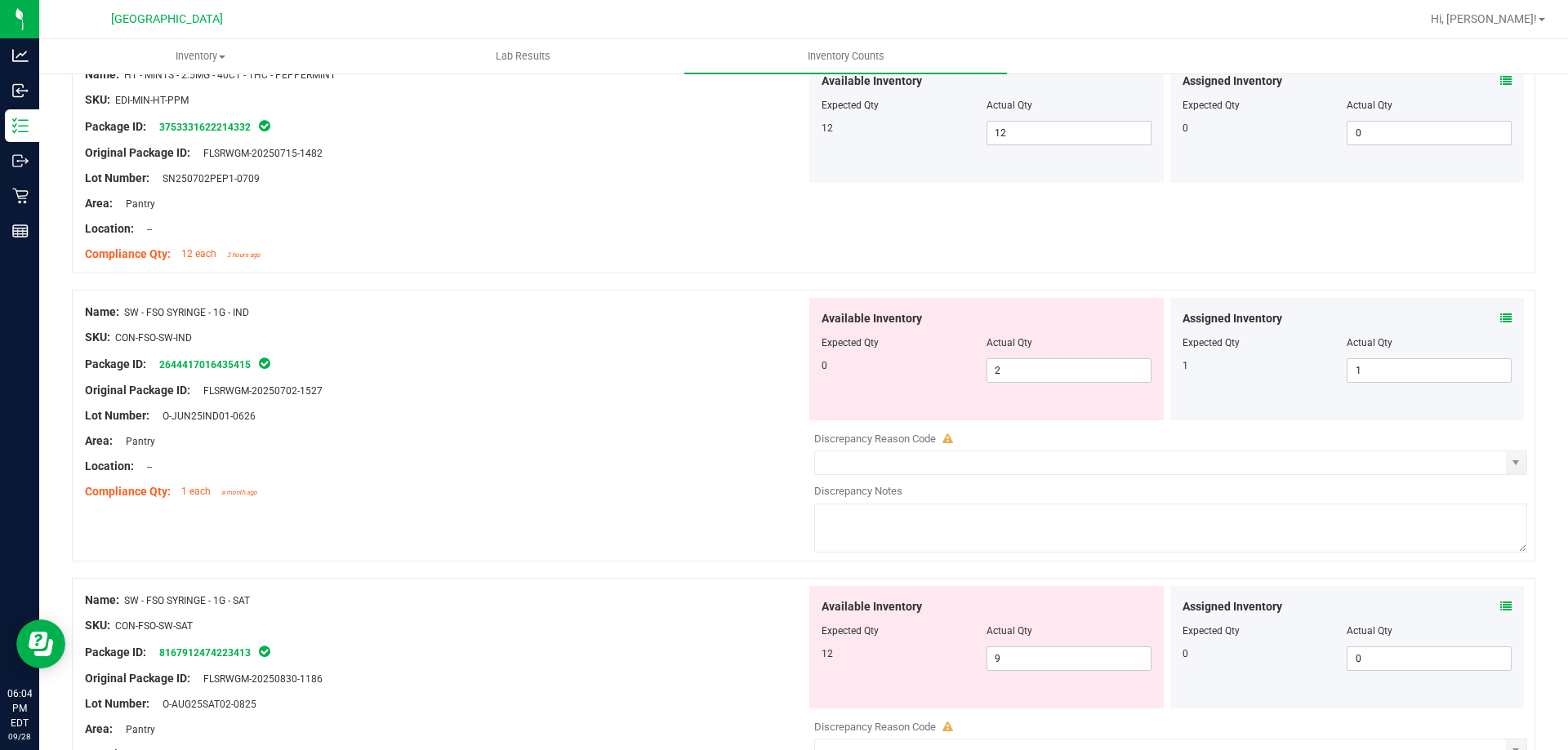
click at [1500, 316] on icon at bounding box center [1506, 318] width 11 height 11
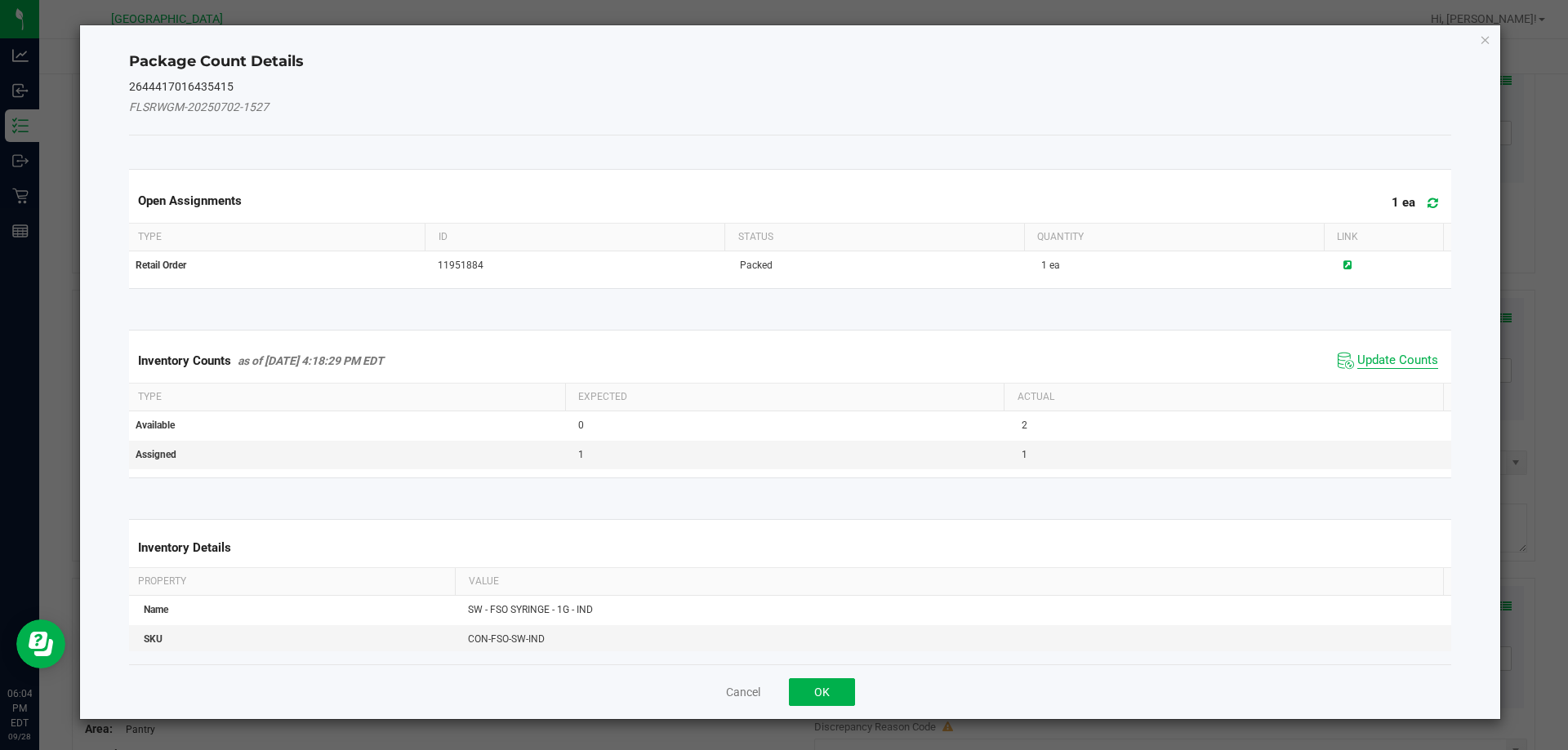
click at [1403, 365] on span "Update Counts" at bounding box center [1398, 360] width 81 height 16
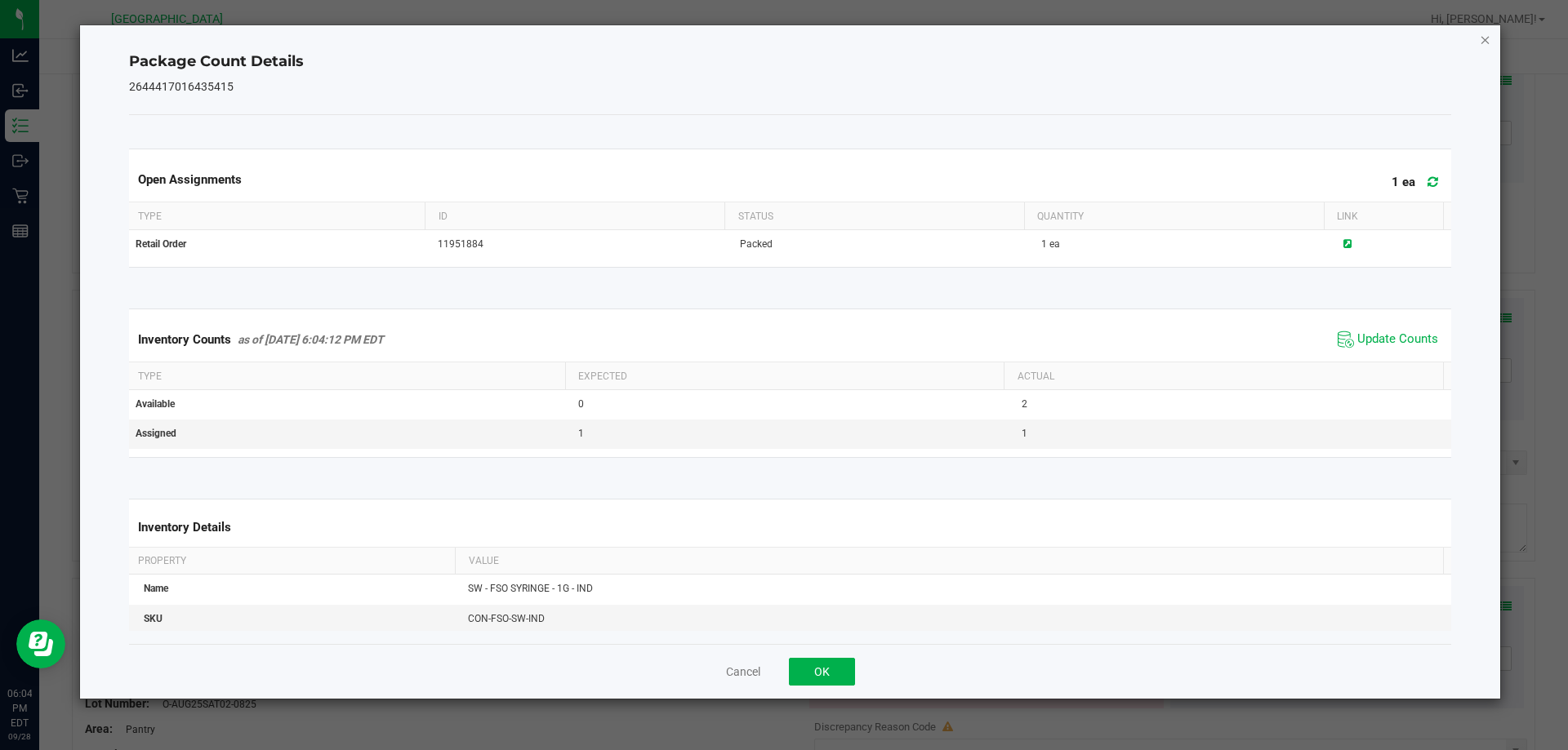
click at [1490, 45] on icon "Close" at bounding box center [1485, 39] width 11 height 20
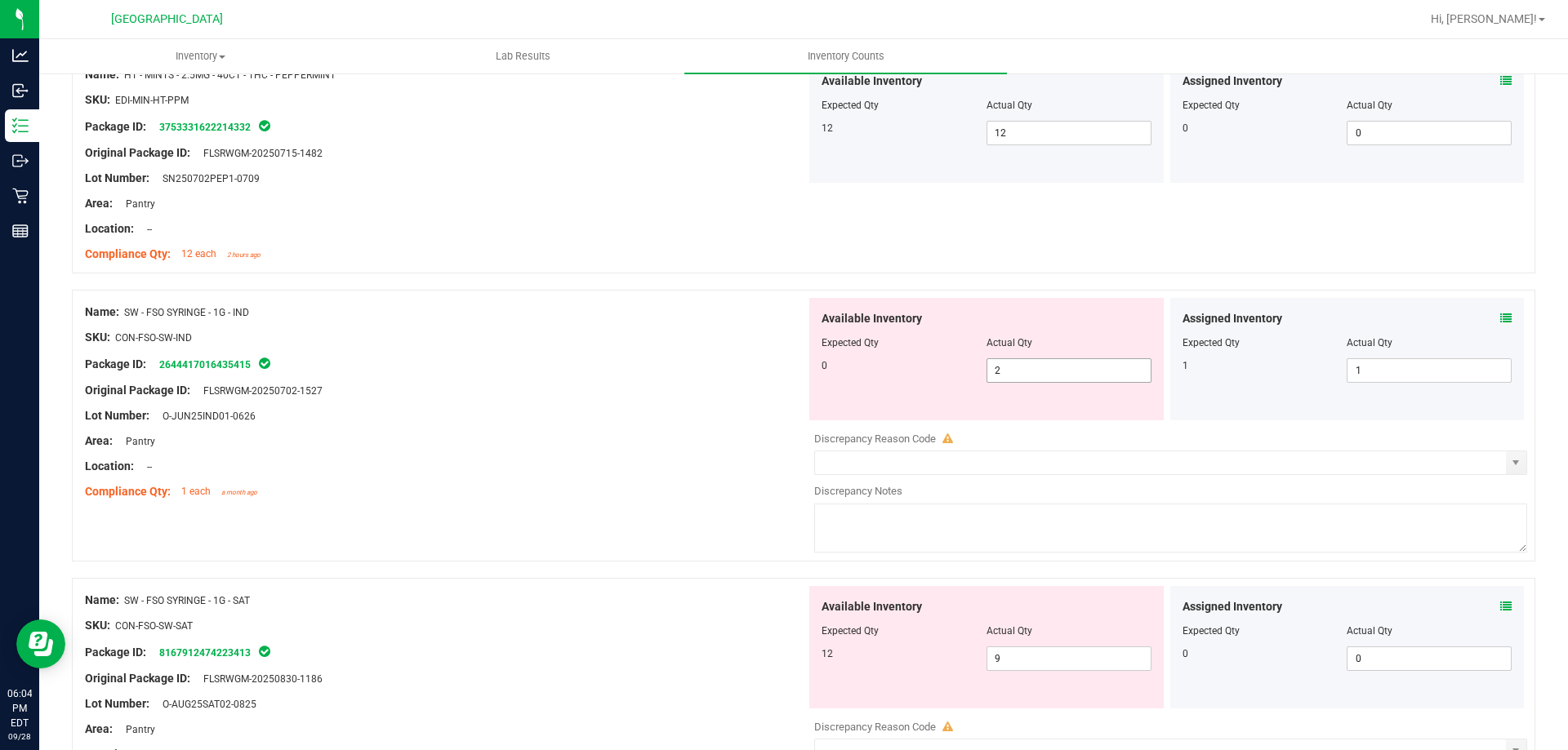
click at [1037, 381] on input "2" at bounding box center [1068, 370] width 163 height 23
type input "0"
click at [503, 367] on div "Package ID: 2644417016435415" at bounding box center [445, 364] width 721 height 20
type input "0"
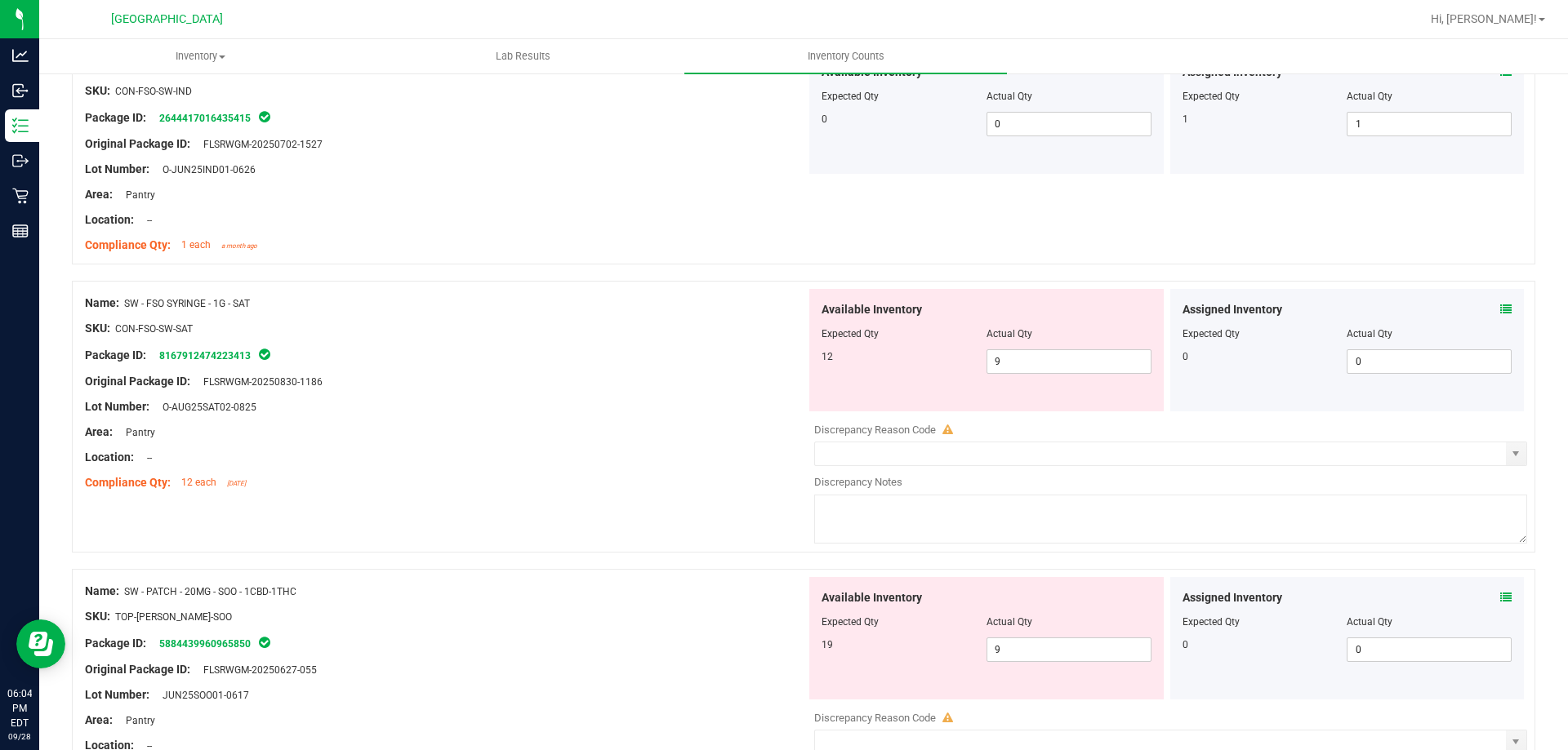
scroll to position [3778, 0]
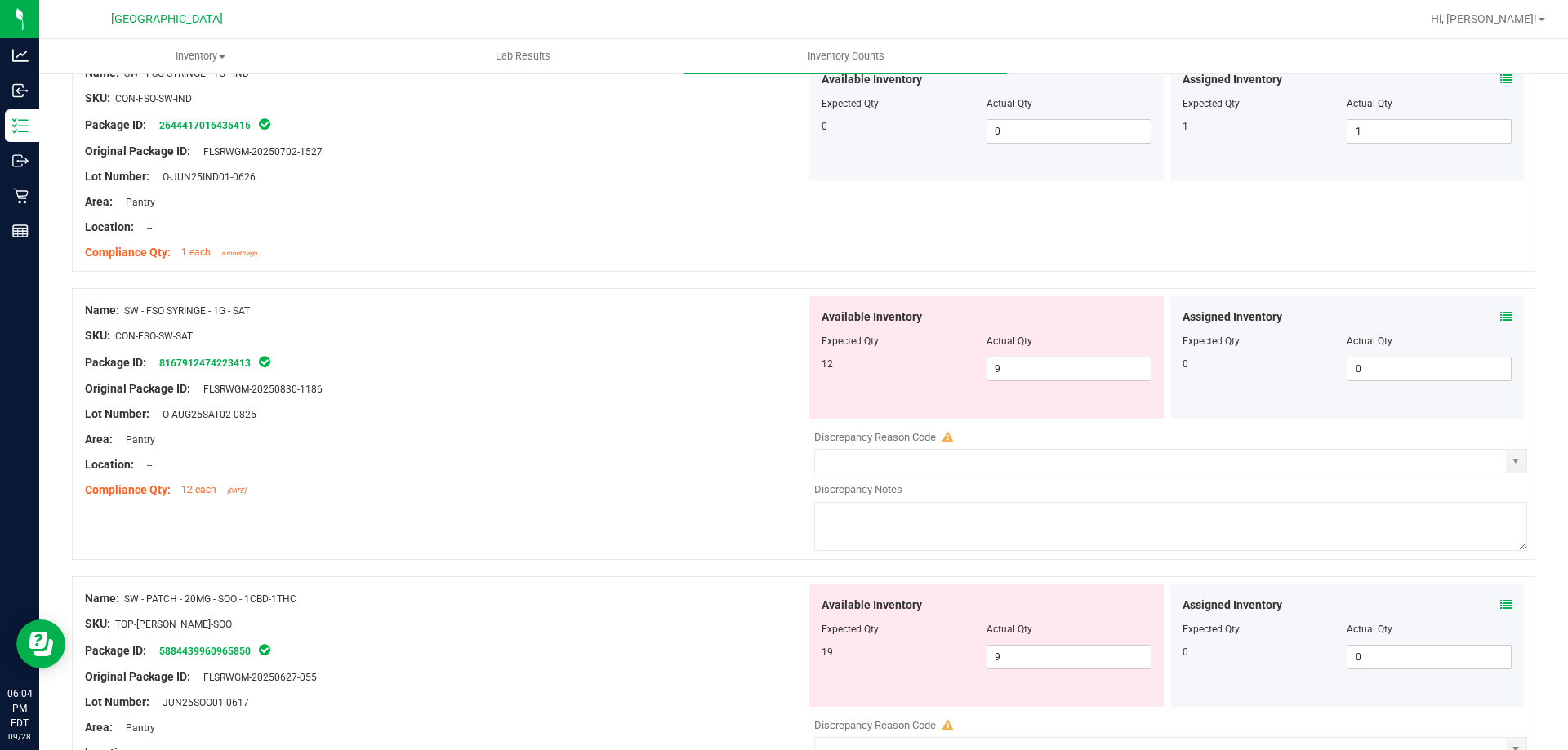
click at [1500, 320] on icon at bounding box center [1506, 316] width 11 height 11
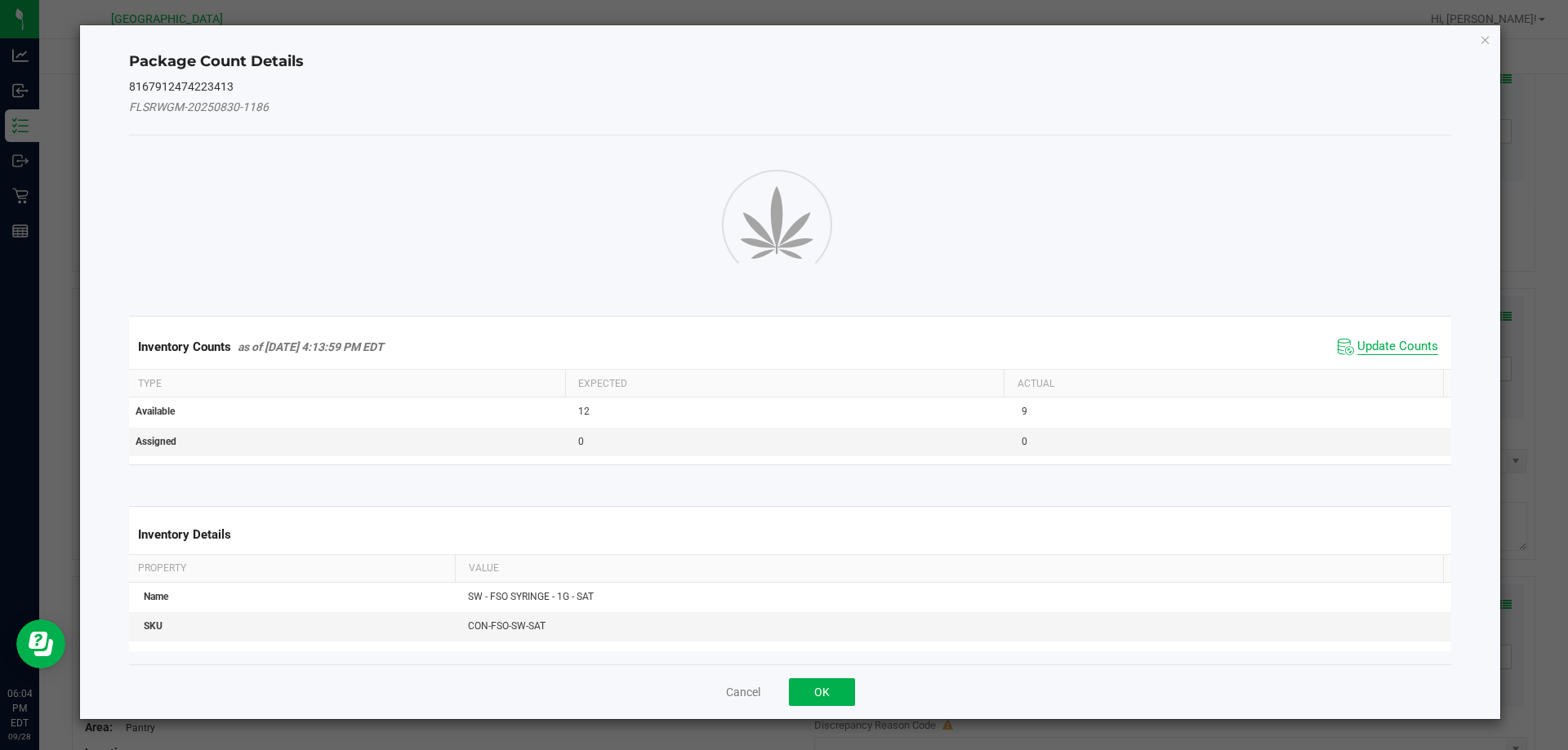
click at [1395, 355] on span "Update Counts" at bounding box center [1398, 347] width 81 height 16
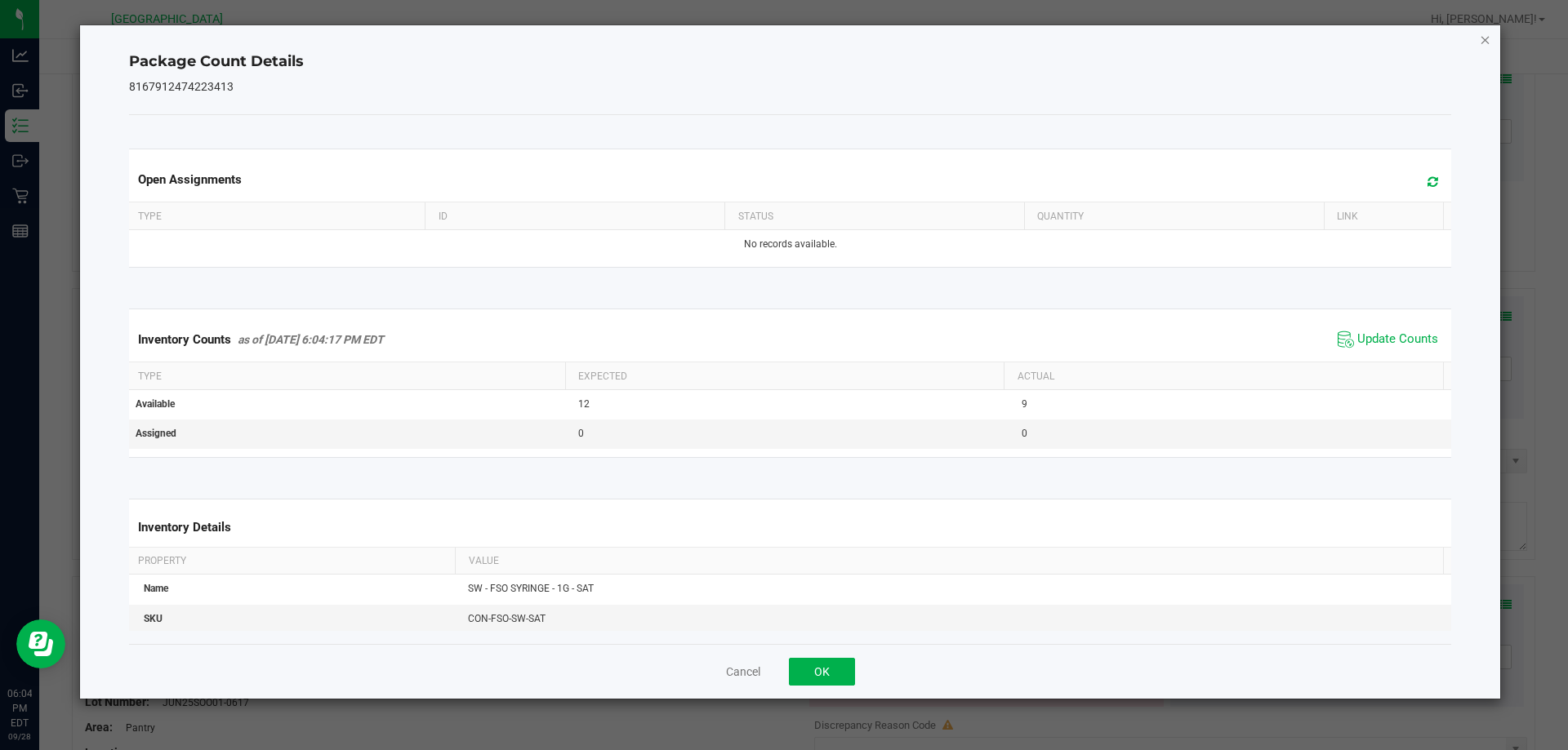
click at [1484, 39] on icon "Close" at bounding box center [1485, 39] width 11 height 20
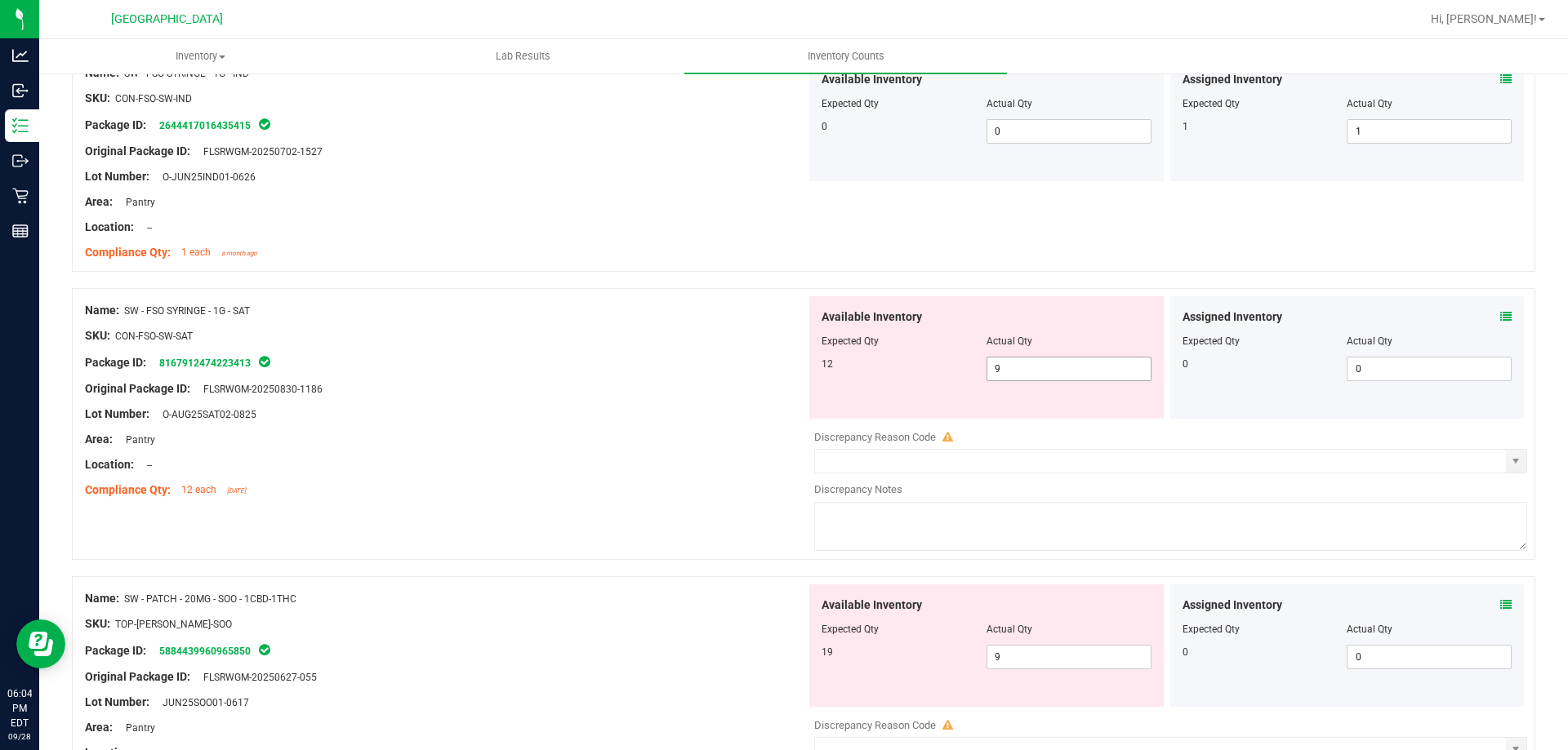
click at [1044, 372] on input "9" at bounding box center [1068, 369] width 163 height 23
type input "12"
click at [494, 359] on div "Package ID: 8167912474223413" at bounding box center [445, 362] width 721 height 20
type input "12"
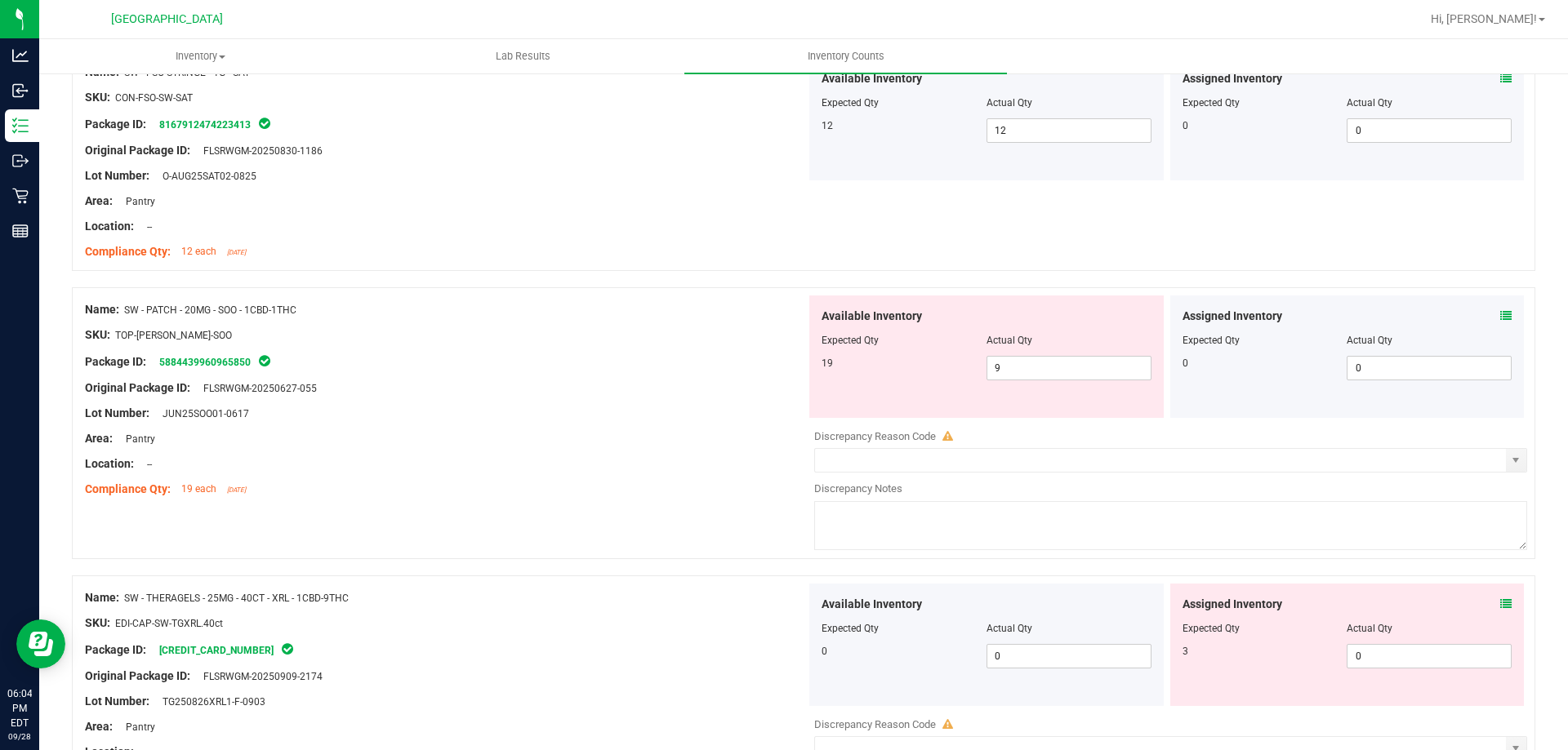
scroll to position [4011, 0]
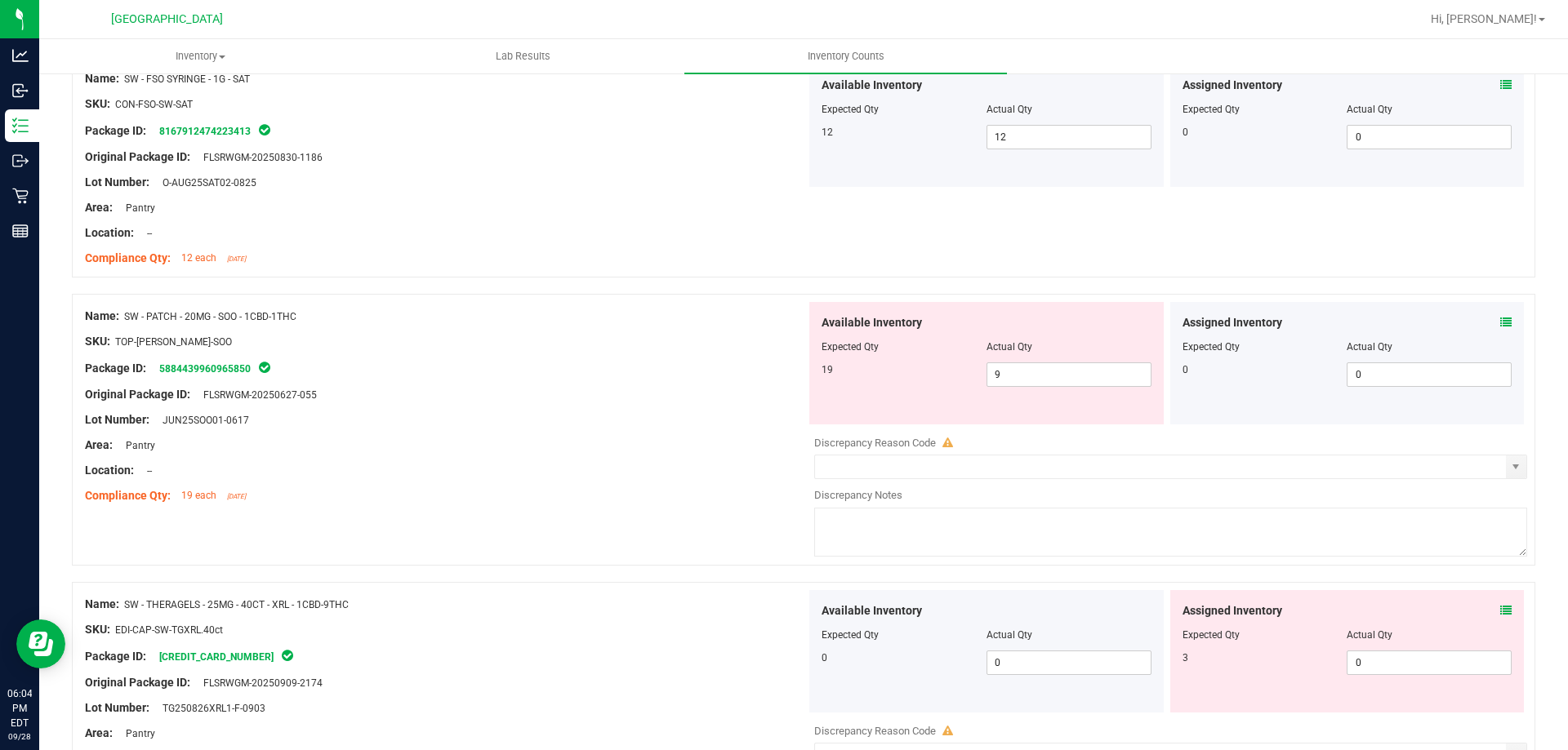
click at [1500, 322] on icon at bounding box center [1506, 322] width 11 height 11
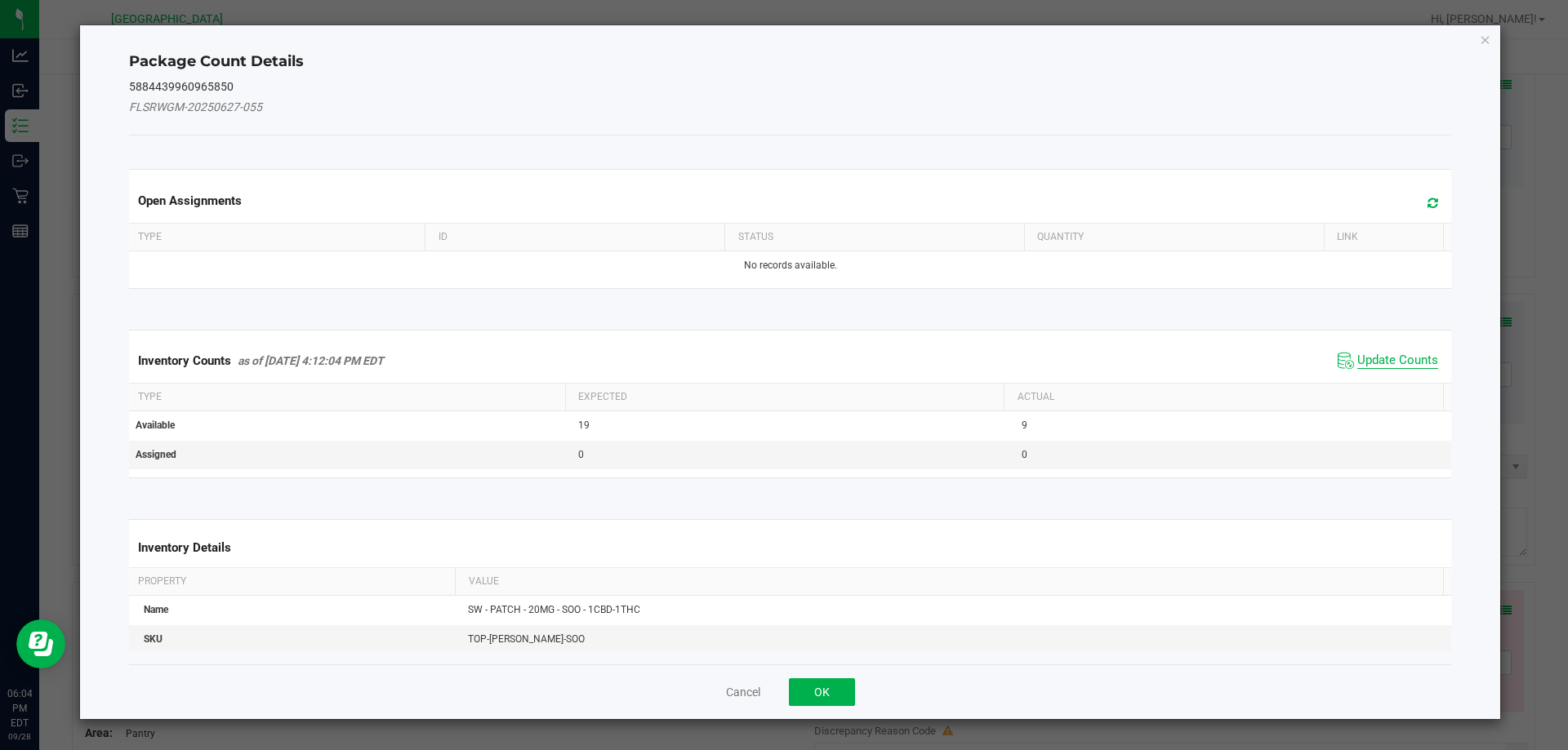
click at [1401, 353] on span "Update Counts" at bounding box center [1398, 360] width 81 height 16
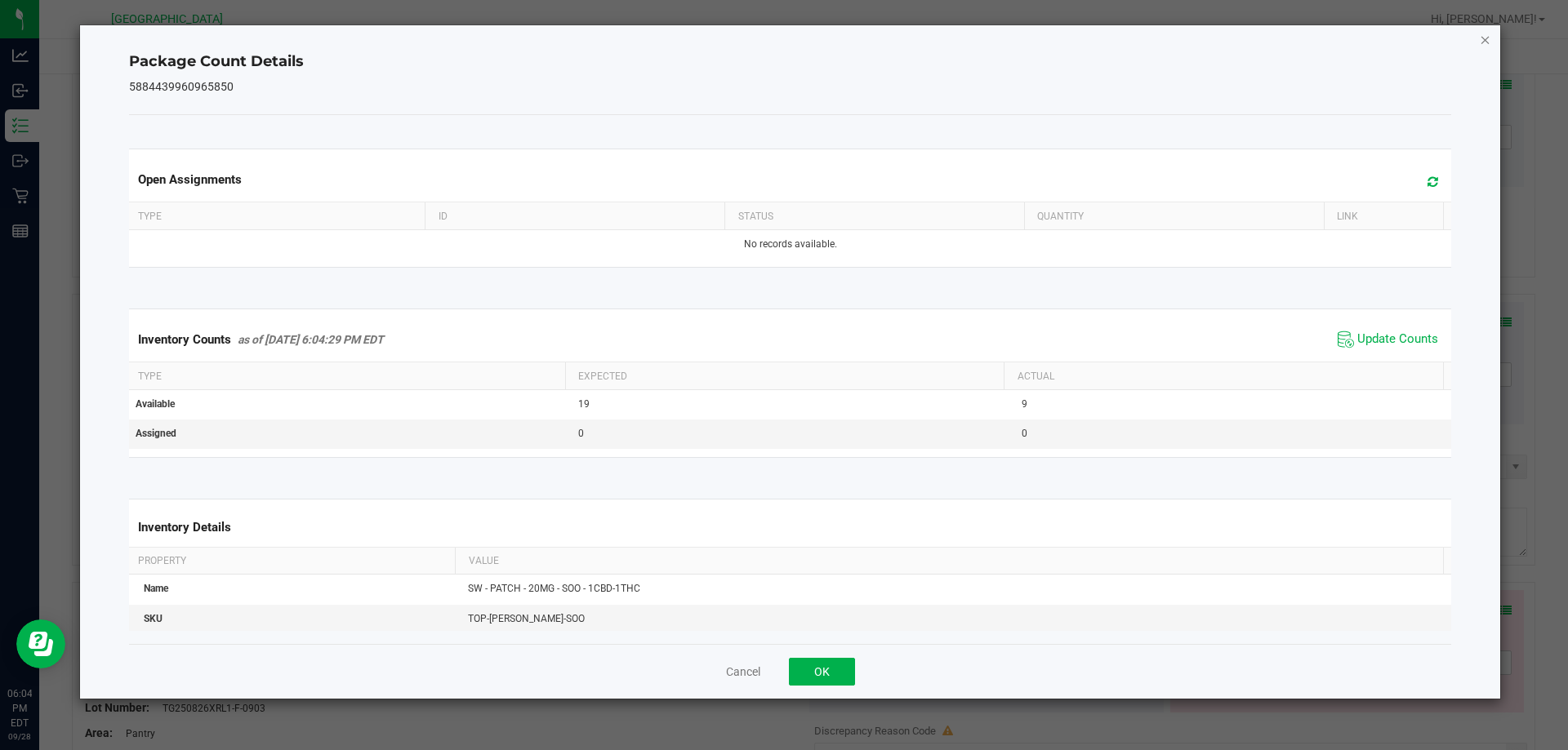
click at [1484, 39] on icon "Close" at bounding box center [1485, 39] width 11 height 20
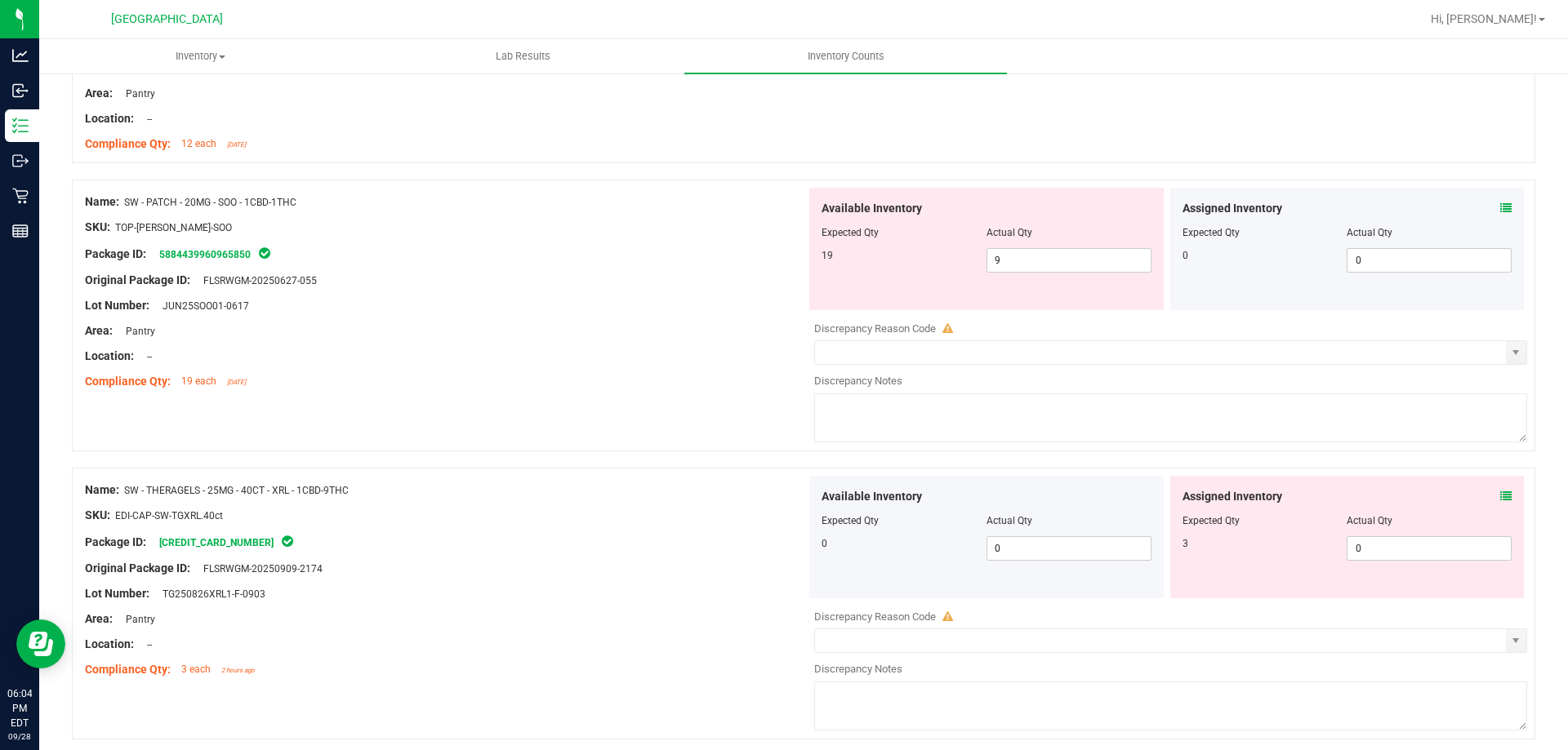
scroll to position [4150, 0]
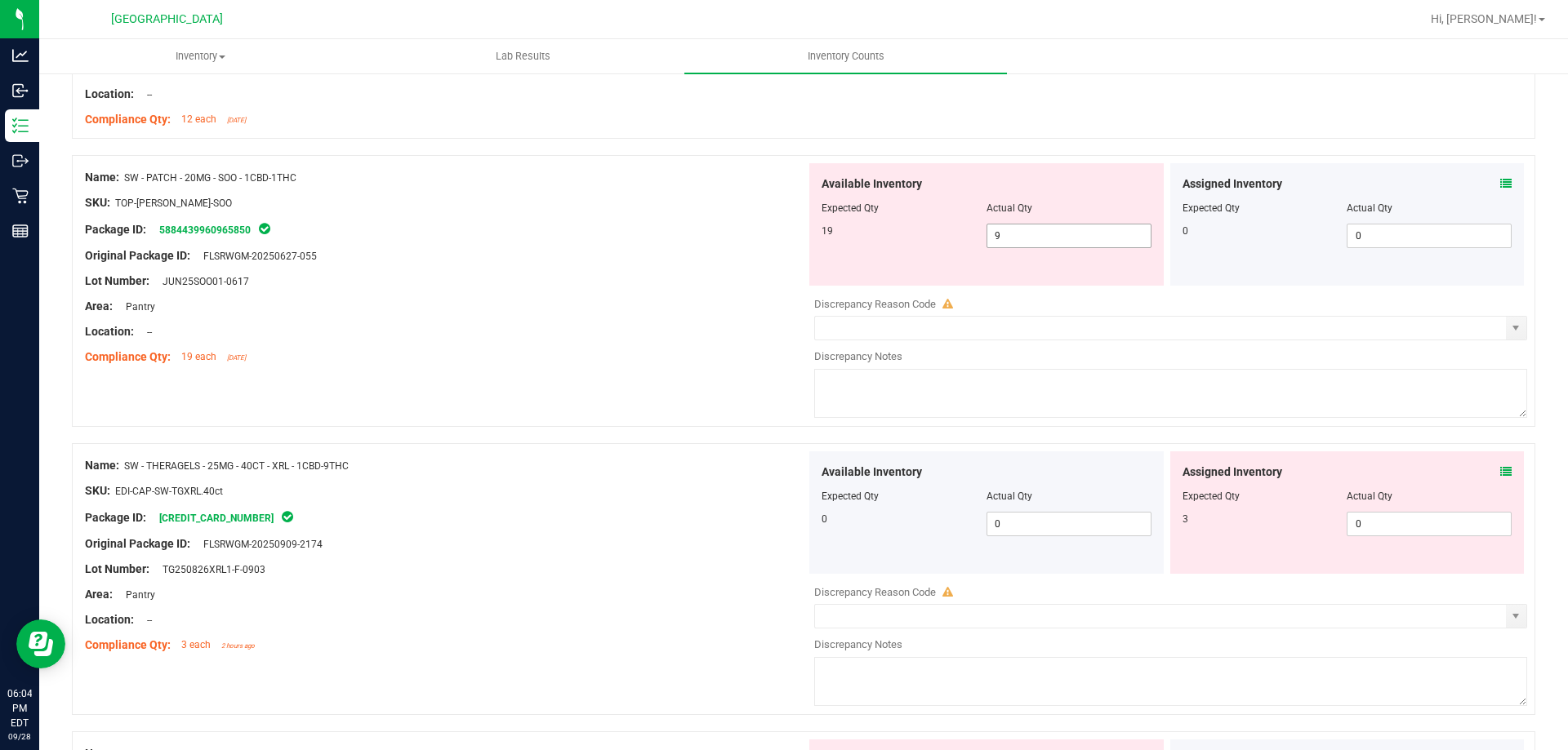
click at [1034, 238] on input "9" at bounding box center [1068, 236] width 163 height 23
type input "19"
click at [511, 270] on div at bounding box center [445, 268] width 721 height 9
type input "19"
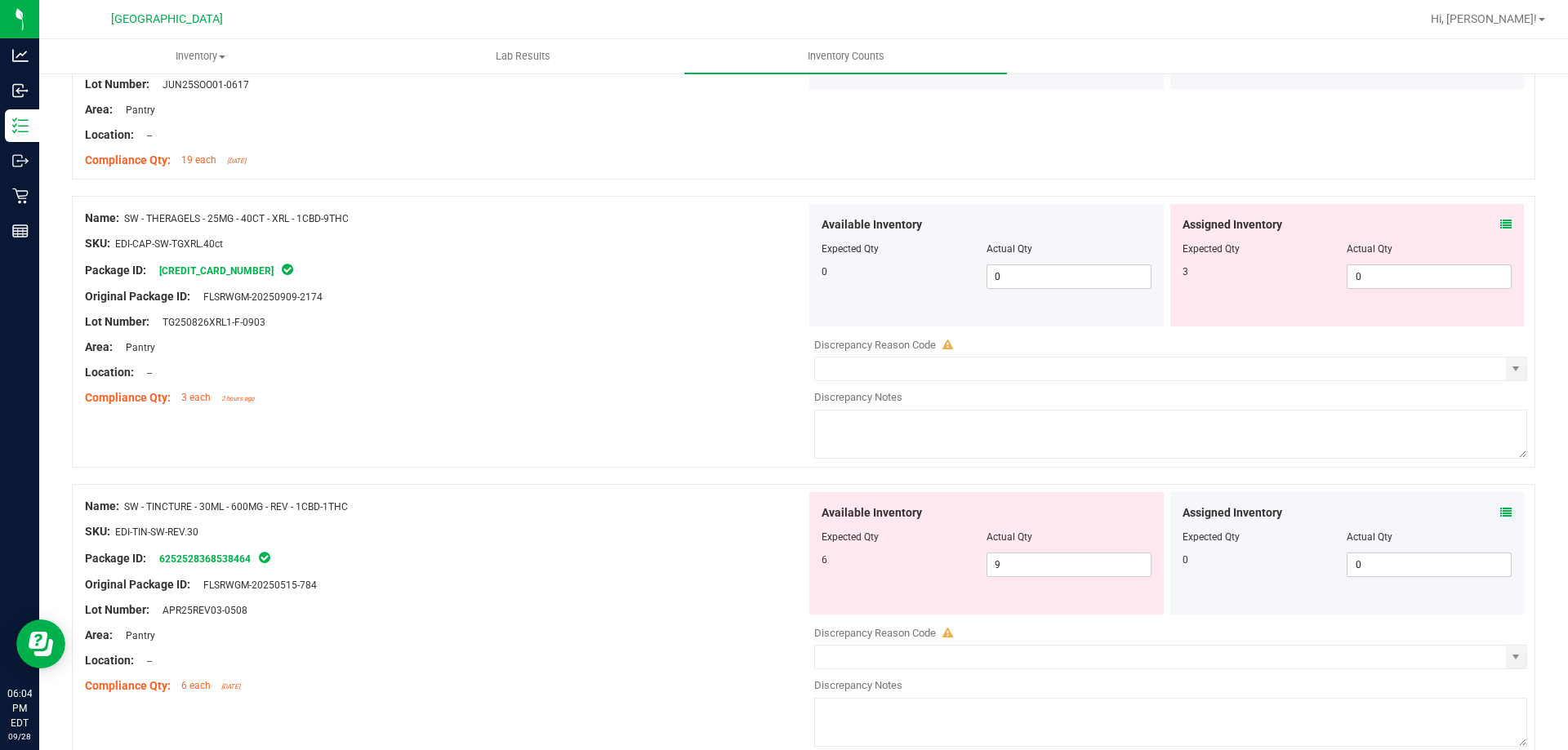
scroll to position [4349, 0]
click at [1500, 221] on icon at bounding box center [1506, 222] width 11 height 11
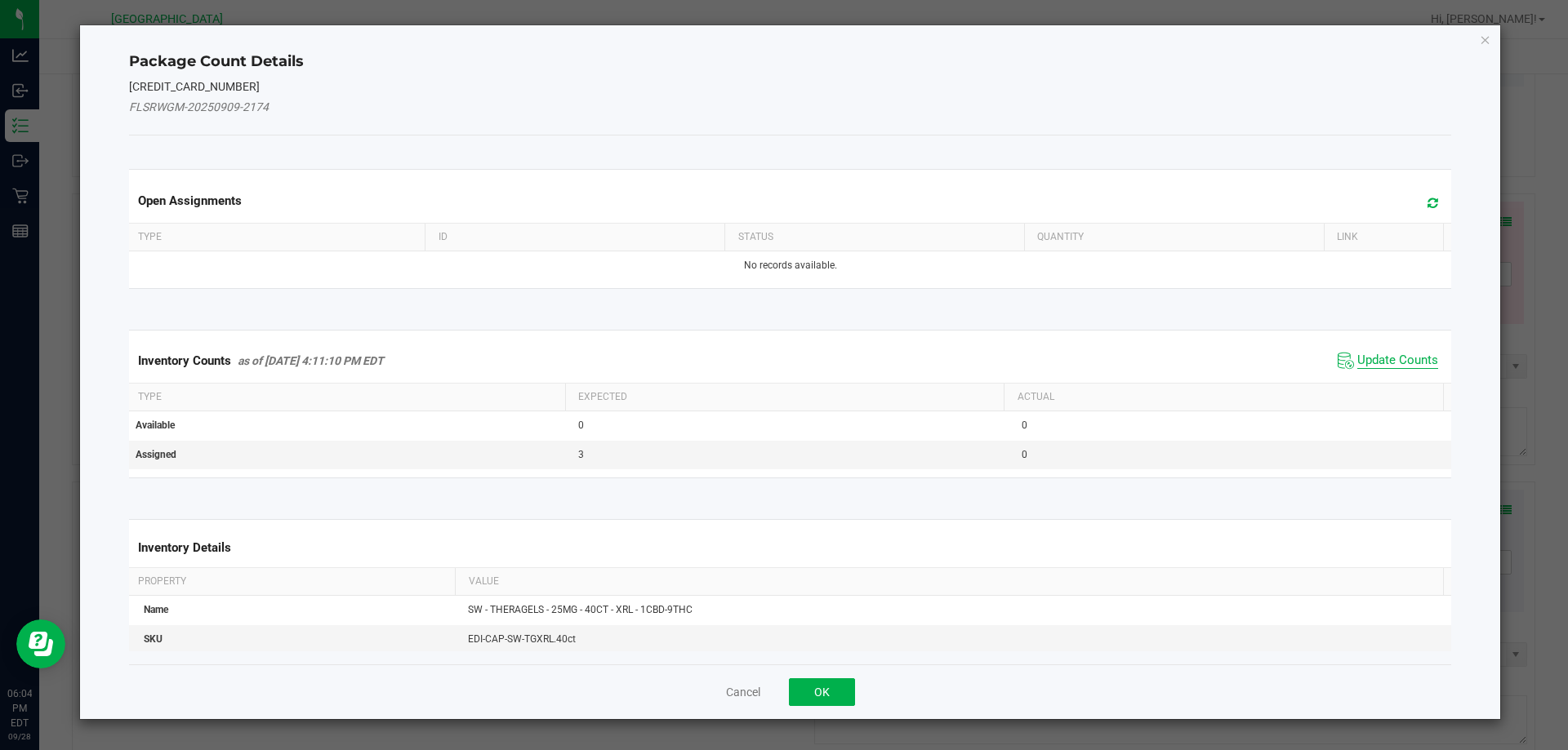
click at [1390, 366] on span "Update Counts" at bounding box center [1398, 360] width 81 height 16
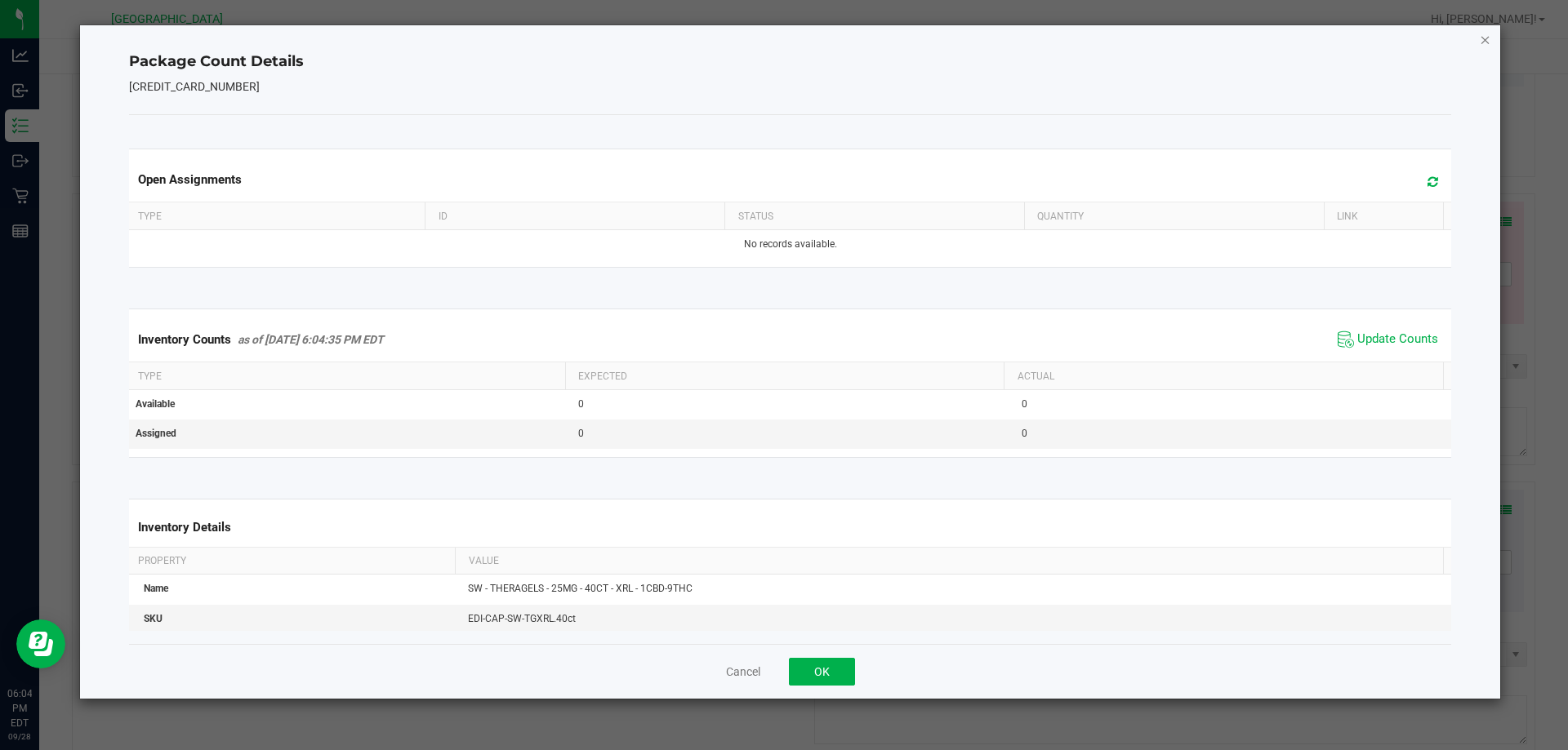
click at [1485, 39] on icon "Close" at bounding box center [1485, 39] width 11 height 20
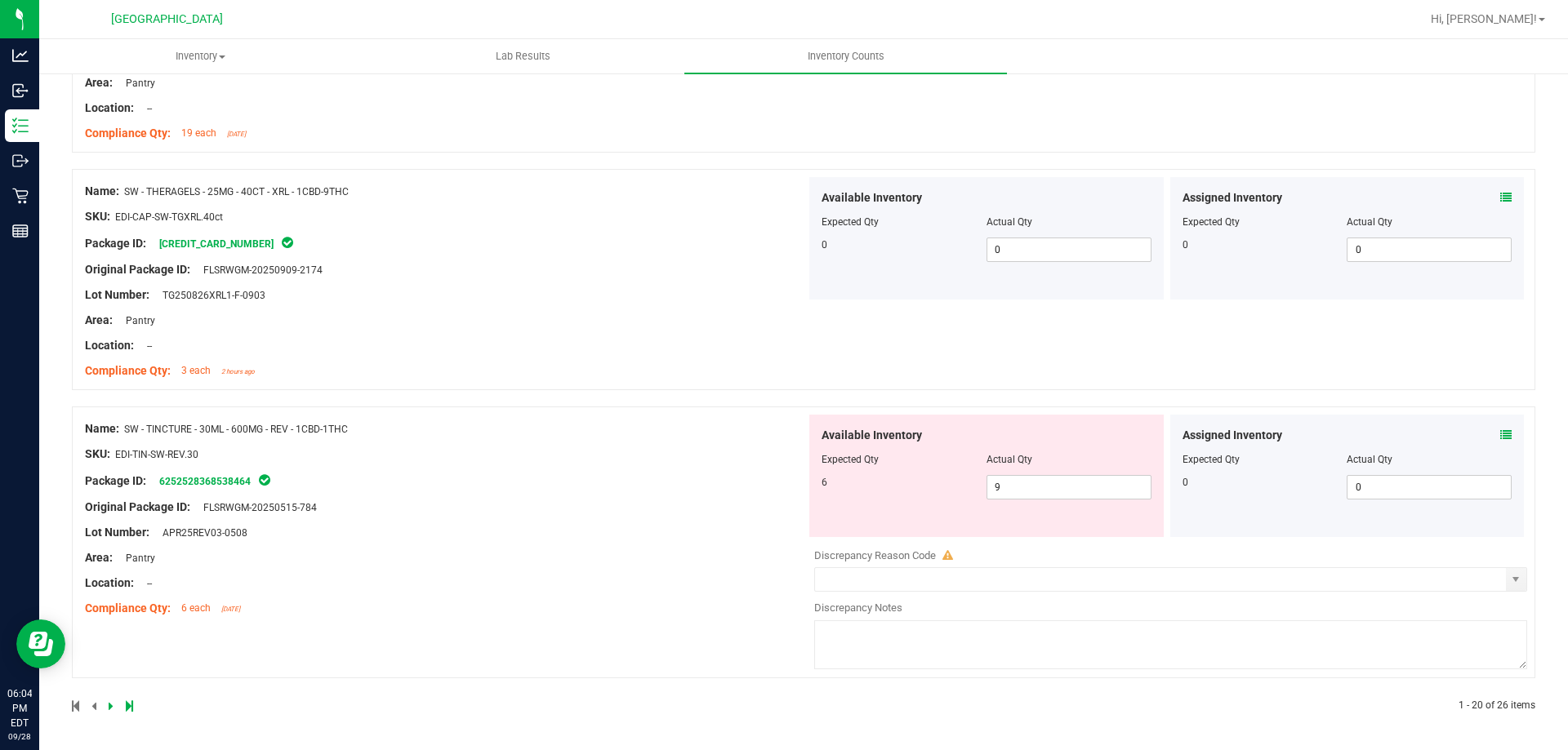
scroll to position [4372, 0]
click at [1500, 435] on icon at bounding box center [1506, 436] width 11 height 11
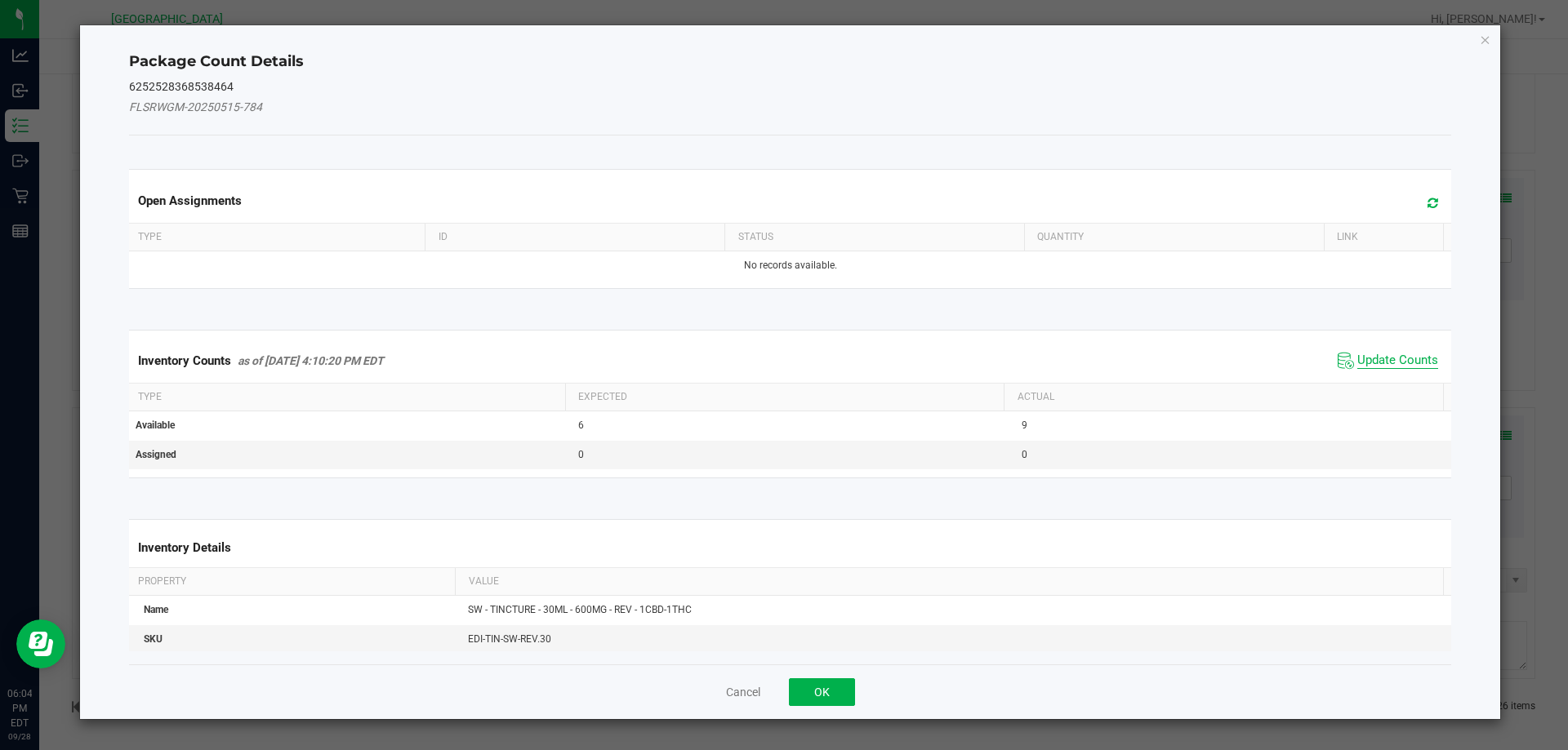
click at [1386, 353] on span "Update Counts" at bounding box center [1398, 360] width 81 height 16
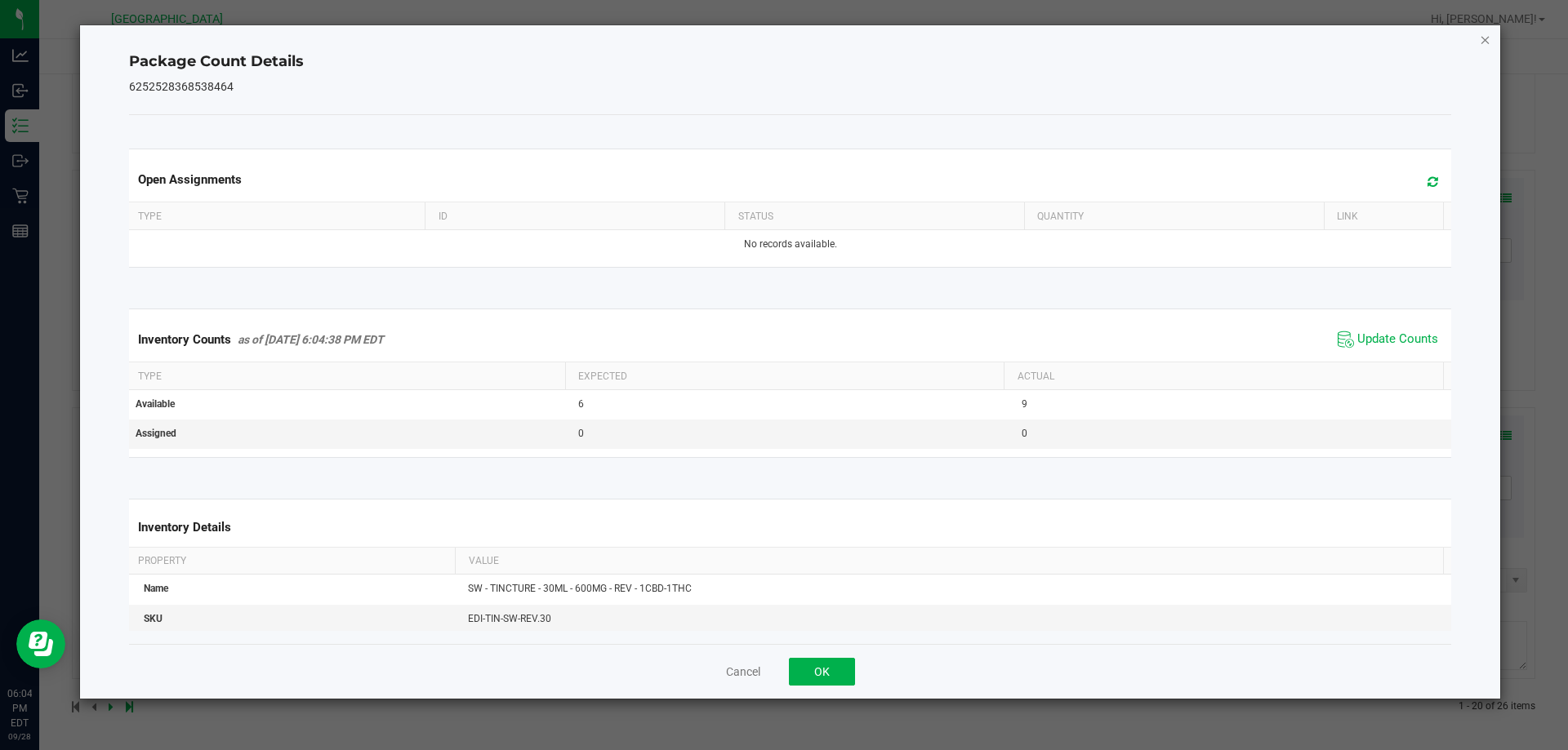
click at [1484, 44] on icon "Close" at bounding box center [1485, 39] width 11 height 20
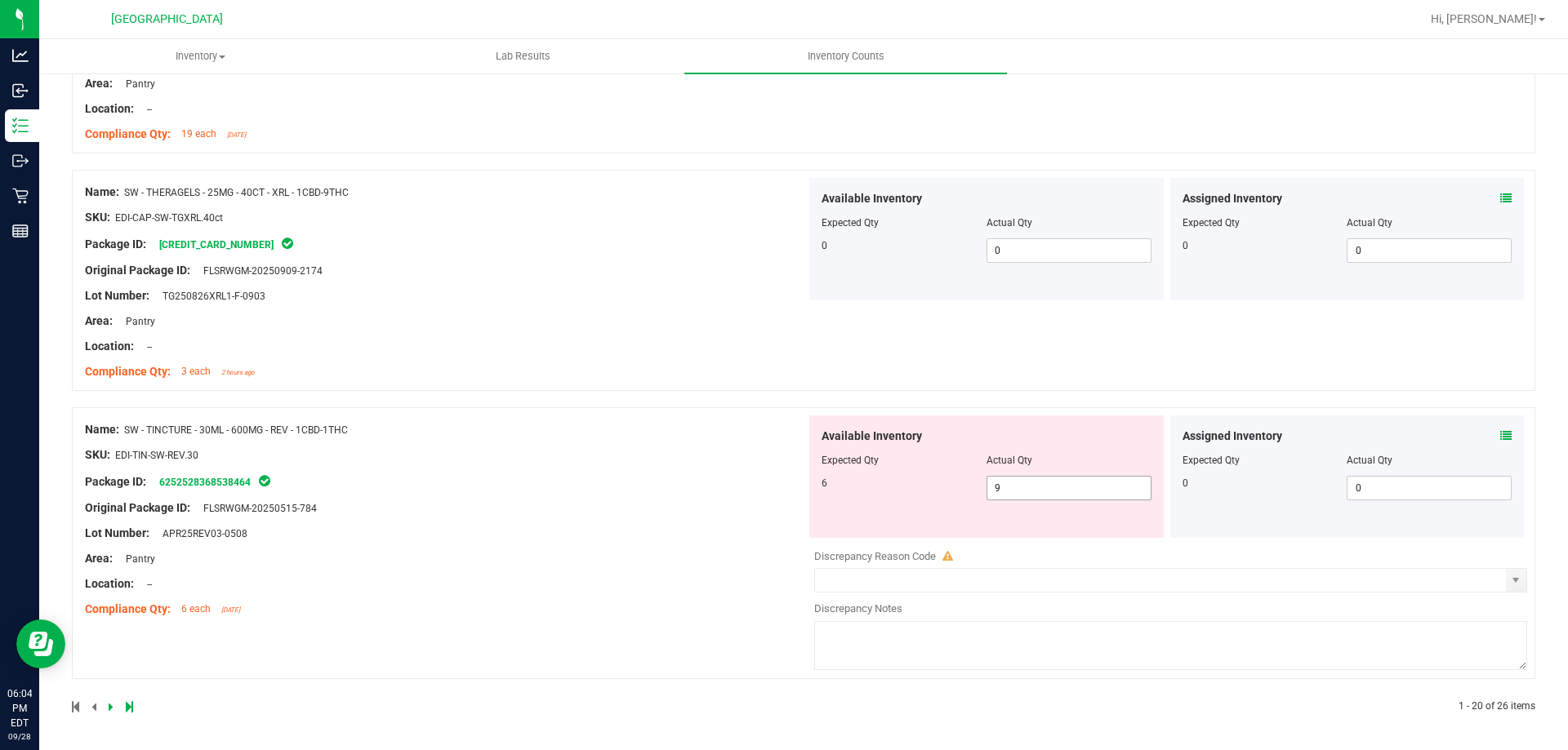
click at [1031, 497] on input "9" at bounding box center [1068, 488] width 163 height 23
type input "6"
click at [513, 375] on div "Name: SW - THERAGELS - 25MG - 40CT - XRL - 1CBD-9THC SKU: EDI-CAP-SW-TGXRL.40ct…" at bounding box center [445, 281] width 721 height 208
type input "6"
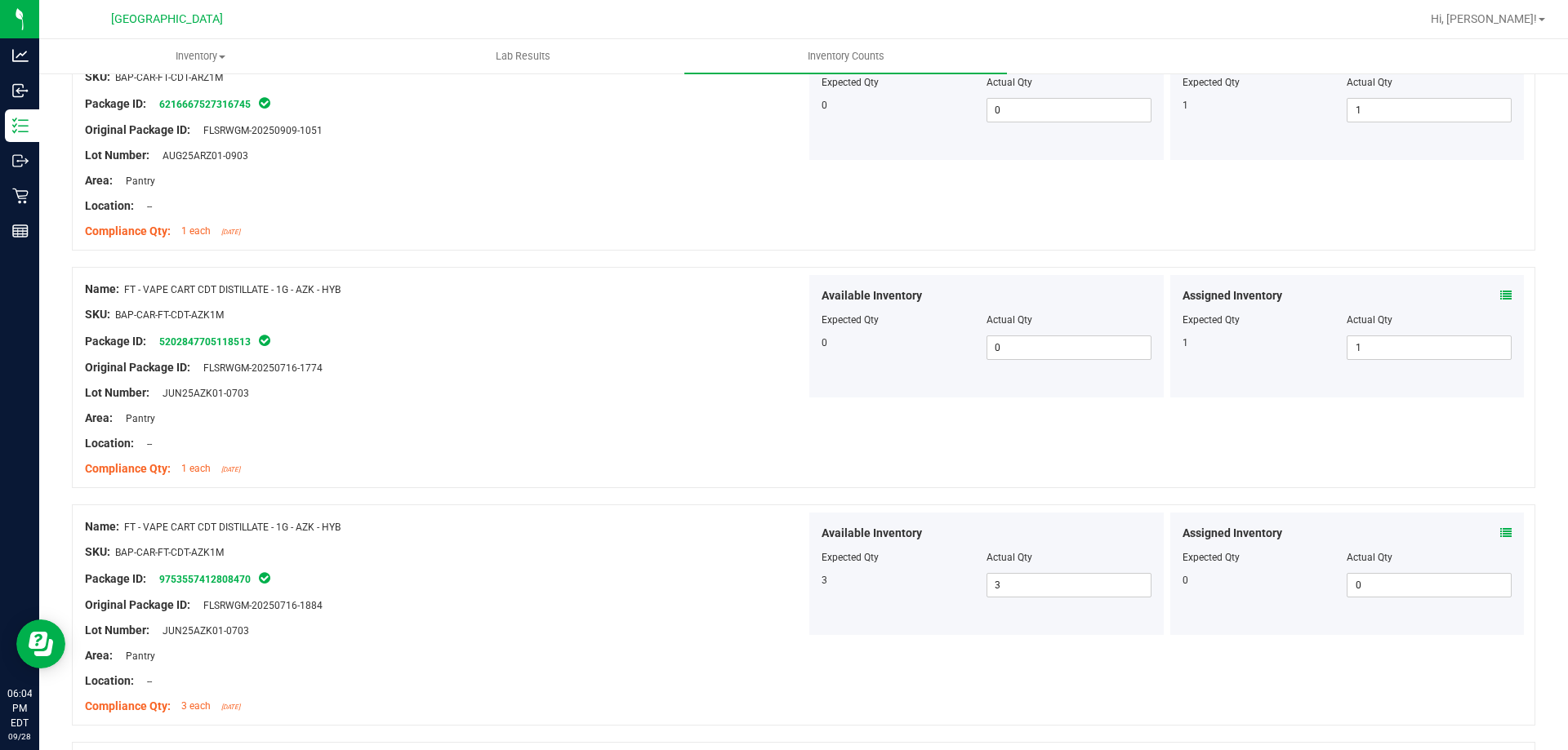
scroll to position [0, 0]
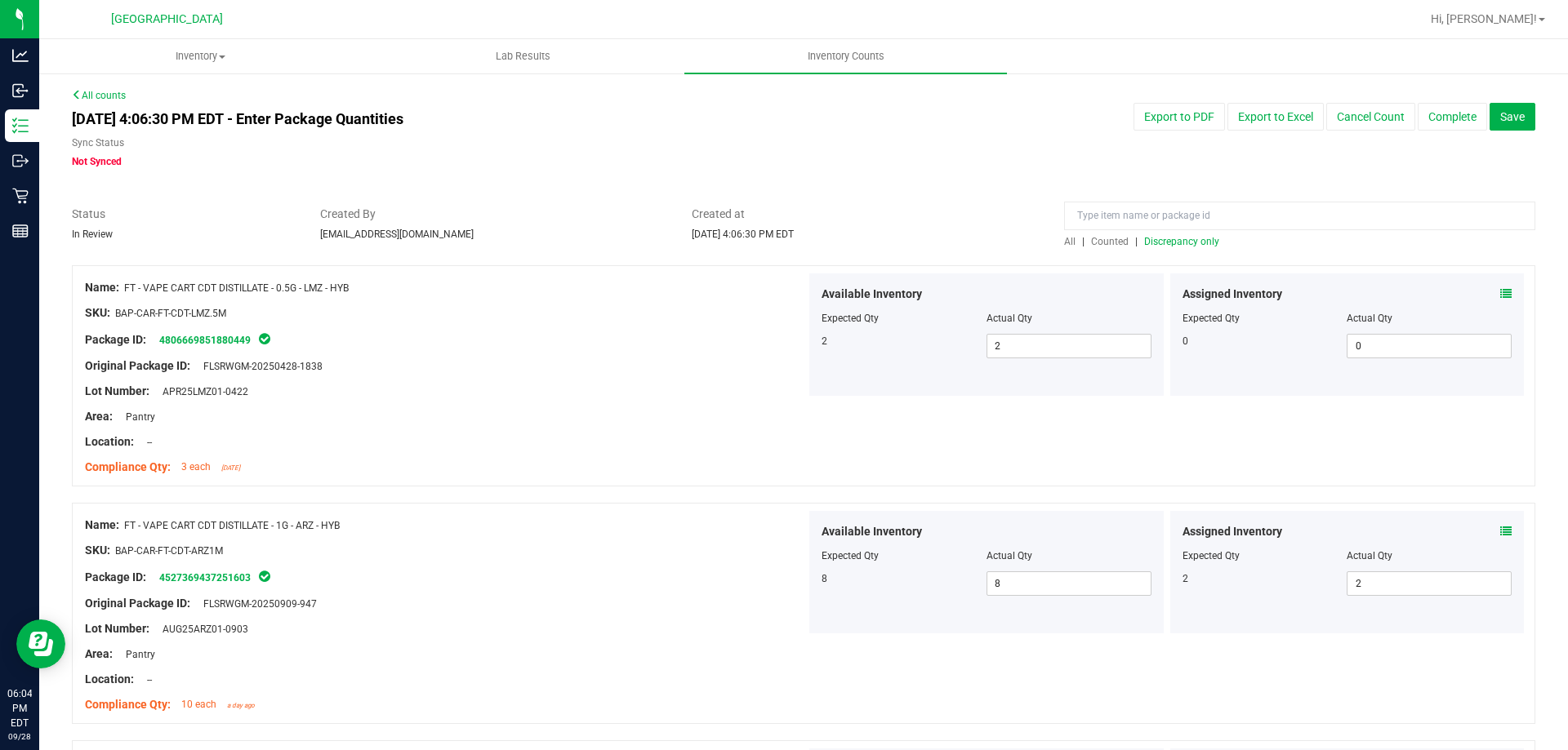
click at [1199, 238] on span "Discrepancy only" at bounding box center [1182, 242] width 76 height 11
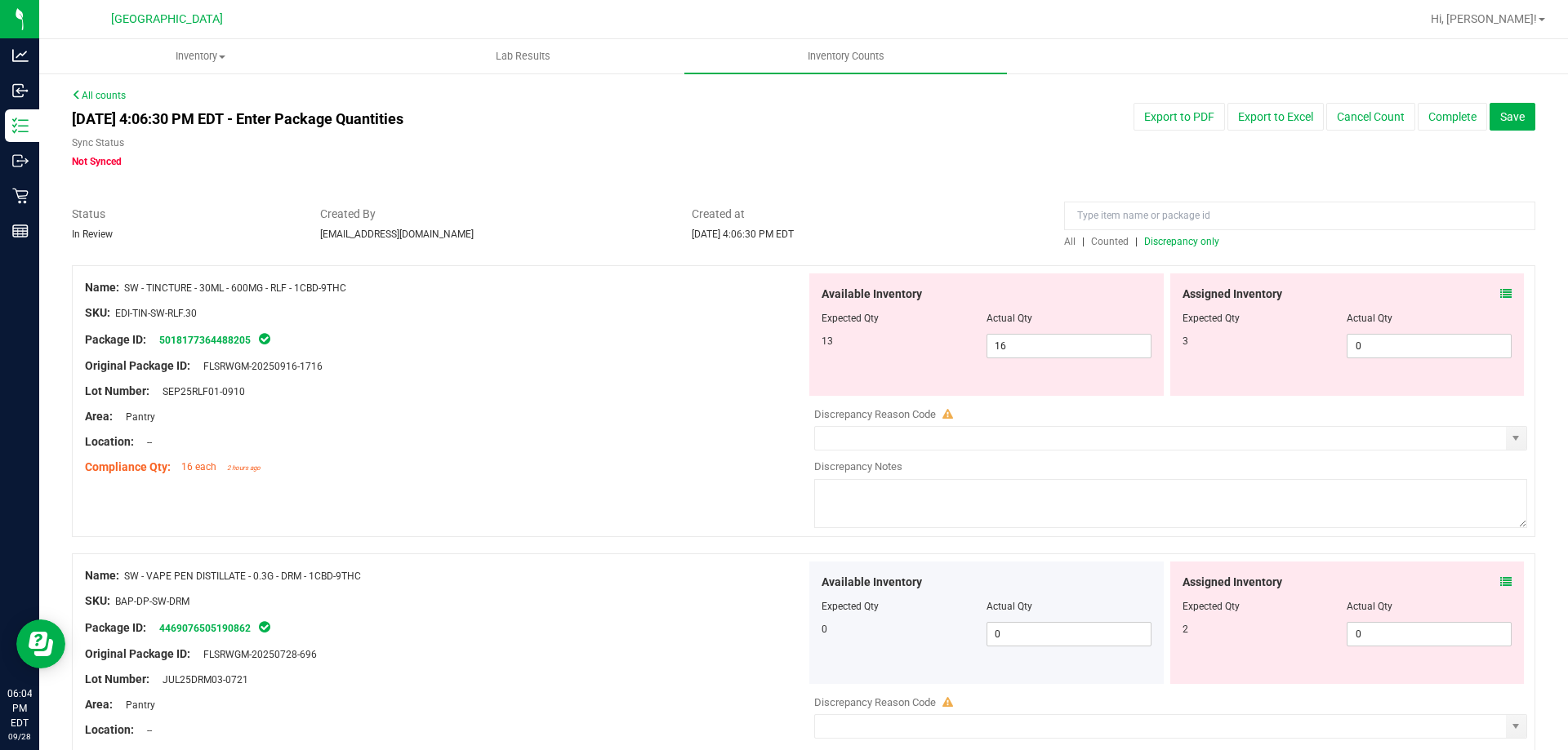
click at [1500, 291] on icon at bounding box center [1506, 294] width 11 height 11
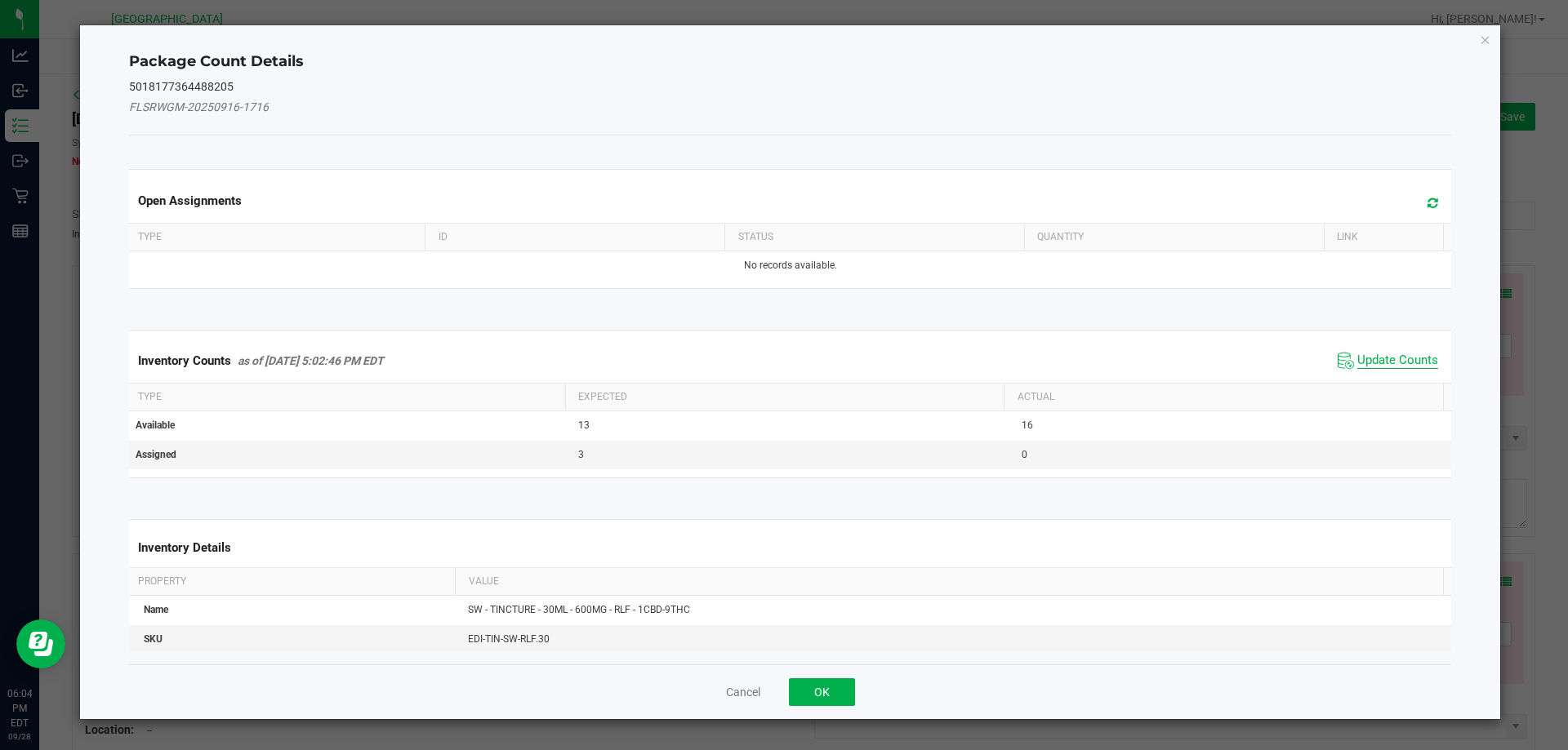
click at [1392, 363] on span "Update Counts" at bounding box center [1398, 360] width 81 height 16
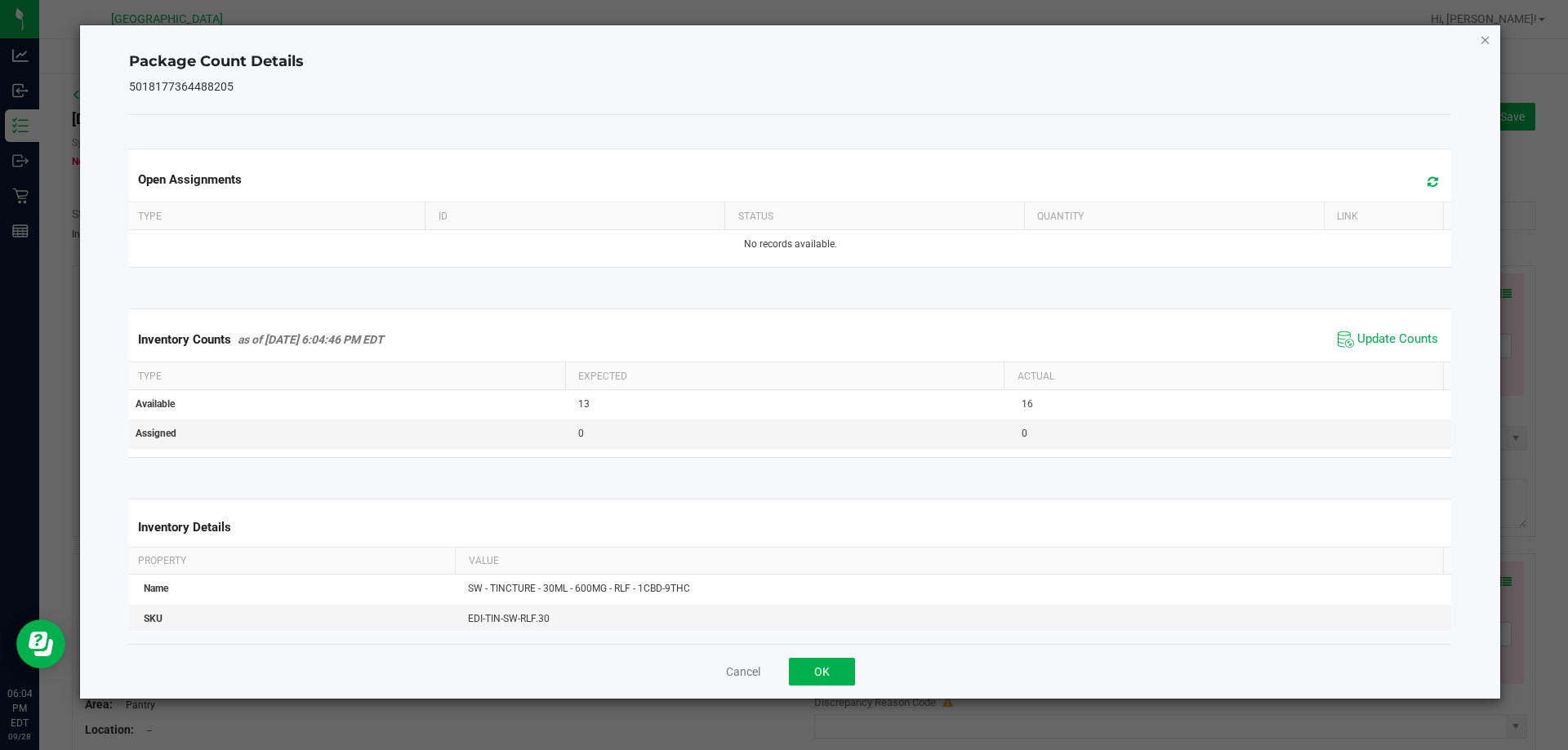
click at [1488, 45] on icon "Close" at bounding box center [1485, 39] width 11 height 20
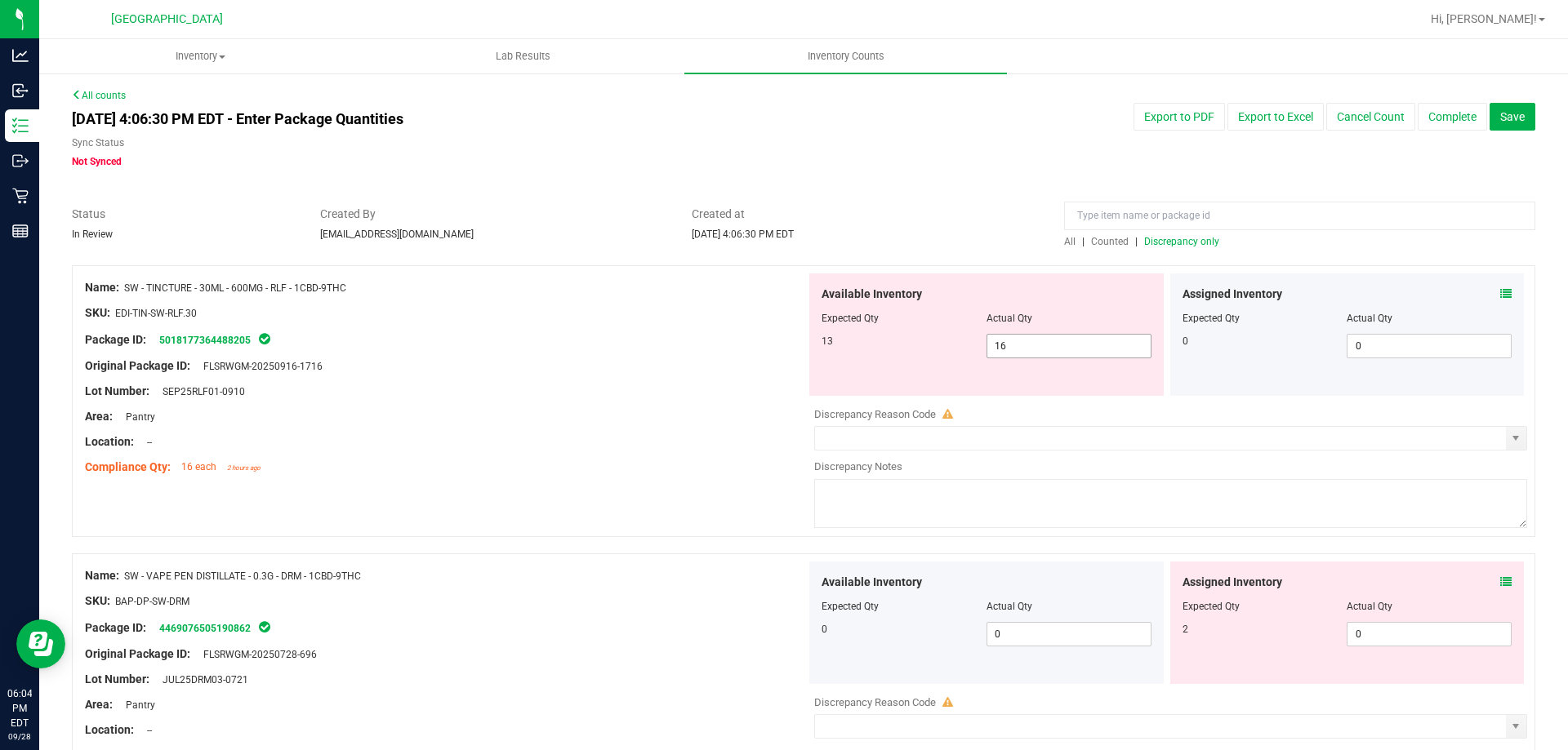
click at [1063, 351] on input "16" at bounding box center [1068, 346] width 163 height 23
type input "13"
click at [556, 355] on div at bounding box center [445, 353] width 721 height 9
type input "13"
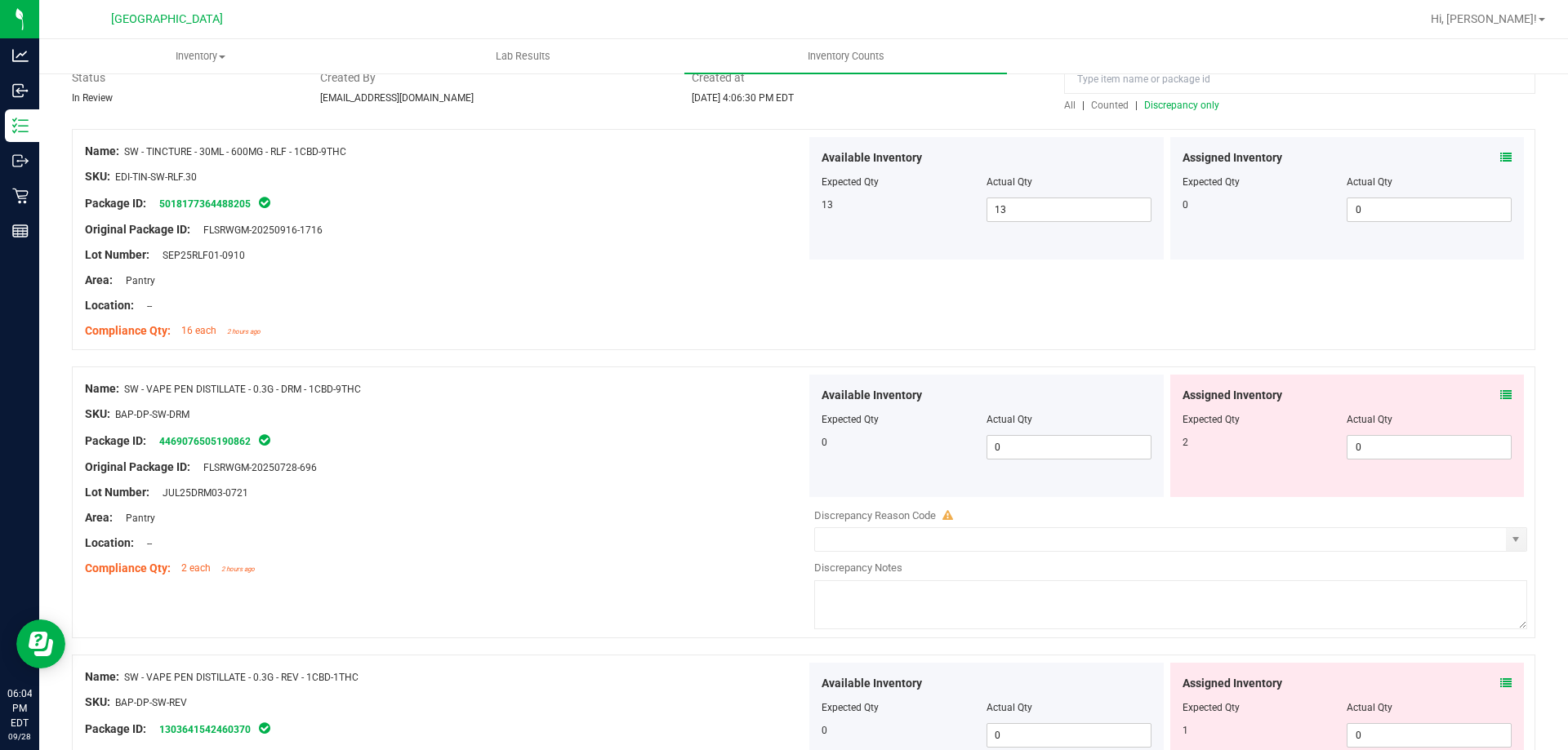
scroll to position [165, 0]
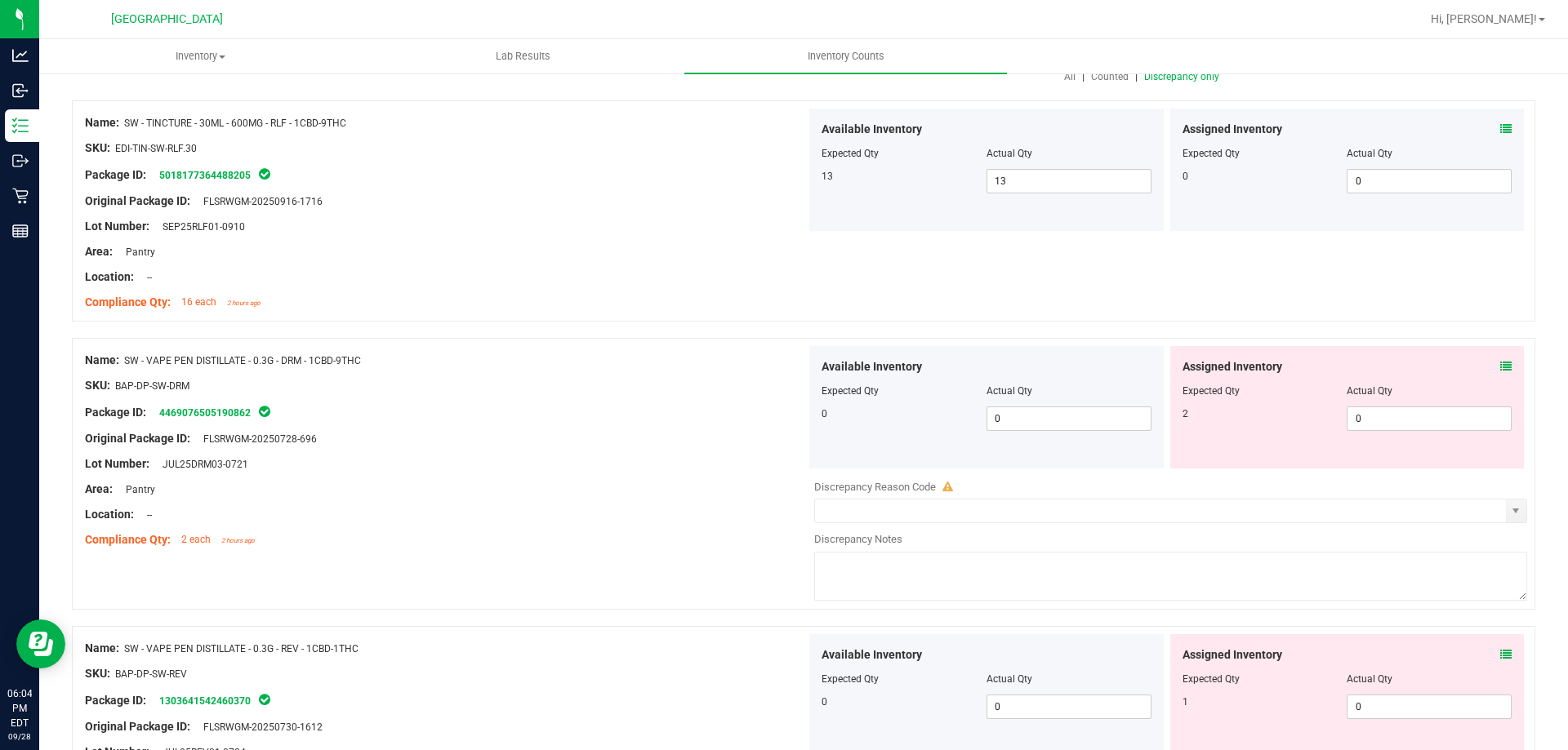
click at [1500, 366] on icon at bounding box center [1506, 366] width 11 height 11
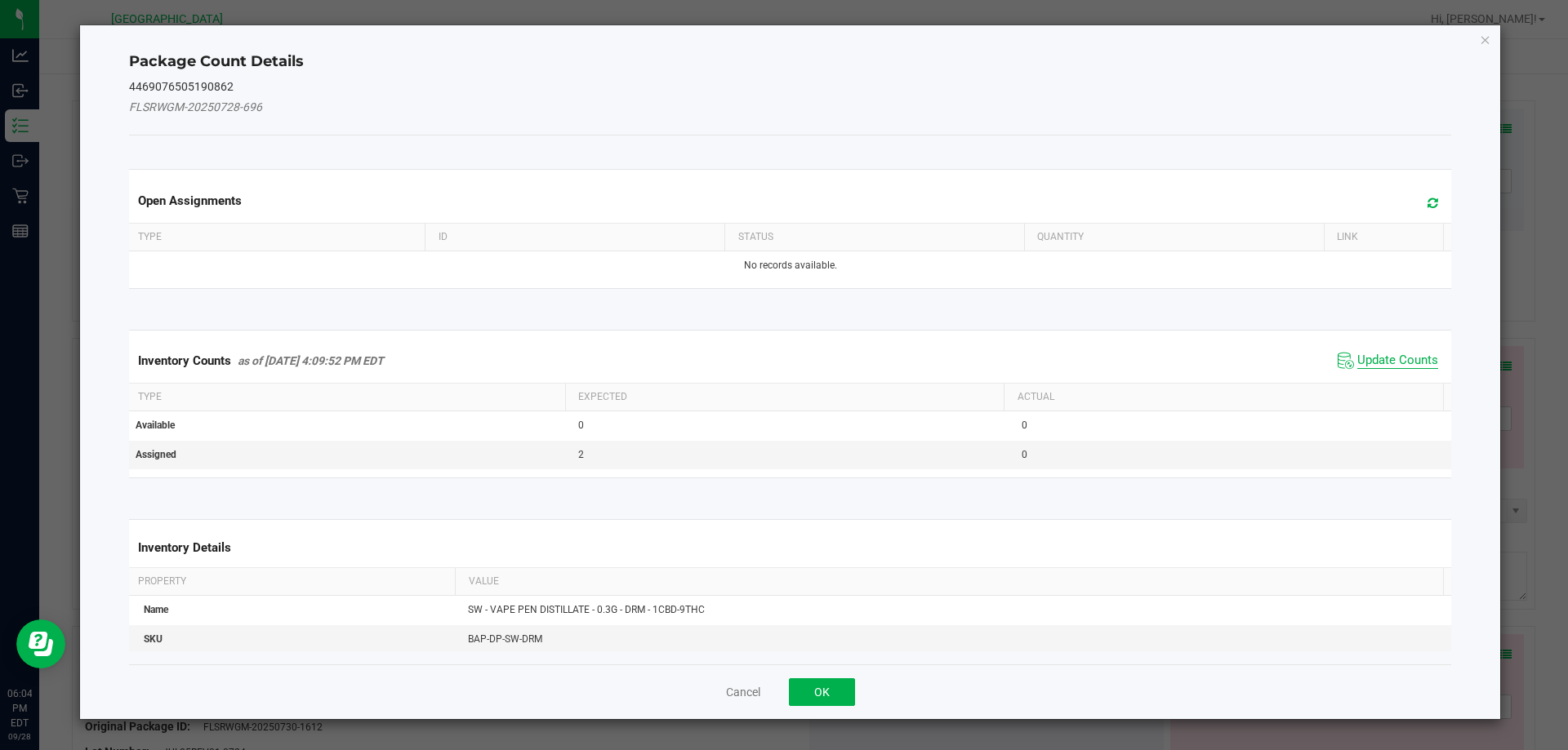
click at [1390, 368] on span "Update Counts" at bounding box center [1398, 360] width 81 height 16
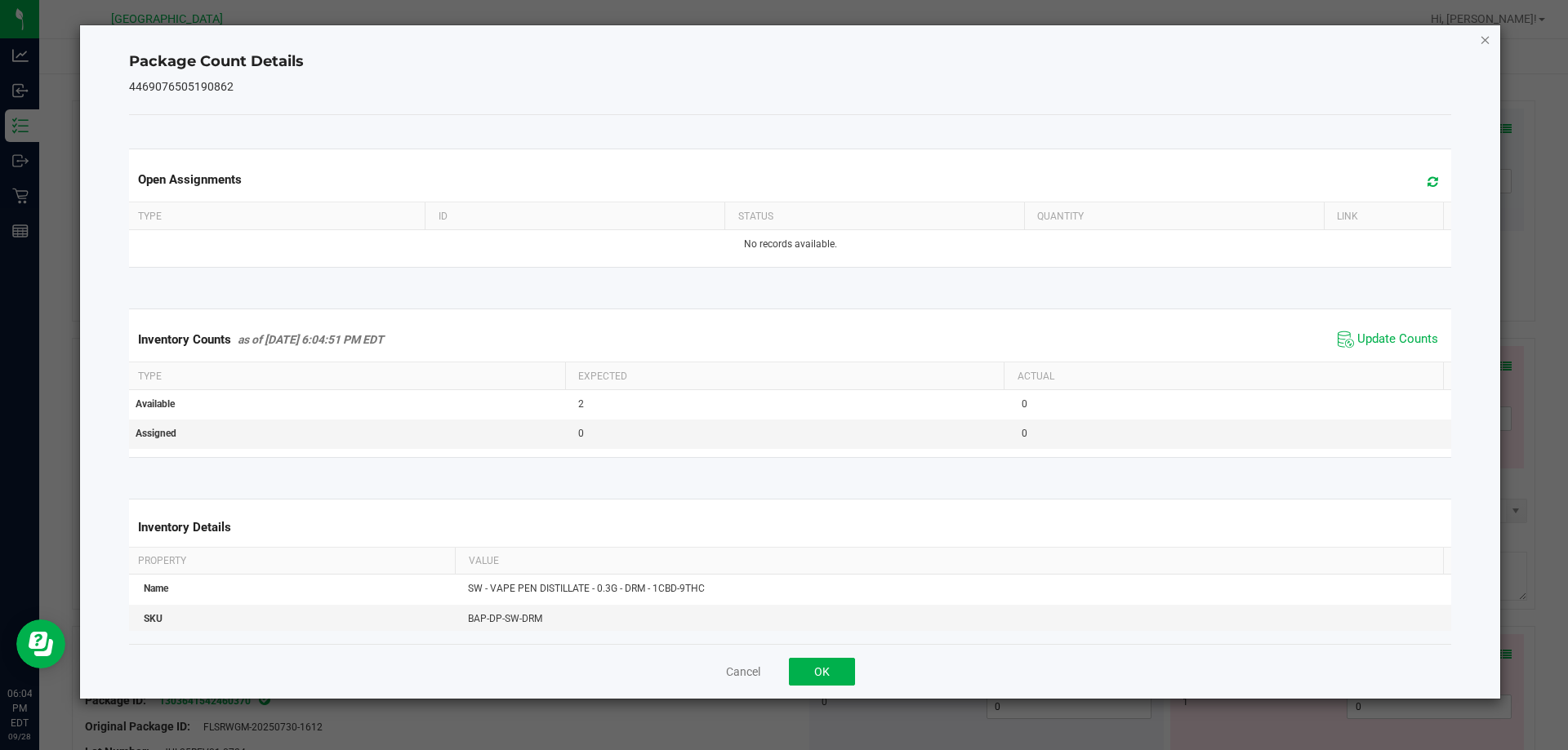
click at [1484, 37] on icon "Close" at bounding box center [1485, 39] width 11 height 20
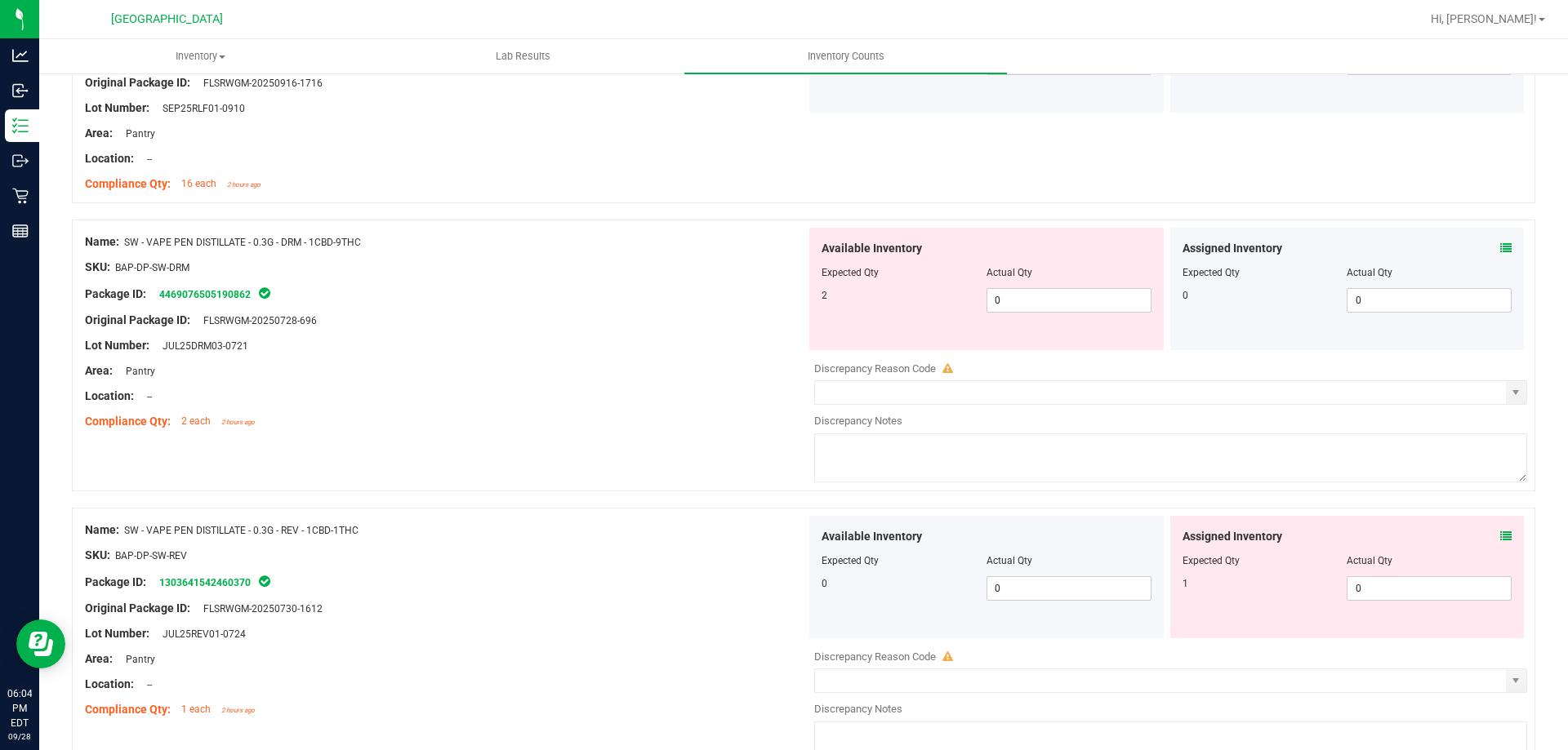
scroll to position [291, 0]
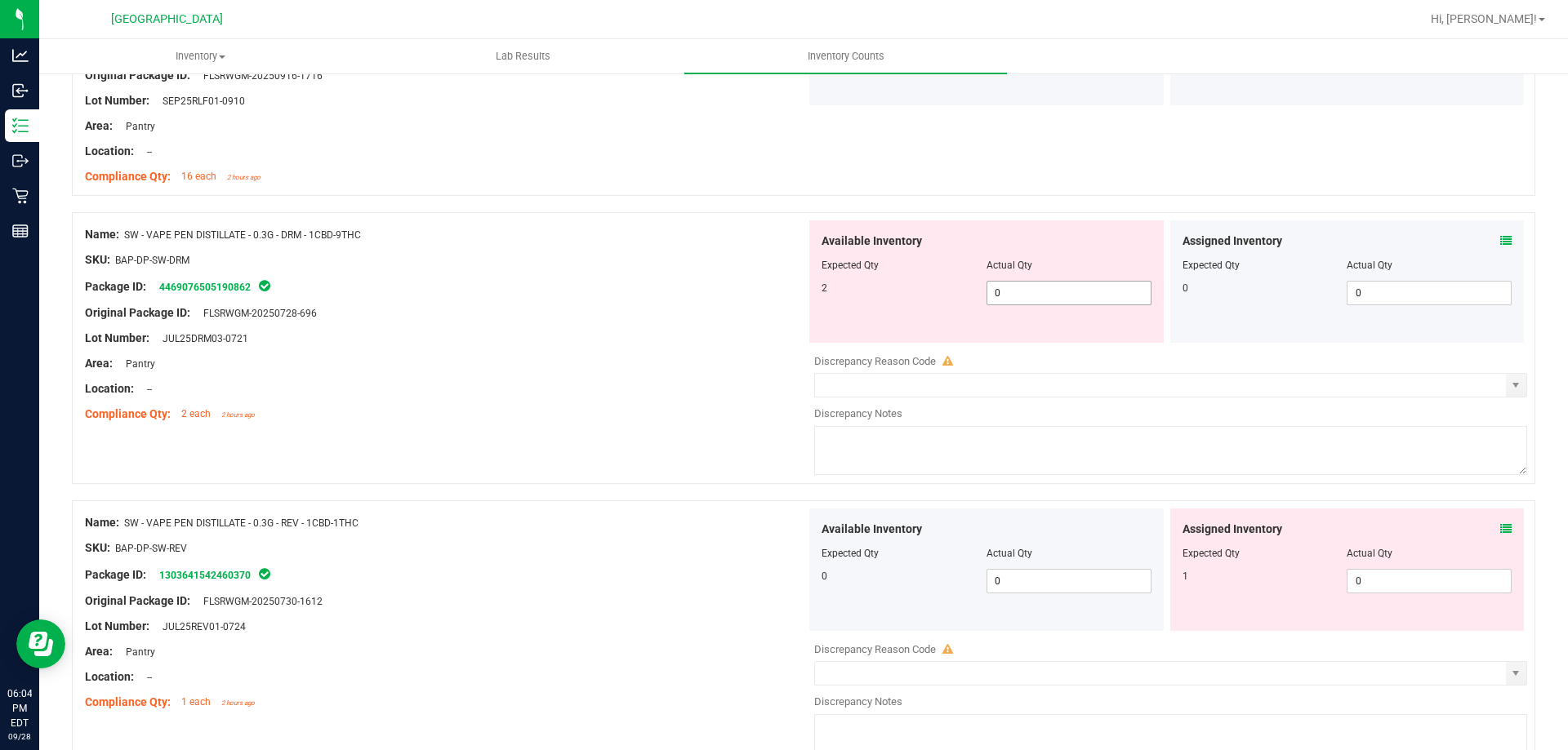
click at [1031, 293] on input "0" at bounding box center [1068, 293] width 163 height 23
type input "2"
click at [520, 325] on div at bounding box center [445, 326] width 721 height 9
type input "2"
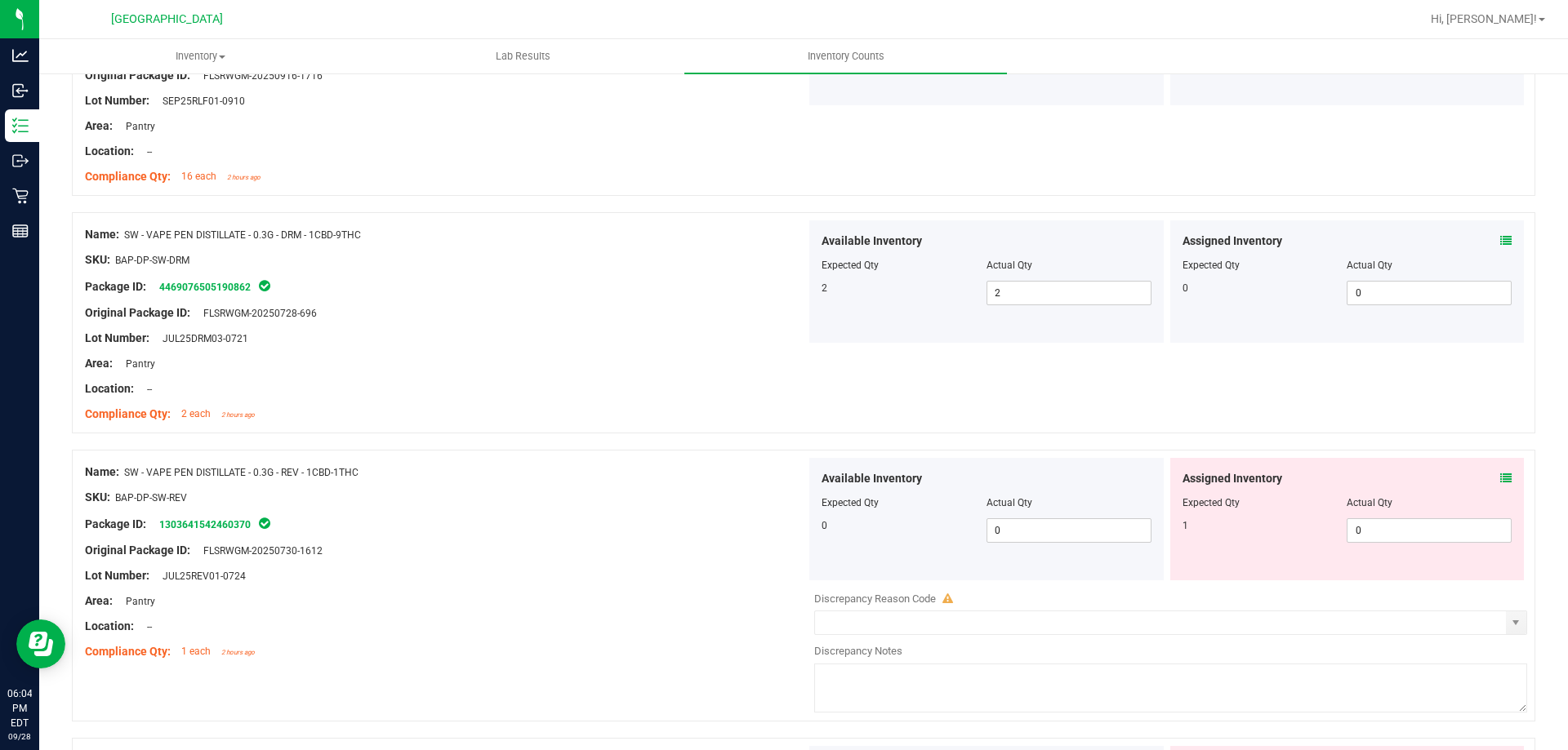
click at [1500, 482] on icon at bounding box center [1506, 478] width 11 height 11
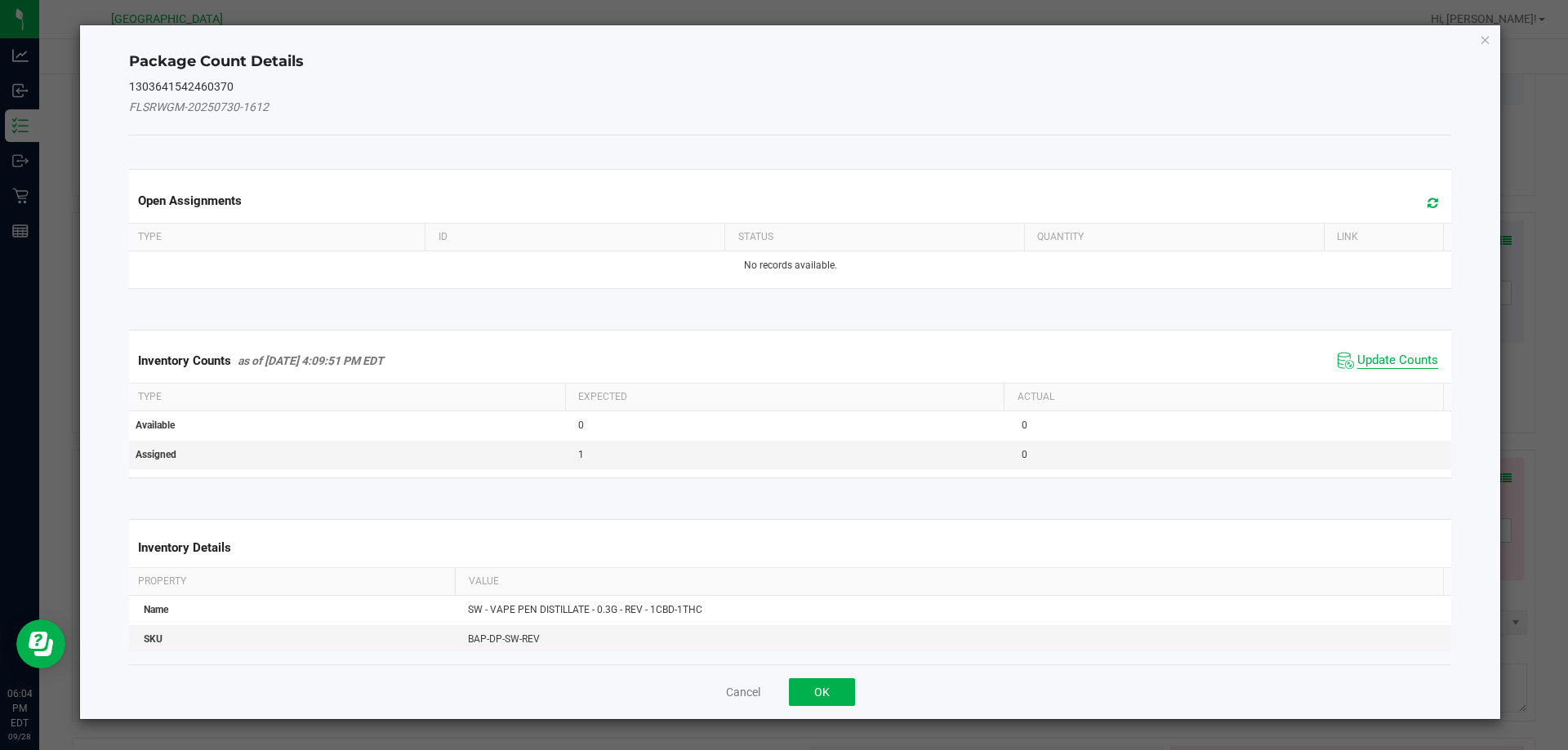
click at [1390, 365] on span "Update Counts" at bounding box center [1398, 360] width 81 height 16
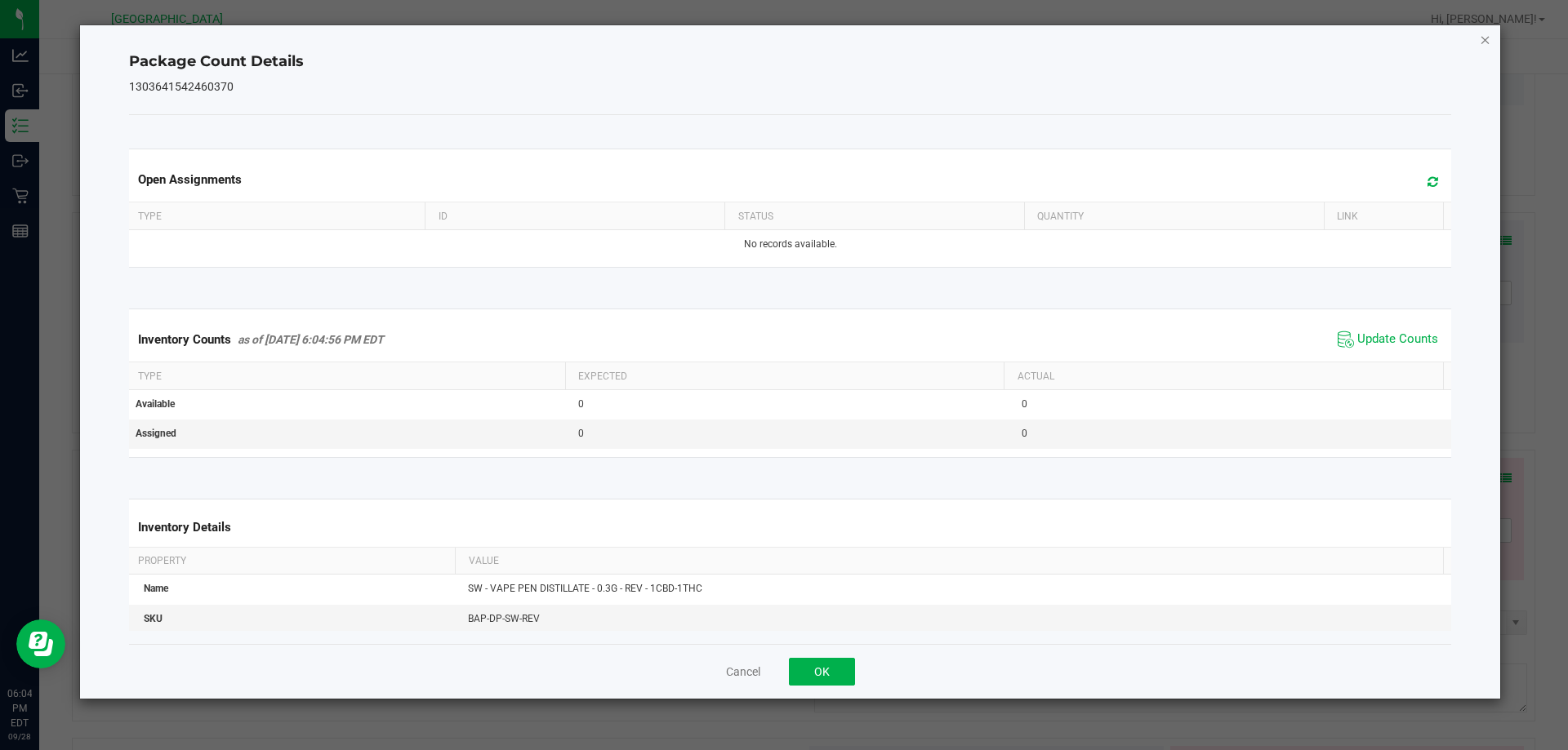
click at [1484, 43] on icon "Close" at bounding box center [1485, 39] width 11 height 20
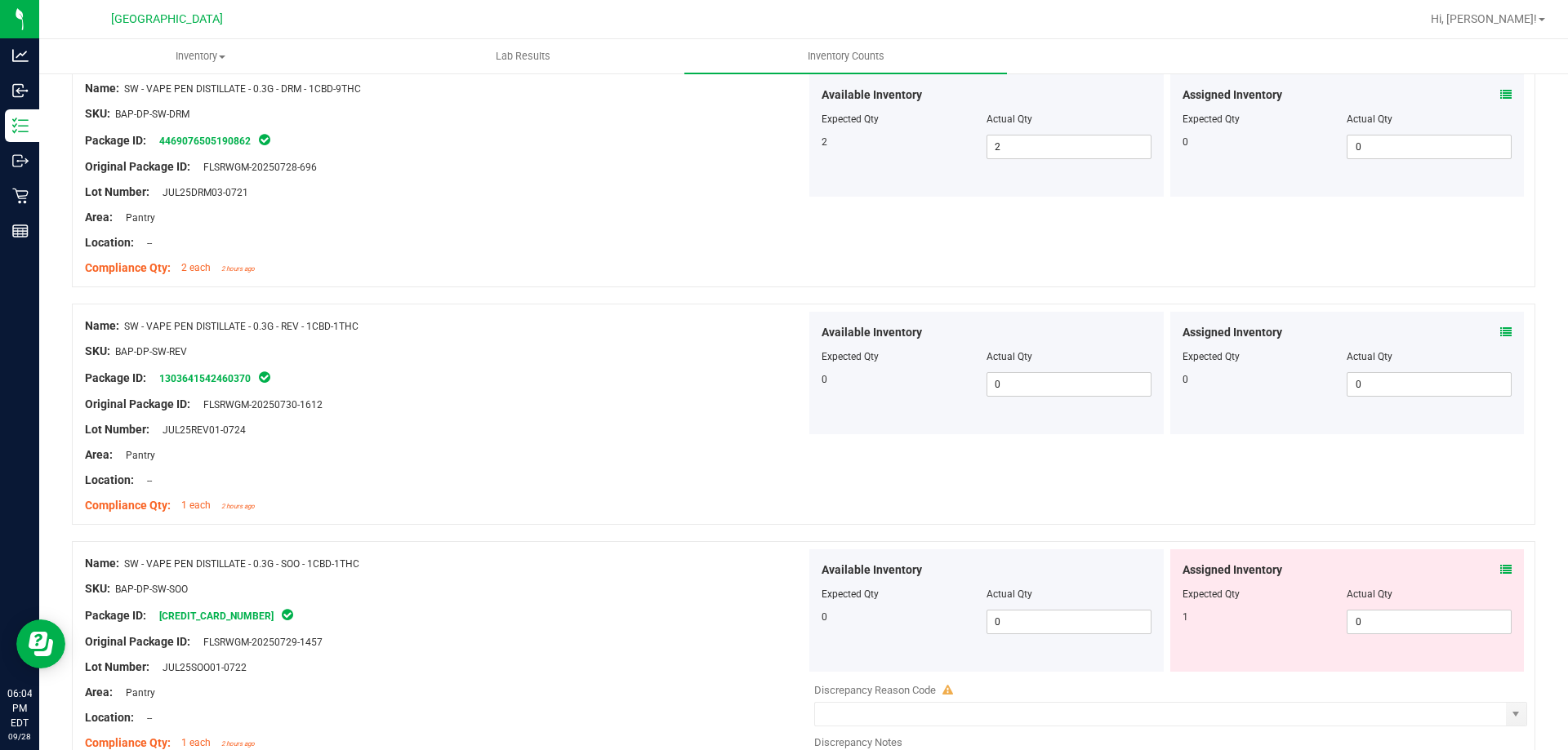
scroll to position [545, 0]
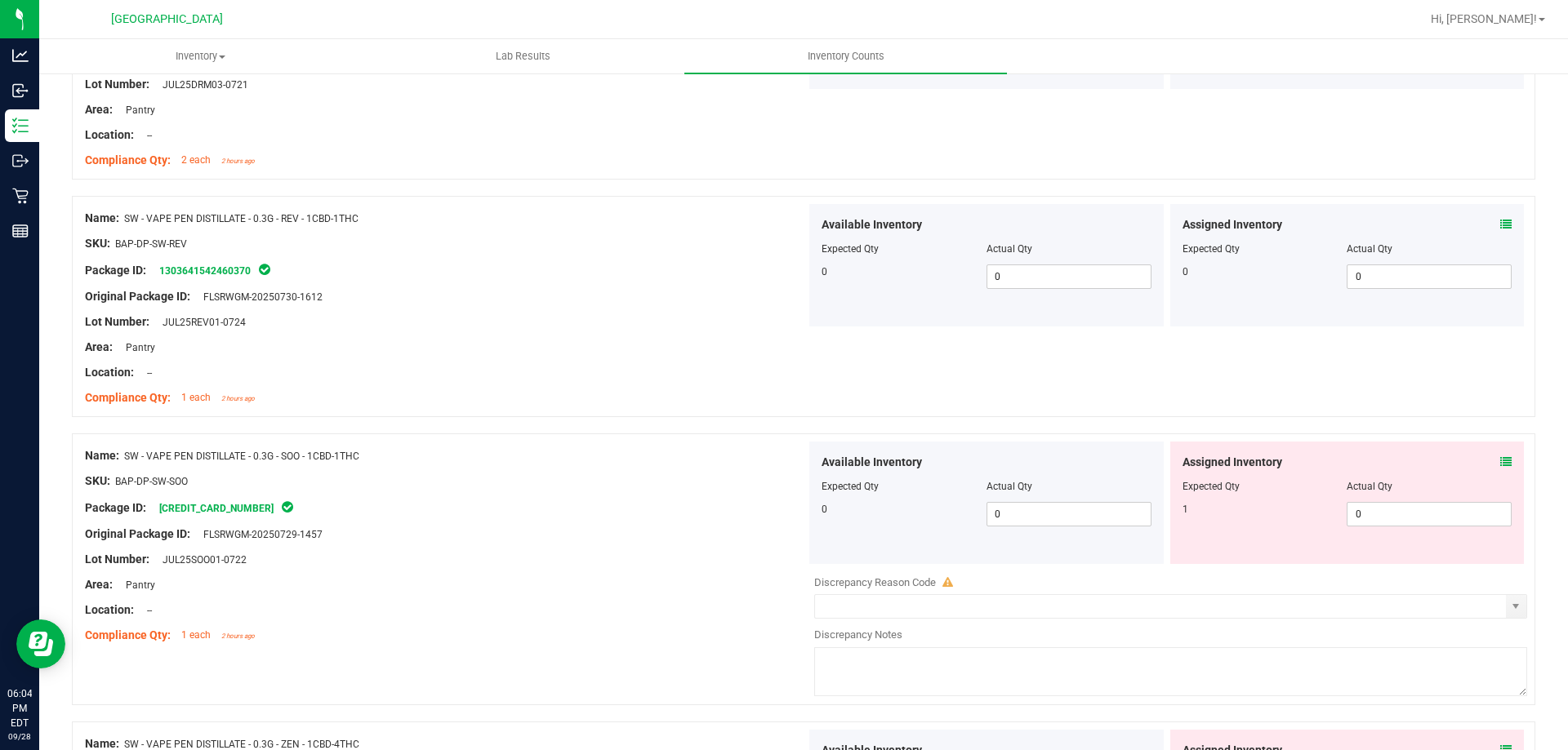
click at [1500, 461] on icon at bounding box center [1506, 462] width 11 height 11
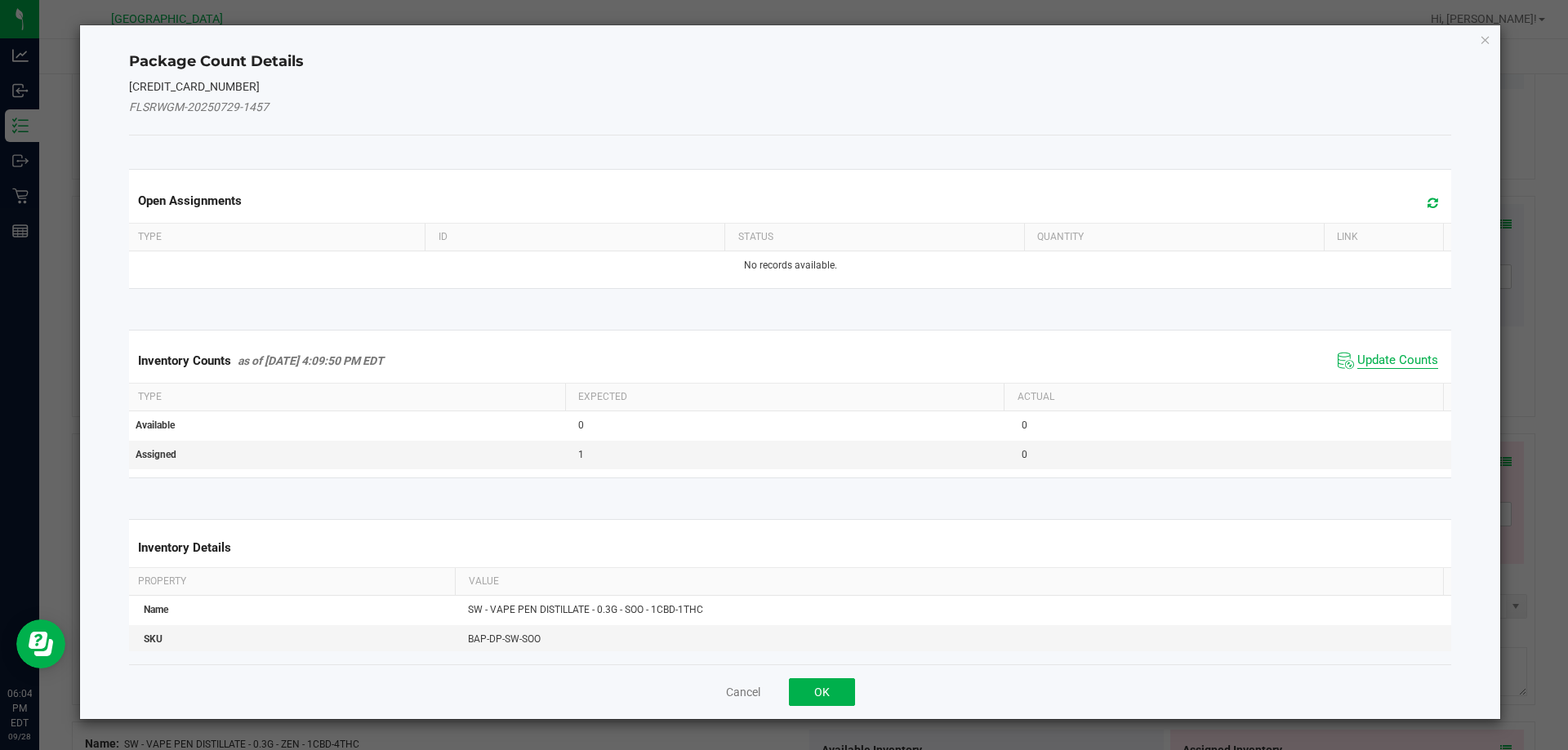
click at [1403, 363] on span "Update Counts" at bounding box center [1398, 360] width 81 height 16
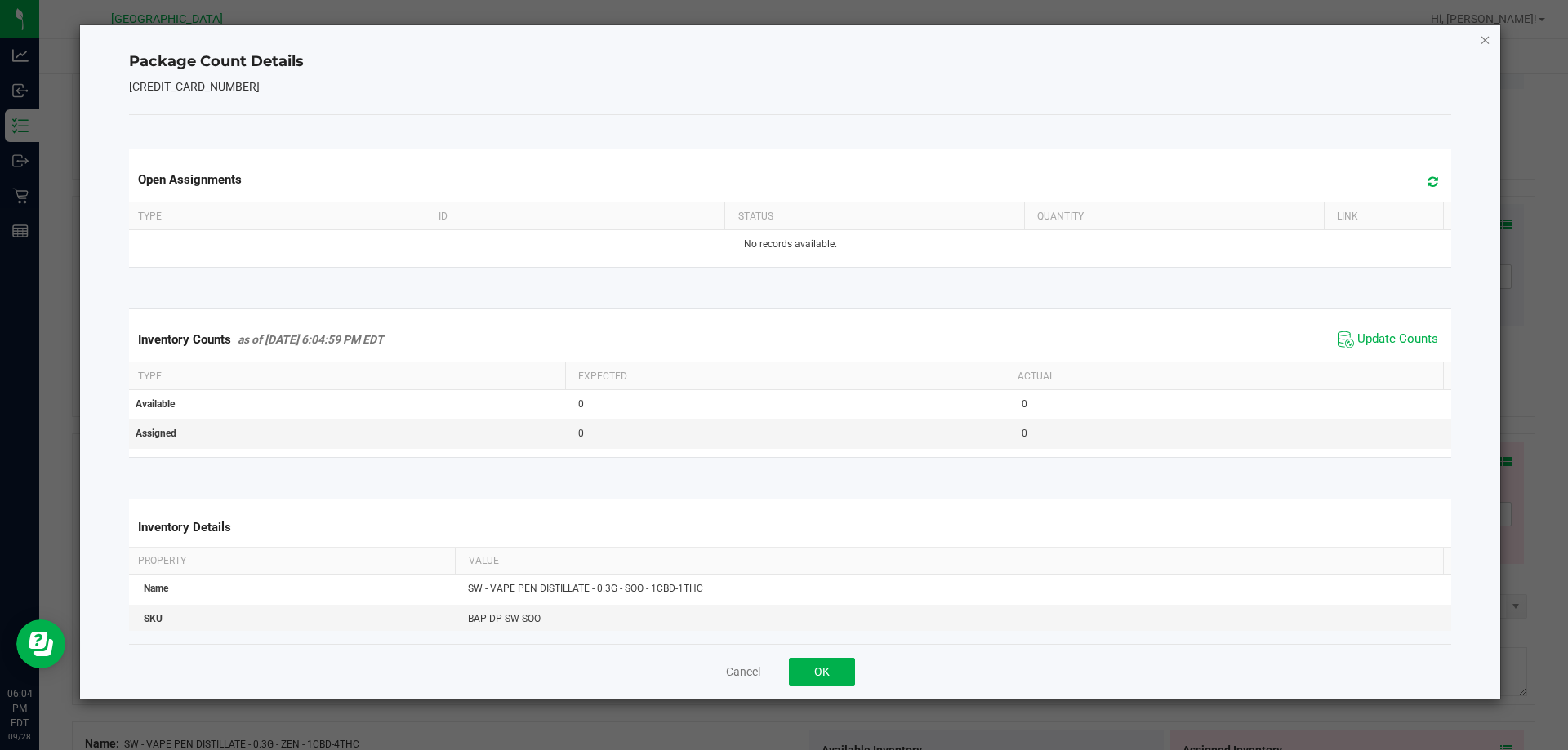
click at [1484, 40] on icon "Close" at bounding box center [1485, 39] width 11 height 20
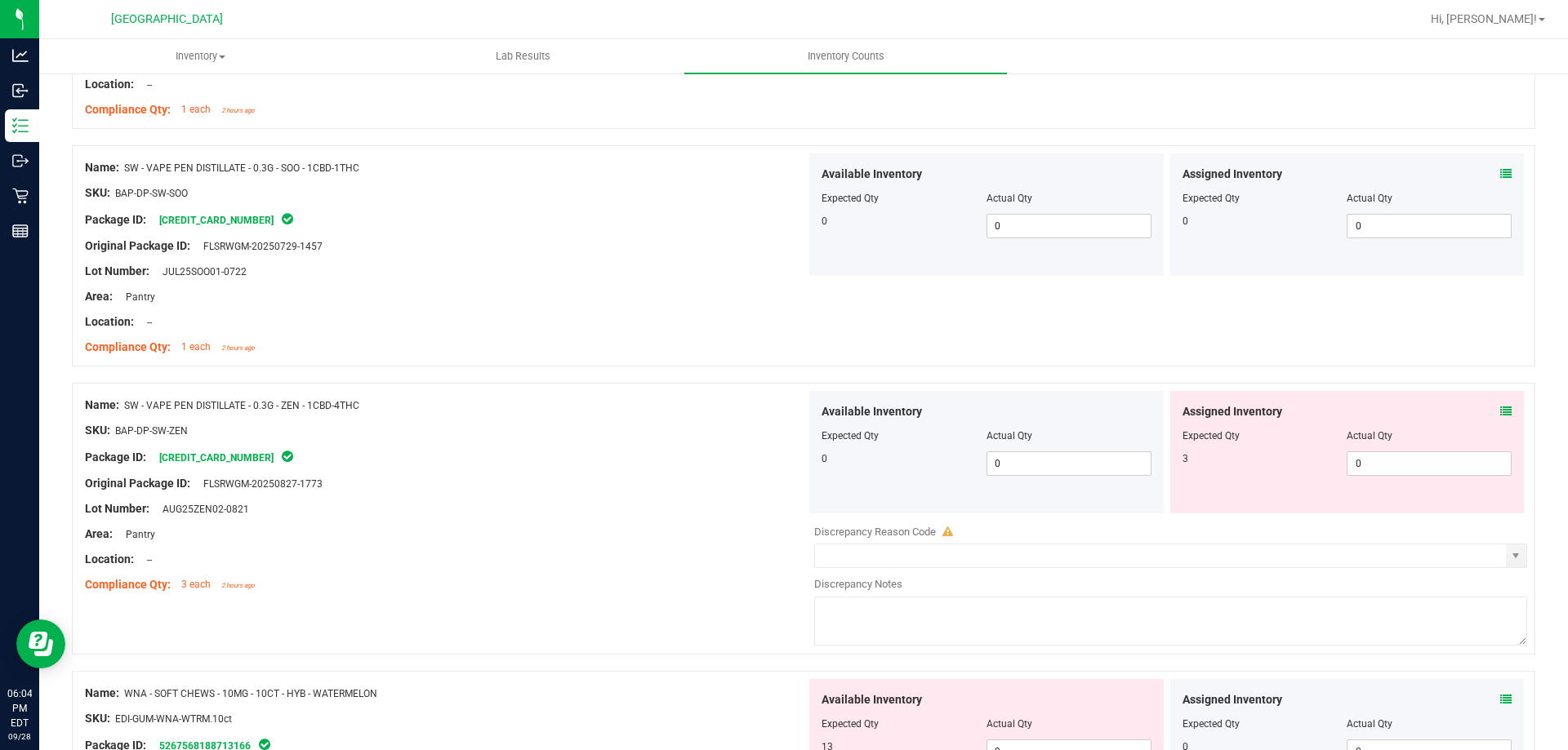
scroll to position [832, 0]
click at [1500, 417] on icon at bounding box center [1506, 412] width 11 height 11
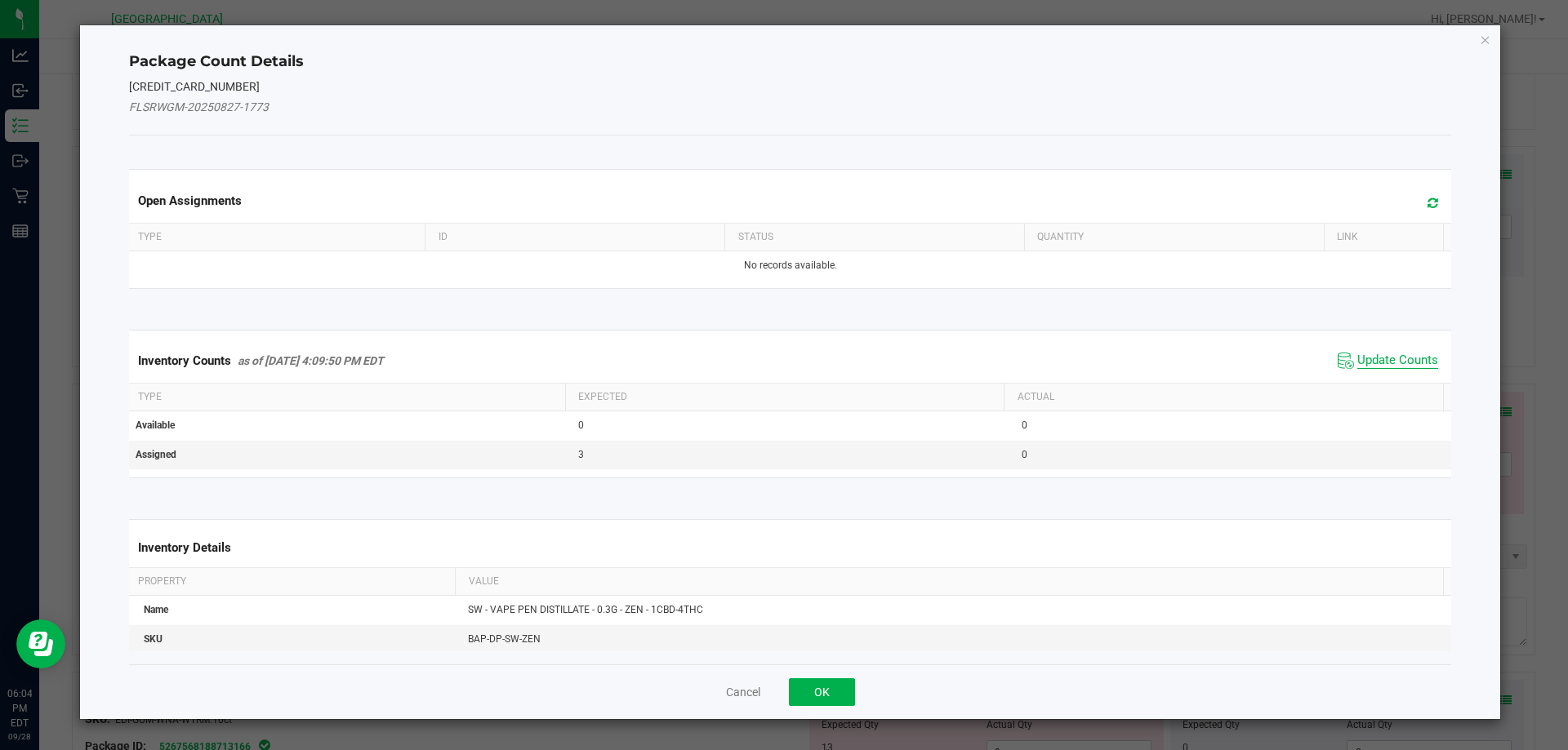
click at [1396, 364] on span "Update Counts" at bounding box center [1398, 360] width 81 height 16
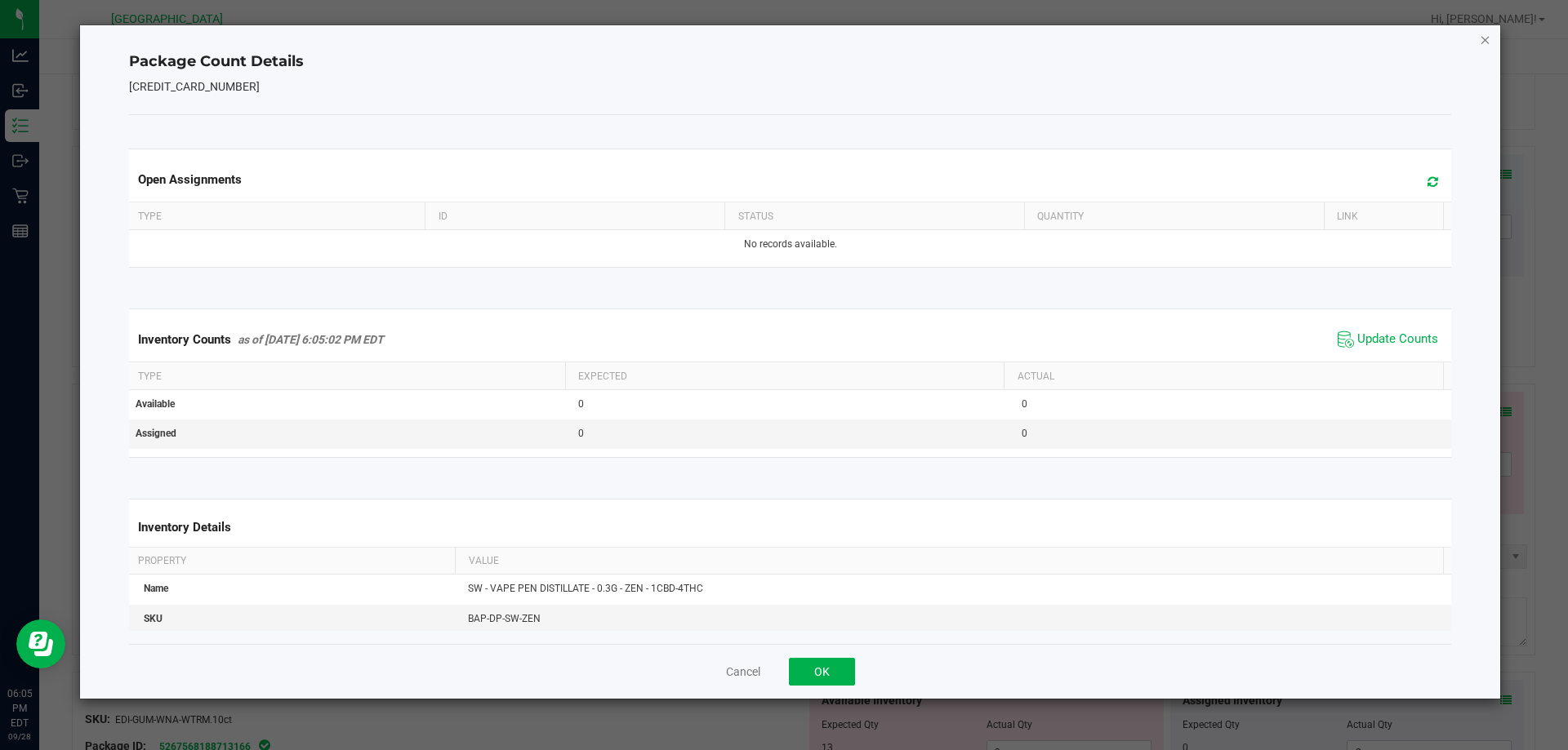
click at [1482, 47] on icon "Close" at bounding box center [1485, 39] width 11 height 20
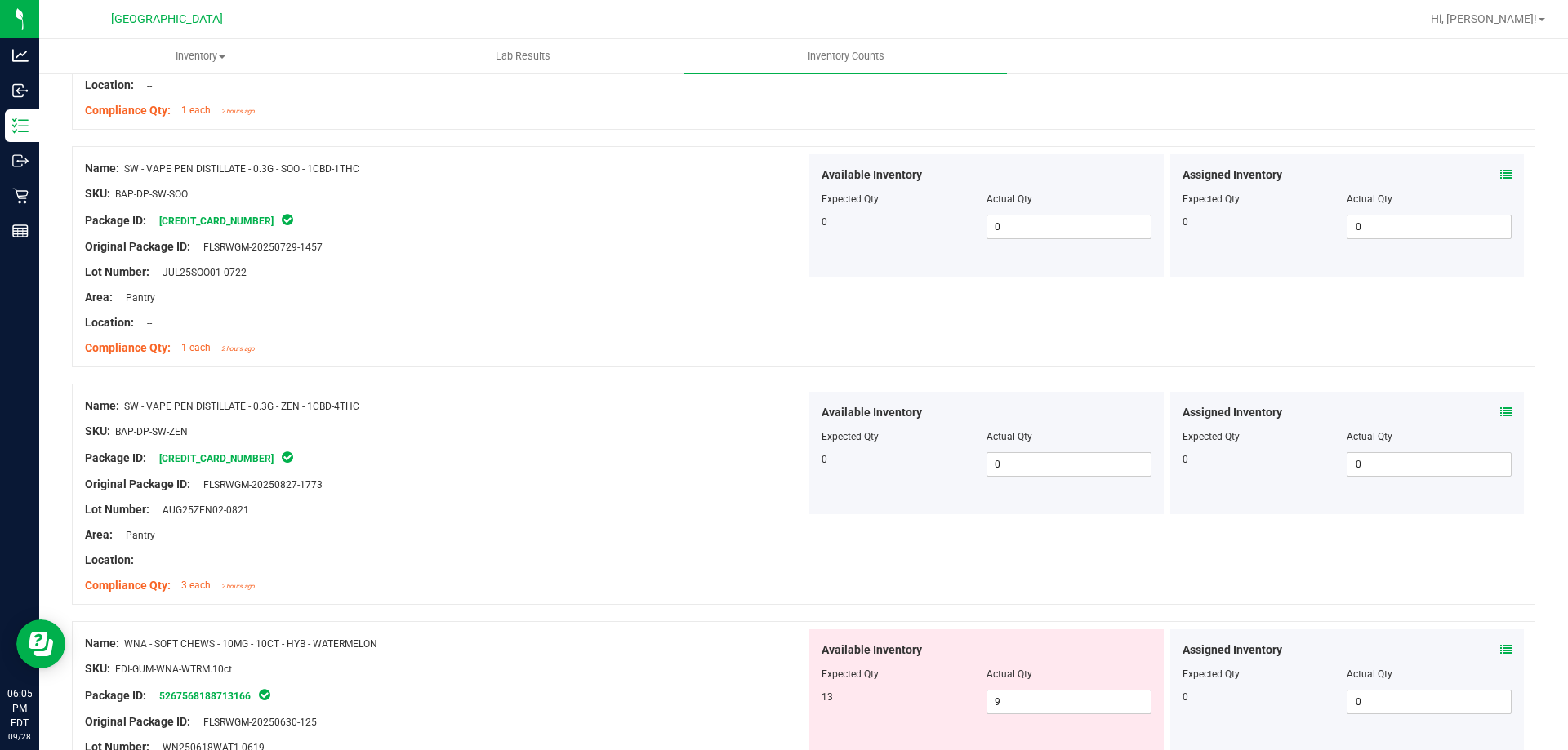
click at [570, 488] on div "Original Package ID: FLSRWGM-20250827-1773" at bounding box center [445, 485] width 721 height 17
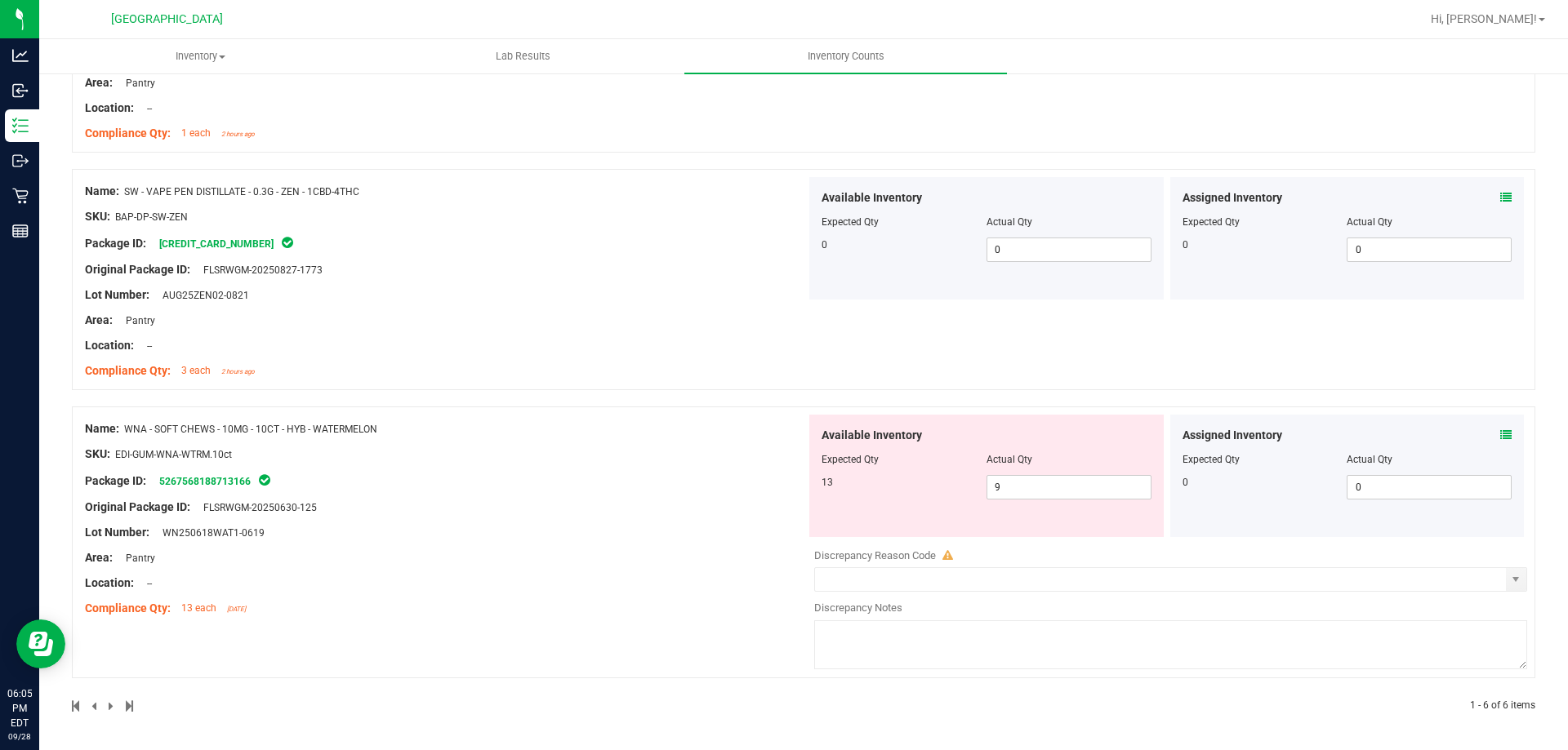
scroll to position [1046, 0]
click at [1500, 435] on icon at bounding box center [1506, 436] width 11 height 11
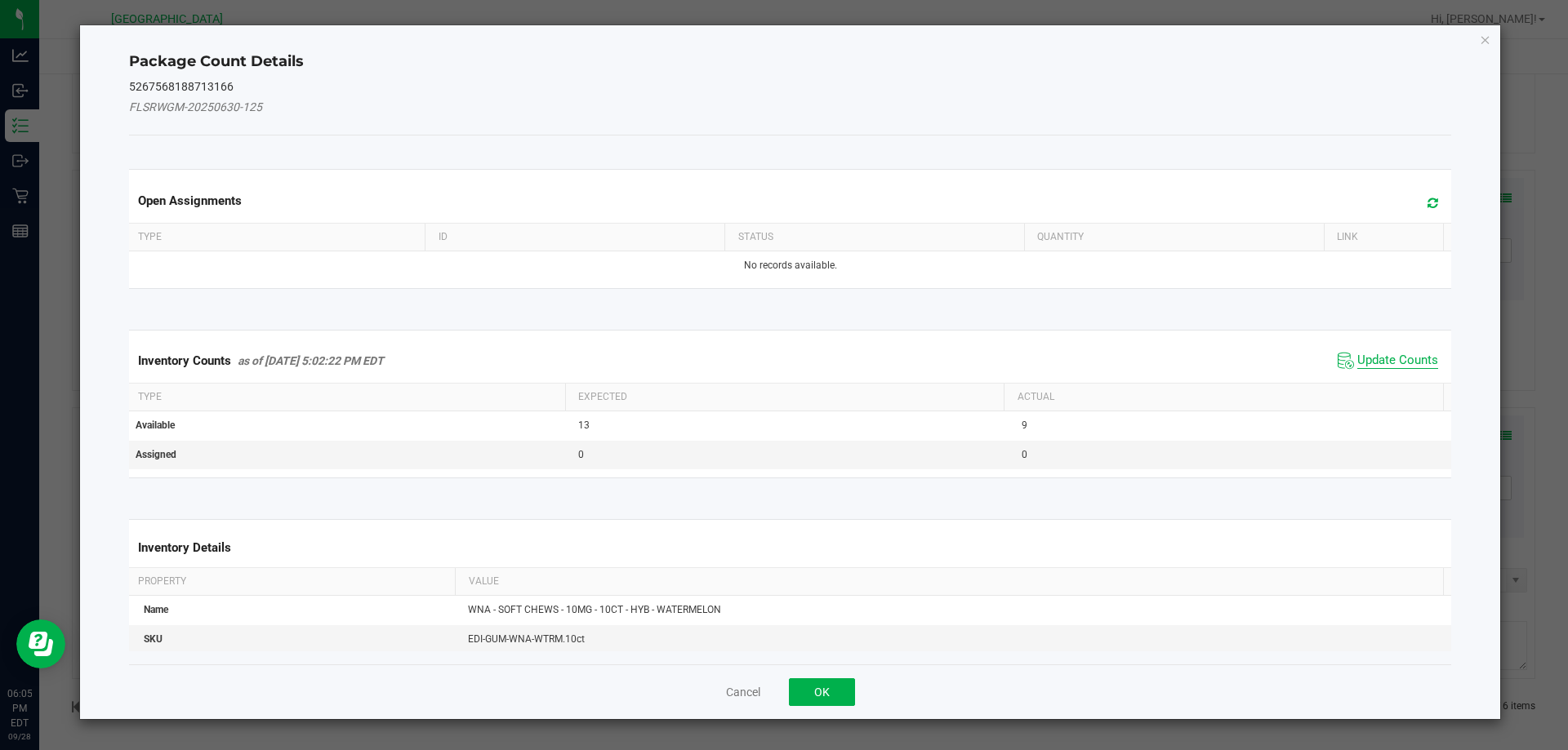
click at [1388, 362] on span "Update Counts" at bounding box center [1398, 360] width 81 height 16
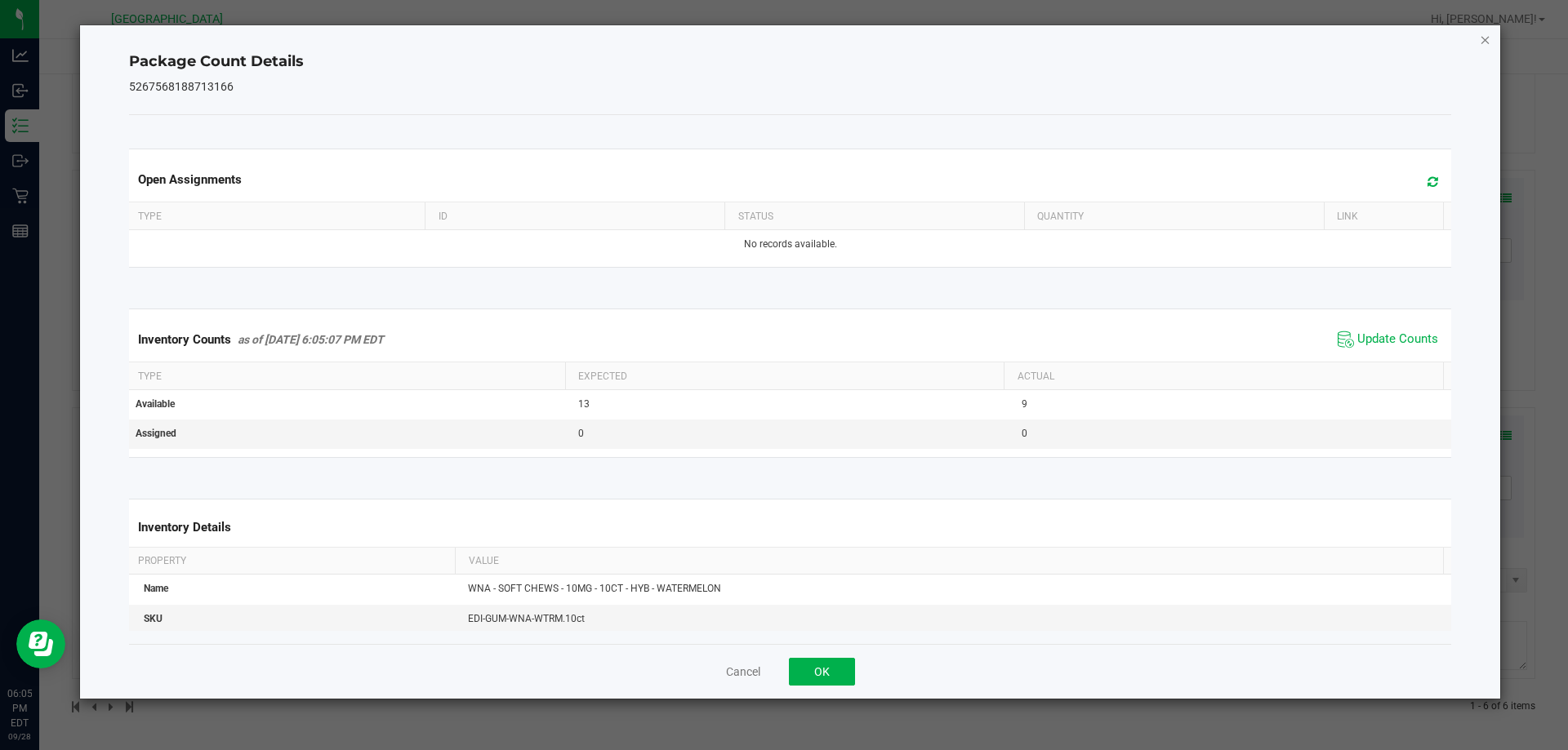
click at [1482, 48] on icon "Close" at bounding box center [1485, 39] width 11 height 20
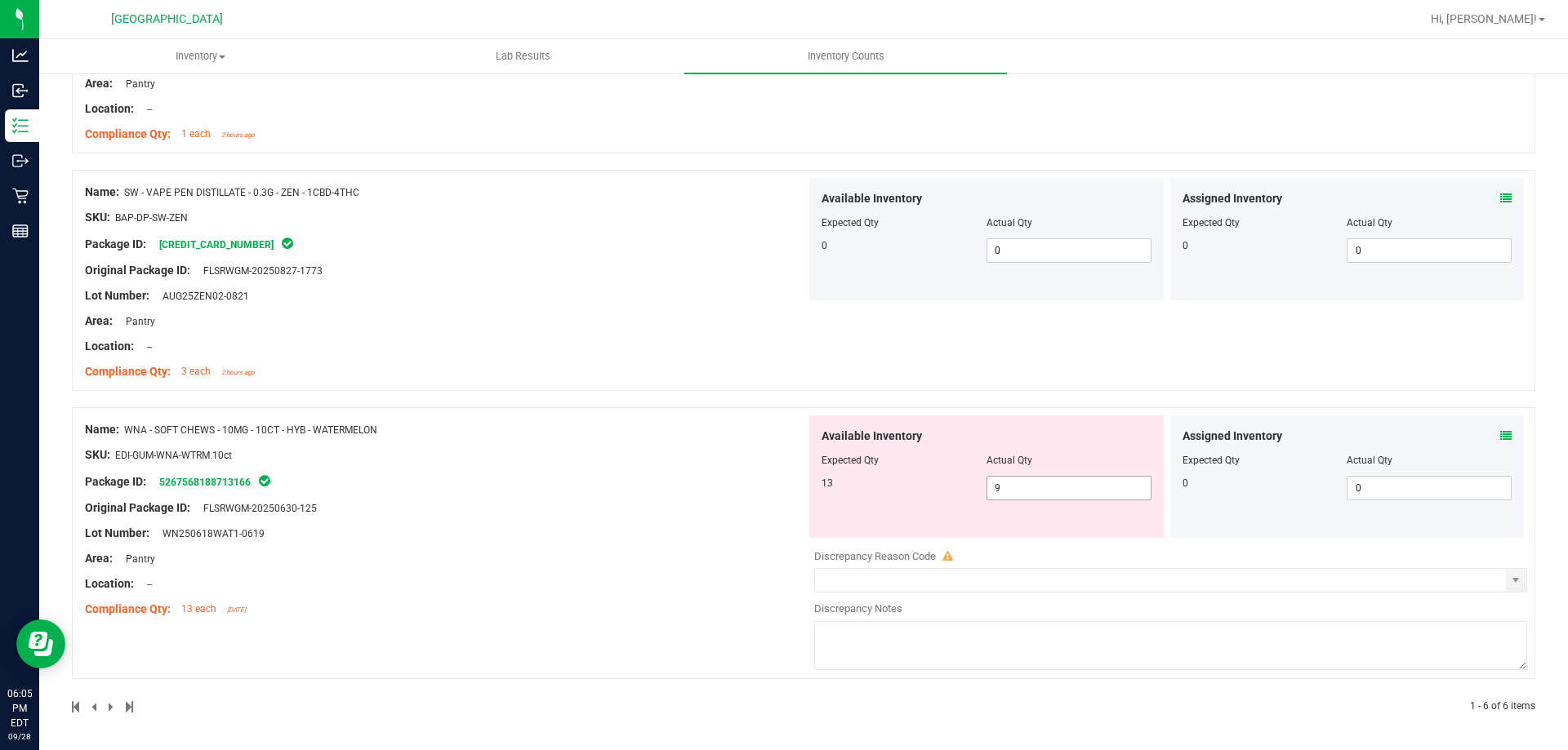
click at [1032, 484] on input "9" at bounding box center [1068, 488] width 163 height 23
type input "13"
click at [538, 406] on div "Name: SW - VAPE PEN DISTILLATE - 0.3G - ZEN - 1CBD-4THC SKU: BAP-DP-SW-ZEN Pack…" at bounding box center [803, 289] width 1463 height 238
type input "13"
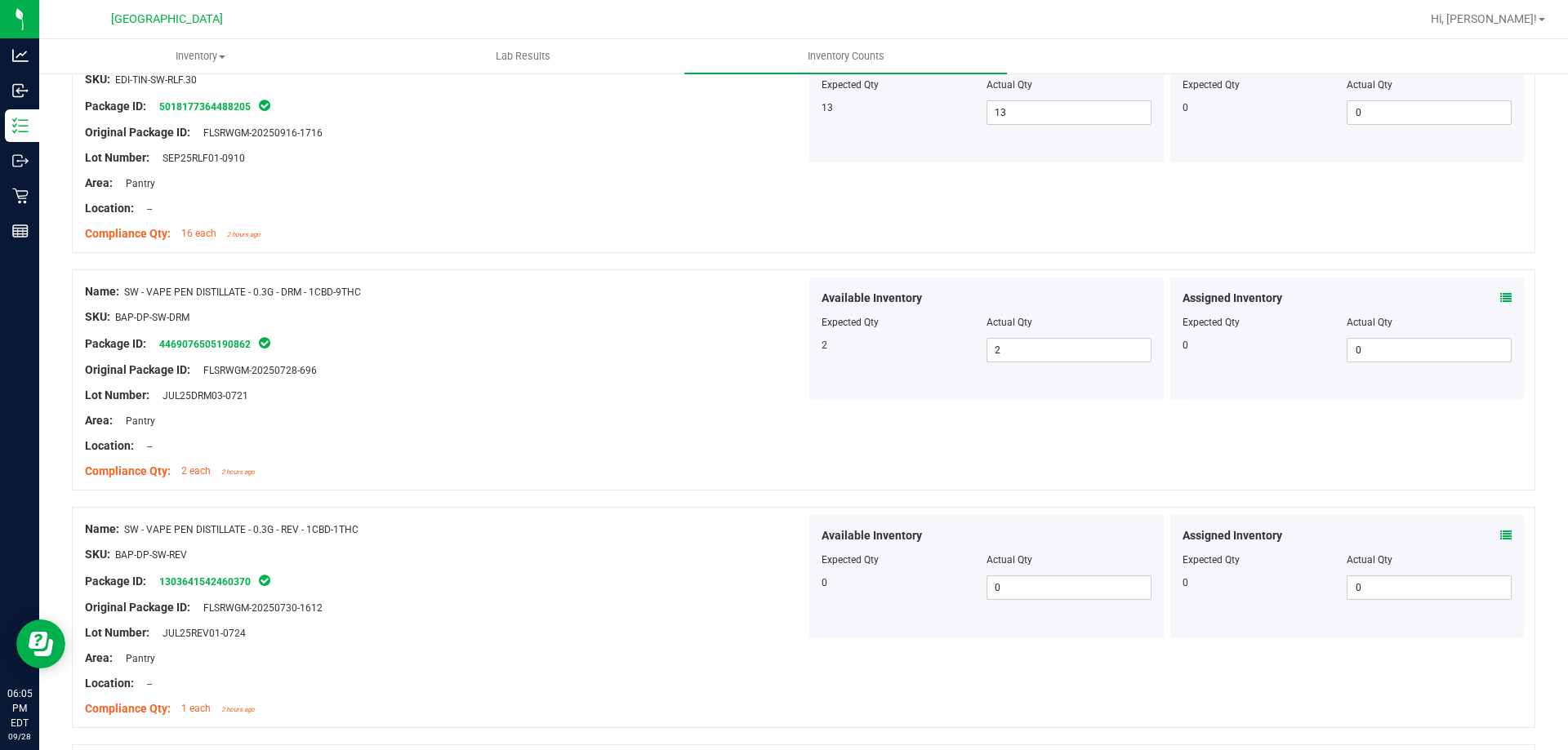
scroll to position [0, 0]
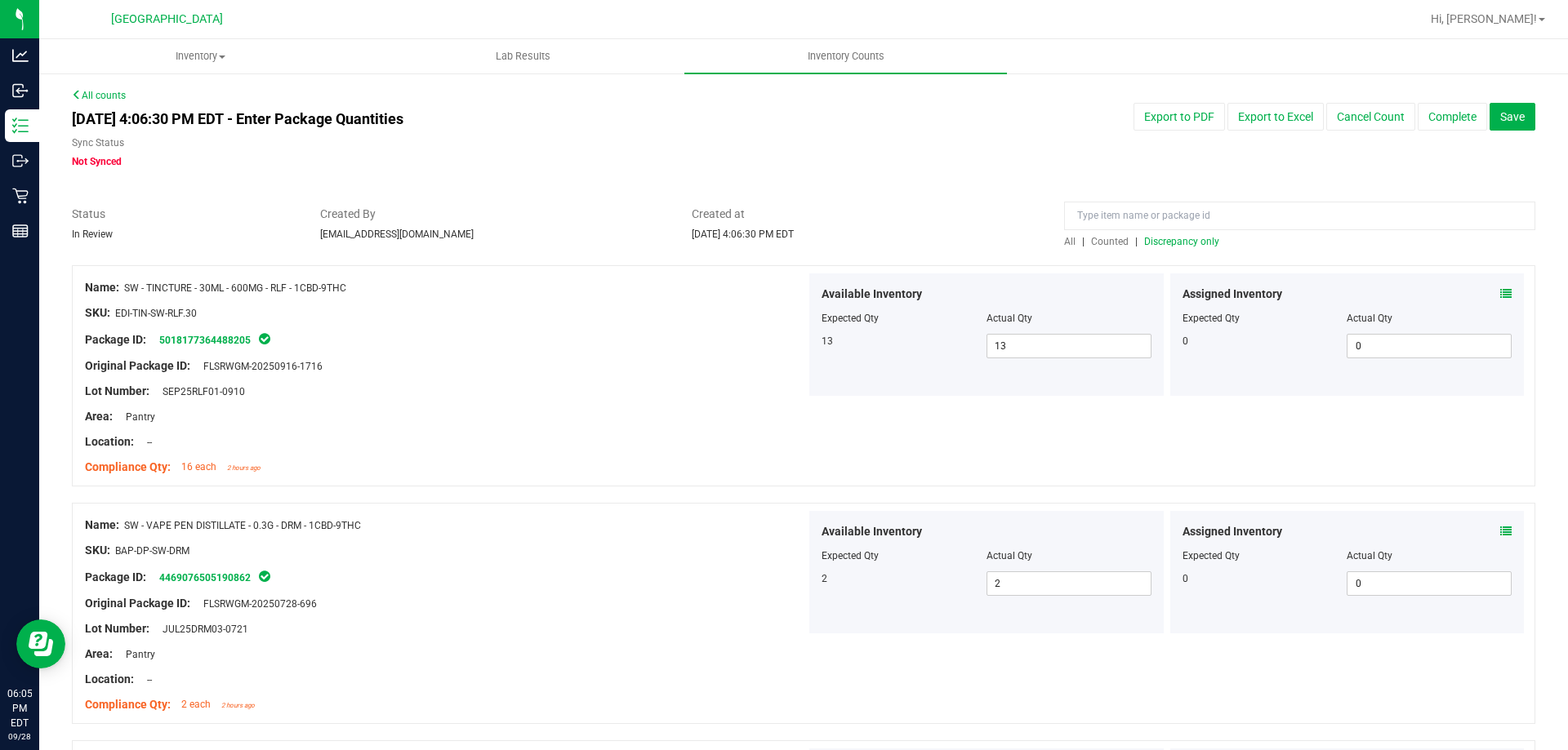
click at [1171, 242] on span "Discrepancy only" at bounding box center [1182, 242] width 76 height 11
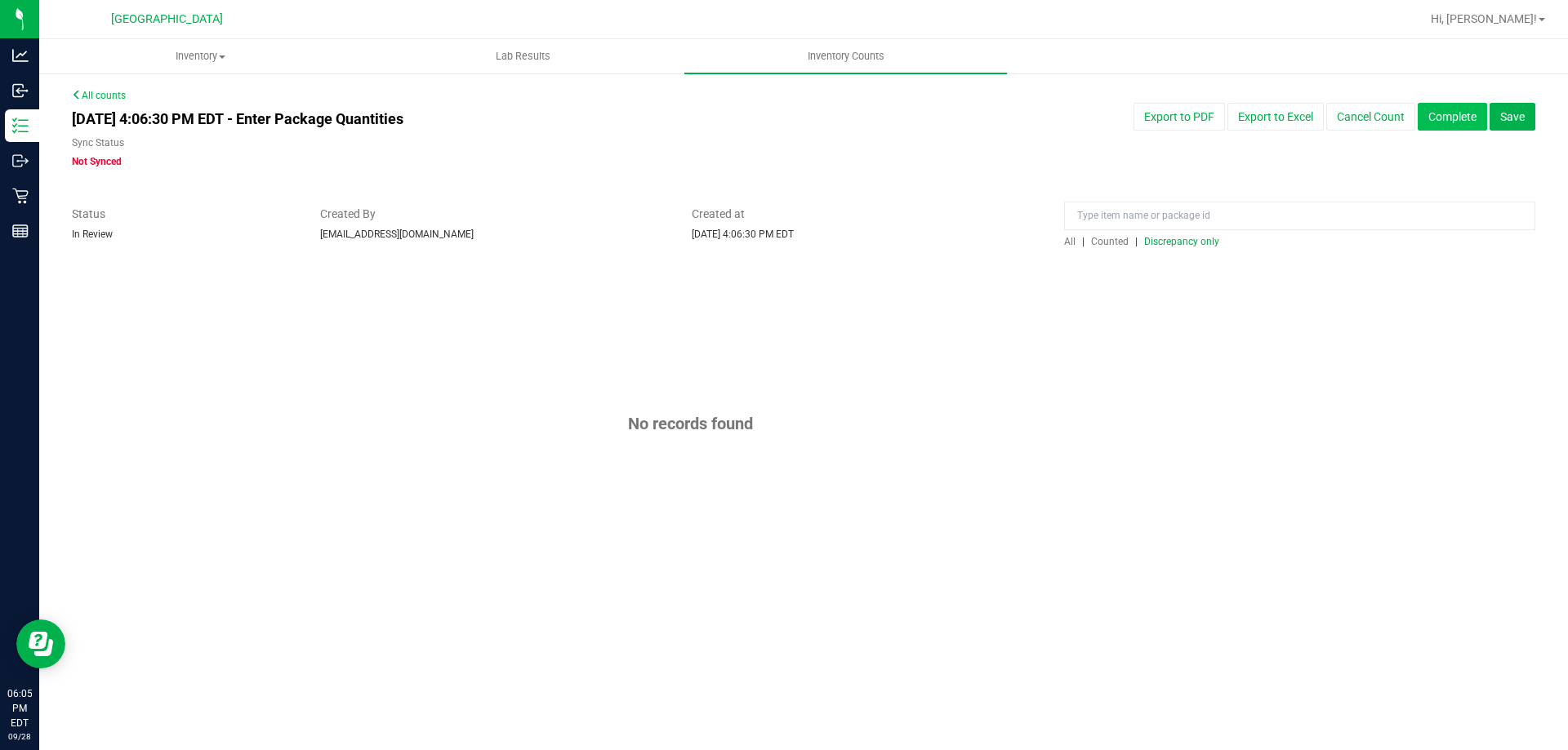
click at [1458, 121] on button "Complete" at bounding box center [1452, 116] width 69 height 27
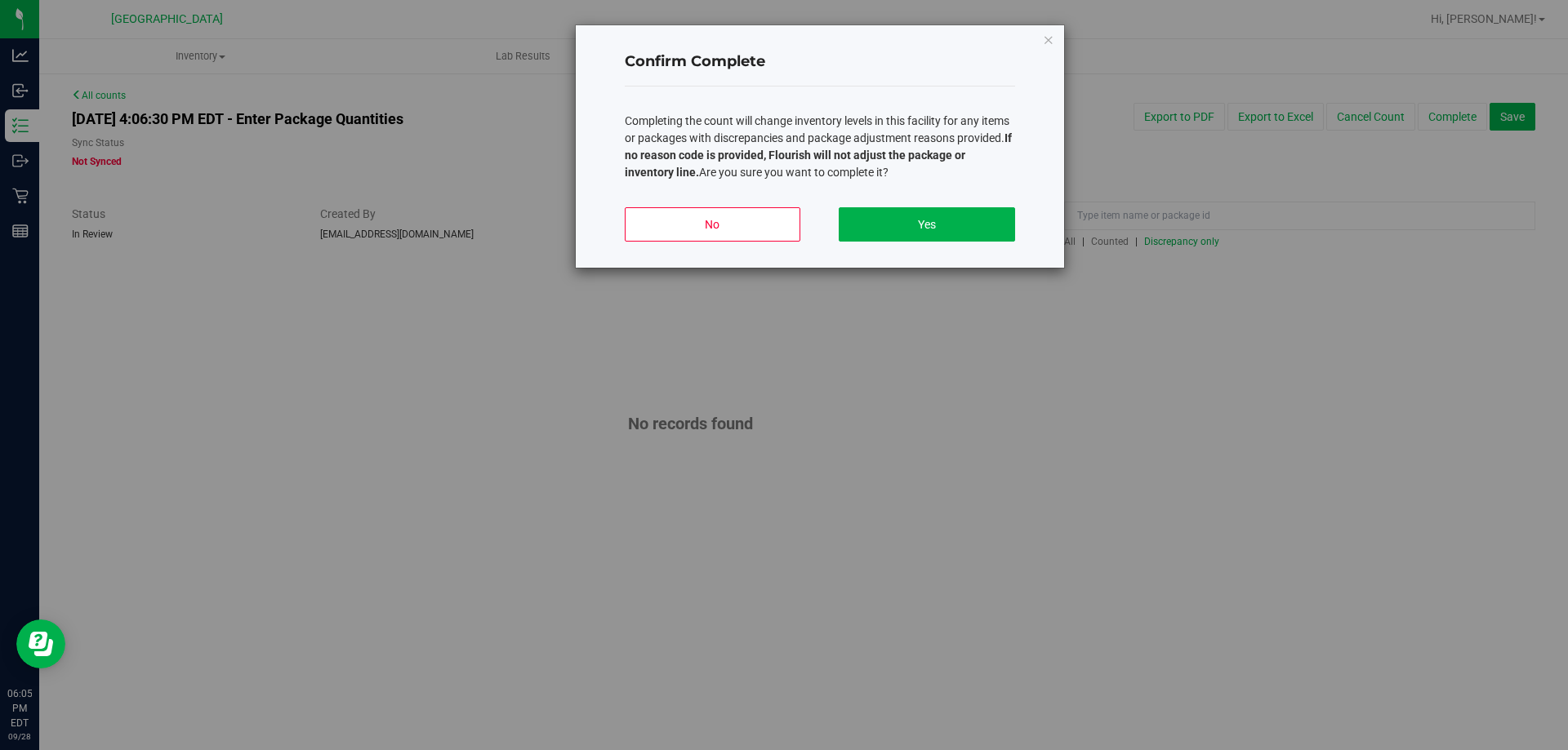
click at [1020, 233] on div "Confirm Complete Completing the count will change inventory levels in this faci…" at bounding box center [819, 146] width 488 height 243
click at [1019, 233] on div "Confirm Complete Completing the count will change inventory levels in this faci…" at bounding box center [819, 146] width 488 height 243
click at [996, 238] on button "Yes" at bounding box center [927, 225] width 176 height 34
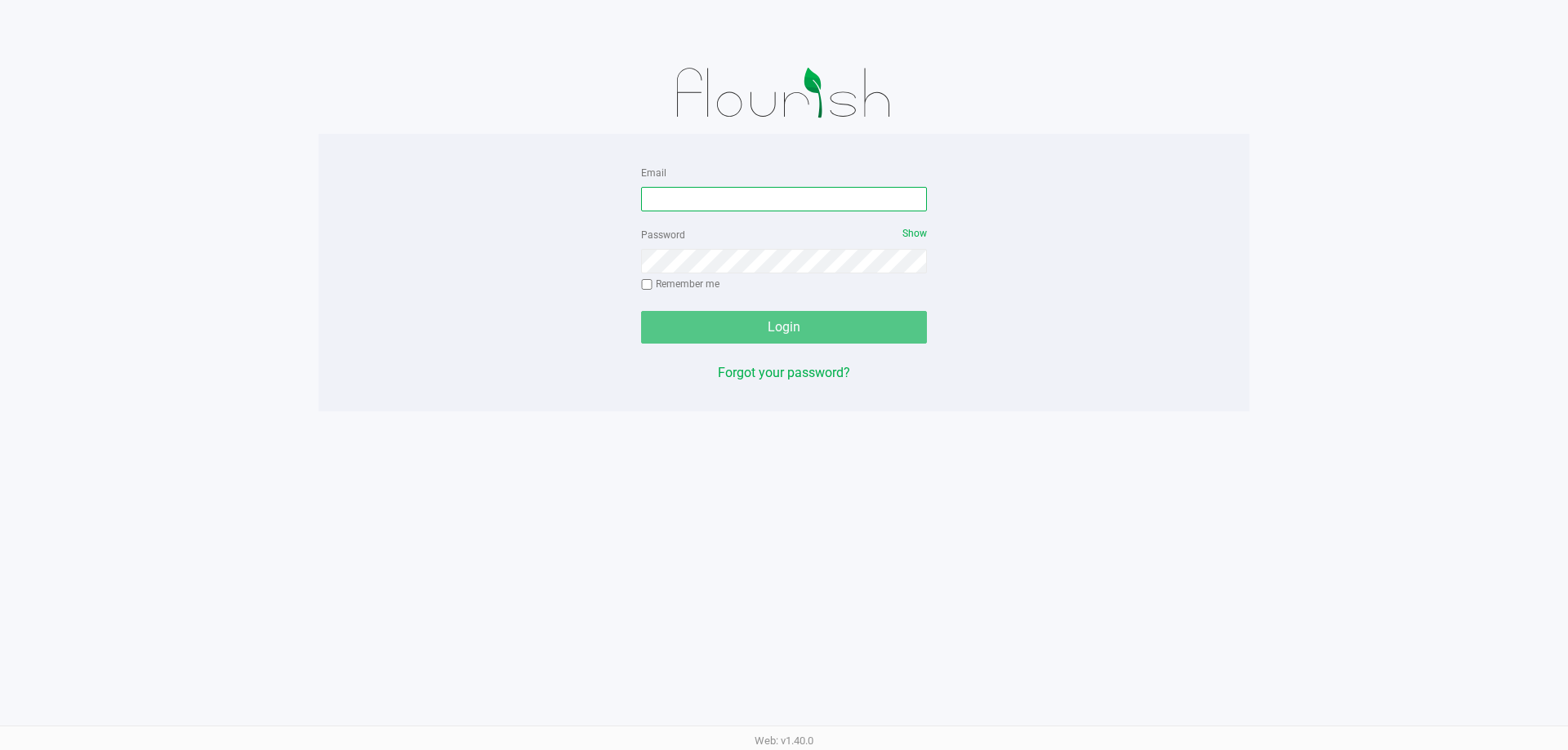
click at [768, 194] on input "Email" at bounding box center [784, 199] width 286 height 25
type input "[EMAIL_ADDRESS][DOMAIN_NAME]"
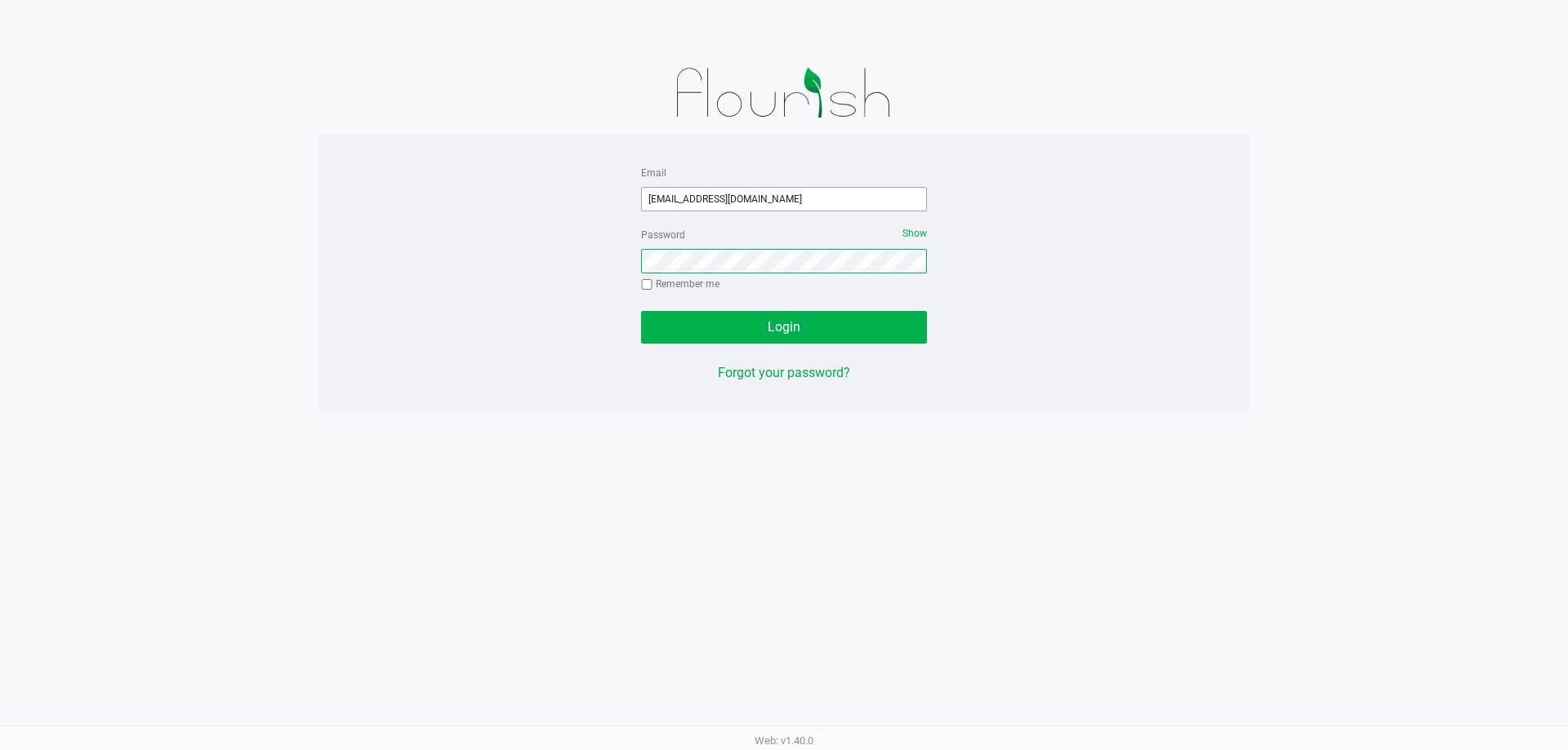
click at [641, 311] on button "Login" at bounding box center [784, 327] width 286 height 33
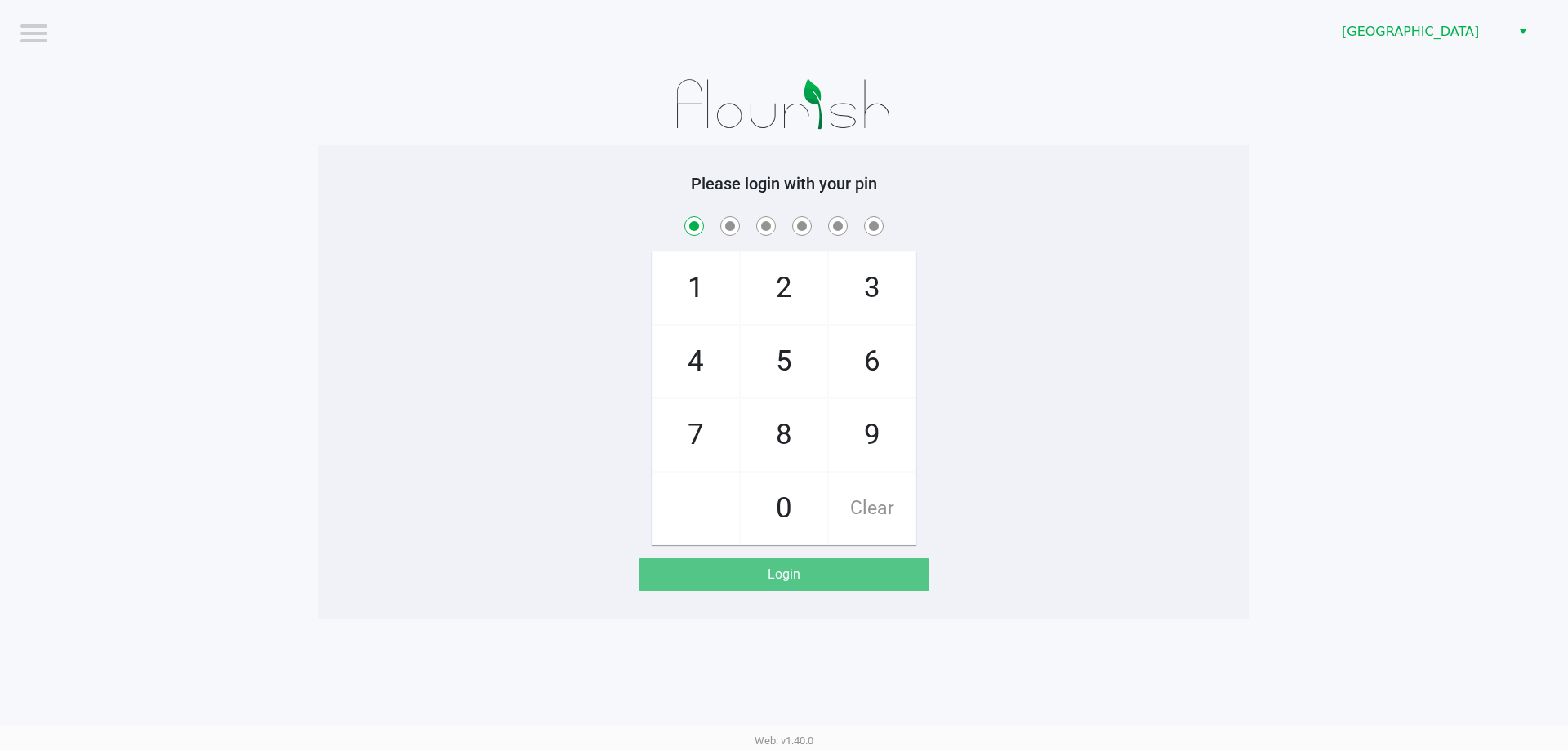
checkbox input "true"
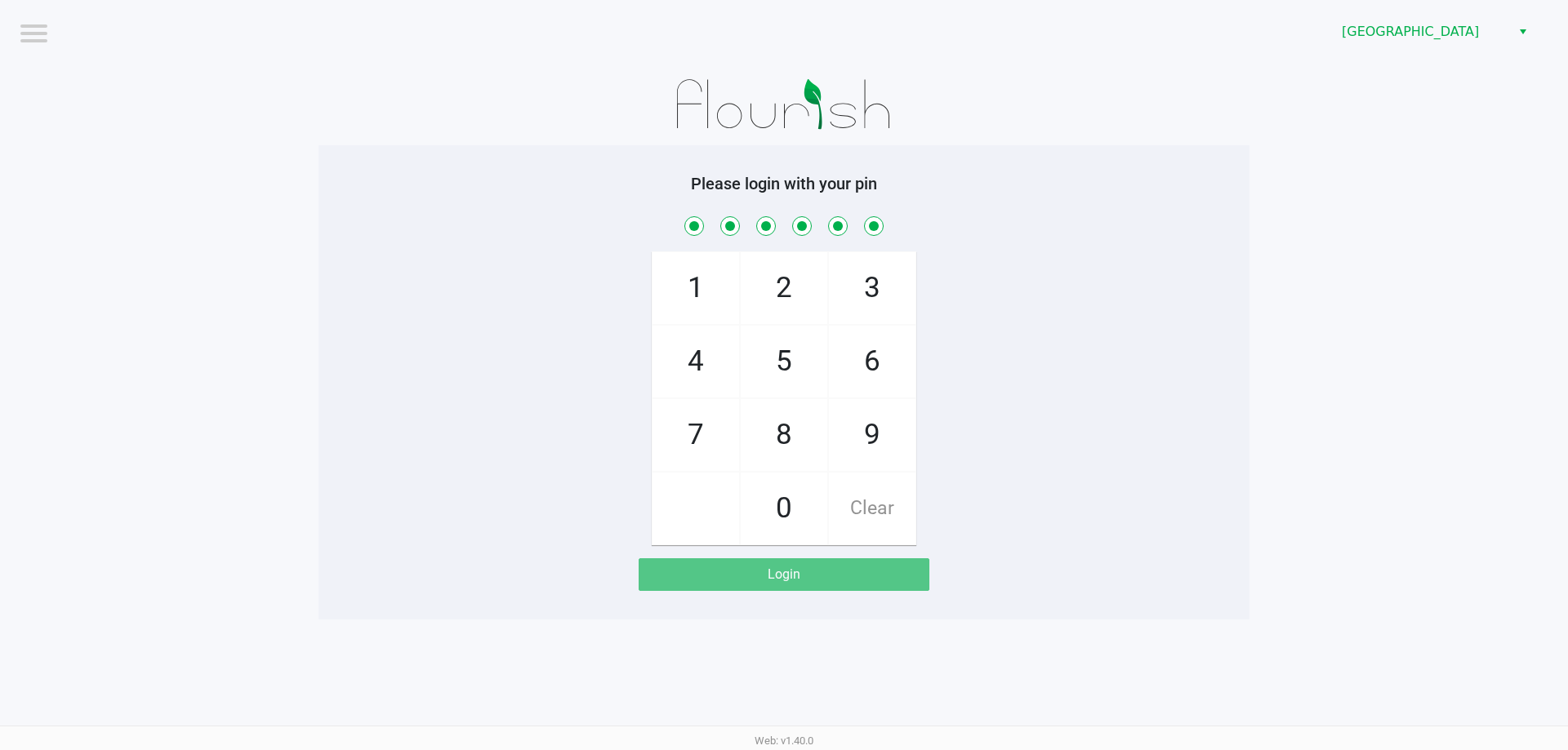
checkbox input "true"
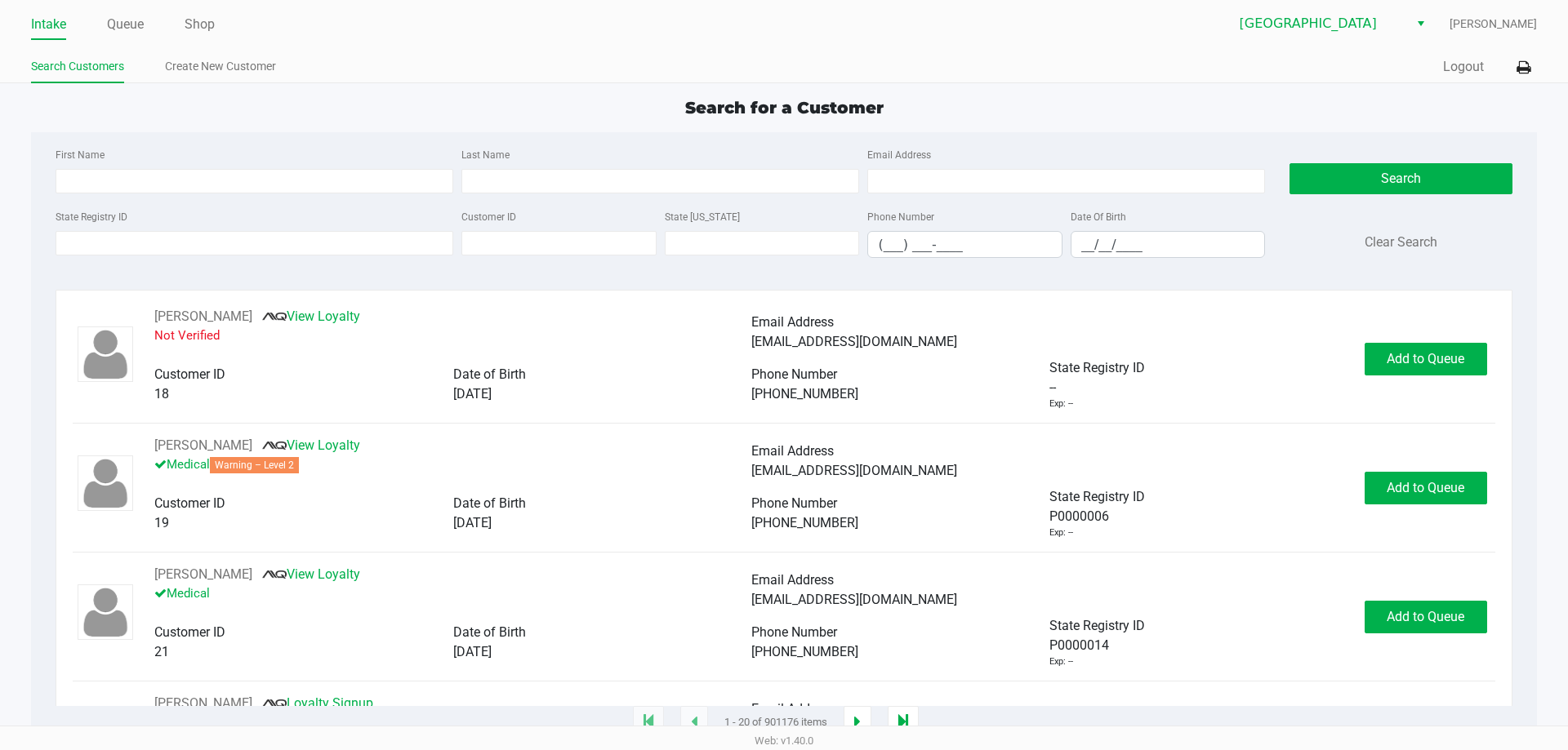
type input "JAVIAN"
type input "DAVIS"
type input "08/12/1999"
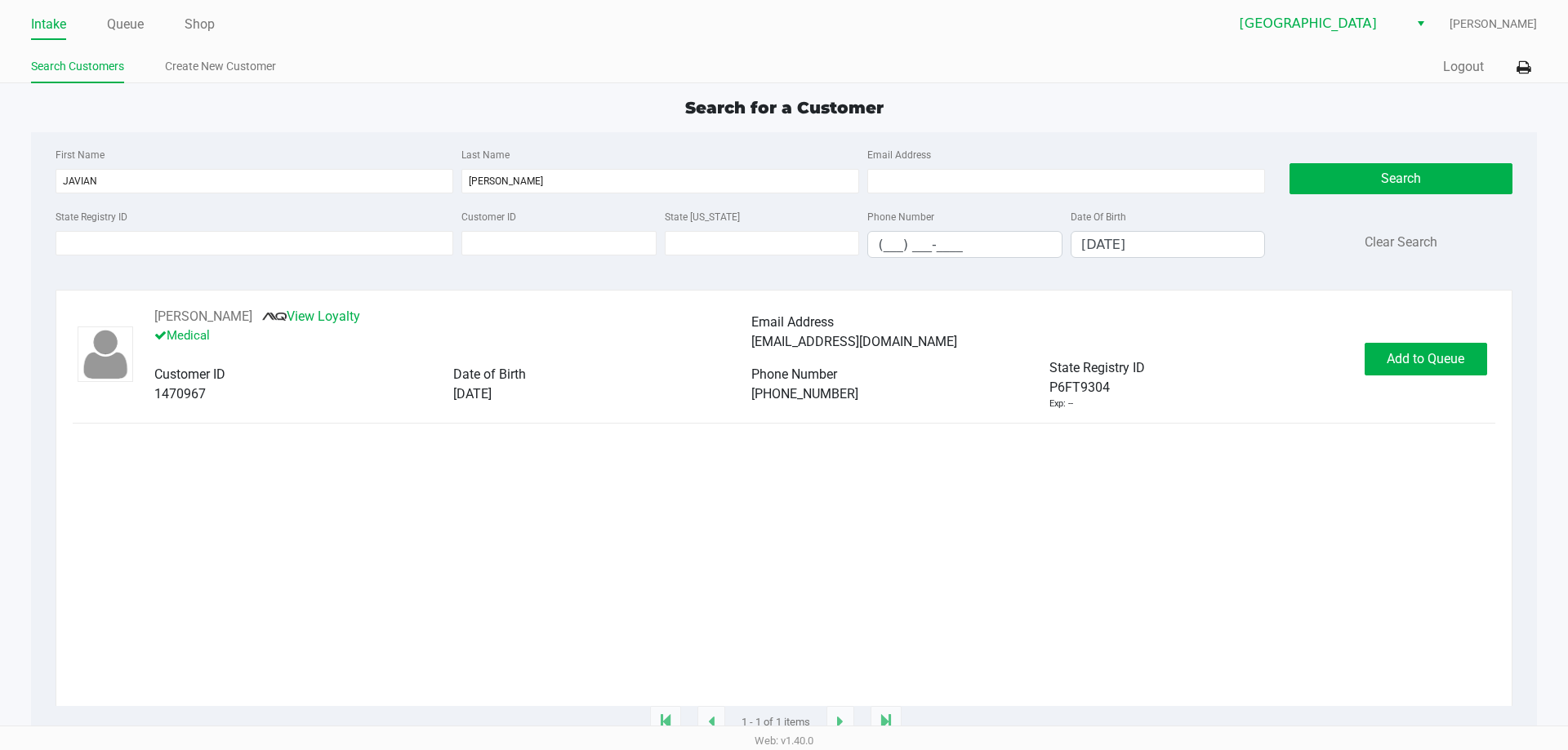
click at [1433, 366] on span "Add to Queue" at bounding box center [1425, 359] width 77 height 15
click at [1439, 361] on div "Add to Queue" at bounding box center [1425, 359] width 123 height 33
click at [1432, 358] on div "Add to Queue" at bounding box center [1425, 359] width 123 height 33
click at [1440, 360] on span "Add to Queue" at bounding box center [1434, 359] width 77 height 15
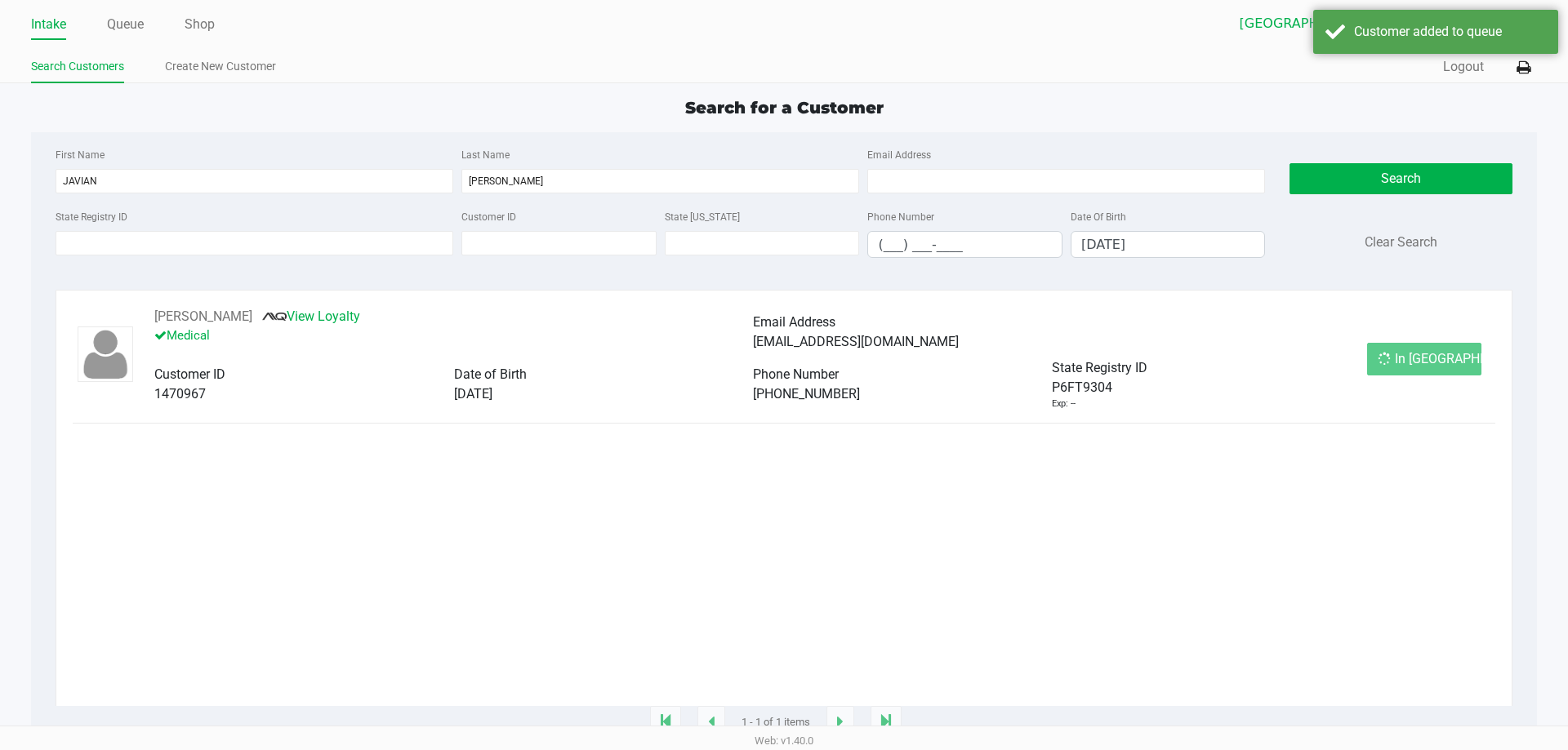
click at [1429, 372] on div "In Queue" at bounding box center [1423, 359] width 114 height 33
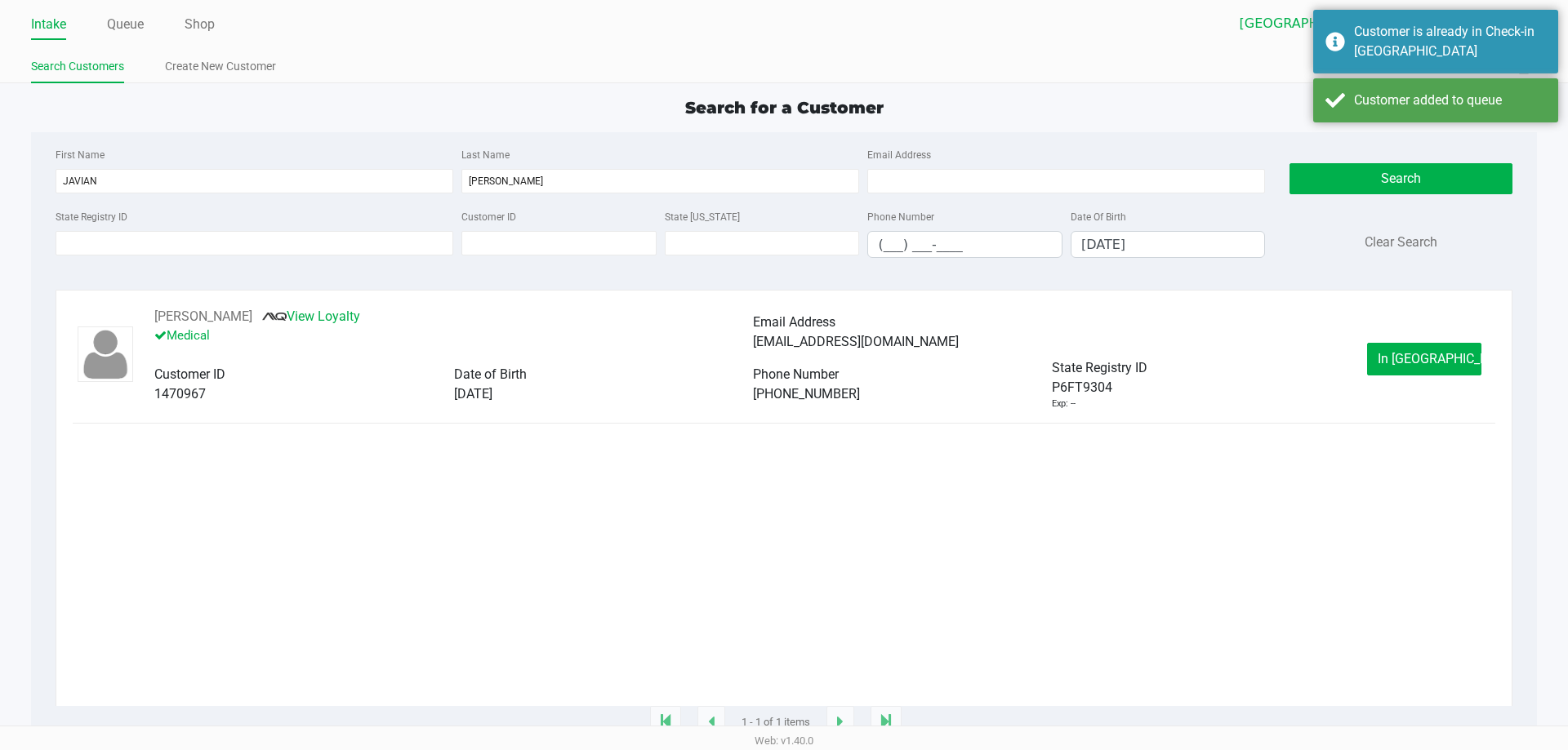
click at [1436, 368] on button "In Queue" at bounding box center [1423, 359] width 114 height 33
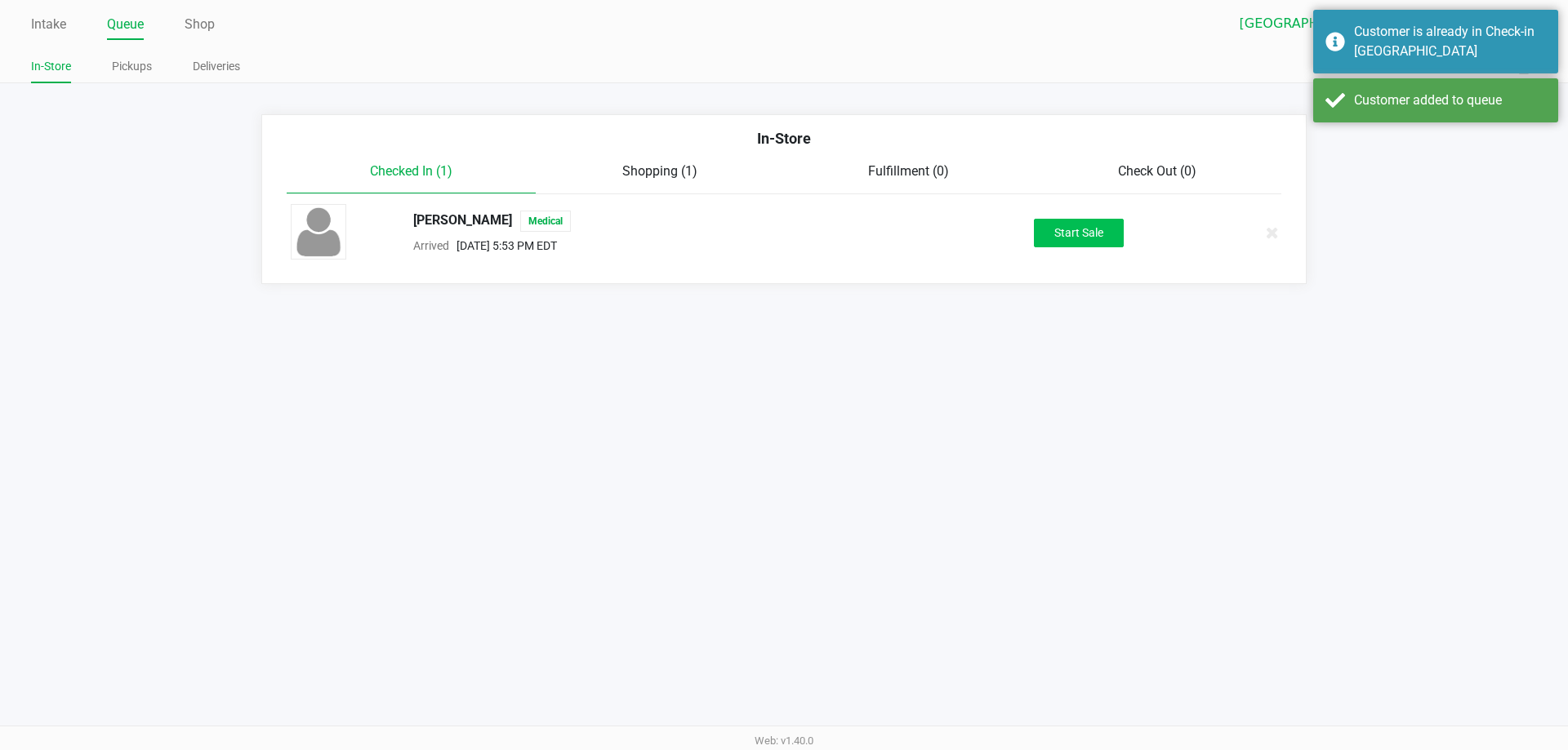
click at [1081, 228] on button "Start Sale" at bounding box center [1078, 233] width 90 height 28
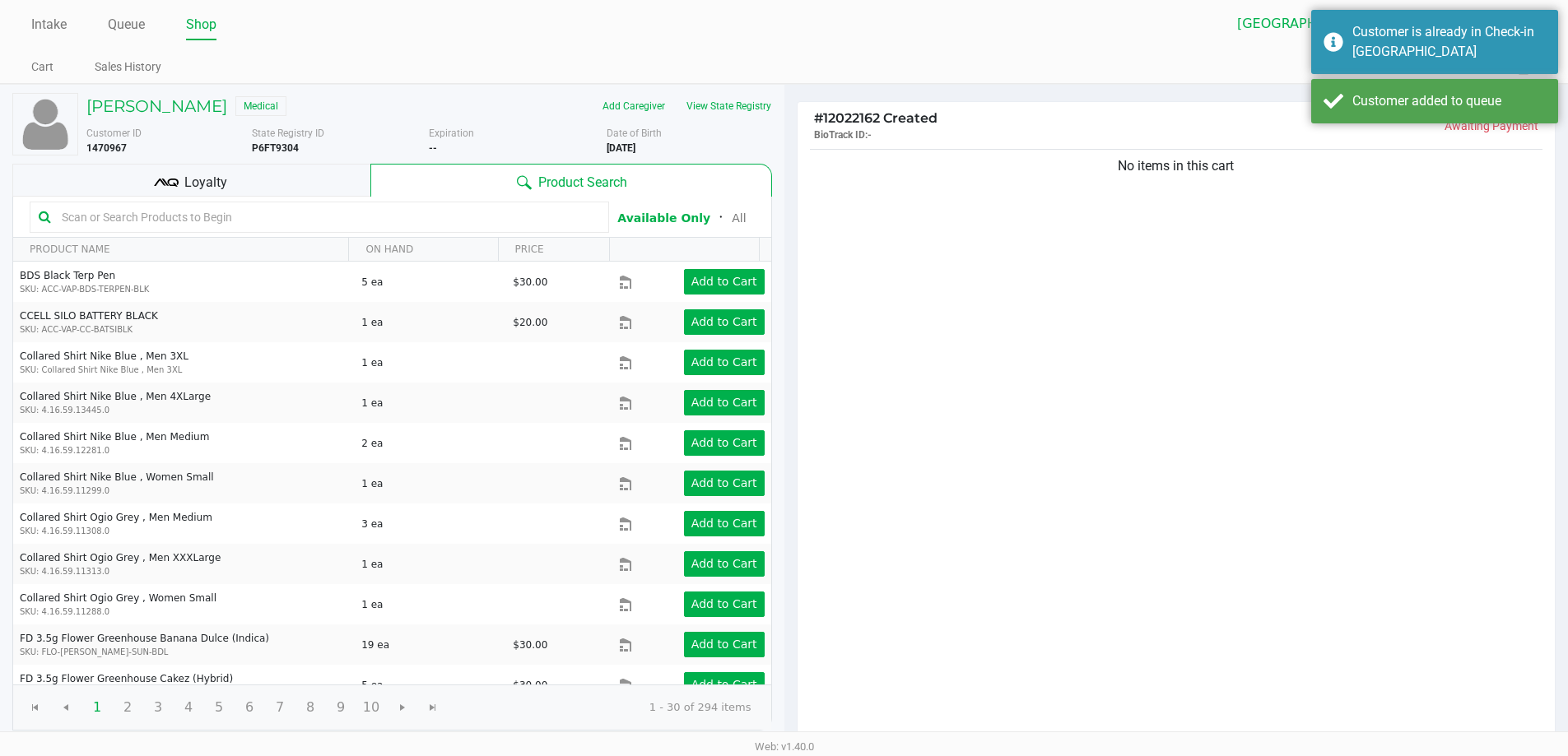
click at [261, 169] on div "Loyalty" at bounding box center [191, 180] width 358 height 33
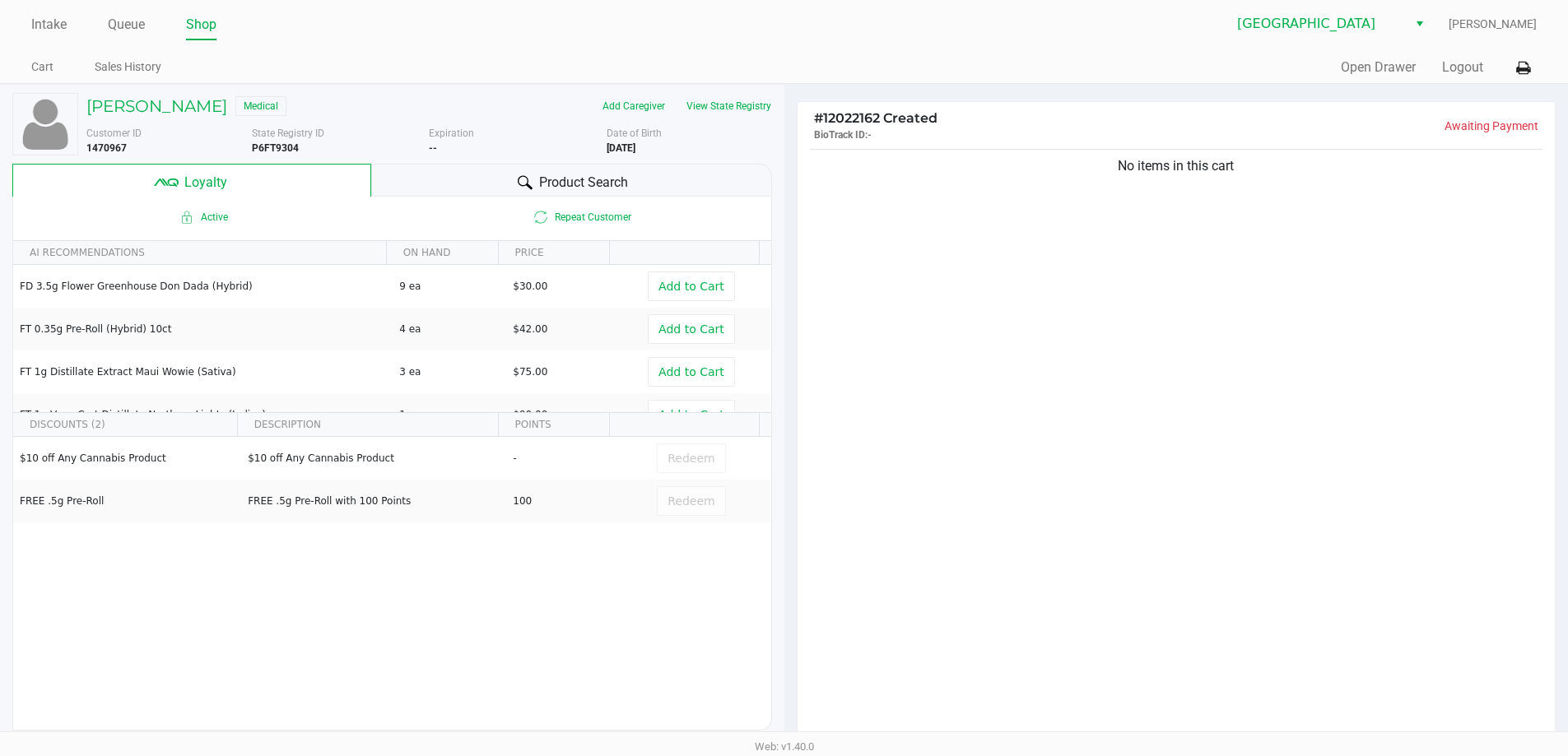
click at [751, 133] on div "More Date of Birth 8/12/1999" at bounding box center [695, 140] width 178 height 30
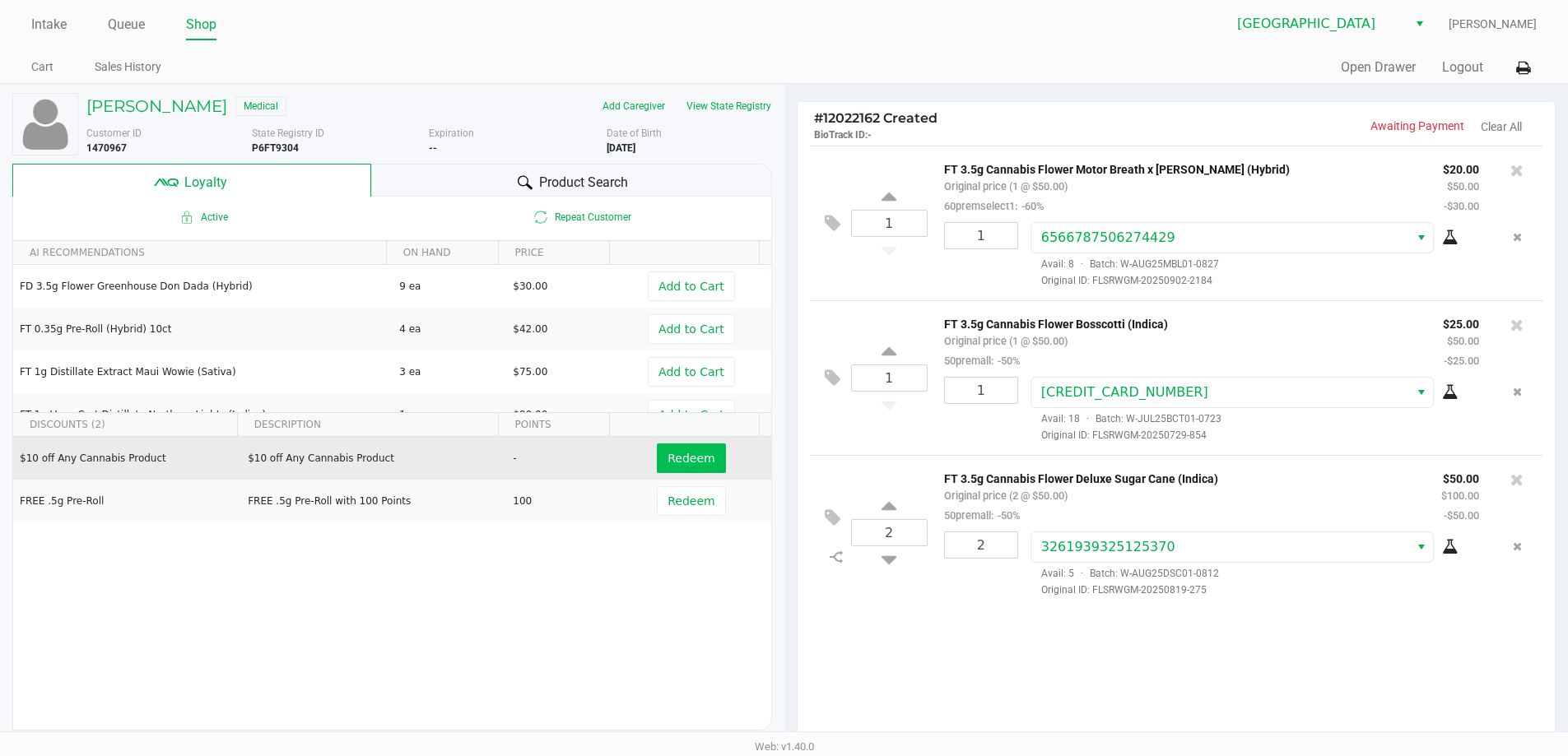
click at [695, 461] on span "Redeem" at bounding box center [690, 459] width 47 height 13
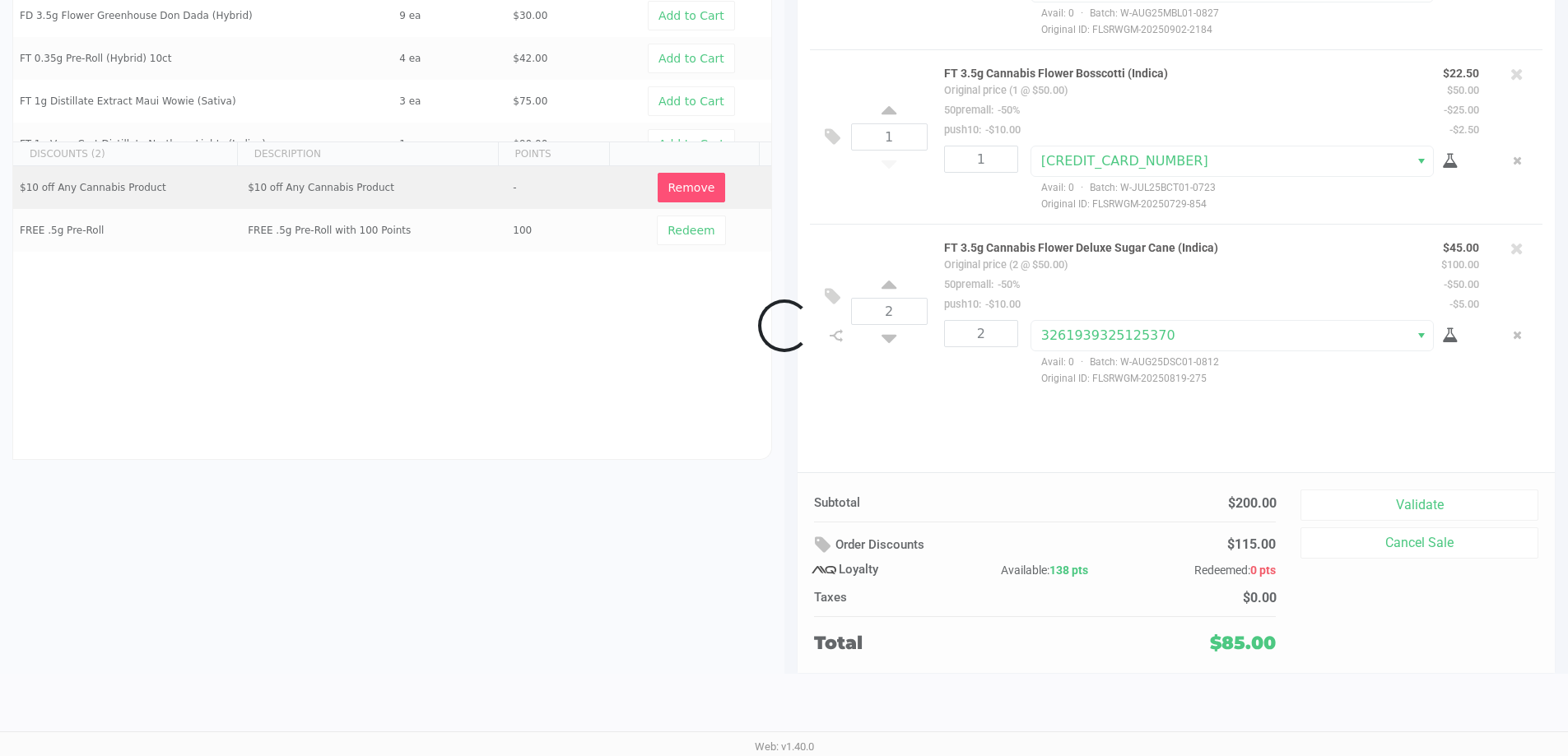
scroll to position [189, 0]
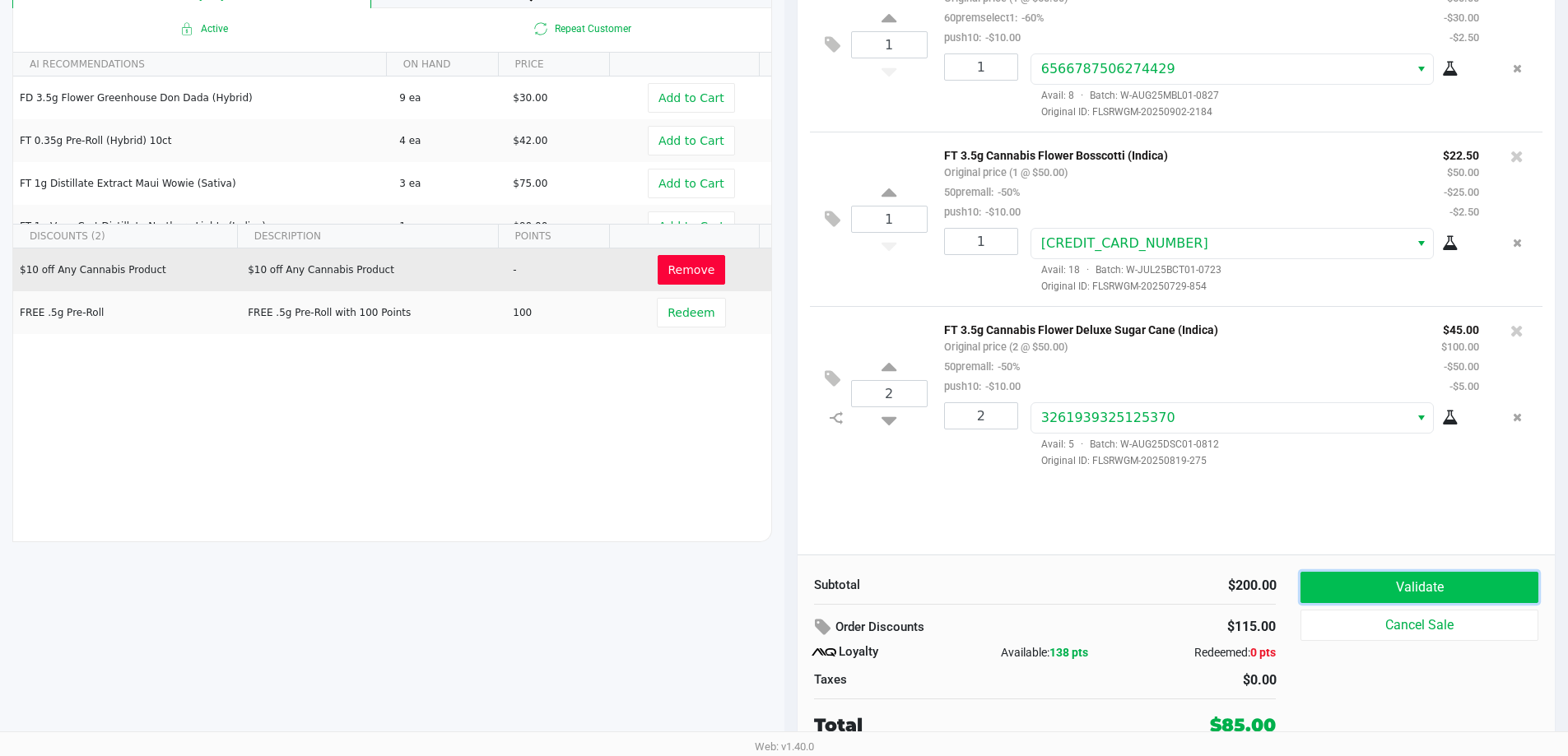
click at [1431, 578] on button "Validate" at bounding box center [1419, 587] width 237 height 31
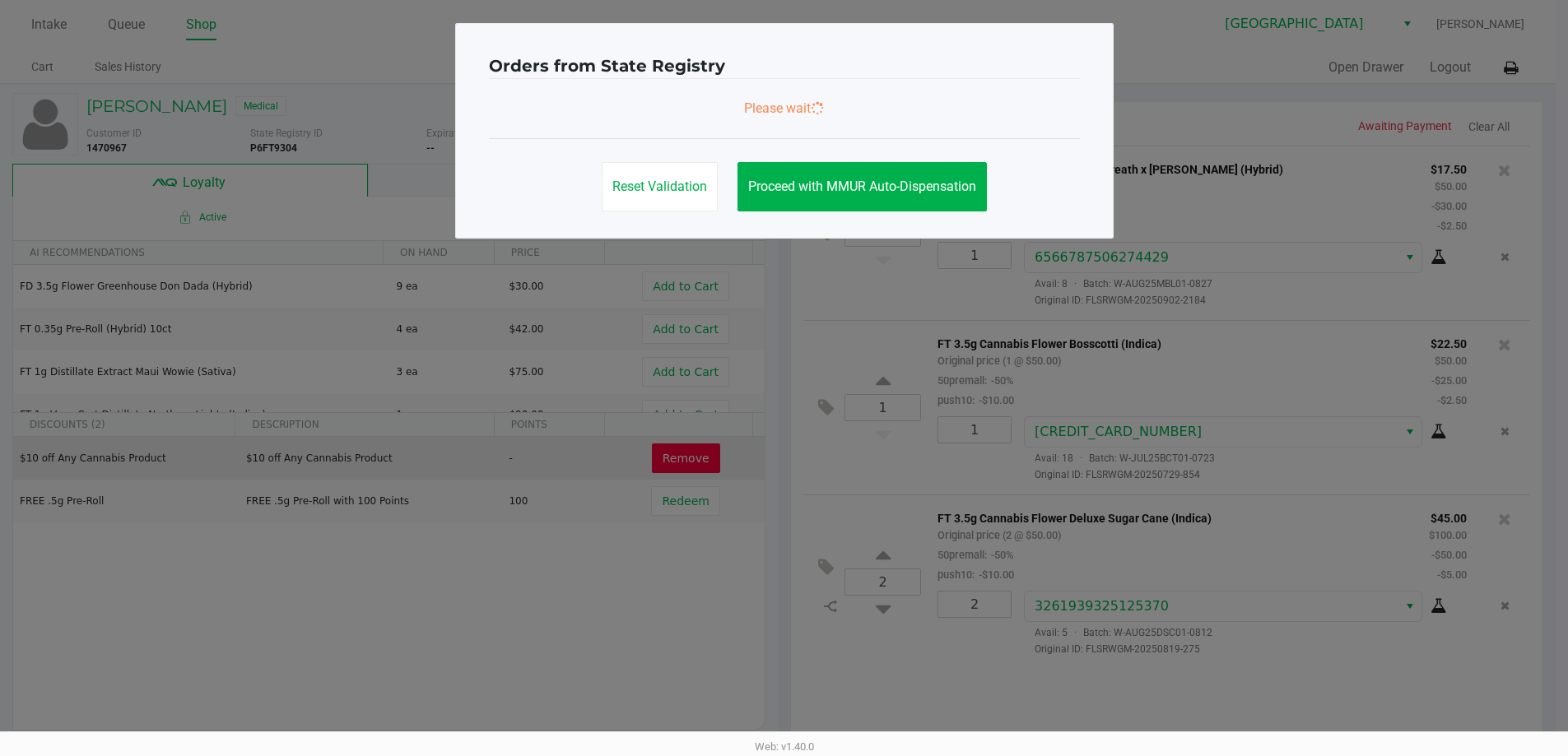
scroll to position [0, 0]
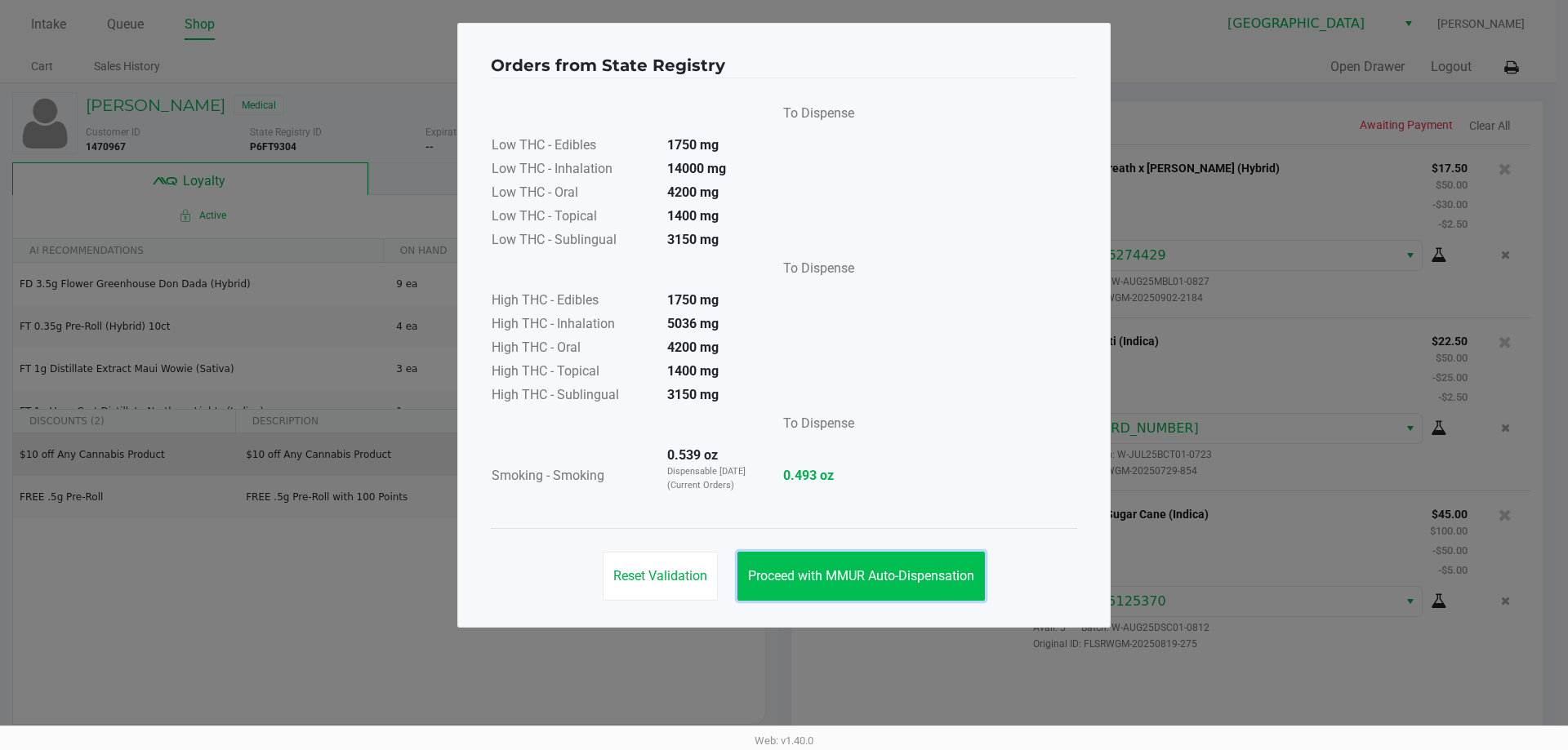
click at [906, 588] on button "Proceed with MMUR Auto-Dispensation" at bounding box center [861, 576] width 247 height 49
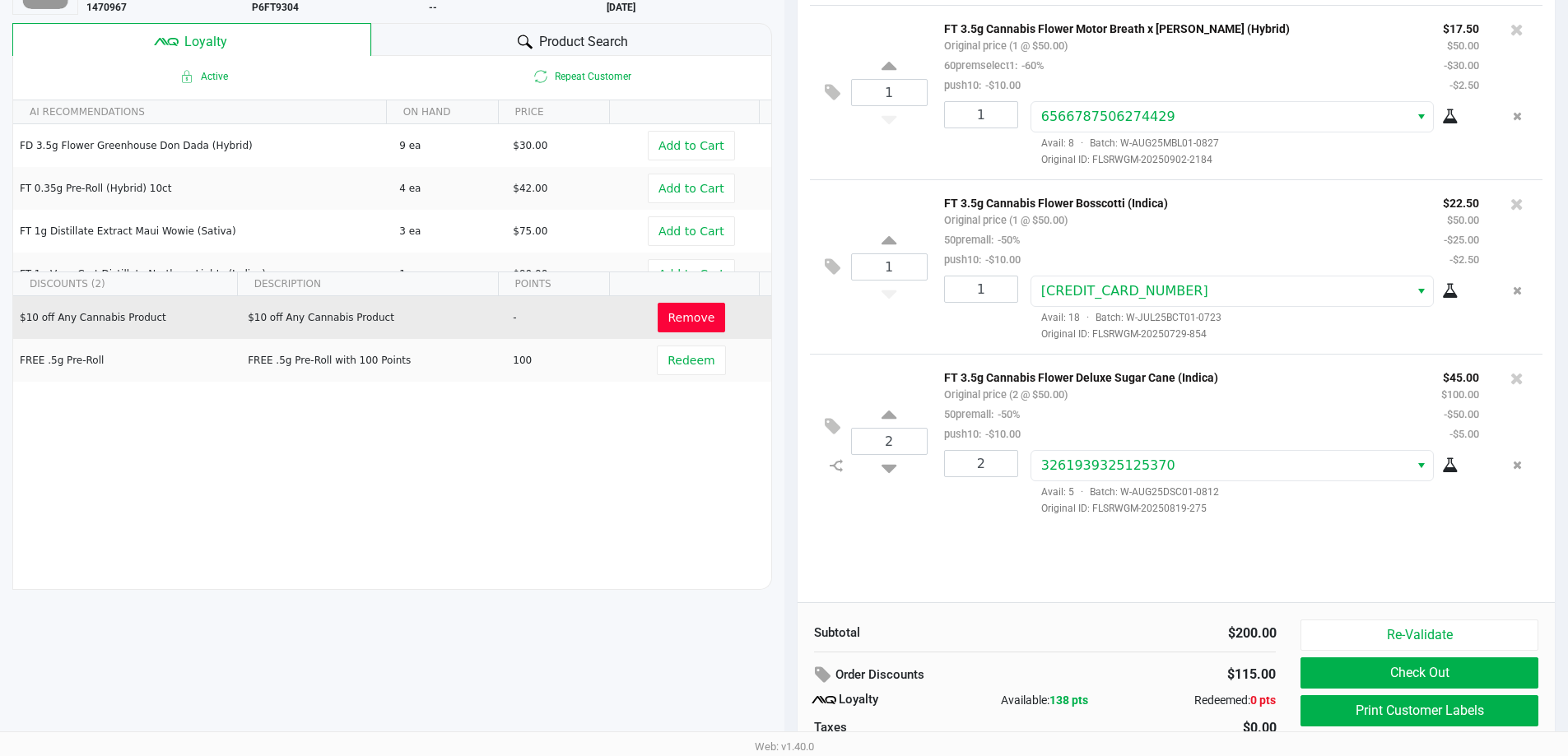
scroll to position [189, 0]
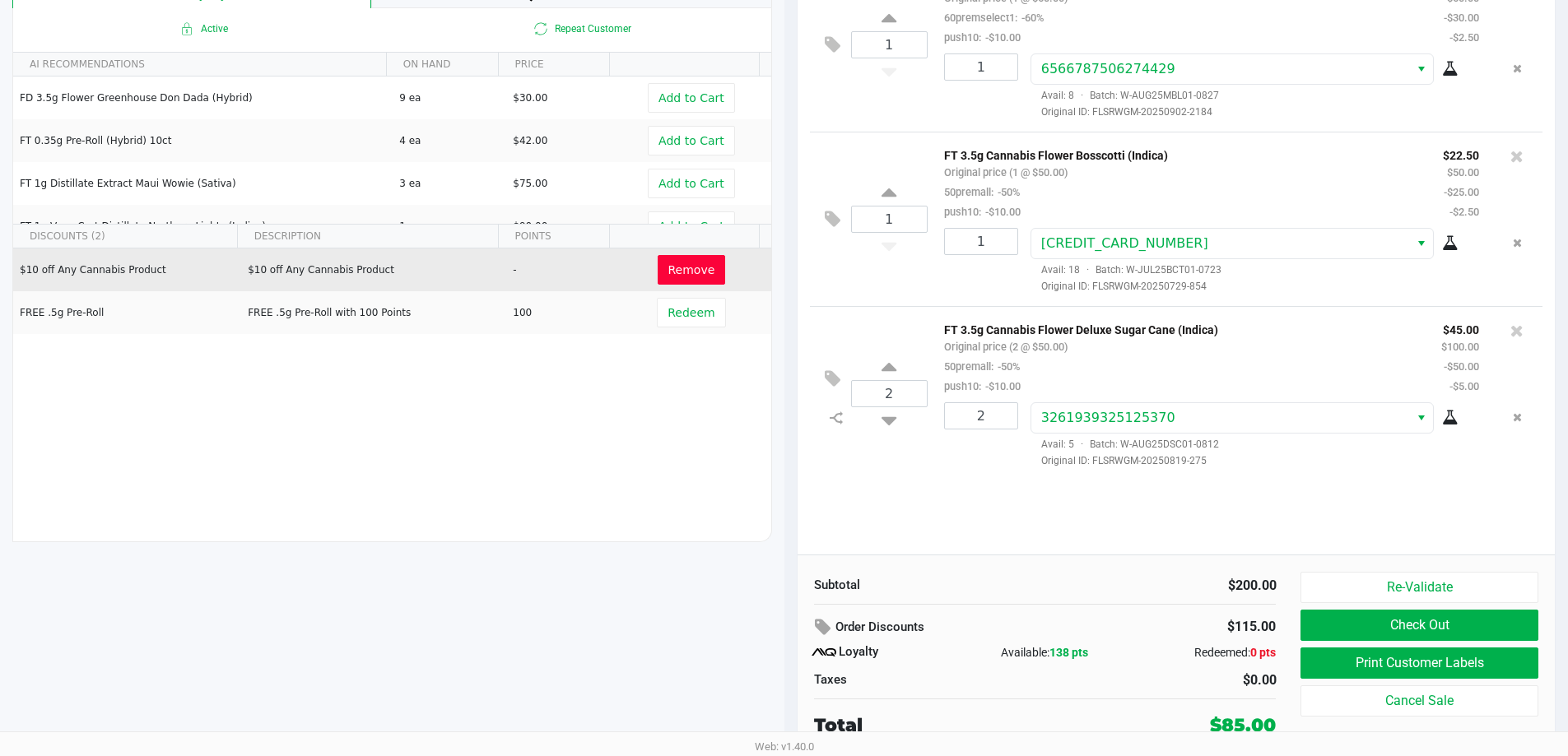
click at [1472, 675] on button "Print Customer Labels" at bounding box center [1419, 663] width 237 height 31
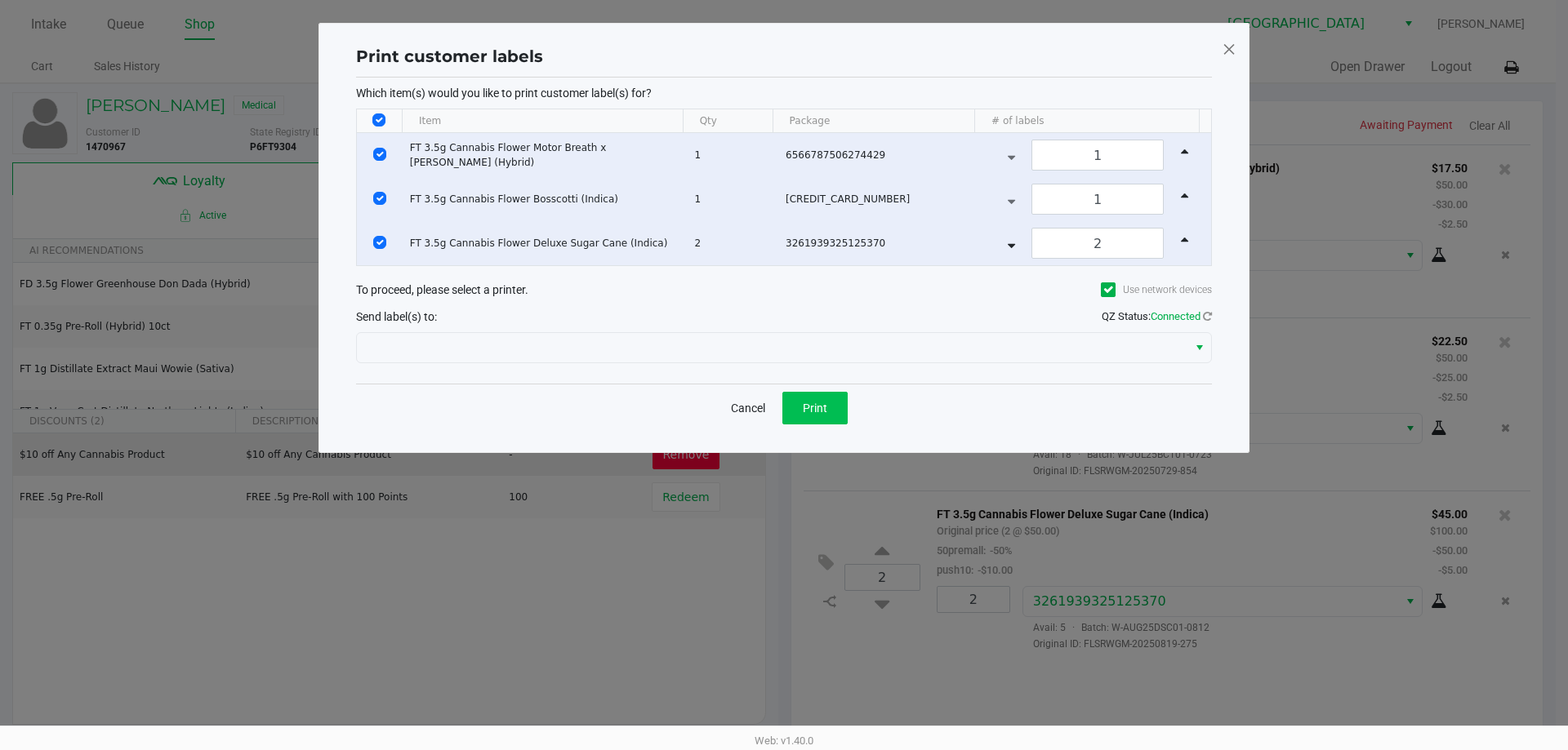
click at [821, 413] on span "Print" at bounding box center [815, 408] width 25 height 13
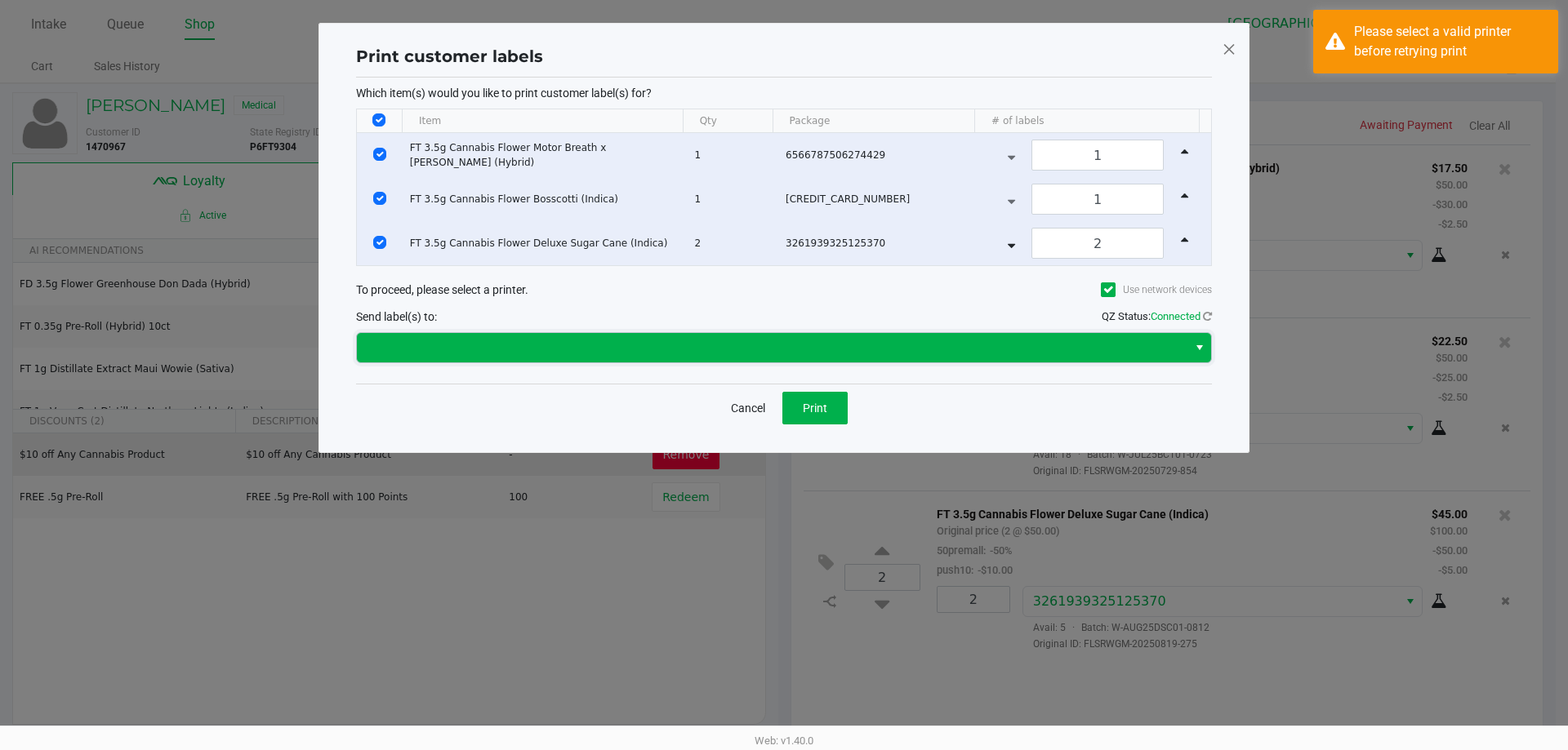
click at [781, 355] on span at bounding box center [772, 348] width 810 height 20
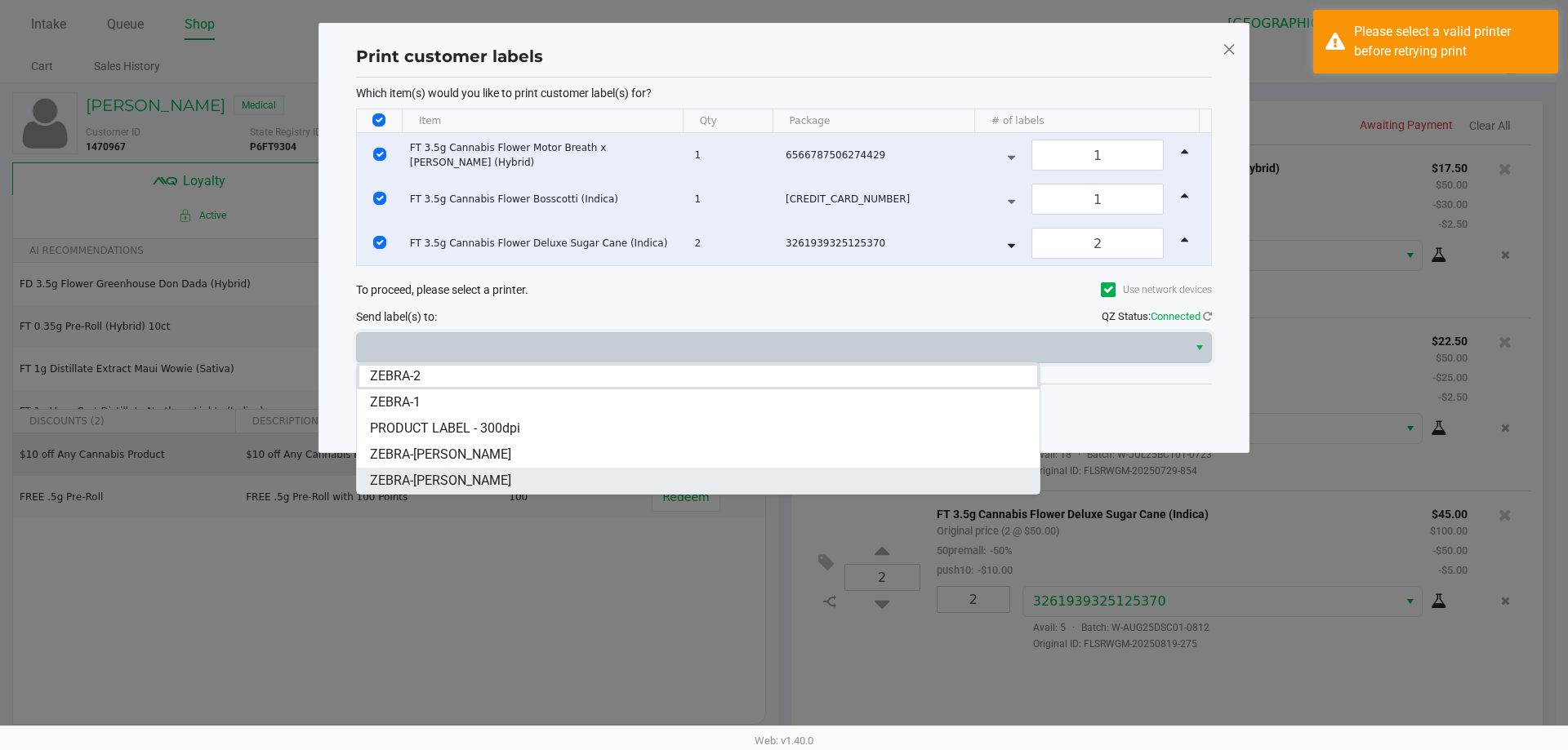
click at [507, 483] on li "ZEBRA-DAVID-COOK" at bounding box center [698, 481] width 683 height 26
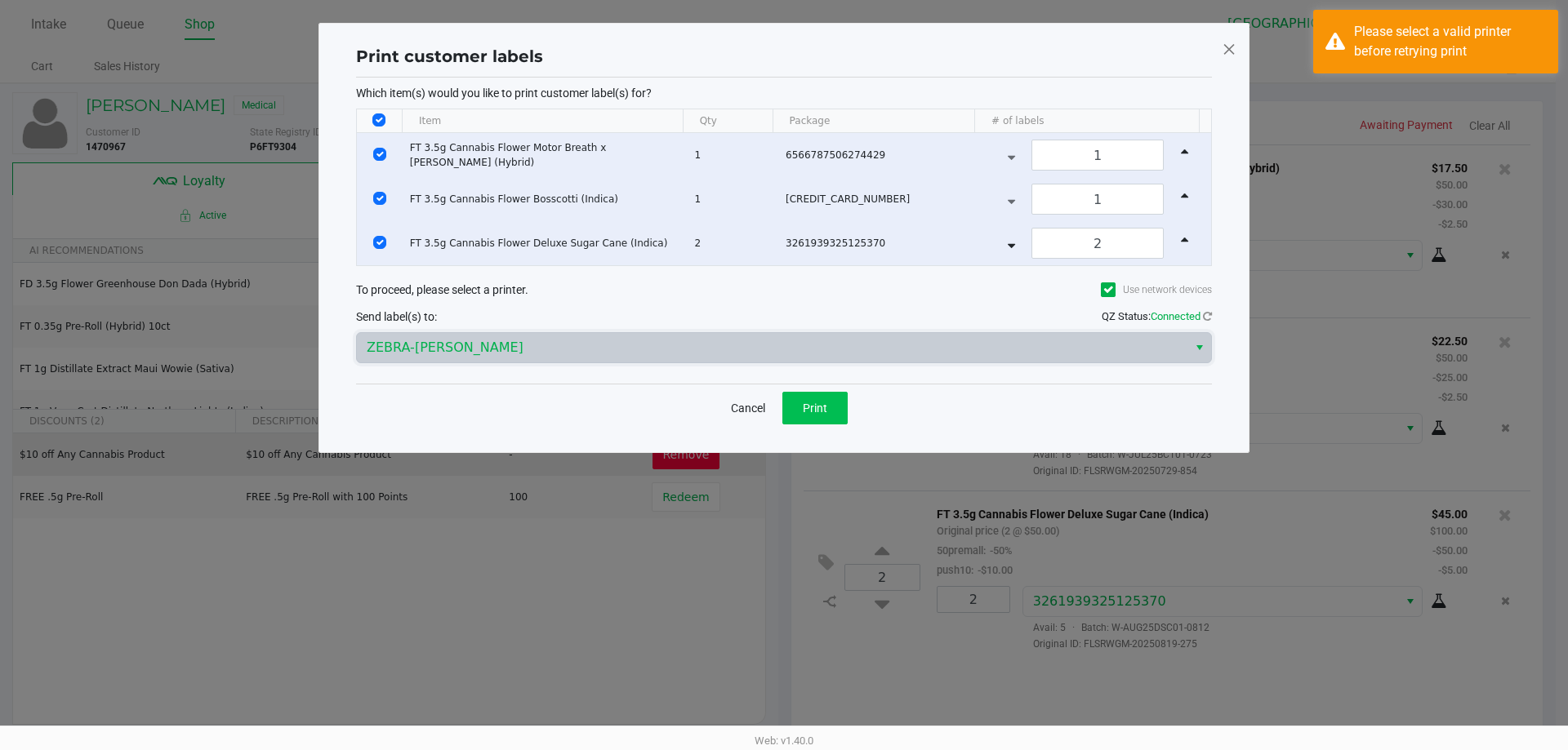
click at [826, 420] on button "Print" at bounding box center [814, 408] width 65 height 33
